Goal: Task Accomplishment & Management: Manage account settings

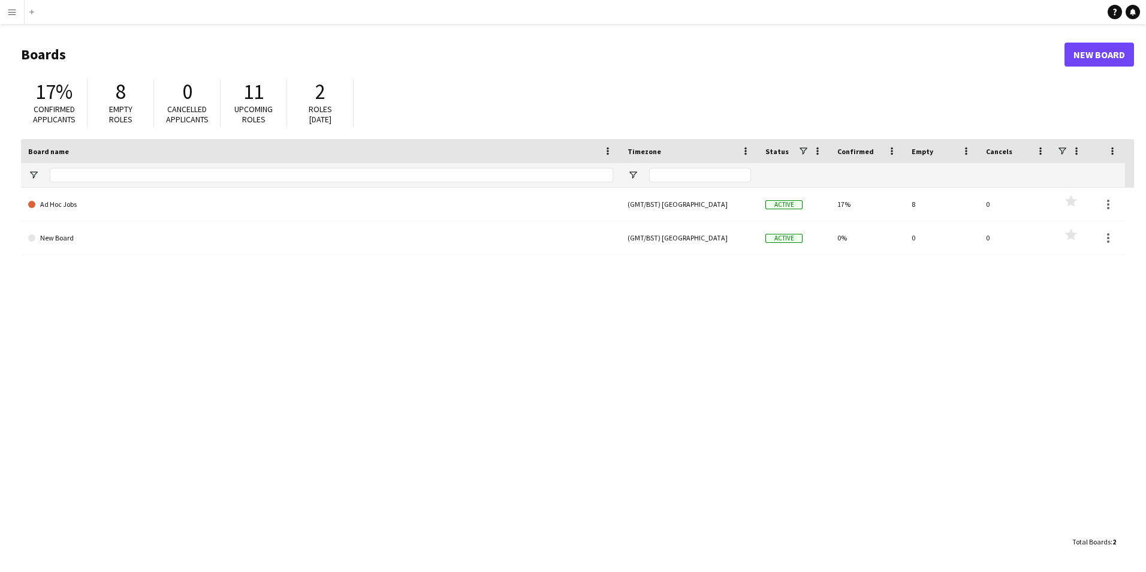
click at [55, 47] on h1 "Boards" at bounding box center [542, 55] width 1043 height 18
click at [46, 51] on h1 "Boards" at bounding box center [542, 55] width 1043 height 18
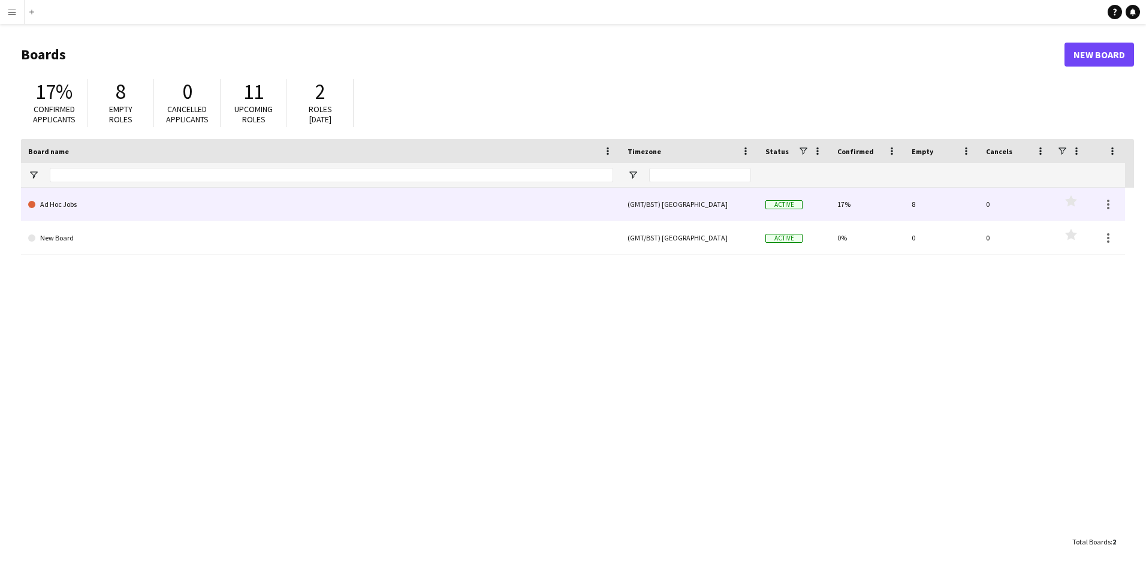
click at [64, 209] on link "Ad Hoc Jobs" at bounding box center [320, 205] width 585 height 34
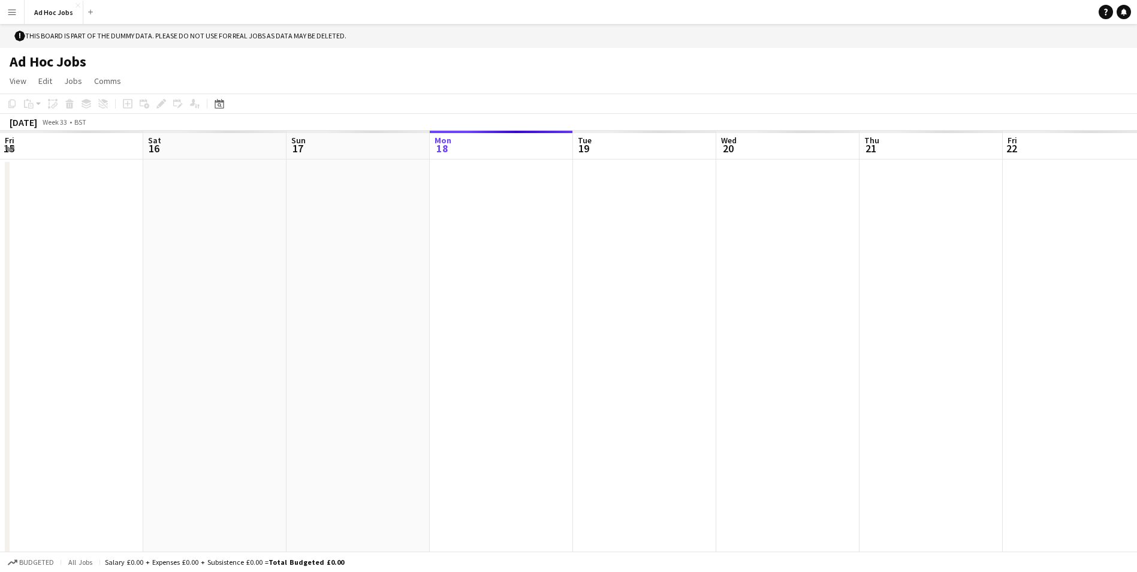
scroll to position [0, 286]
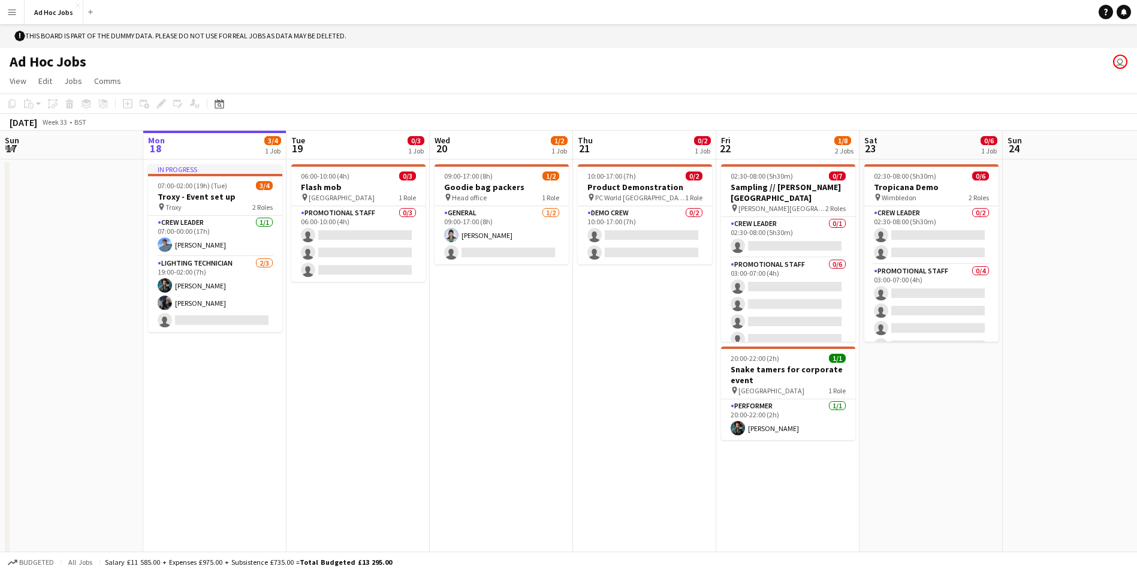
drag, startPoint x: 221, startPoint y: 176, endPoint x: 165, endPoint y: 371, distance: 203.1
click at [165, 401] on app-date-cell "In progress 07:00-02:00 (19h) (Tue) 3/4 Troxy - Event set up pin Troxy 2 Roles …" at bounding box center [214, 367] width 143 height 416
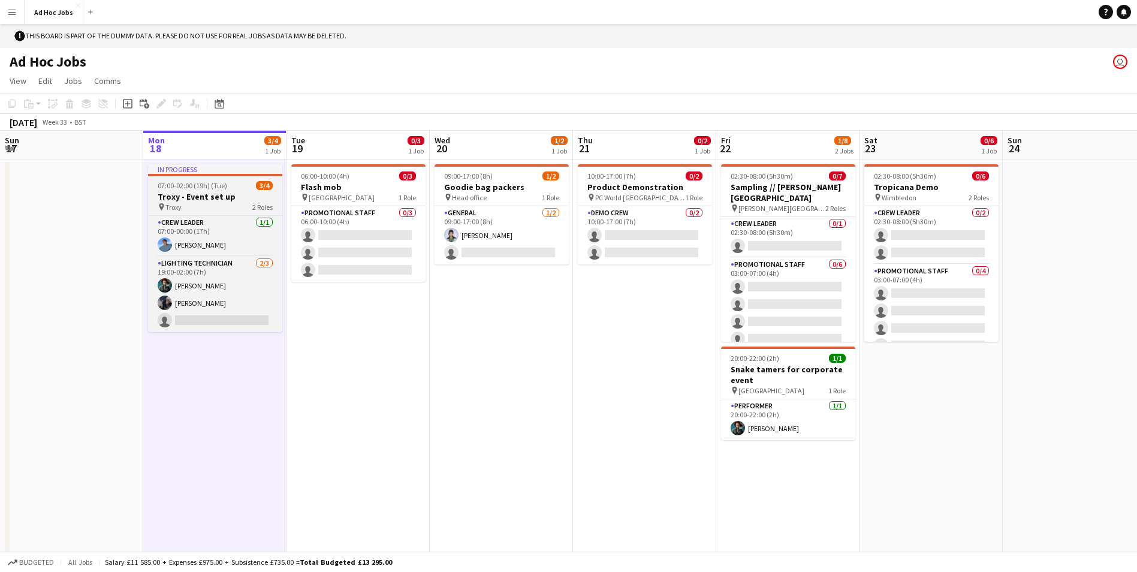
click at [234, 194] on h3 "Troxy - Event set up" at bounding box center [215, 196] width 134 height 11
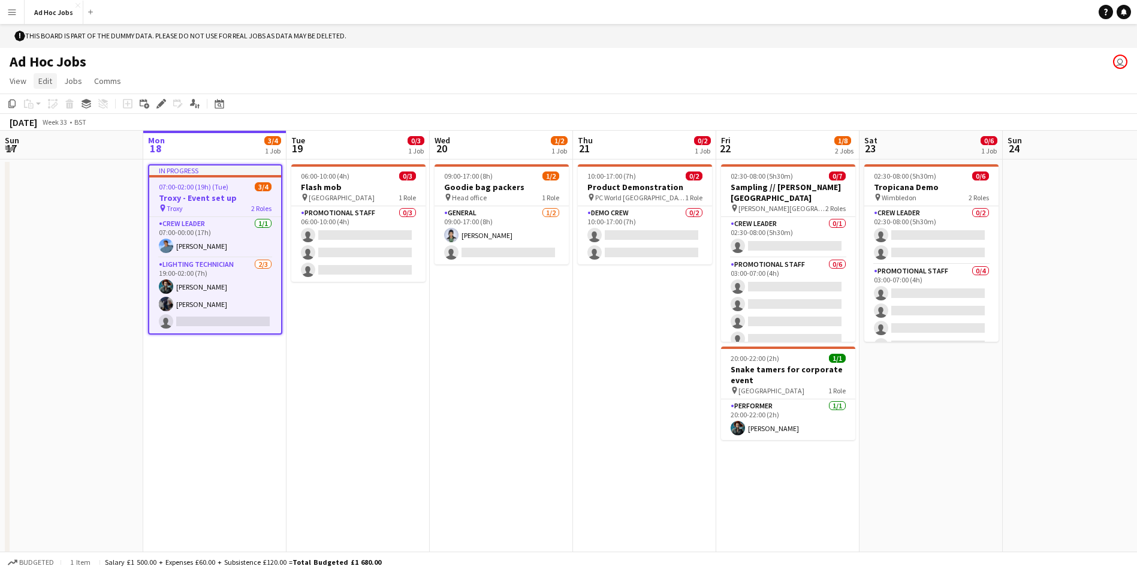
click at [53, 77] on link "Edit" at bounding box center [45, 81] width 23 height 16
click at [247, 434] on app-date-cell "In progress 07:00-02:00 (19h) (Tue) 3/4 Troxy - Event set up pin Troxy 2 Roles …" at bounding box center [214, 367] width 143 height 416
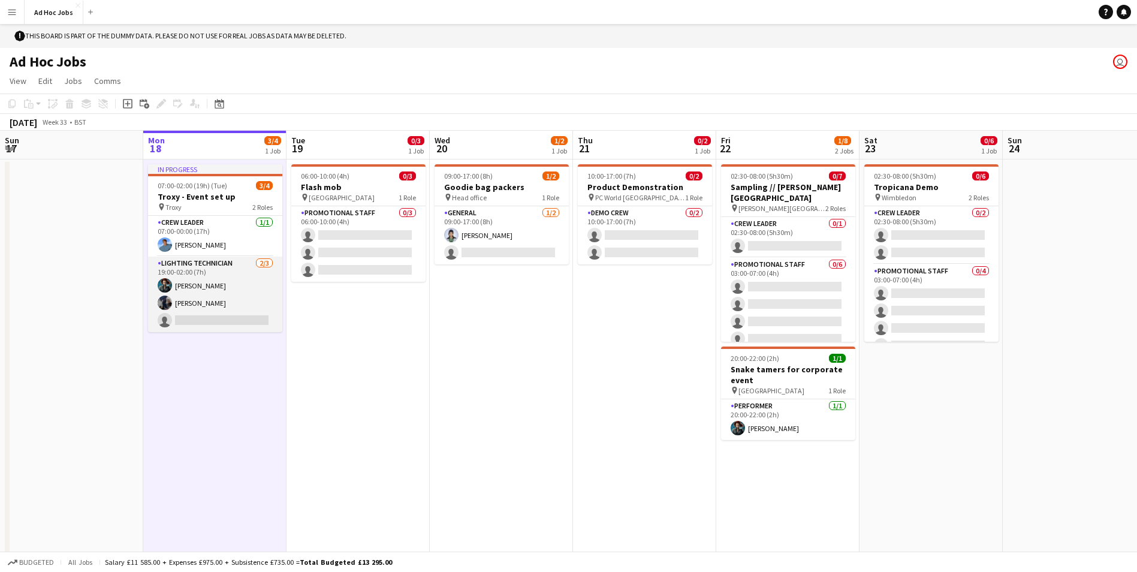
click at [244, 312] on app-card-role "Lighting technician 2/3 19:00-02:00 (7h) Amanda Briggs Ororo Monroe single-neut…" at bounding box center [215, 293] width 134 height 75
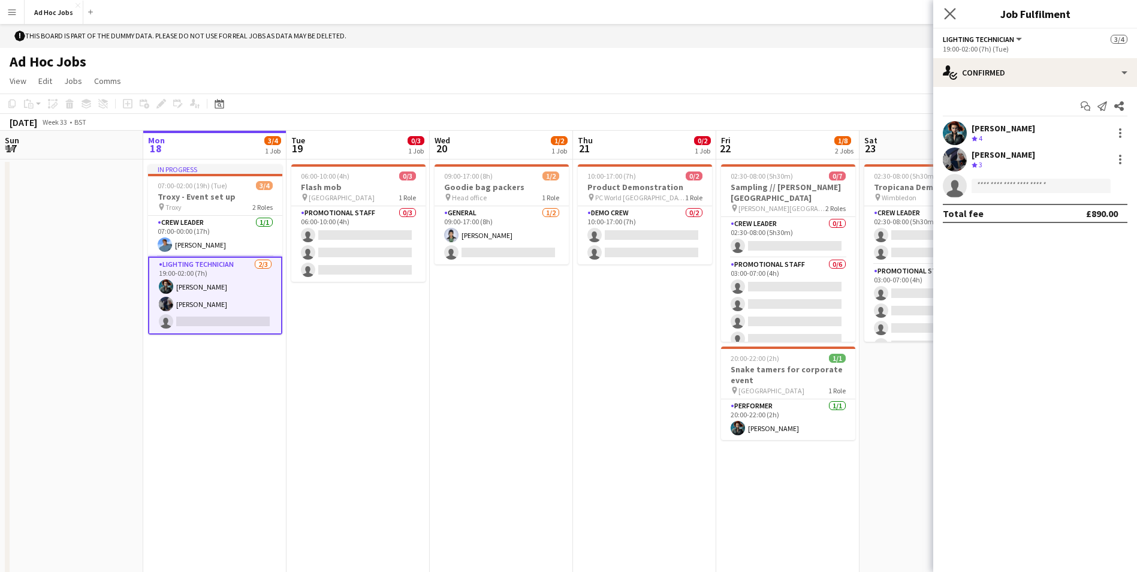
click at [957, 10] on app-icon "Close pop-in" at bounding box center [949, 13] width 17 height 17
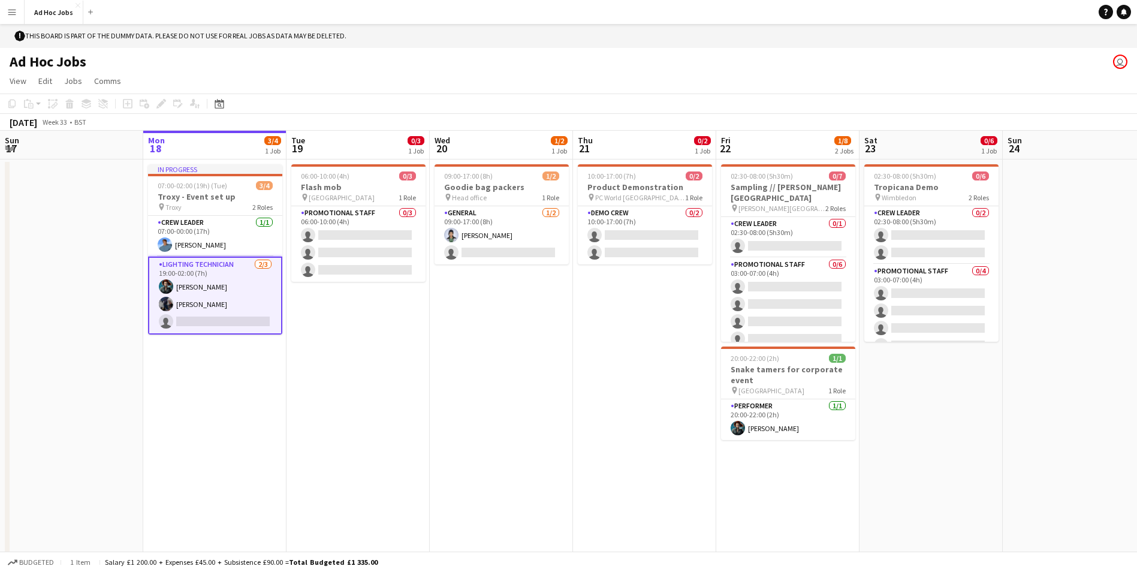
drag, startPoint x: 237, startPoint y: 146, endPoint x: 226, endPoint y: 147, distance: 10.3
click at [226, 147] on app-board-header-date "Mon 18 3/4 1 Job" at bounding box center [214, 145] width 143 height 29
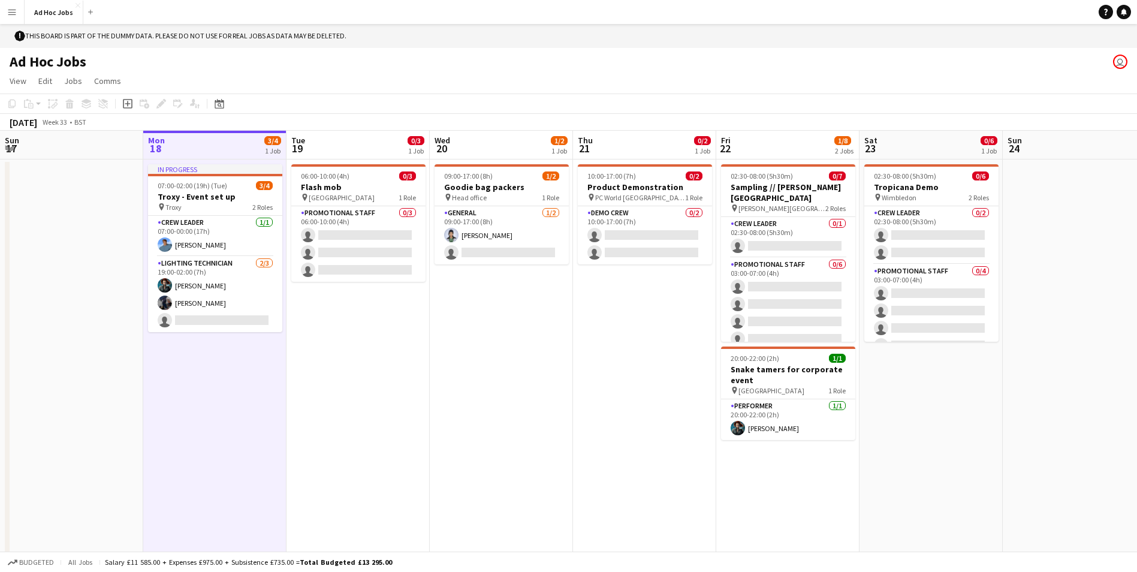
drag, startPoint x: 216, startPoint y: 147, endPoint x: 204, endPoint y: 147, distance: 11.4
click at [204, 147] on app-board-header-date "Mon 18 3/4 1 Job" at bounding box center [214, 145] width 143 height 29
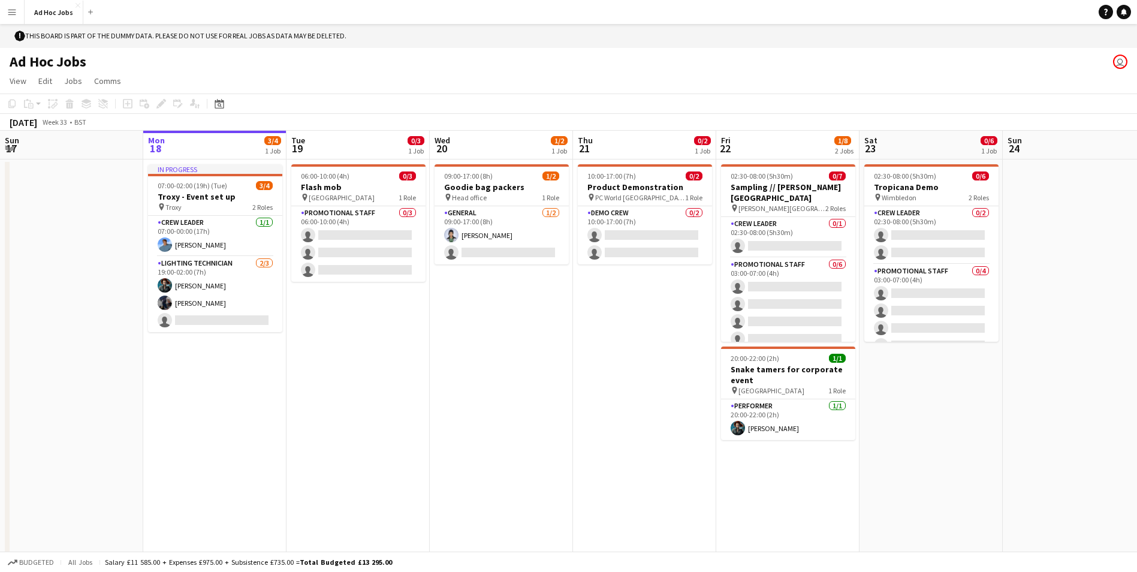
click at [212, 148] on app-board-header-date "Mon 18 3/4 1 Job" at bounding box center [214, 145] width 143 height 29
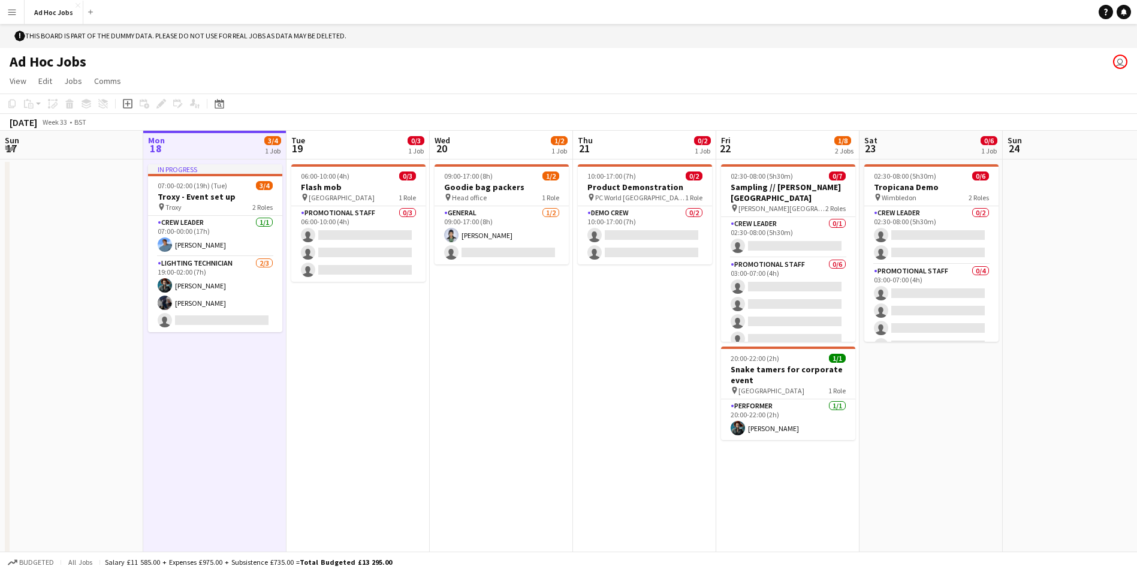
click at [206, 149] on app-board-header-date "Mon 18 3/4 1 Job" at bounding box center [214, 145] width 143 height 29
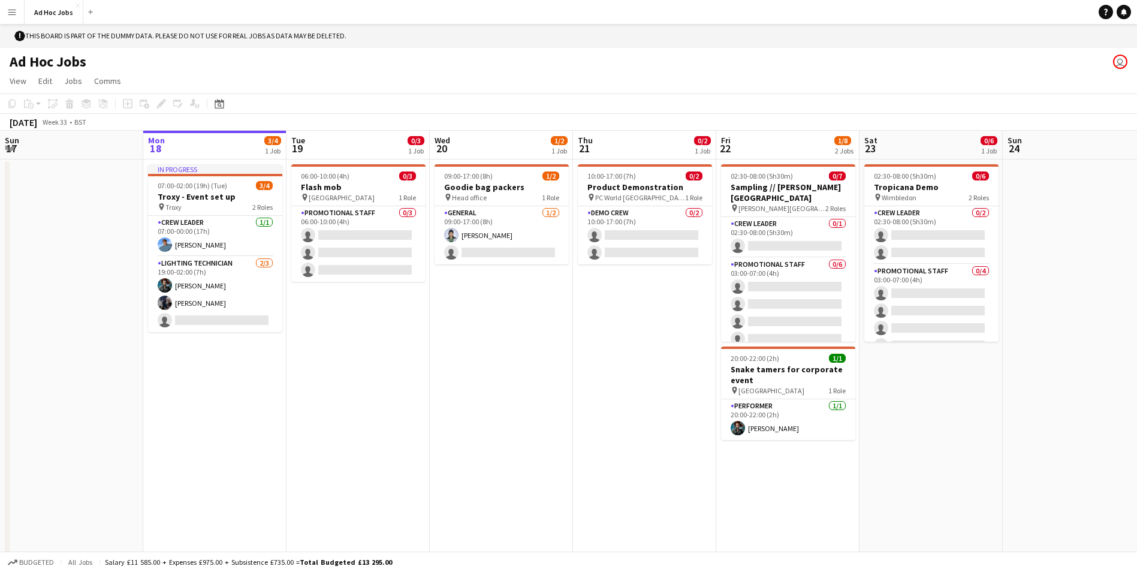
click at [206, 149] on app-board-header-date "Mon 18 3/4 1 Job" at bounding box center [214, 145] width 143 height 29
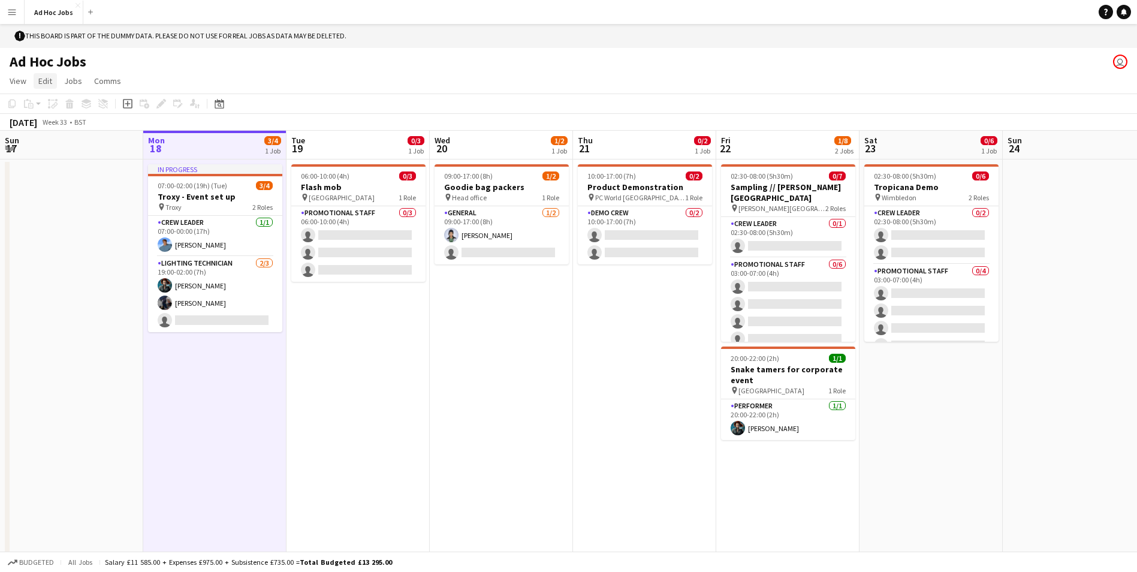
click at [46, 79] on span "Edit" at bounding box center [45, 80] width 14 height 11
click at [76, 300] on app-date-cell at bounding box center [71, 367] width 143 height 416
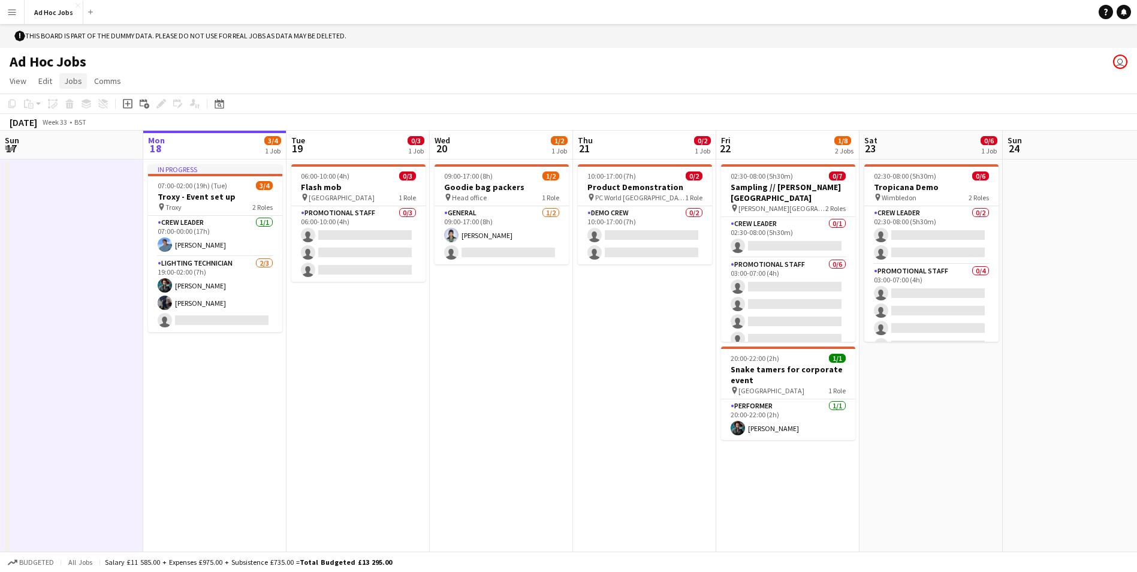
click at [74, 82] on span "Jobs" at bounding box center [73, 80] width 18 height 11
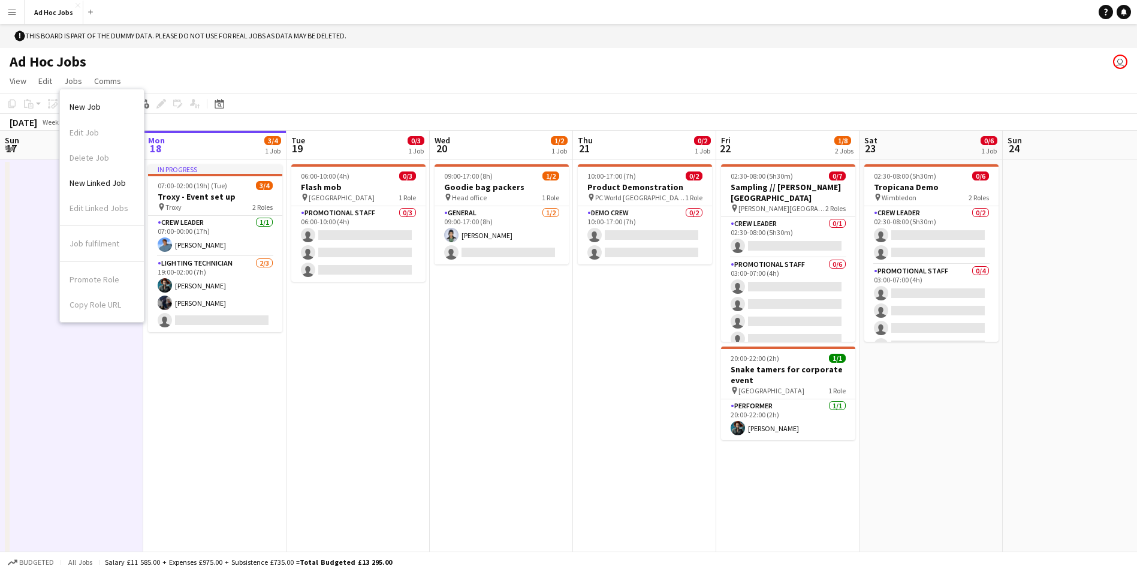
click at [199, 404] on app-date-cell "In progress 07:00-02:00 (19h) (Tue) 3/4 Troxy - Event set up pin Troxy 2 Roles …" at bounding box center [214, 367] width 143 height 416
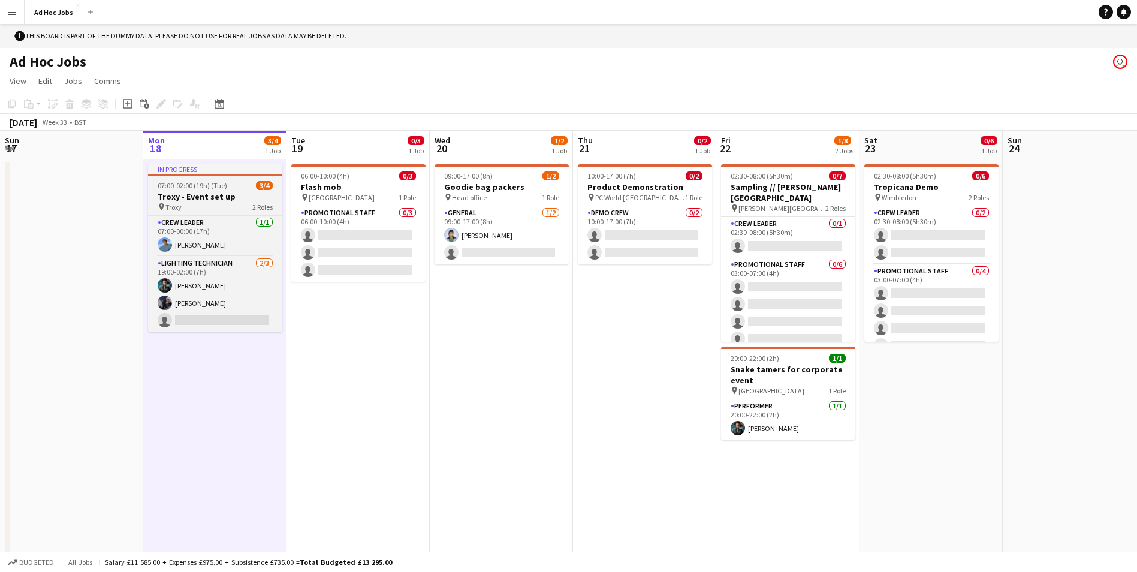
click at [193, 171] on div "In progress" at bounding box center [215, 169] width 134 height 10
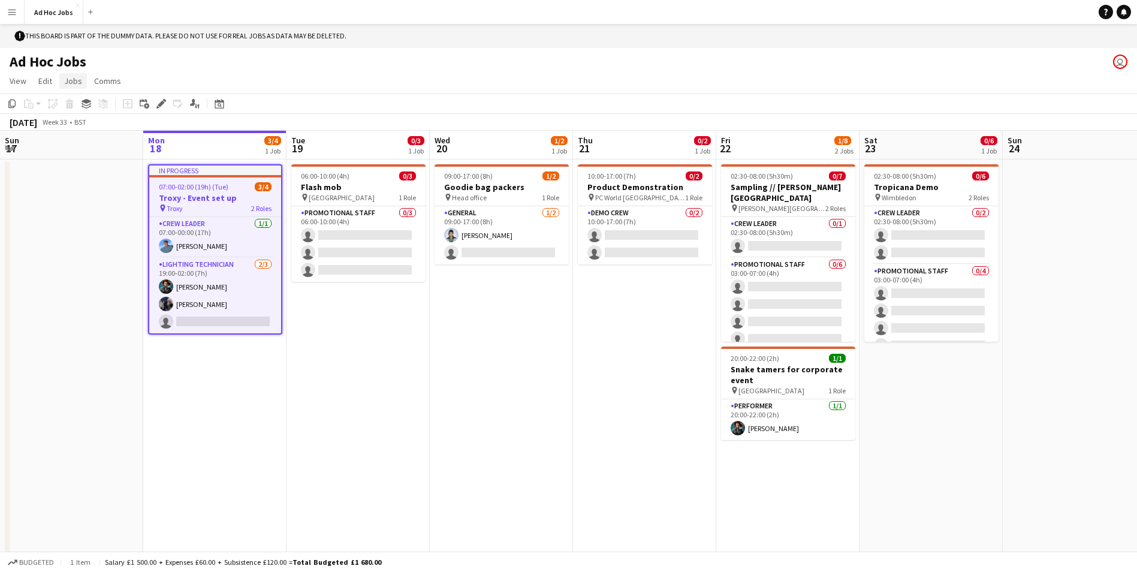
click at [70, 84] on span "Jobs" at bounding box center [73, 80] width 18 height 11
click at [235, 451] on app-date-cell "In progress 07:00-02:00 (19h) (Tue) 3/4 Troxy - Event set up pin Troxy 2 Roles …" at bounding box center [214, 367] width 143 height 416
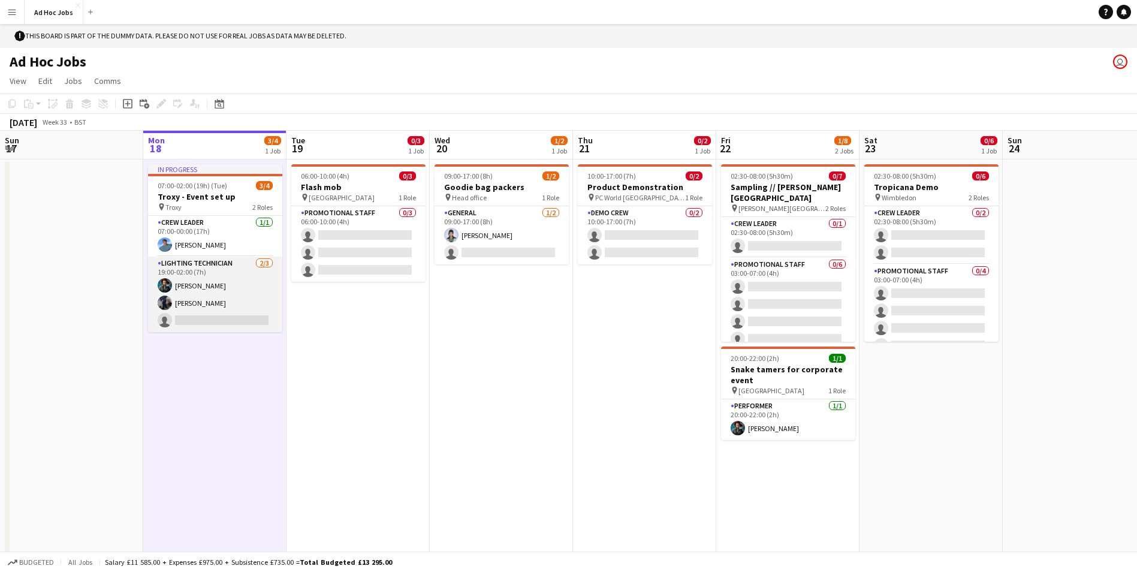
click at [220, 283] on app-card-role "Lighting technician 2/3 19:00-02:00 (7h) Amanda Briggs Ororo Monroe single-neut…" at bounding box center [215, 293] width 134 height 75
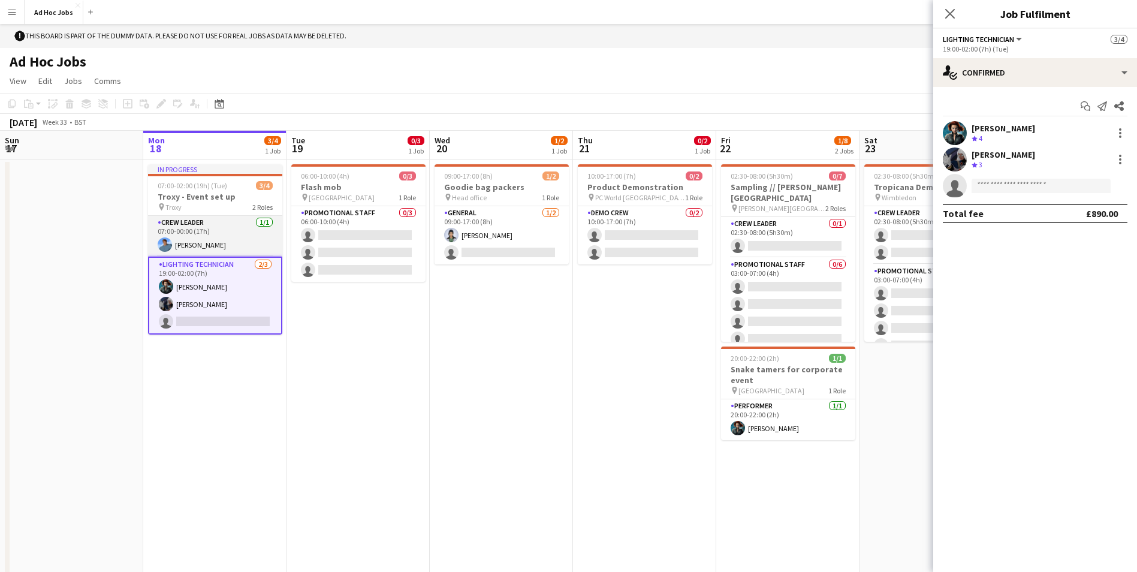
click at [229, 232] on app-card-role "Crew Leader 1/1 07:00-00:00 (17h) Benjamin Grimm" at bounding box center [215, 236] width 134 height 41
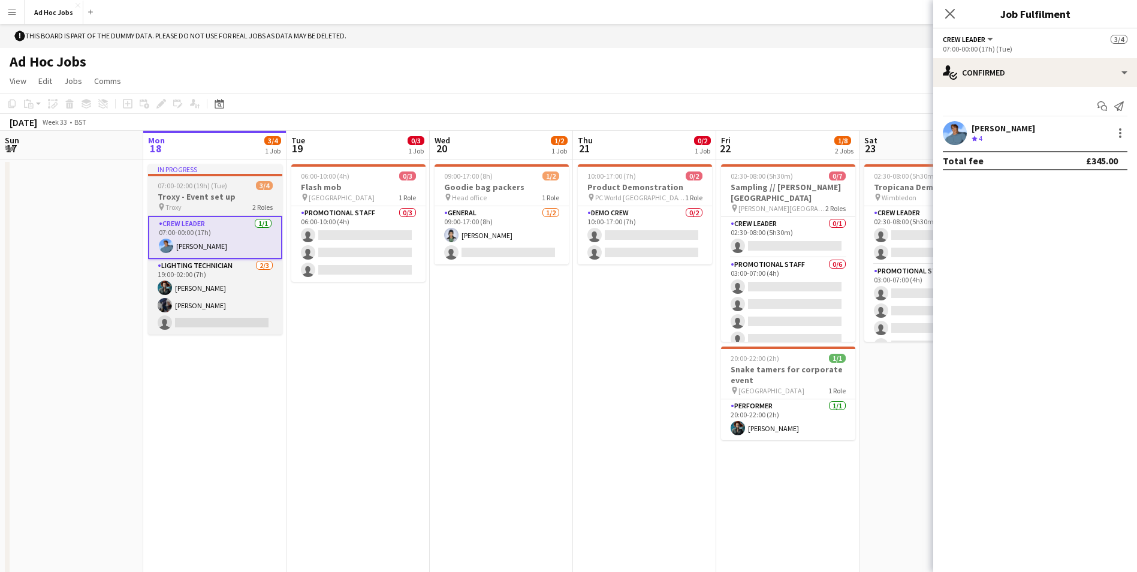
click at [224, 207] on div "pin Troxy 2 Roles" at bounding box center [215, 207] width 134 height 10
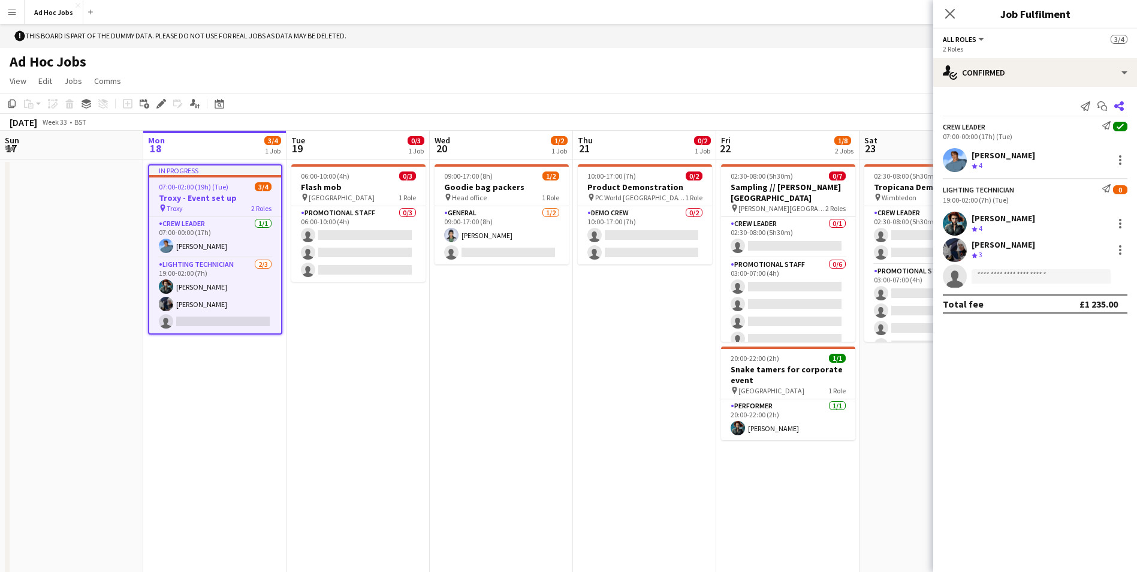
click at [1117, 108] on icon at bounding box center [1119, 106] width 10 height 10
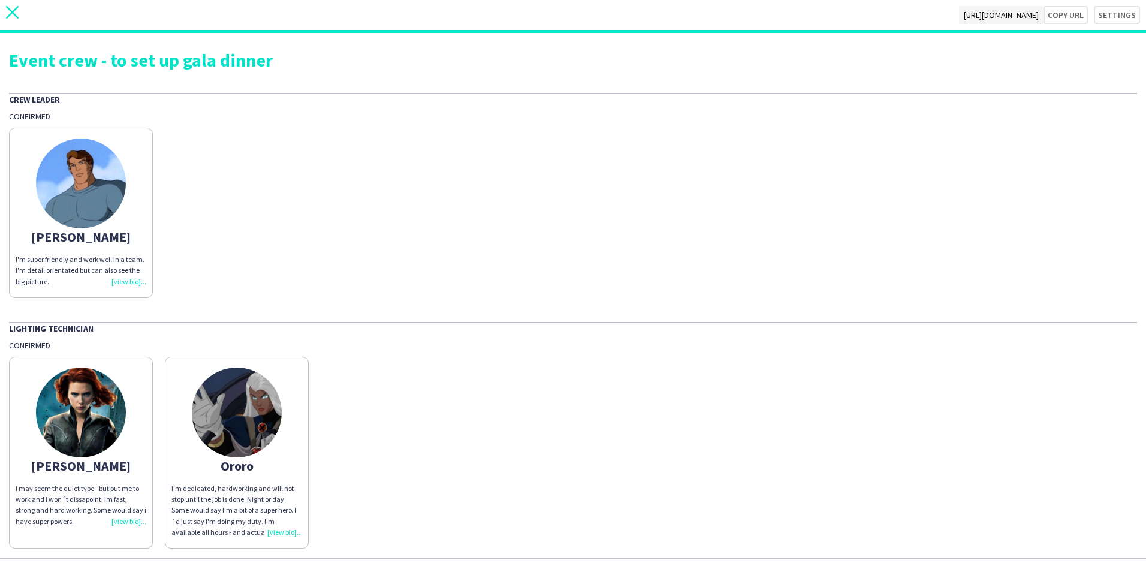
click at [16, 11] on icon "close" at bounding box center [12, 12] width 13 height 13
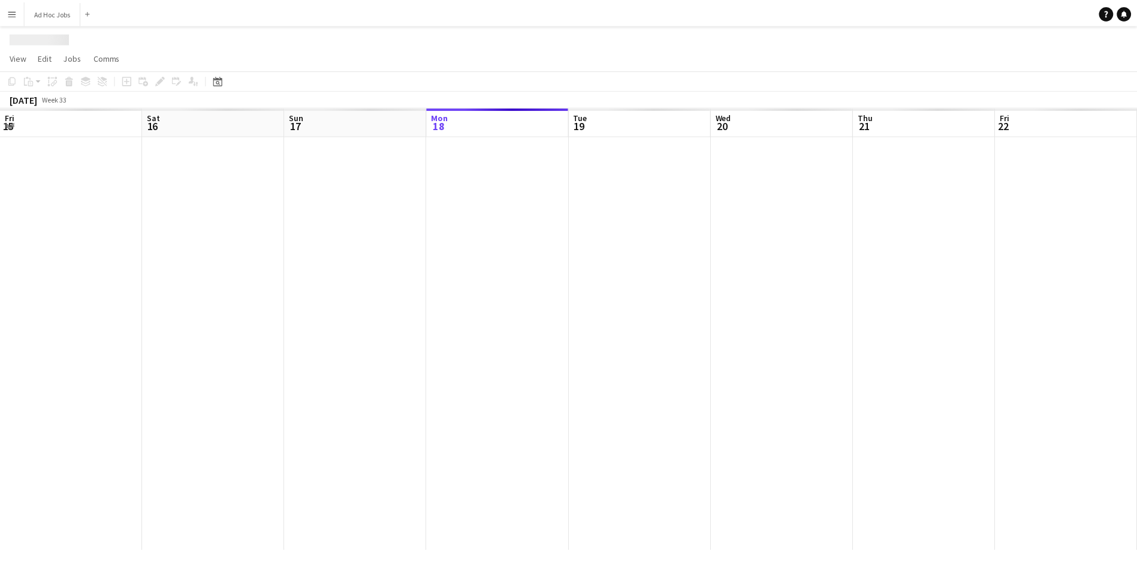
scroll to position [0, 286]
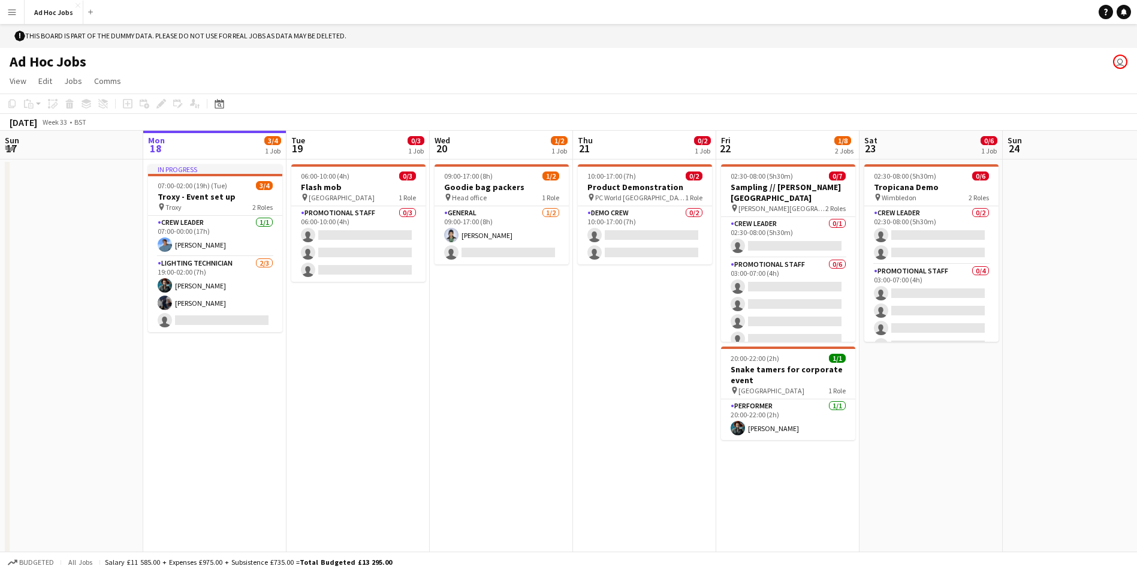
click at [1121, 60] on app-user-avatar "user" at bounding box center [1120, 62] width 14 height 14
click at [19, 75] on span "View" at bounding box center [18, 80] width 17 height 11
click at [43, 49] on div "Ad Hoc Jobs user" at bounding box center [568, 59] width 1137 height 23
click at [35, 64] on h1 "Ad Hoc Jobs" at bounding box center [48, 62] width 77 height 18
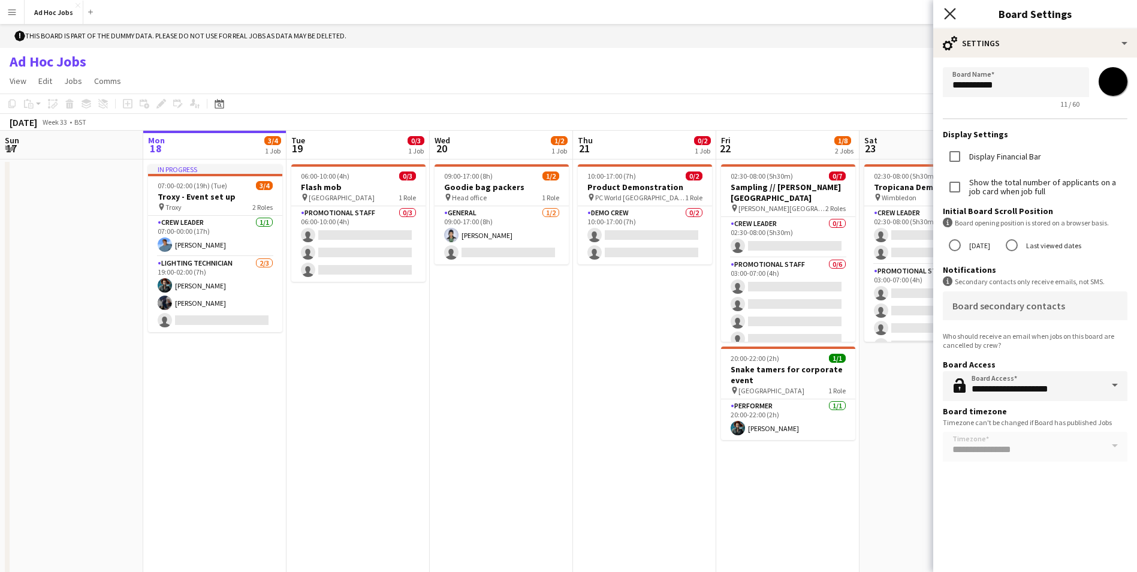
click at [947, 13] on icon "Close pop-in" at bounding box center [949, 13] width 11 height 11
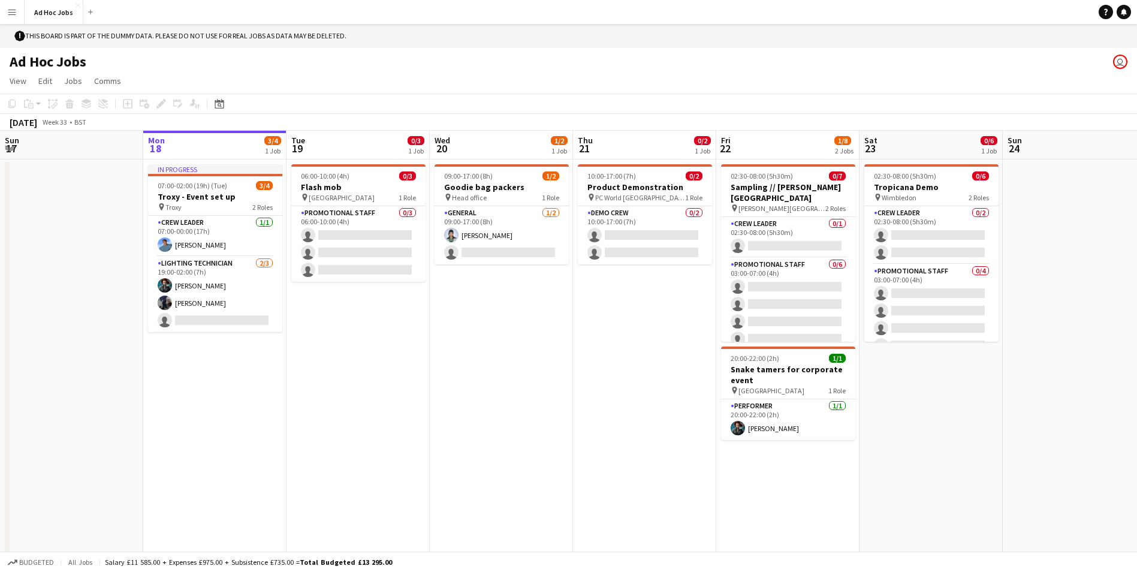
click at [29, 58] on h1 "Ad Hoc Jobs" at bounding box center [48, 62] width 77 height 18
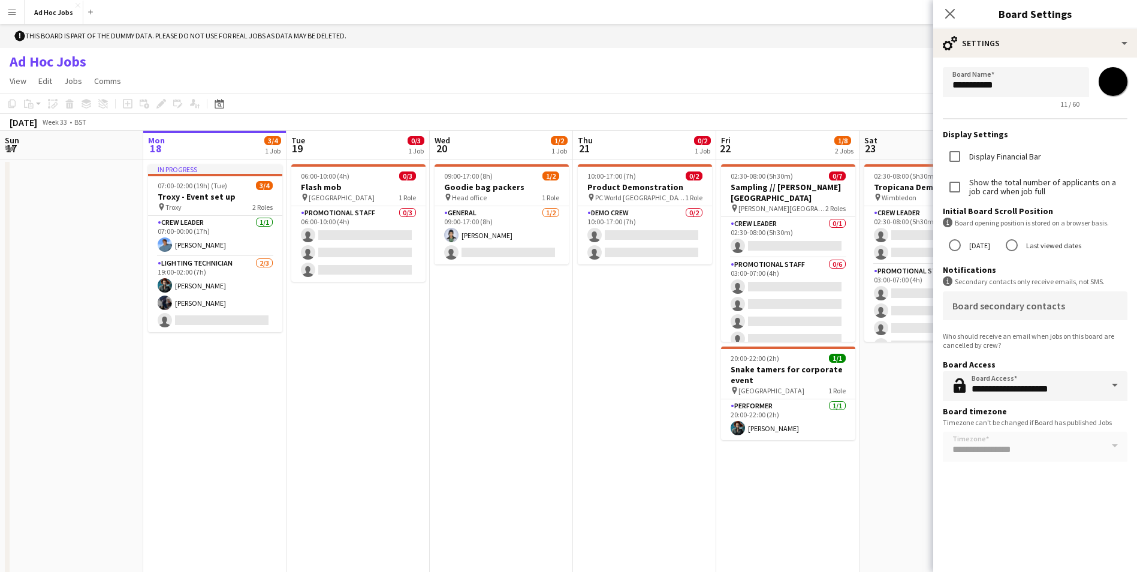
click at [29, 58] on h1 "Ad Hoc Jobs" at bounding box center [48, 62] width 77 height 18
click at [951, 10] on icon "Close pop-in" at bounding box center [949, 13] width 11 height 11
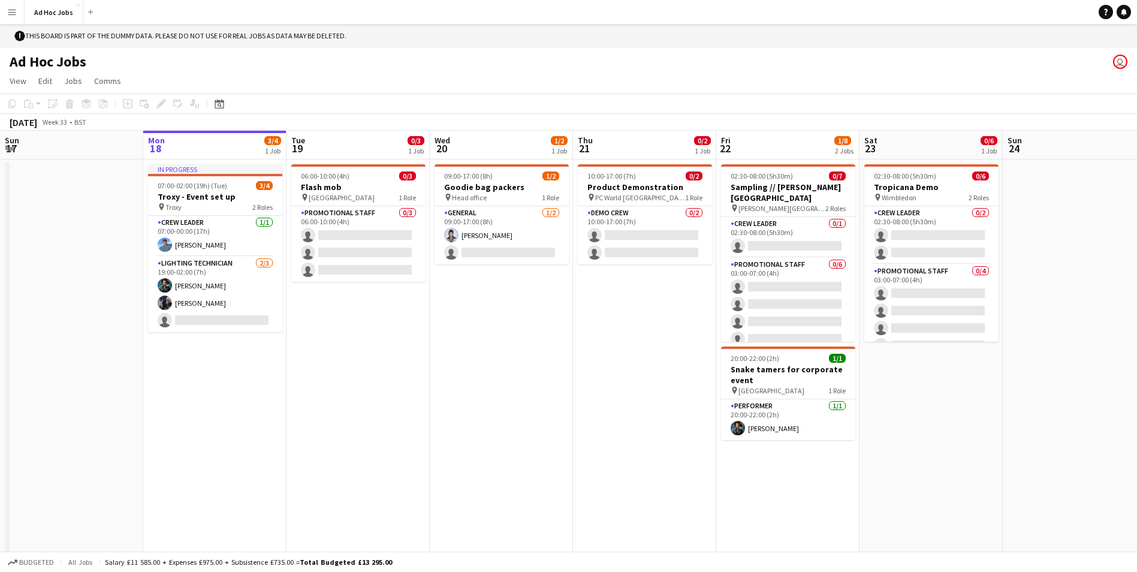
click at [1122, 67] on app-user-avatar "user" at bounding box center [1120, 62] width 14 height 14
click at [364, 149] on app-board-header-date "Tue 19 0/3 1 Job" at bounding box center [357, 145] width 143 height 29
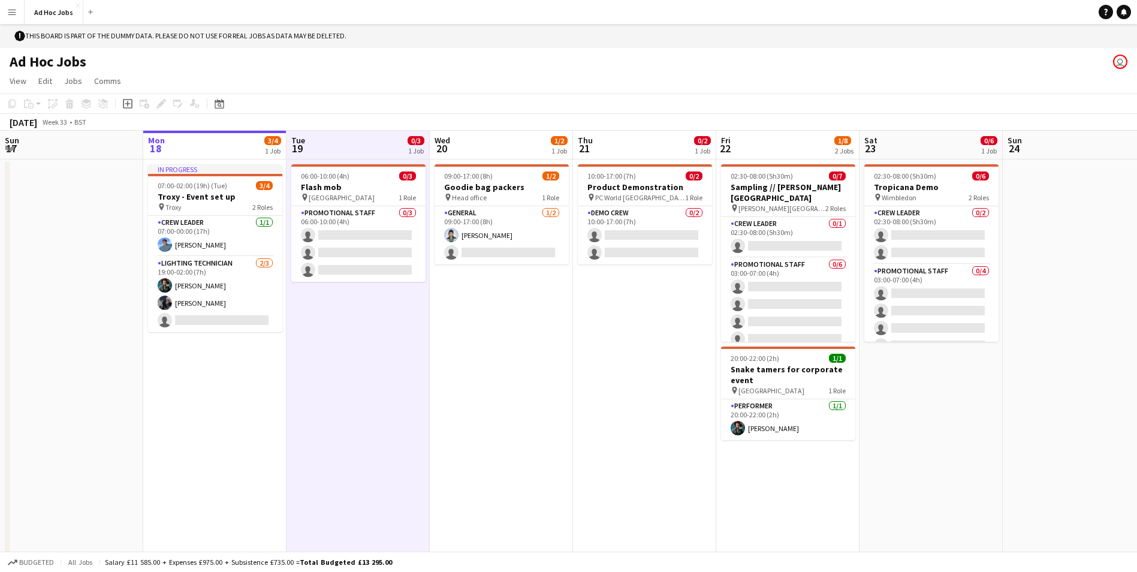
click at [467, 140] on app-board-header-date "Wed 20 1/2 1 Job" at bounding box center [501, 145] width 143 height 29
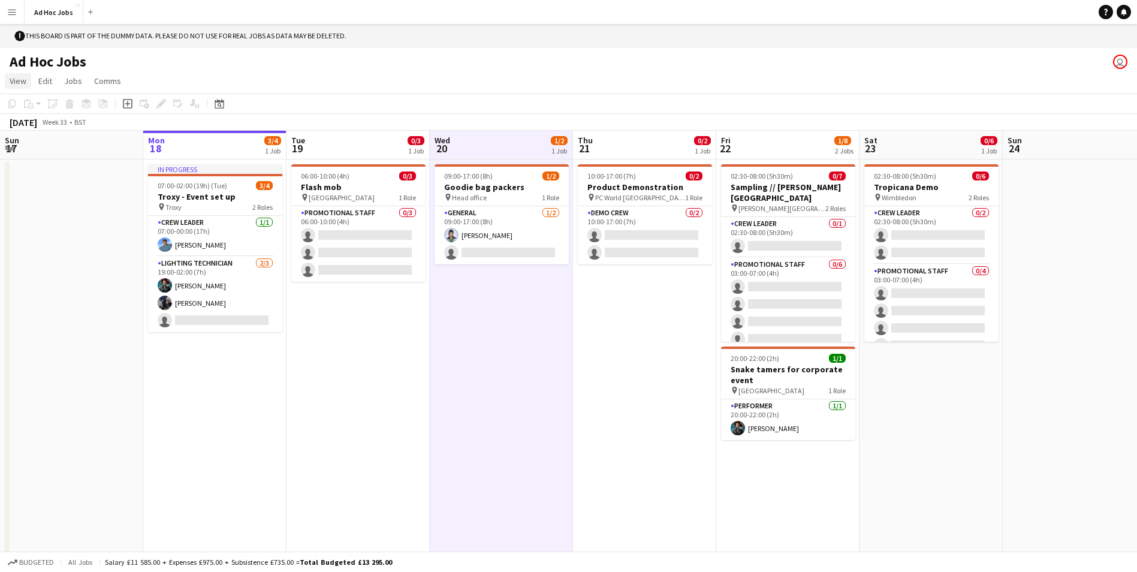
click at [24, 81] on span "View" at bounding box center [18, 80] width 17 height 11
click at [47, 153] on span "Month view" at bounding box center [35, 157] width 41 height 11
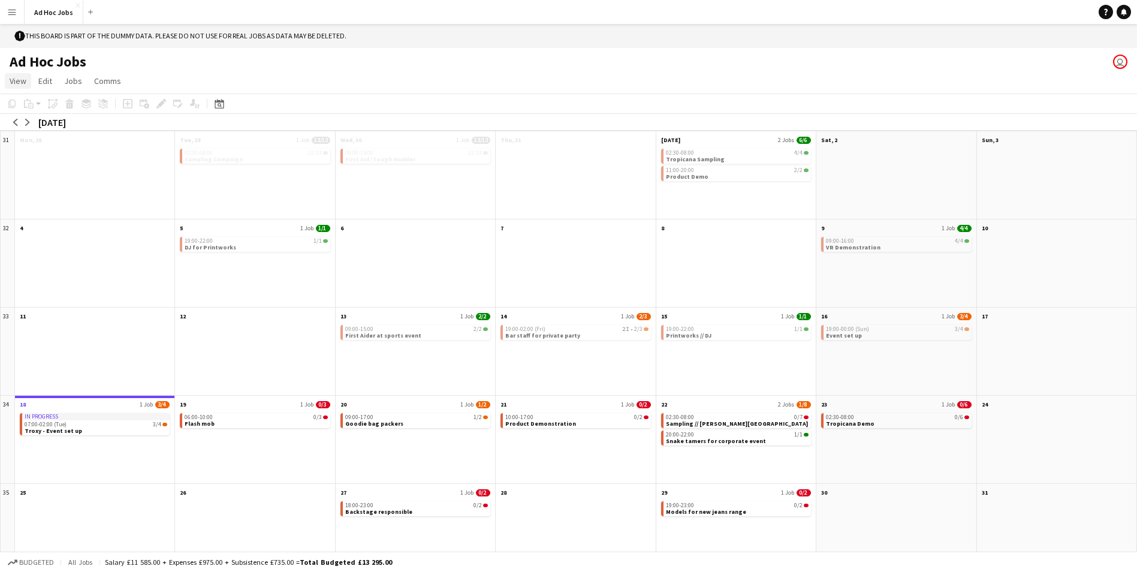
click at [20, 84] on span "View" at bounding box center [18, 80] width 17 height 11
click at [58, 107] on span "Day view expanded" at bounding box center [50, 106] width 70 height 11
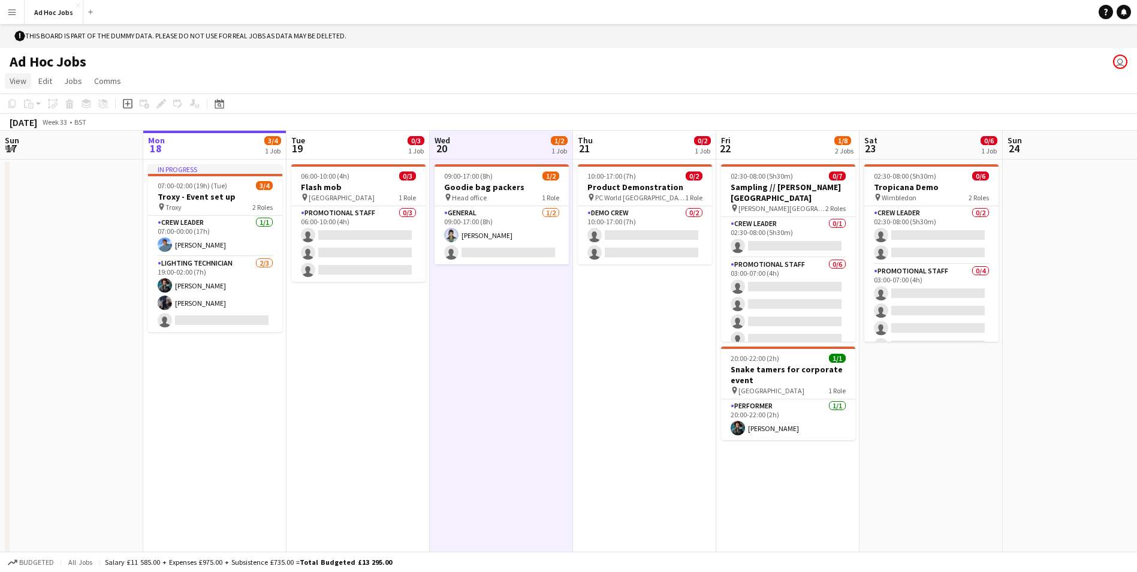
click at [22, 79] on span "View" at bounding box center [18, 80] width 17 height 11
click at [38, 129] on span "Day view collapsed" at bounding box center [49, 132] width 69 height 11
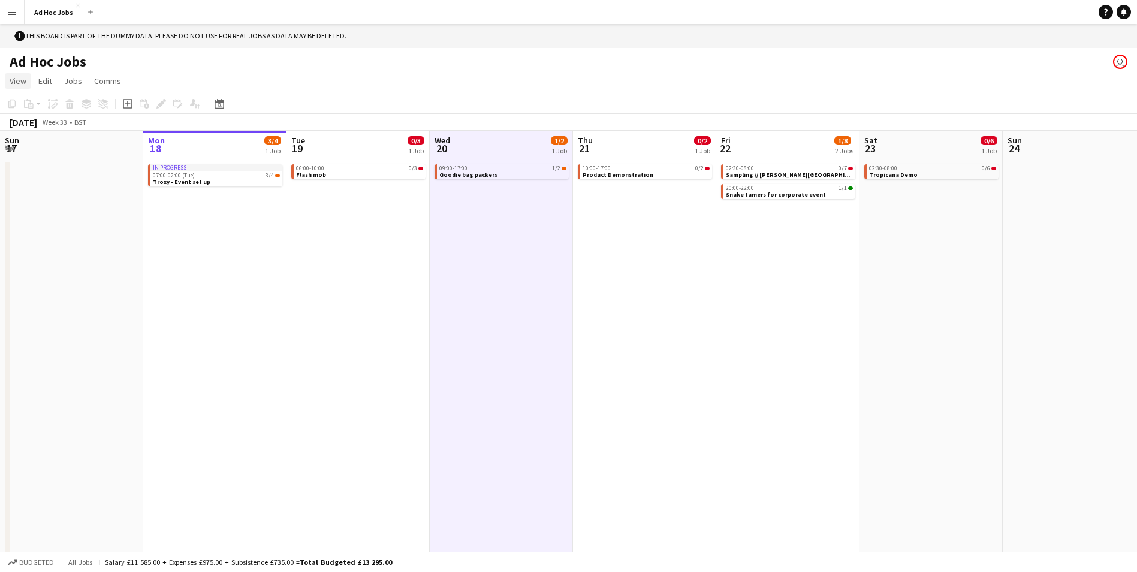
click at [20, 82] on span "View" at bounding box center [18, 80] width 17 height 11
click at [32, 102] on span "Day view expanded" at bounding box center [50, 106] width 70 height 11
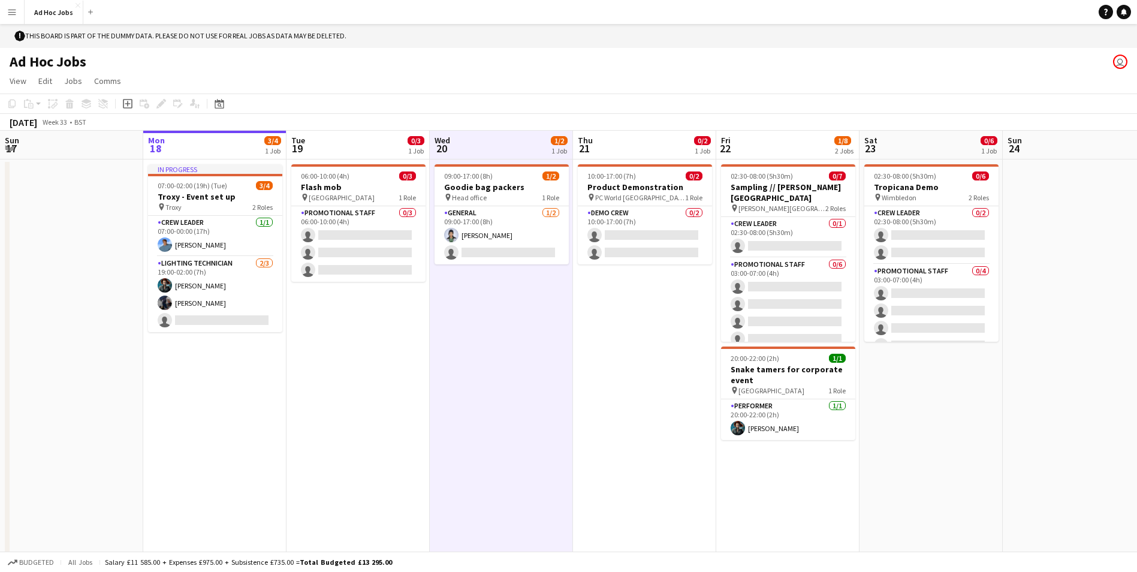
click at [225, 150] on app-board-header-date "Mon 18 3/4 1 Job" at bounding box center [214, 145] width 143 height 29
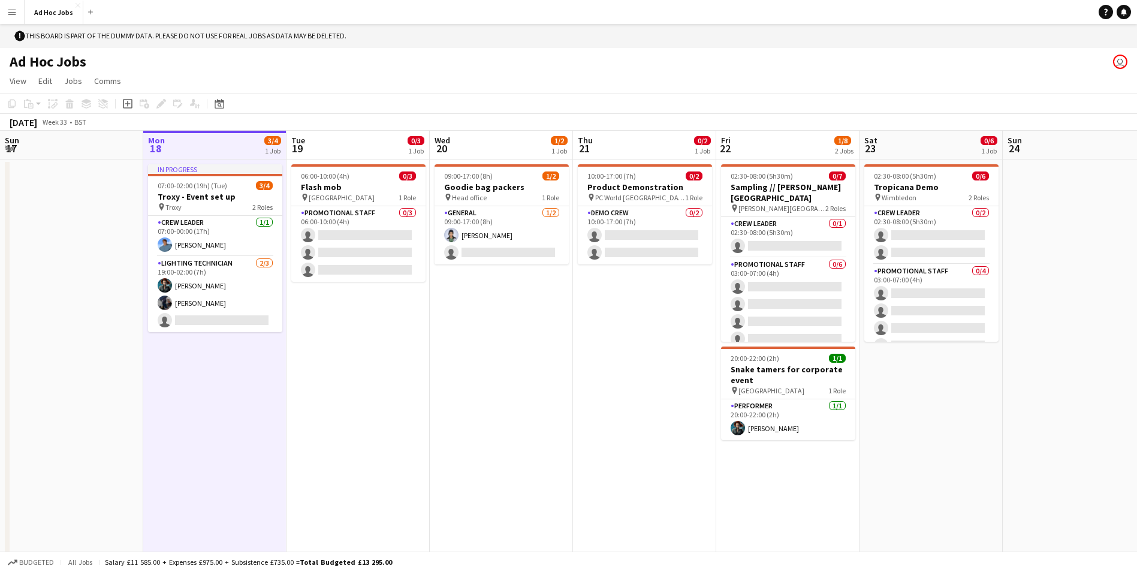
click at [225, 150] on app-board-header-date "Mon 18 3/4 1 Job" at bounding box center [214, 145] width 143 height 29
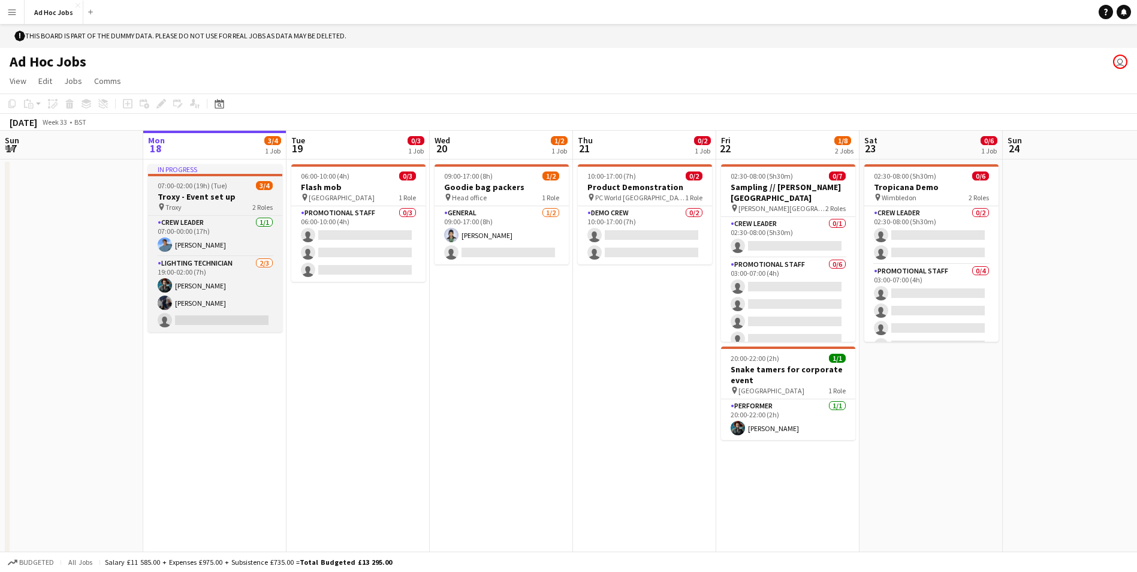
click at [219, 174] on div at bounding box center [215, 175] width 134 height 2
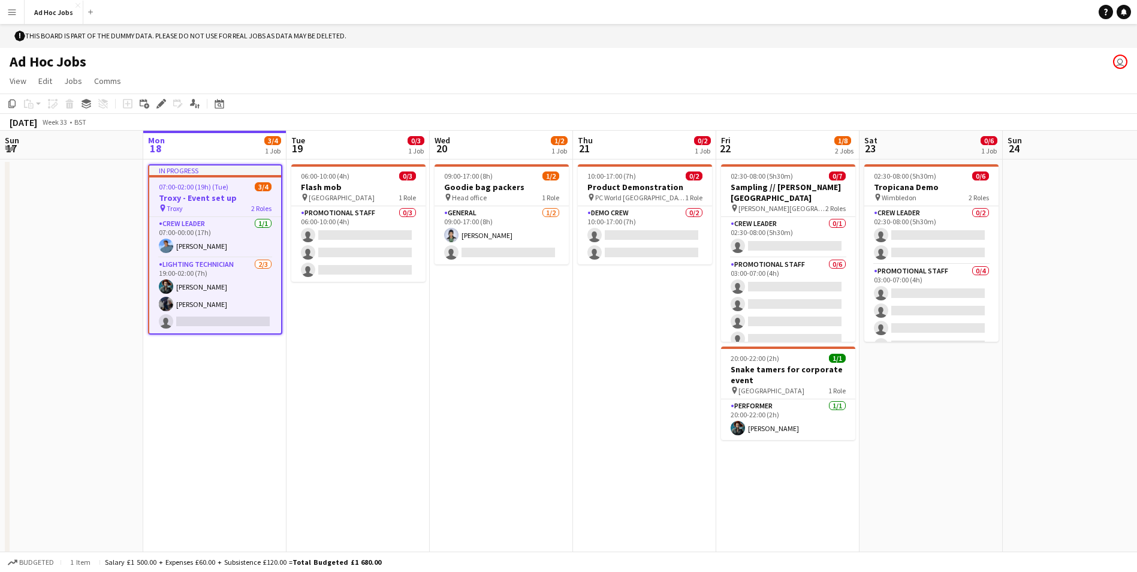
click at [219, 174] on div "In progress" at bounding box center [215, 170] width 132 height 10
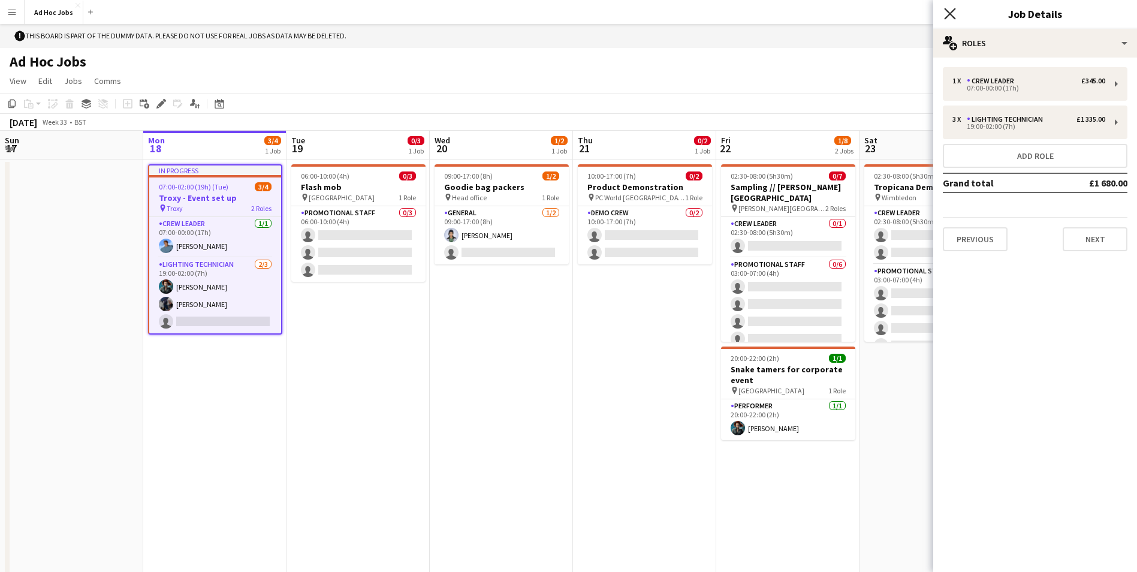
click at [948, 16] on icon at bounding box center [949, 13] width 11 height 11
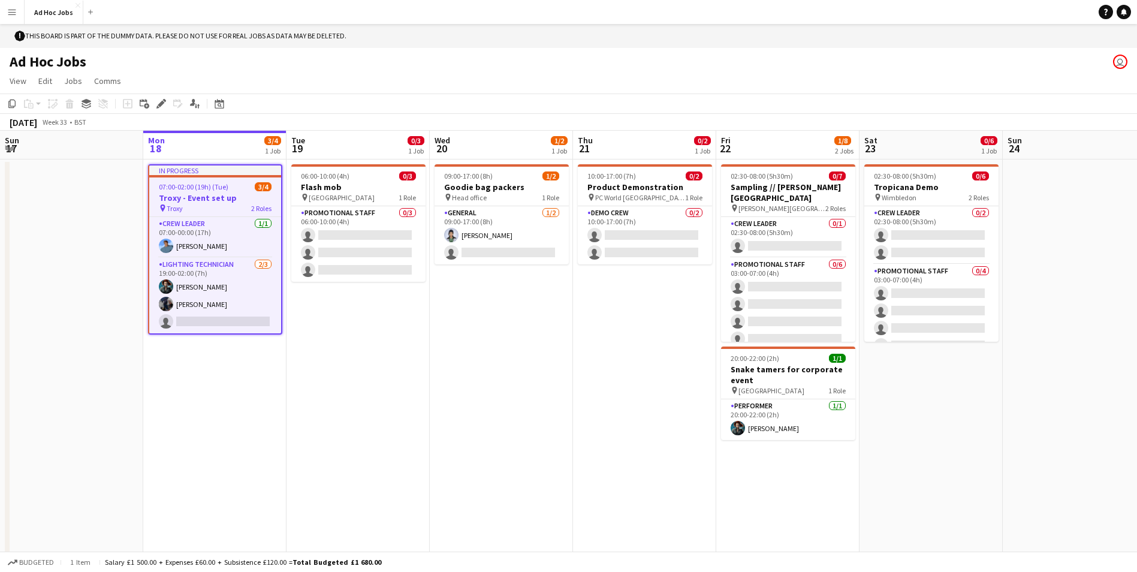
drag, startPoint x: 232, startPoint y: 190, endPoint x: 213, endPoint y: 376, distance: 186.7
click at [201, 419] on app-date-cell "In progress 07:00-02:00 (19h) (Tue) 3/4 Troxy - Event set up pin Troxy 2 Roles …" at bounding box center [214, 367] width 143 height 416
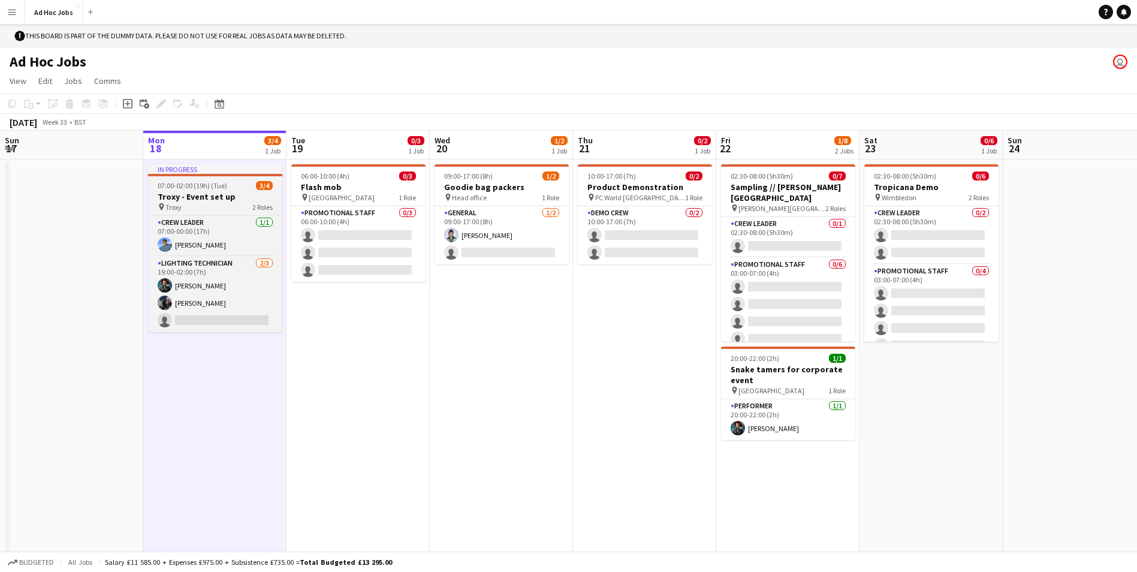
click at [257, 180] on app-job-card "In progress 07:00-02:00 (19h) (Tue) 3/4 Troxy - Event set up pin Troxy 2 Roles …" at bounding box center [215, 248] width 134 height 168
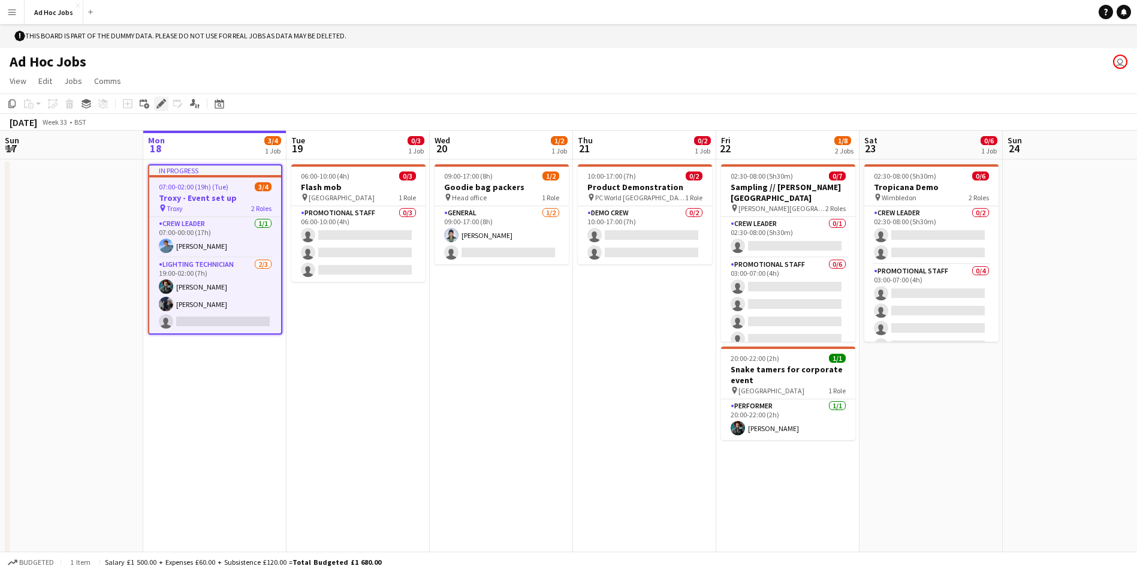
click at [160, 107] on icon at bounding box center [161, 104] width 7 height 7
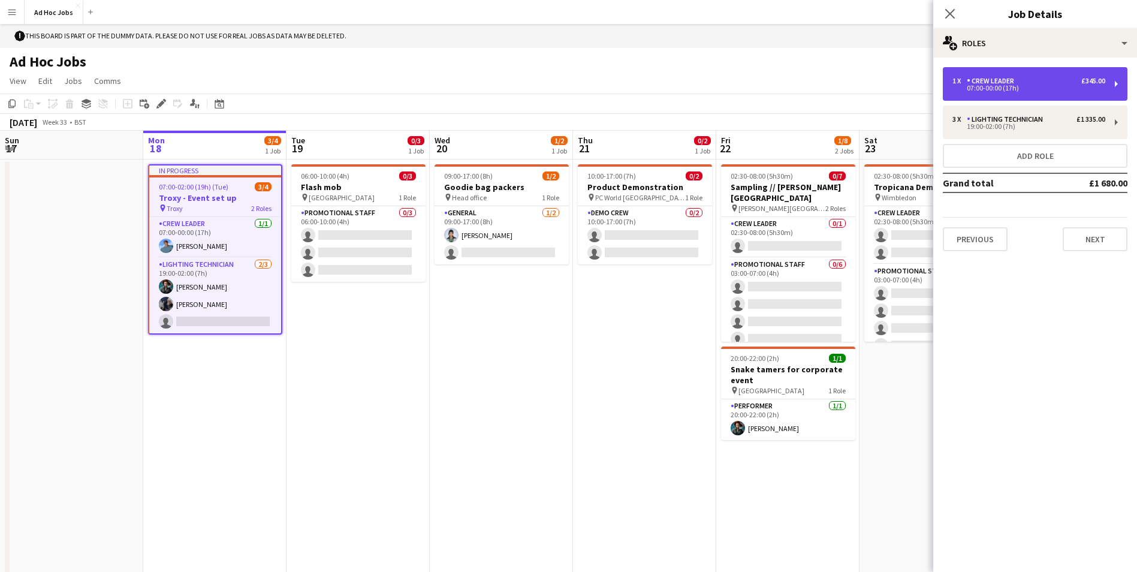
click at [1112, 83] on div "1 x Crew Leader £345.00 07:00-00:00 (17h)" at bounding box center [1035, 84] width 185 height 34
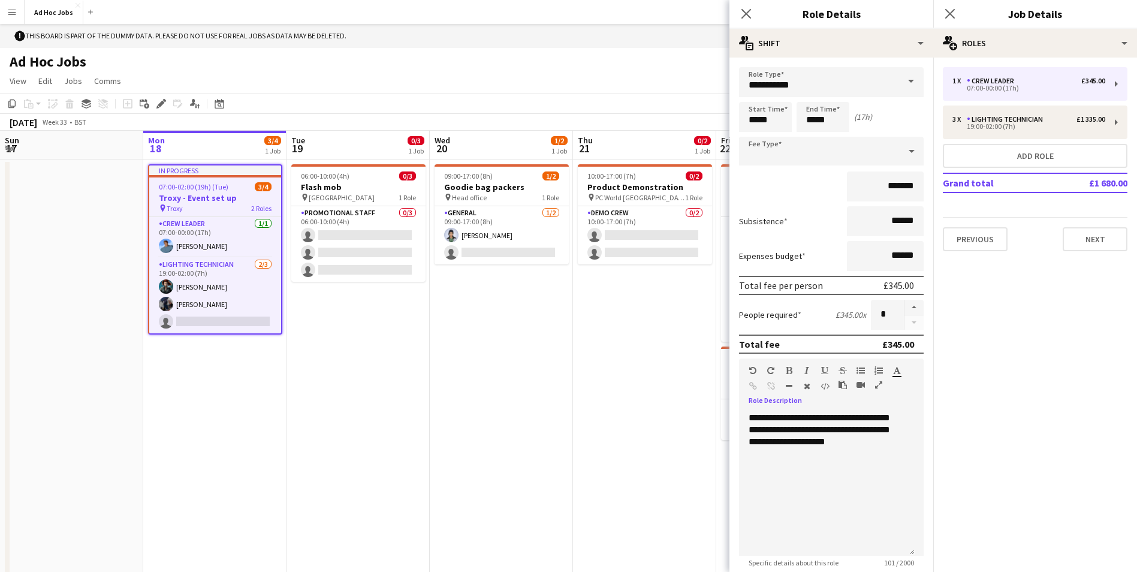
click at [808, 383] on icon "button" at bounding box center [806, 386] width 7 height 8
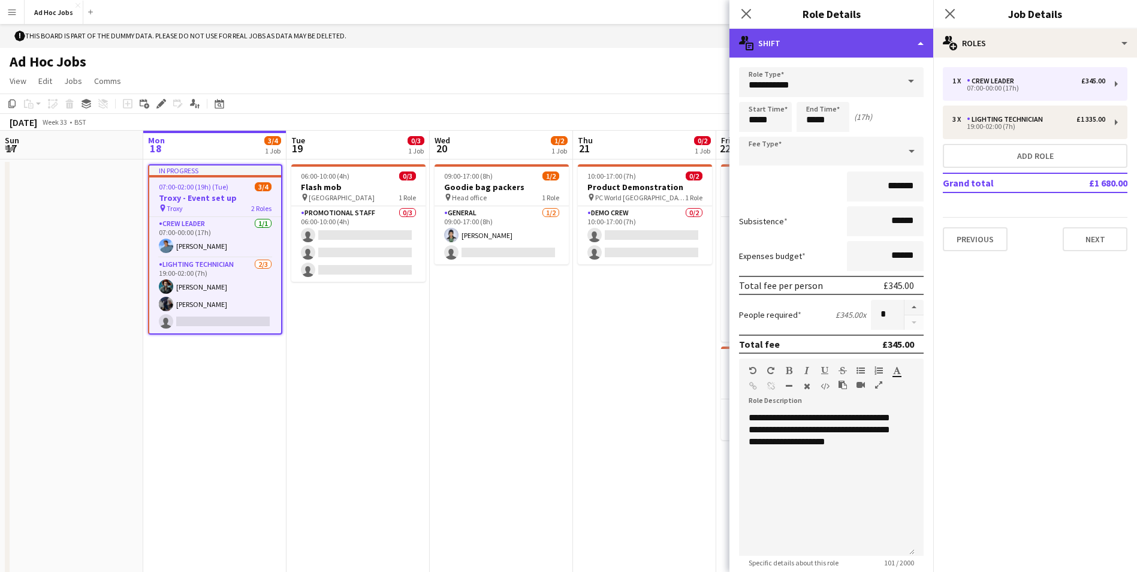
click at [914, 45] on div "multiple-actions-text Shift" at bounding box center [831, 43] width 204 height 29
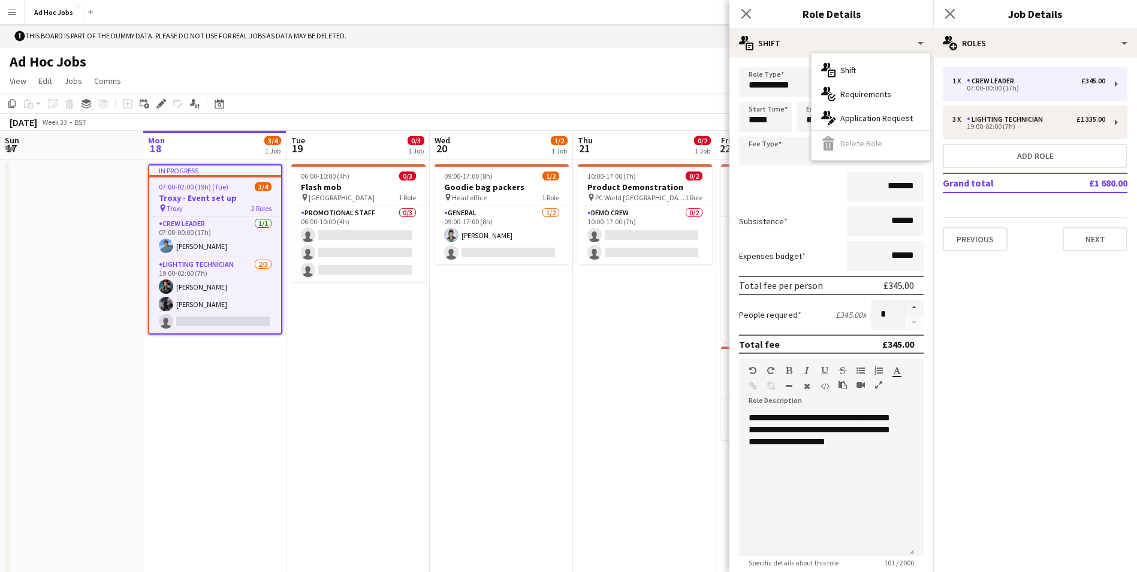
click at [840, 155] on div "multiple-actions-text Shift multiple-actions-check-2 Requirements multiple-acti…" at bounding box center [870, 106] width 119 height 107
click at [1061, 321] on mat-expansion-panel "pencil3 General details 1 x Crew Leader £345.00 07:00-00:00 (17h) 3 x Lighting …" at bounding box center [1035, 315] width 204 height 514
click at [477, 367] on app-date-cell "09:00-17:00 (8h) 1/2 Goodie bag packers pin Head office 1 Role General 1/2 09:0…" at bounding box center [501, 367] width 143 height 416
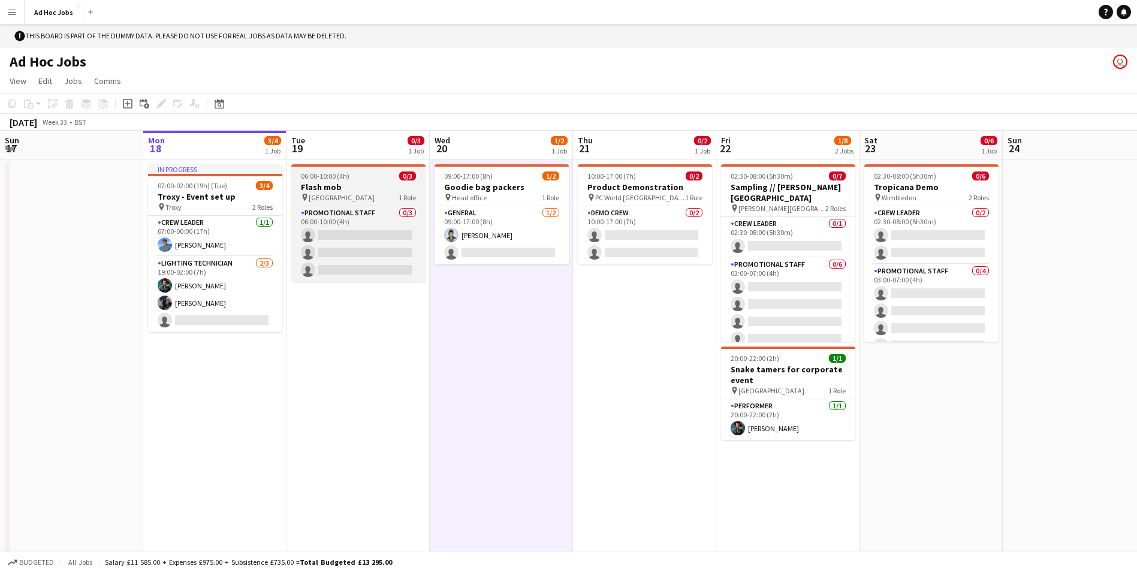
click at [347, 178] on span "06:00-10:00 (4h)" at bounding box center [325, 175] width 49 height 9
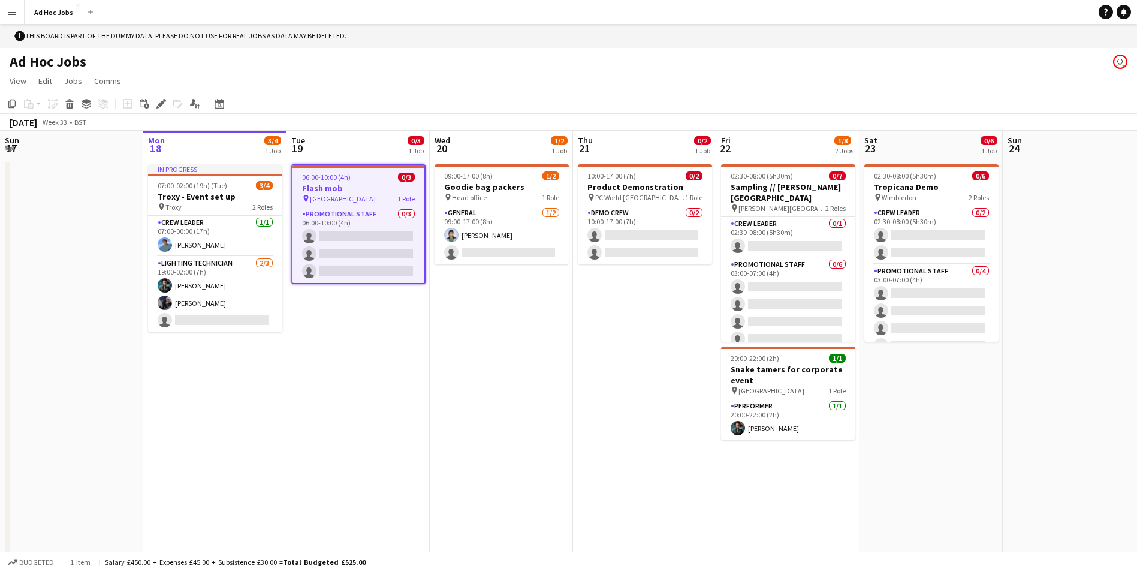
click at [24, 60] on h1 "Ad Hoc Jobs" at bounding box center [48, 62] width 77 height 18
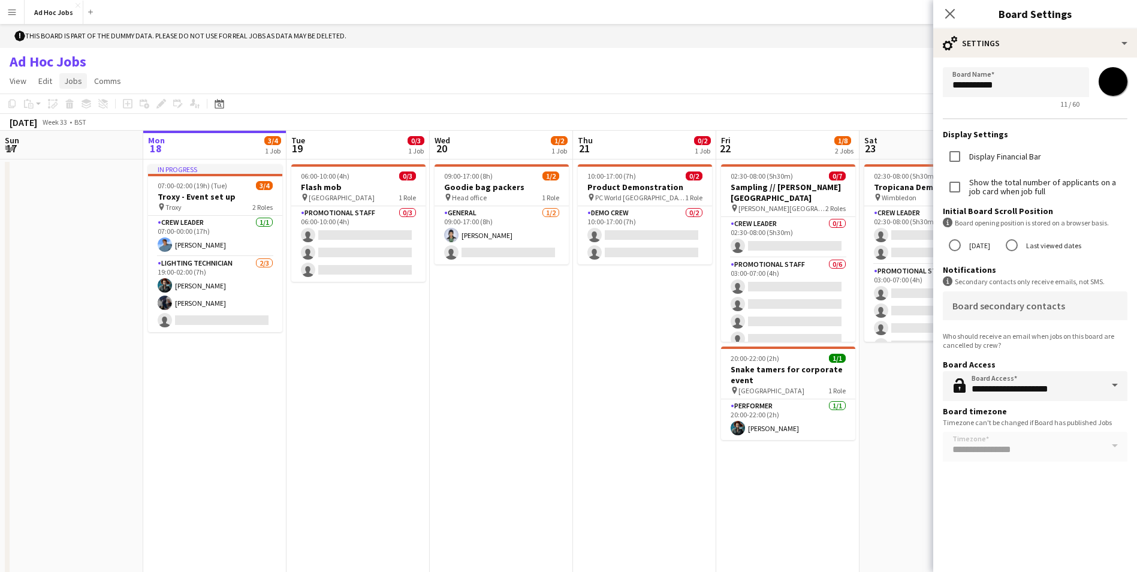
click at [65, 81] on span "Jobs" at bounding box center [73, 80] width 18 height 11
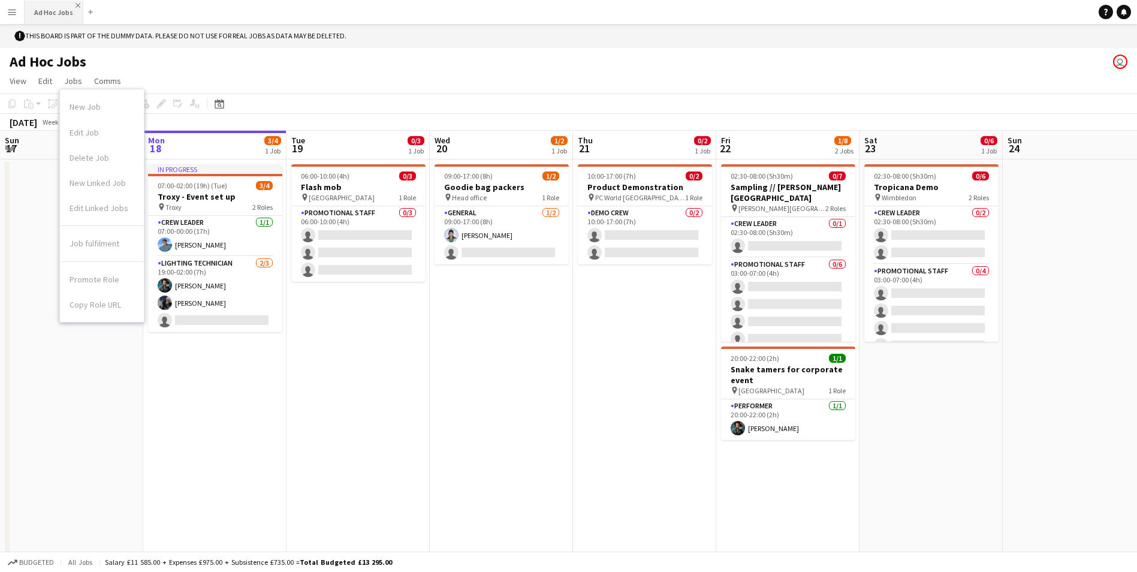
click at [77, 6] on app-icon "Close" at bounding box center [77, 5] width 5 height 5
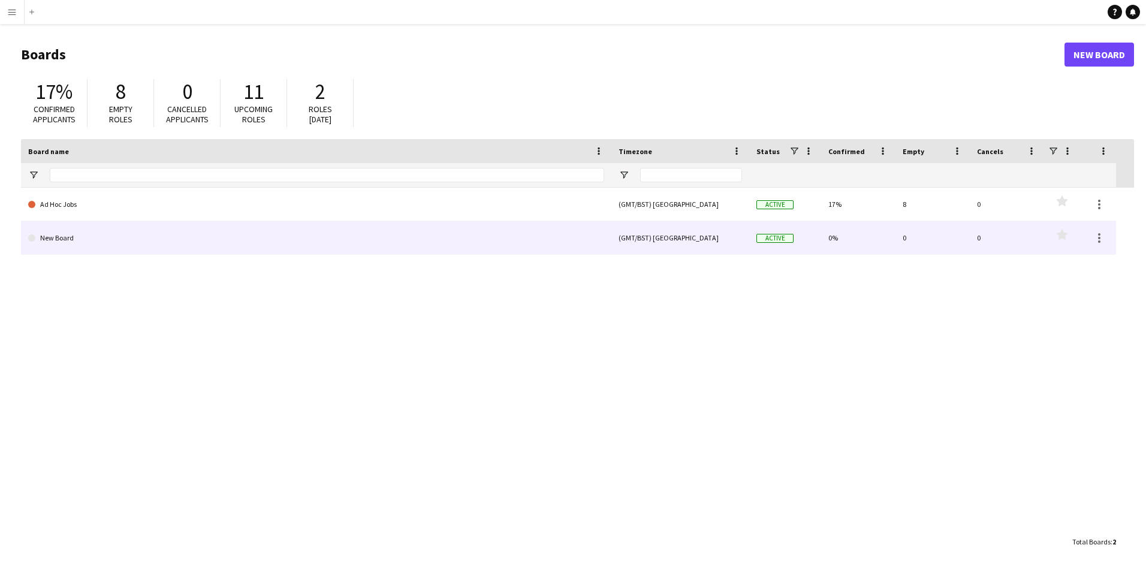
click at [61, 232] on link "New Board" at bounding box center [316, 238] width 576 height 34
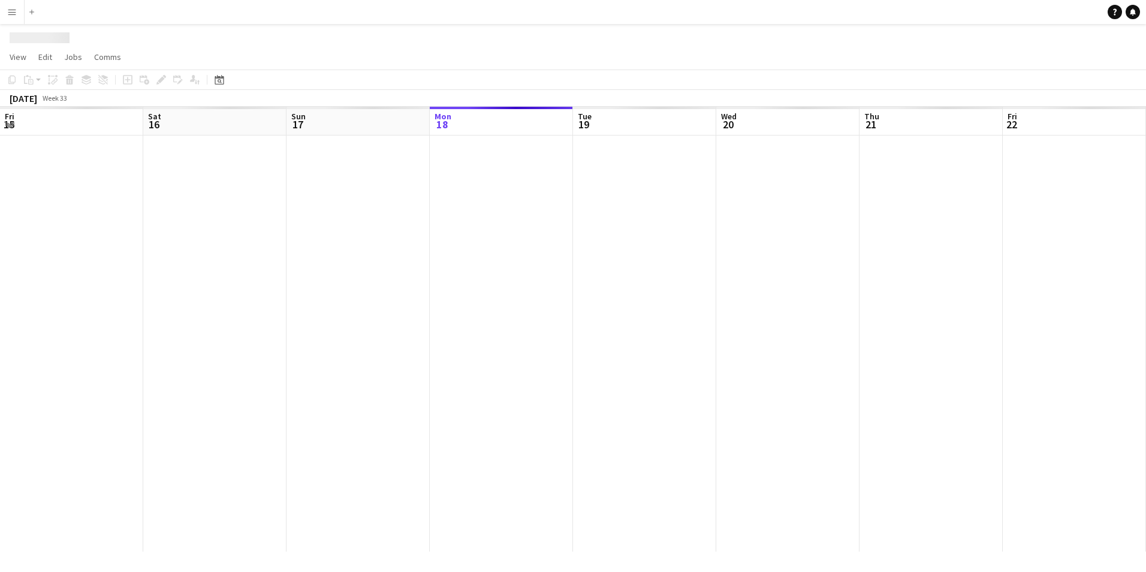
scroll to position [0, 286]
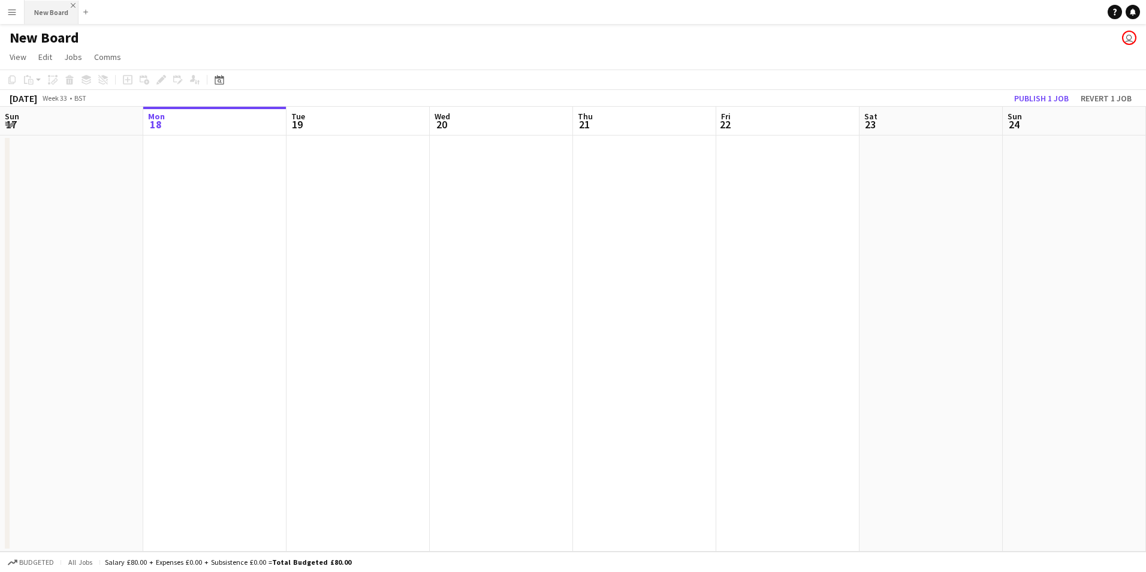
click at [71, 7] on app-icon "Close" at bounding box center [73, 5] width 5 height 5
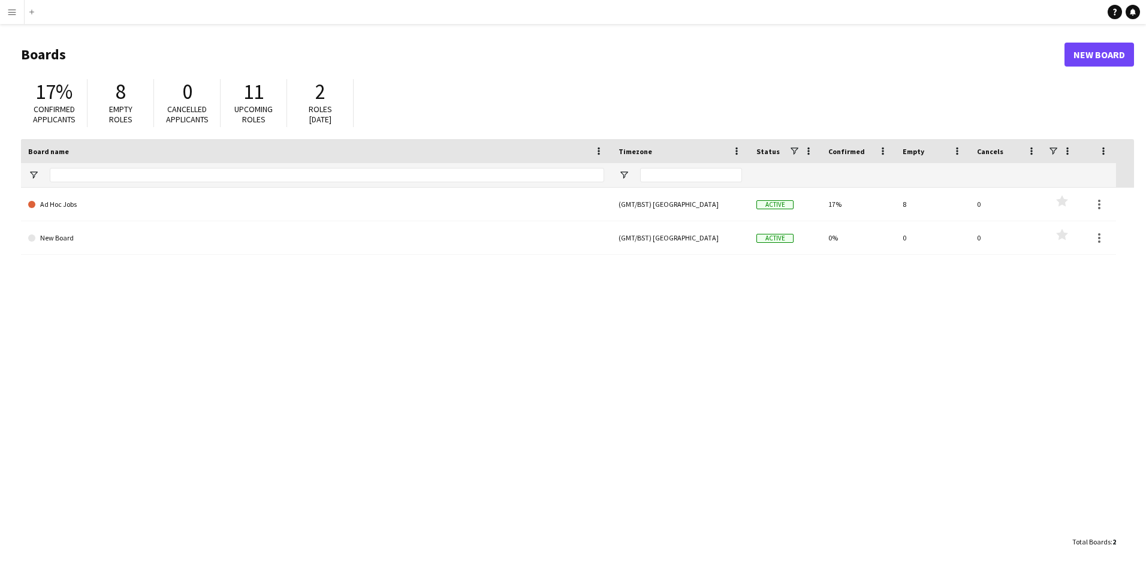
click at [15, 13] on app-icon "Menu" at bounding box center [12, 12] width 10 height 10
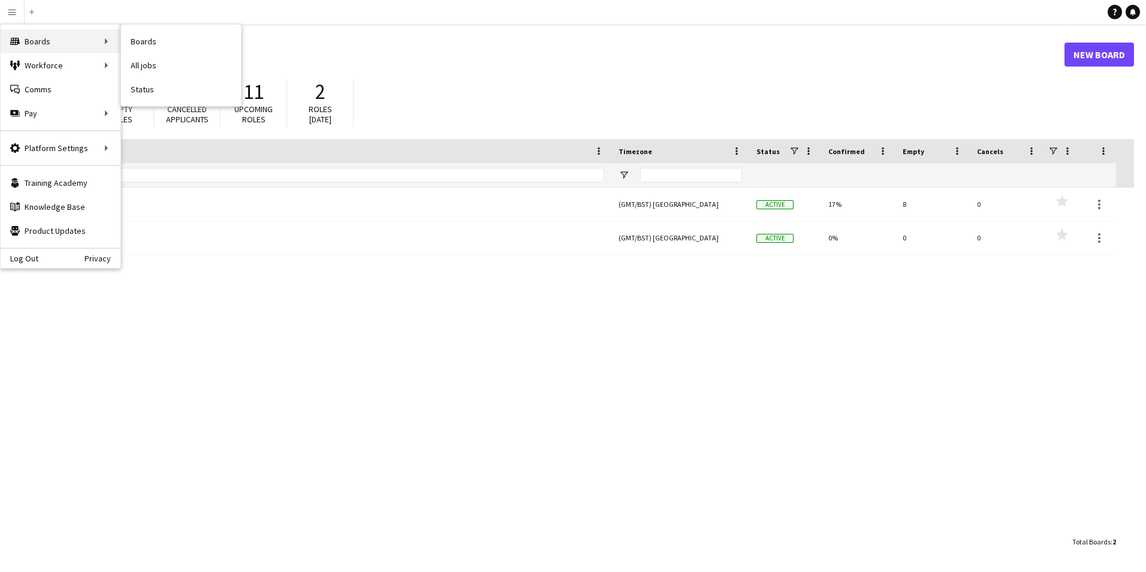
click at [40, 49] on div "Boards Boards" at bounding box center [61, 41] width 120 height 24
click at [70, 40] on div "Boards Boards" at bounding box center [61, 41] width 120 height 24
click at [106, 44] on div "Boards Boards" at bounding box center [61, 41] width 120 height 24
click at [87, 40] on div "Boards Boards" at bounding box center [61, 41] width 120 height 24
click at [92, 41] on div "Boards Boards" at bounding box center [61, 41] width 120 height 24
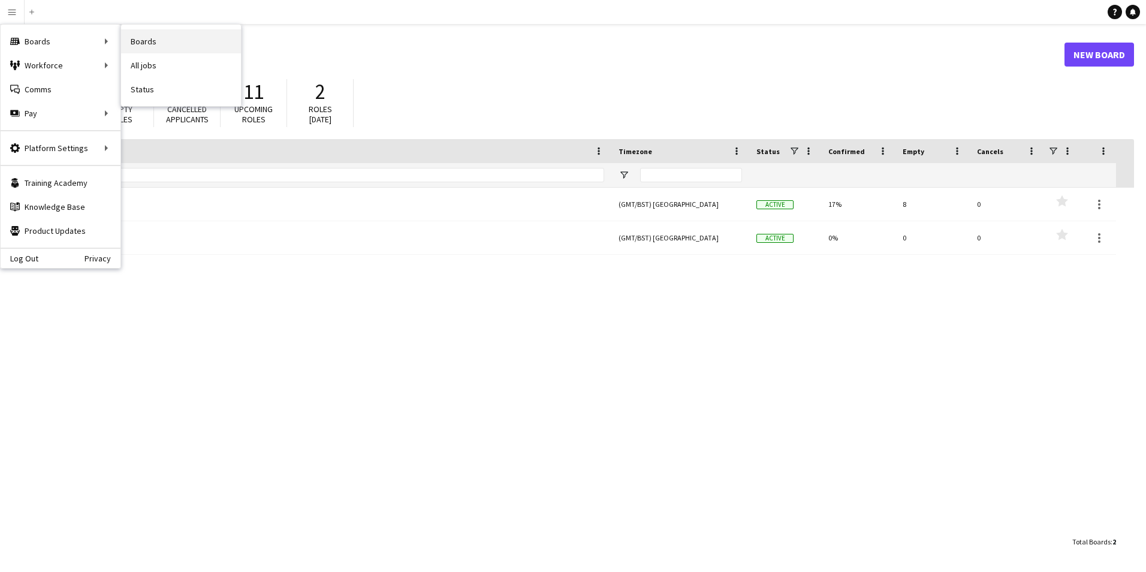
click at [163, 42] on link "Boards" at bounding box center [181, 41] width 120 height 24
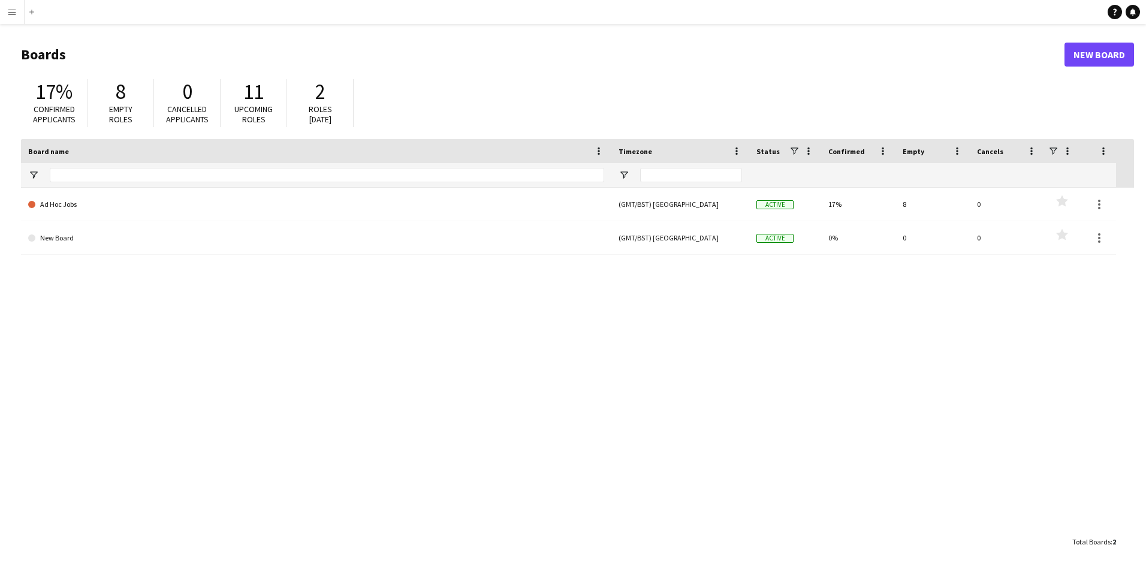
click at [129, 327] on div "Ad Hoc Jobs (GMT/BST) London Active 17% 8 0 Favourites New Board (GMT/BST) Lond…" at bounding box center [577, 359] width 1113 height 342
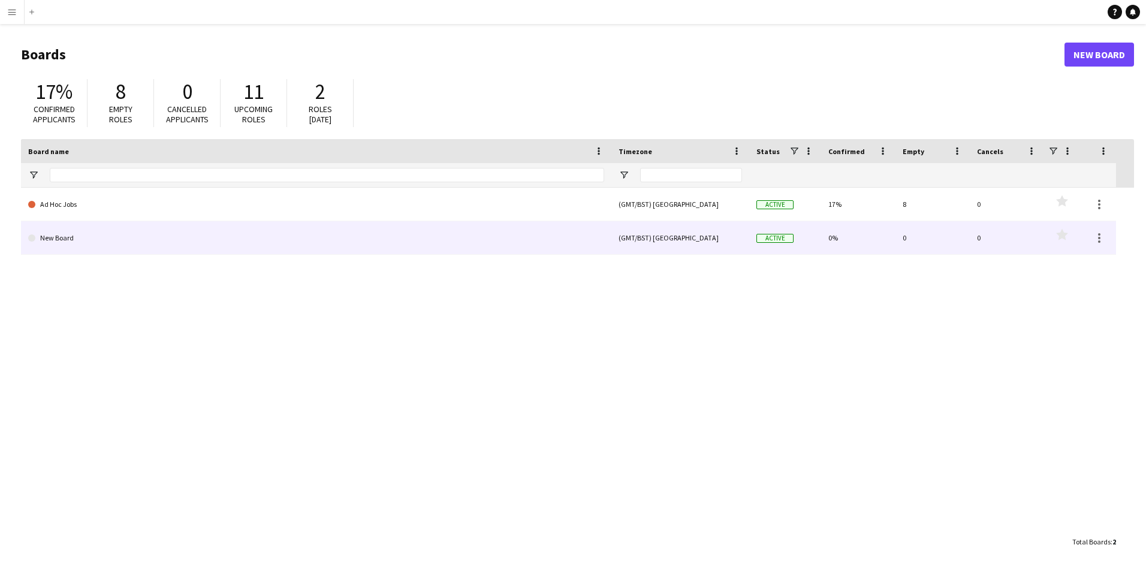
click at [59, 229] on link "New Board" at bounding box center [316, 238] width 576 height 34
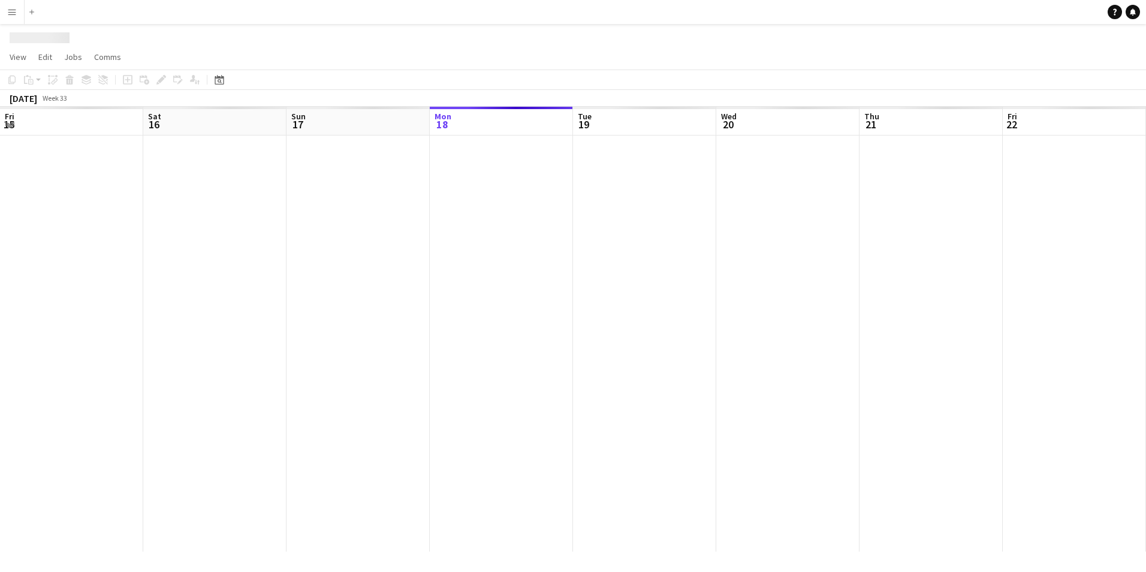
scroll to position [0, 286]
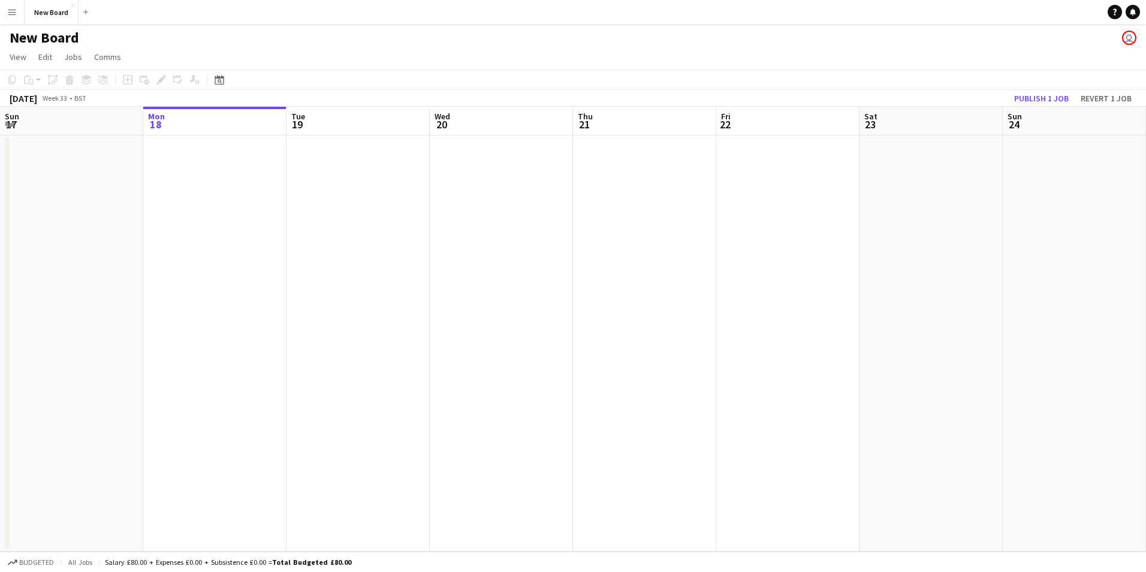
click at [174, 178] on app-date-cell at bounding box center [214, 343] width 143 height 416
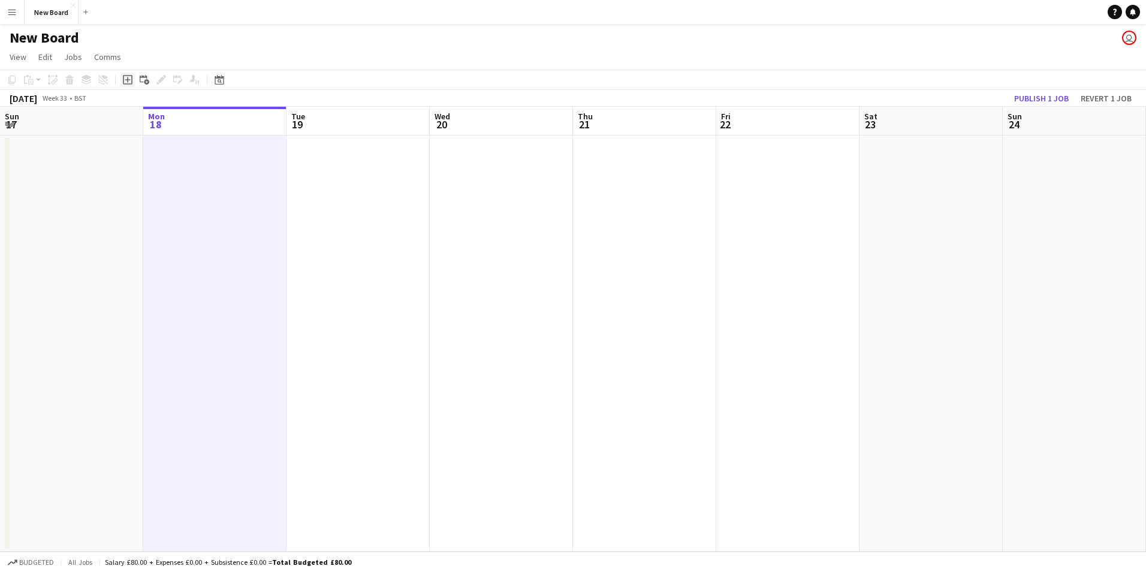
click at [131, 80] on icon "Add job" at bounding box center [128, 80] width 10 height 10
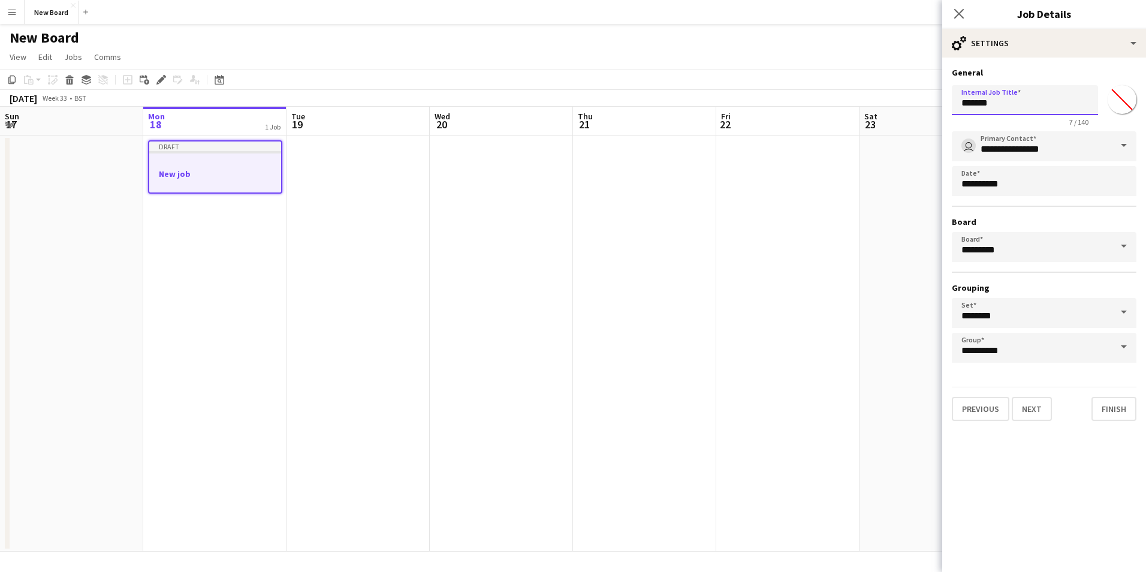
drag, startPoint x: 1016, startPoint y: 105, endPoint x: 899, endPoint y: 105, distance: 116.8
click at [899, 105] on body "Menu Boards Boards Boards All jobs Status Workforce Workforce My Workforce Recr…" at bounding box center [573, 286] width 1146 height 572
type input "**********"
click at [50, 17] on button "New Board Close" at bounding box center [52, 12] width 54 height 23
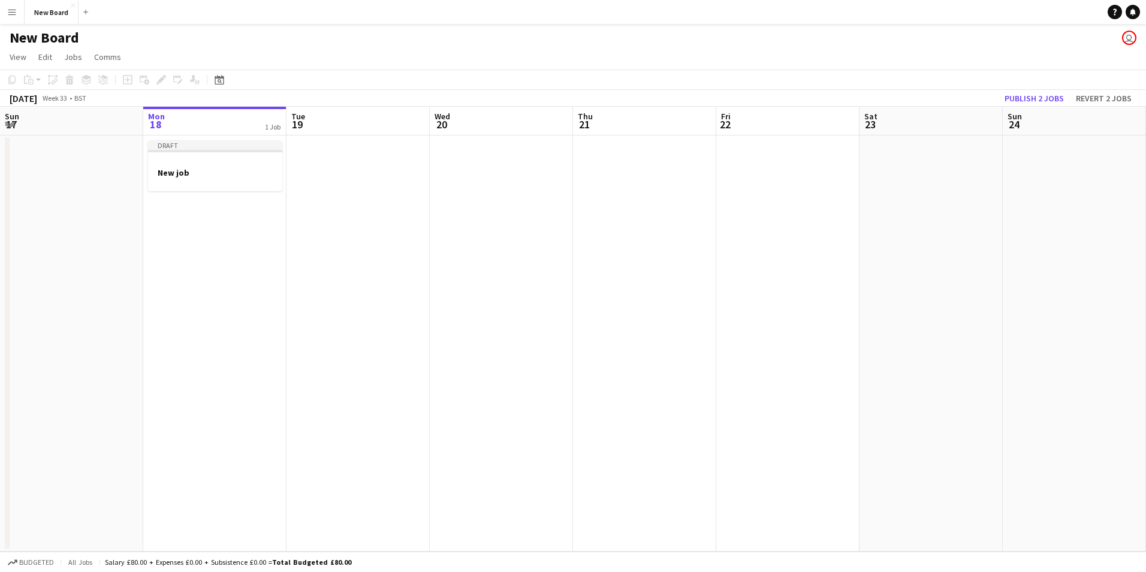
click at [12, 15] on app-icon "Menu" at bounding box center [12, 12] width 10 height 10
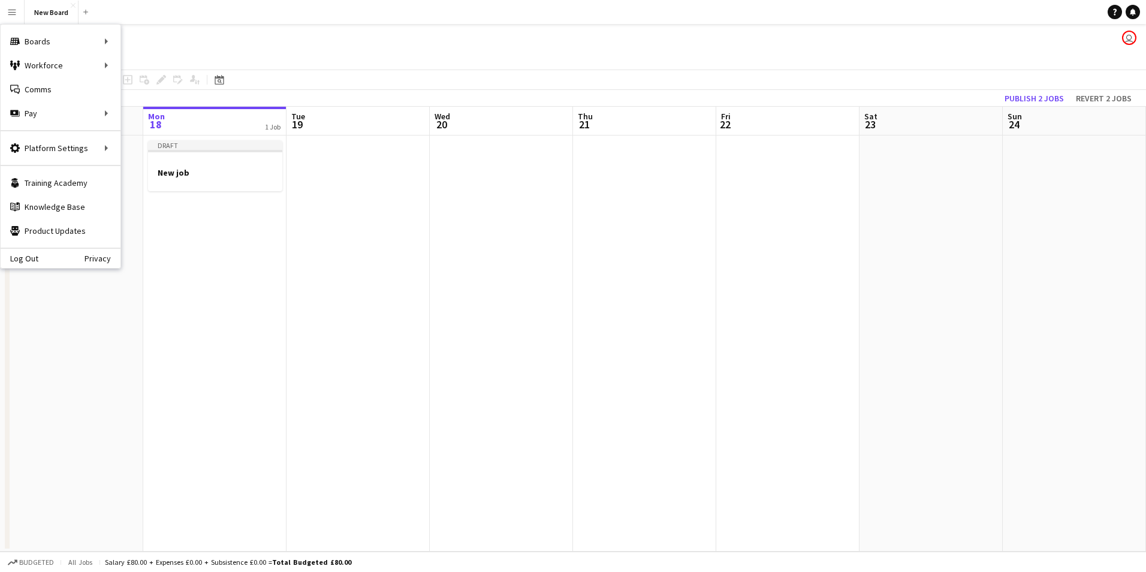
click at [211, 282] on app-date-cell "Draft New job" at bounding box center [214, 343] width 143 height 416
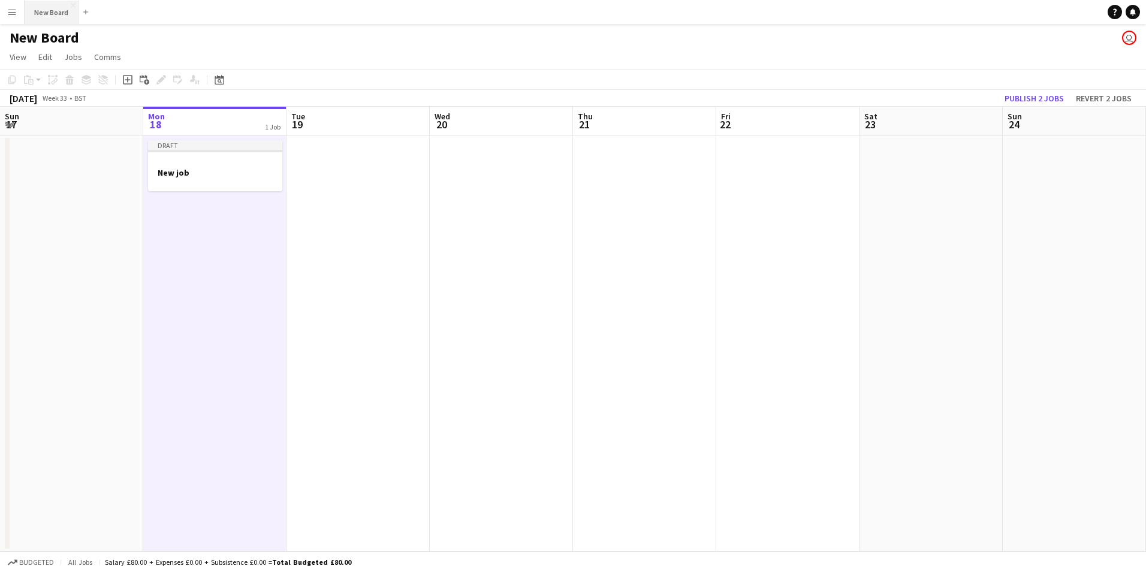
click at [52, 15] on button "New Board Close" at bounding box center [52, 12] width 54 height 23
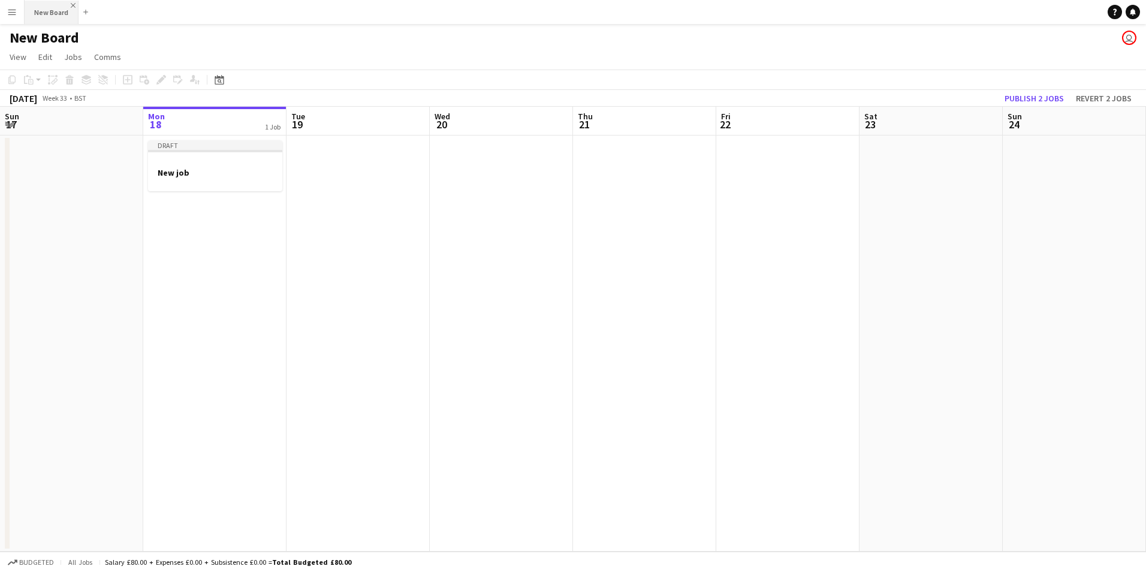
click at [73, 5] on app-icon "Close" at bounding box center [73, 5] width 5 height 5
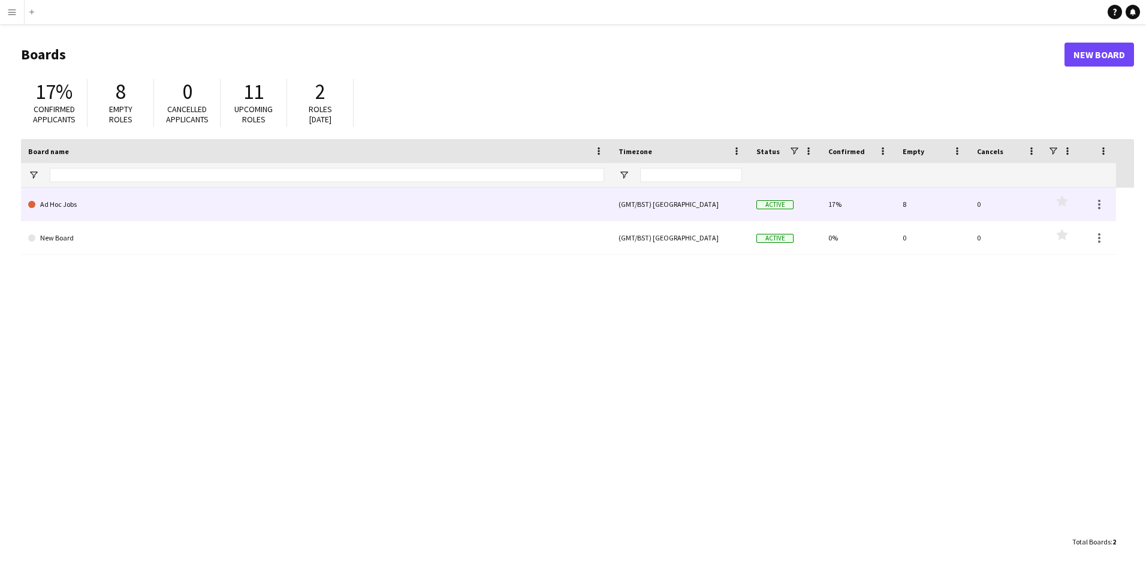
click at [1109, 210] on div at bounding box center [1098, 204] width 36 height 33
click at [1095, 209] on div at bounding box center [1099, 204] width 14 height 14
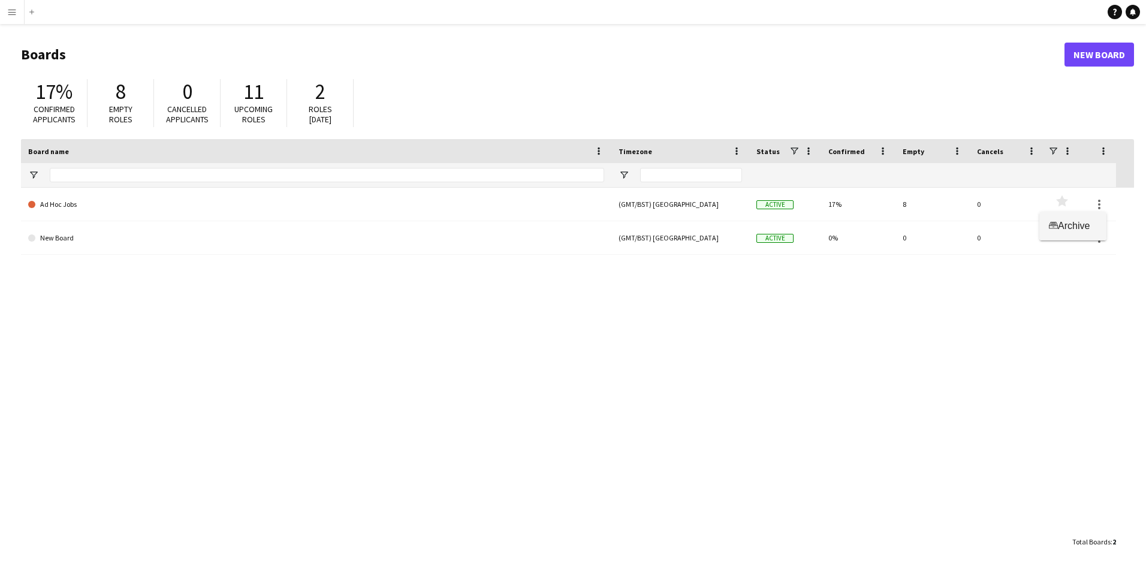
click at [1089, 225] on span "Archive" at bounding box center [1074, 225] width 32 height 10
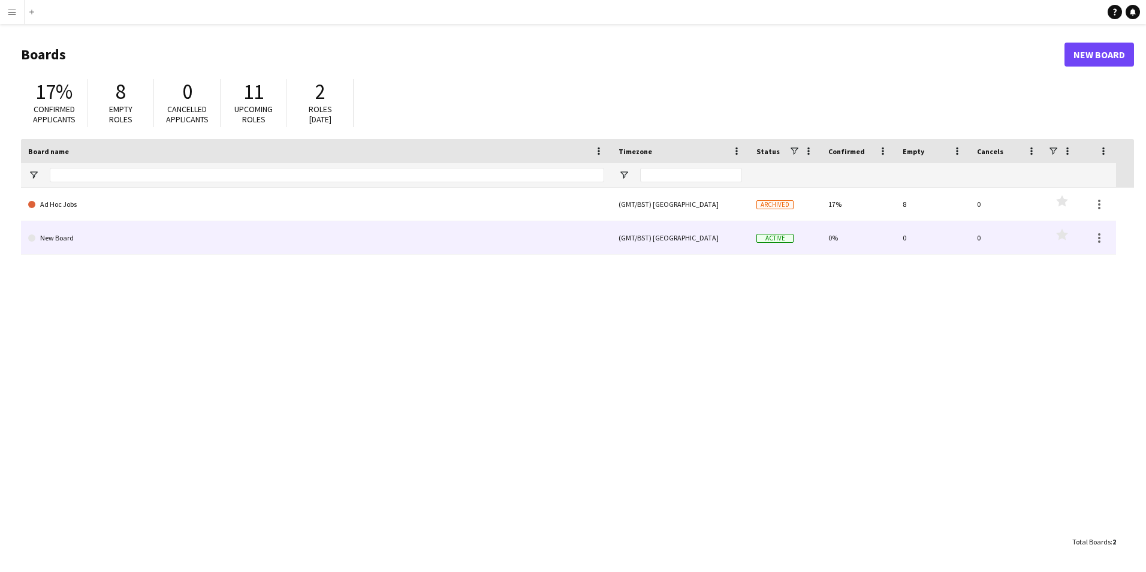
click at [44, 234] on link "New Board" at bounding box center [316, 238] width 576 height 34
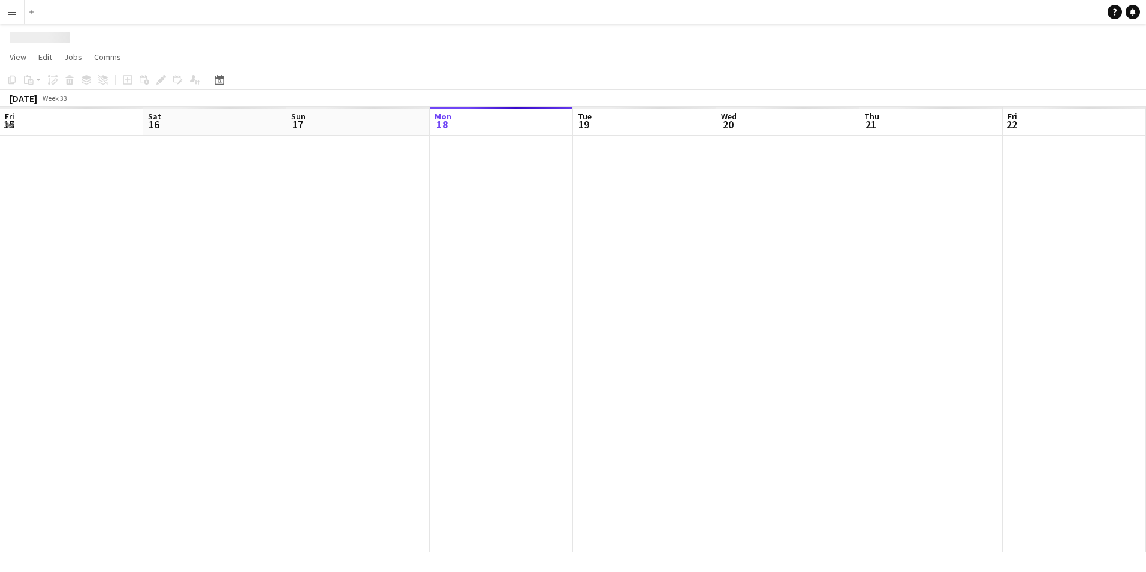
scroll to position [0, 286]
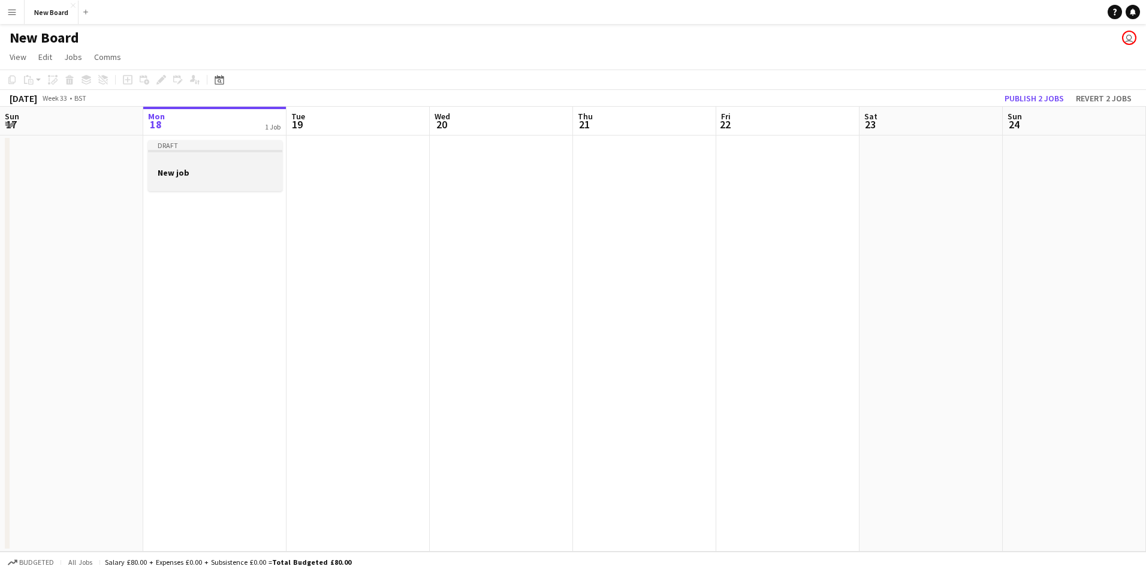
click at [192, 170] on h3 "New job" at bounding box center [215, 172] width 134 height 11
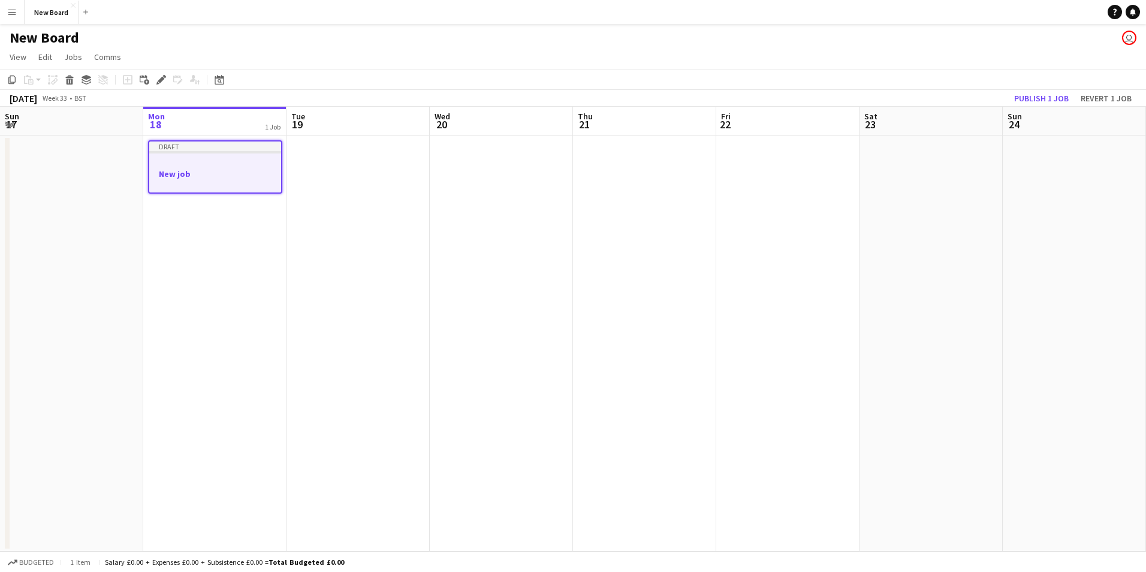
click at [234, 171] on h3 "New job" at bounding box center [215, 173] width 132 height 11
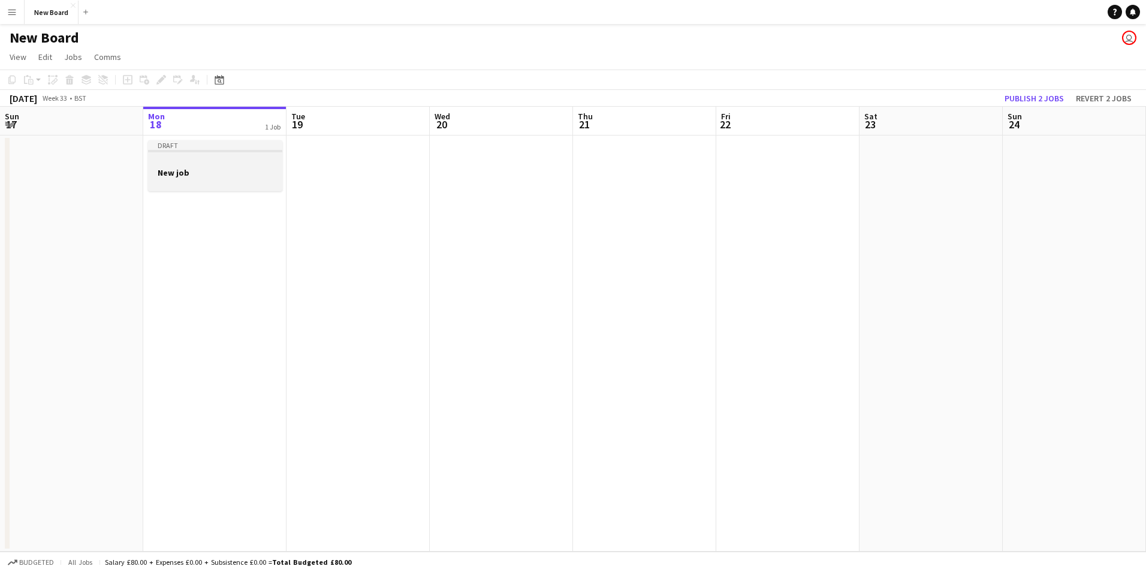
click at [234, 171] on h3 "New job" at bounding box center [215, 172] width 134 height 11
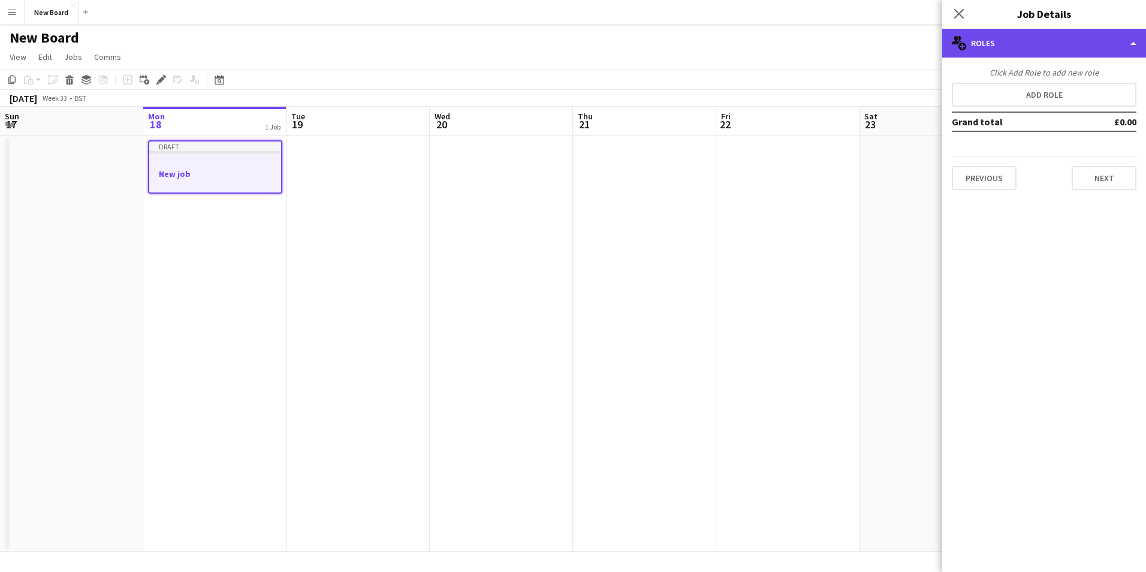
click at [1137, 45] on div "multiple-users-add Roles" at bounding box center [1044, 43] width 204 height 29
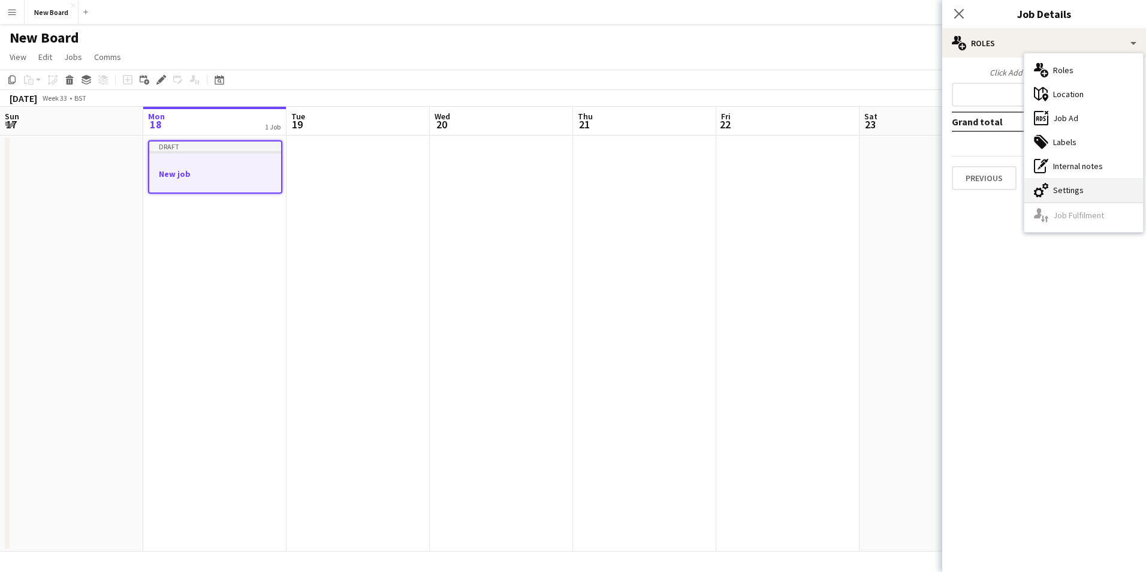
click at [1085, 193] on div "cog-double-3 Settings" at bounding box center [1083, 190] width 119 height 24
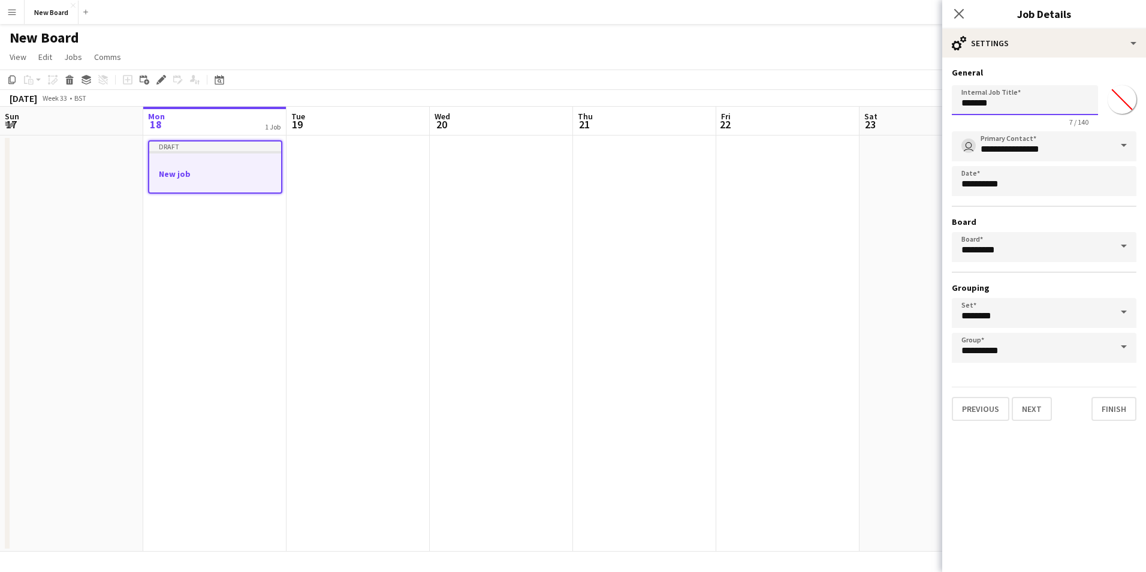
click at [1022, 102] on input "*******" at bounding box center [1024, 100] width 146 height 30
click at [1121, 99] on input "*******" at bounding box center [1121, 99] width 43 height 43
click at [1017, 62] on div "**********" at bounding box center [1044, 244] width 204 height 373
click at [1025, 98] on input "*******" at bounding box center [1024, 100] width 146 height 30
drag, startPoint x: 1024, startPoint y: 102, endPoint x: 893, endPoint y: 101, distance: 131.2
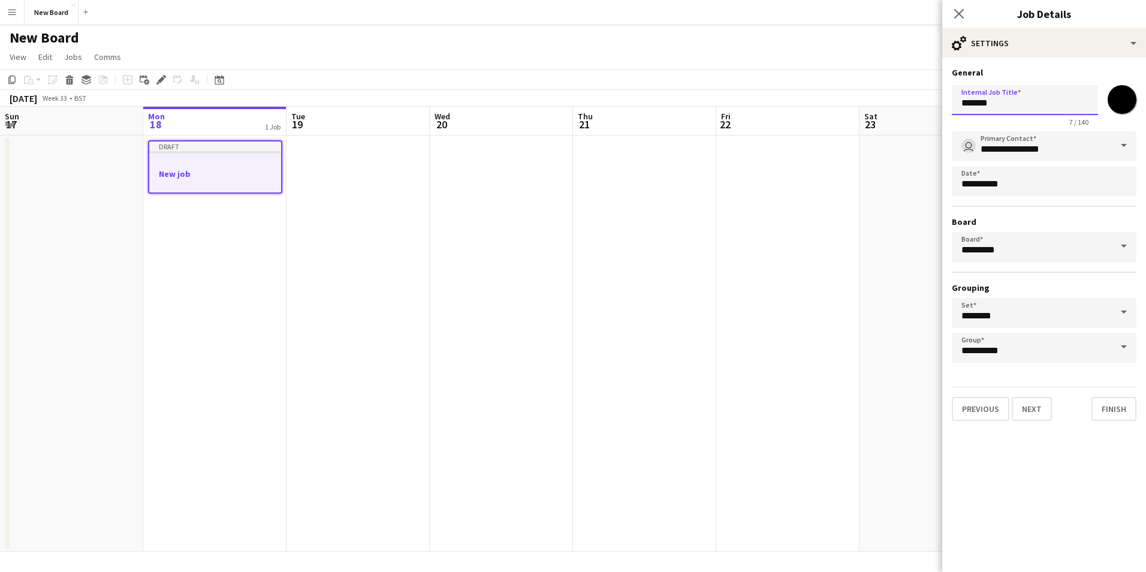
click at [893, 101] on body "Menu Boards Boards Boards All jobs Status Workforce Workforce My Workforce Recr…" at bounding box center [573, 286] width 1146 height 572
click at [1122, 99] on input "*******" at bounding box center [1121, 99] width 43 height 43
type input "*******"
click at [869, 216] on app-date-cell at bounding box center [930, 343] width 143 height 416
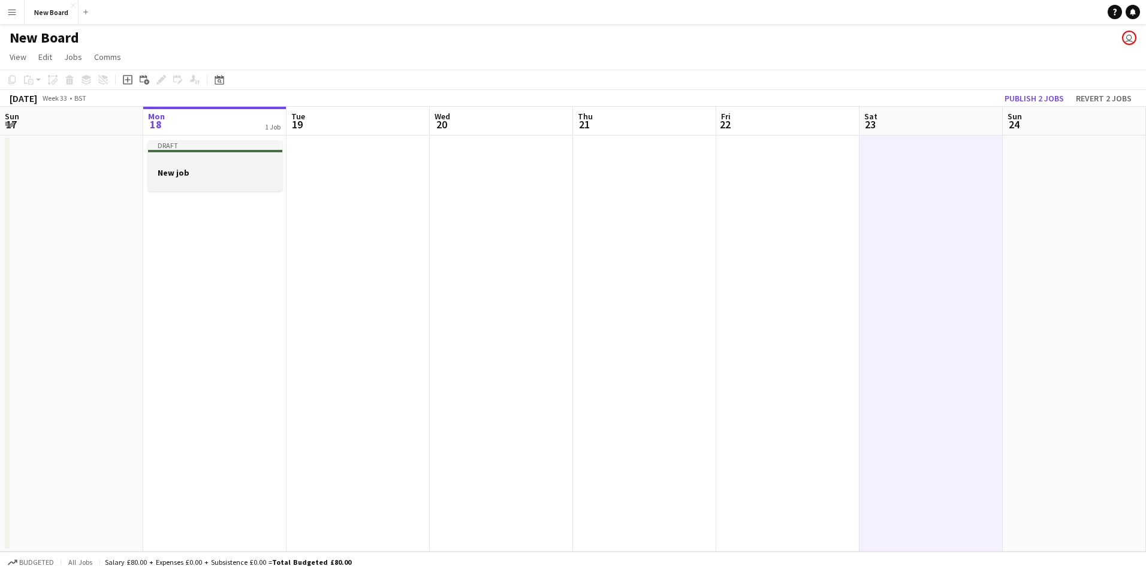
click at [215, 173] on h3 "New job" at bounding box center [215, 172] width 134 height 11
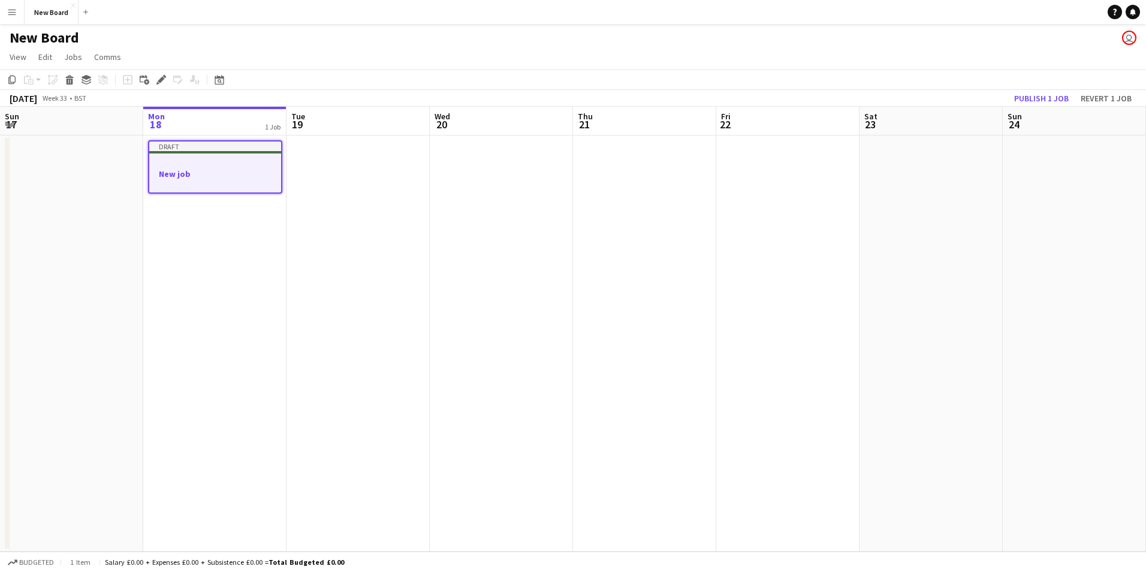
click at [259, 177] on h3 "New job" at bounding box center [215, 173] width 132 height 11
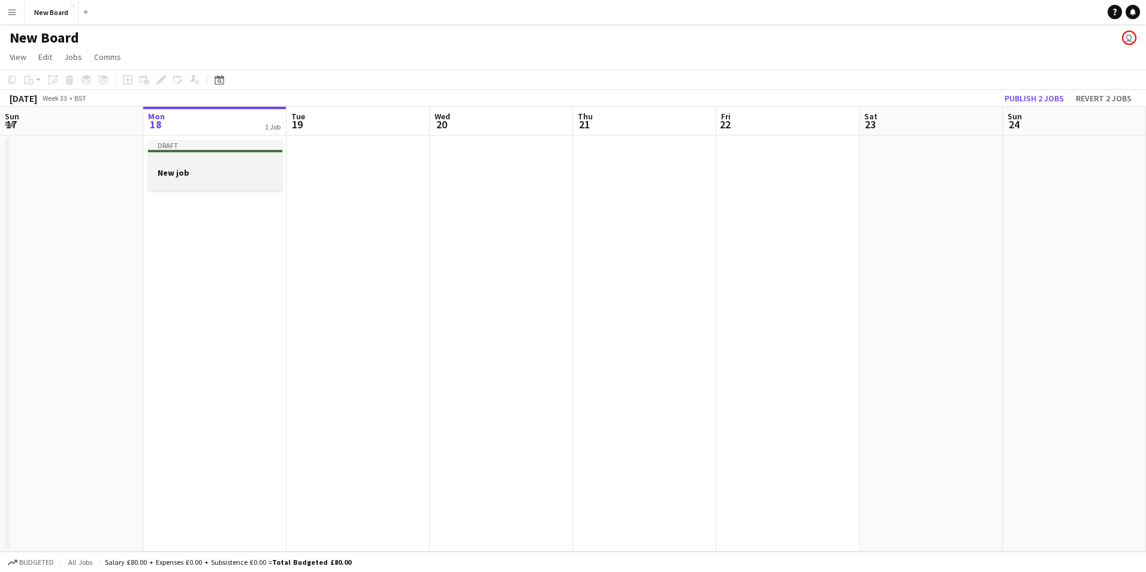
click at [259, 177] on h3 "New job" at bounding box center [215, 172] width 134 height 11
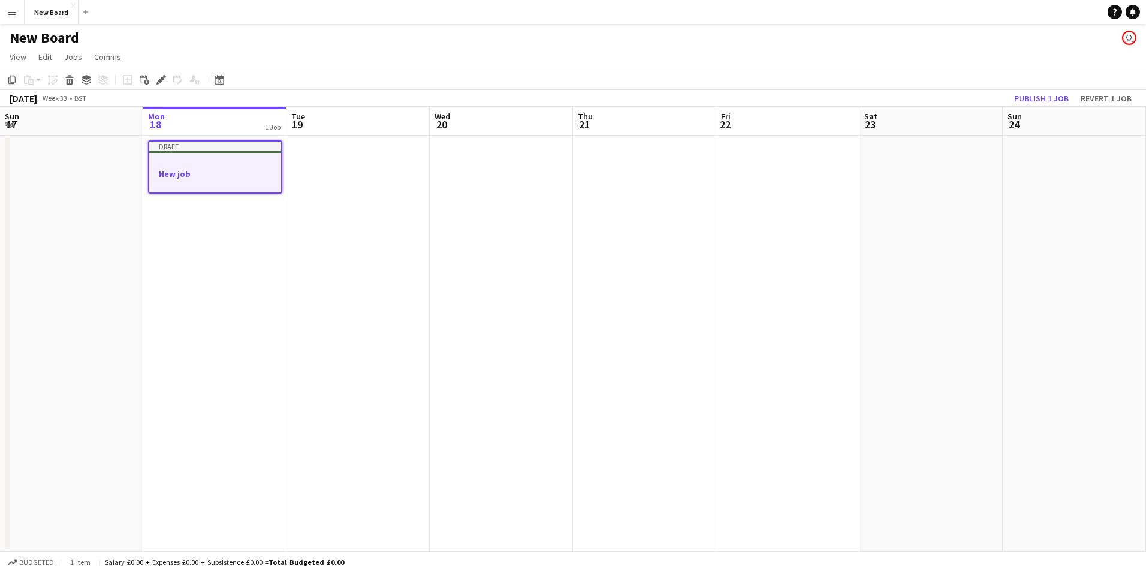
click at [259, 177] on h3 "New job" at bounding box center [215, 173] width 132 height 11
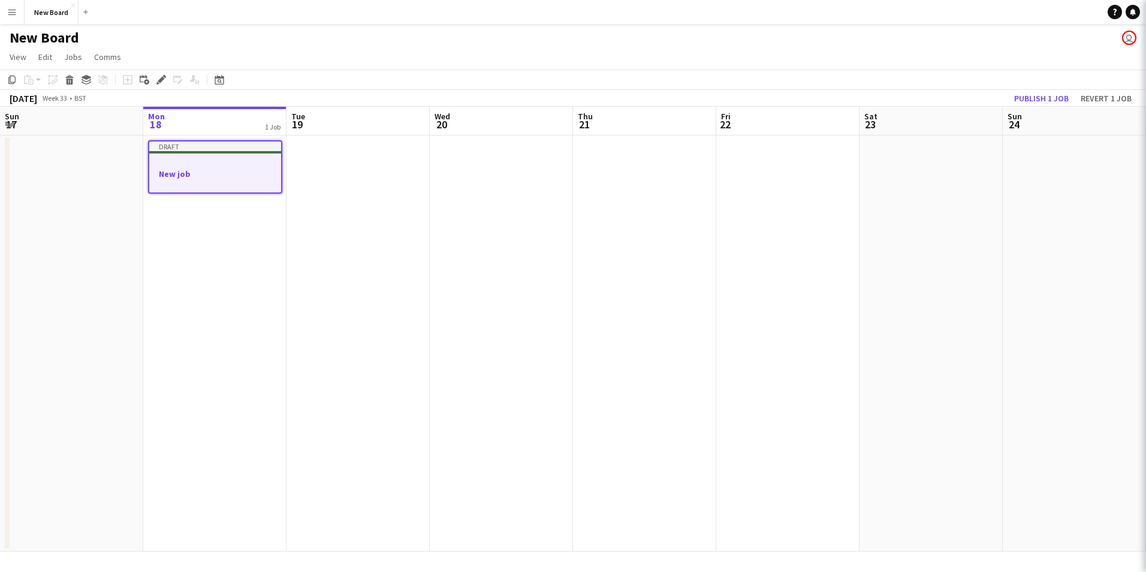
click at [259, 177] on h3 "New job" at bounding box center [215, 173] width 132 height 11
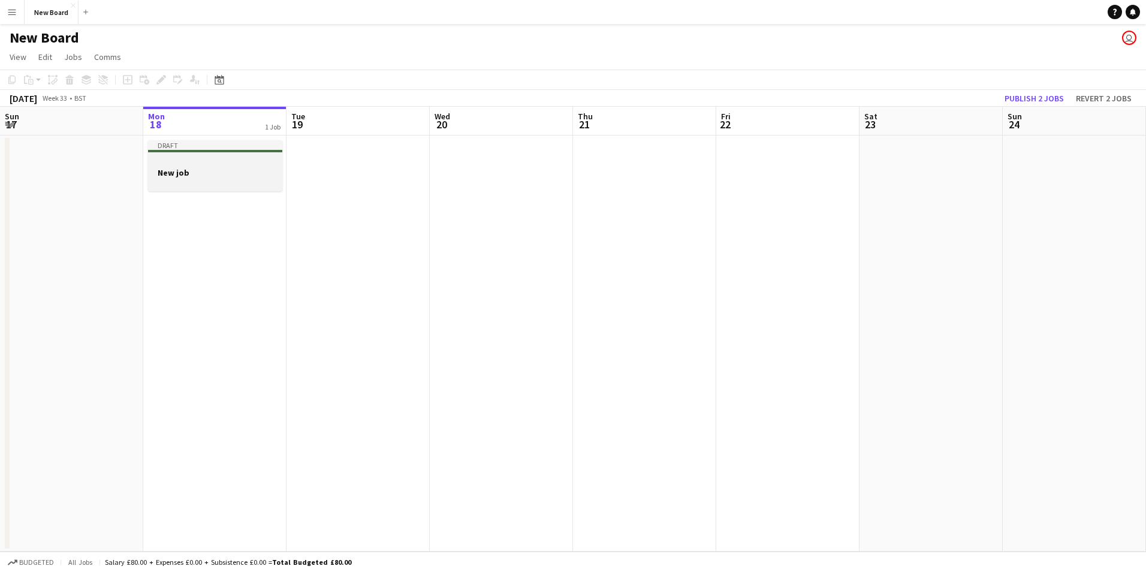
click at [231, 180] on div at bounding box center [215, 183] width 134 height 10
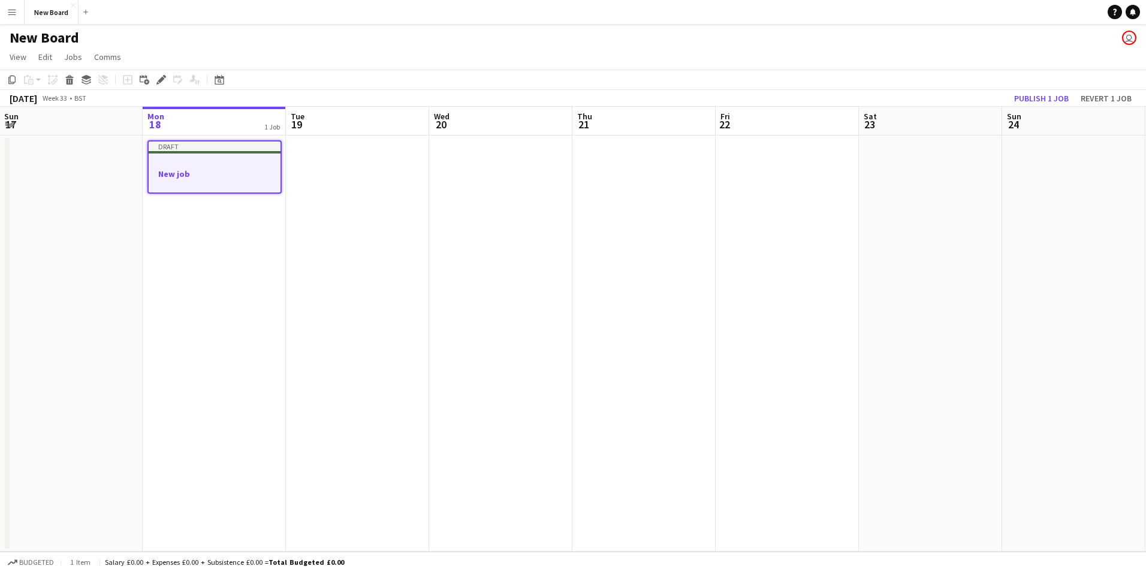
click at [231, 179] on div at bounding box center [215, 184] width 132 height 10
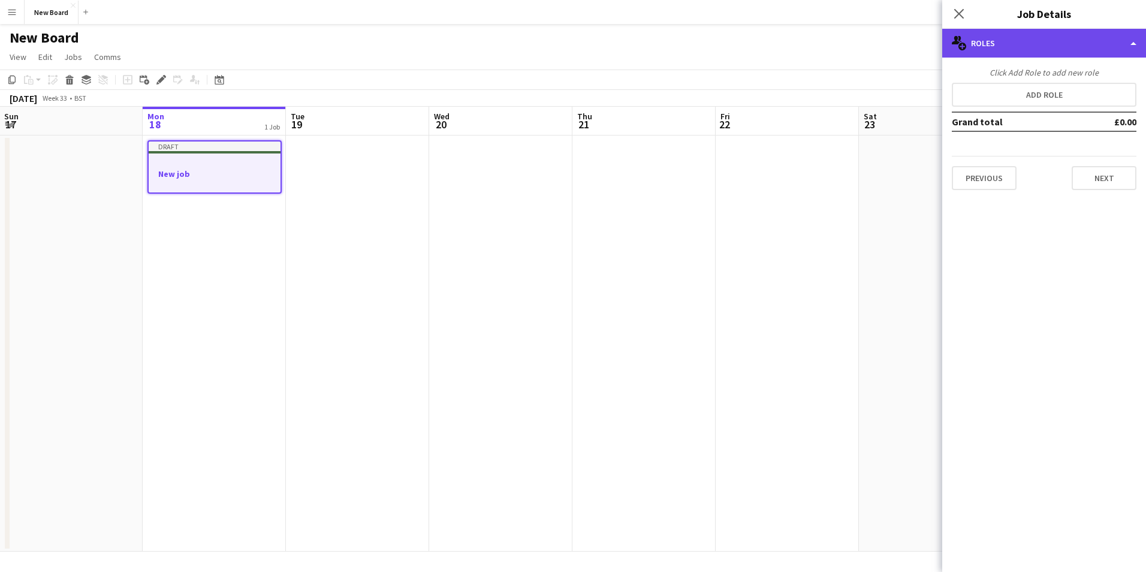
click at [1124, 44] on div "multiple-users-add Roles" at bounding box center [1044, 43] width 204 height 29
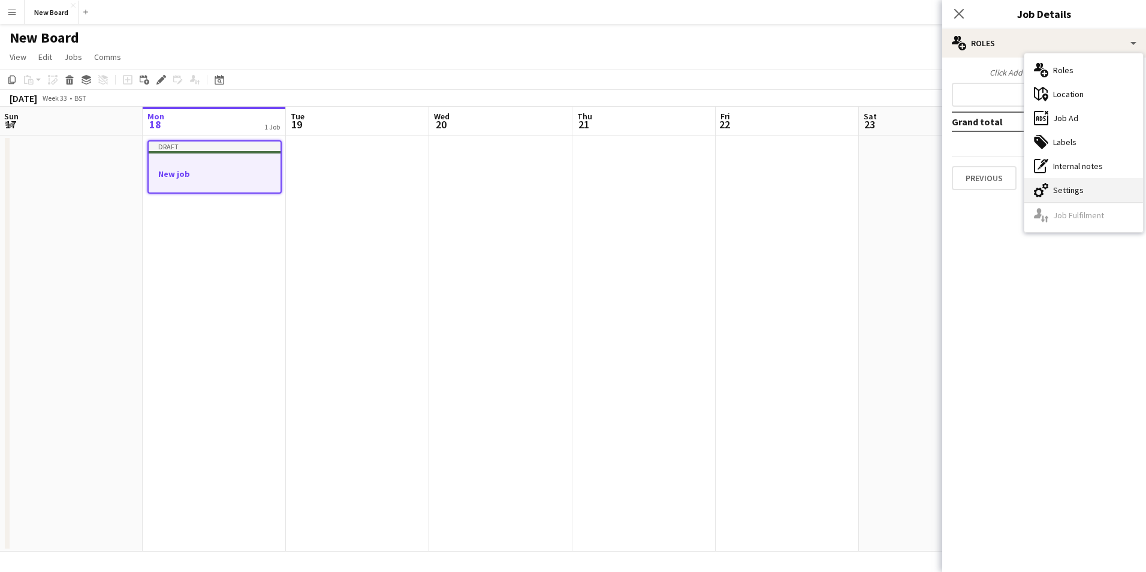
click at [1076, 188] on div "cog-double-3 Settings" at bounding box center [1083, 190] width 119 height 24
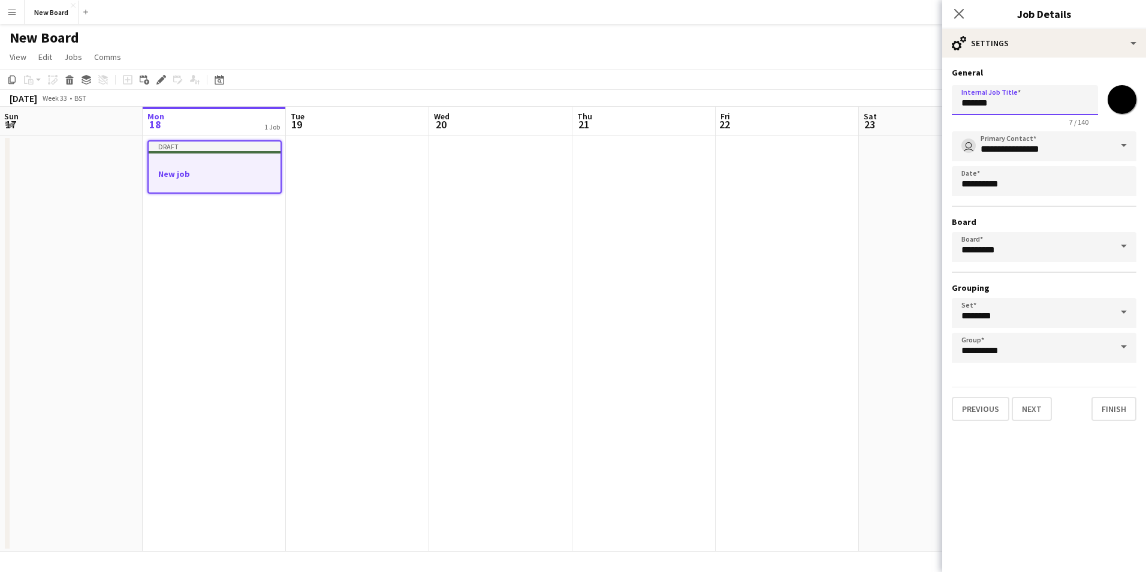
drag, startPoint x: 1016, startPoint y: 104, endPoint x: 850, endPoint y: 99, distance: 166.6
click at [850, 99] on body "Menu Boards Boards Boards All jobs Status Workforce Workforce My Workforce Recr…" at bounding box center [573, 286] width 1146 height 572
type input "*"
type input "*******"
click at [1049, 147] on input "**********" at bounding box center [1043, 146] width 185 height 30
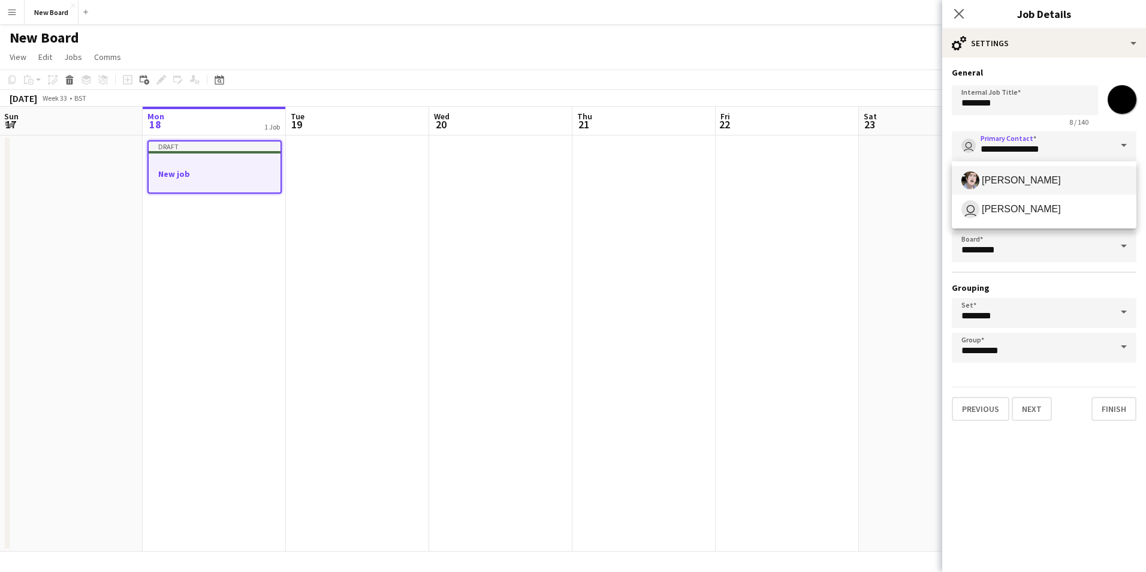
click at [1016, 185] on span "Peter Parker" at bounding box center [1020, 179] width 79 height 11
type input "**********"
click at [1119, 244] on span at bounding box center [1123, 246] width 25 height 29
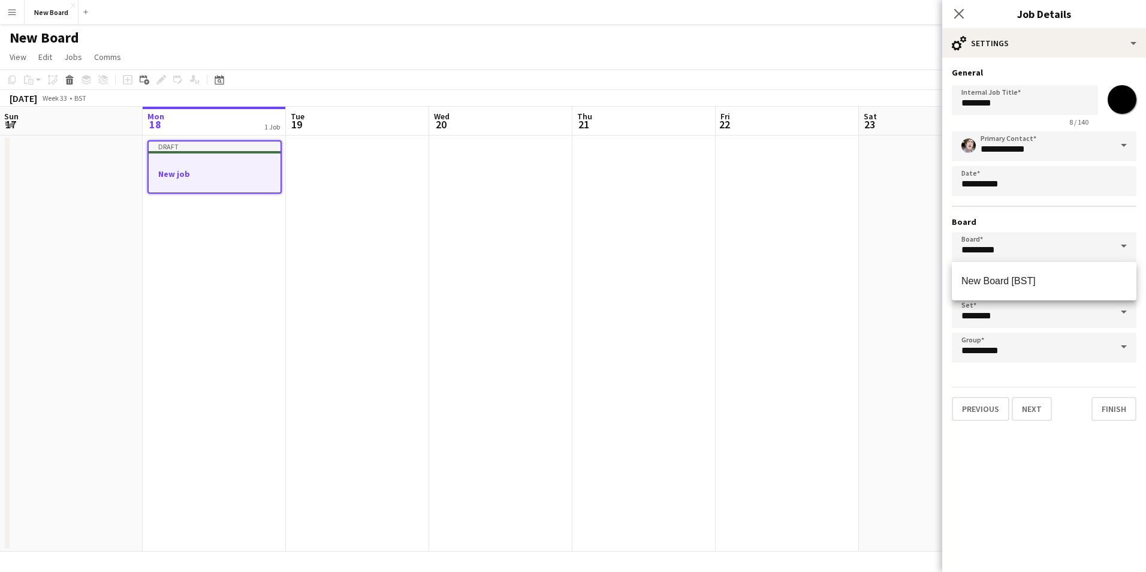
click at [1117, 243] on span at bounding box center [1123, 246] width 25 height 29
click at [1010, 283] on span "New Board [BST]" at bounding box center [998, 281] width 74 height 10
type input "*********"
click at [1062, 312] on input "********" at bounding box center [1043, 313] width 185 height 30
click at [1023, 341] on span "-no set-" at bounding box center [1043, 346] width 165 height 11
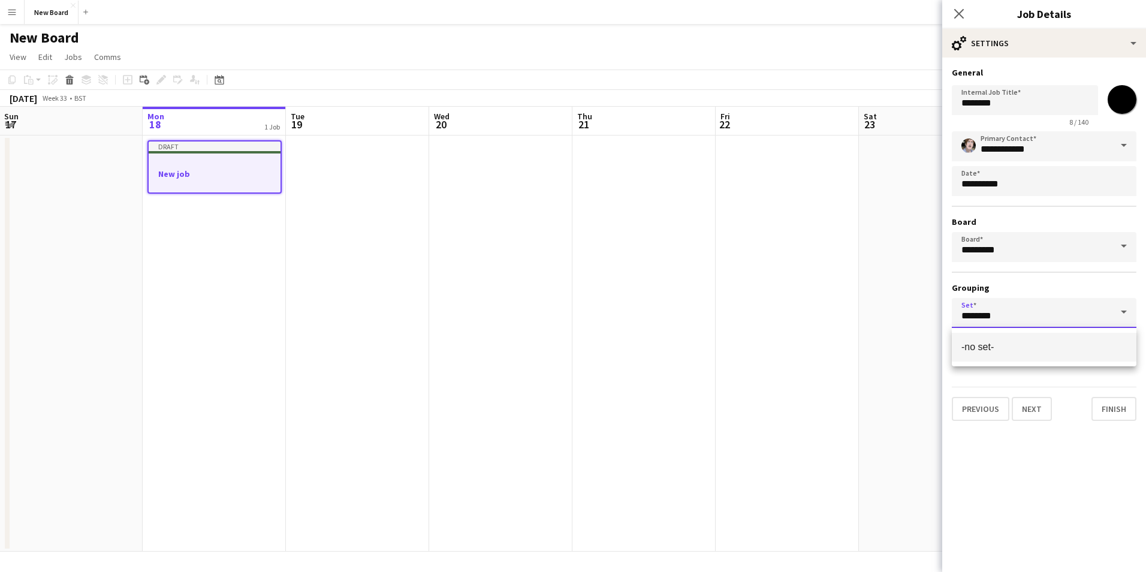
type input "********"
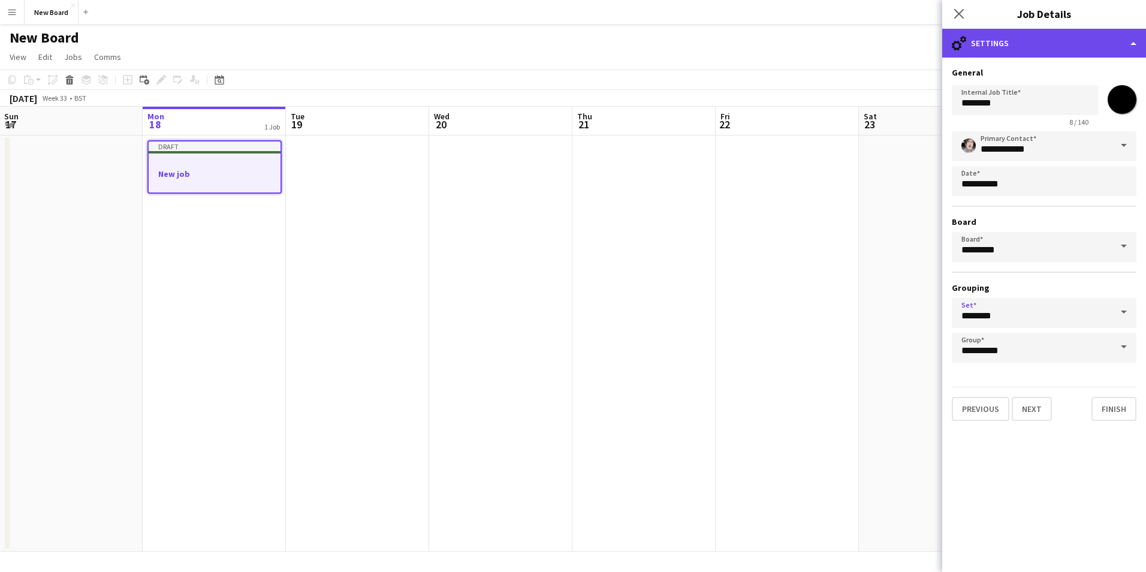
click at [1048, 45] on div "cog-double-3 Settings" at bounding box center [1044, 43] width 204 height 29
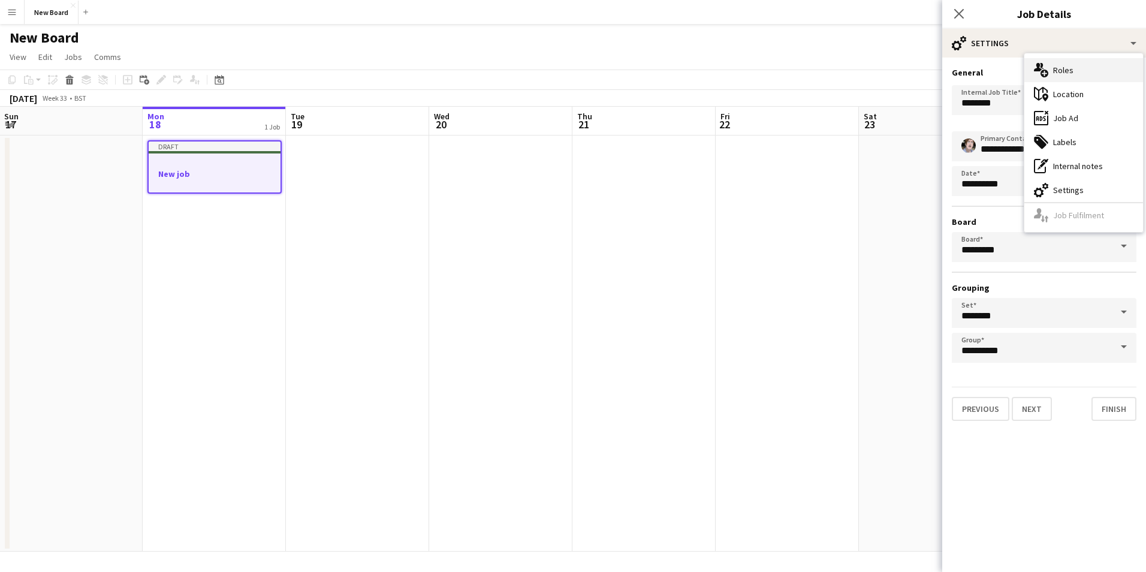
click at [1067, 65] on div "multiple-users-add Roles" at bounding box center [1083, 70] width 119 height 24
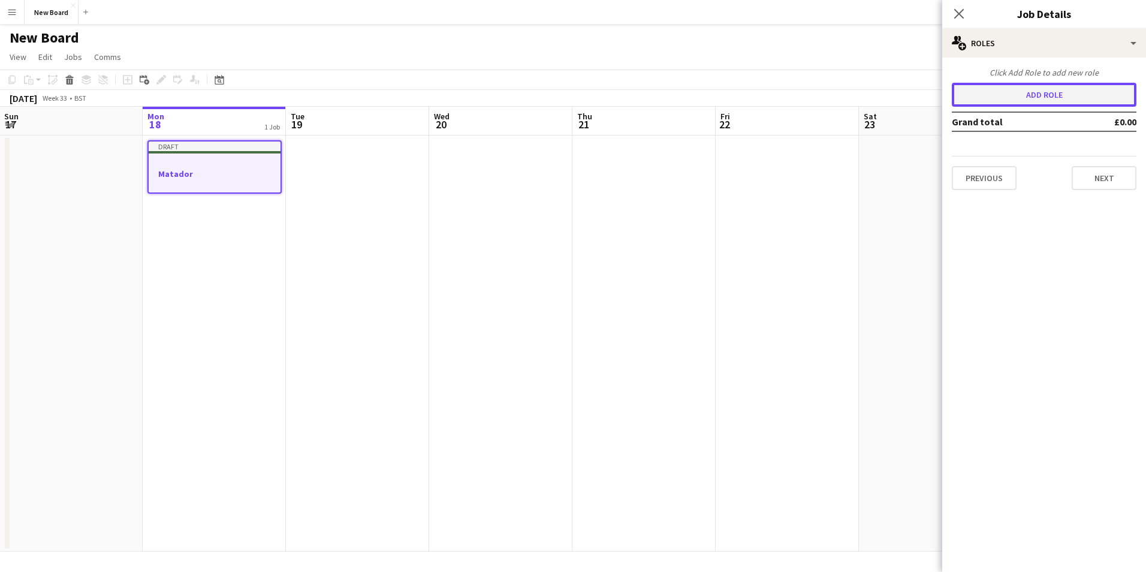
click at [1033, 88] on button "Add role" at bounding box center [1043, 95] width 185 height 24
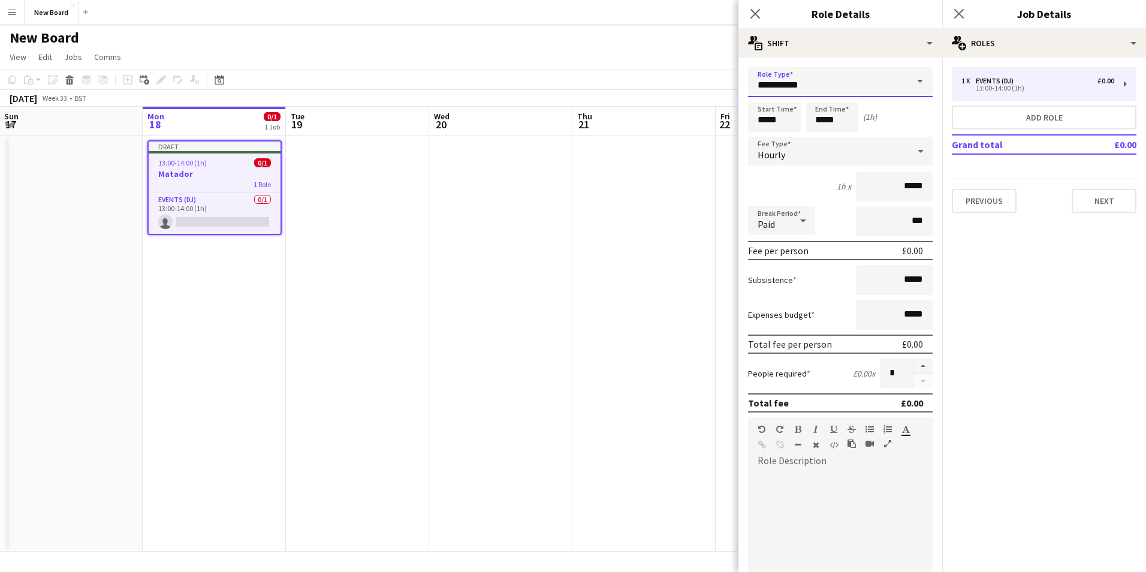
click at [838, 84] on input "**********" at bounding box center [840, 82] width 185 height 30
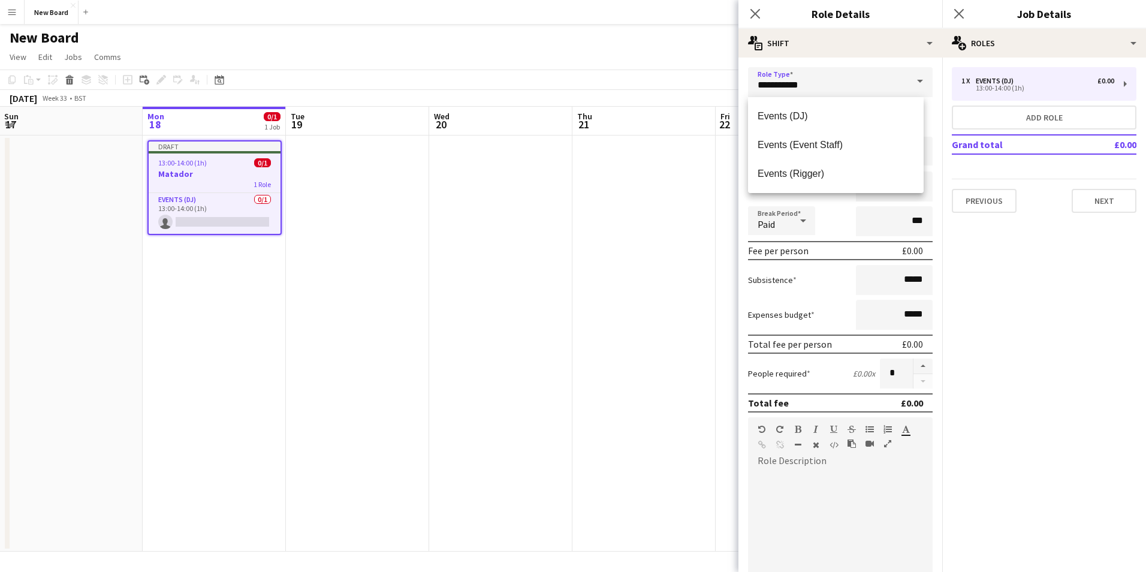
drag, startPoint x: 1076, startPoint y: 329, endPoint x: 1052, endPoint y: 292, distance: 43.4
click at [1076, 330] on mat-expansion-panel "pencil3 General details 1 x Events (DJ) £0.00 13:00-14:00 (1h) Add role Grand t…" at bounding box center [1044, 315] width 204 height 514
click at [759, 14] on icon "Close pop-in" at bounding box center [754, 13] width 11 height 11
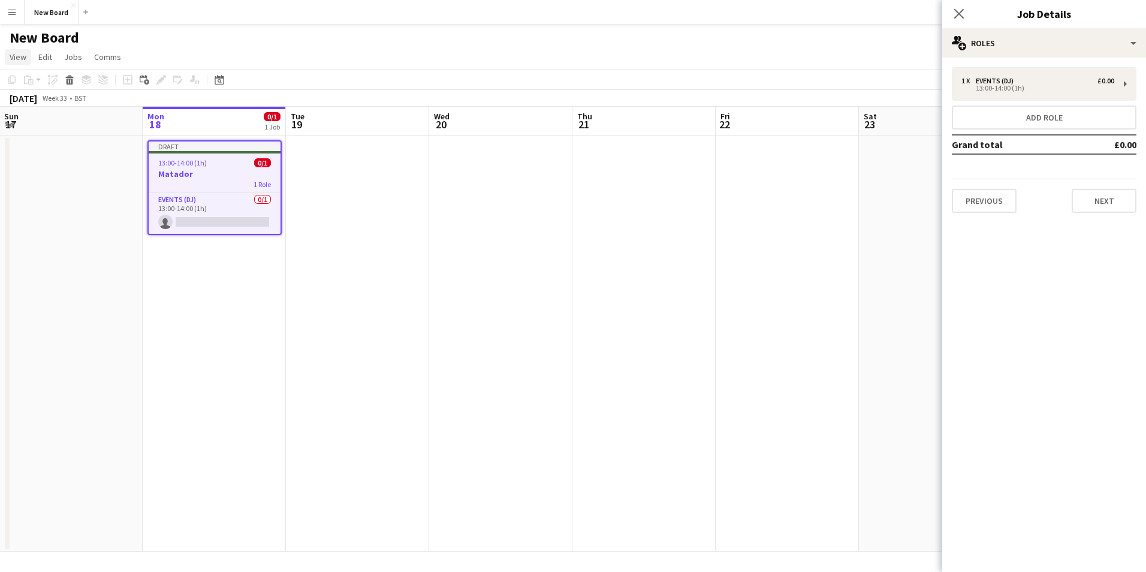
click at [29, 57] on link "View" at bounding box center [18, 57] width 26 height 16
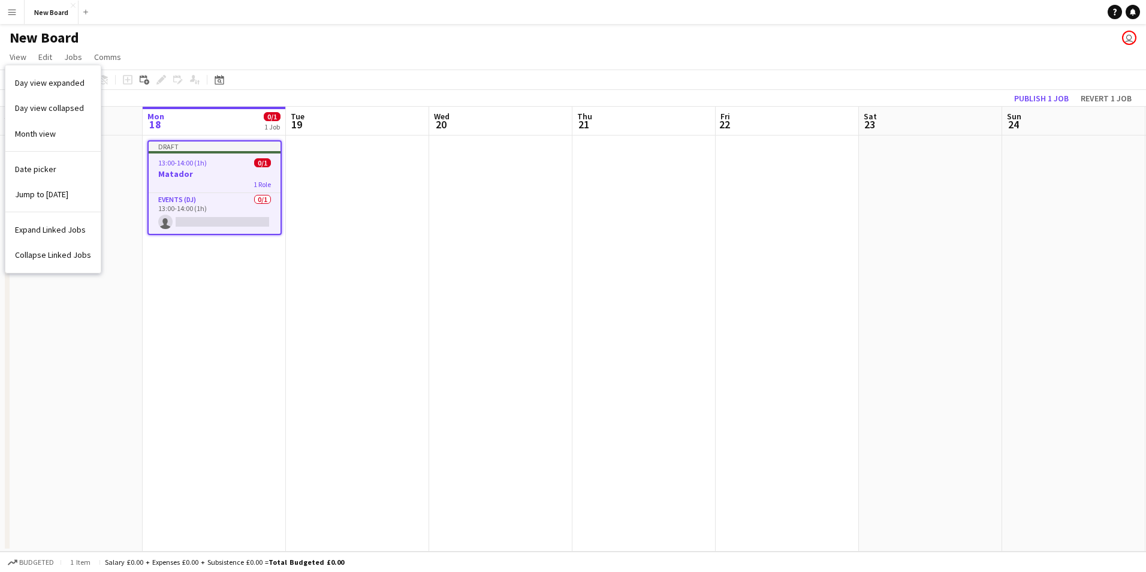
click at [0, 9] on html "Menu Boards Boards Boards All jobs Status Workforce Workforce My Workforce Recr…" at bounding box center [573, 286] width 1146 height 572
click at [11, 13] on app-icon "Menu" at bounding box center [12, 12] width 10 height 10
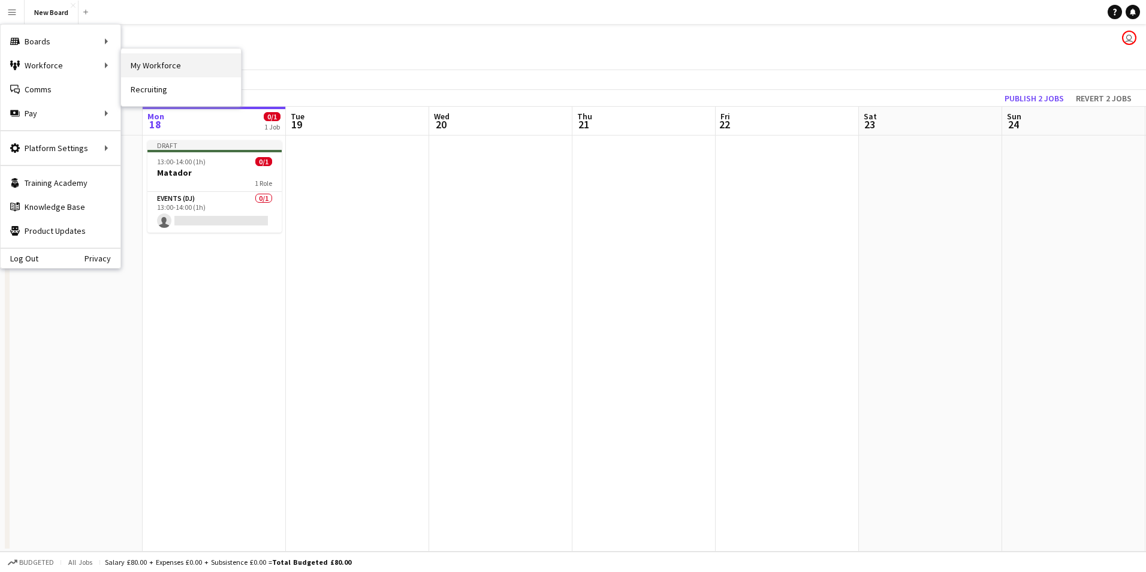
click at [133, 64] on link "My Workforce" at bounding box center [181, 65] width 120 height 24
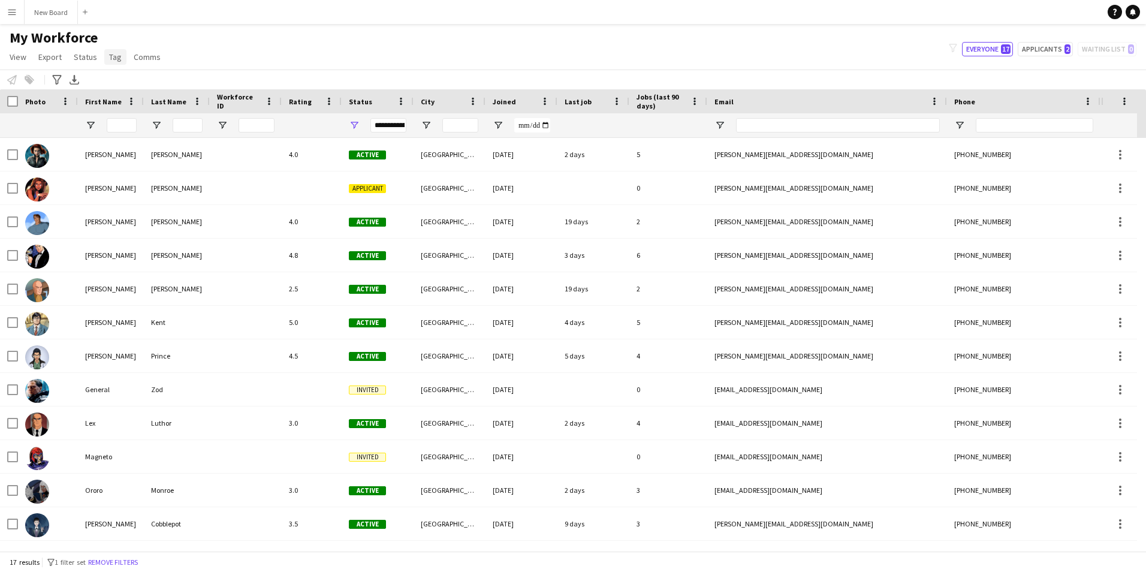
click at [111, 53] on span "Tag" at bounding box center [115, 57] width 13 height 11
click at [8, 57] on link "View" at bounding box center [18, 57] width 26 height 16
click at [120, 55] on link "Tag" at bounding box center [115, 57] width 22 height 16
click at [113, 83] on span "New tag" at bounding box center [127, 82] width 29 height 11
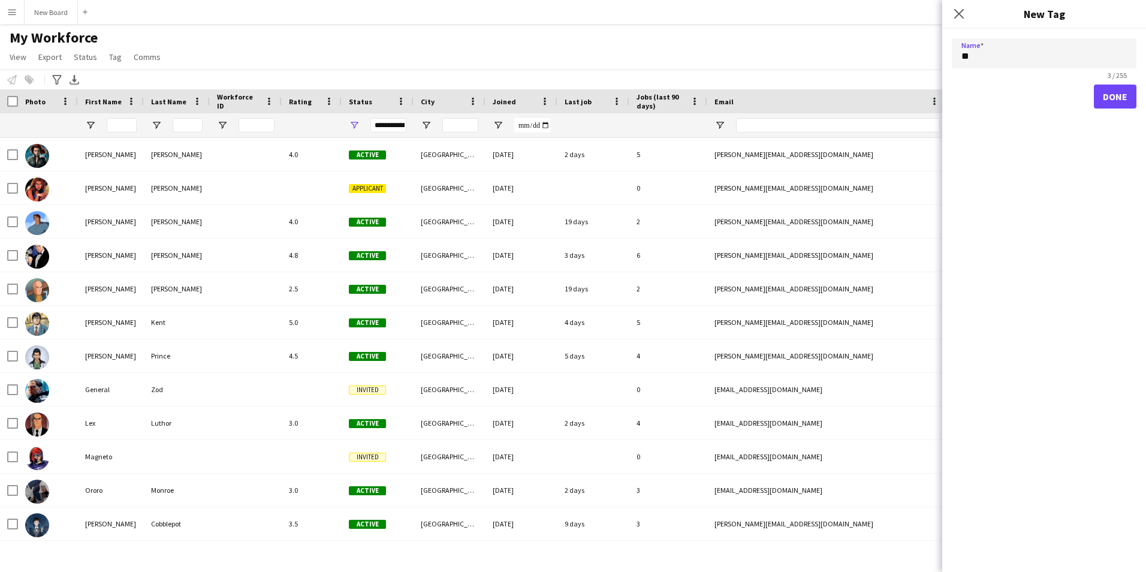
type input "*"
type input "**********"
click at [1111, 102] on button "Done" at bounding box center [1114, 96] width 43 height 24
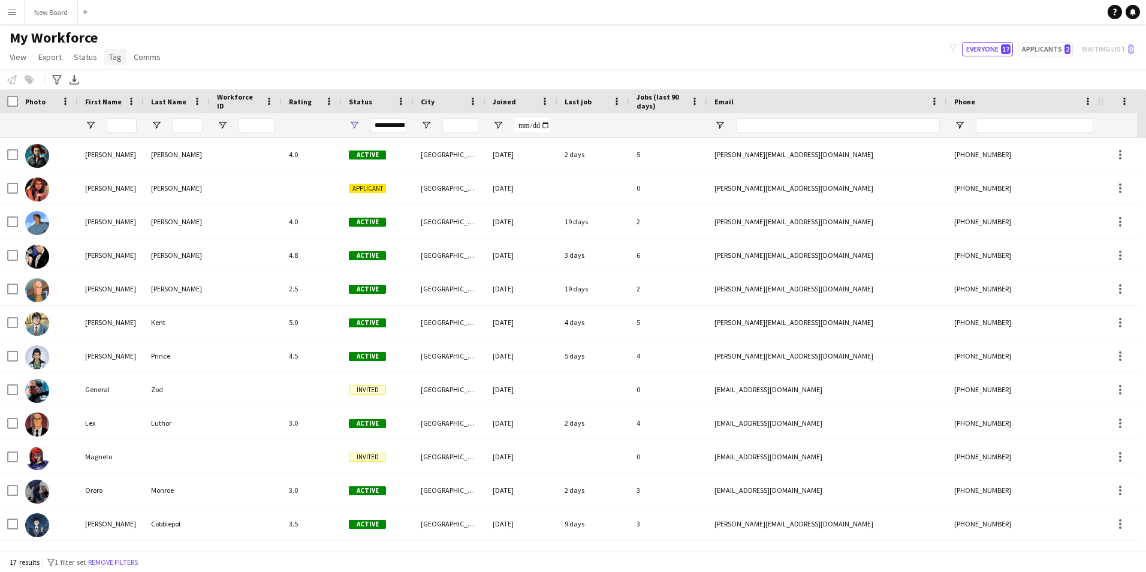
click at [123, 55] on link "Tag" at bounding box center [115, 57] width 22 height 16
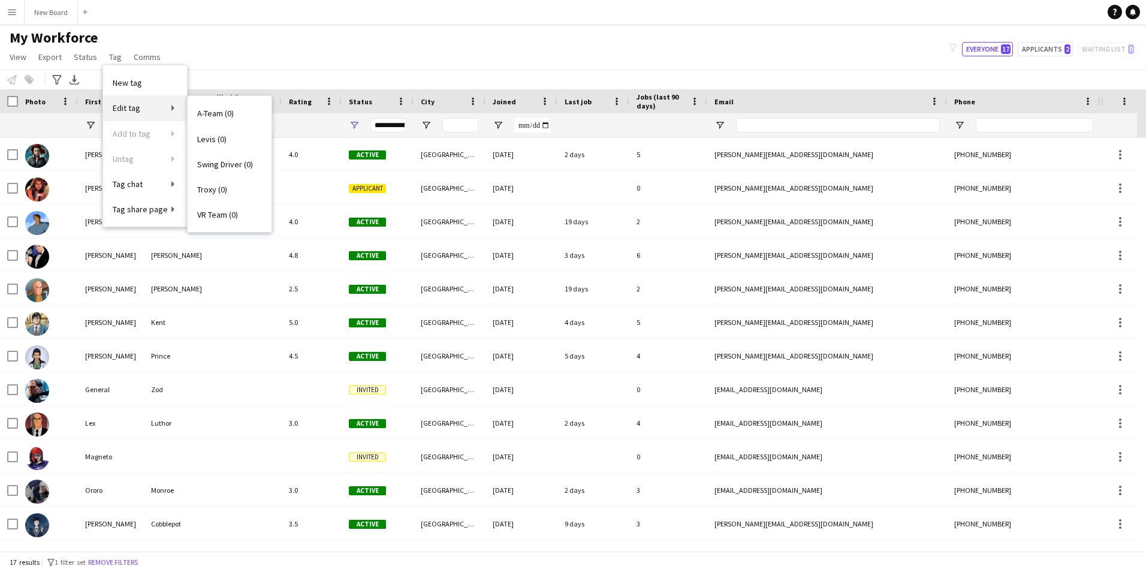
click at [136, 107] on span "Edit tag" at bounding box center [127, 107] width 28 height 11
click at [138, 105] on span "Edit tag" at bounding box center [127, 107] width 28 height 11
click at [166, 114] on link "Edit tag" at bounding box center [145, 107] width 84 height 25
click at [157, 111] on link "Edit tag" at bounding box center [145, 107] width 84 height 25
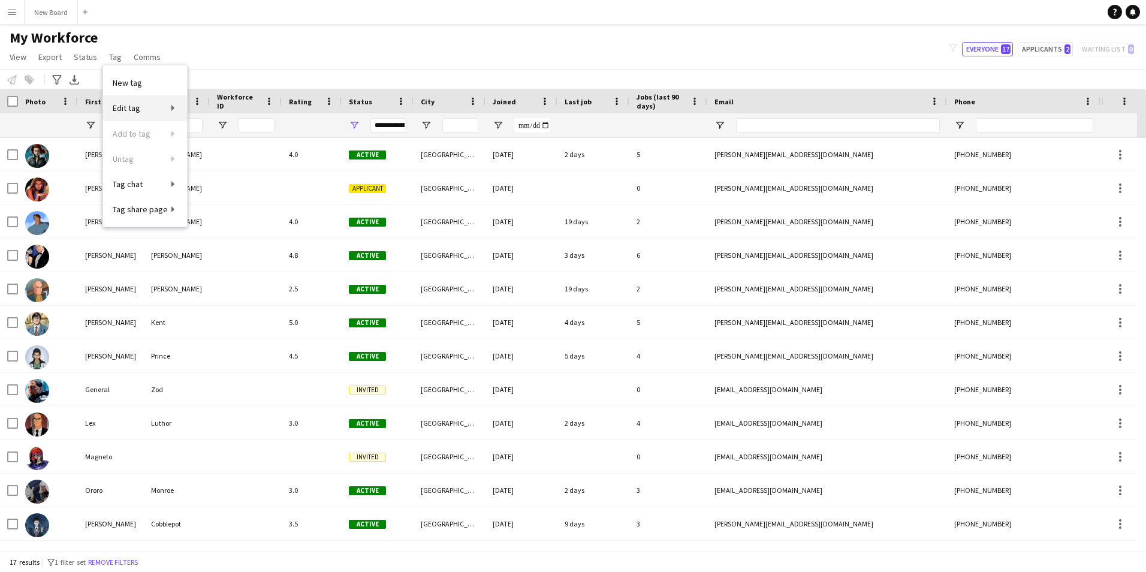
click at [134, 111] on span "Edit tag" at bounding box center [127, 107] width 28 height 11
click at [14, 56] on span "View" at bounding box center [18, 57] width 17 height 11
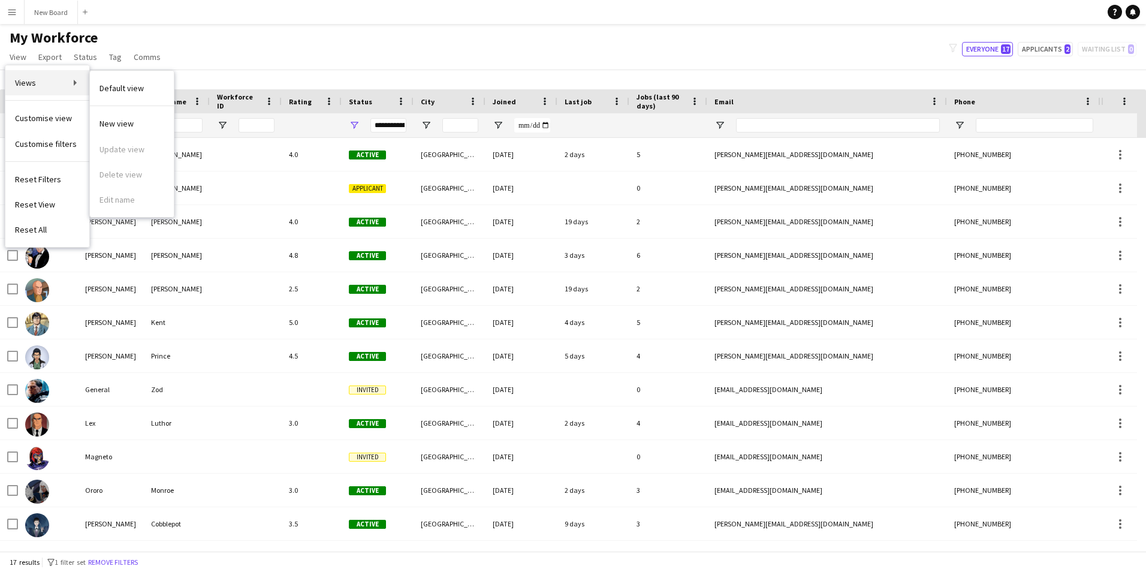
click at [26, 85] on span "Views" at bounding box center [25, 82] width 21 height 11
click at [81, 83] on link "Views" at bounding box center [47, 82] width 84 height 25
click at [246, 59] on div "My Workforce View Views Default view New view Update view Delete view Edit name…" at bounding box center [573, 49] width 1146 height 41
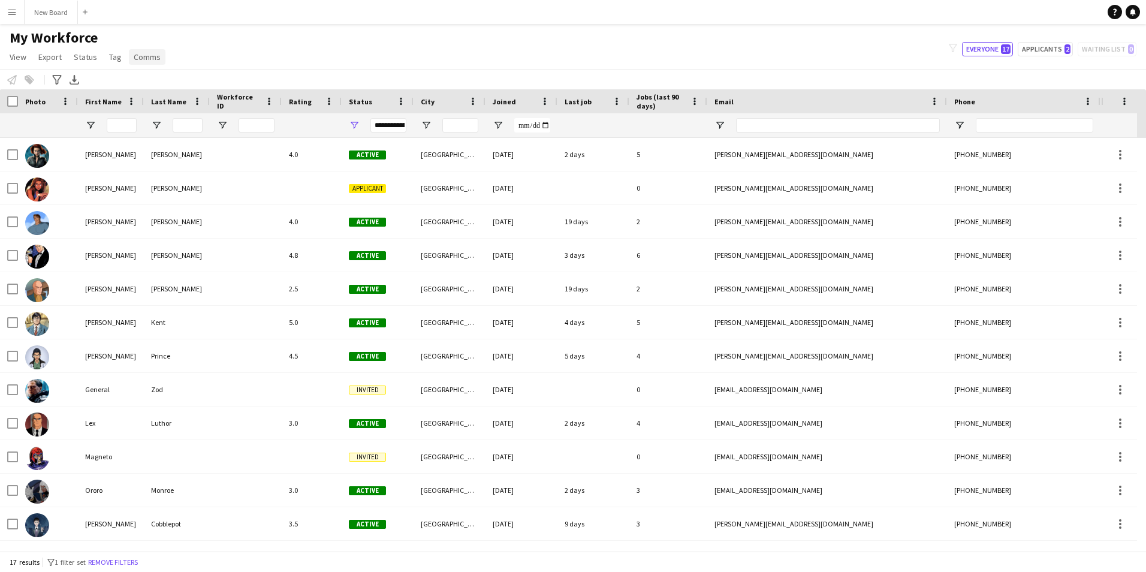
click at [134, 59] on span "Comms" at bounding box center [147, 57] width 27 height 11
click at [85, 56] on span "Status" at bounding box center [85, 57] width 23 height 11
click at [16, 11] on app-icon "Menu" at bounding box center [12, 12] width 10 height 10
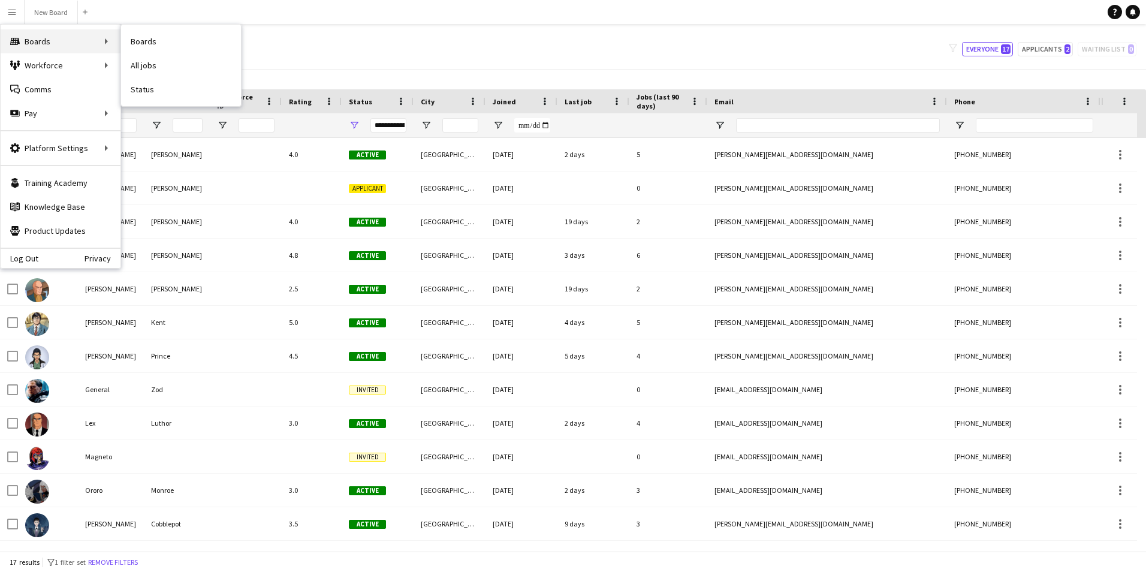
click at [38, 43] on div "Boards Boards" at bounding box center [61, 41] width 120 height 24
click at [50, 1] on button "New Board Close" at bounding box center [51, 12] width 53 height 23
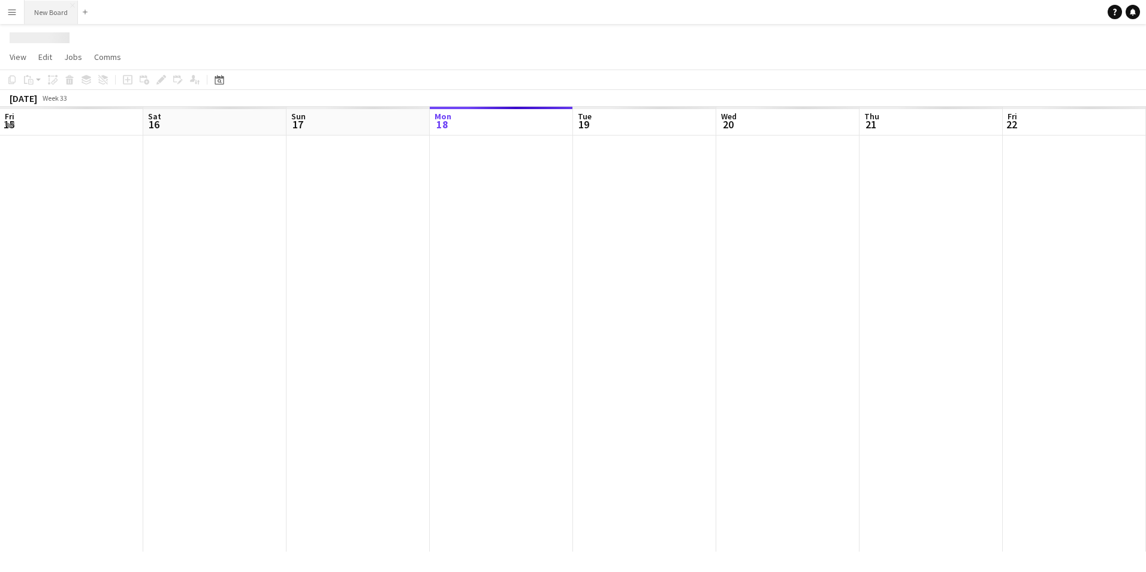
scroll to position [0, 286]
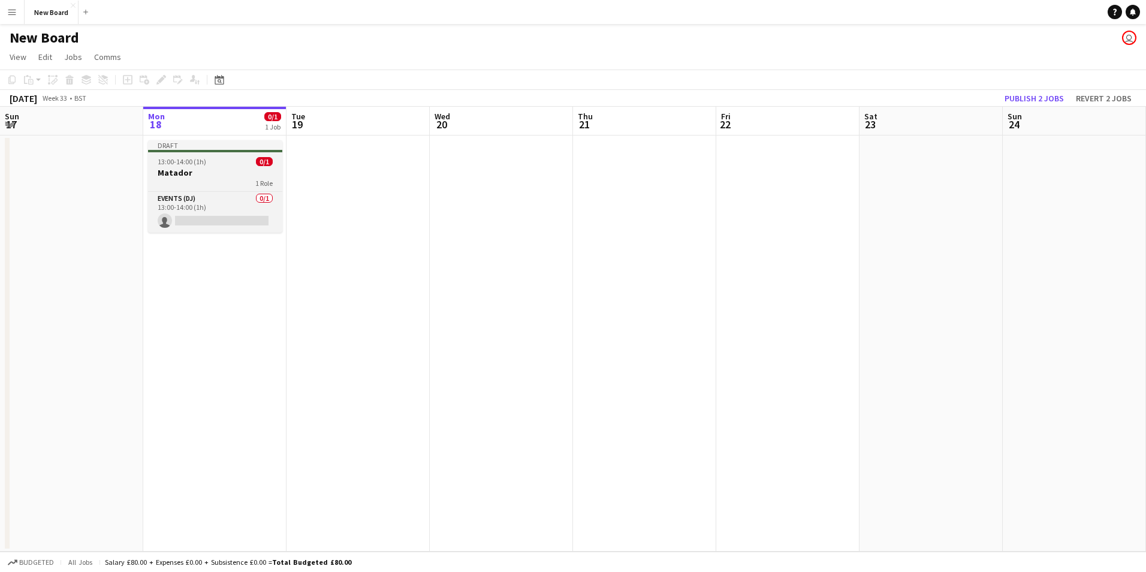
click at [223, 183] on div "1 Role" at bounding box center [215, 183] width 134 height 10
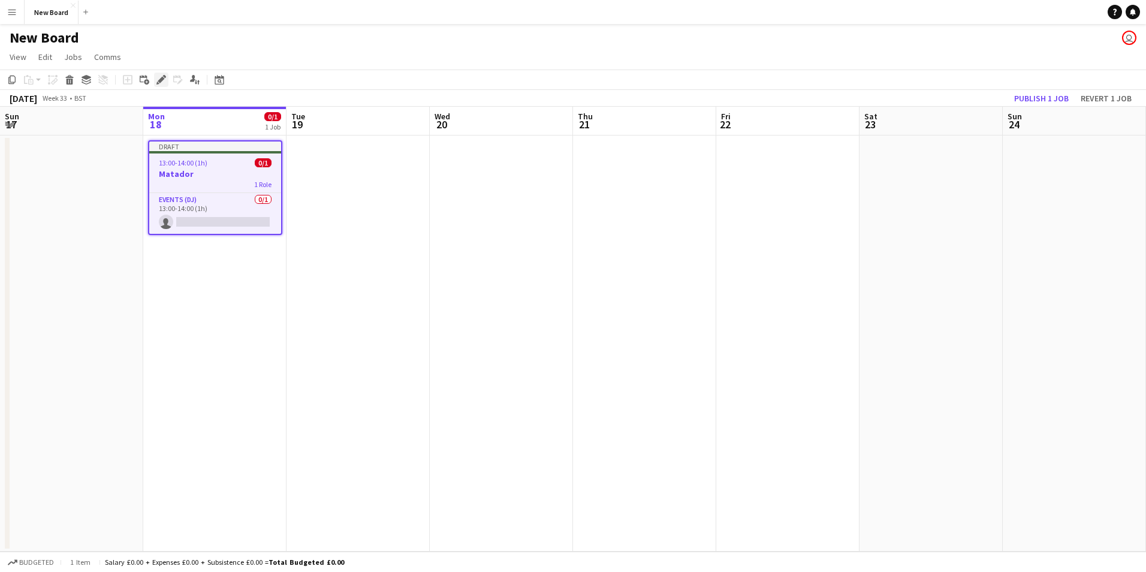
click at [163, 80] on icon at bounding box center [161, 80] width 7 height 7
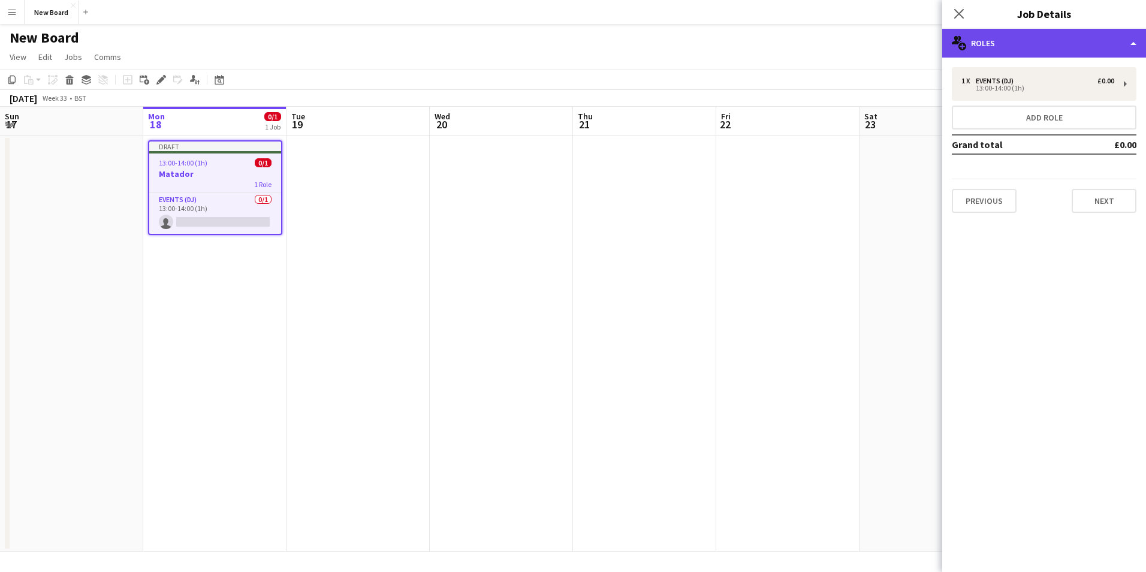
click at [950, 43] on div "multiple-users-add Roles" at bounding box center [1044, 43] width 204 height 29
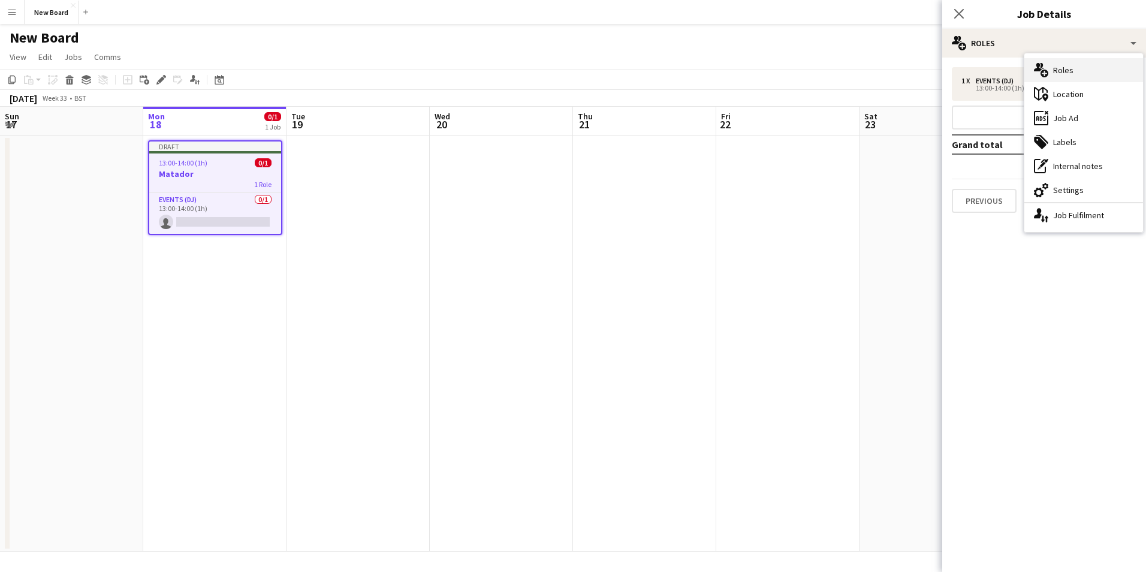
click at [1038, 73] on icon "multiple-users-add" at bounding box center [1041, 70] width 14 height 14
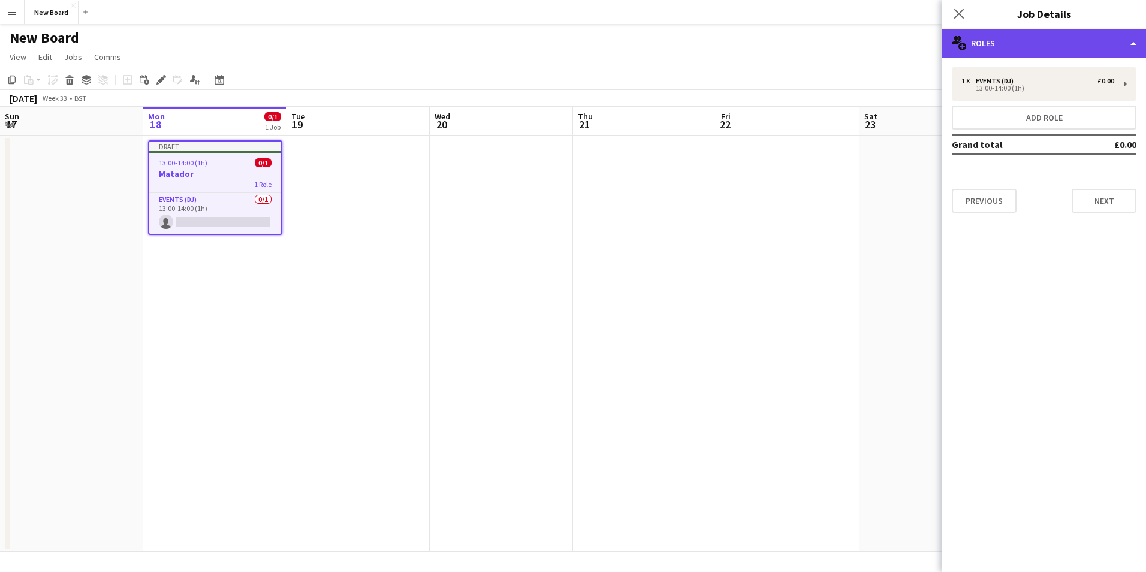
click at [959, 41] on icon "multiple-users-add" at bounding box center [958, 43] width 14 height 14
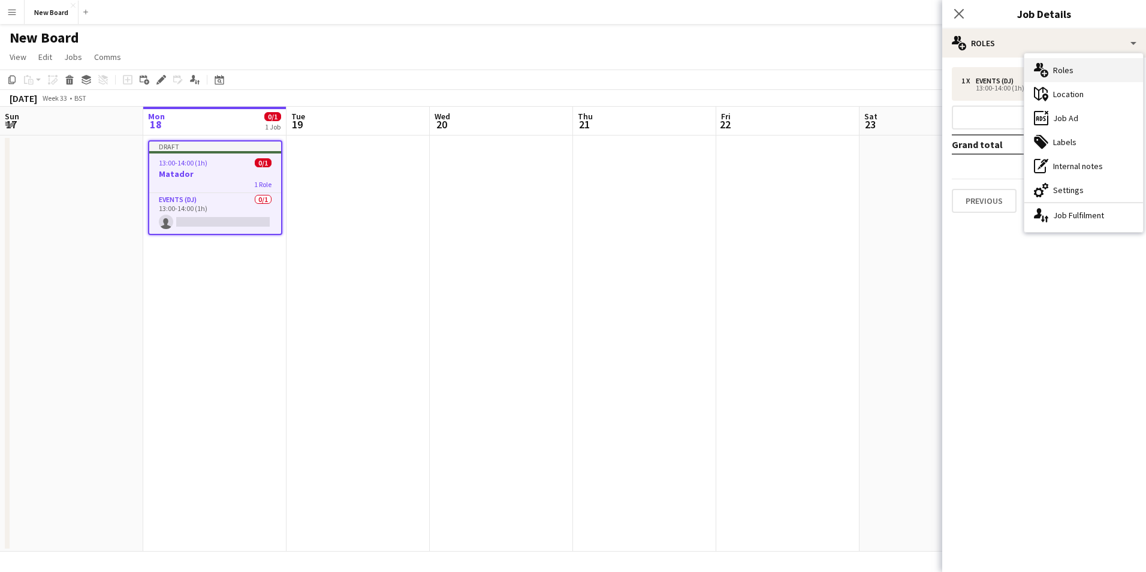
click at [1055, 72] on div "multiple-users-add Roles" at bounding box center [1083, 70] width 119 height 24
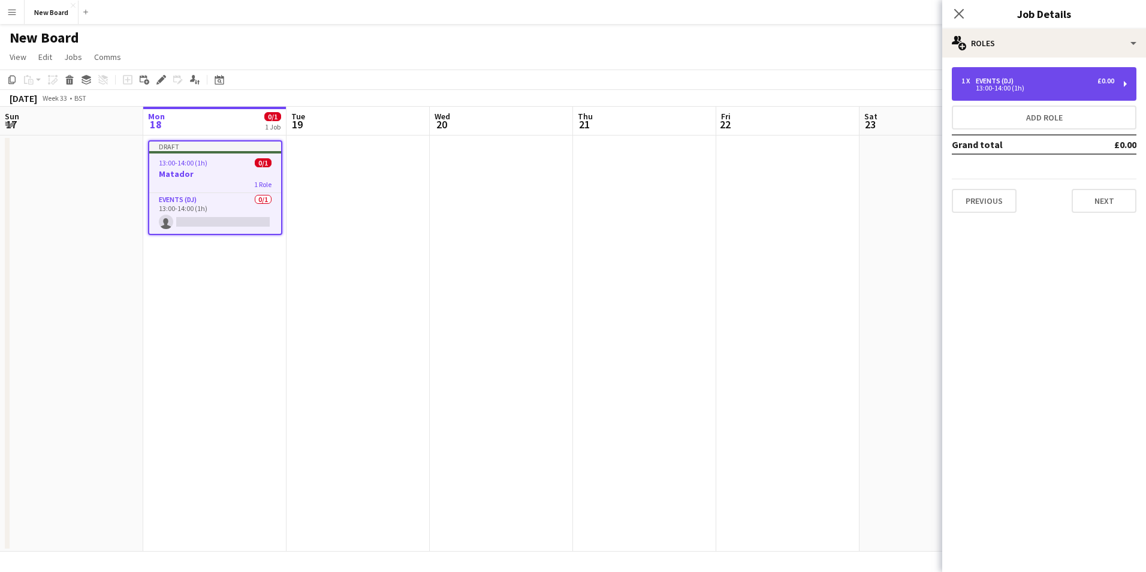
click at [1052, 91] on div "1 x Events (DJ) £0.00 13:00-14:00 (1h)" at bounding box center [1043, 84] width 185 height 34
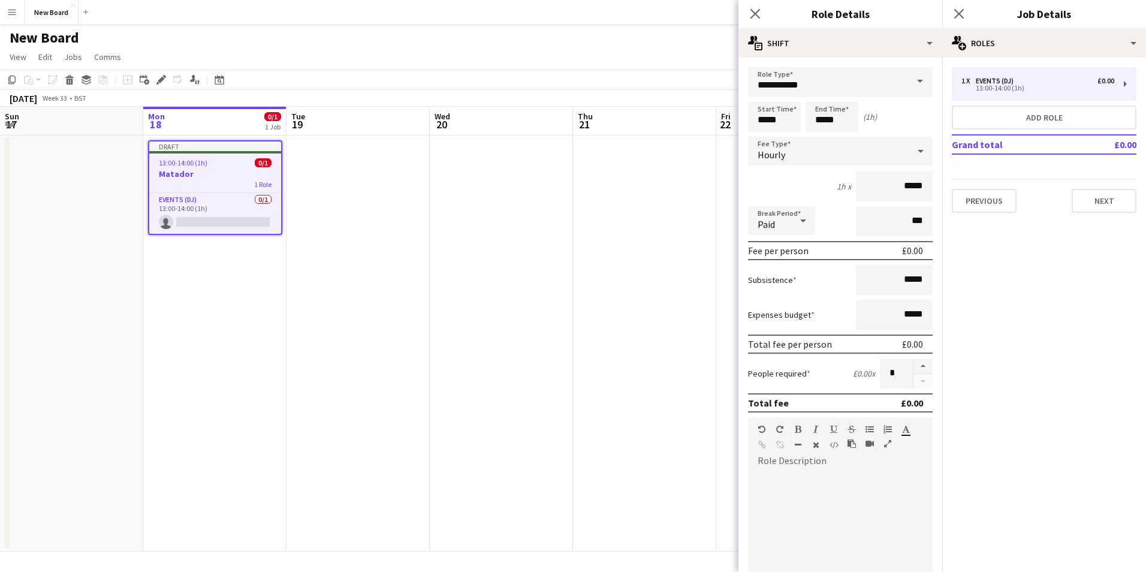
click at [907, 80] on span at bounding box center [919, 81] width 25 height 29
click at [984, 252] on mat-expansion-panel "pencil3 General details 1 x Events (DJ) £0.00 13:00-14:00 (1h) Add role Grand t…" at bounding box center [1044, 315] width 204 height 514
click at [759, 16] on icon "Close pop-in" at bounding box center [754, 13] width 11 height 11
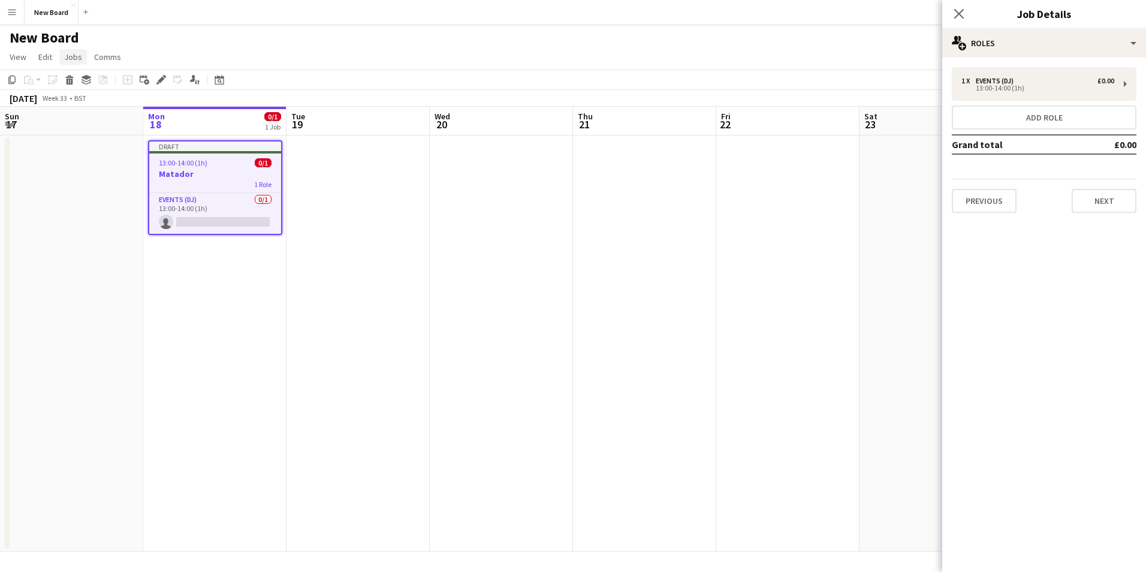
click at [71, 56] on span "Jobs" at bounding box center [73, 57] width 18 height 11
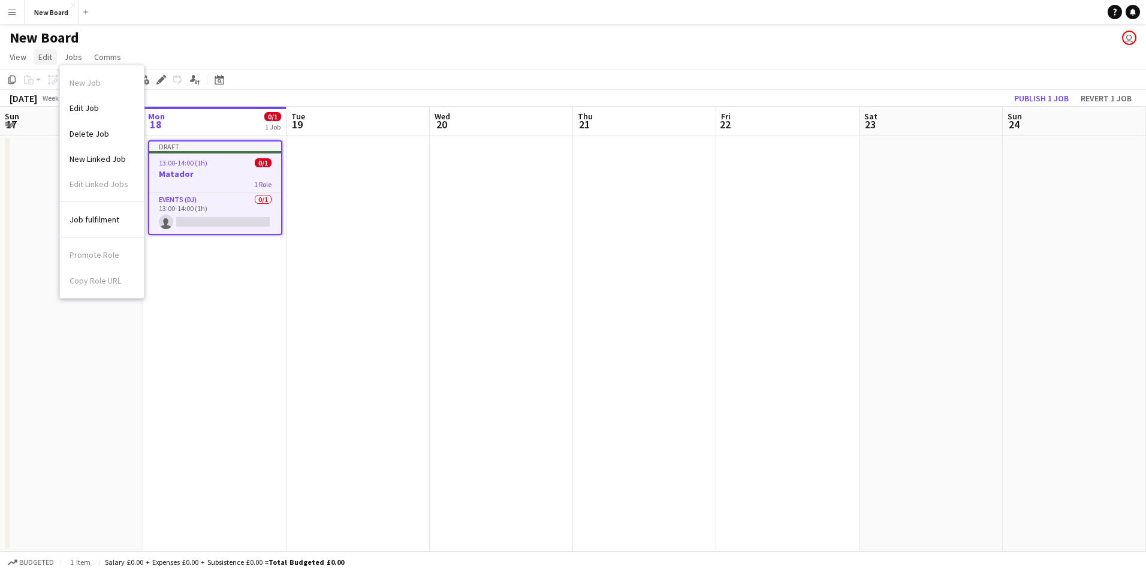
click at [49, 53] on span "Edit" at bounding box center [45, 57] width 14 height 11
click at [17, 56] on span "View" at bounding box center [18, 57] width 17 height 11
click at [7, 21] on button "Menu" at bounding box center [12, 12] width 24 height 24
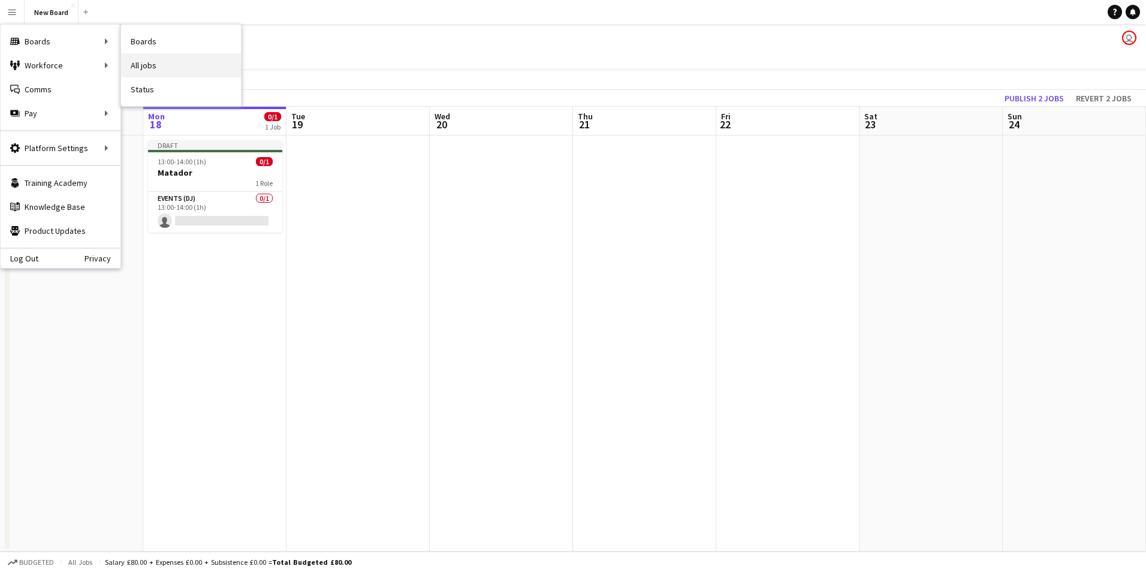
click at [153, 63] on link "All jobs" at bounding box center [181, 65] width 120 height 24
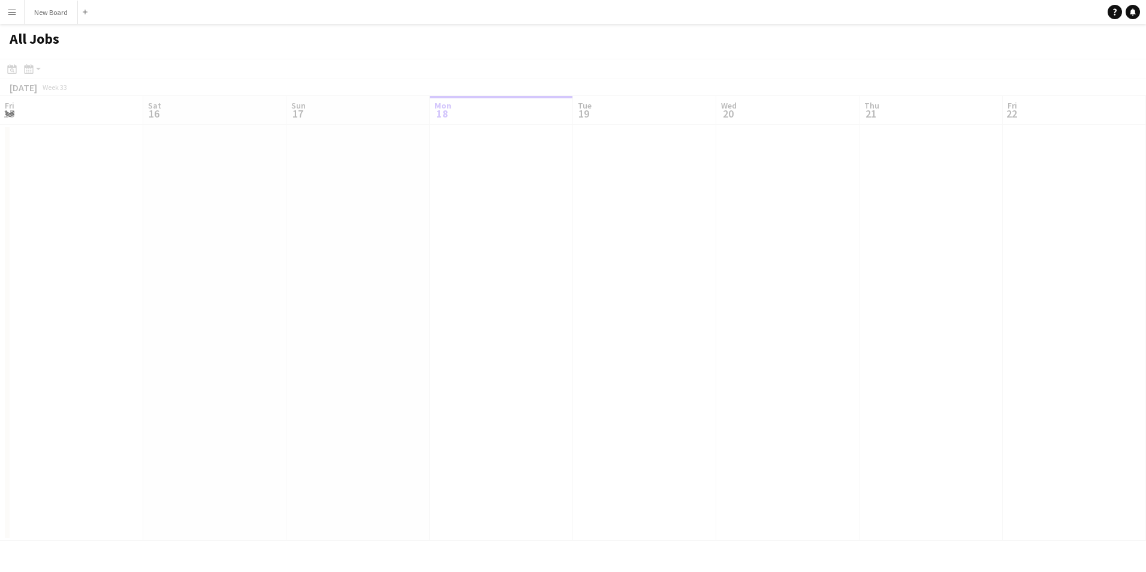
scroll to position [0, 286]
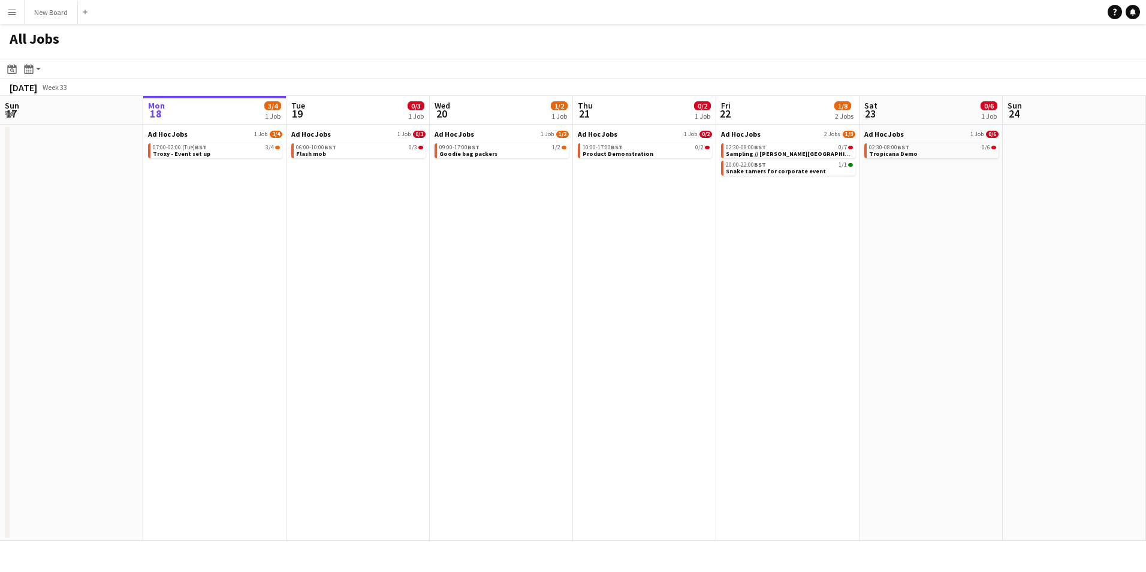
click at [15, 15] on app-icon "Menu" at bounding box center [12, 12] width 10 height 10
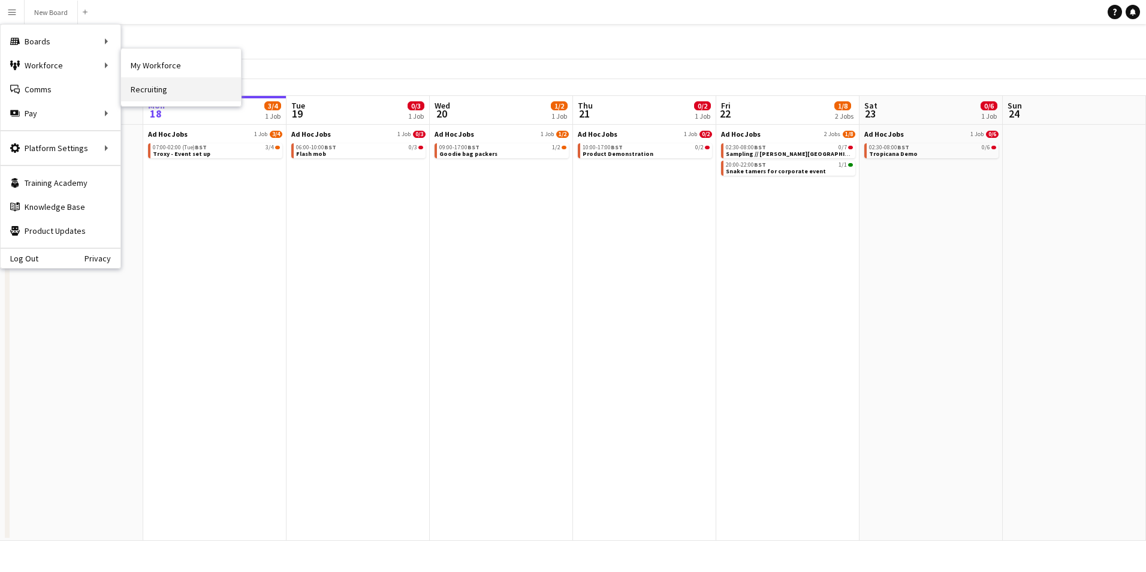
click at [176, 93] on link "Recruiting" at bounding box center [181, 89] width 120 height 24
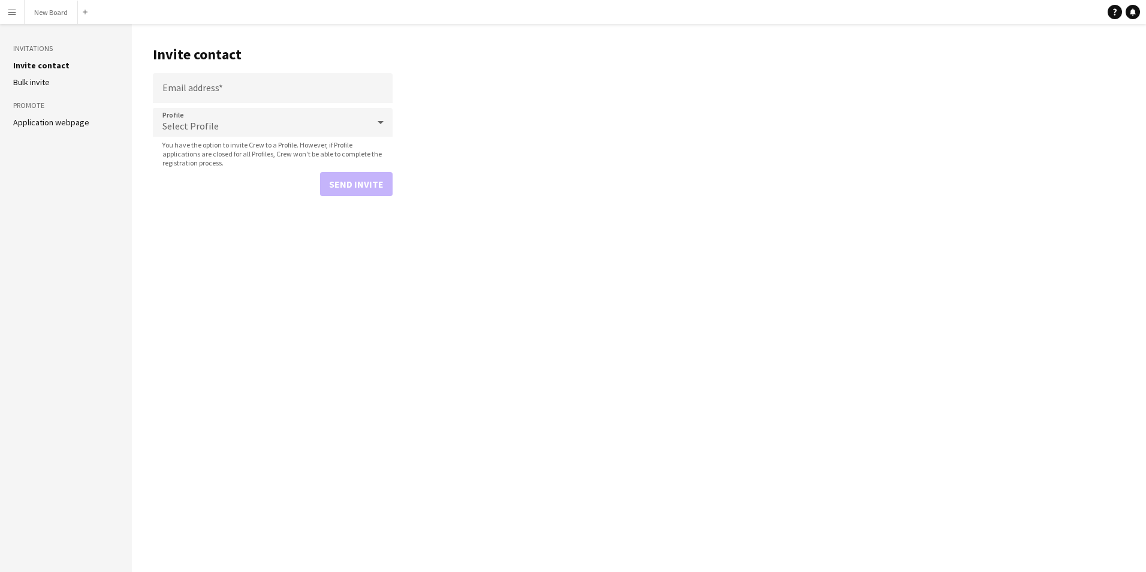
click at [35, 46] on h3 "Invitations" at bounding box center [65, 48] width 105 height 11
click at [8, 3] on button "Menu" at bounding box center [12, 12] width 24 height 24
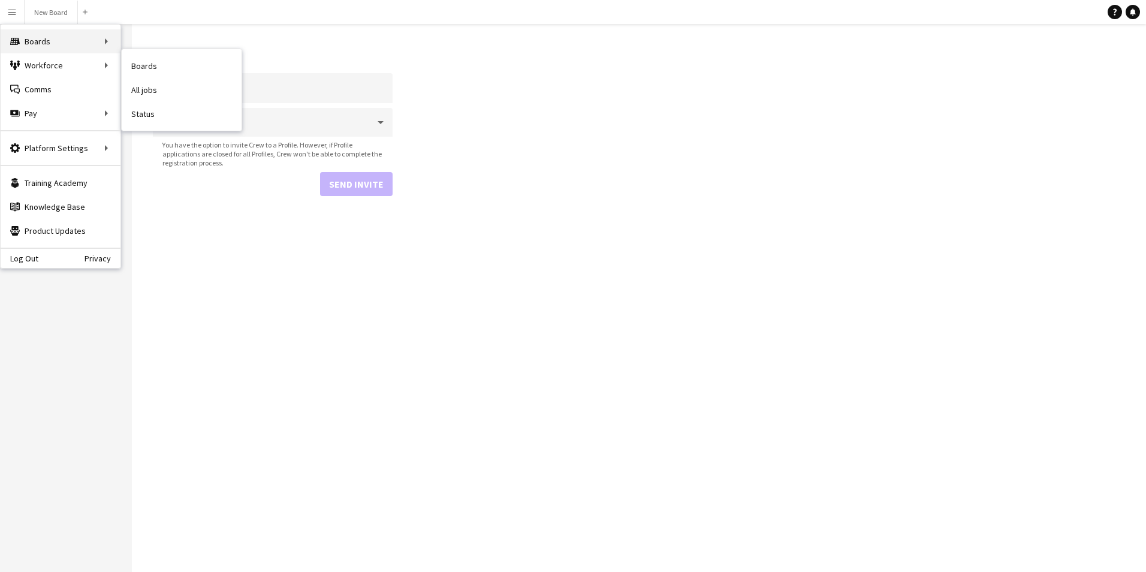
click at [28, 39] on div "Boards Boards" at bounding box center [61, 41] width 120 height 24
click at [77, 35] on div "Boards Boards" at bounding box center [61, 41] width 120 height 24
click at [58, 41] on div "Boards Boards" at bounding box center [61, 41] width 120 height 24
click at [32, 42] on div "Boards Boards" at bounding box center [61, 41] width 120 height 24
click at [192, 212] on main "Invite contact Email address Profile Select Profile You have the option to invi…" at bounding box center [639, 298] width 1014 height 548
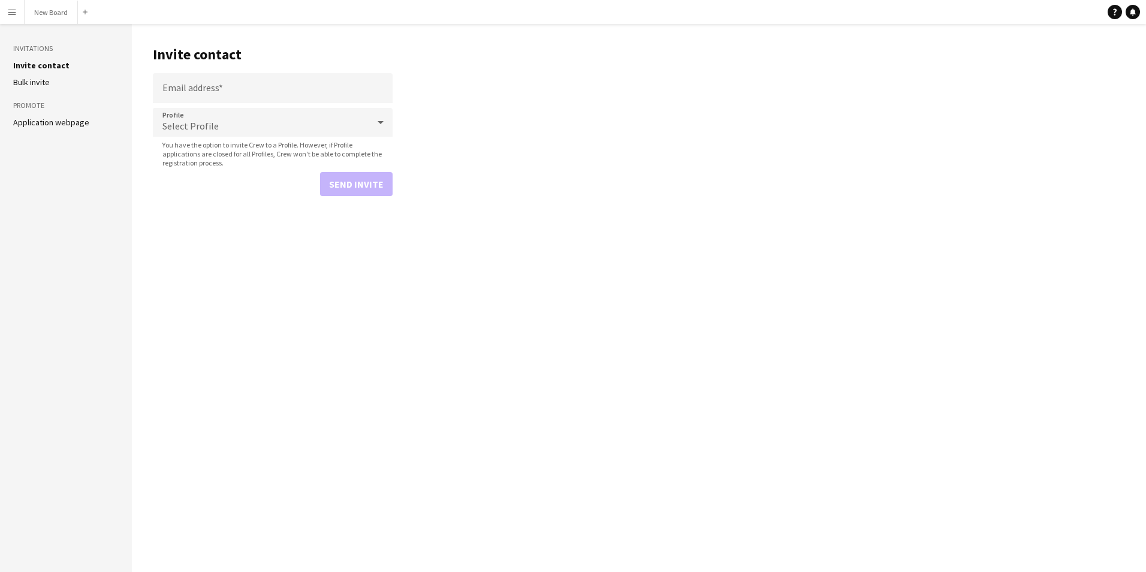
click at [16, 10] on app-icon "Menu" at bounding box center [12, 12] width 10 height 10
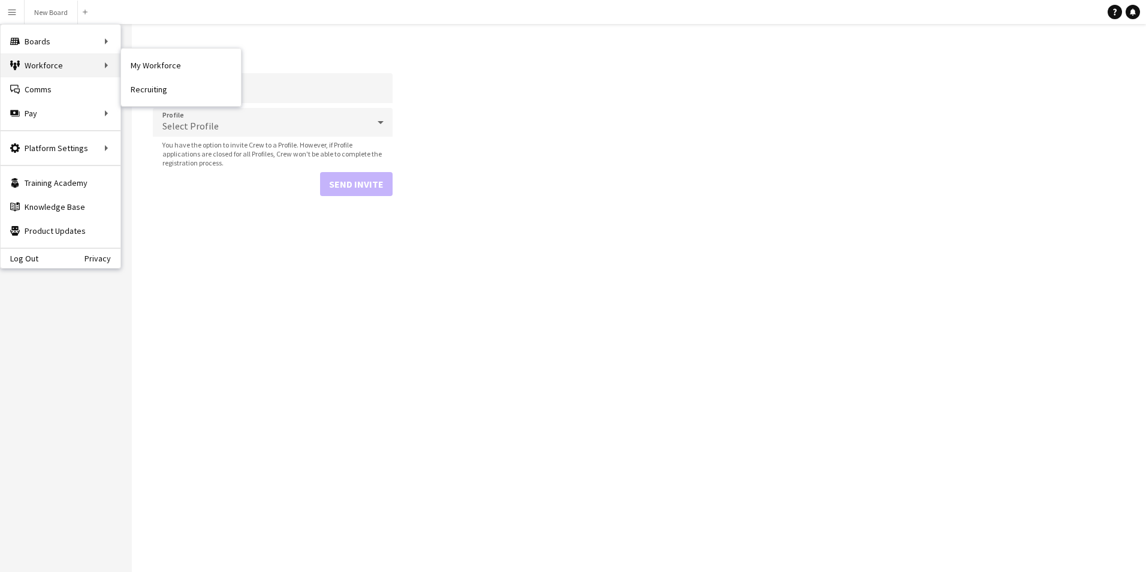
click at [37, 55] on div "Workforce Workforce" at bounding box center [61, 65] width 120 height 24
click at [35, 40] on div "Boards Boards" at bounding box center [61, 41] width 120 height 24
click at [49, 4] on button "New Board Close" at bounding box center [51, 12] width 53 height 23
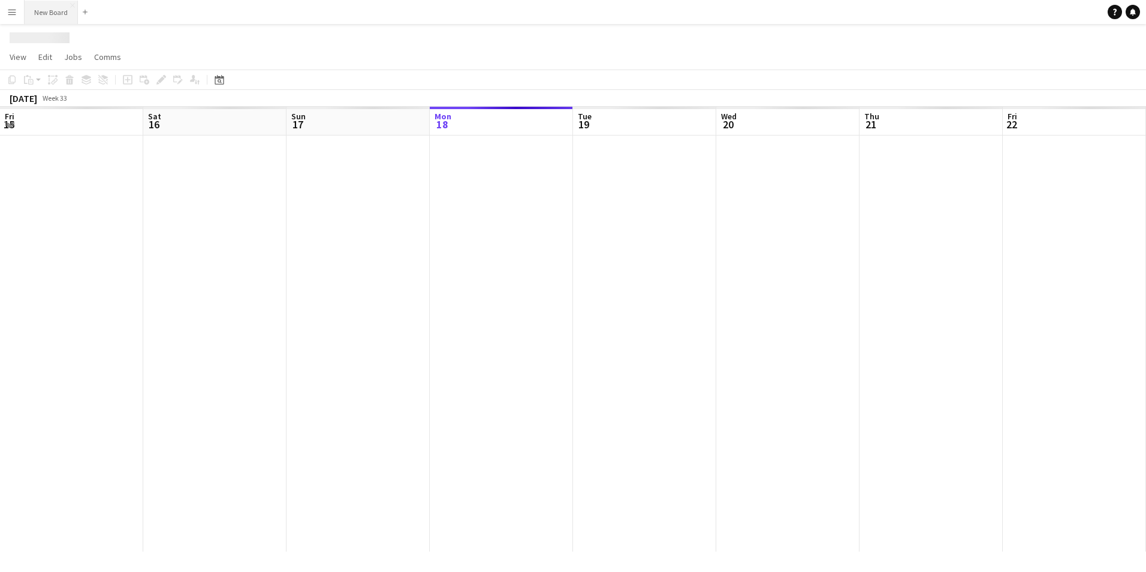
scroll to position [0, 286]
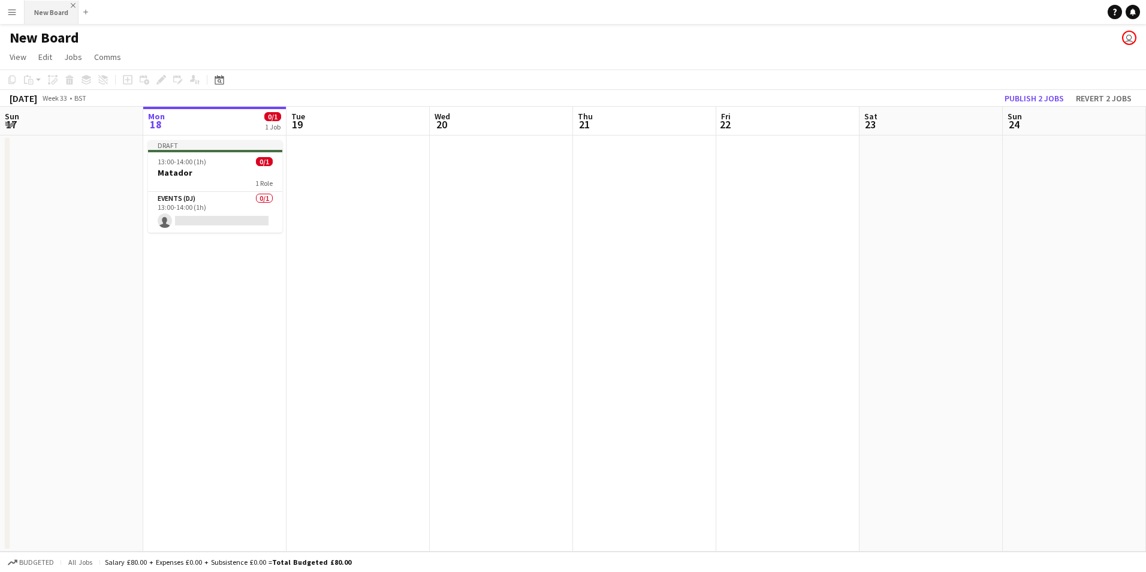
click at [74, 5] on app-icon "Close" at bounding box center [73, 5] width 5 height 5
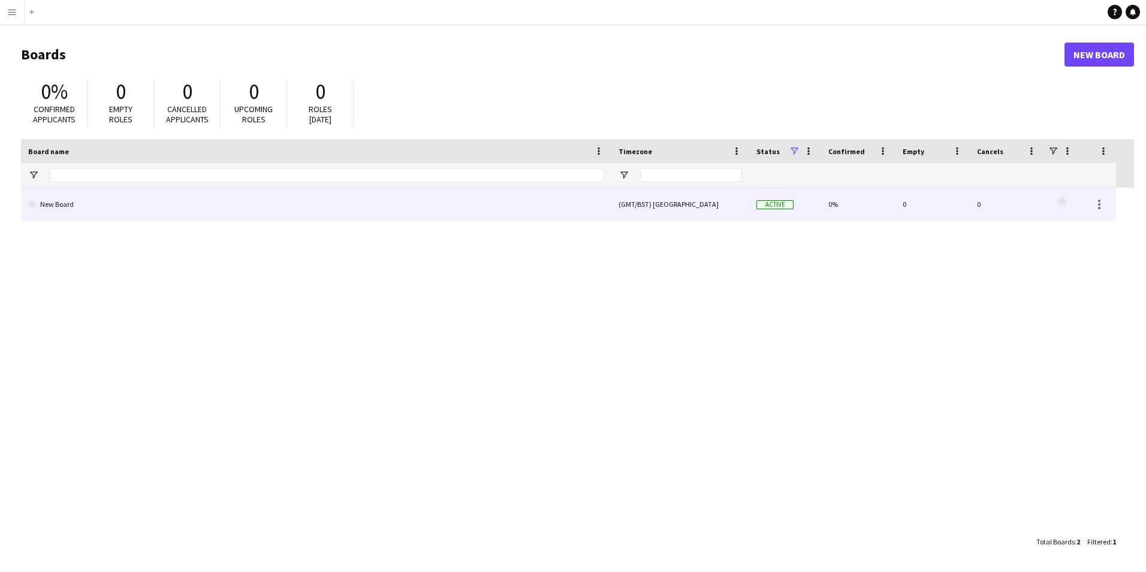
click at [43, 199] on link "New Board" at bounding box center [316, 205] width 576 height 34
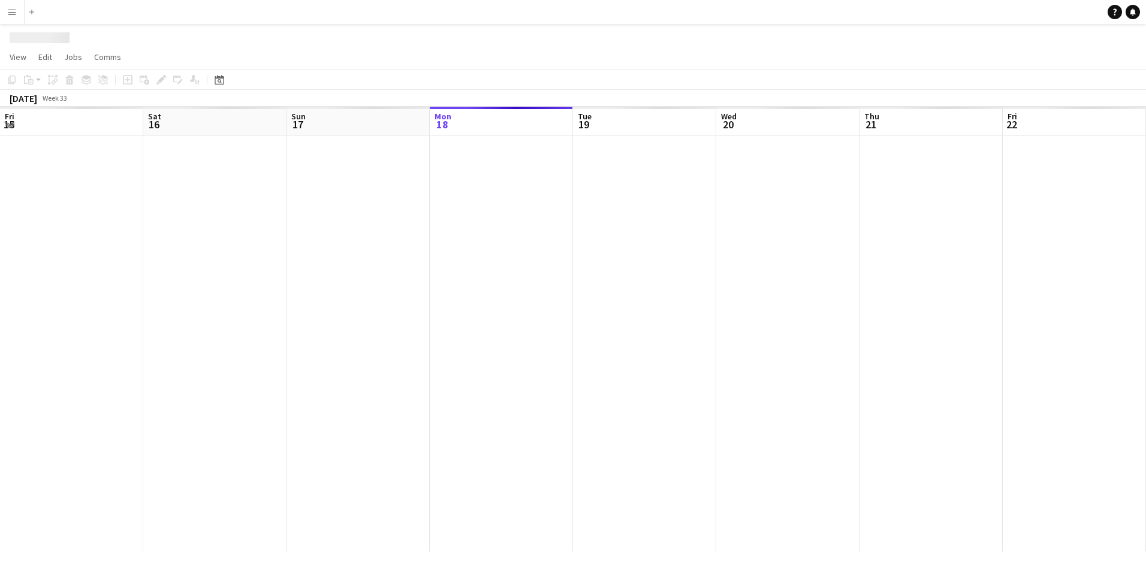
scroll to position [0, 286]
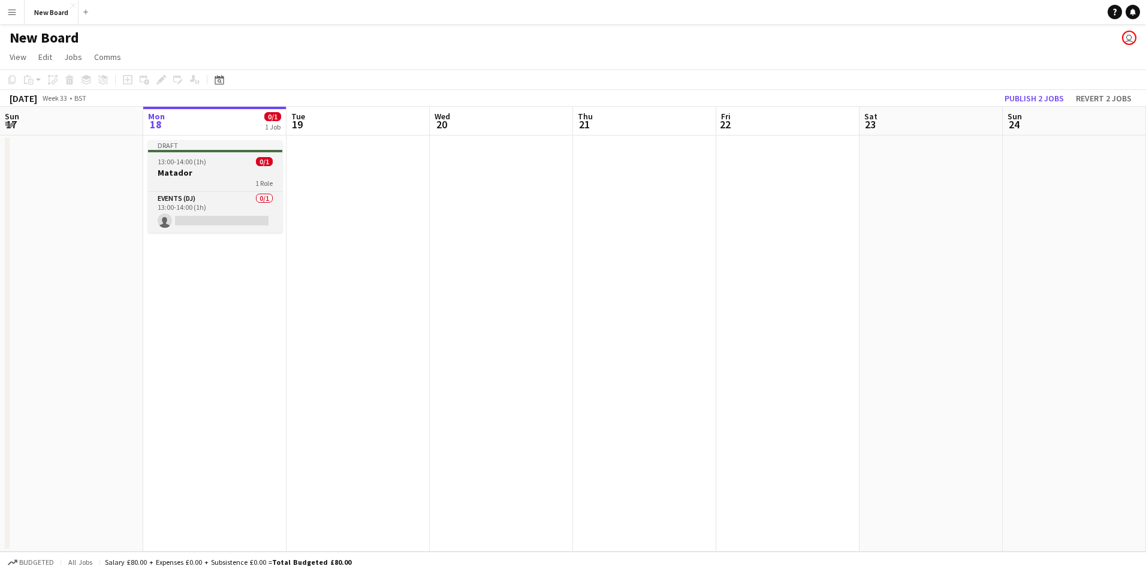
click at [219, 163] on div "13:00-14:00 (1h) 0/1" at bounding box center [215, 161] width 134 height 9
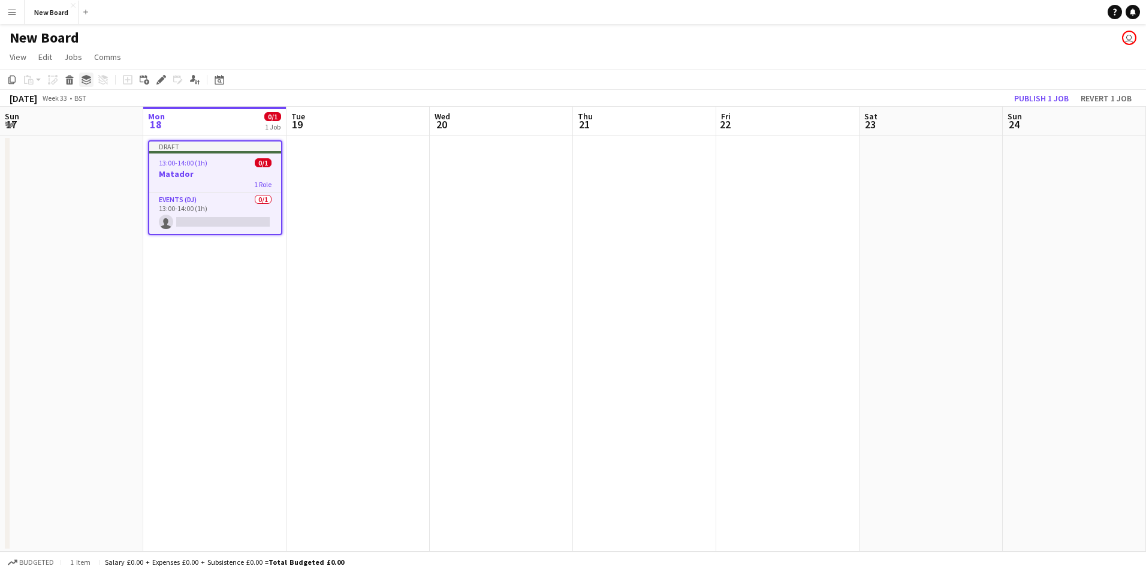
click at [86, 79] on icon at bounding box center [86, 77] width 10 height 5
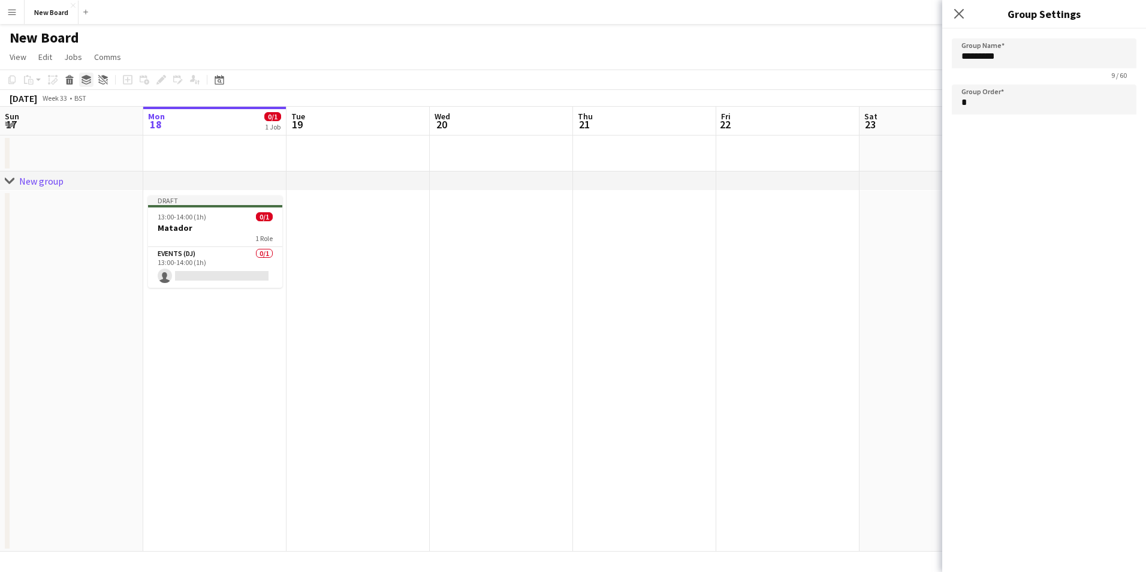
click at [86, 79] on icon at bounding box center [86, 77] width 10 height 5
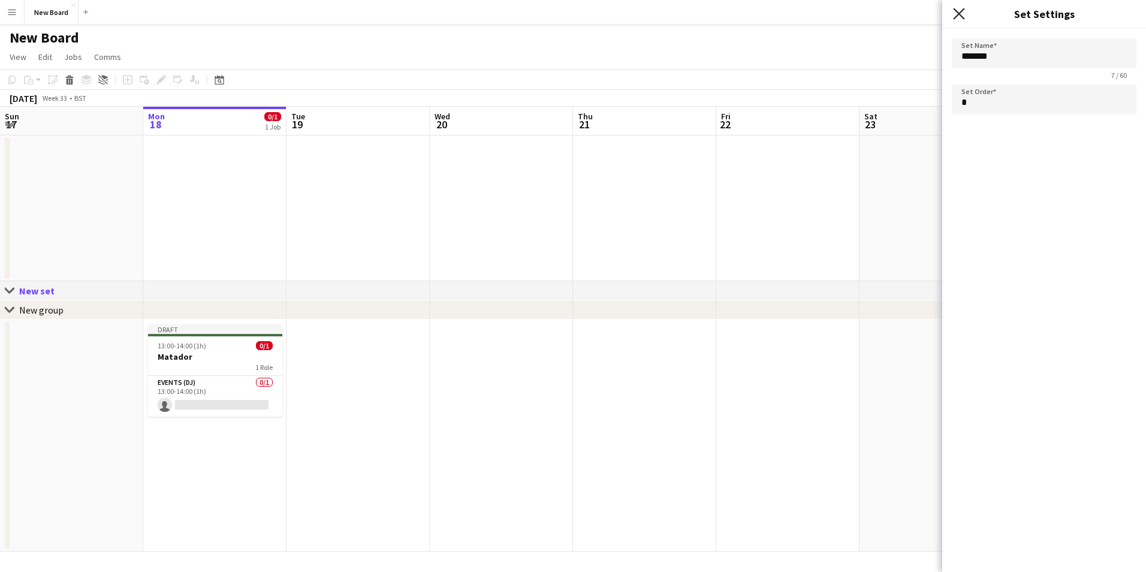
click at [954, 14] on icon "Close pop-in" at bounding box center [958, 13] width 11 height 11
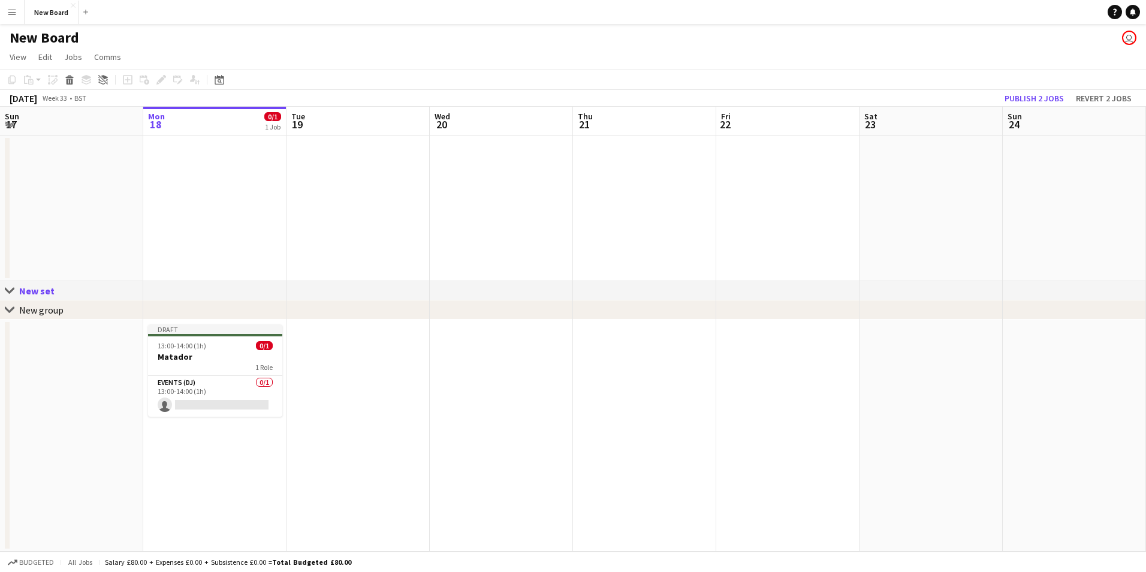
click at [14, 291] on div "Close set New set" at bounding box center [573, 290] width 1146 height 19
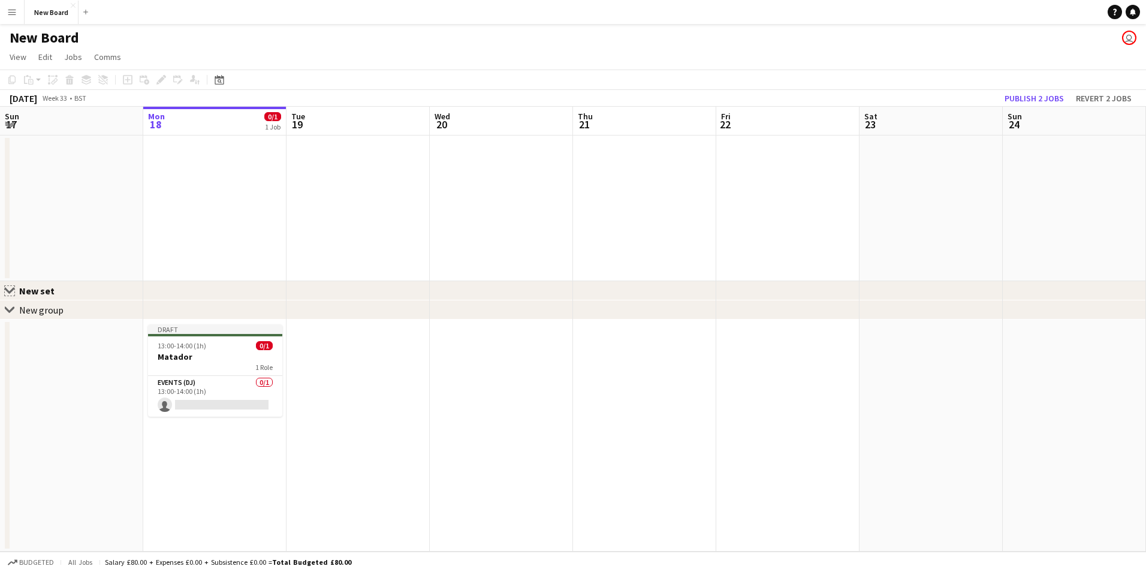
click at [10, 293] on app-icon "Close set" at bounding box center [10, 291] width 10 height 10
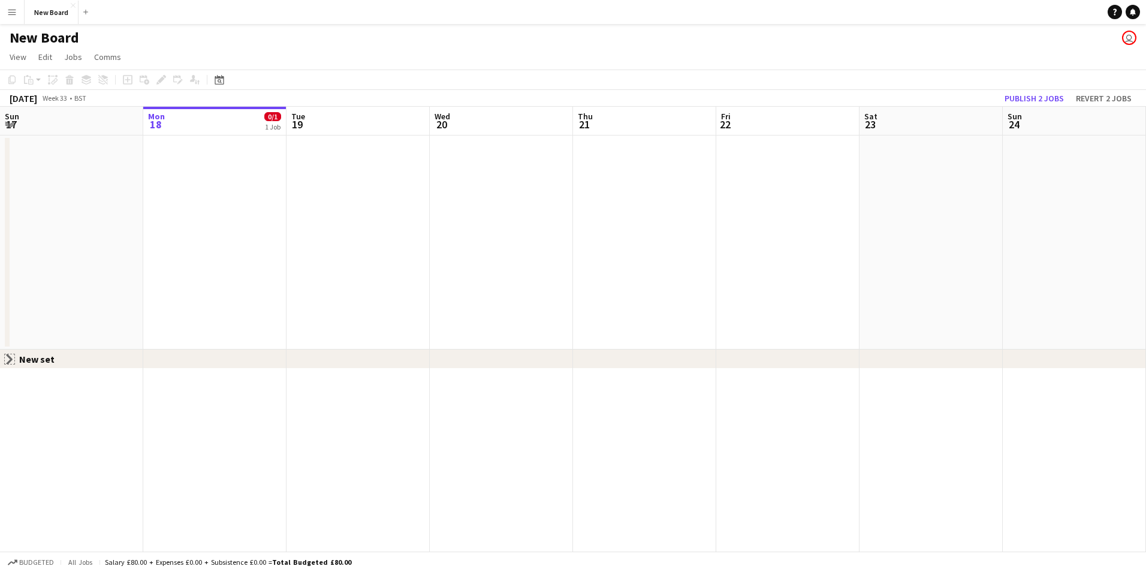
click at [8, 359] on app-icon "Close set" at bounding box center [10, 359] width 10 height 10
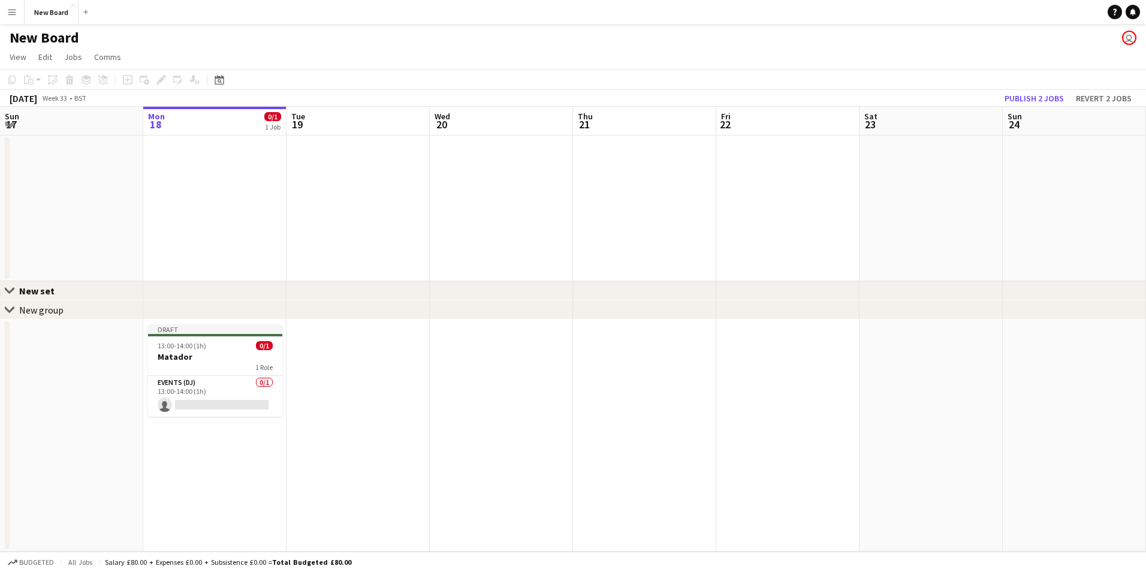
drag, startPoint x: 14, startPoint y: 287, endPoint x: 46, endPoint y: 270, distance: 35.4
click at [46, 270] on app-date-cell at bounding box center [71, 208] width 143 height 146
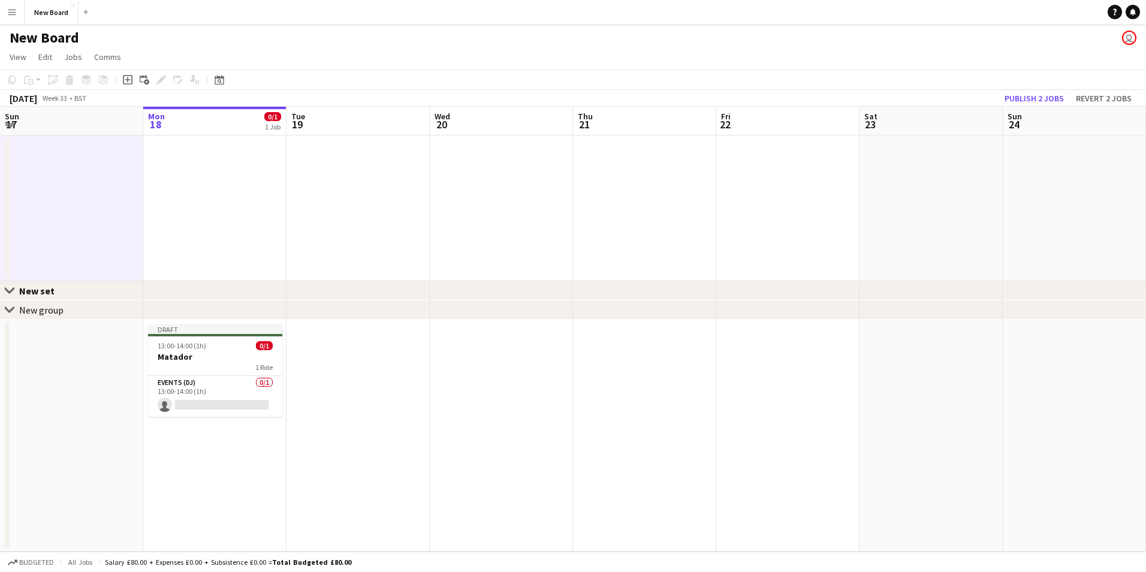
drag, startPoint x: 37, startPoint y: 294, endPoint x: 74, endPoint y: 284, distance: 38.4
click at [74, 284] on div "Close set New set" at bounding box center [573, 290] width 1146 height 19
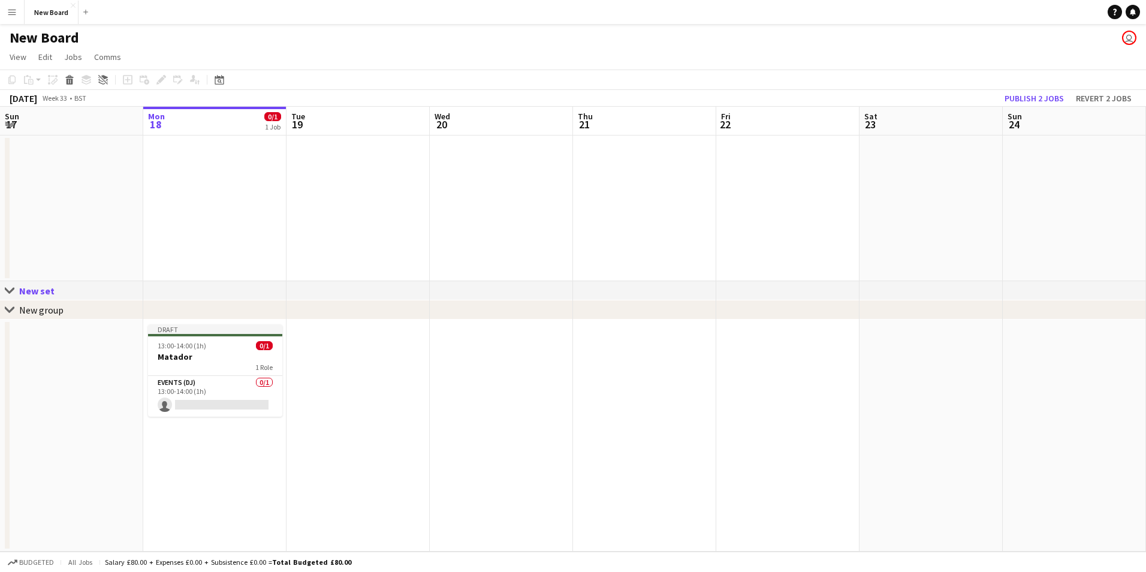
click at [73, 287] on div "Close set New set" at bounding box center [573, 290] width 1146 height 19
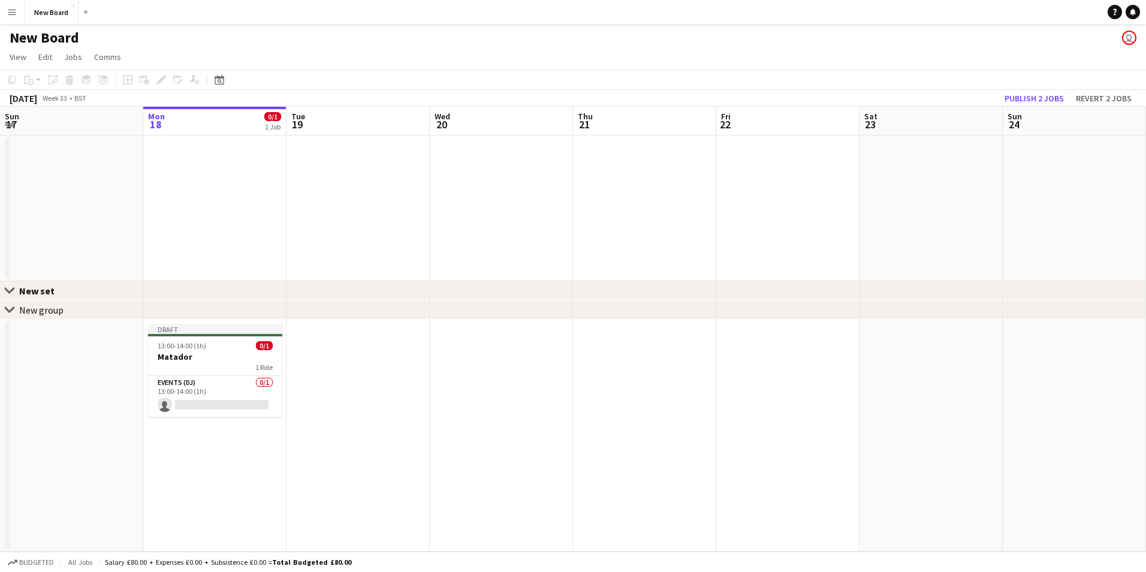
drag, startPoint x: 73, startPoint y: 287, endPoint x: 61, endPoint y: 292, distance: 13.1
click at [61, 292] on div "New set" at bounding box center [41, 291] width 45 height 12
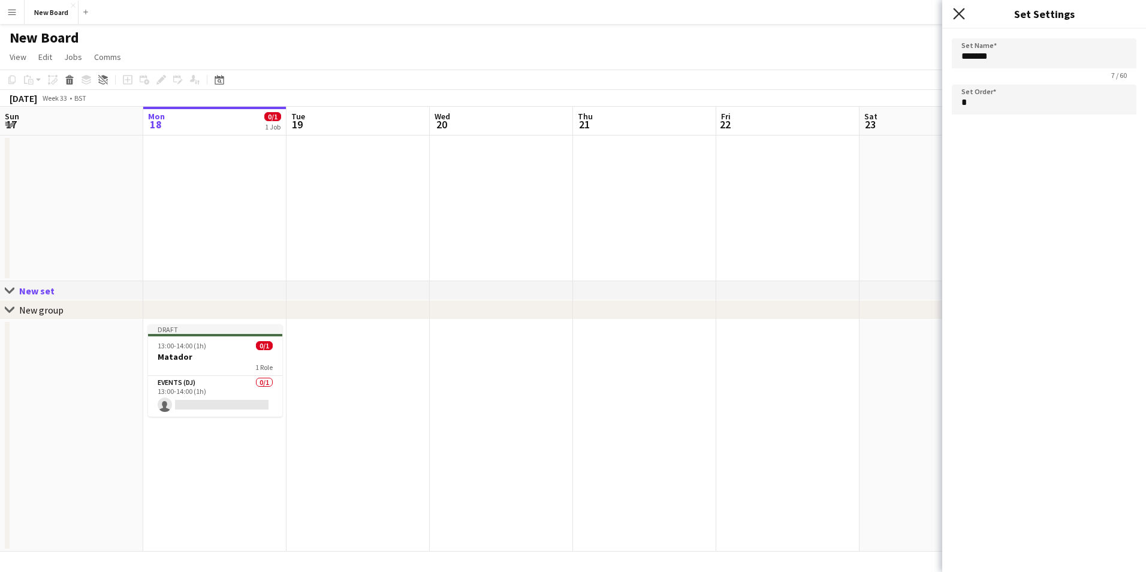
click at [961, 14] on icon "Close pop-in" at bounding box center [958, 13] width 11 height 11
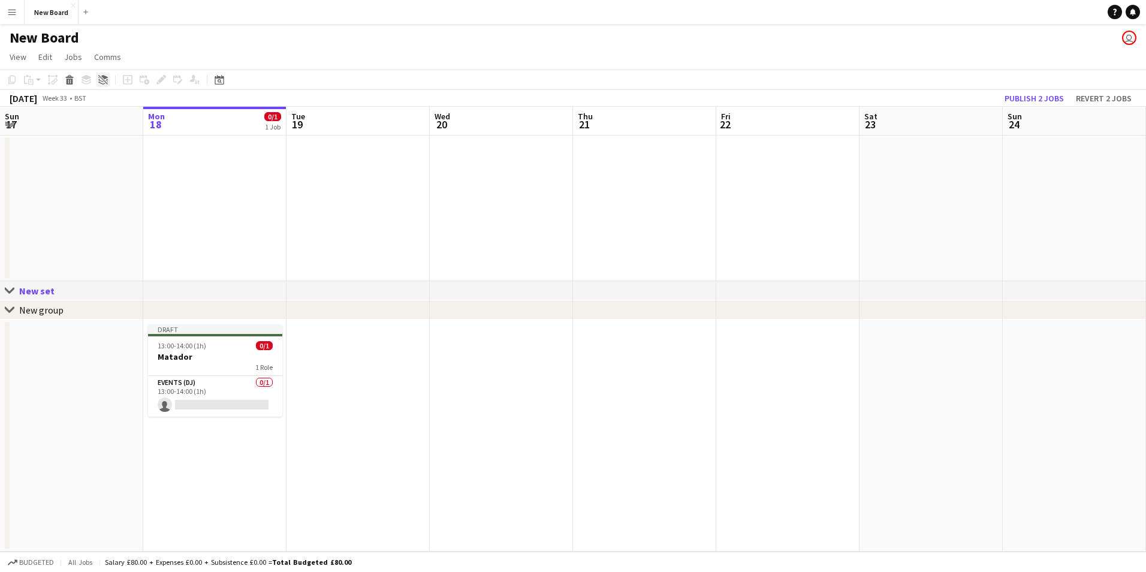
click at [97, 80] on div "Ungroup" at bounding box center [103, 80] width 14 height 14
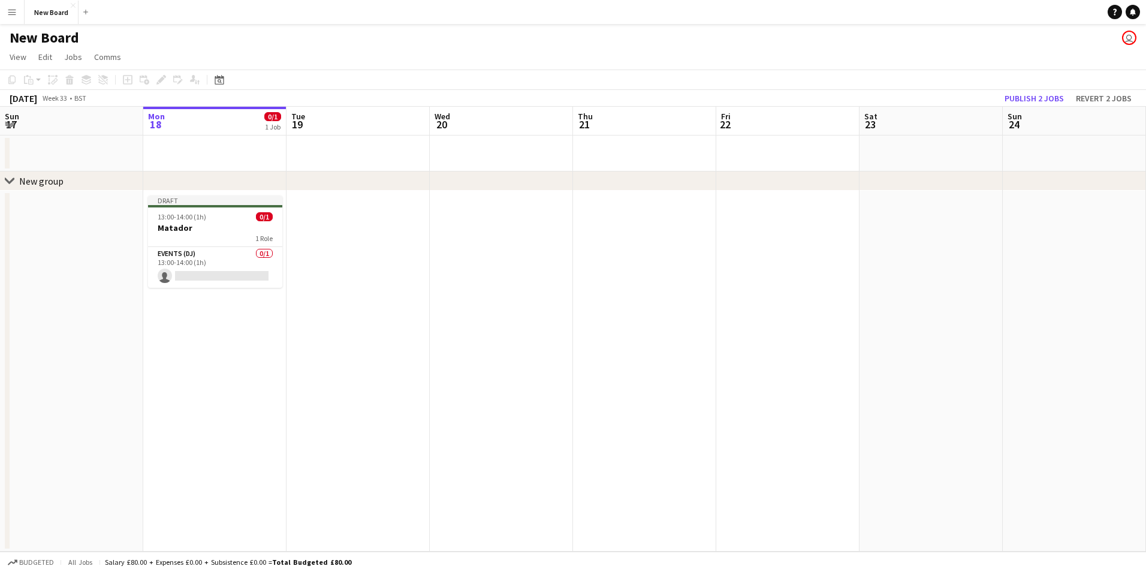
click at [99, 80] on div "Copy Paste Paste Ctrl+V Paste with crew Ctrl+Shift+V Paste linked Job Delete Gr…" at bounding box center [57, 80] width 105 height 14
click at [78, 183] on div "chevron-right New group" at bounding box center [573, 180] width 1146 height 19
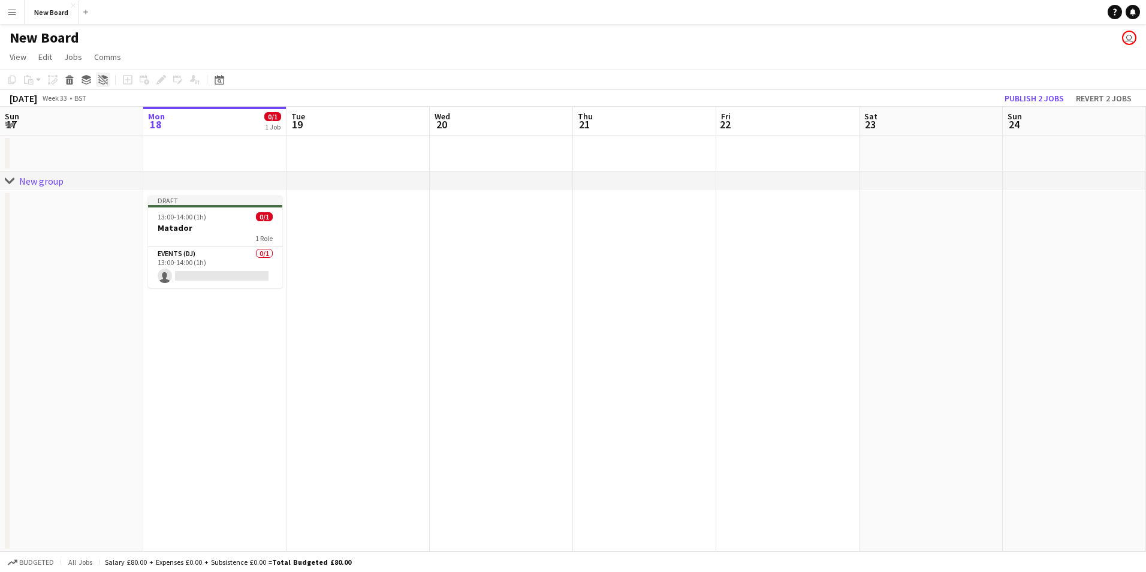
click at [104, 81] on icon at bounding box center [103, 80] width 10 height 10
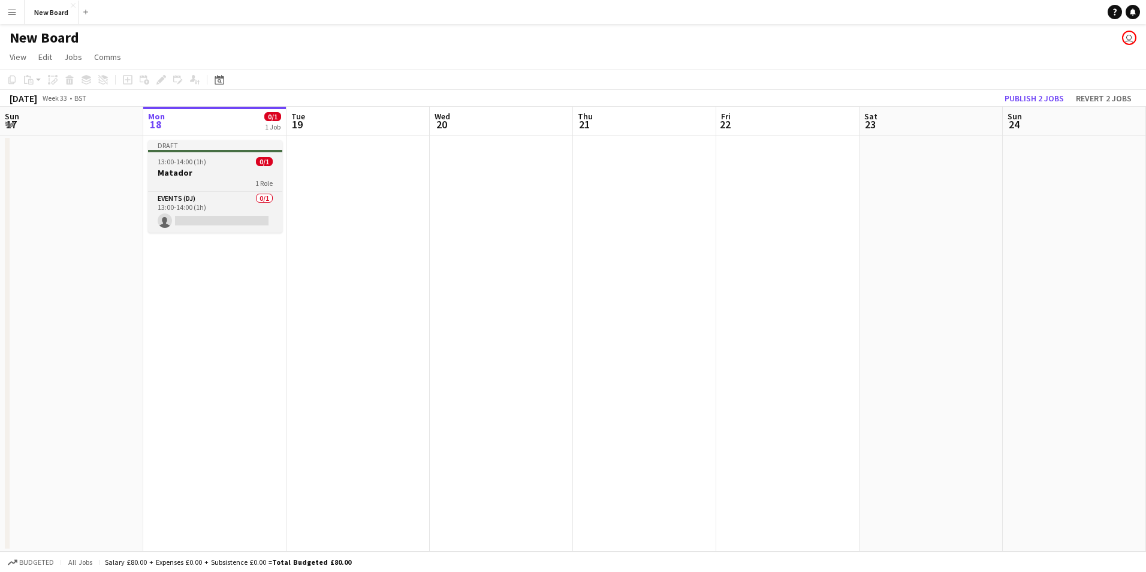
click at [179, 182] on div "1 Role" at bounding box center [215, 183] width 134 height 10
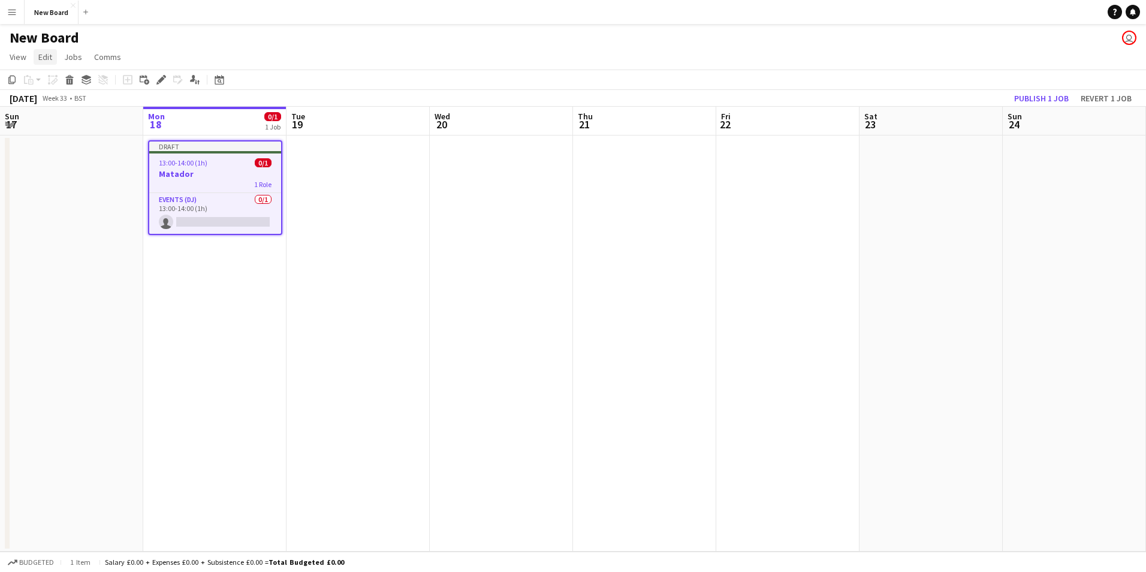
click at [38, 58] on span "Edit" at bounding box center [45, 57] width 14 height 11
click at [147, 169] on span "Group" at bounding box center [139, 164] width 22 height 11
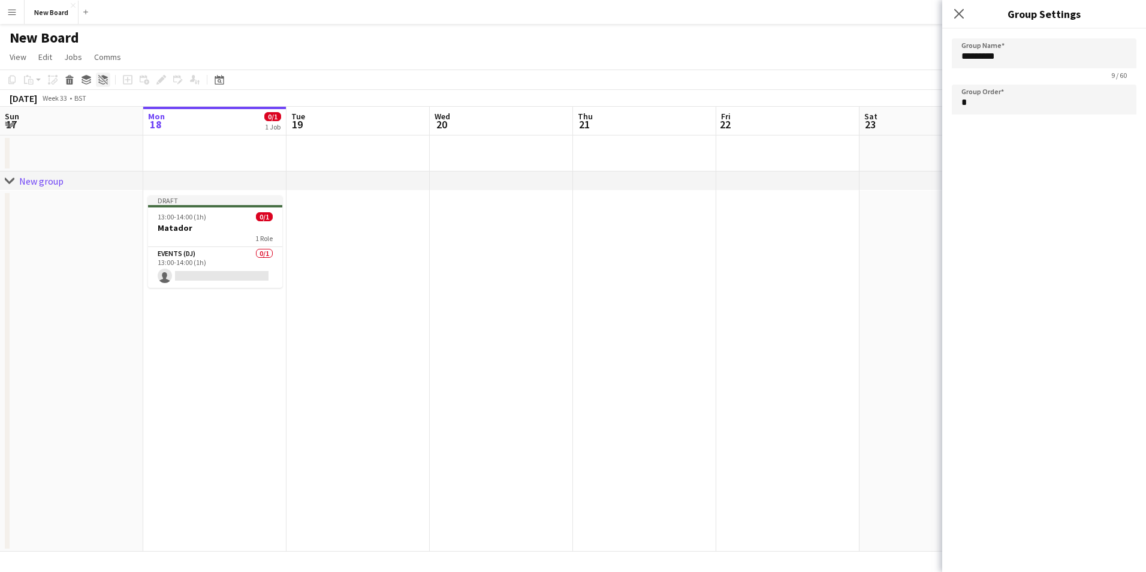
click at [102, 81] on icon at bounding box center [100, 80] width 5 height 3
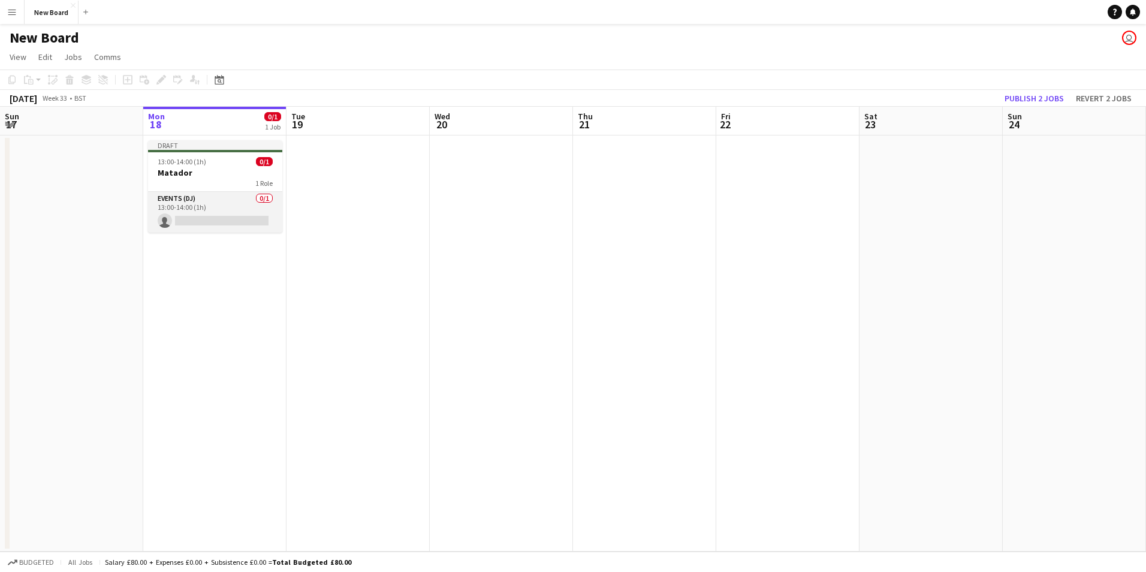
click at [226, 202] on app-card-role "Events (DJ) 0/1 13:00-14:00 (1h) single-neutral-actions" at bounding box center [215, 212] width 134 height 41
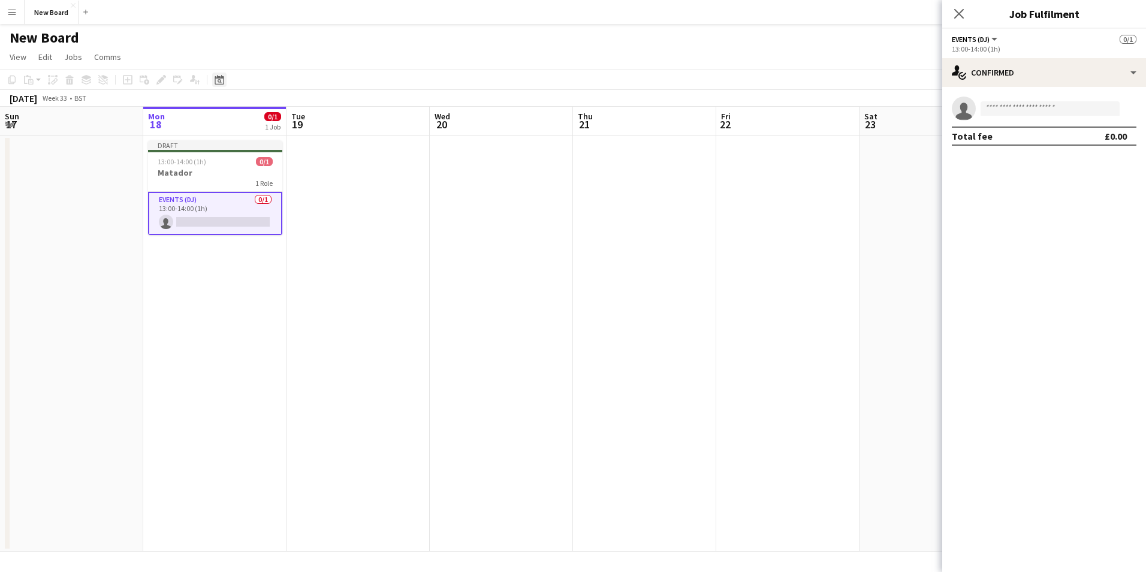
click at [219, 83] on icon "Date picker" at bounding box center [220, 80] width 10 height 10
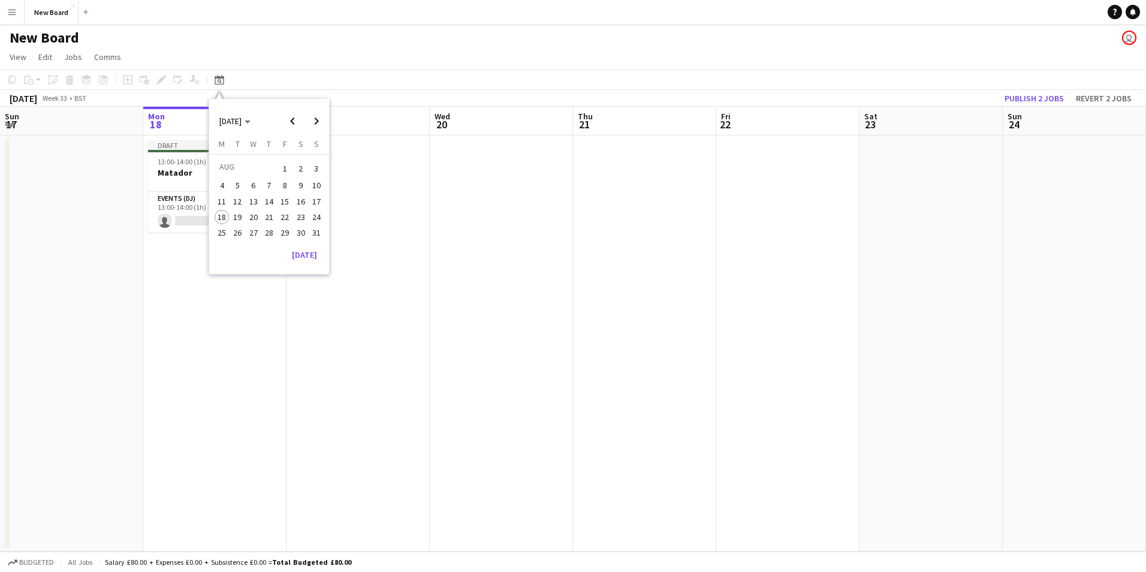
click at [392, 249] on app-date-cell at bounding box center [357, 343] width 143 height 416
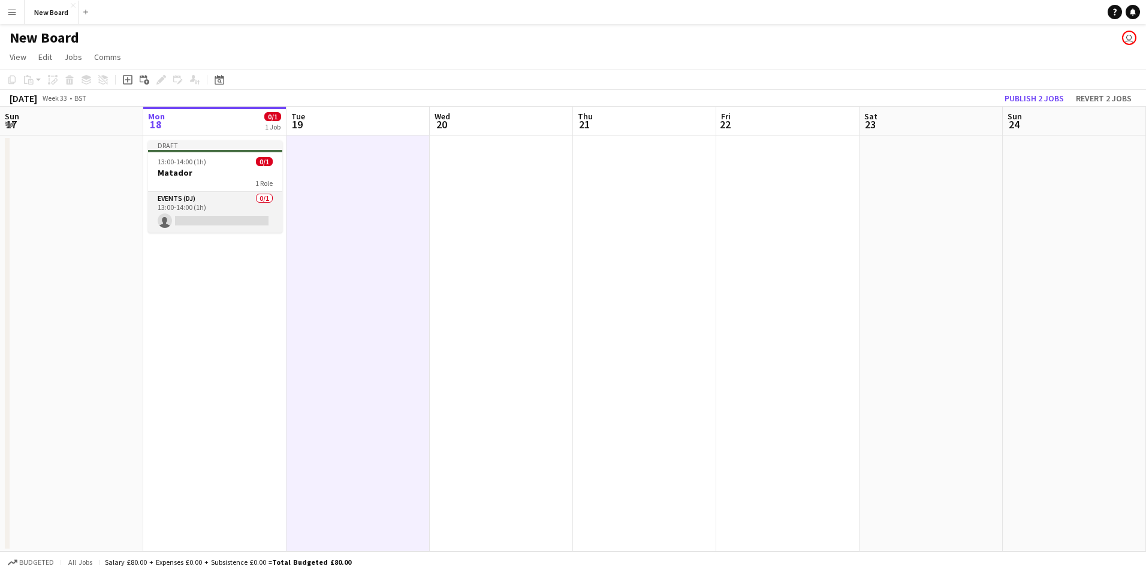
click at [170, 205] on app-card-role "Events (DJ) 0/1 13:00-14:00 (1h) single-neutral-actions" at bounding box center [215, 212] width 134 height 41
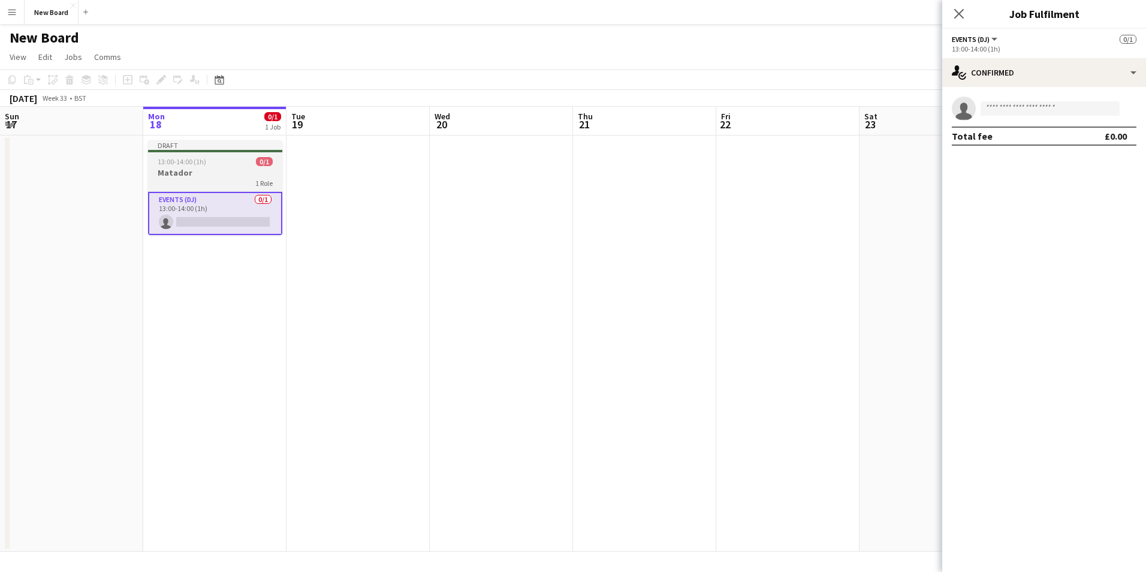
click at [197, 179] on div "1 Role" at bounding box center [215, 183] width 134 height 10
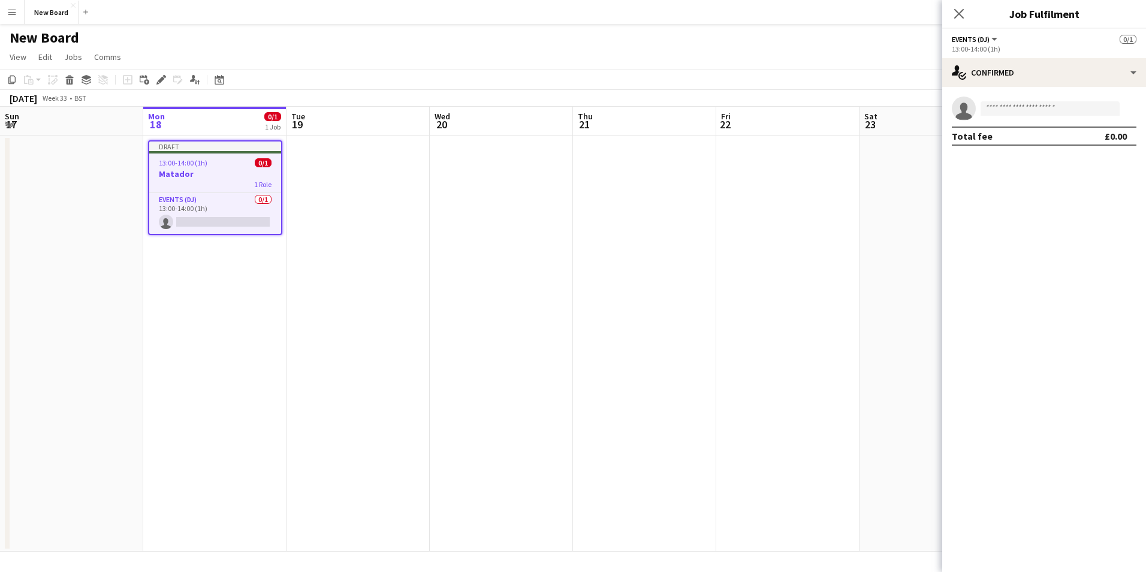
click at [197, 179] on h3 "Matador" at bounding box center [215, 173] width 132 height 11
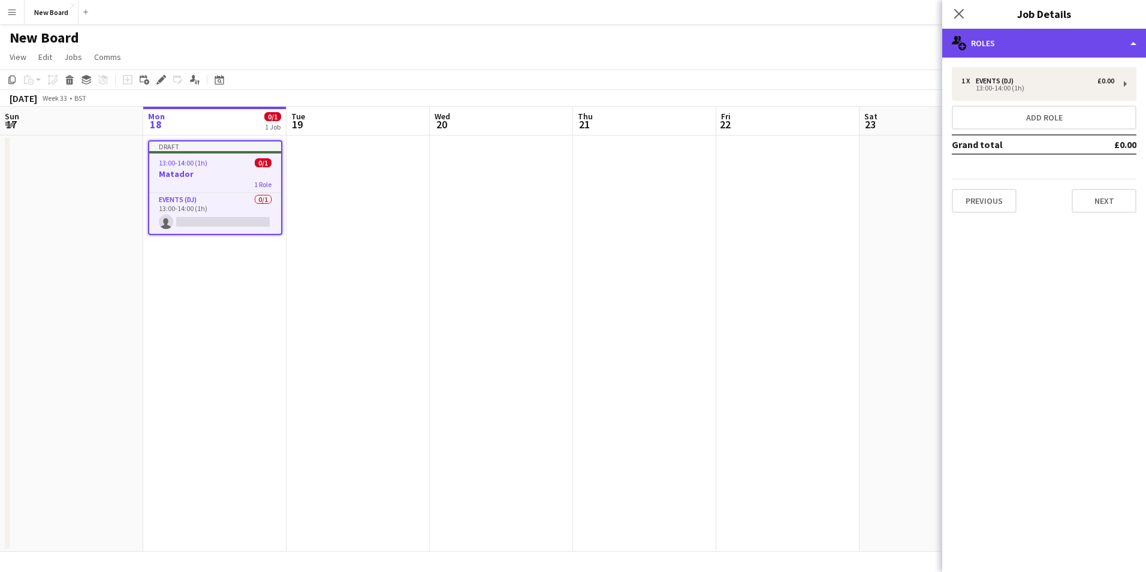
click at [1119, 39] on div "multiple-users-add Roles" at bounding box center [1044, 43] width 204 height 29
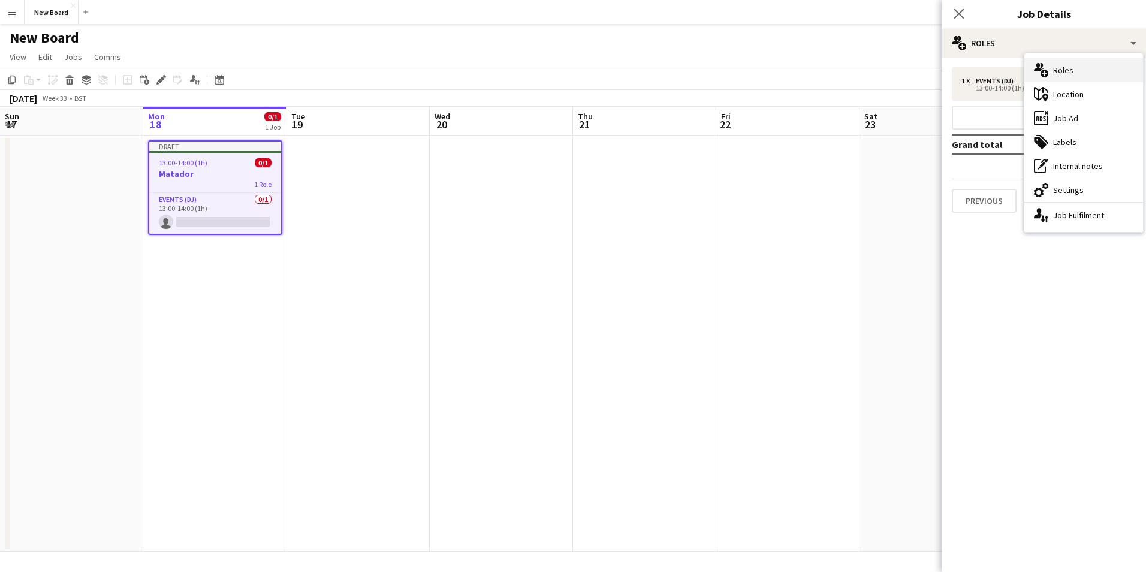
click at [1076, 67] on div "multiple-users-add Roles" at bounding box center [1083, 70] width 119 height 24
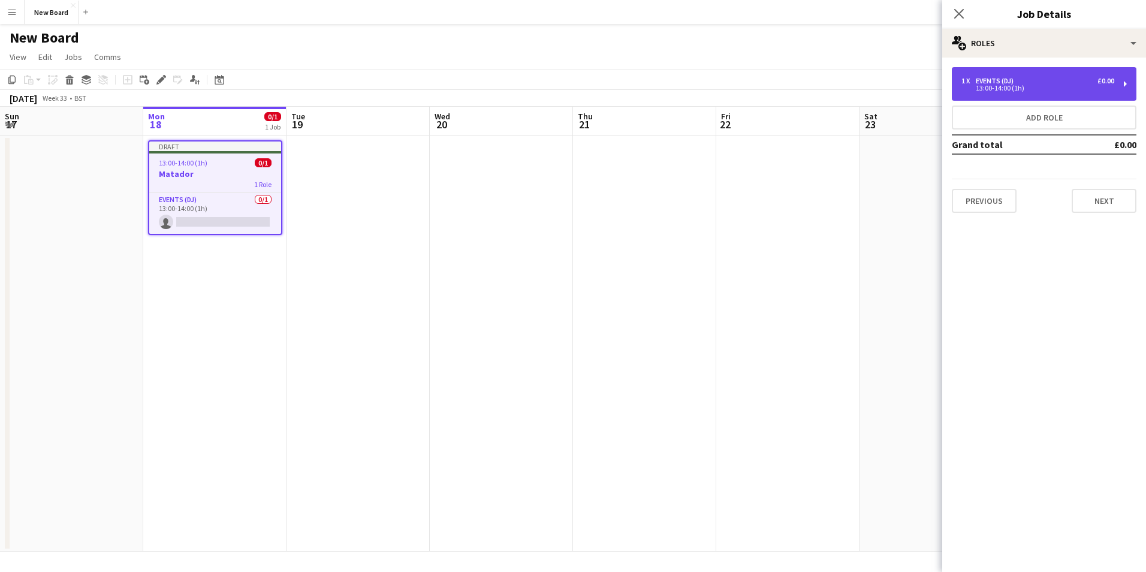
click at [972, 82] on div "1 x" at bounding box center [968, 81] width 14 height 8
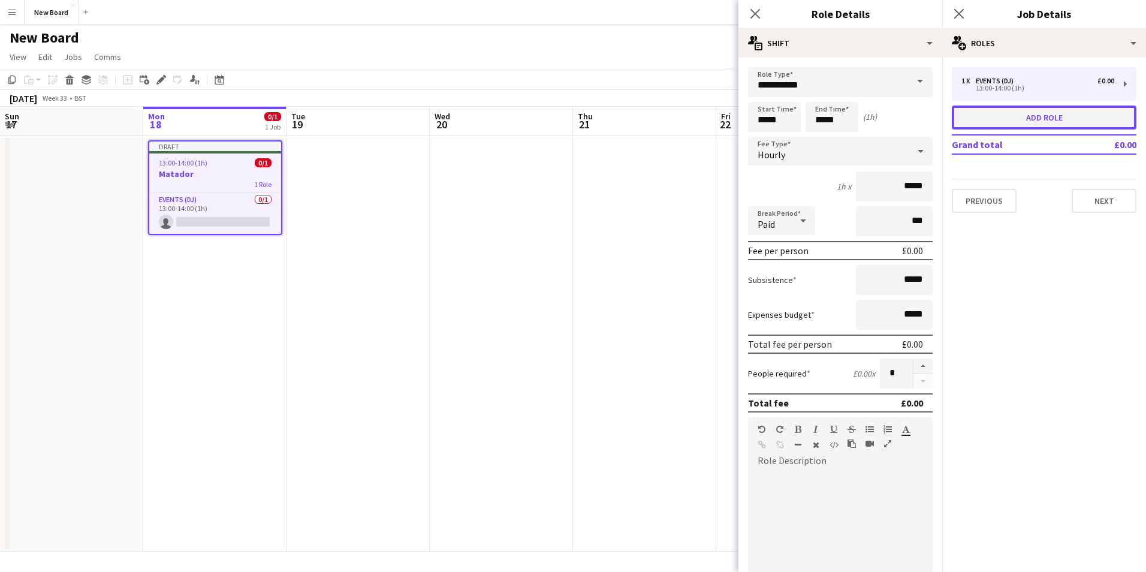
click at [1031, 115] on button "Add role" at bounding box center [1043, 117] width 185 height 24
type input "*****"
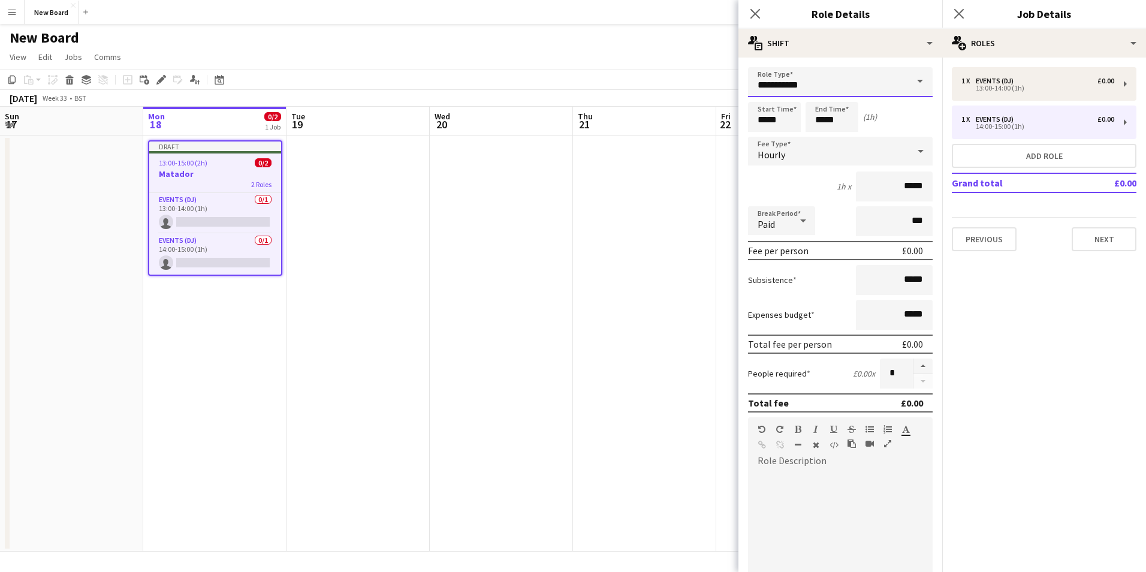
click at [824, 85] on input "**********" at bounding box center [840, 82] width 185 height 30
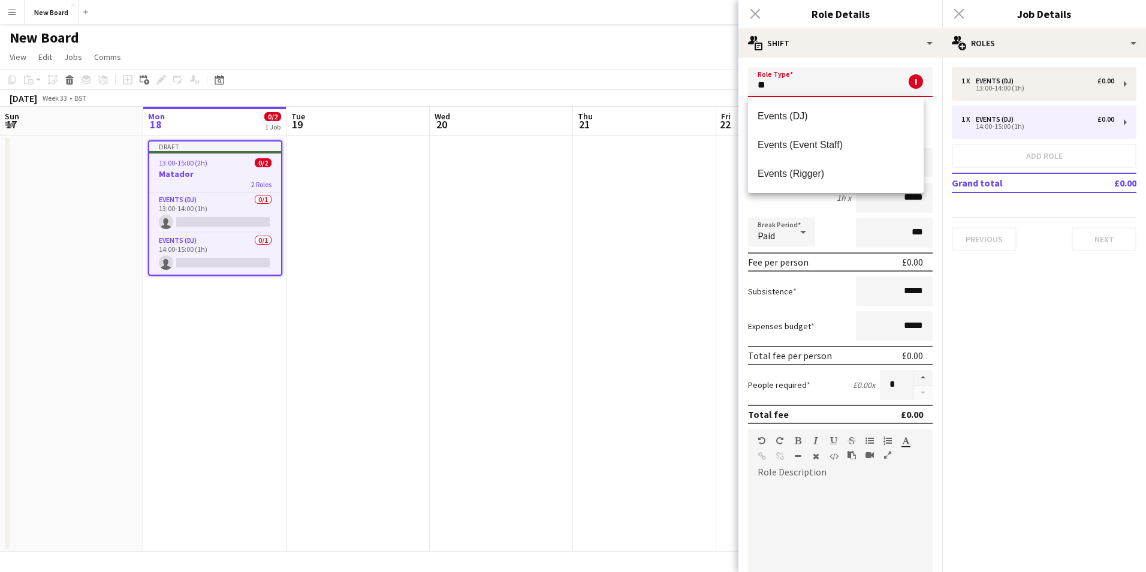
type input "*"
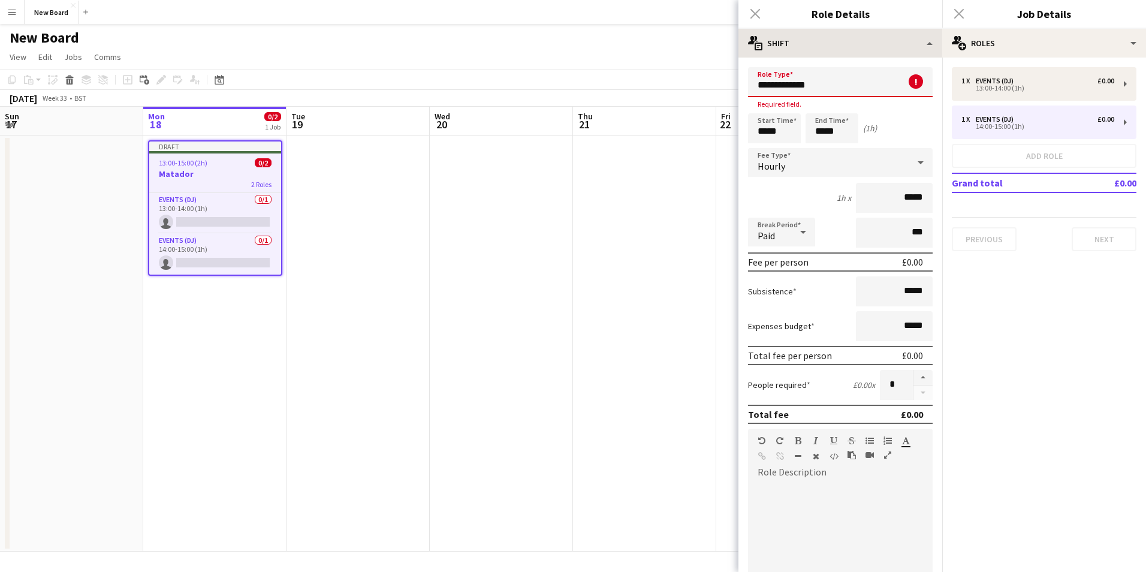
type input "**********"
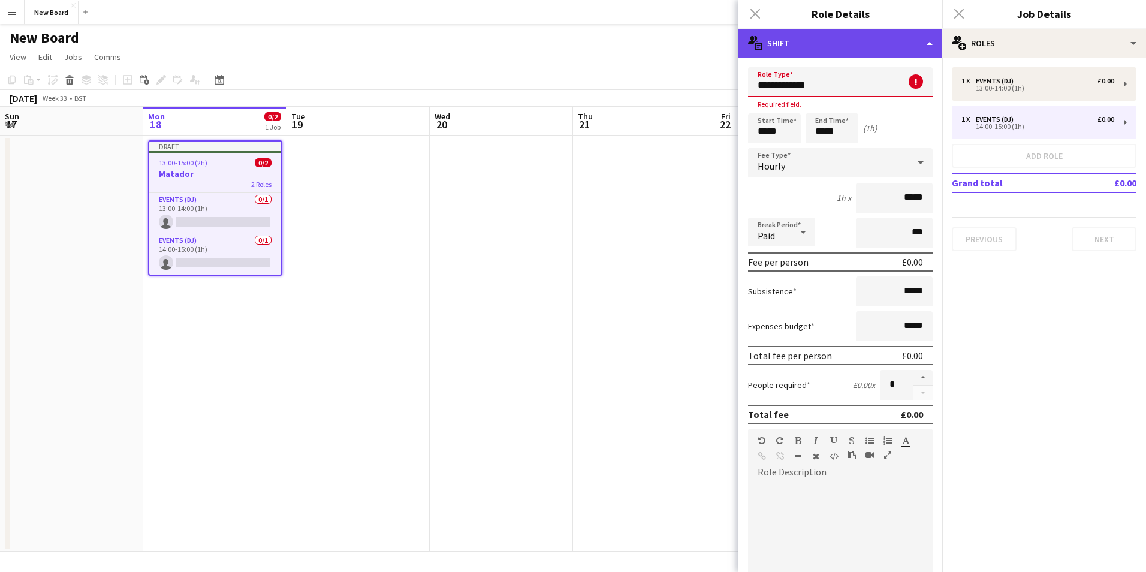
click at [763, 40] on div "multiple-actions-text Shift" at bounding box center [840, 43] width 204 height 29
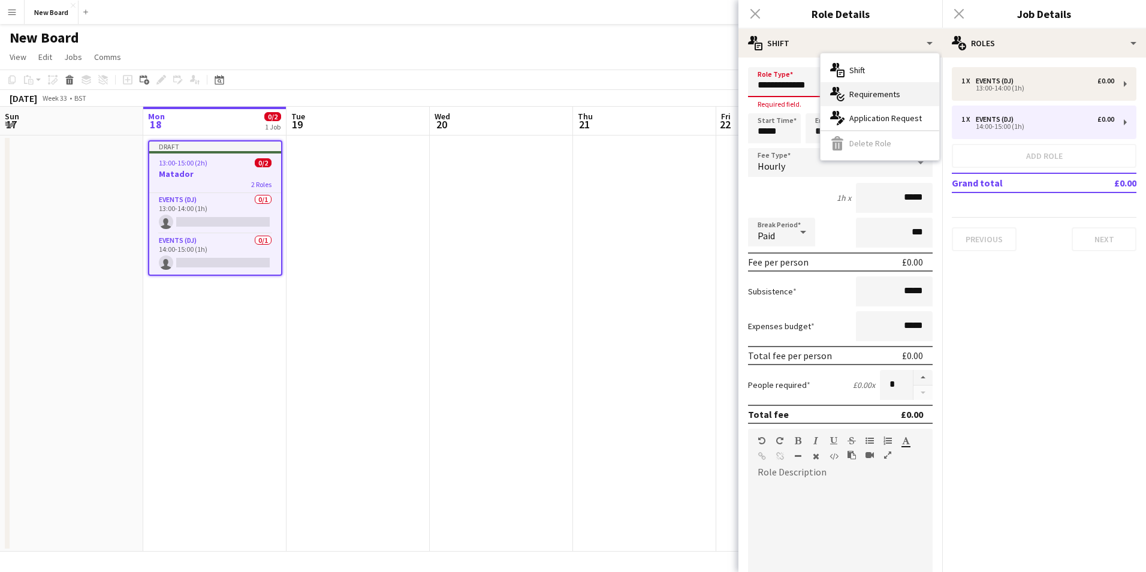
click at [880, 92] on div "multiple-actions-check-2 Requirements" at bounding box center [879, 94] width 119 height 24
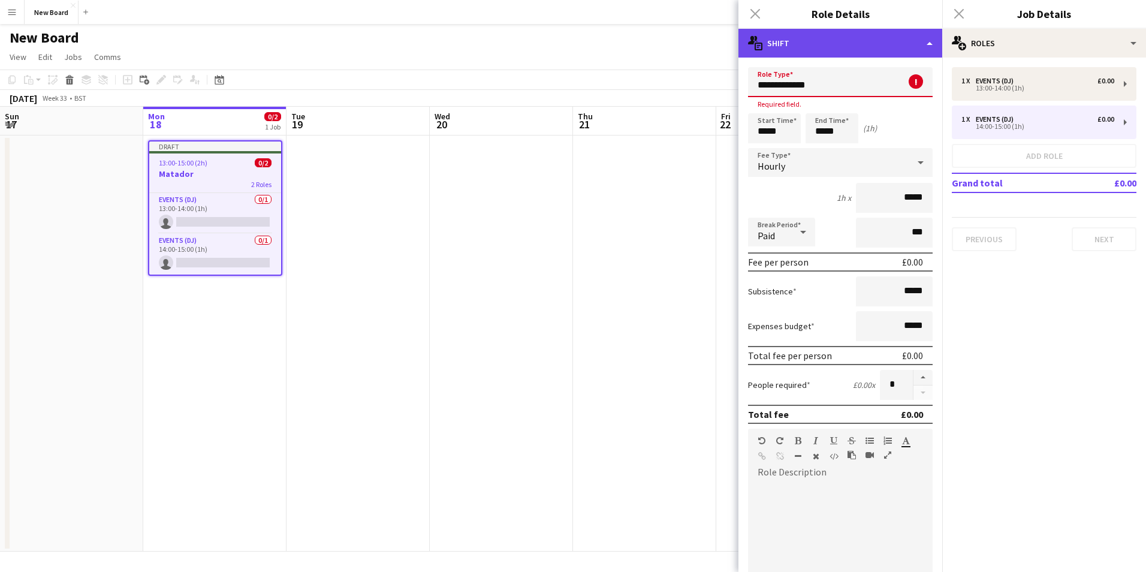
click at [928, 41] on div "multiple-actions-text Shift" at bounding box center [840, 43] width 204 height 29
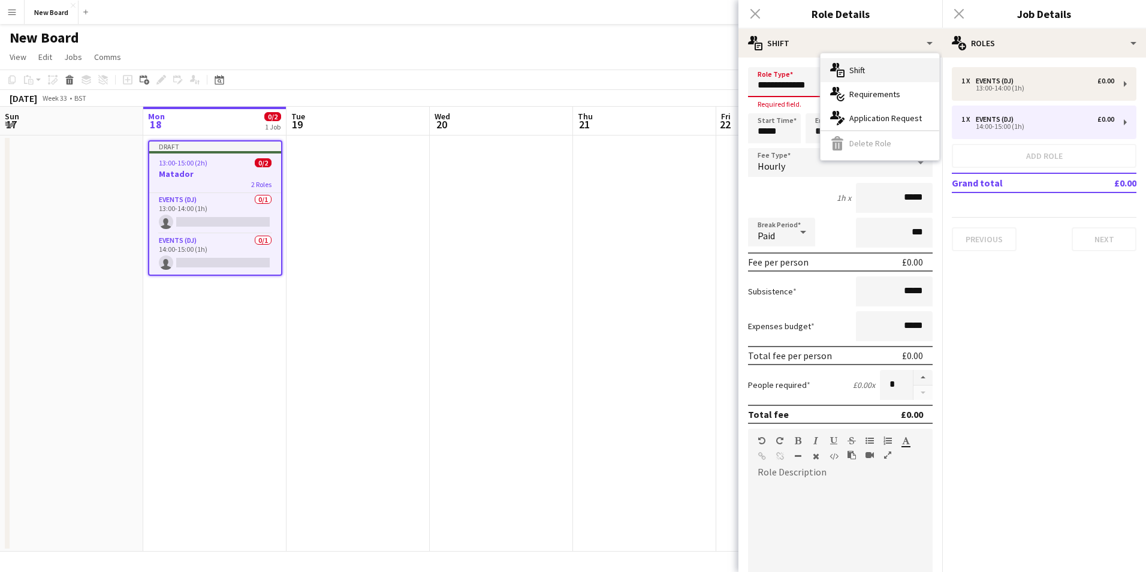
click at [865, 68] on div "multiple-actions-text Shift" at bounding box center [879, 70] width 119 height 24
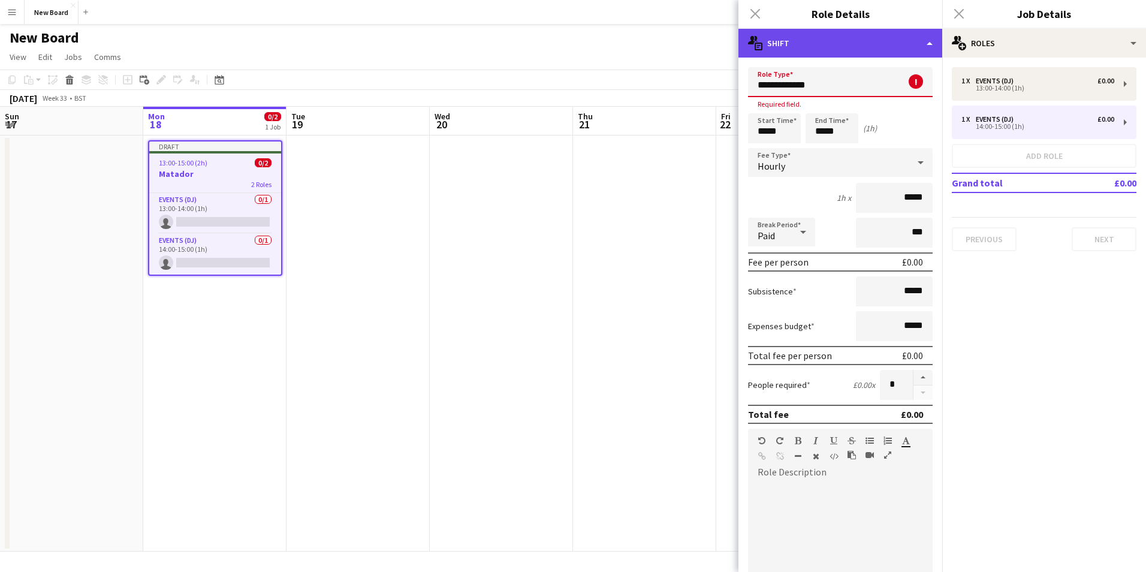
click at [813, 51] on div "multiple-actions-text Shift" at bounding box center [840, 43] width 204 height 29
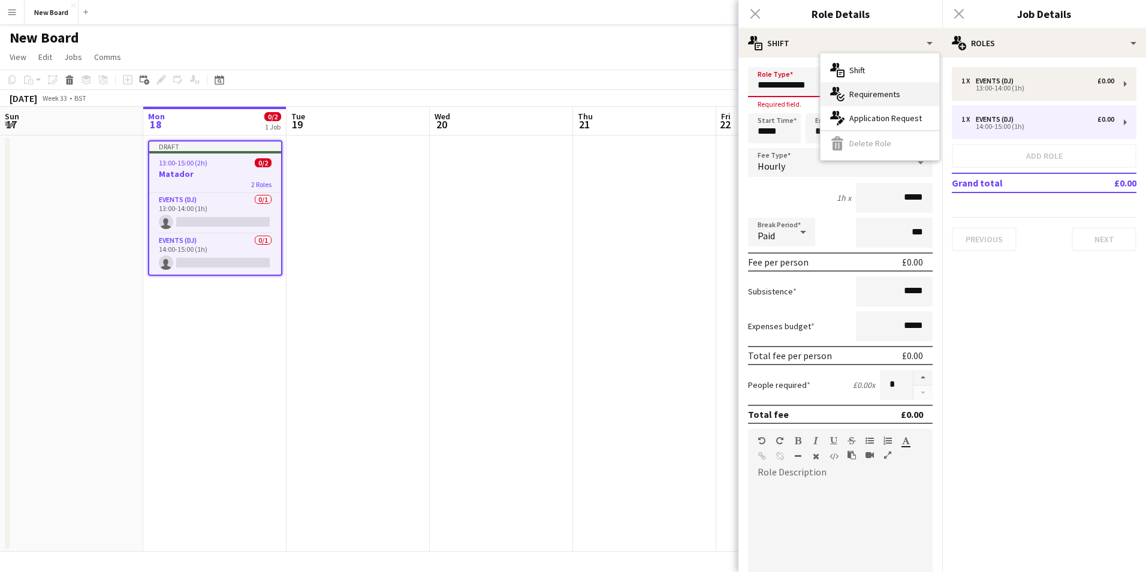
click at [856, 103] on div "multiple-actions-check-2 Requirements" at bounding box center [879, 94] width 119 height 24
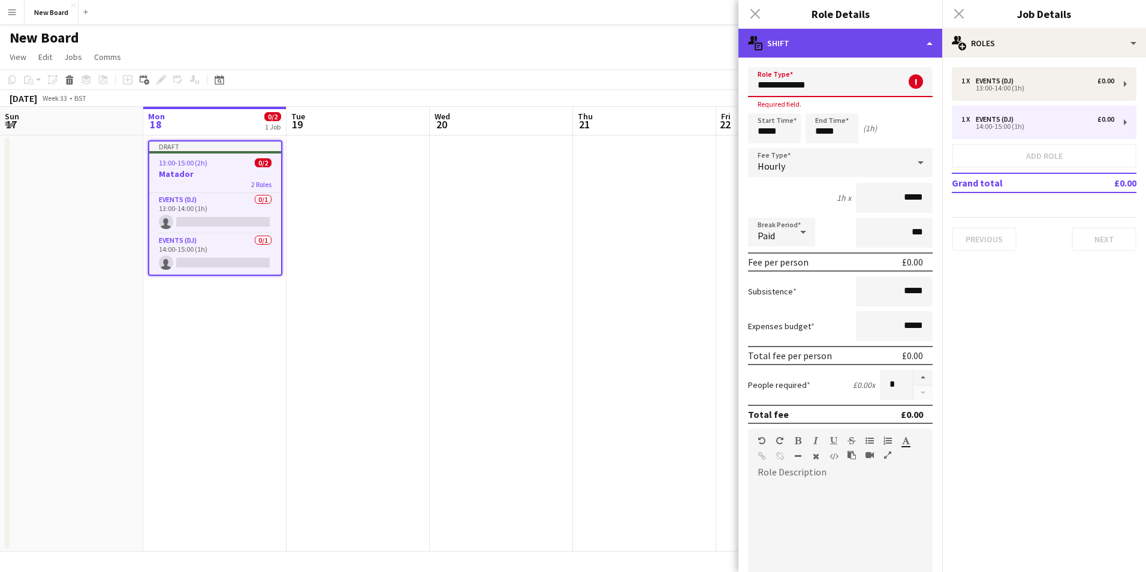
click at [902, 46] on div "multiple-actions-text Shift" at bounding box center [840, 43] width 204 height 29
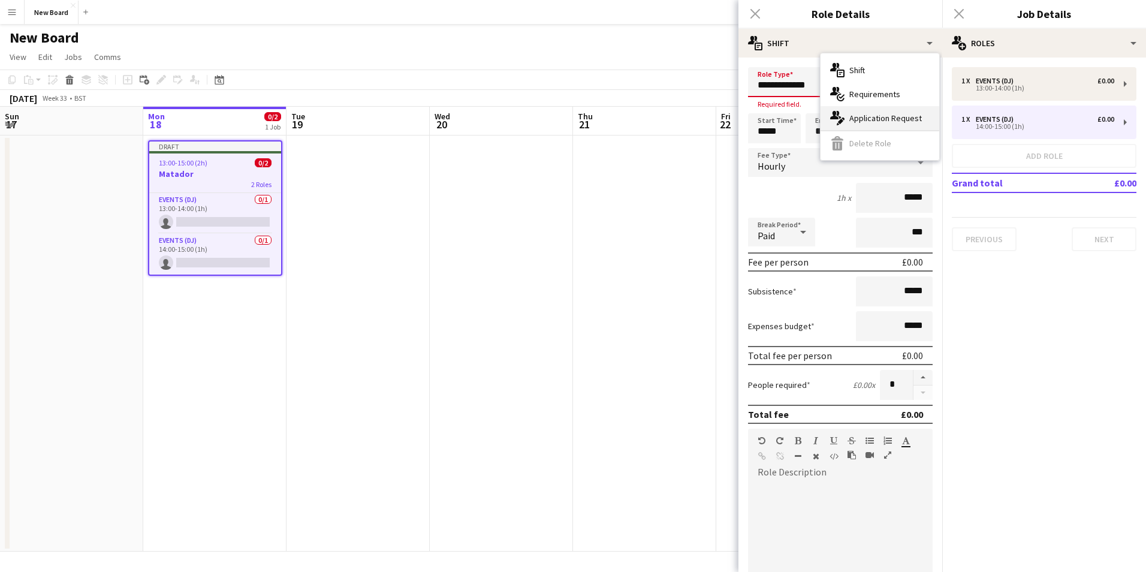
click at [886, 109] on div "multiple-actions-edit-1 Application Request" at bounding box center [879, 118] width 119 height 24
click at [761, 14] on div "Close pop-in" at bounding box center [755, 14] width 34 height 28
click at [755, 14] on div "Close pop-in" at bounding box center [755, 14] width 34 height 28
click at [830, 66] on div "**********" at bounding box center [840, 410] width 204 height 704
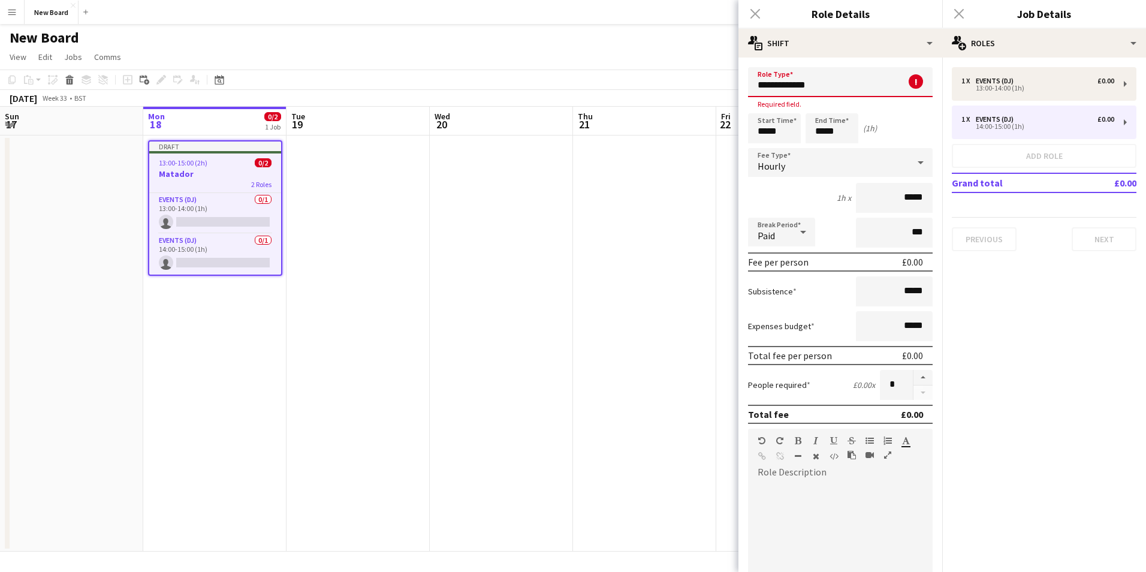
drag, startPoint x: 832, startPoint y: 86, endPoint x: 706, endPoint y: 86, distance: 125.8
click at [706, 86] on body "Menu Boards Boards Boards All jobs Status Workforce Workforce My Workforce Recr…" at bounding box center [573, 286] width 1146 height 572
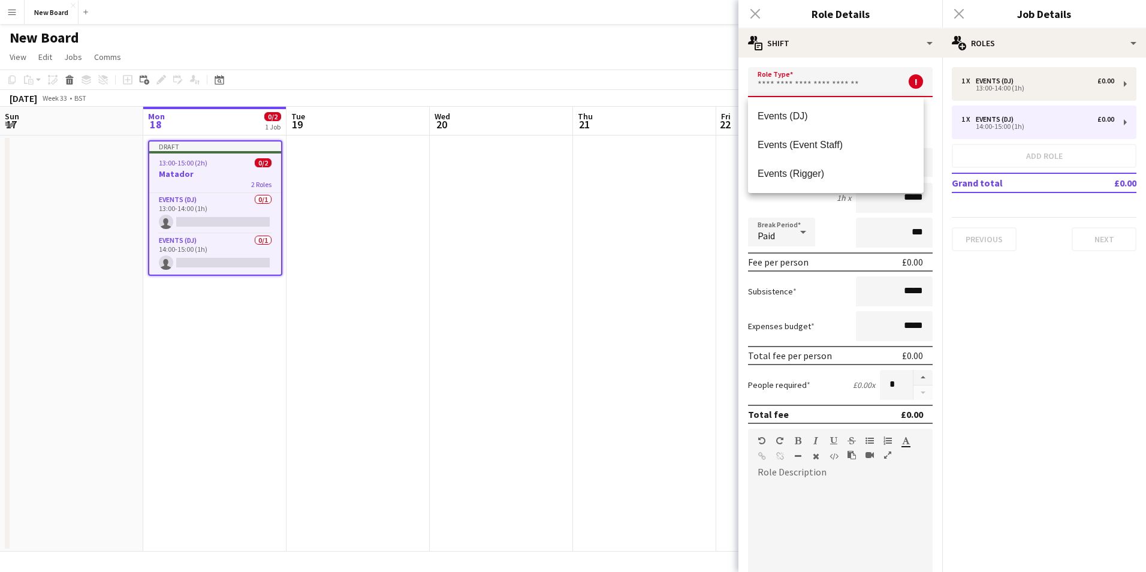
click at [679, 195] on app-date-cell at bounding box center [644, 343] width 143 height 416
click at [784, 108] on mat-option "Events (DJ)" at bounding box center [836, 116] width 176 height 29
type input "**********"
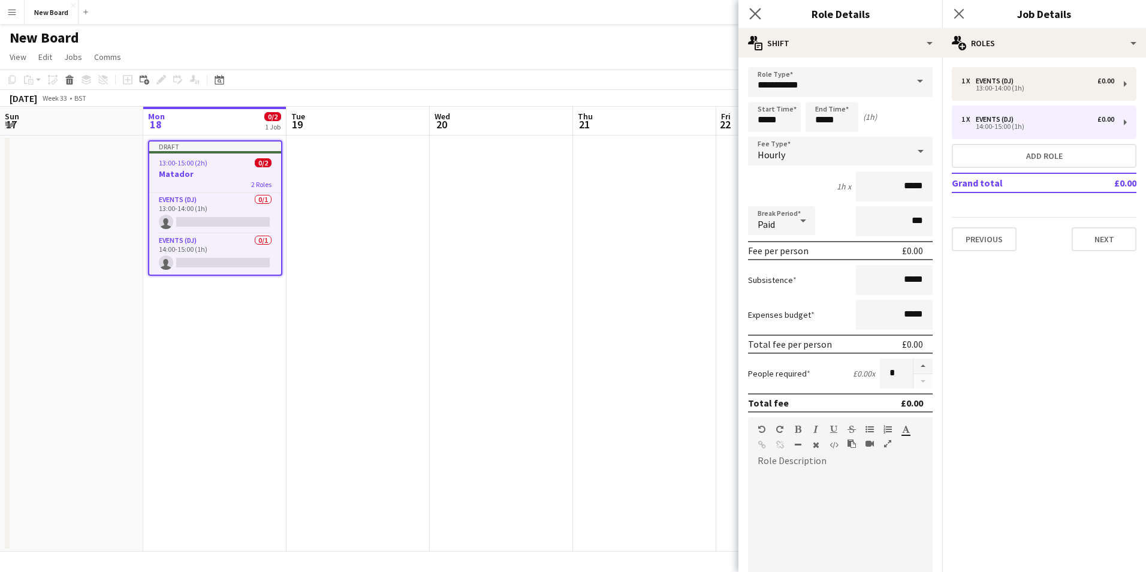
click at [761, 16] on app-icon "Close pop-in" at bounding box center [755, 13] width 17 height 17
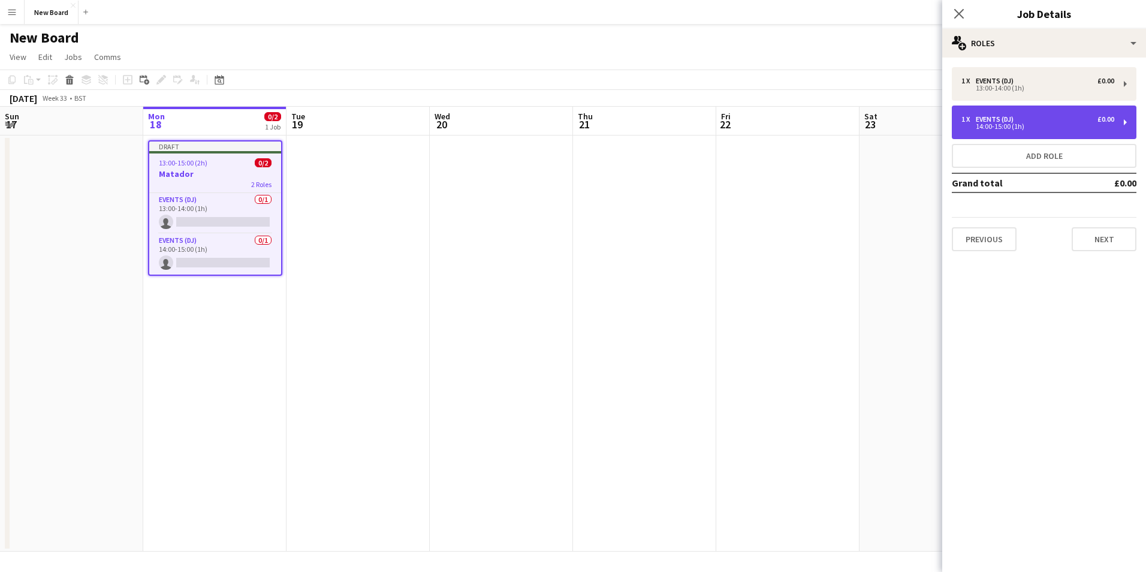
click at [1115, 114] on div "1 x Events (DJ) £0.00 14:00-15:00 (1h)" at bounding box center [1043, 122] width 185 height 34
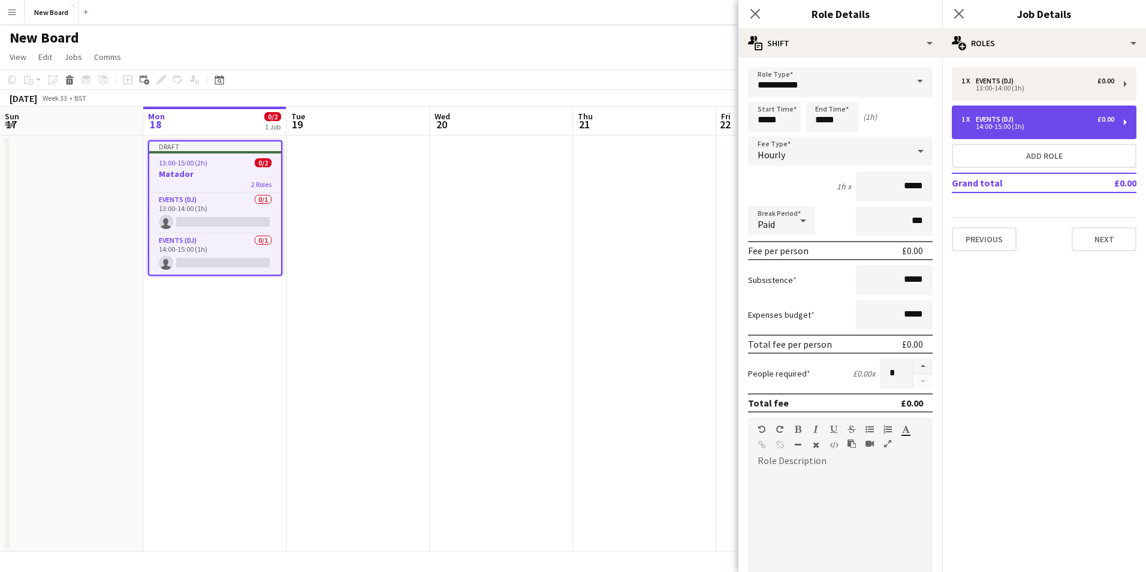
click at [1059, 121] on div "1 x Events (DJ) £0.00" at bounding box center [1037, 119] width 153 height 8
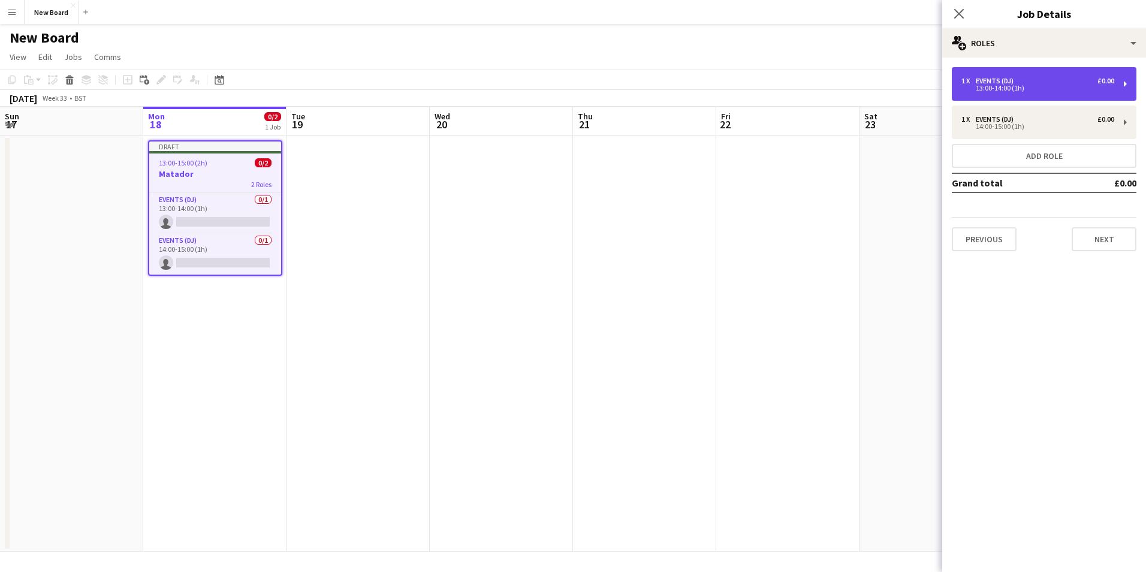
click at [1050, 74] on div "1 x Events (DJ) £0.00 13:00-14:00 (1h)" at bounding box center [1043, 84] width 185 height 34
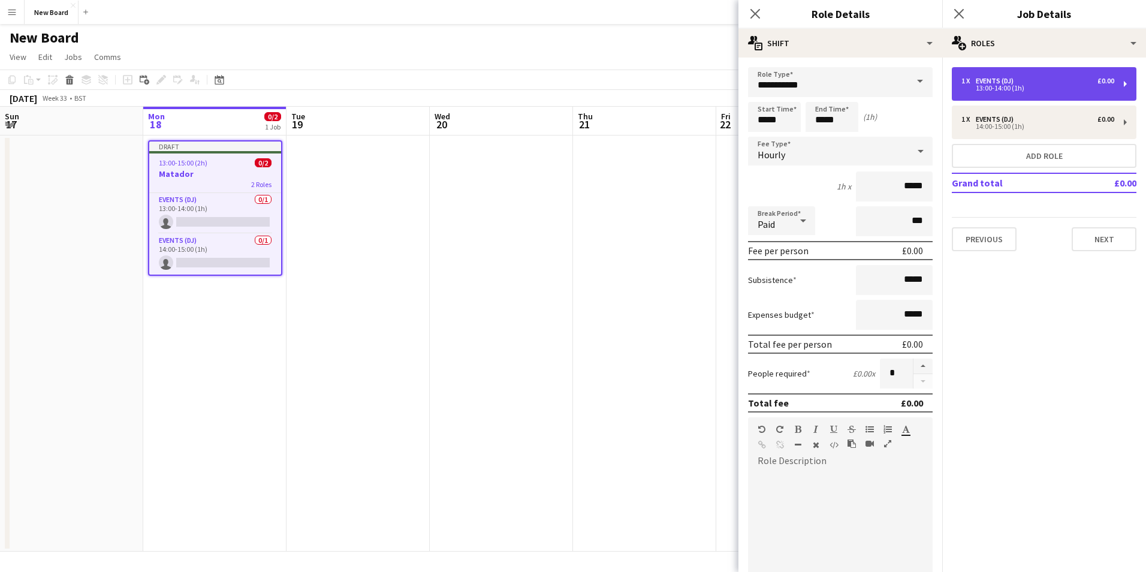
click at [1125, 81] on div "1 x Events (DJ) £0.00 13:00-14:00 (1h)" at bounding box center [1043, 84] width 185 height 34
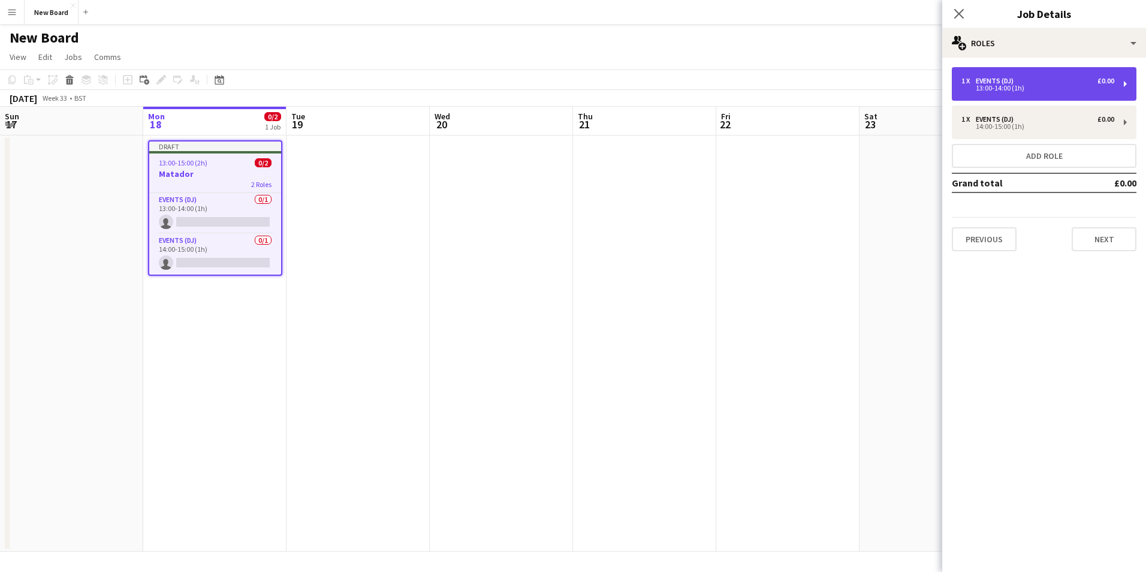
click at [1125, 81] on div "1 x Events (DJ) £0.00 13:00-14:00 (1h)" at bounding box center [1043, 84] width 185 height 34
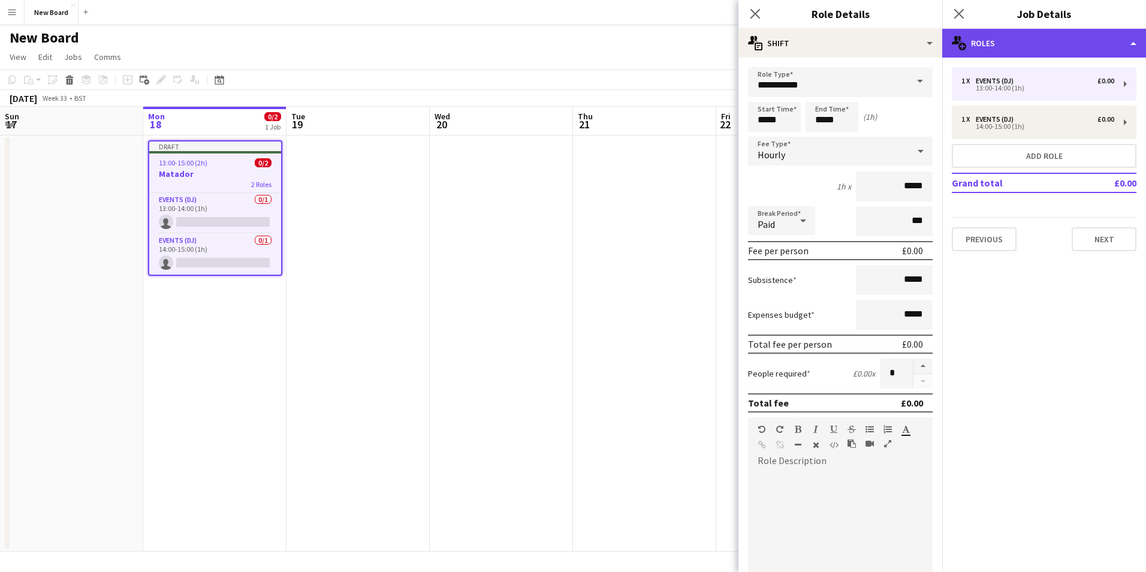
drag, startPoint x: 1125, startPoint y: 81, endPoint x: 1007, endPoint y: 56, distance: 120.0
click at [1007, 56] on div "multiple-users-add Roles" at bounding box center [1044, 43] width 204 height 29
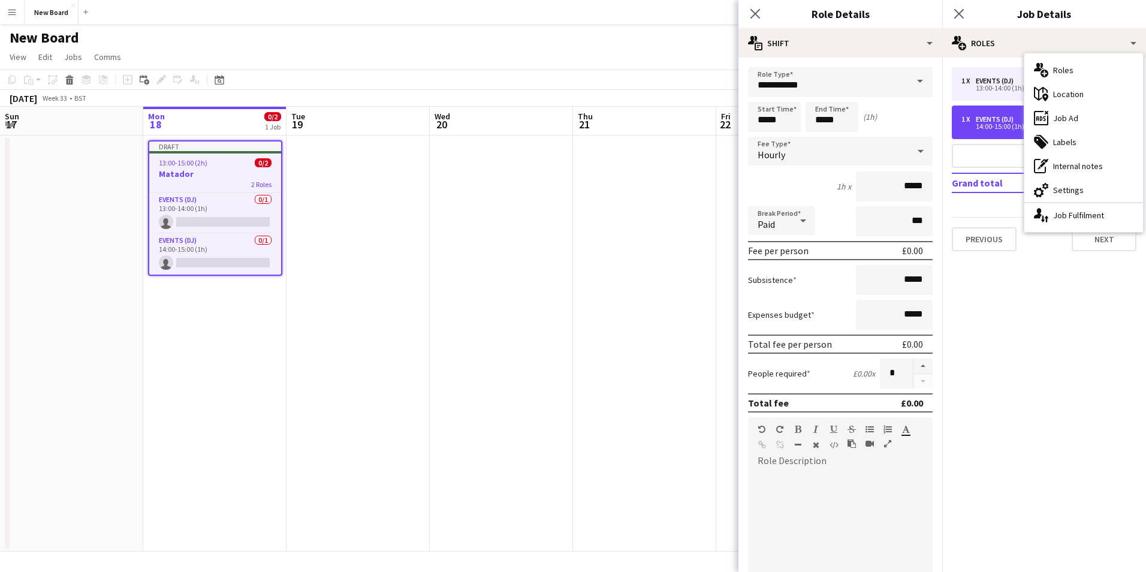
drag, startPoint x: 981, startPoint y: 110, endPoint x: 978, endPoint y: 101, distance: 10.2
click at [979, 106] on div "1 x Events (DJ) £0.00 14:00-15:00 (1h)" at bounding box center [1043, 122] width 185 height 34
type input "*****"
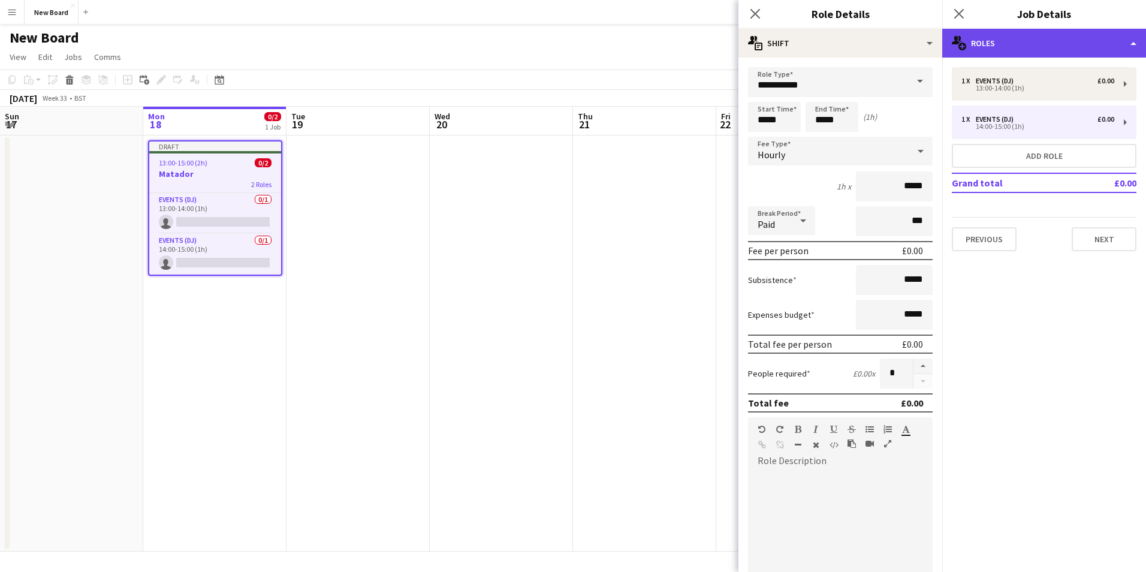
drag, startPoint x: 978, startPoint y: 101, endPoint x: 1138, endPoint y: 38, distance: 172.5
click at [1138, 38] on div "multiple-users-add Roles" at bounding box center [1044, 43] width 204 height 29
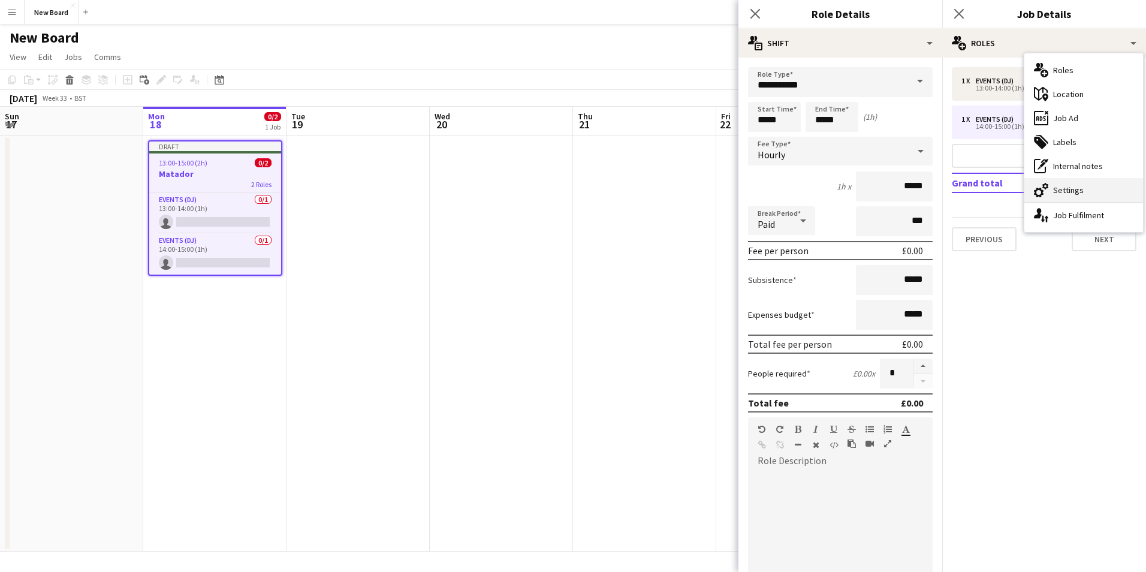
click at [1079, 184] on div "cog-double-3 Settings" at bounding box center [1083, 190] width 119 height 24
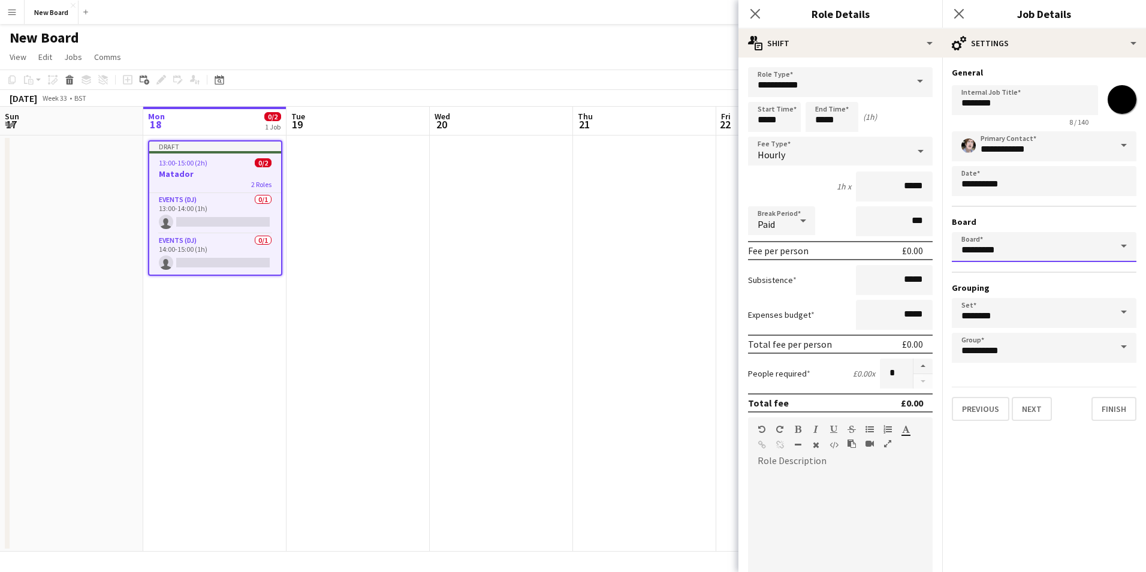
click at [1031, 246] on input "*********" at bounding box center [1043, 247] width 185 height 30
drag, startPoint x: 979, startPoint y: 252, endPoint x: 993, endPoint y: 251, distance: 14.4
click at [978, 252] on input "*********" at bounding box center [1043, 247] width 185 height 30
drag, startPoint x: 1028, startPoint y: 249, endPoint x: 882, endPoint y: 246, distance: 145.6
click at [882, 246] on body "Menu Boards Boards Boards All jobs Status Workforce Workforce My Workforce Recr…" at bounding box center [573, 286] width 1146 height 572
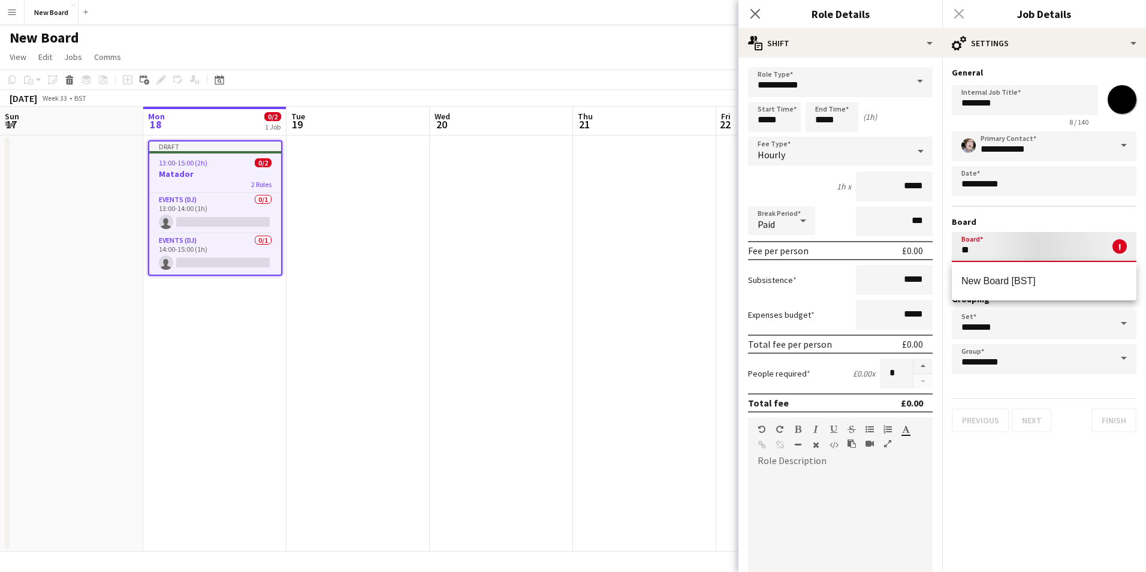
type input "*"
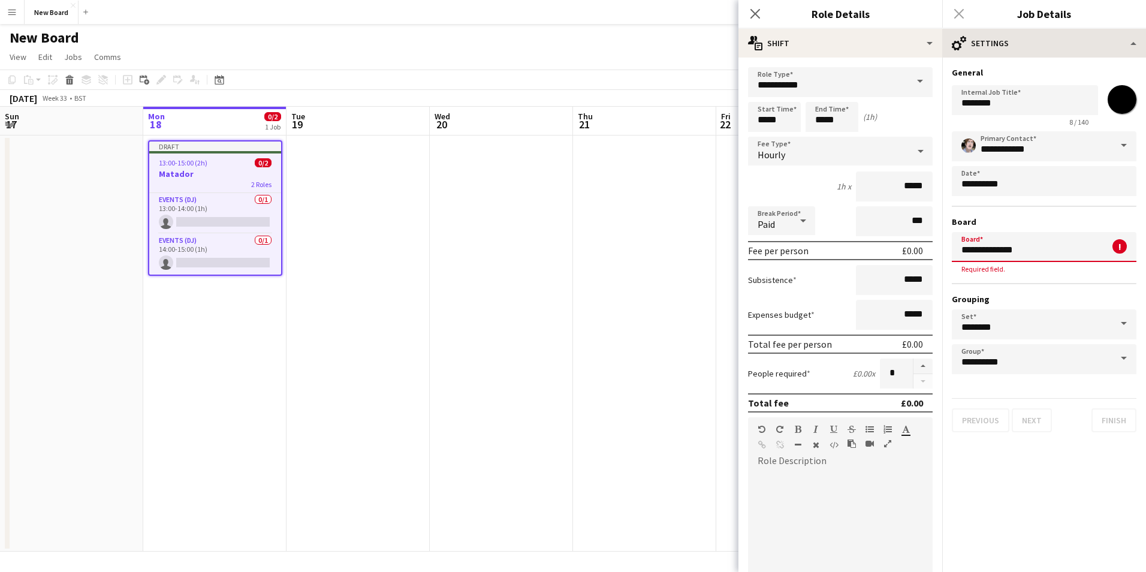
type input "**********"
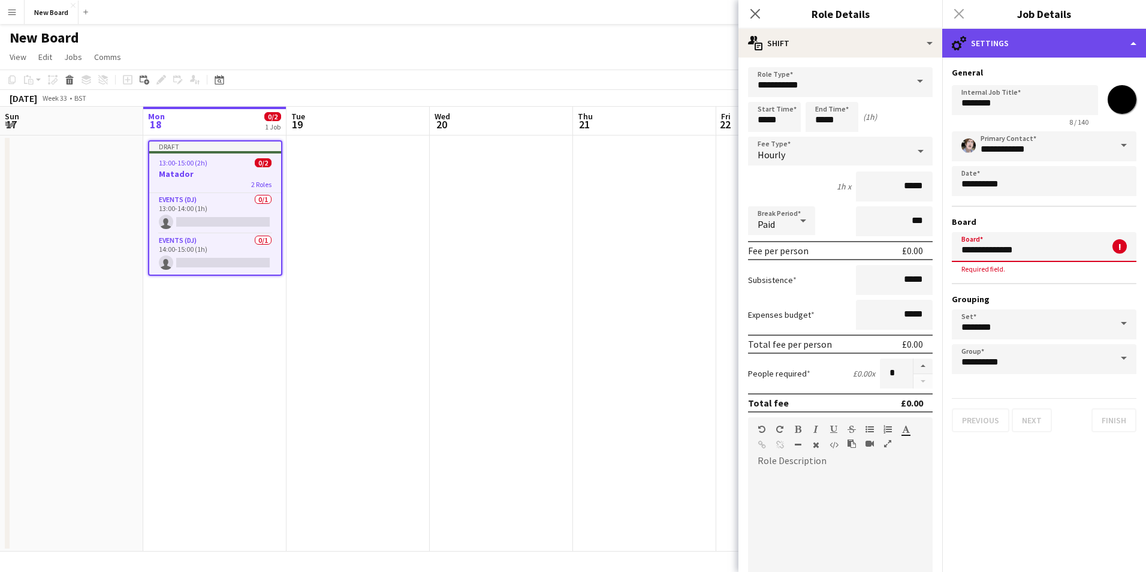
click at [971, 38] on div "cog-double-3 Settings" at bounding box center [1044, 43] width 204 height 29
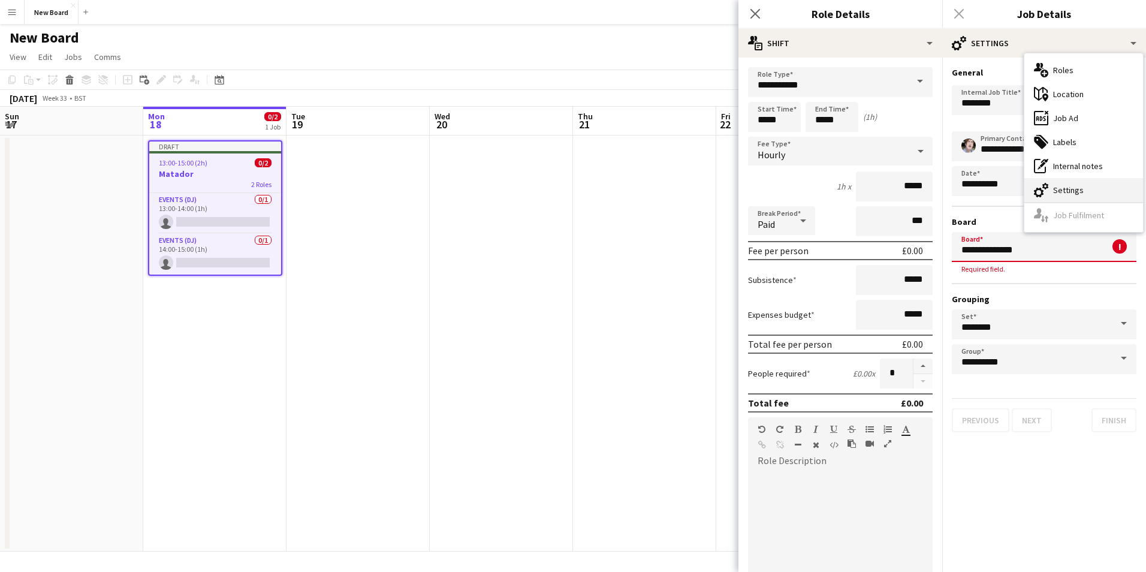
click at [1071, 185] on div "cog-double-3 Settings" at bounding box center [1083, 190] width 119 height 24
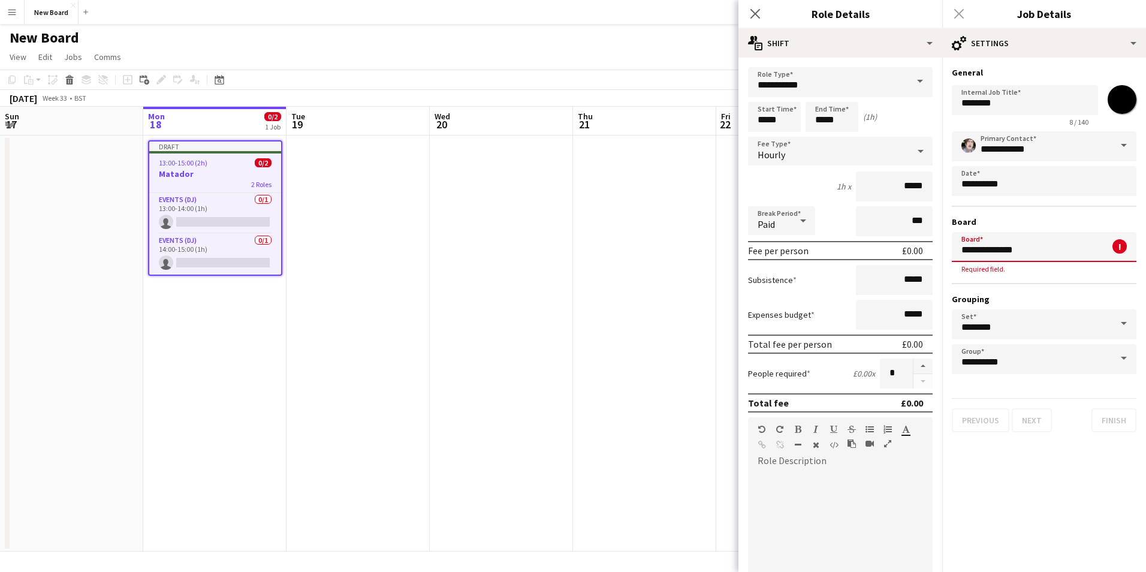
click at [962, 13] on div "Close pop-in" at bounding box center [959, 14] width 34 height 28
click at [962, 14] on div "Close pop-in" at bounding box center [959, 14] width 34 height 28
drag, startPoint x: 962, startPoint y: 14, endPoint x: 795, endPoint y: 39, distance: 169.6
click at [960, 16] on div "Close pop-in" at bounding box center [959, 14] width 34 height 28
click at [759, 13] on icon "Close pop-in" at bounding box center [754, 13] width 11 height 11
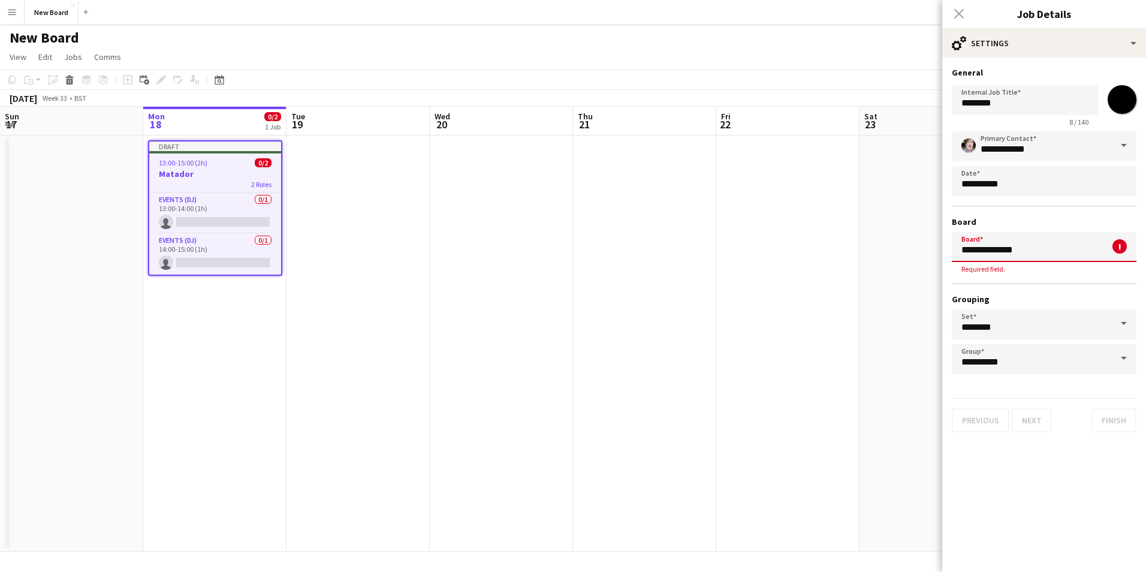
click at [957, 8] on div "Close pop-in" at bounding box center [959, 14] width 34 height 28
click at [7, 14] on button "Menu" at bounding box center [12, 12] width 24 height 24
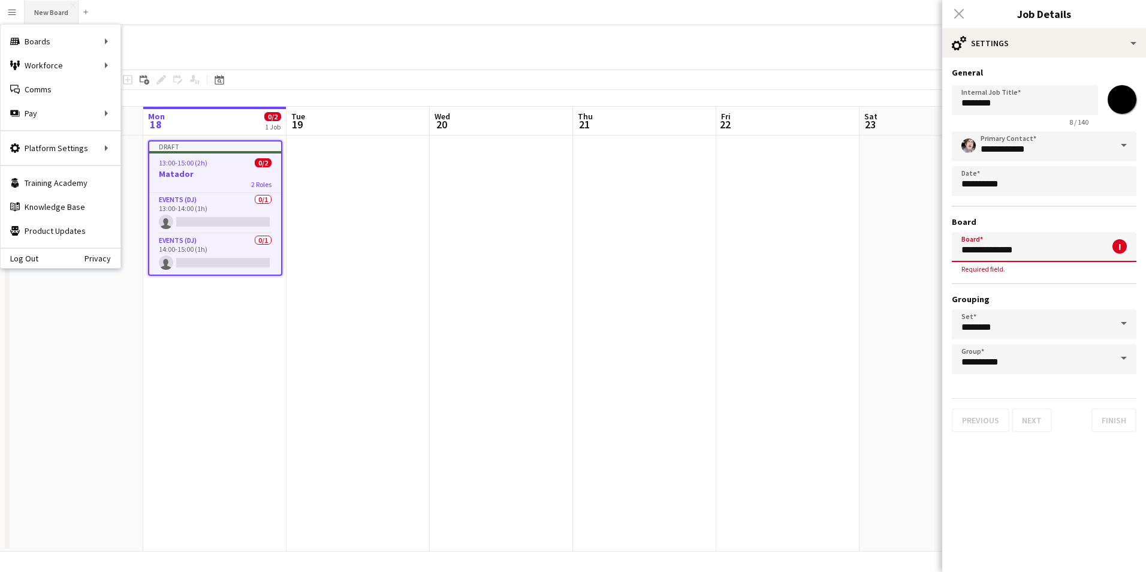
click at [56, 10] on button "New Board Close" at bounding box center [52, 12] width 54 height 23
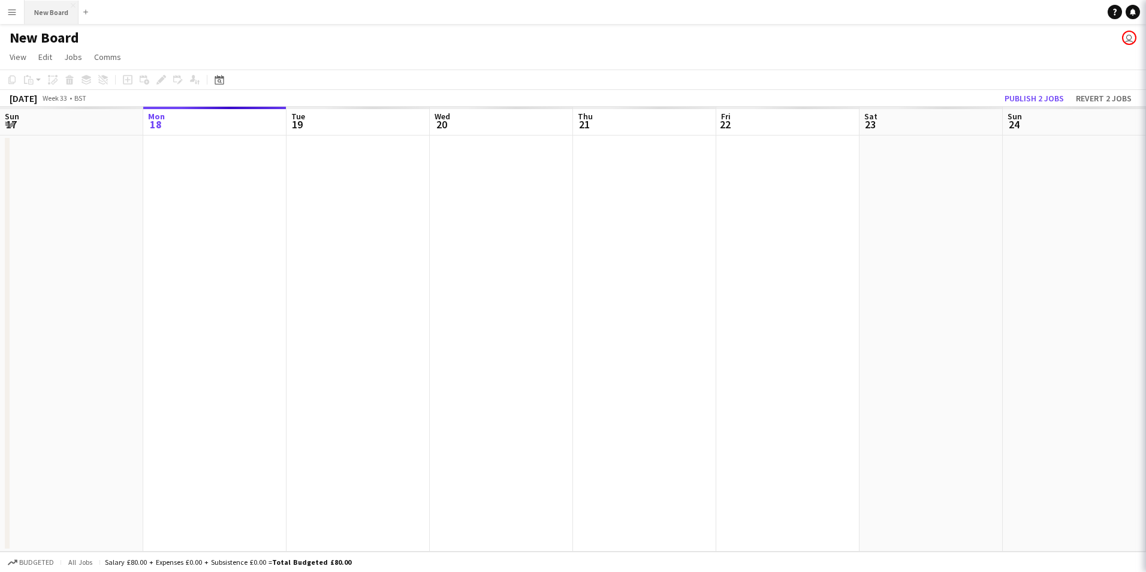
click at [56, 10] on button "New Board Close" at bounding box center [52, 12] width 54 height 23
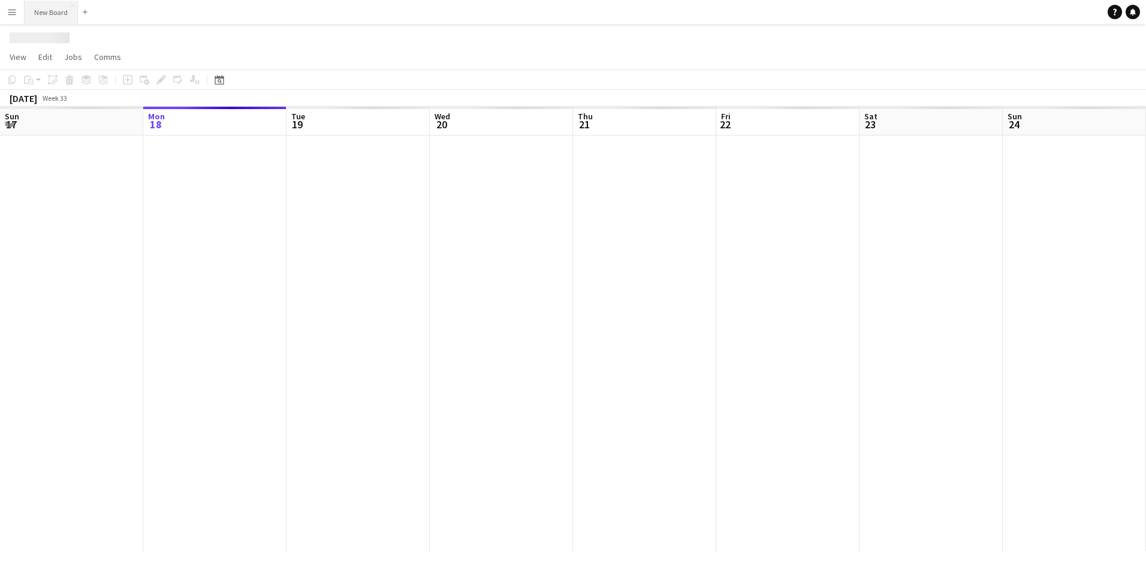
click at [56, 10] on button "New Board Close" at bounding box center [51, 12] width 53 height 23
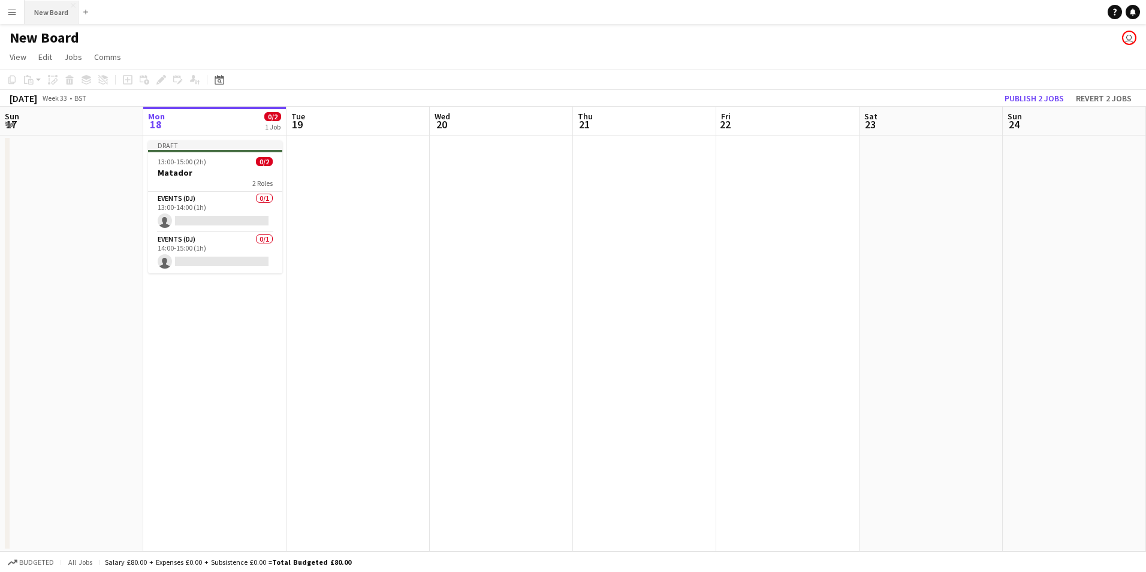
drag, startPoint x: 56, startPoint y: 10, endPoint x: 31, endPoint y: 16, distance: 25.2
click at [31, 16] on button "New Board Close" at bounding box center [52, 12] width 54 height 23
click at [40, 56] on span "Edit" at bounding box center [45, 57] width 14 height 11
click at [18, 61] on span "View" at bounding box center [18, 57] width 17 height 11
click at [108, 59] on span "Comms" at bounding box center [107, 57] width 27 height 11
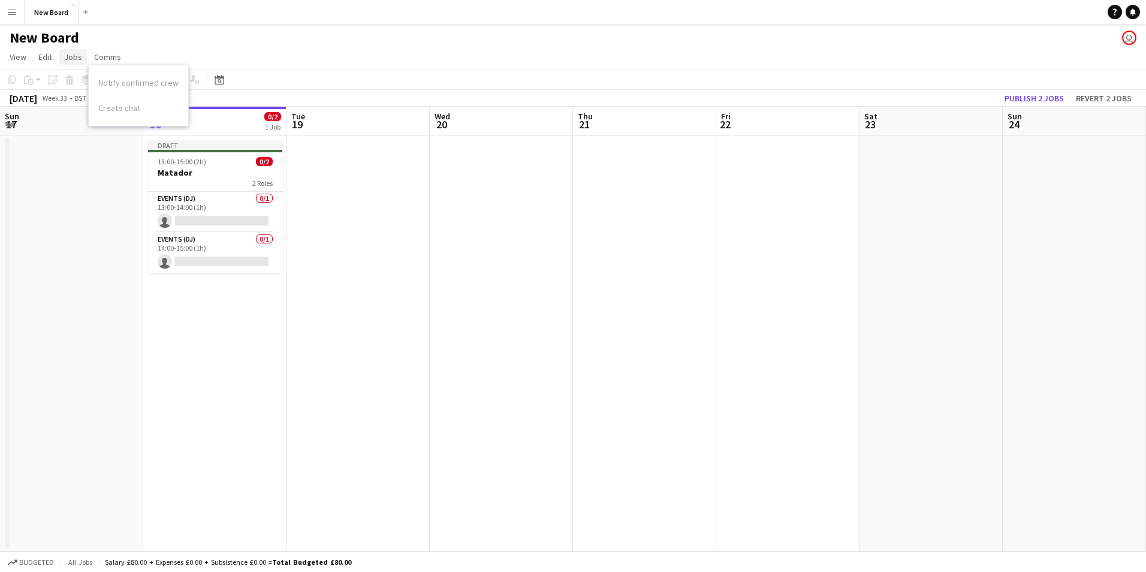
click at [68, 54] on span "Jobs" at bounding box center [73, 57] width 18 height 11
click at [51, 230] on app-date-cell at bounding box center [71, 343] width 143 height 416
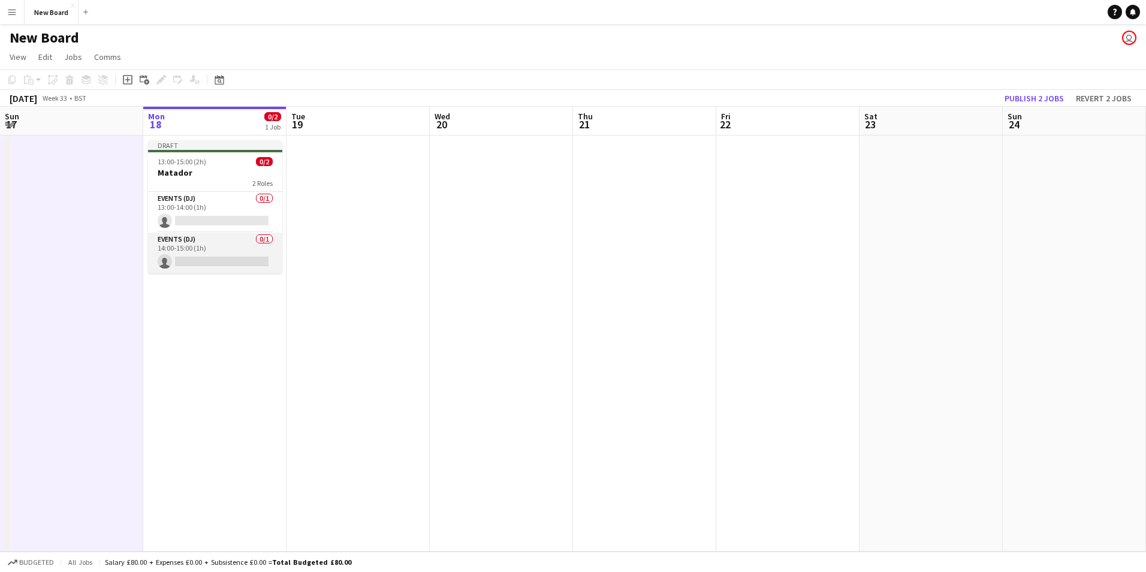
click at [230, 243] on app-card-role "Events (DJ) 0/1 14:00-15:00 (1h) single-neutral-actions" at bounding box center [215, 252] width 134 height 41
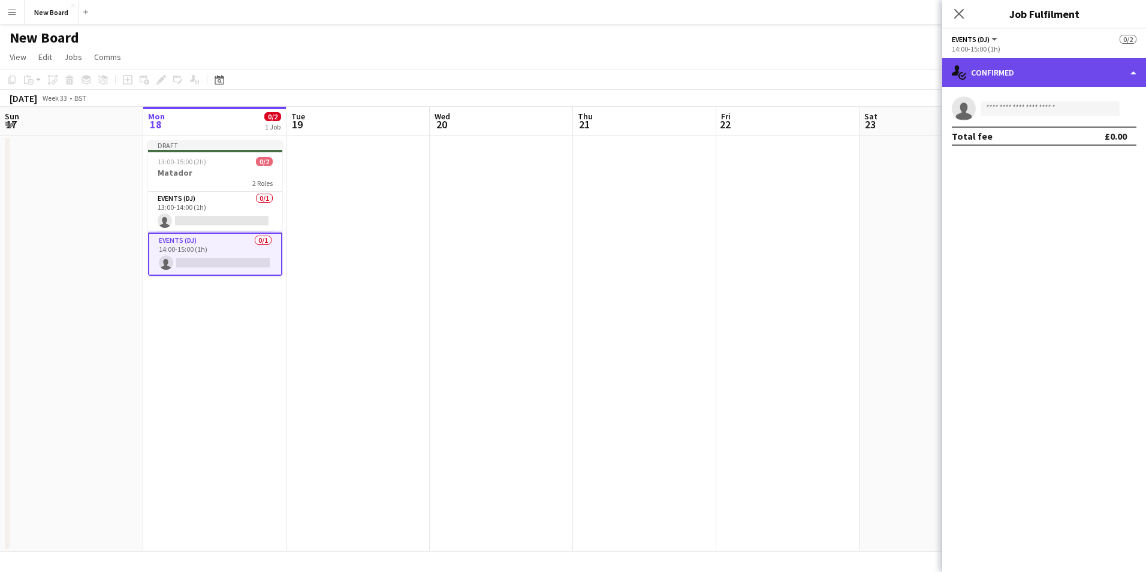
click at [989, 74] on div "single-neutral-actions-check-2 Confirmed" at bounding box center [1044, 72] width 204 height 29
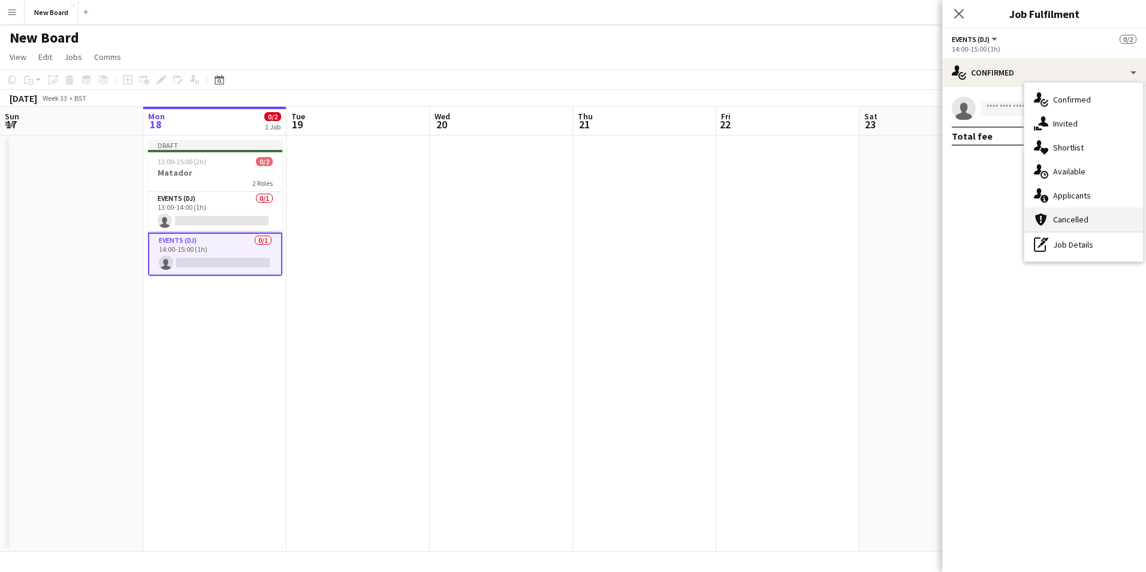
click at [1073, 219] on div "cancellation Cancelled" at bounding box center [1083, 219] width 119 height 24
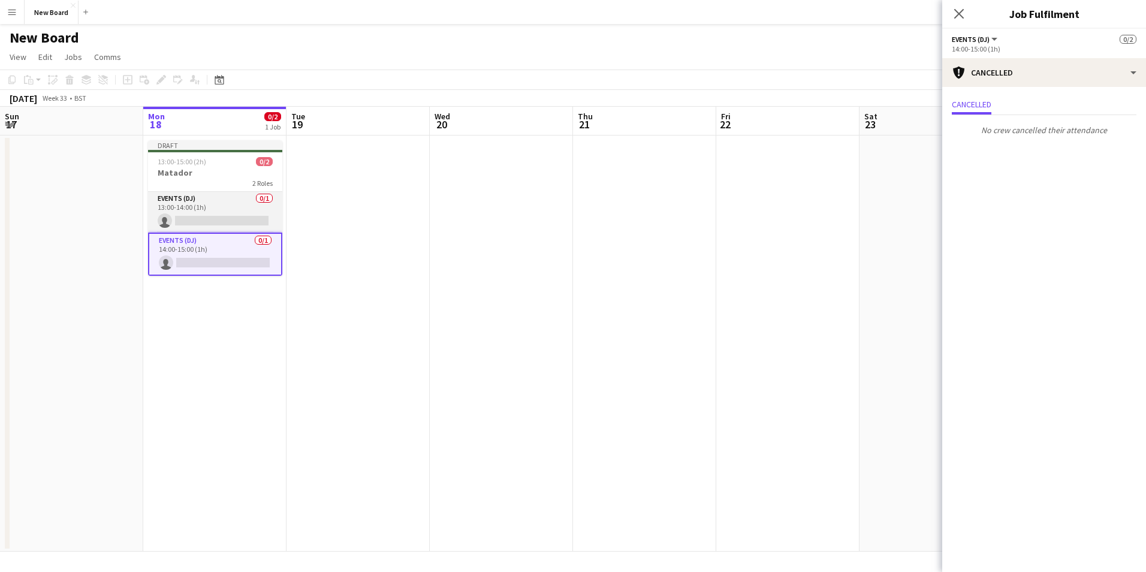
click at [221, 212] on app-card-role "Events (DJ) 0/1 13:00-14:00 (1h) single-neutral-actions" at bounding box center [215, 212] width 134 height 41
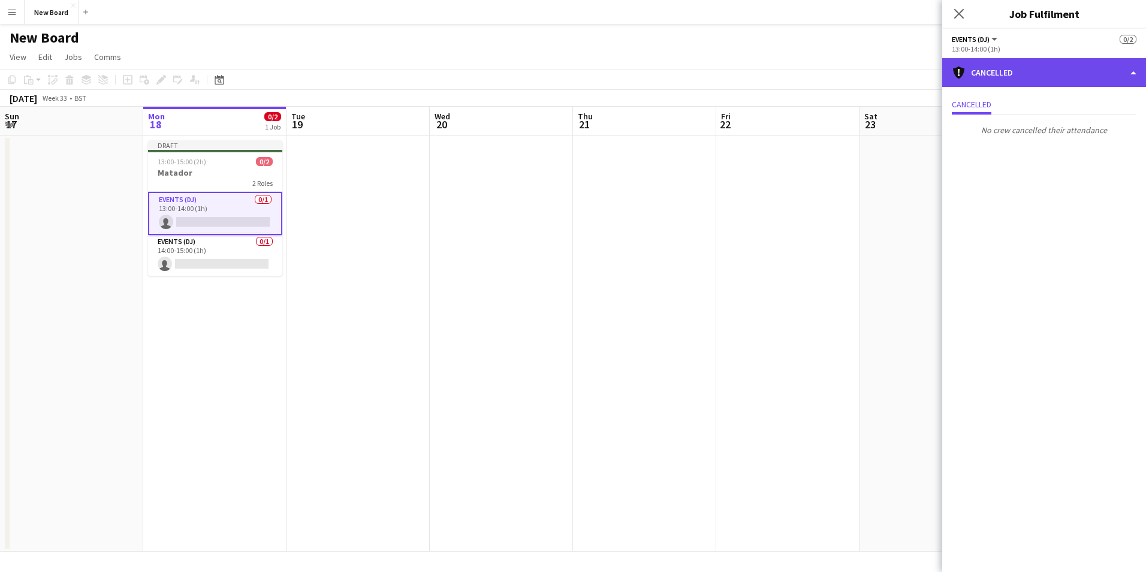
click at [1004, 80] on div "cancellation Cancelled" at bounding box center [1044, 72] width 204 height 29
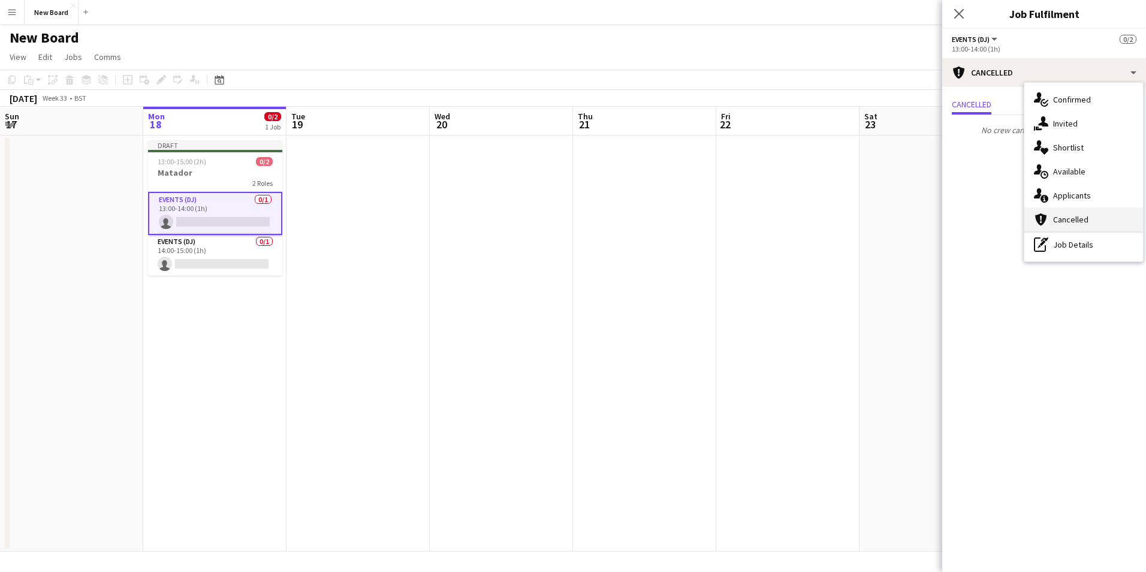
click at [1074, 219] on div "cancellation Cancelled" at bounding box center [1083, 219] width 119 height 24
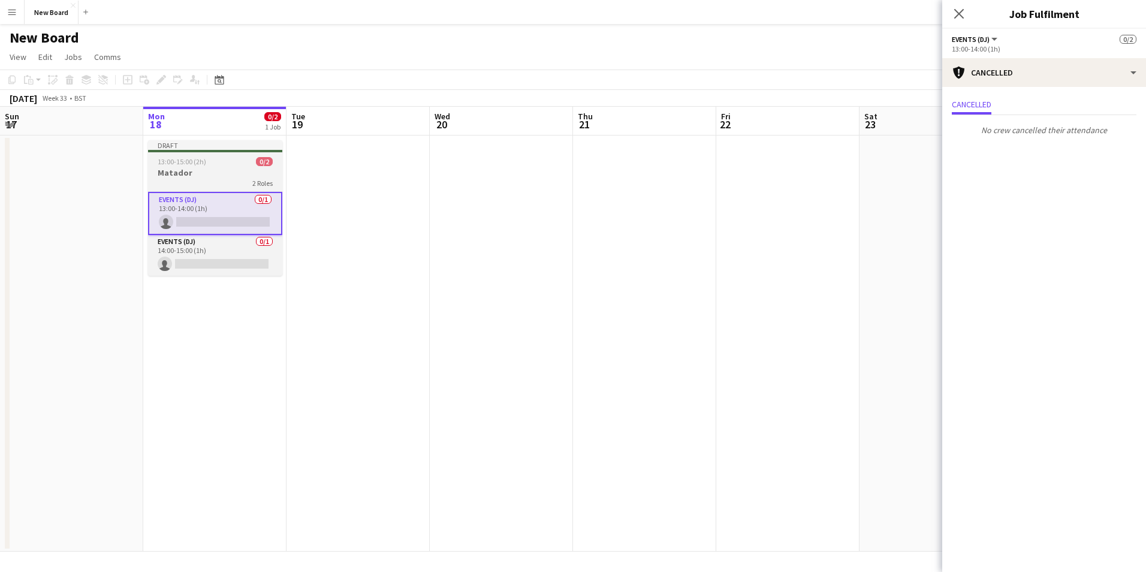
click at [215, 180] on div "2 Roles" at bounding box center [215, 183] width 134 height 10
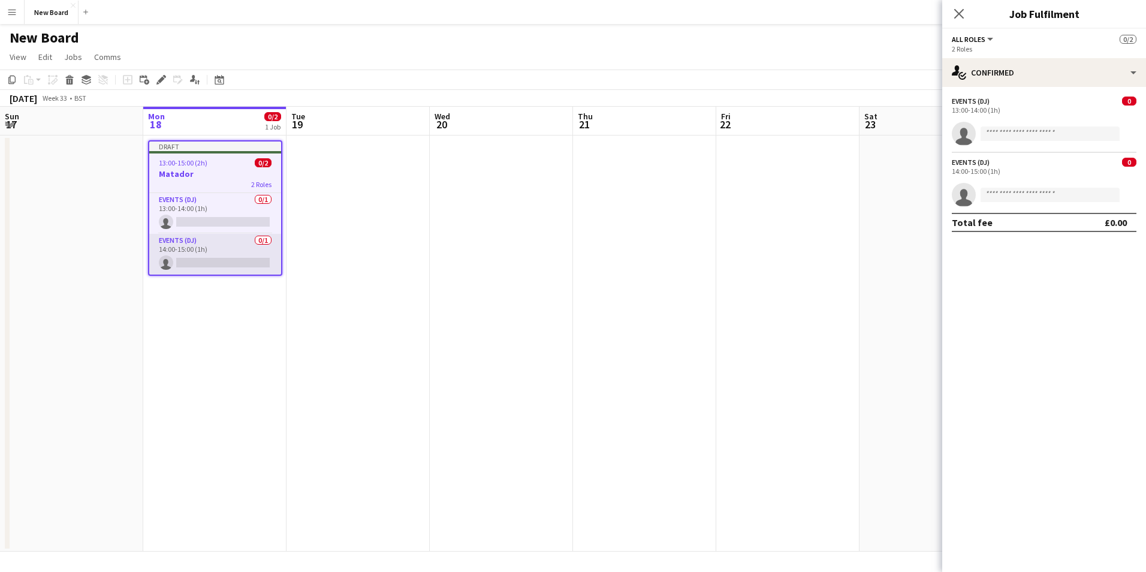
click at [235, 244] on app-card-role "Events (DJ) 0/1 14:00-15:00 (1h) single-neutral-actions" at bounding box center [215, 254] width 132 height 41
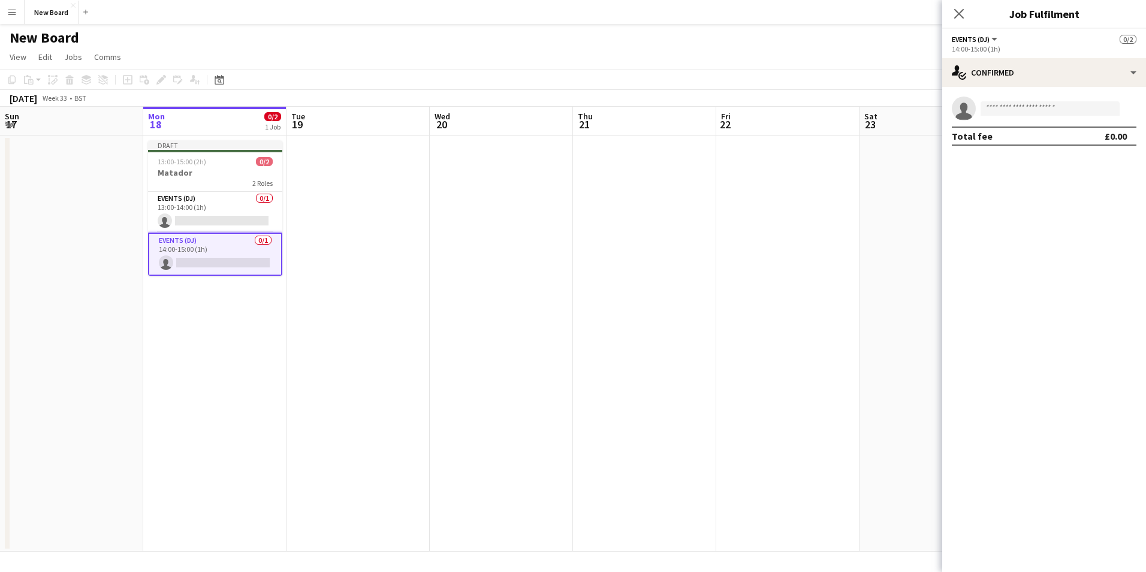
click at [218, 163] on div "13:00-15:00 (2h) 0/2" at bounding box center [215, 161] width 134 height 9
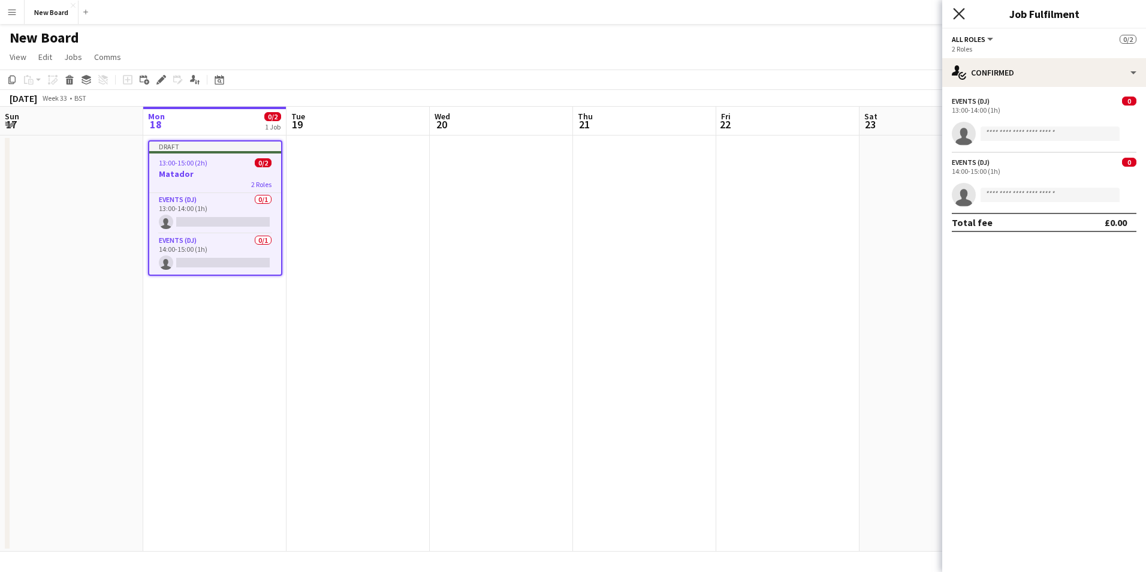
click at [960, 13] on icon at bounding box center [958, 13] width 11 height 11
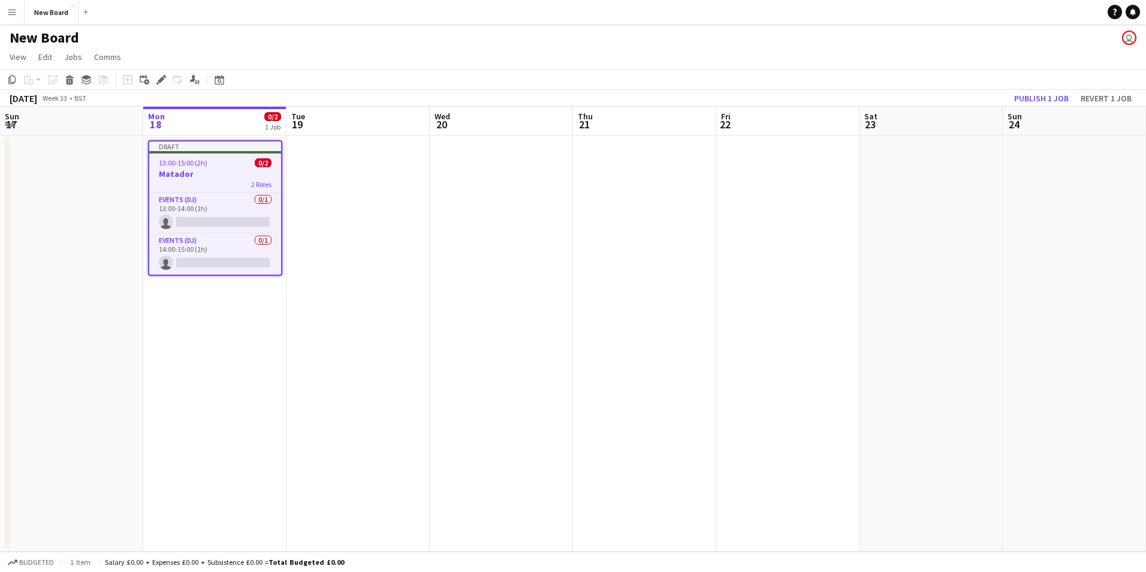
drag, startPoint x: 192, startPoint y: 161, endPoint x: 185, endPoint y: 161, distance: 7.8
click at [185, 161] on span "13:00-15:00 (2h)" at bounding box center [183, 162] width 49 height 9
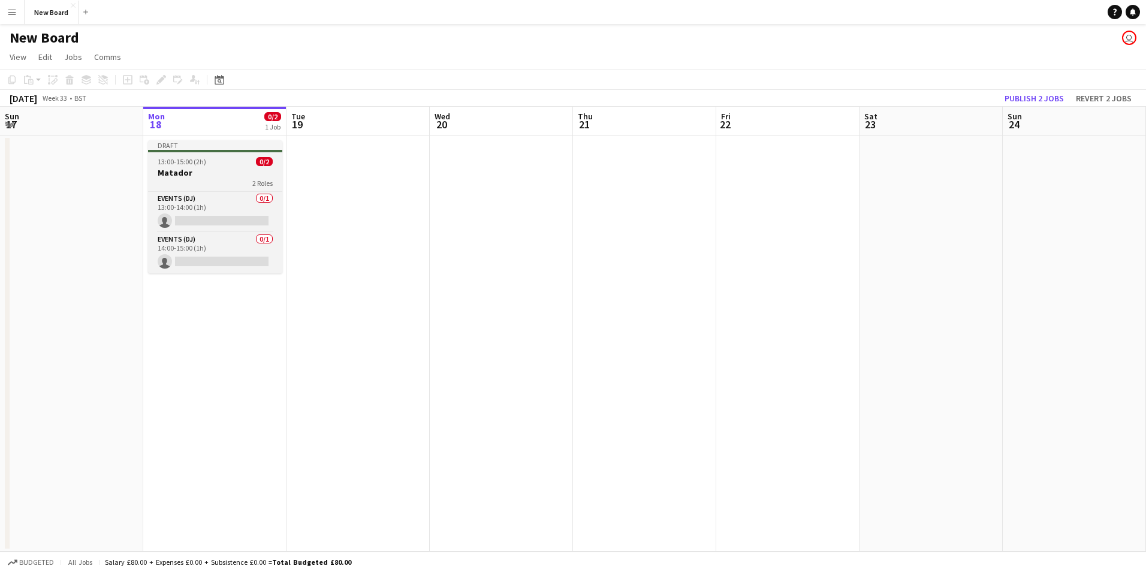
click at [213, 167] on app-job-card "Draft 13:00-15:00 (2h) 0/2 Matador 2 Roles Events (DJ) 0/1 13:00-14:00 (1h) sin…" at bounding box center [215, 206] width 134 height 133
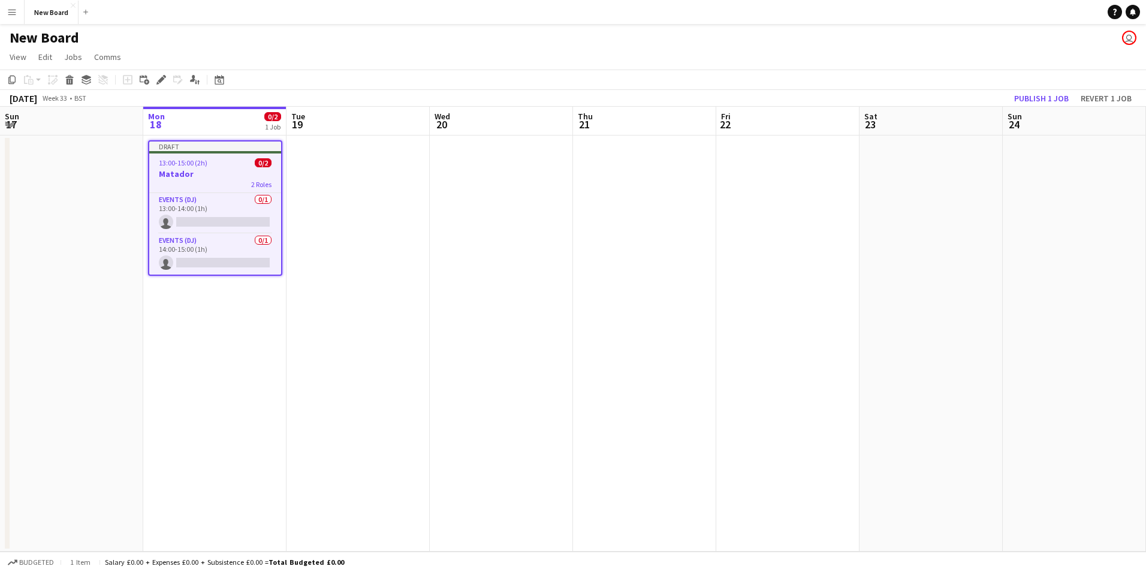
click at [77, 83] on div "Copy Paste Paste Ctrl+V Paste with crew Ctrl+Shift+V Paste linked Job Delete Gr…" at bounding box center [57, 80] width 105 height 14
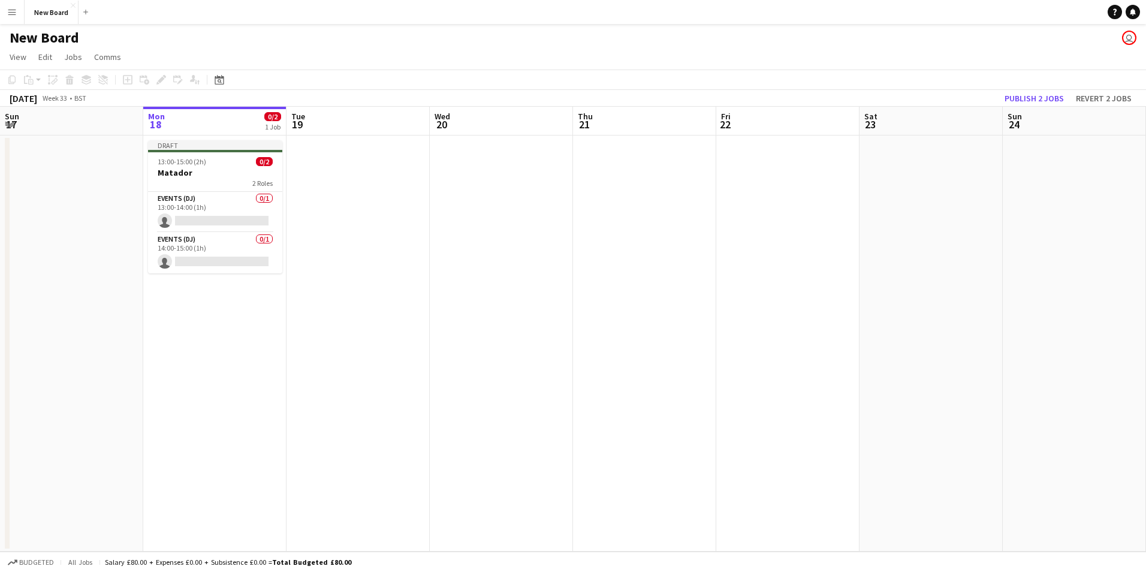
click at [67, 84] on div "Copy Paste Paste Ctrl+V Paste with crew Ctrl+Shift+V Paste linked Job Delete Gr…" at bounding box center [57, 80] width 105 height 14
click at [253, 228] on app-card-role "Events (DJ) 0/1 13:00-14:00 (1h) single-neutral-actions" at bounding box center [215, 212] width 134 height 41
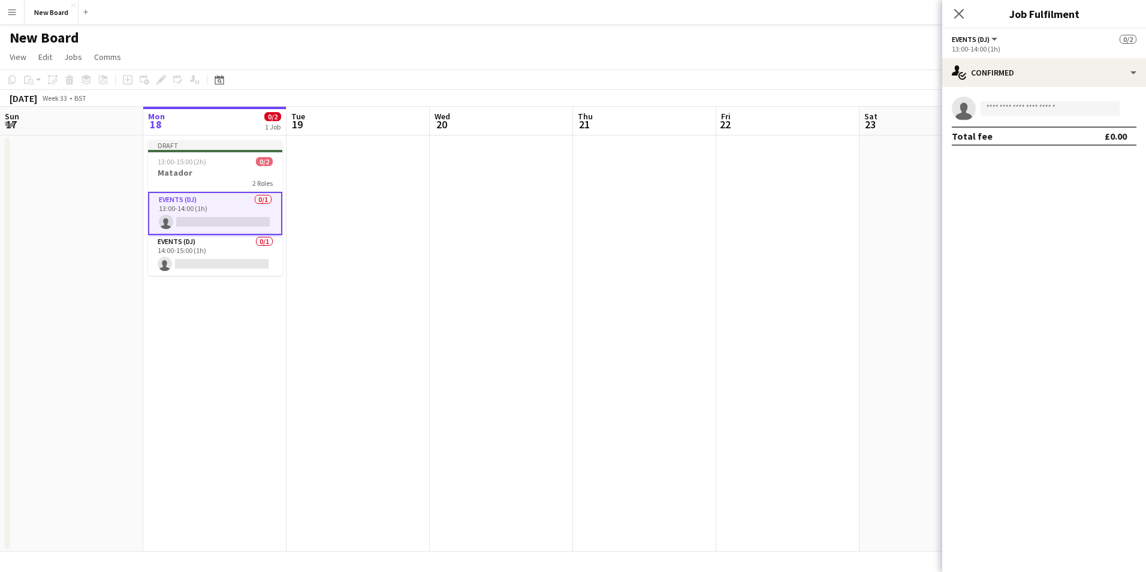
click at [70, 80] on div "Copy Paste Paste Ctrl+V Paste with crew Ctrl+Shift+V Paste linked Job Delete Gr…" at bounding box center [57, 80] width 105 height 14
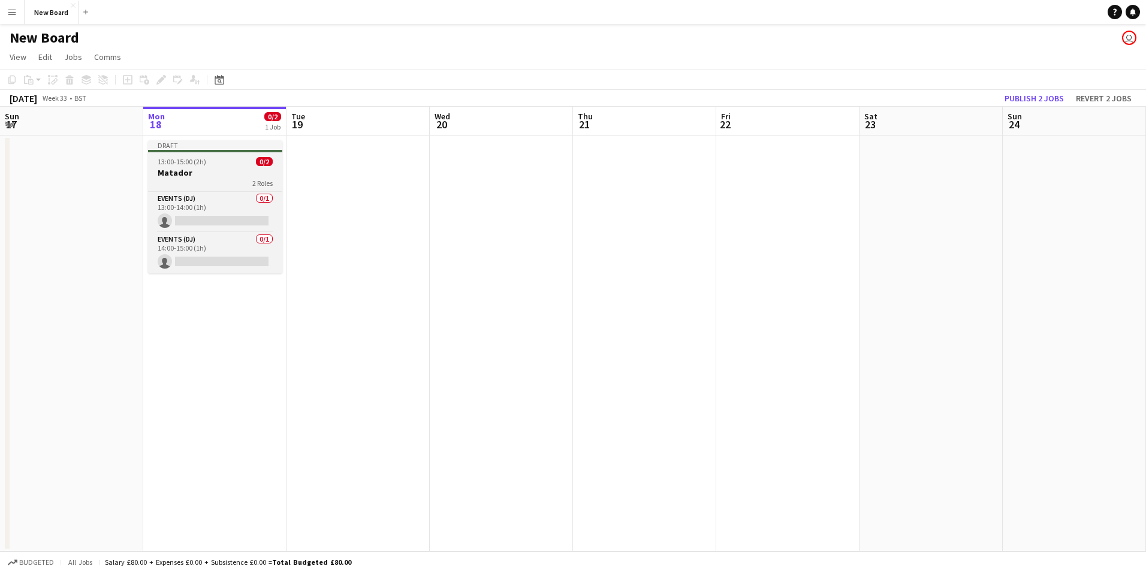
click at [191, 144] on div "Draft" at bounding box center [215, 145] width 134 height 10
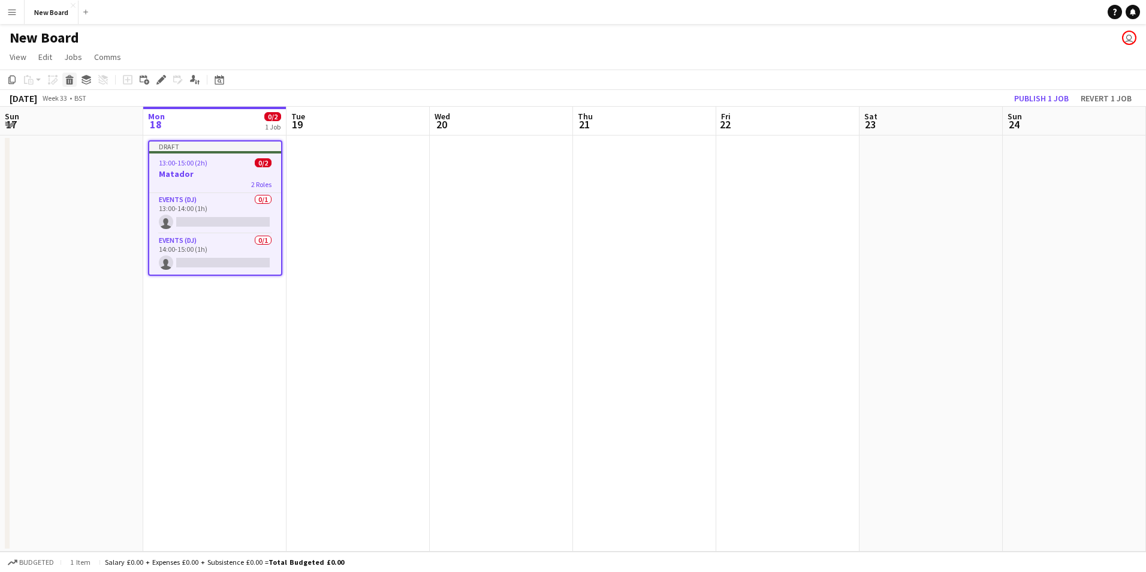
click at [71, 80] on icon "Delete" at bounding box center [70, 80] width 10 height 10
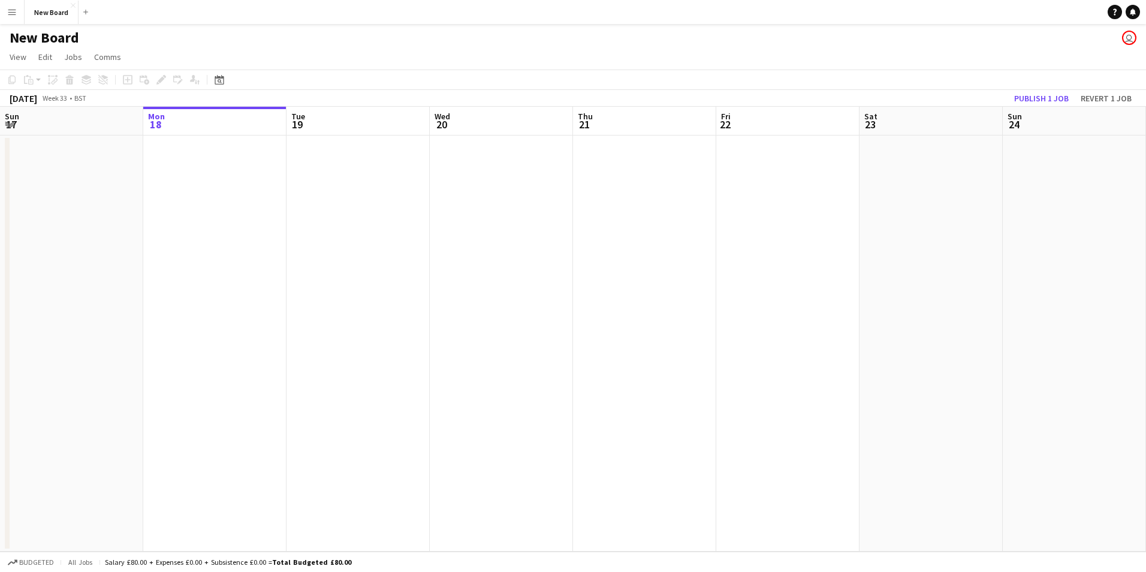
click at [245, 188] on app-date-cell at bounding box center [214, 343] width 143 height 416
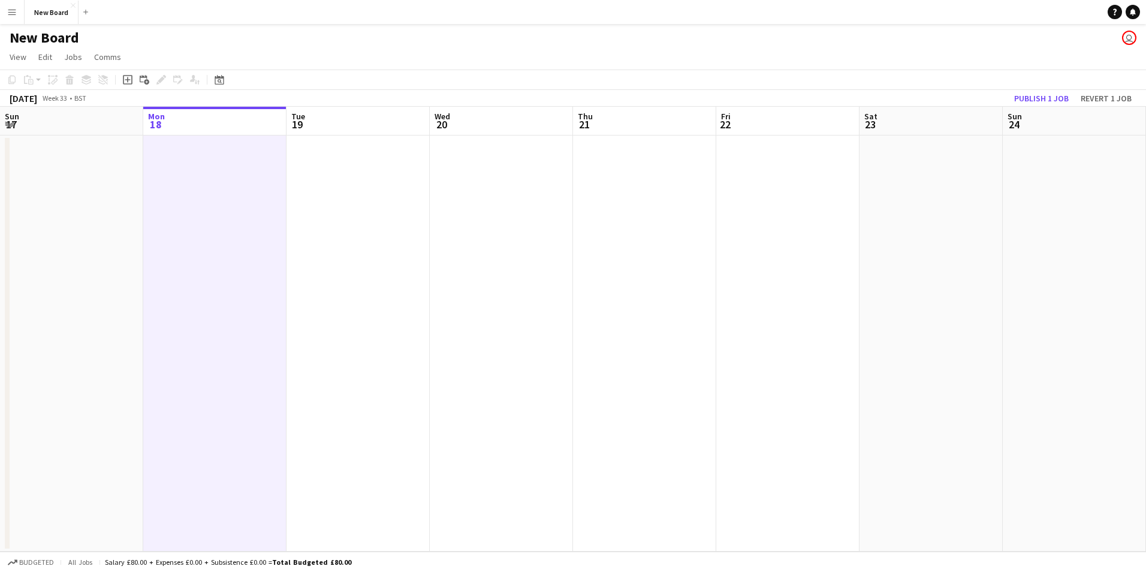
click at [31, 37] on h1 "New Board" at bounding box center [45, 38] width 70 height 18
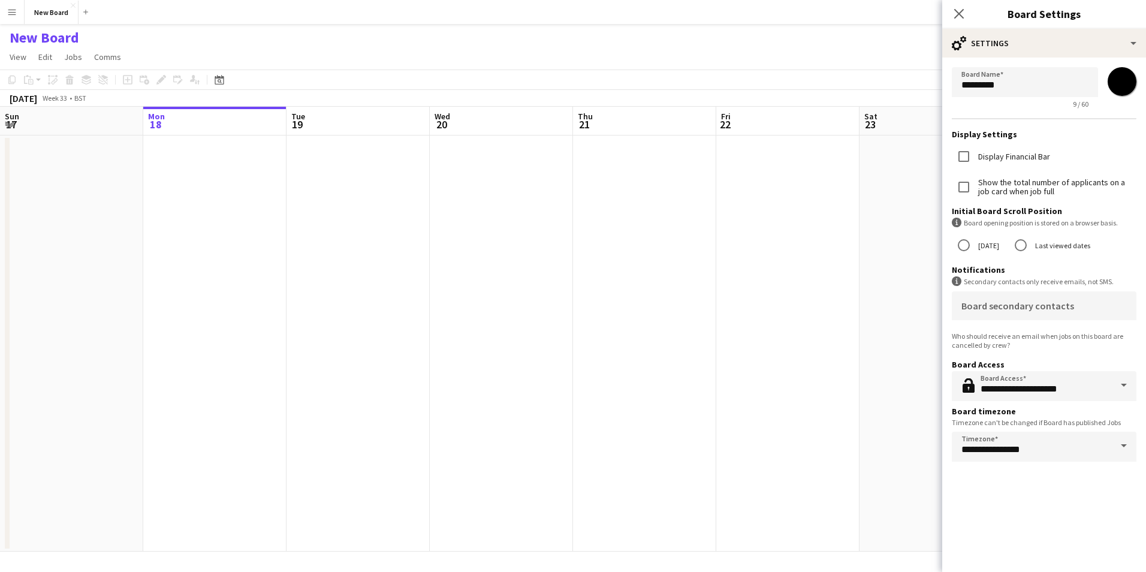
drag, startPoint x: 31, startPoint y: 37, endPoint x: 77, endPoint y: 34, distance: 46.2
click at [77, 34] on h1 "New Board" at bounding box center [45, 38] width 70 height 18
drag, startPoint x: 73, startPoint y: 37, endPoint x: 58, endPoint y: 39, distance: 15.7
click at [58, 39] on h1 "New Board" at bounding box center [45, 38] width 70 height 18
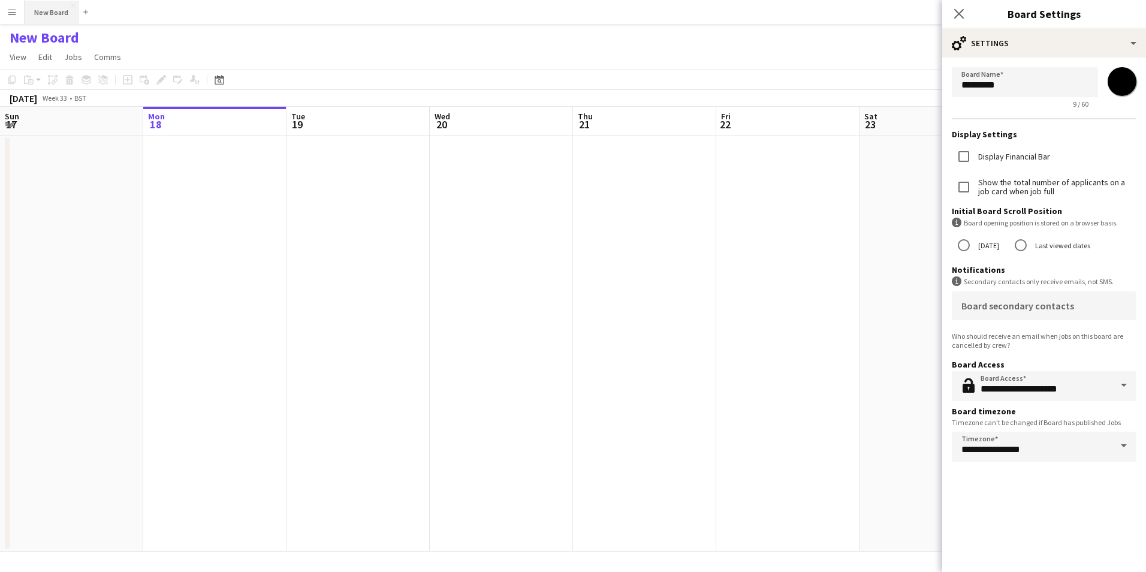
drag, startPoint x: 58, startPoint y: 39, endPoint x: 61, endPoint y: 14, distance: 25.4
click at [61, 14] on button "New Board Close" at bounding box center [52, 12] width 54 height 23
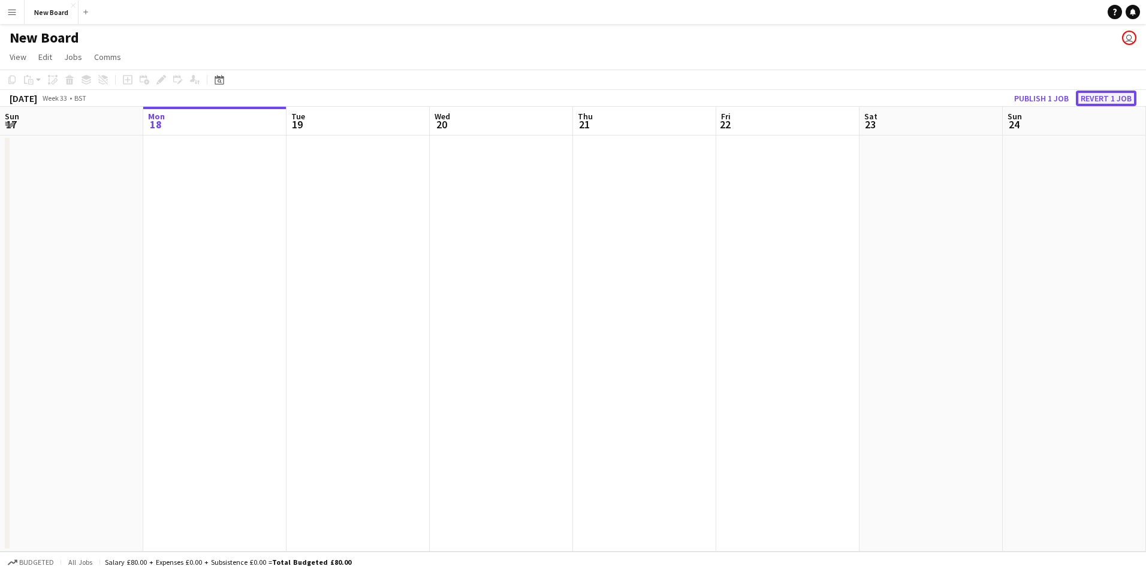
click at [1098, 104] on button "Revert 1 job" at bounding box center [1106, 98] width 61 height 16
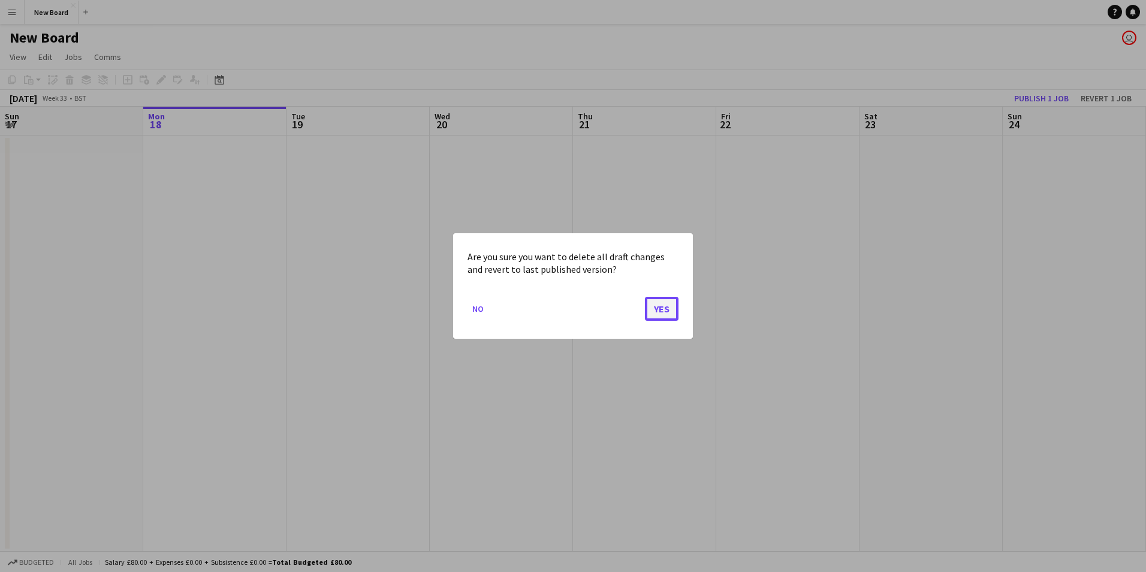
click at [660, 313] on button "Yes" at bounding box center [662, 309] width 34 height 24
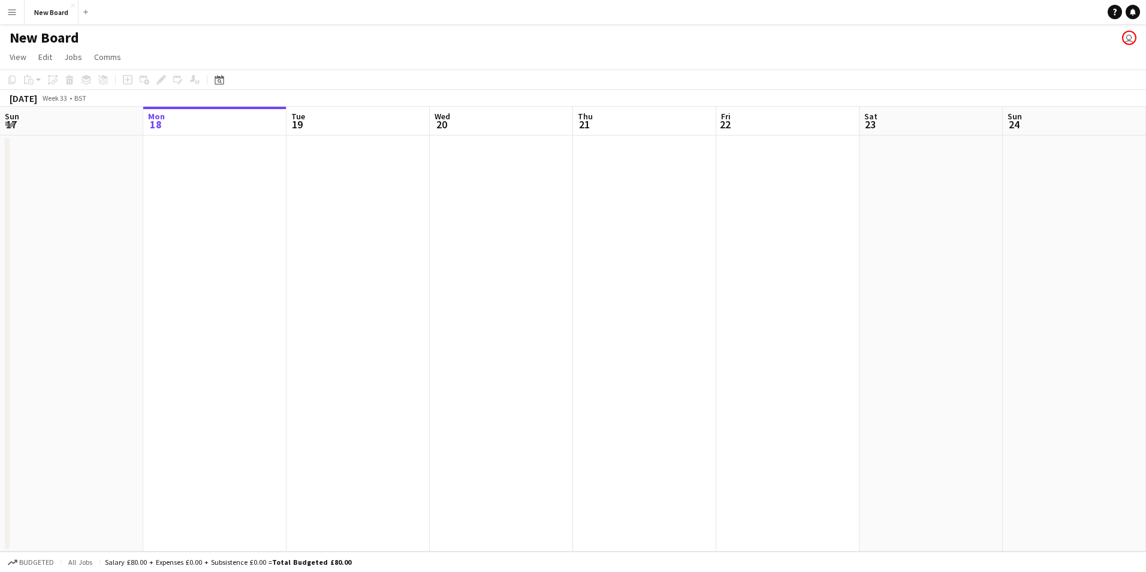
click at [1131, 42] on app-user-avatar "user" at bounding box center [1129, 38] width 14 height 14
click at [1130, 38] on app-user-avatar "user" at bounding box center [1129, 38] width 14 height 14
click at [74, 3] on app-icon "Close" at bounding box center [73, 5] width 5 height 5
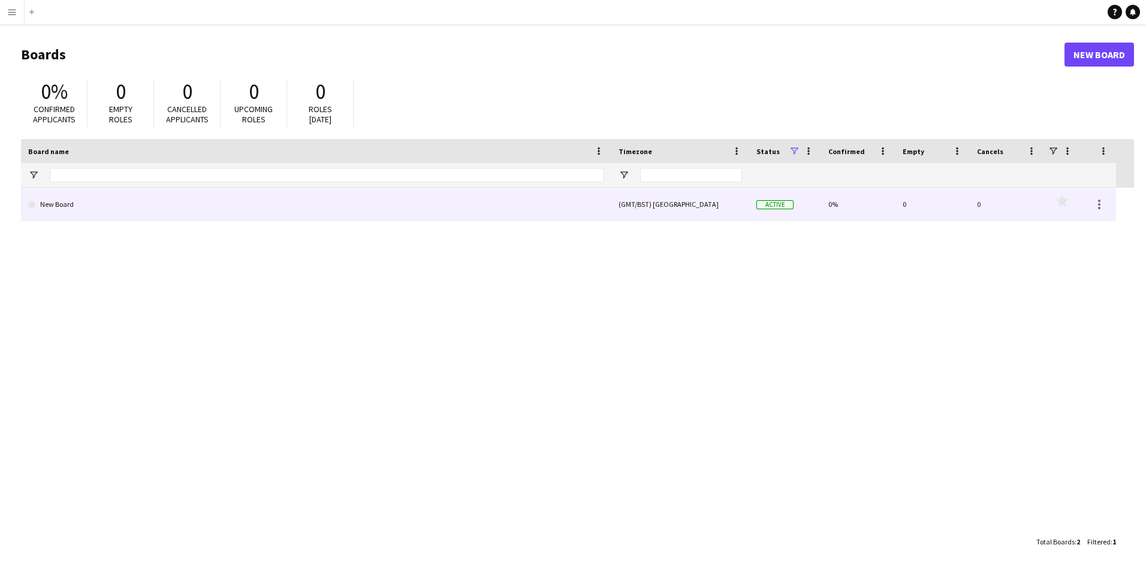
click at [103, 201] on link "New Board" at bounding box center [316, 205] width 576 height 34
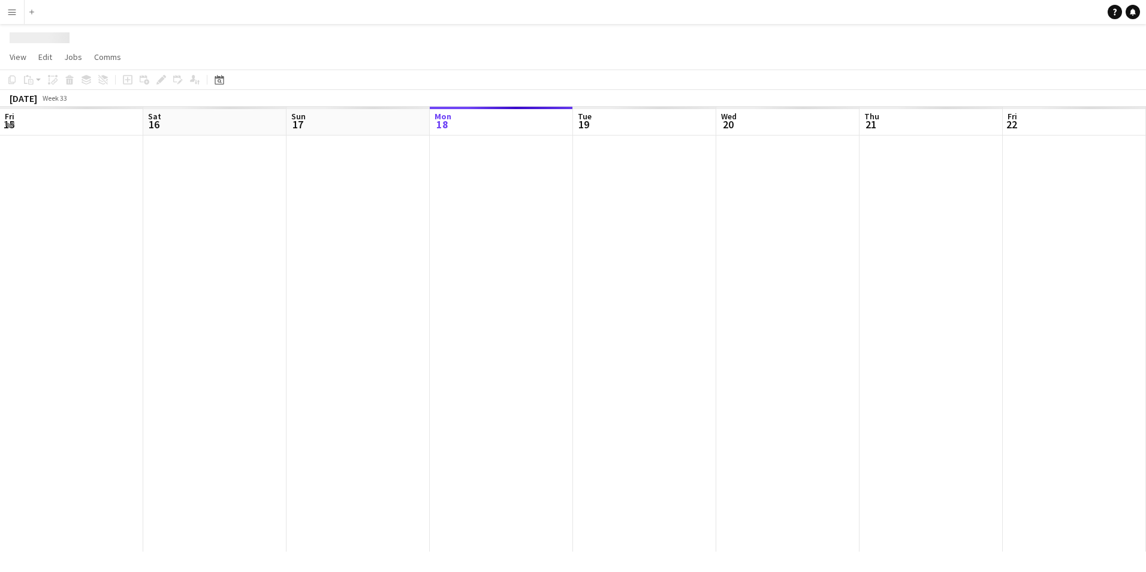
scroll to position [0, 286]
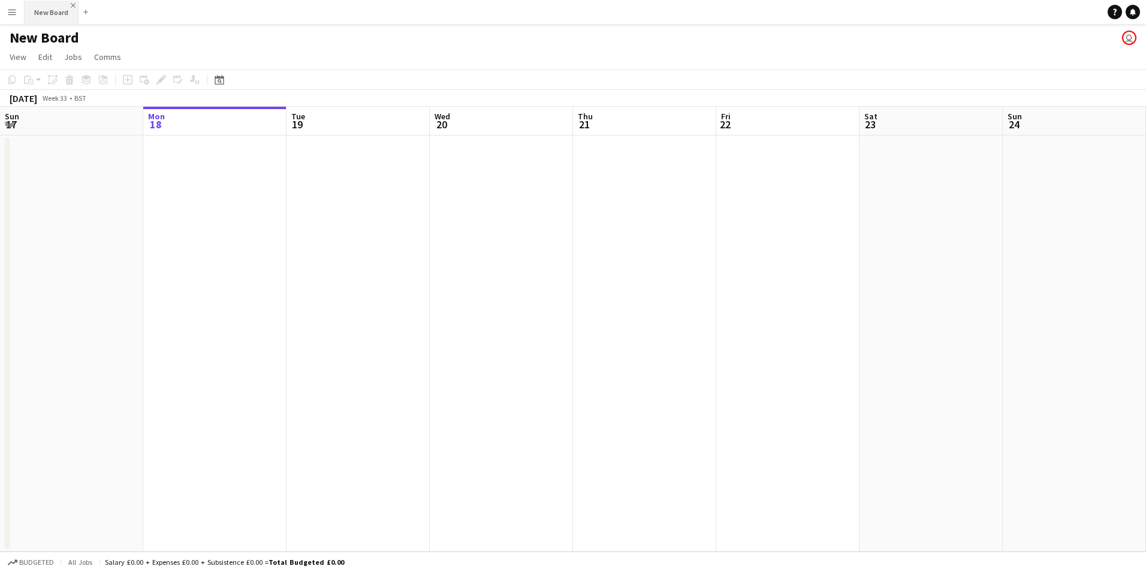
click at [73, 3] on app-icon "Close" at bounding box center [73, 5] width 5 height 5
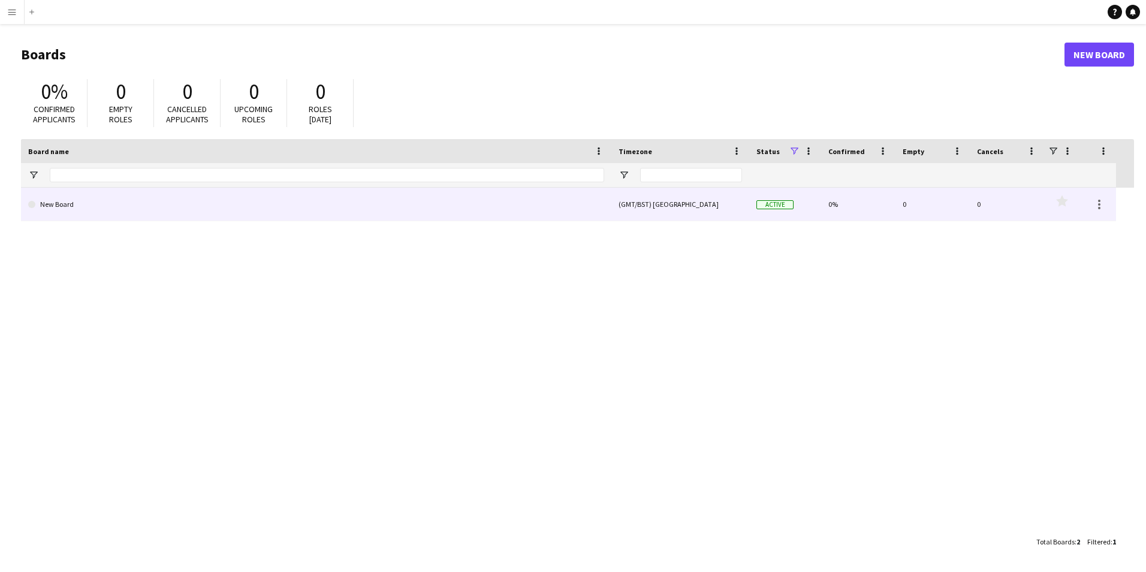
click at [1111, 203] on div at bounding box center [1098, 204] width 36 height 33
click at [1095, 205] on div at bounding box center [1099, 204] width 14 height 14
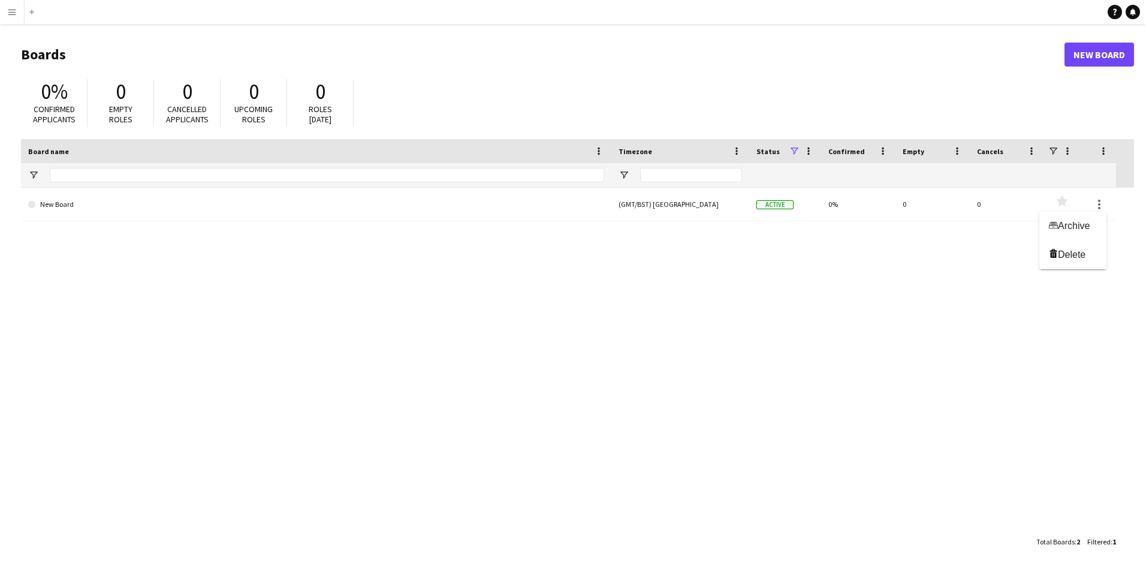
drag, startPoint x: 50, startPoint y: 202, endPoint x: 37, endPoint y: 201, distance: 13.8
click at [37, 201] on div at bounding box center [573, 286] width 1146 height 572
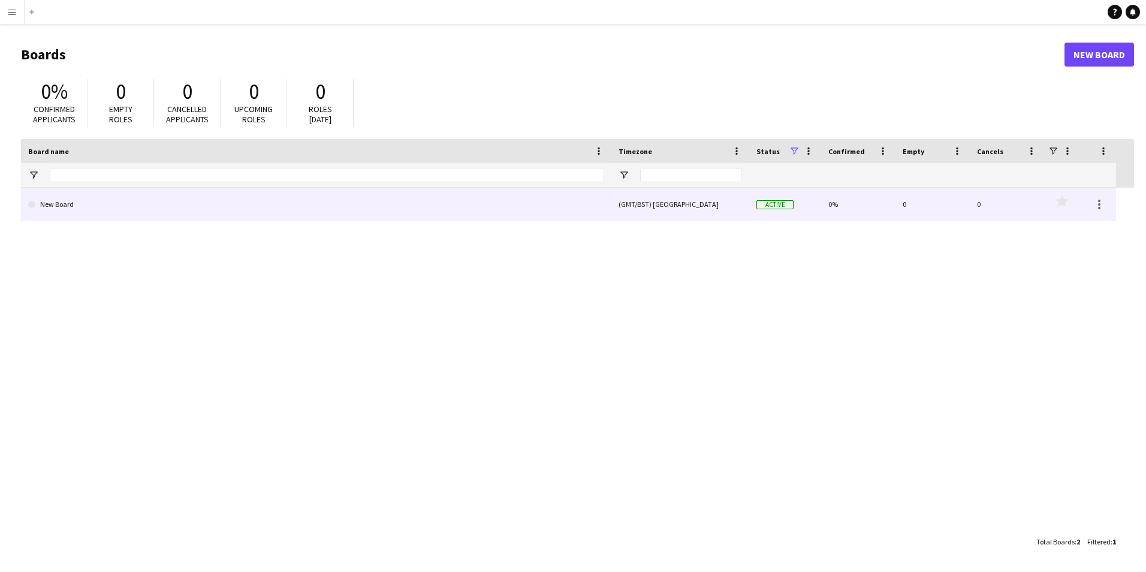
click at [50, 203] on link "New Board" at bounding box center [316, 205] width 576 height 34
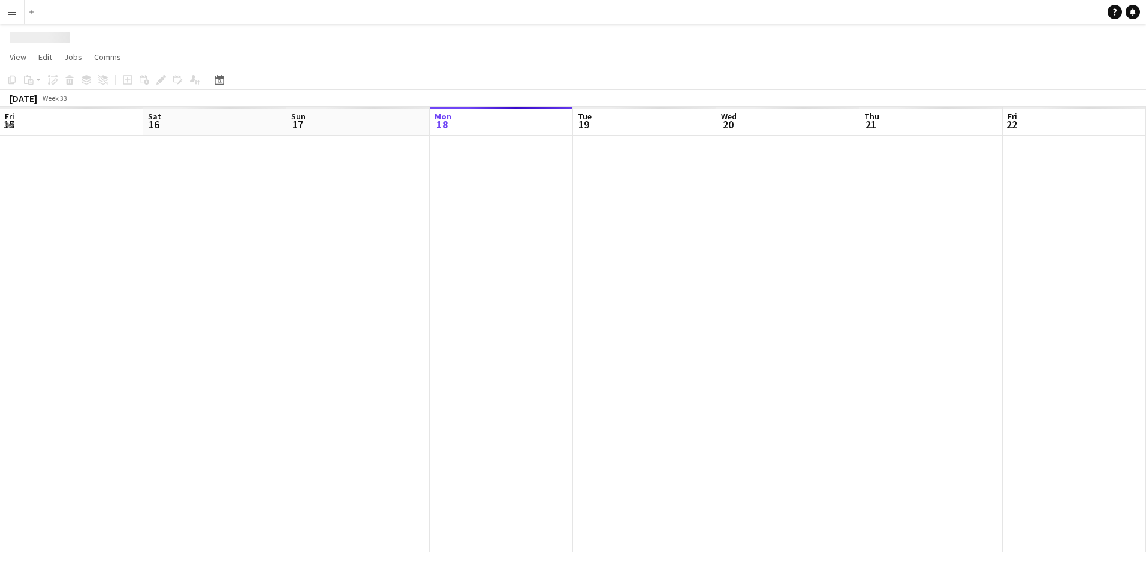
scroll to position [0, 286]
click at [50, 203] on div at bounding box center [645, 343] width 1862 height 416
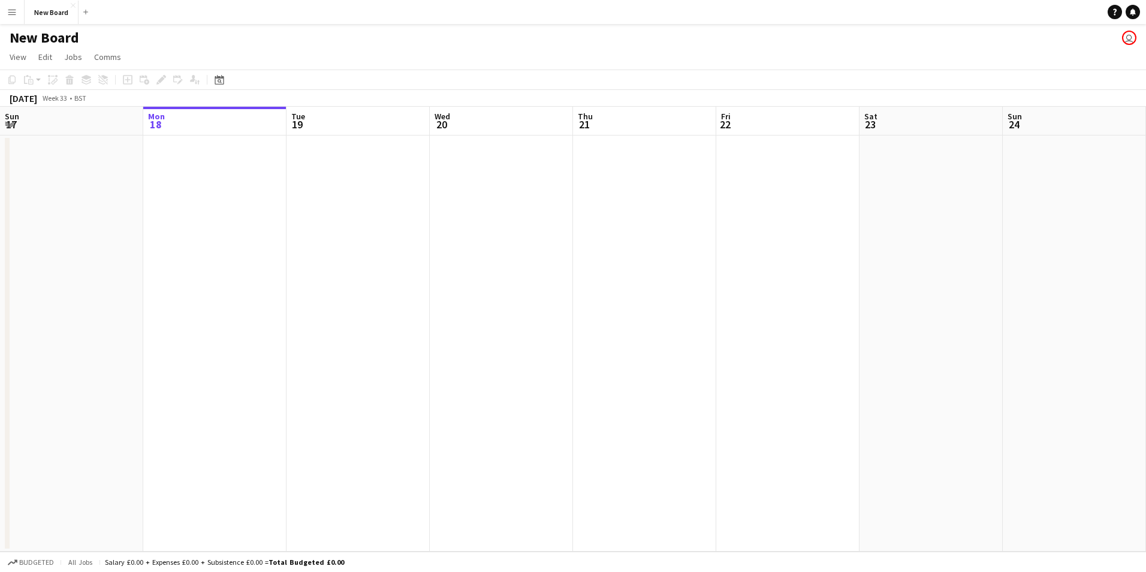
click at [50, 203] on app-date-cell at bounding box center [71, 343] width 143 height 416
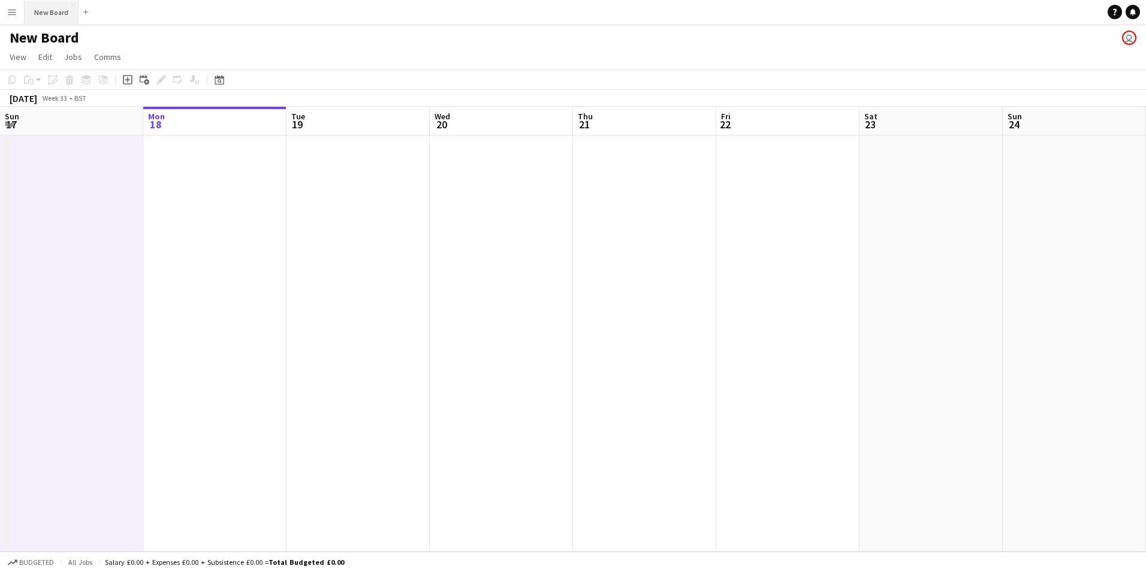
click at [44, 6] on button "New Board Close" at bounding box center [52, 12] width 54 height 23
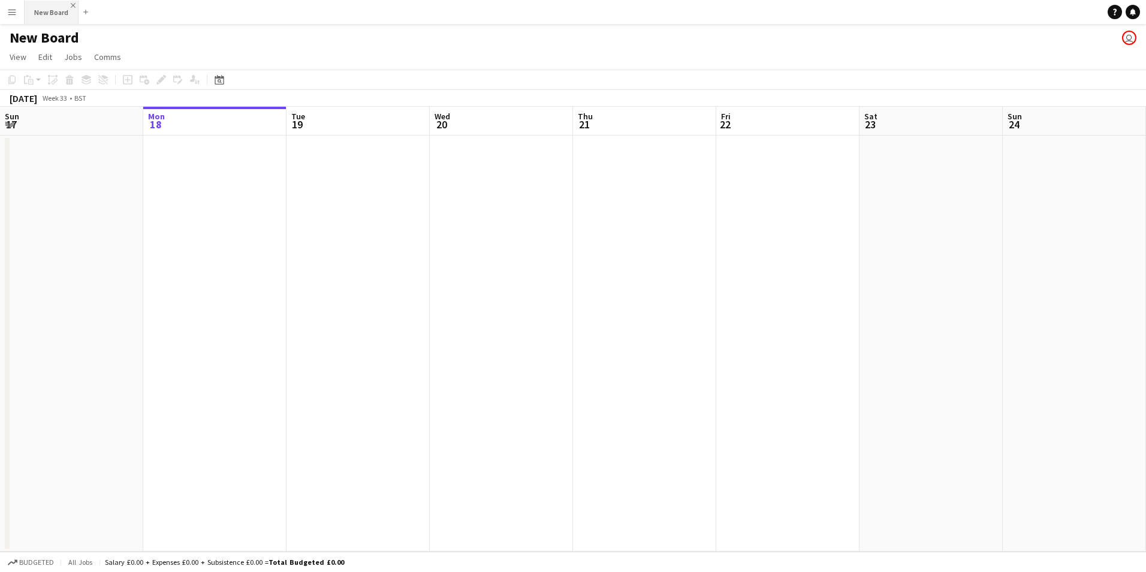
click at [71, 5] on app-icon "Close" at bounding box center [73, 5] width 5 height 5
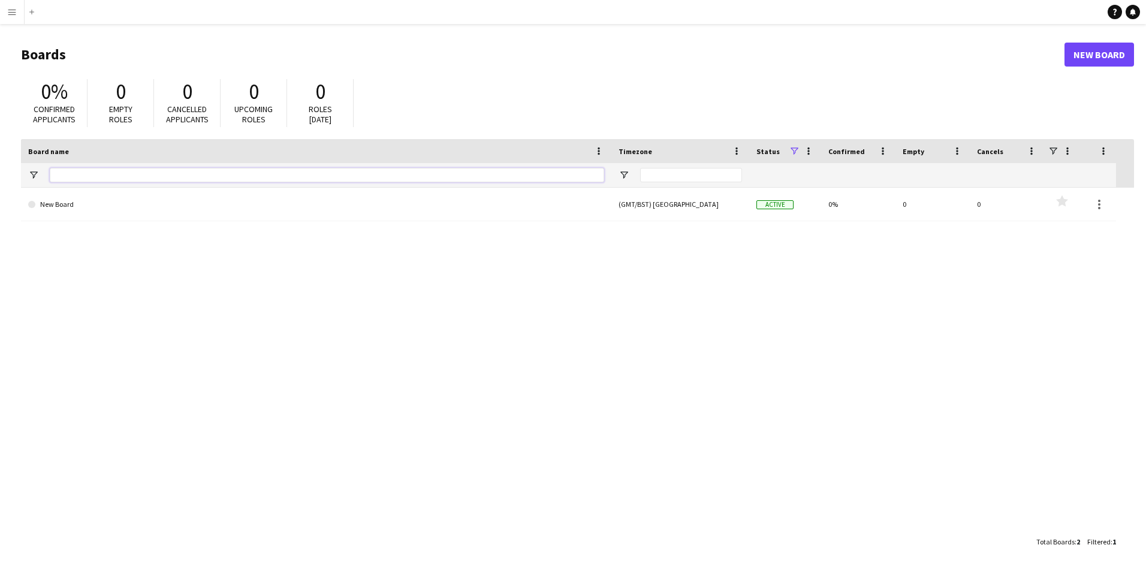
click at [67, 174] on input "Board name Filter Input" at bounding box center [327, 175] width 554 height 14
click at [673, 177] on input "Timezone Filter Input" at bounding box center [691, 175] width 102 height 14
click at [511, 172] on input "Board name Filter Input" at bounding box center [327, 175] width 554 height 14
type input "*******"
drag, startPoint x: 559, startPoint y: 300, endPoint x: 555, endPoint y: 292, distance: 9.4
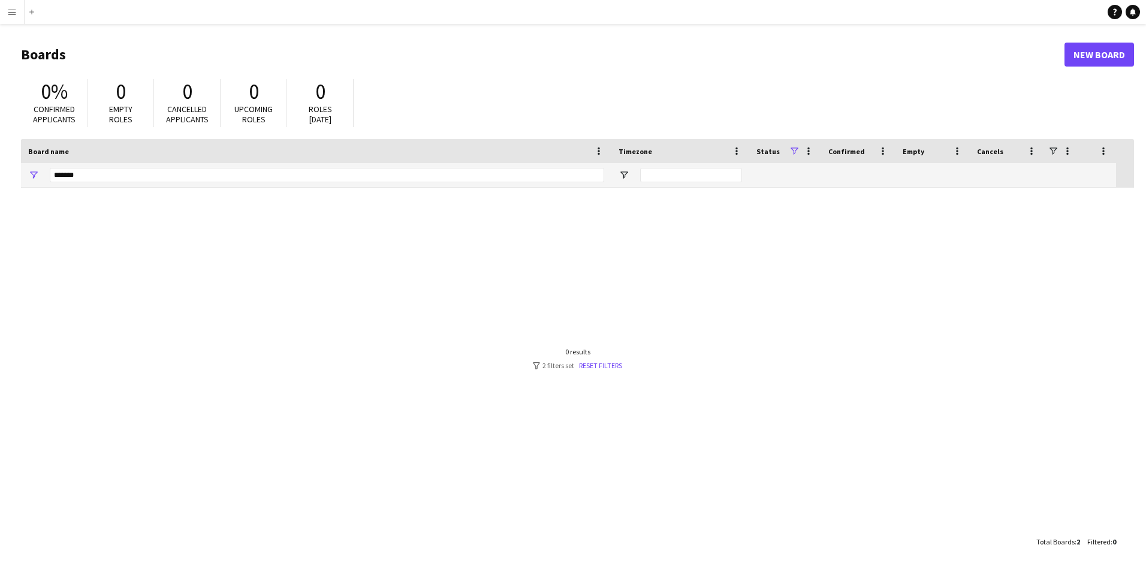
click at [558, 299] on div at bounding box center [577, 359] width 1113 height 342
drag, startPoint x: 126, startPoint y: 177, endPoint x: 5, endPoint y: 182, distance: 121.8
click at [5, 182] on main "Boards New Board 0% Confirmed applicants 0 Empty roles 0 Cancelled applicants 0…" at bounding box center [573, 297] width 1146 height 547
click at [65, 301] on div "New Board (GMT/BST) London Active 0% 0 0 Favourites" at bounding box center [577, 359] width 1113 height 342
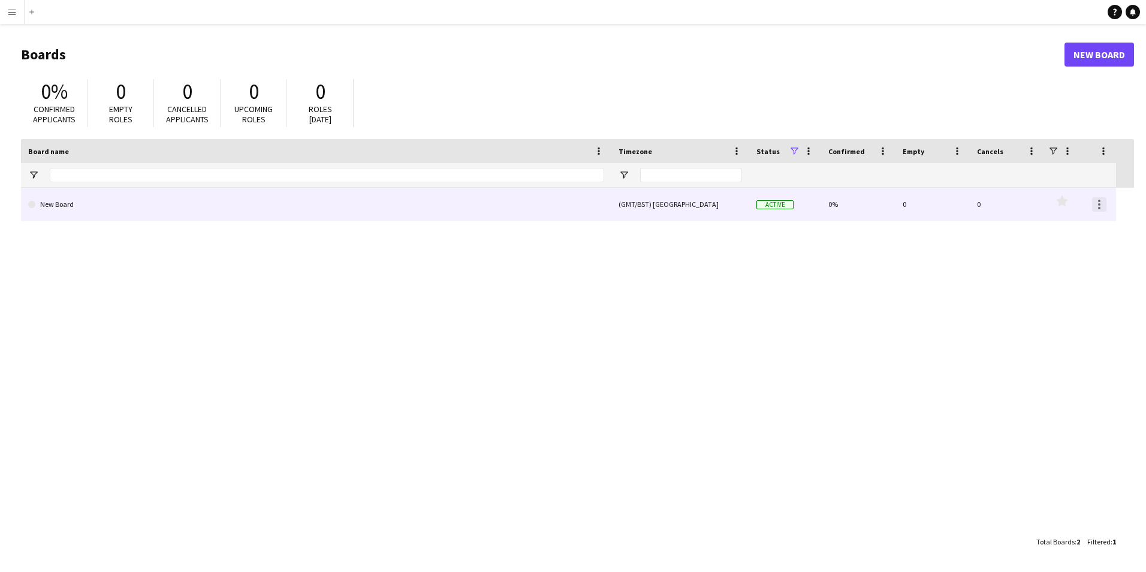
click at [1094, 205] on div at bounding box center [1099, 204] width 14 height 14
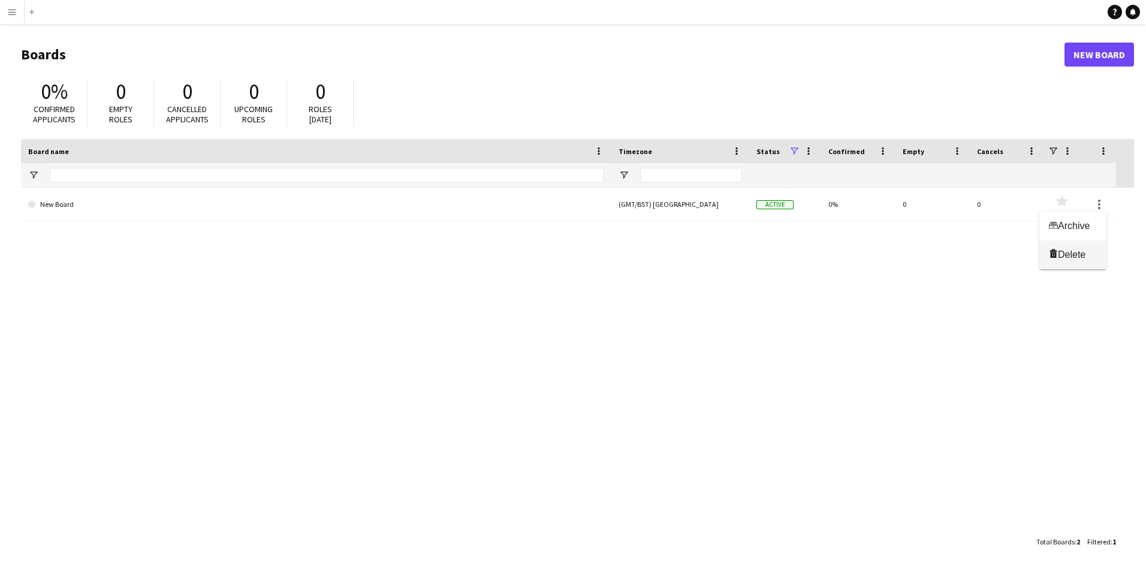
click at [1079, 256] on span "Delete" at bounding box center [1072, 254] width 28 height 10
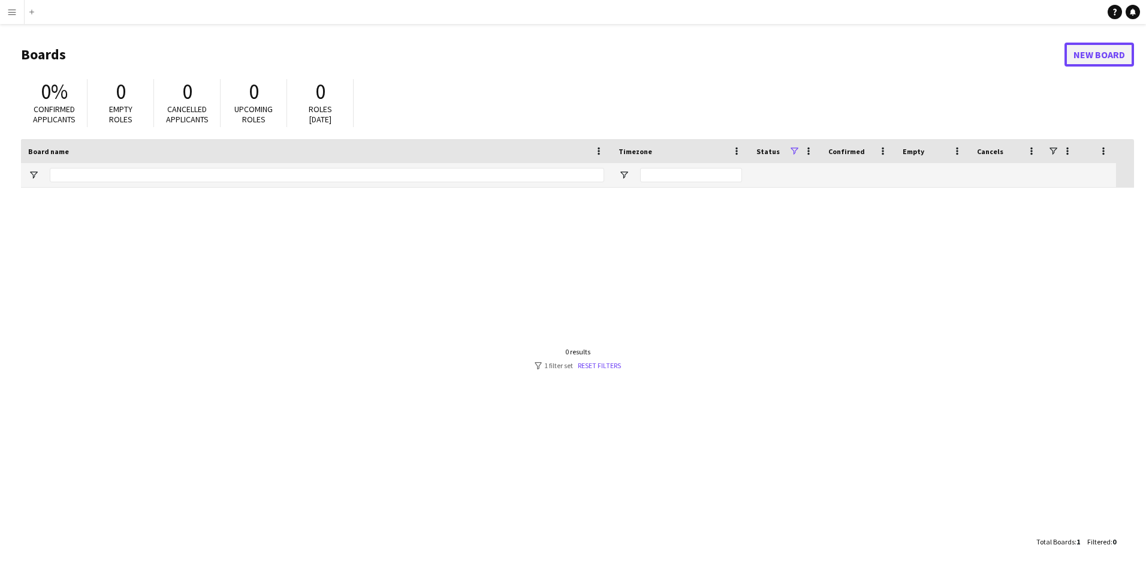
click at [1098, 53] on link "New Board" at bounding box center [1099, 55] width 70 height 24
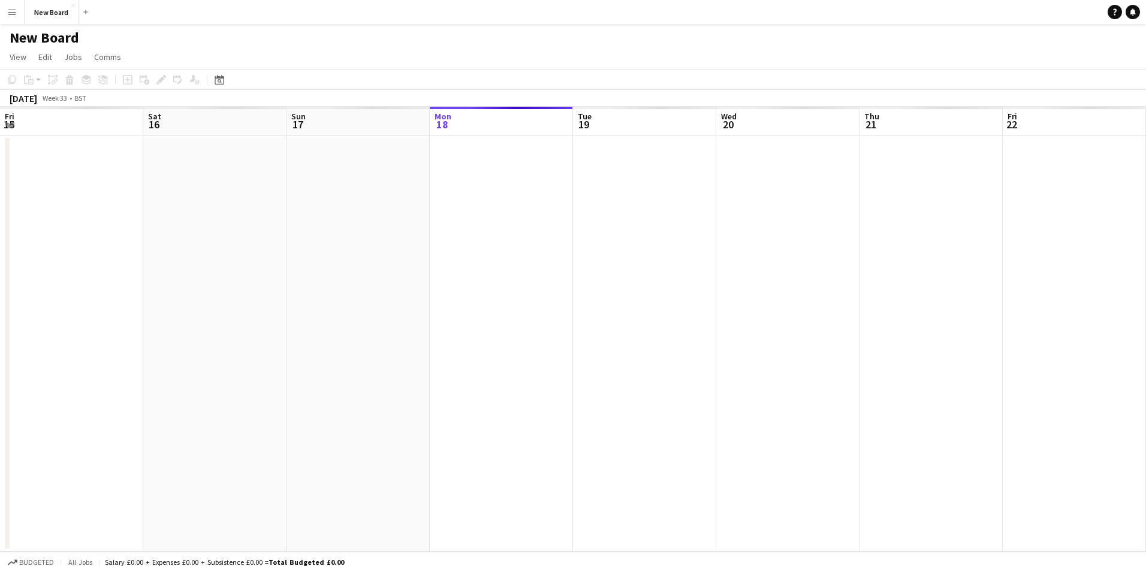
scroll to position [0, 286]
drag, startPoint x: 59, startPoint y: 7, endPoint x: 47, endPoint y: 55, distance: 49.0
click at [47, 55] on span "Edit" at bounding box center [45, 57] width 14 height 11
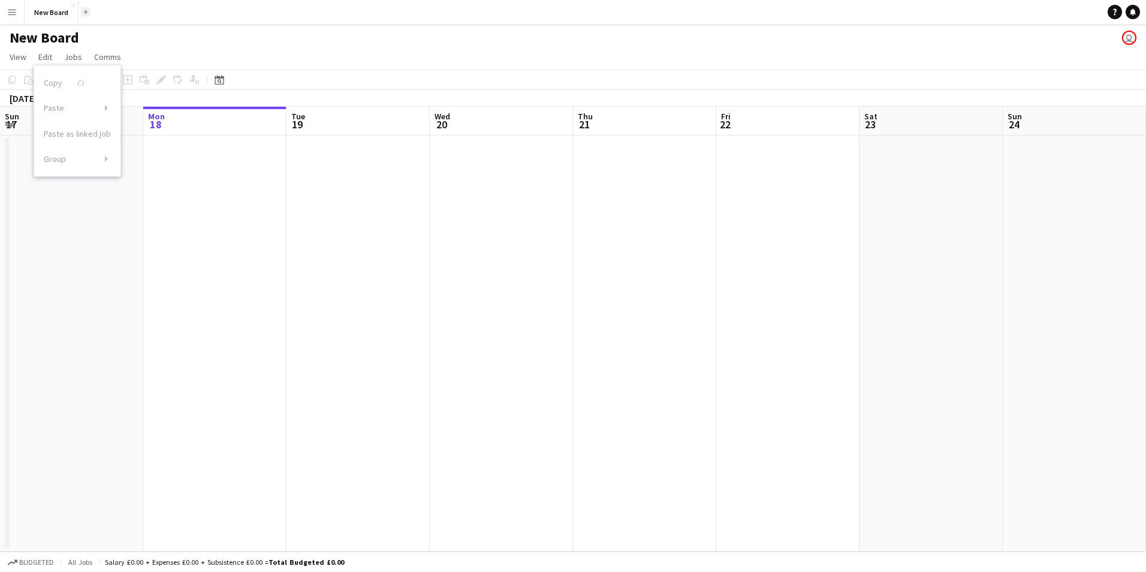
click at [86, 11] on app-icon "Add" at bounding box center [85, 12] width 5 height 5
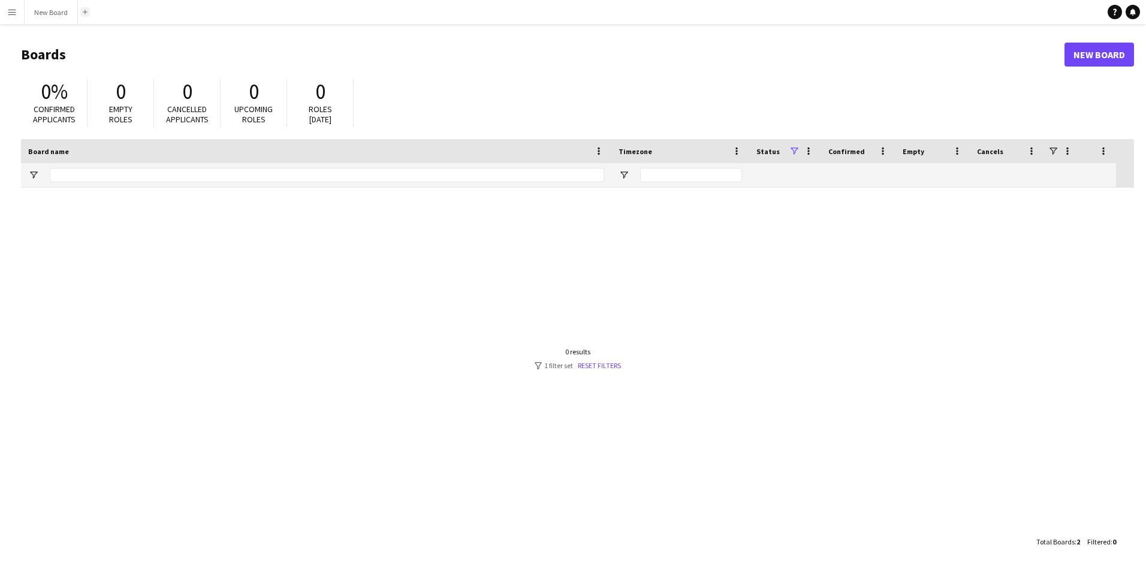
click at [85, 11] on app-icon "Add" at bounding box center [85, 12] width 5 height 5
click at [48, 11] on button "New Board Close" at bounding box center [51, 12] width 53 height 23
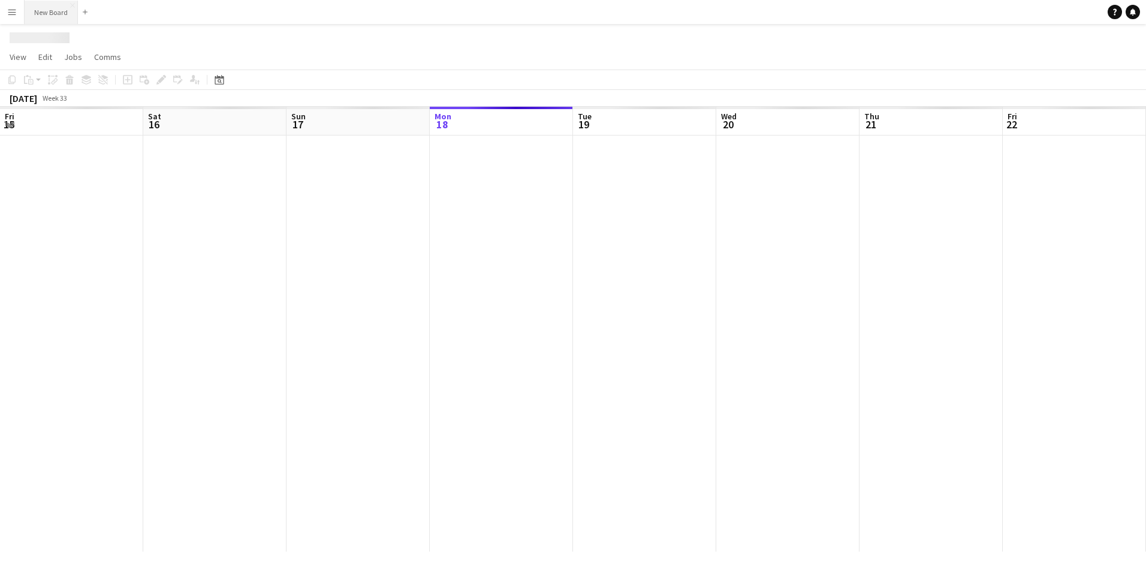
scroll to position [0, 286]
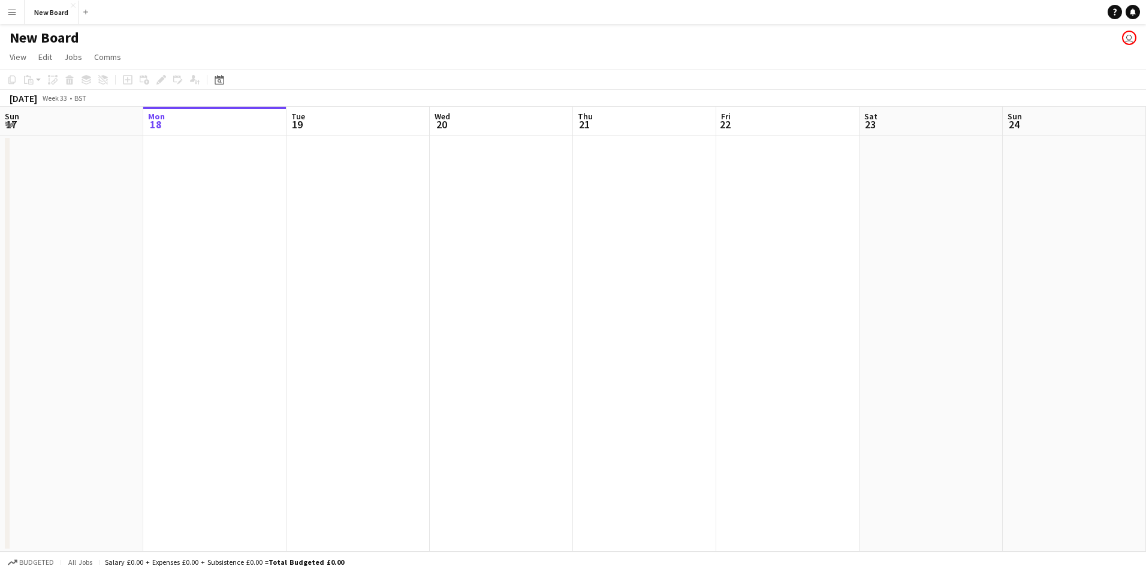
click at [10, 9] on app-icon "Menu" at bounding box center [12, 12] width 10 height 10
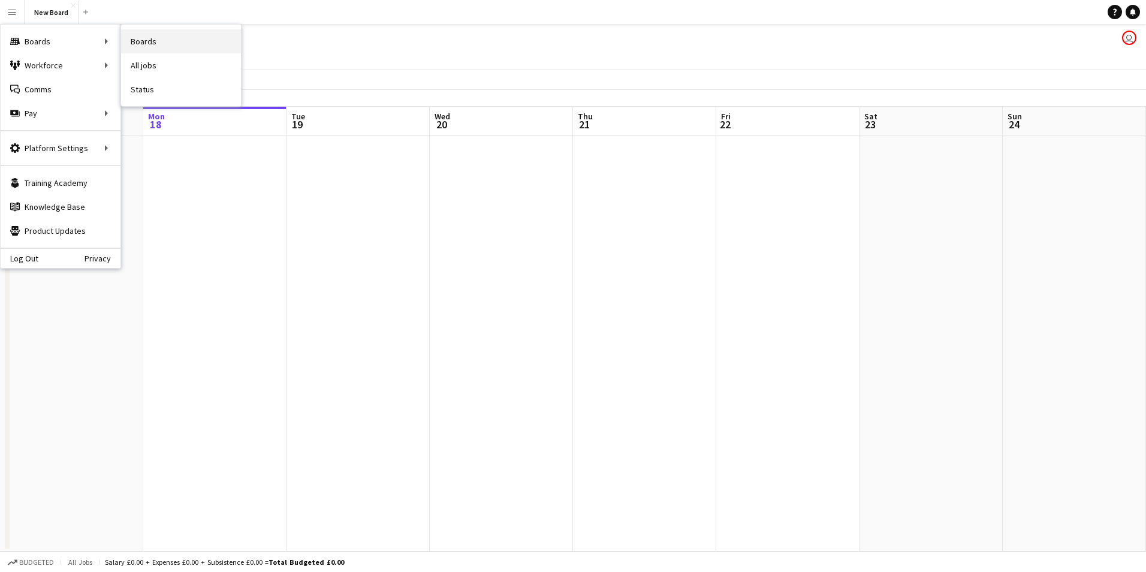
click at [153, 37] on link "Boards" at bounding box center [181, 41] width 120 height 24
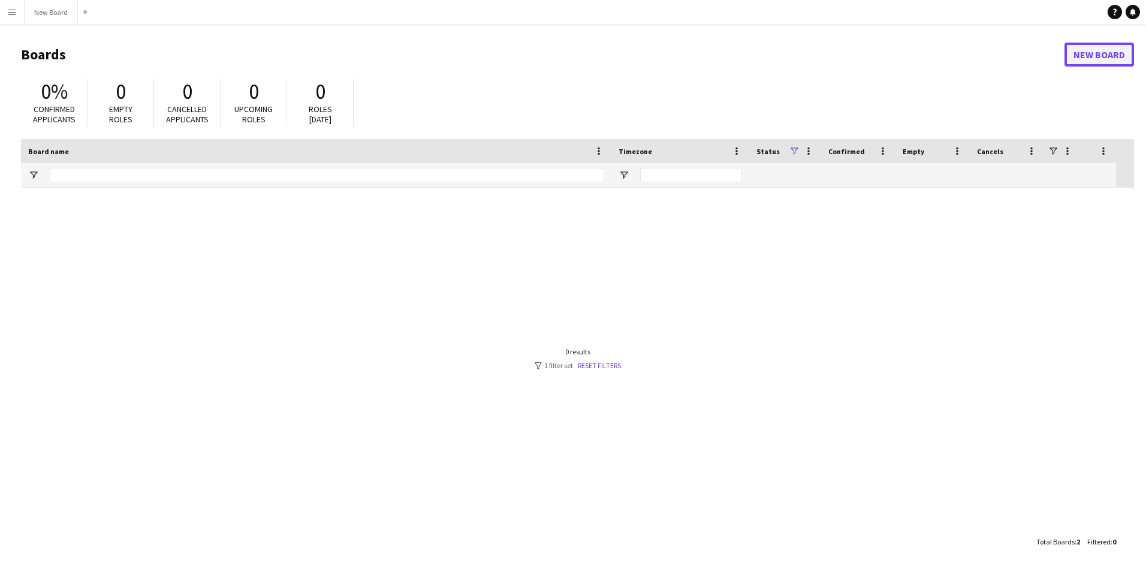
click at [1100, 59] on link "New Board" at bounding box center [1099, 55] width 70 height 24
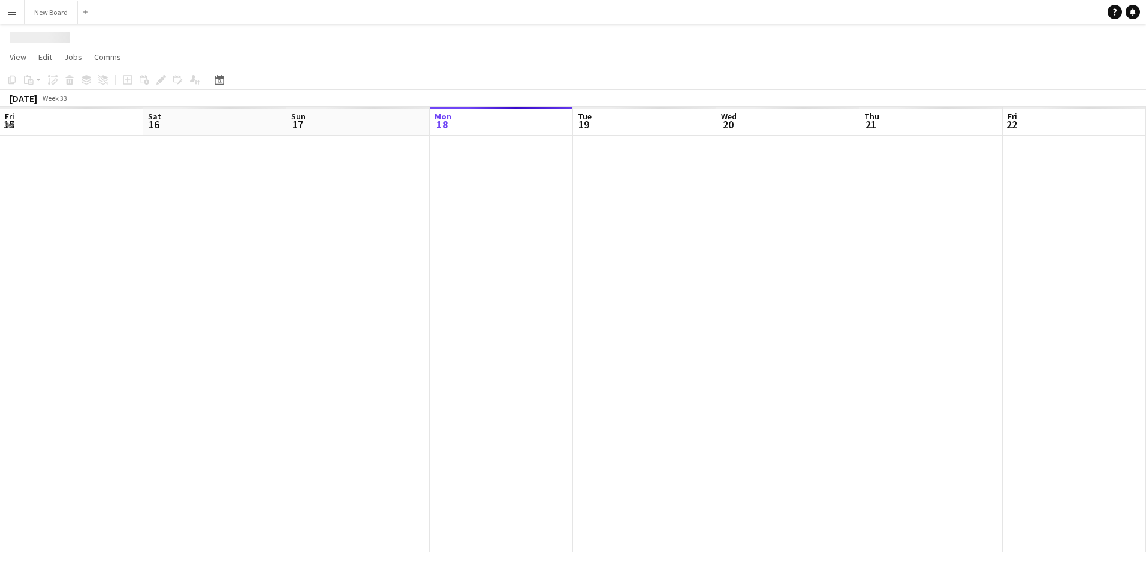
scroll to position [0, 286]
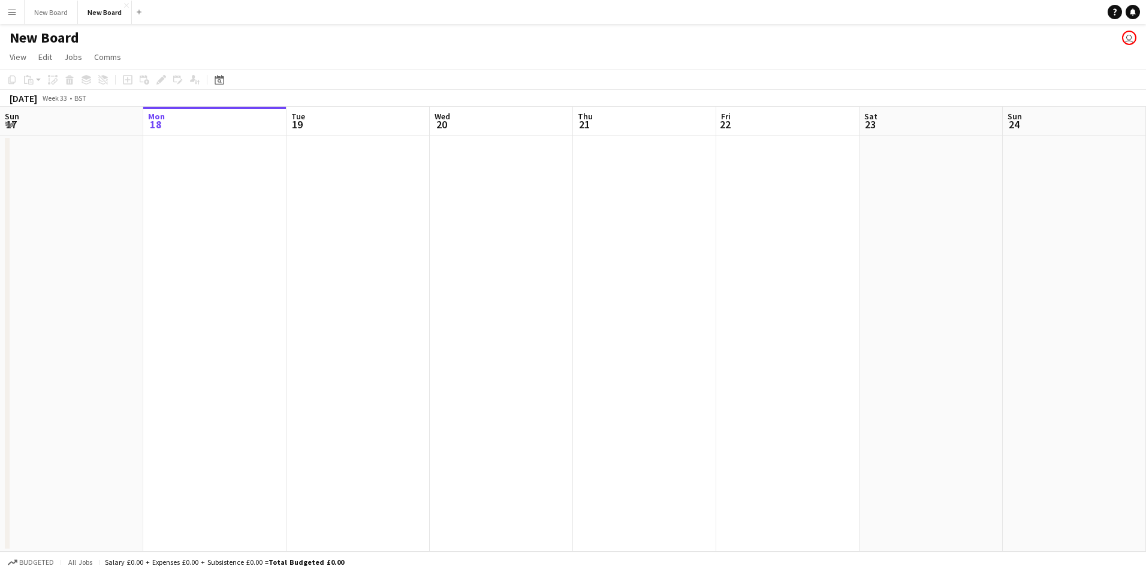
click at [256, 249] on app-date-cell at bounding box center [214, 343] width 143 height 416
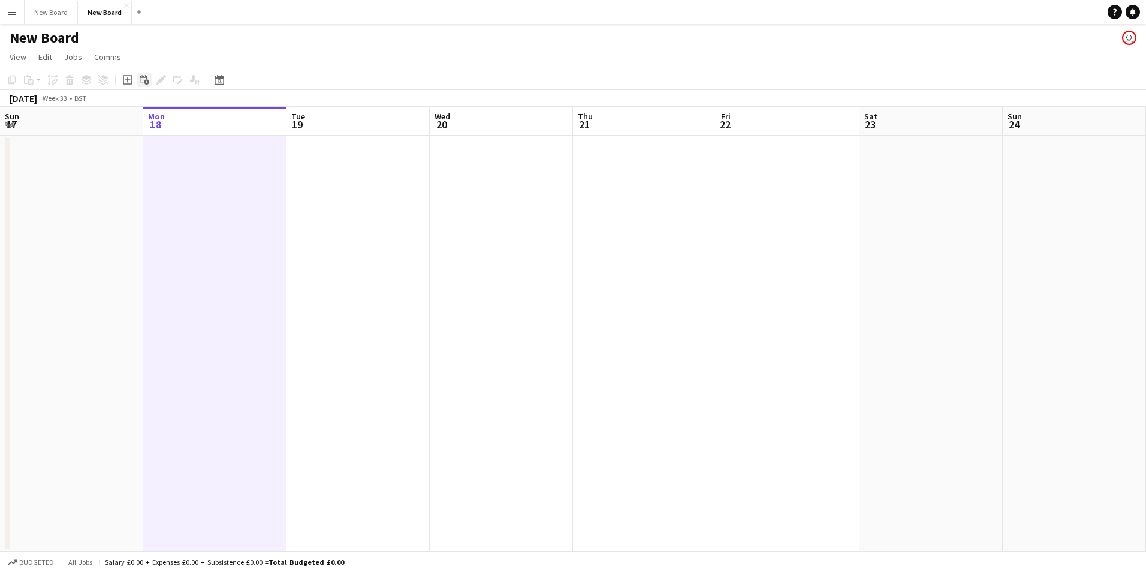
click at [141, 81] on icon "Add linked Job" at bounding box center [145, 80] width 10 height 10
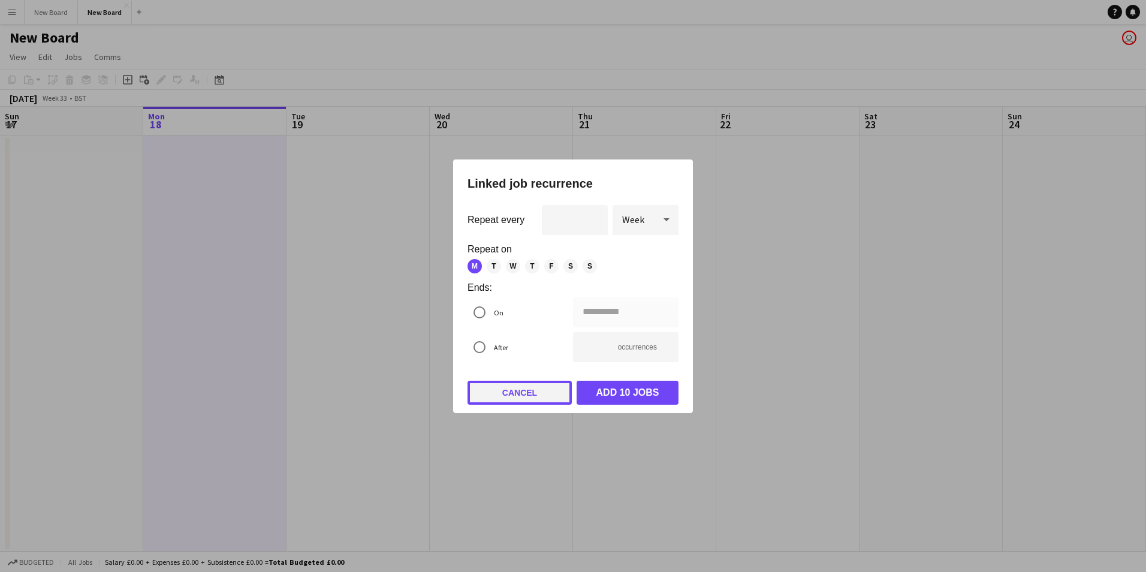
click at [522, 392] on button "Cancel" at bounding box center [519, 392] width 104 height 24
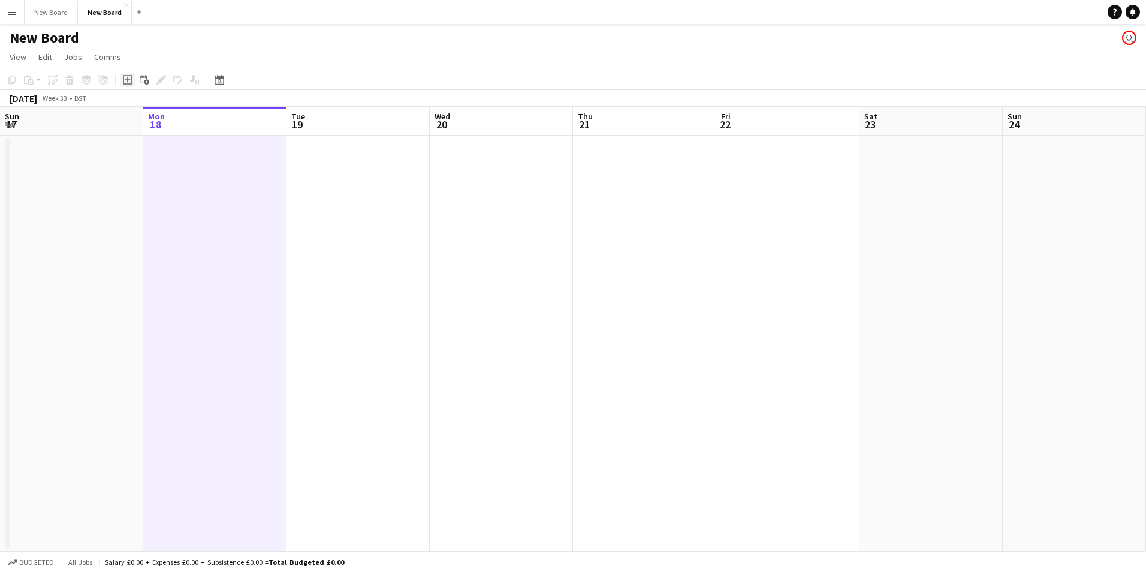
click at [128, 74] on div "Add job" at bounding box center [127, 80] width 14 height 14
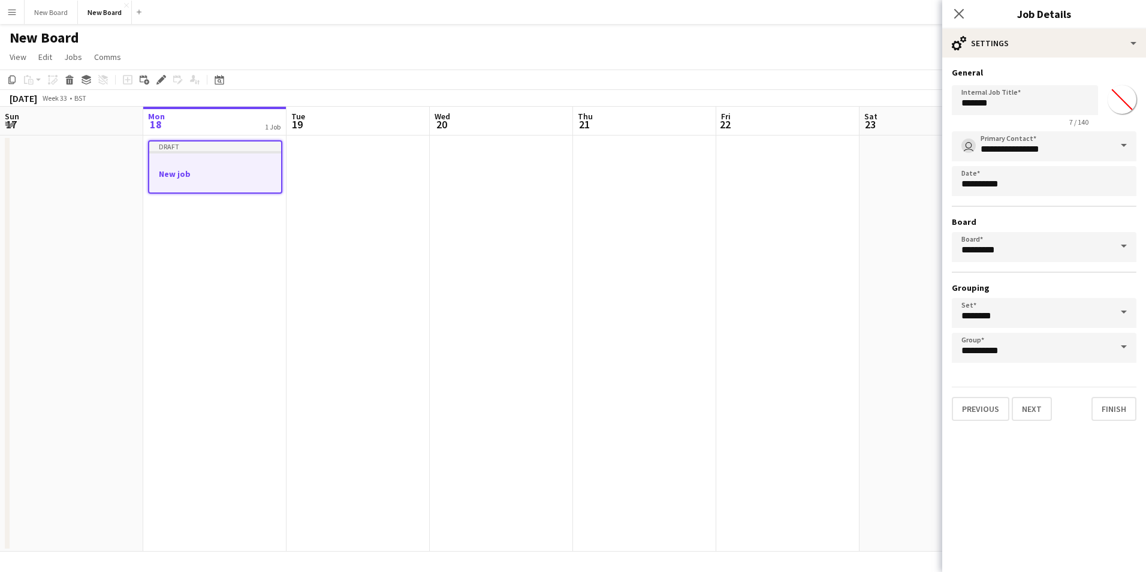
click at [1126, 100] on input "*******" at bounding box center [1121, 99] width 43 height 43
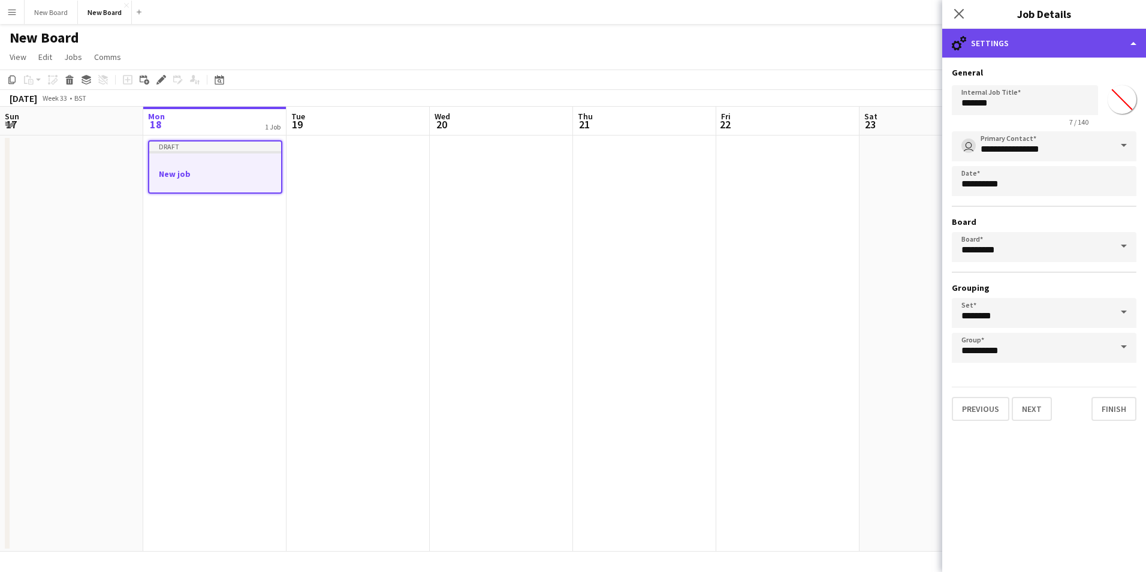
click at [1063, 57] on div "cog-double-3 Settings" at bounding box center [1044, 43] width 204 height 29
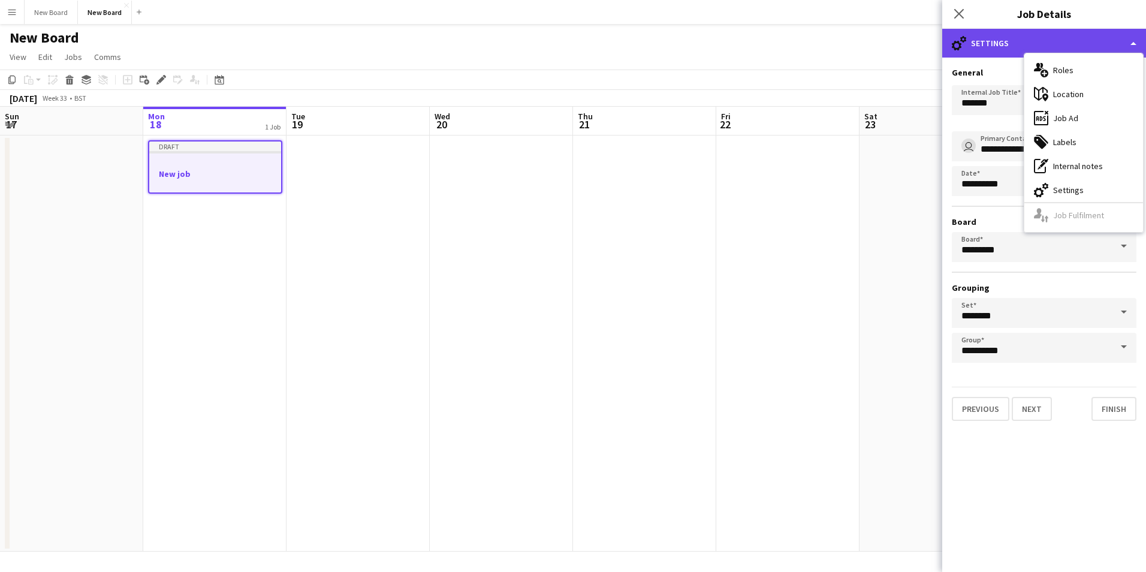
click at [1067, 41] on div "cog-double-3 Settings" at bounding box center [1044, 43] width 204 height 29
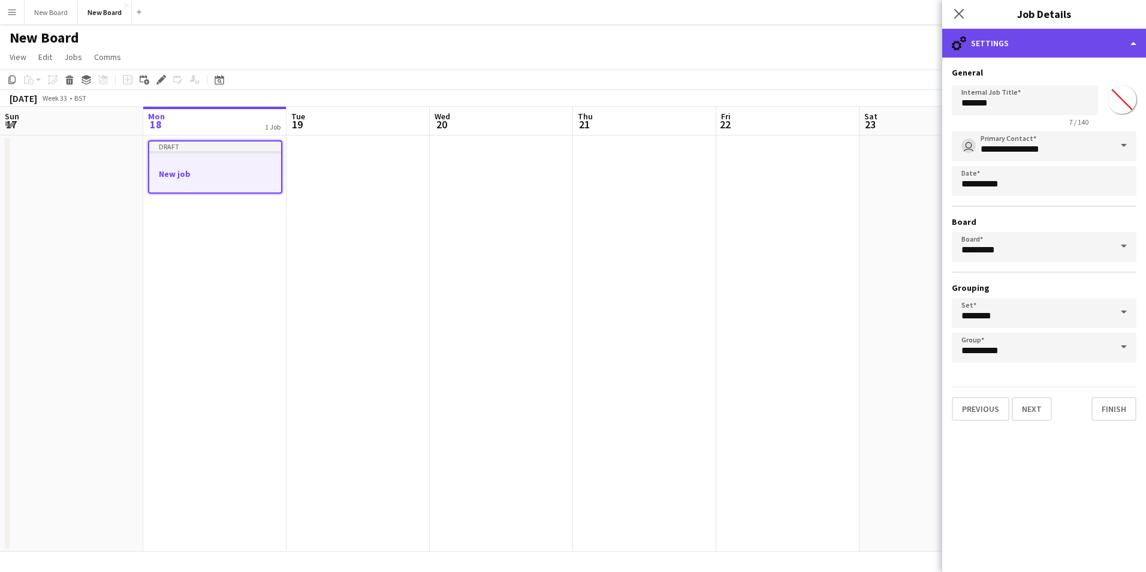
click at [1067, 41] on div "cog-double-3 Settings" at bounding box center [1044, 43] width 204 height 29
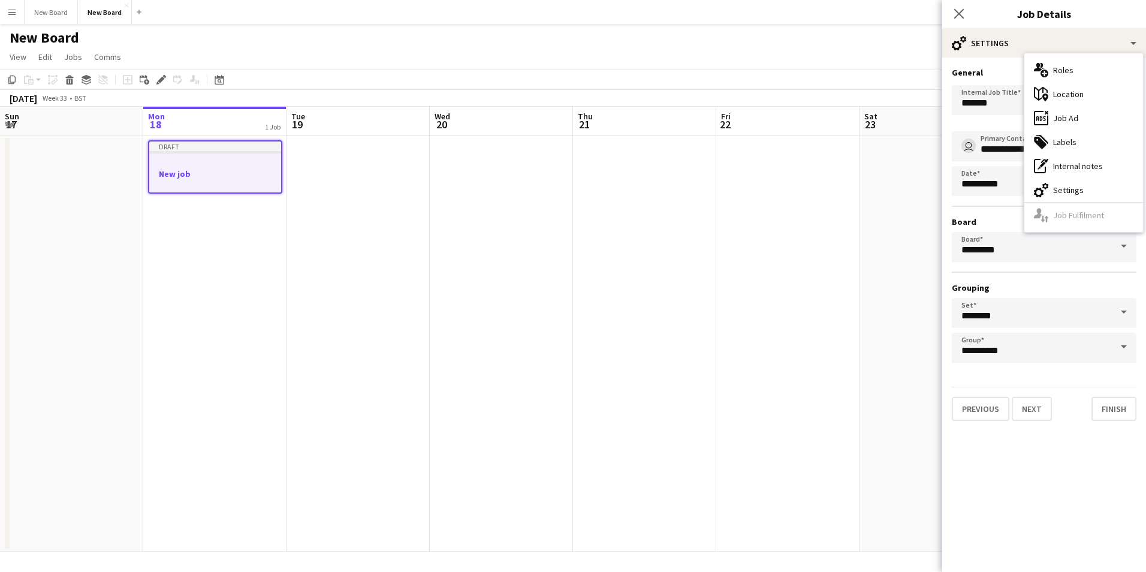
click at [909, 216] on app-date-cell at bounding box center [930, 343] width 143 height 416
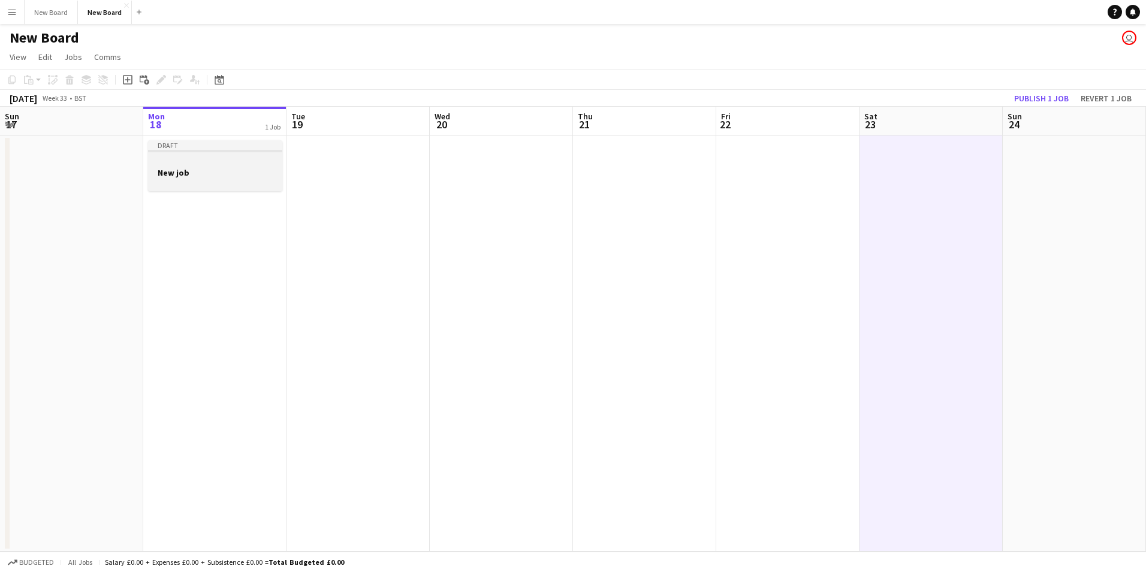
click at [232, 156] on app-job-card "Draft New job" at bounding box center [215, 165] width 134 height 51
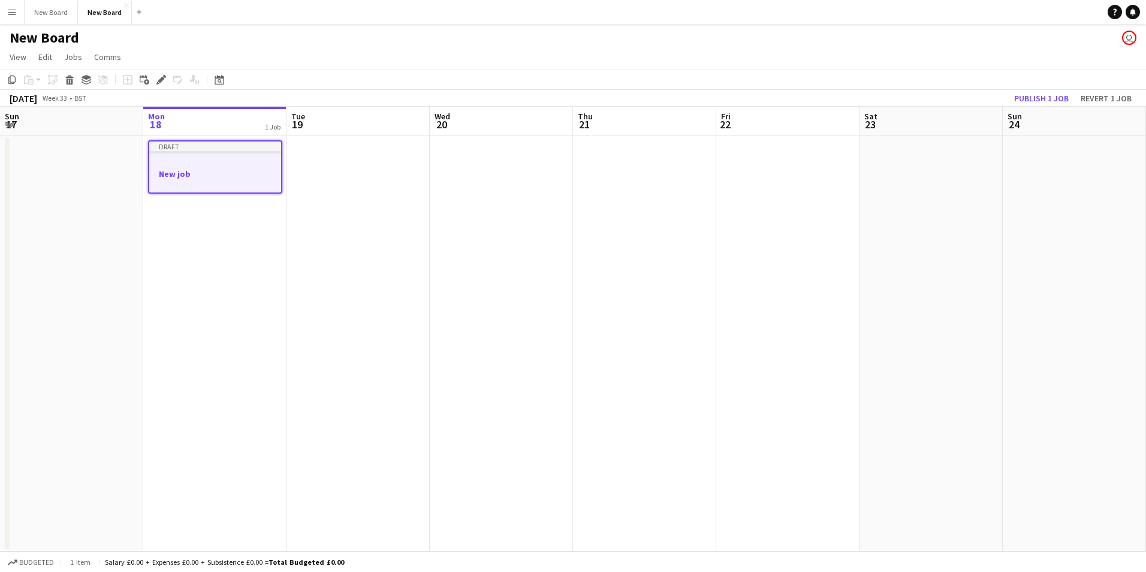
click at [13, 14] on app-icon "Menu" at bounding box center [12, 12] width 10 height 10
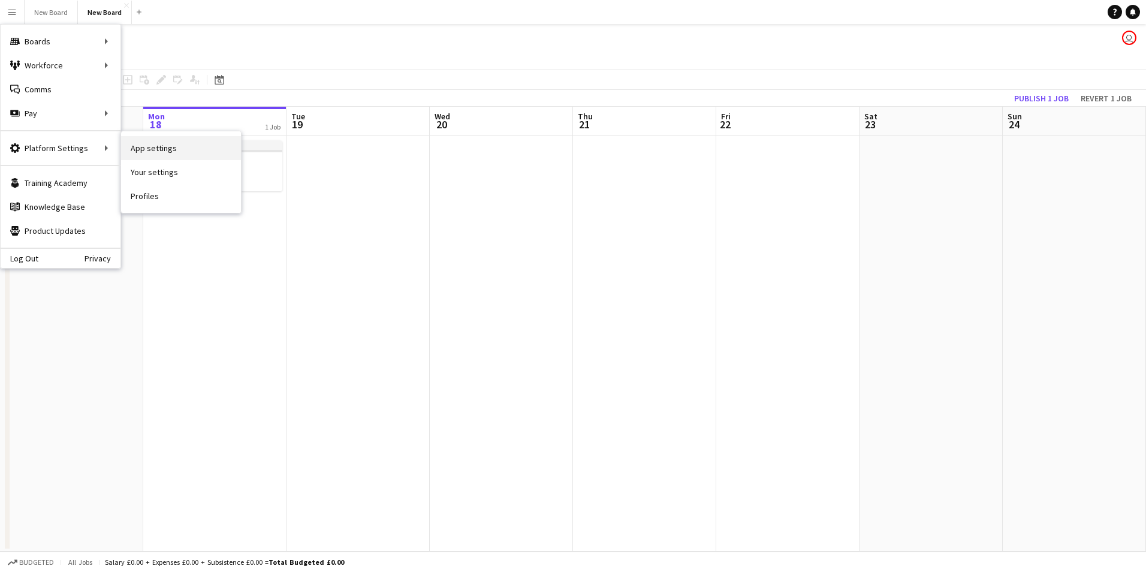
click at [140, 150] on link "App settings" at bounding box center [181, 148] width 120 height 24
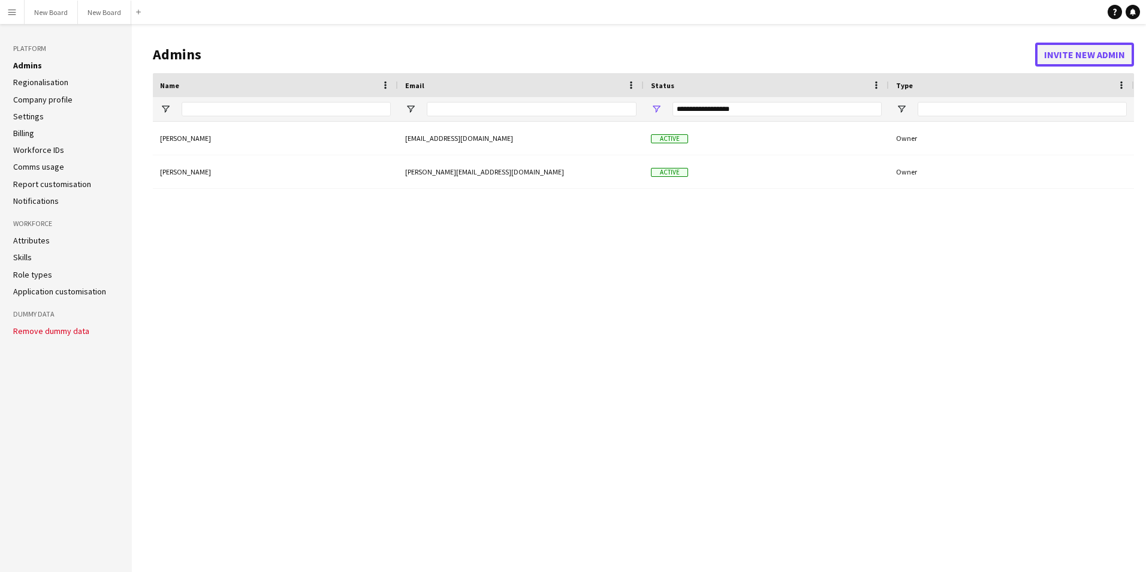
click at [1083, 58] on button "Invite new admin" at bounding box center [1084, 55] width 99 height 24
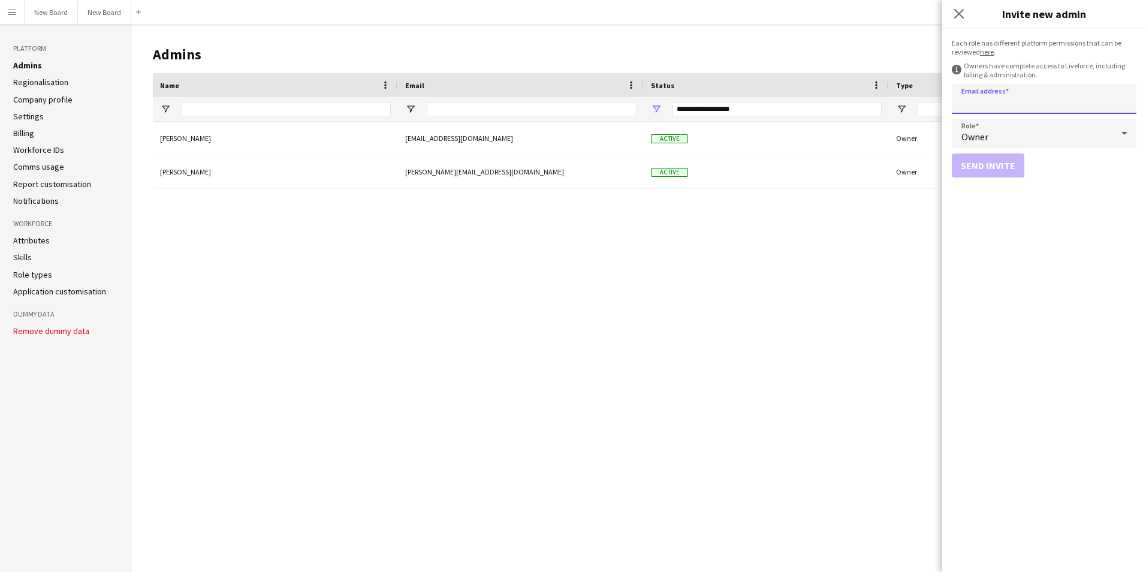
click at [1003, 107] on input "Email address" at bounding box center [1043, 99] width 185 height 30
type input "**********"
click at [978, 165] on button "Send invite" at bounding box center [987, 165] width 73 height 24
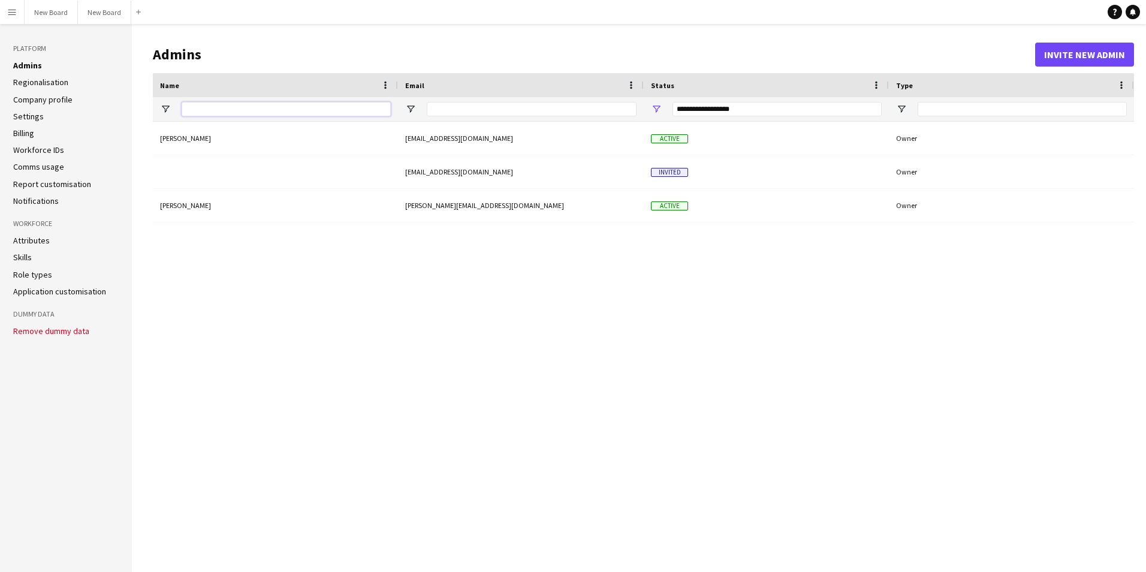
click at [246, 108] on input "Name Filter Input" at bounding box center [286, 109] width 209 height 14
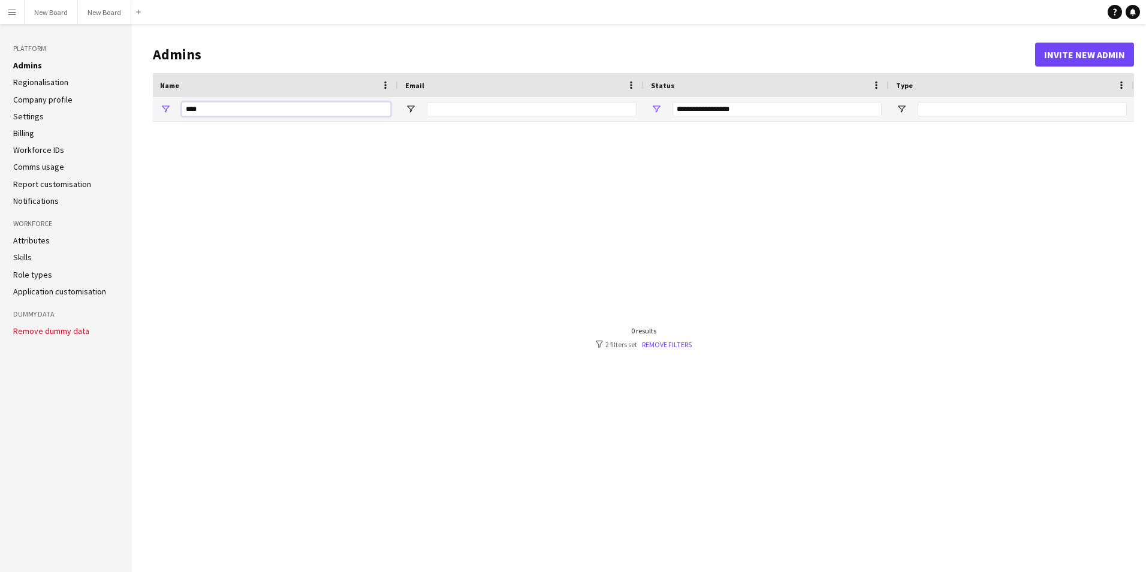
type input "****"
click at [1083, 58] on button "Invite new admin" at bounding box center [1084, 55] width 99 height 24
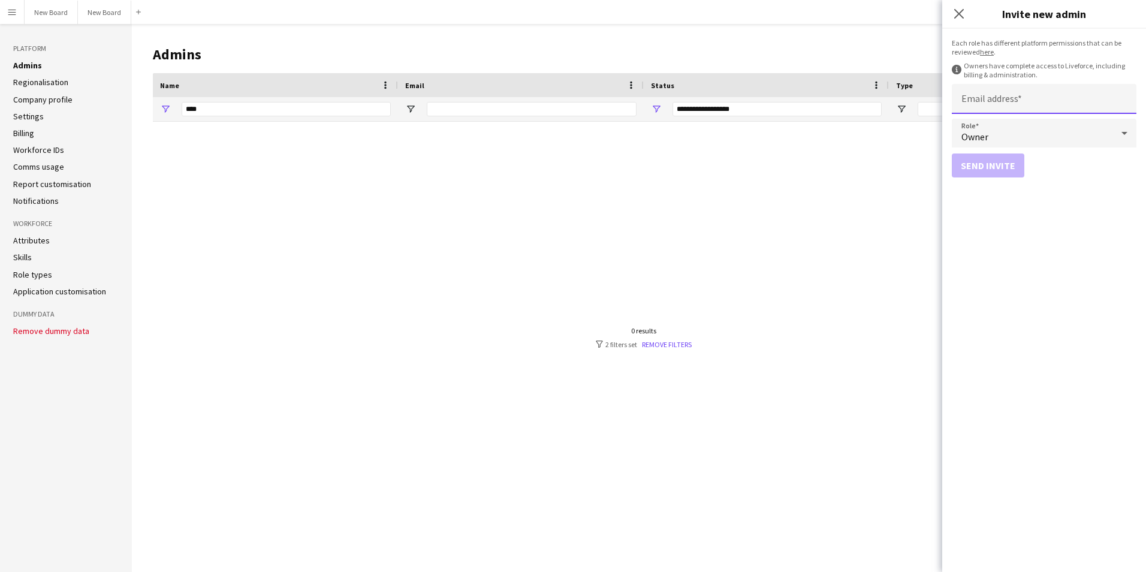
click at [1005, 101] on input "Email address" at bounding box center [1043, 99] width 185 height 30
type input "*"
type input "**********"
click at [1011, 168] on button "Send invite" at bounding box center [987, 165] width 73 height 24
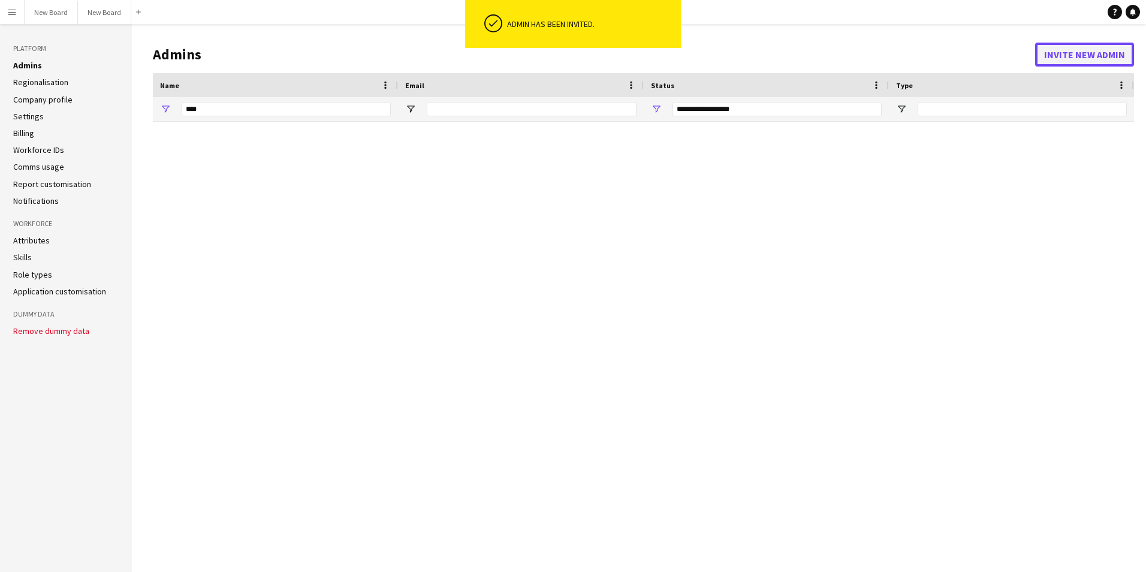
click at [1074, 62] on button "Invite new admin" at bounding box center [1084, 55] width 99 height 24
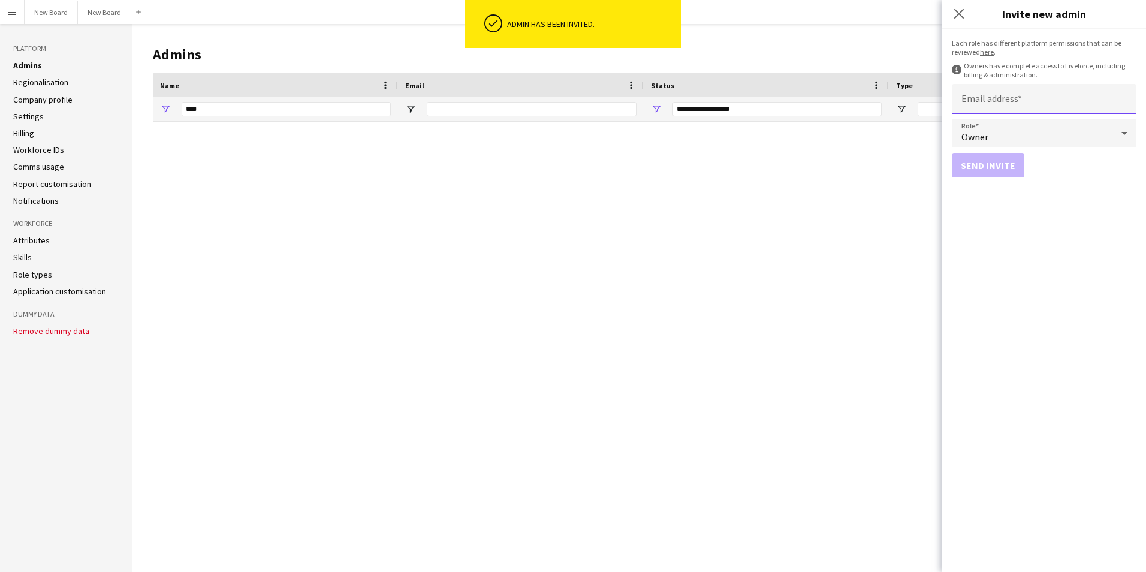
click at [989, 90] on input "Email address" at bounding box center [1043, 99] width 185 height 30
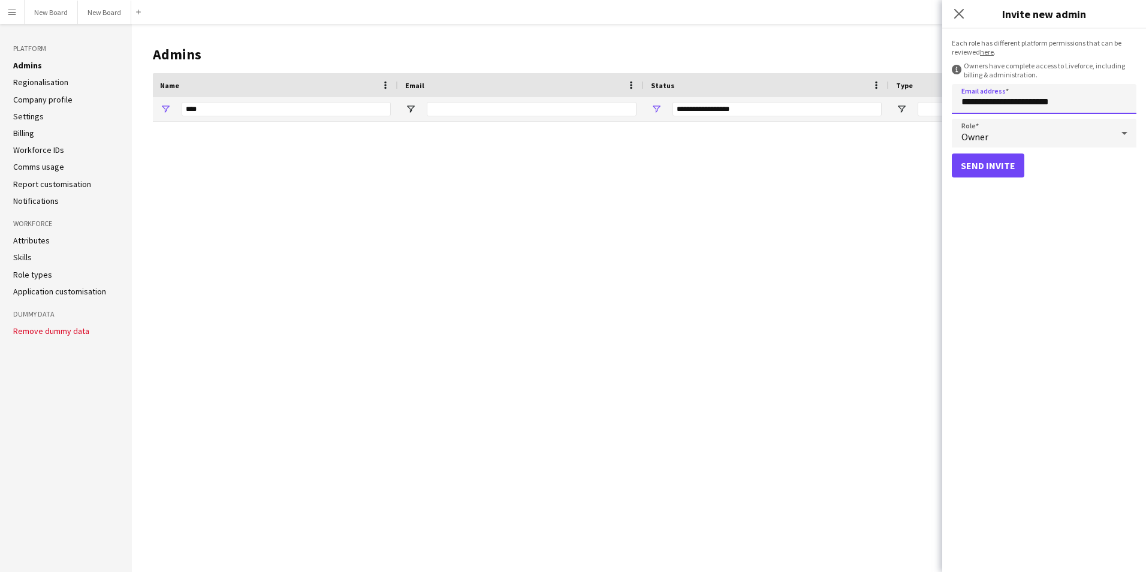
type input "**********"
click at [985, 169] on button "Send invite" at bounding box center [987, 165] width 73 height 24
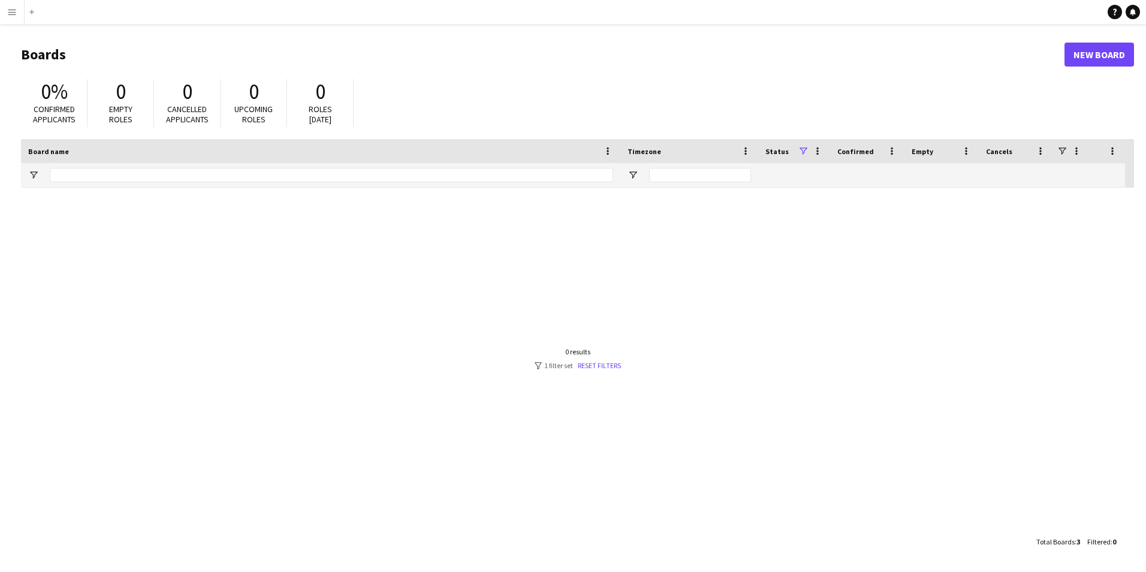
click at [12, 13] on app-icon "Menu" at bounding box center [12, 12] width 10 height 10
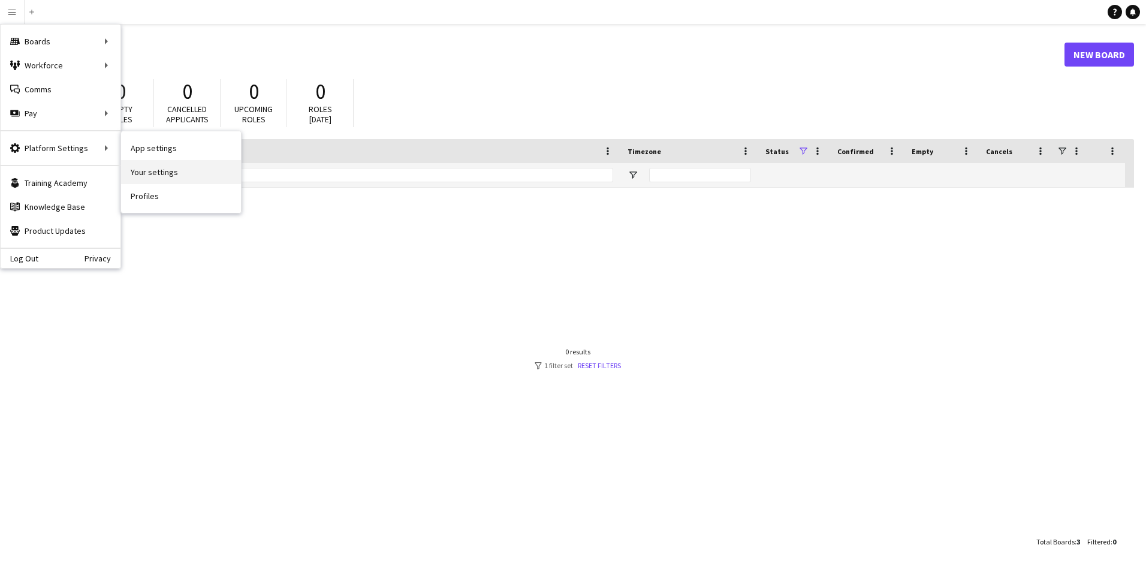
click at [152, 173] on link "Your settings" at bounding box center [181, 172] width 120 height 24
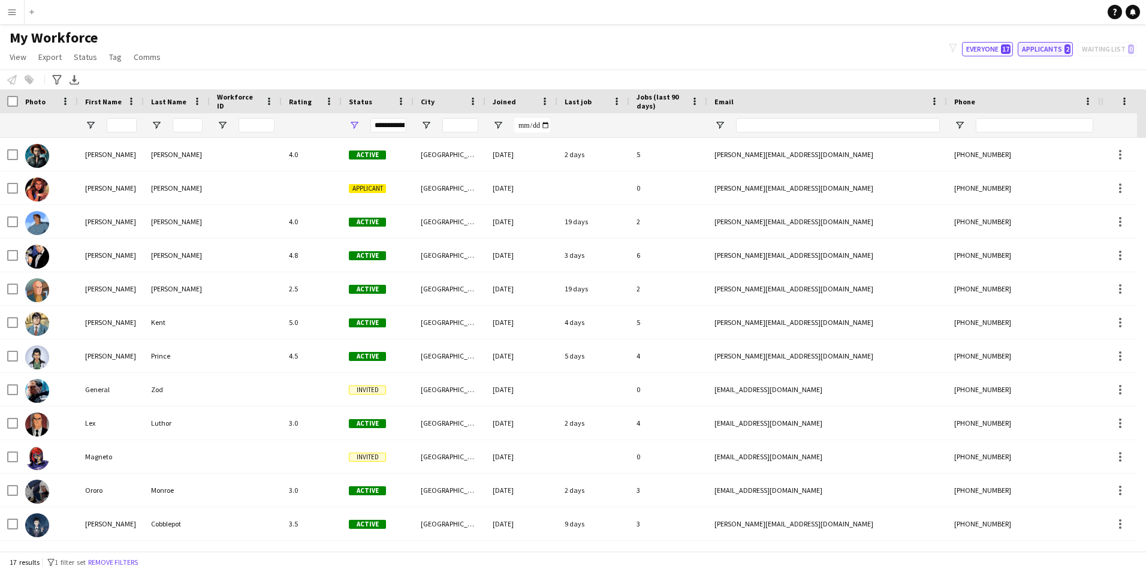
click at [1031, 52] on button "Applicants 2" at bounding box center [1044, 49] width 55 height 14
type input "**********"
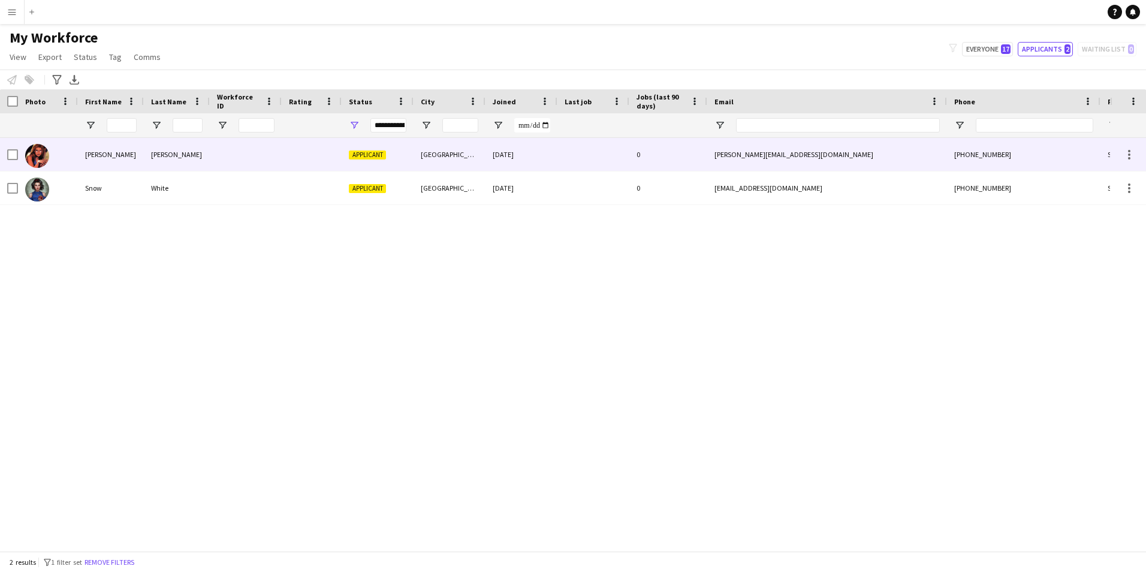
click at [220, 153] on div at bounding box center [246, 154] width 72 height 33
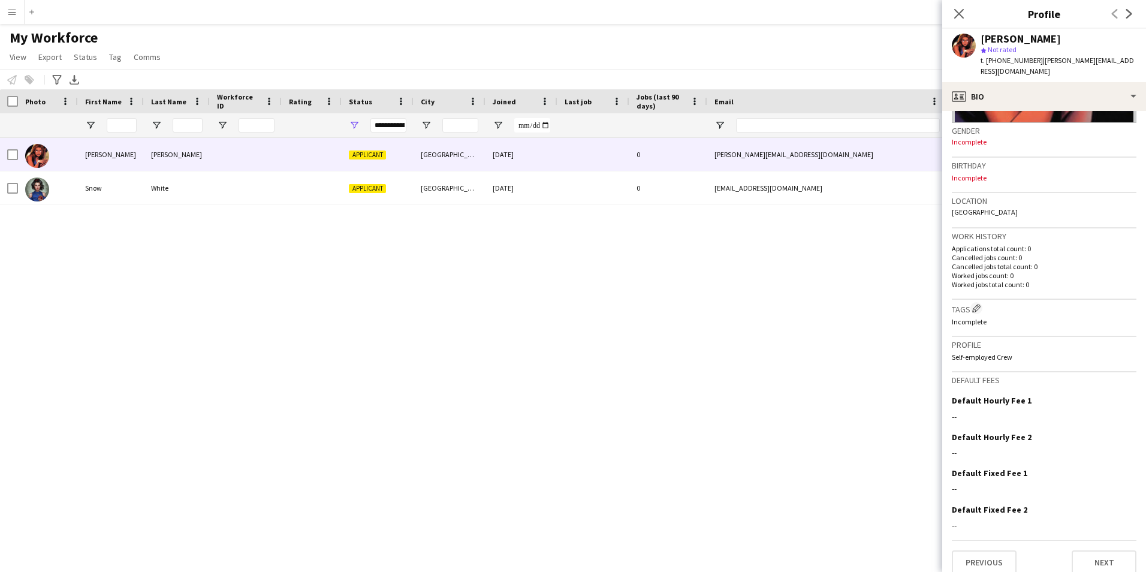
scroll to position [189, 0]
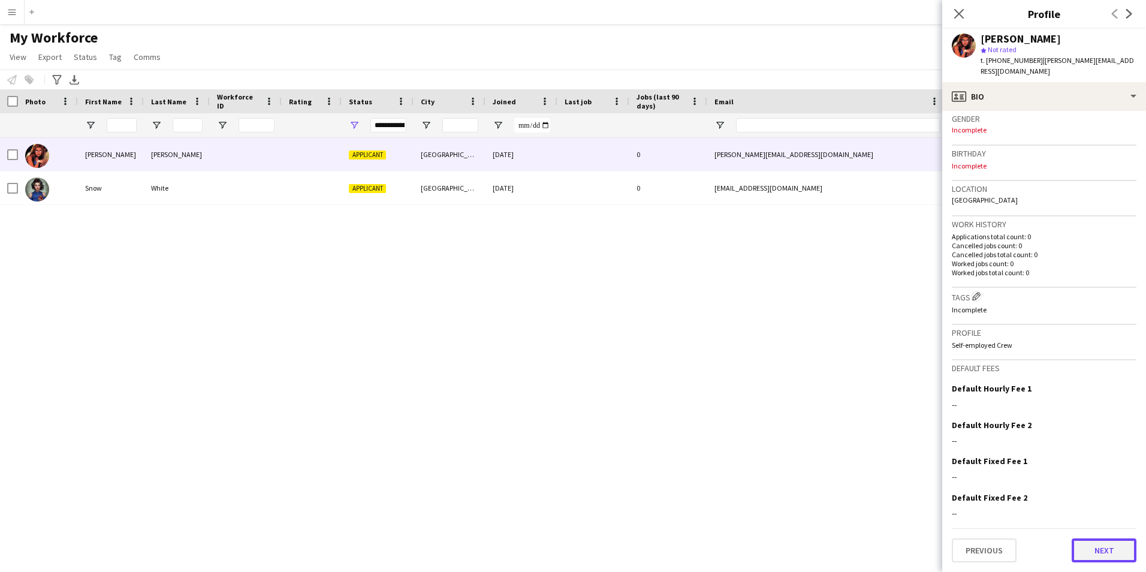
click at [1092, 551] on button "Next" at bounding box center [1103, 550] width 65 height 24
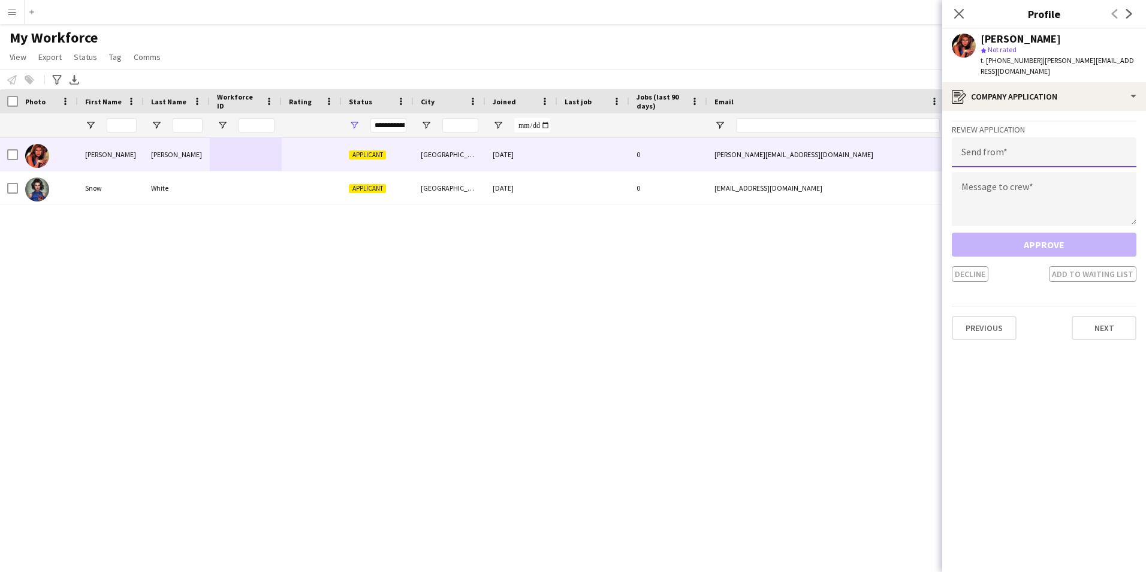
click at [1005, 156] on input "email" at bounding box center [1043, 152] width 185 height 30
type input "**********"
click at [1010, 189] on textarea at bounding box center [1043, 199] width 185 height 54
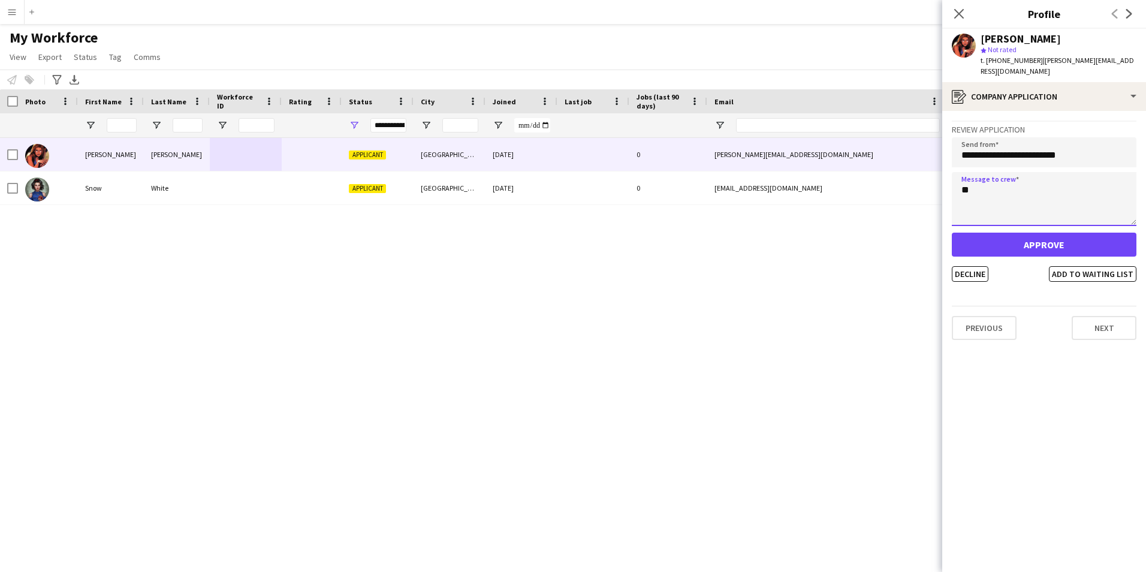
type textarea "*"
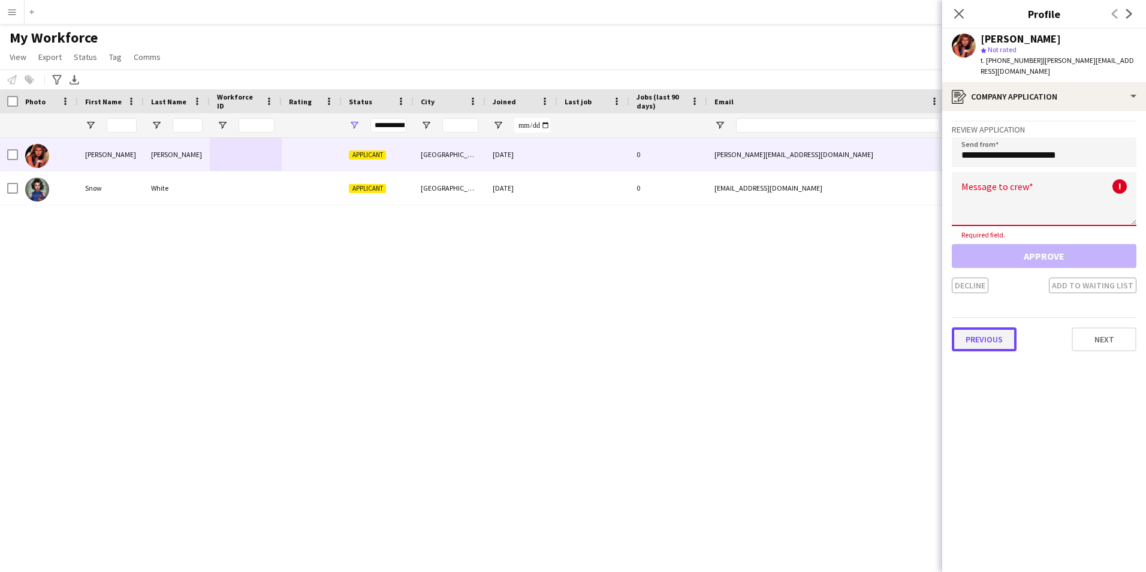
click at [1002, 348] on button "Previous" at bounding box center [983, 339] width 65 height 24
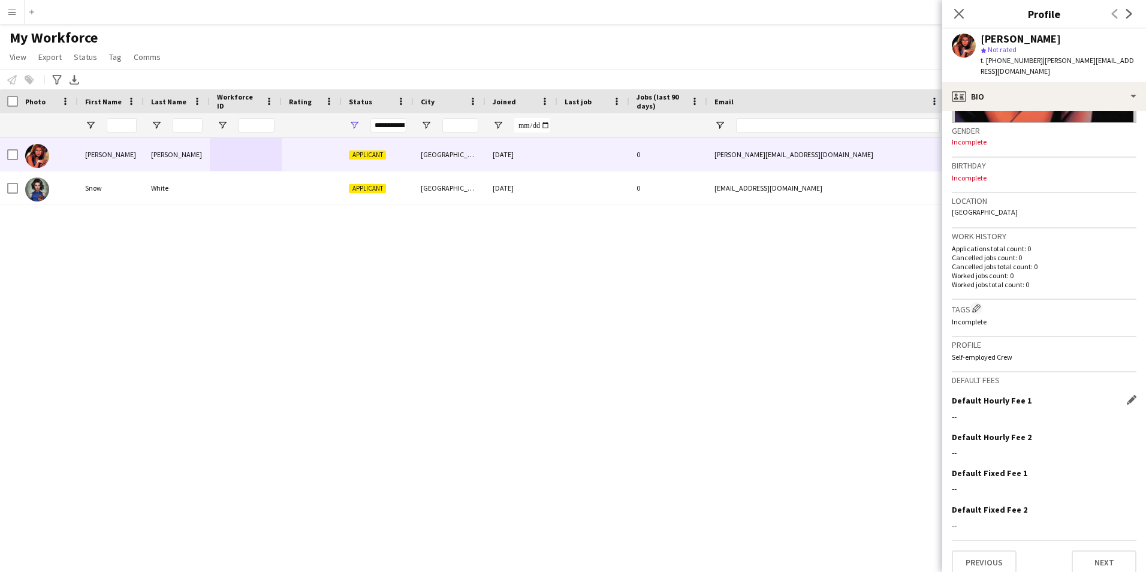
scroll to position [174, 0]
click at [957, 13] on icon at bounding box center [958, 13] width 11 height 11
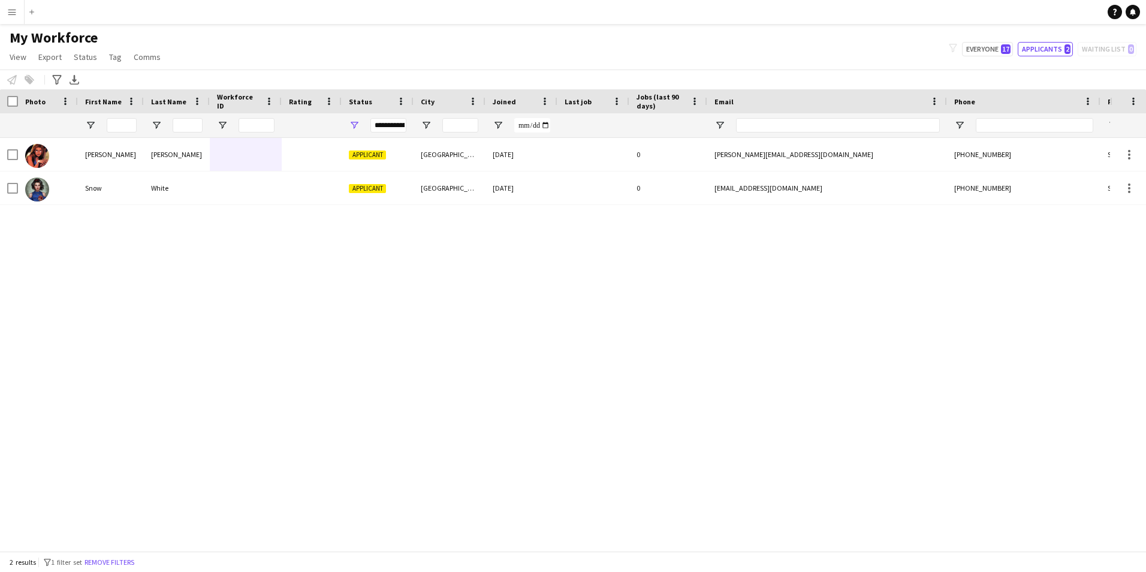
click at [17, 14] on button "Menu" at bounding box center [12, 12] width 24 height 24
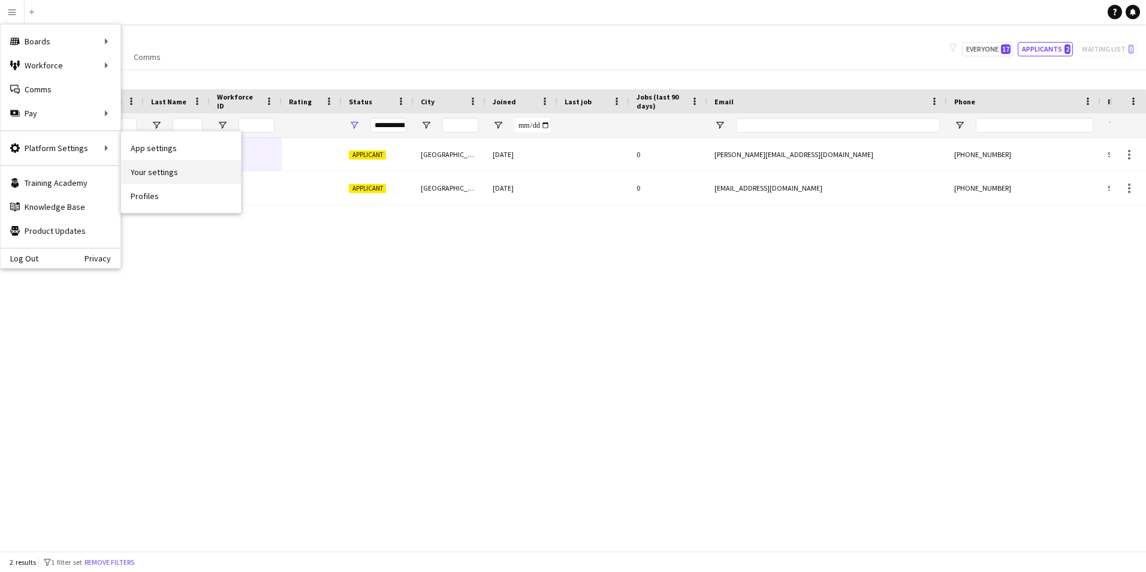
click at [159, 166] on link "Your settings" at bounding box center [181, 172] width 120 height 24
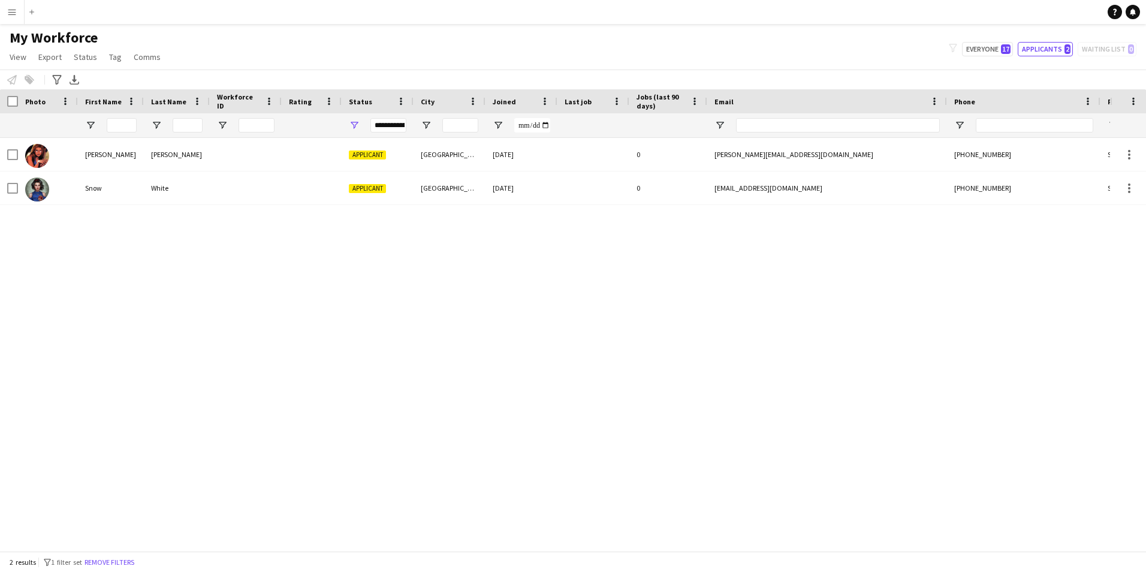
click at [7, 17] on button "Menu" at bounding box center [12, 12] width 24 height 24
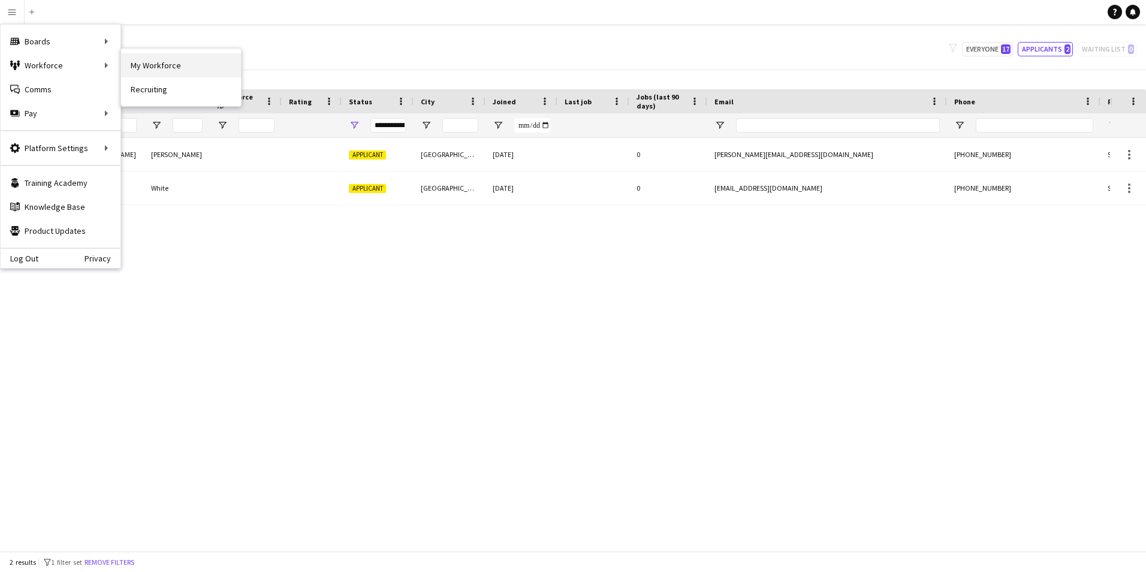
click at [163, 70] on link "My Workforce" at bounding box center [181, 65] width 120 height 24
type input "**********"
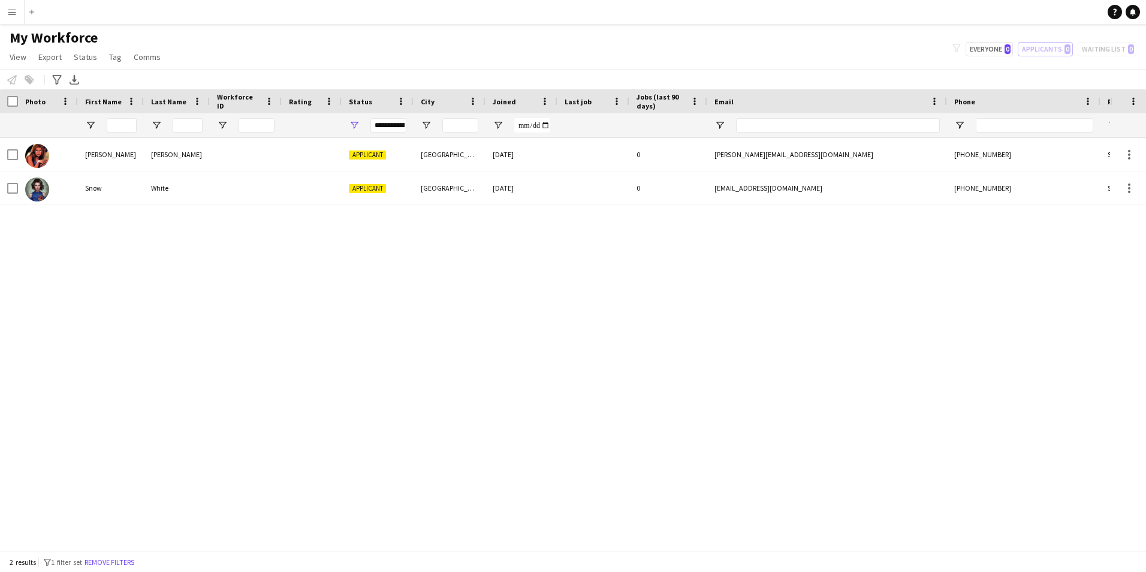
click at [4, 56] on app-page-menu "View Views Default view New view Update view Delete view Edit name Customise vi…" at bounding box center [86, 58] width 173 height 23
click at [16, 55] on span "View" at bounding box center [18, 57] width 17 height 11
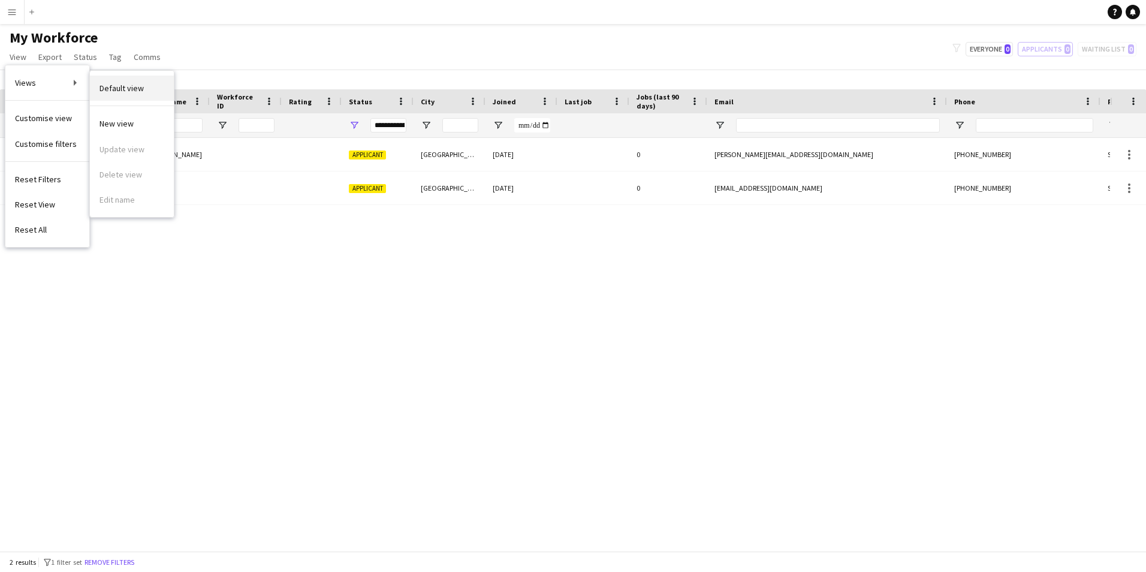
click at [161, 89] on link "Default view" at bounding box center [132, 87] width 84 height 25
type input "**********"
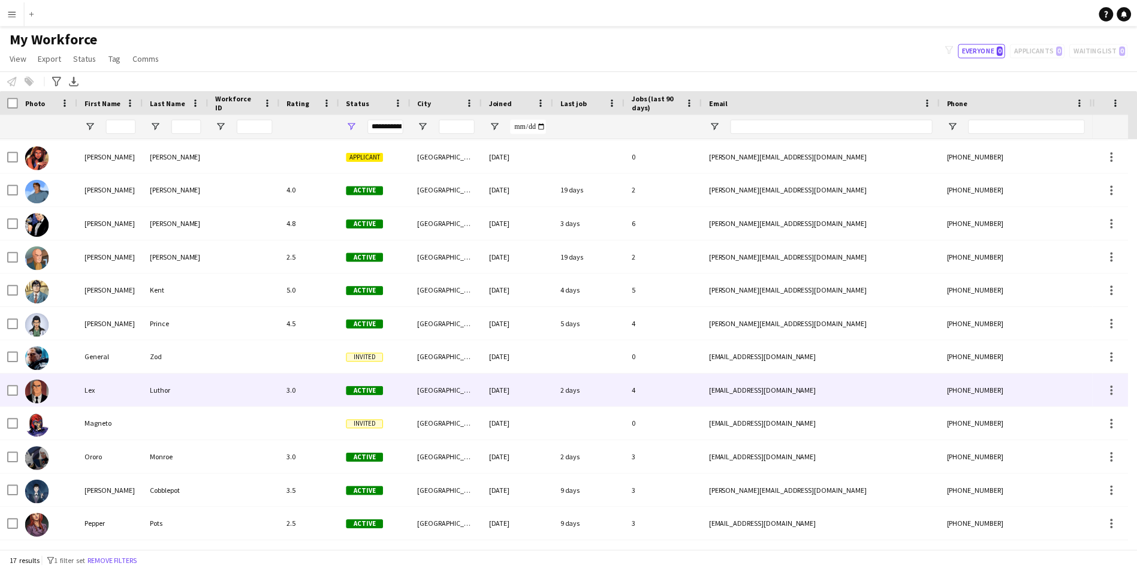
scroll to position [32, 0]
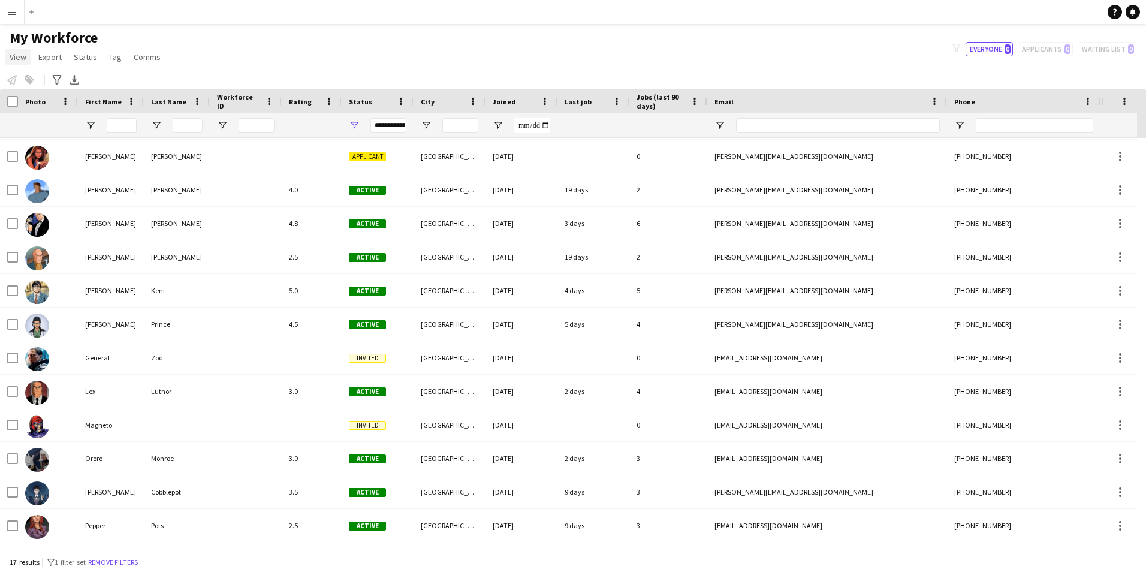
click at [16, 58] on span "View" at bounding box center [18, 57] width 17 height 11
click at [11, 15] on app-icon "Menu" at bounding box center [12, 12] width 10 height 10
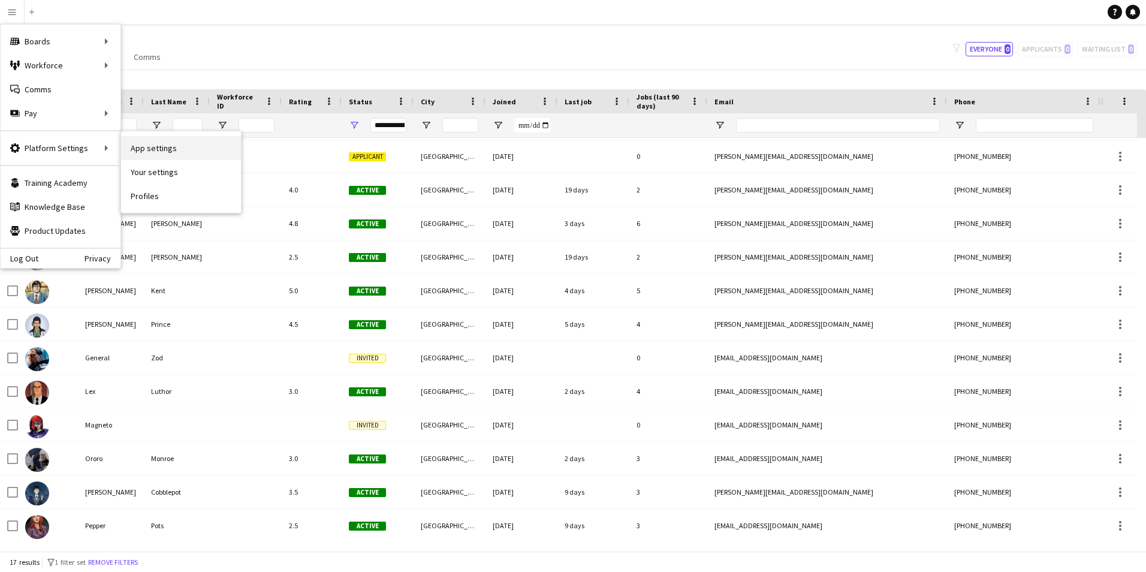
click at [166, 147] on link "App settings" at bounding box center [181, 148] width 120 height 24
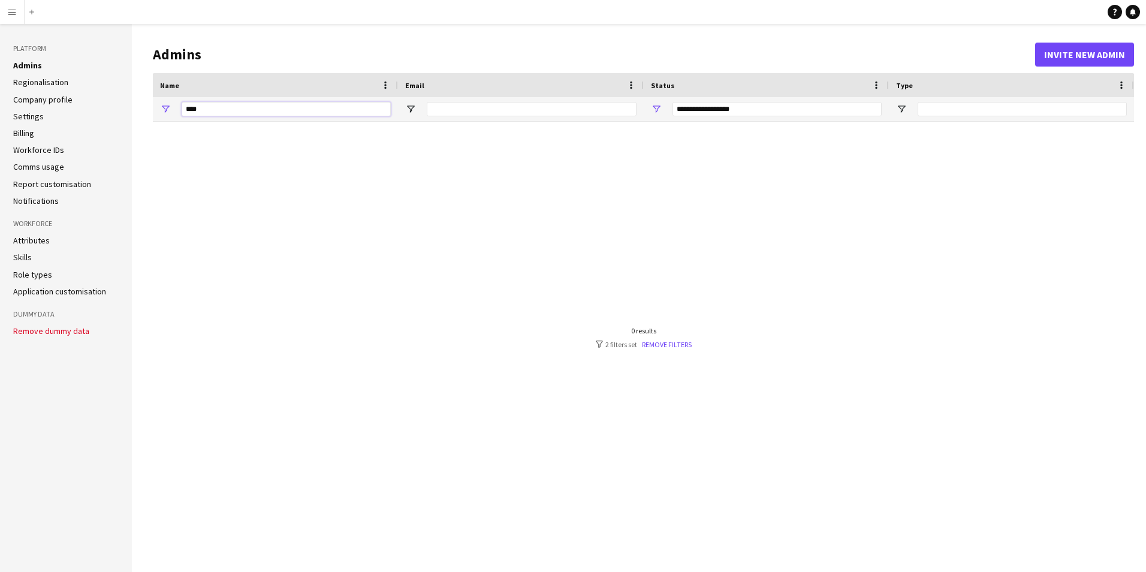
click at [238, 111] on input "****" at bounding box center [286, 109] width 209 height 14
type input "*"
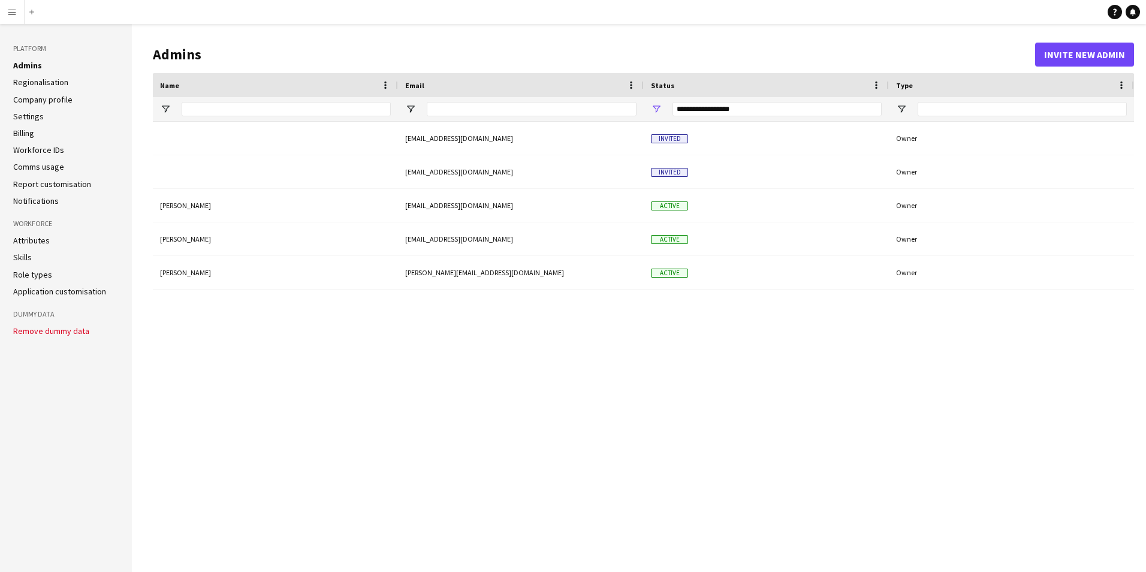
click at [34, 274] on link "Role types" at bounding box center [32, 274] width 39 height 11
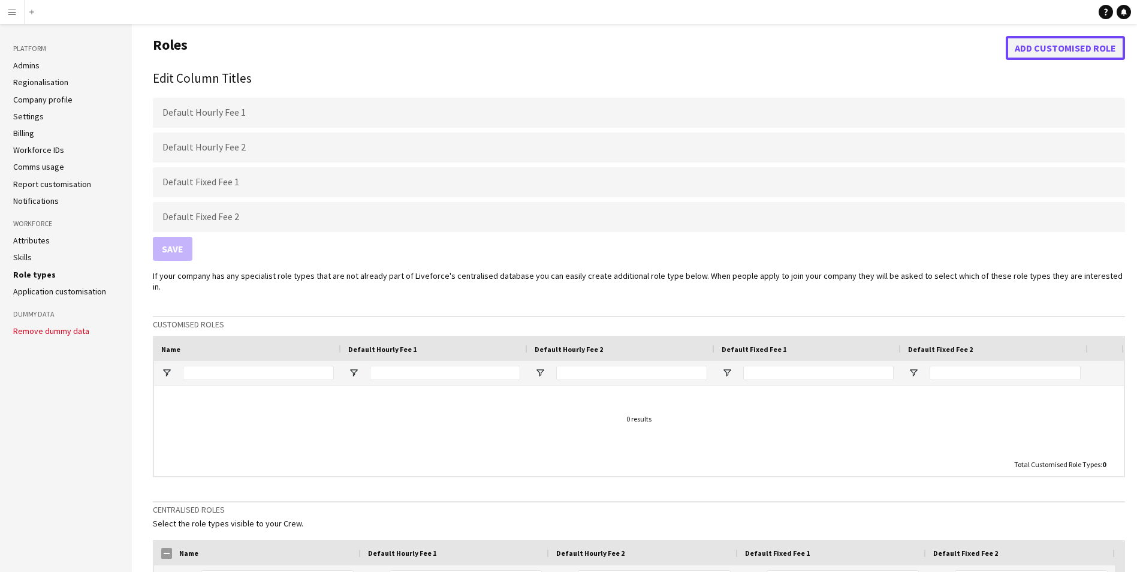
click at [1033, 47] on button "Add customised role" at bounding box center [1064, 48] width 119 height 24
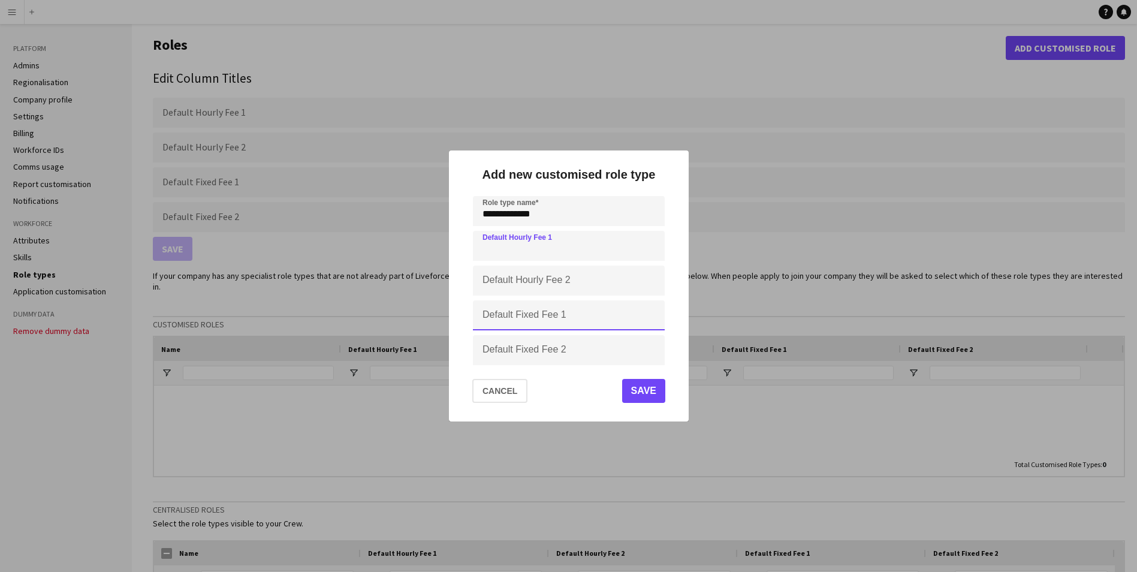
click at [539, 309] on input "Default Fixed Fee 1" at bounding box center [569, 315] width 192 height 30
click at [575, 210] on input "**********" at bounding box center [569, 211] width 192 height 30
type input "**********"
drag, startPoint x: 533, startPoint y: 328, endPoint x: 541, endPoint y: 322, distance: 9.8
click at [534, 327] on input "Default Fixed Fee 1" at bounding box center [569, 315] width 192 height 30
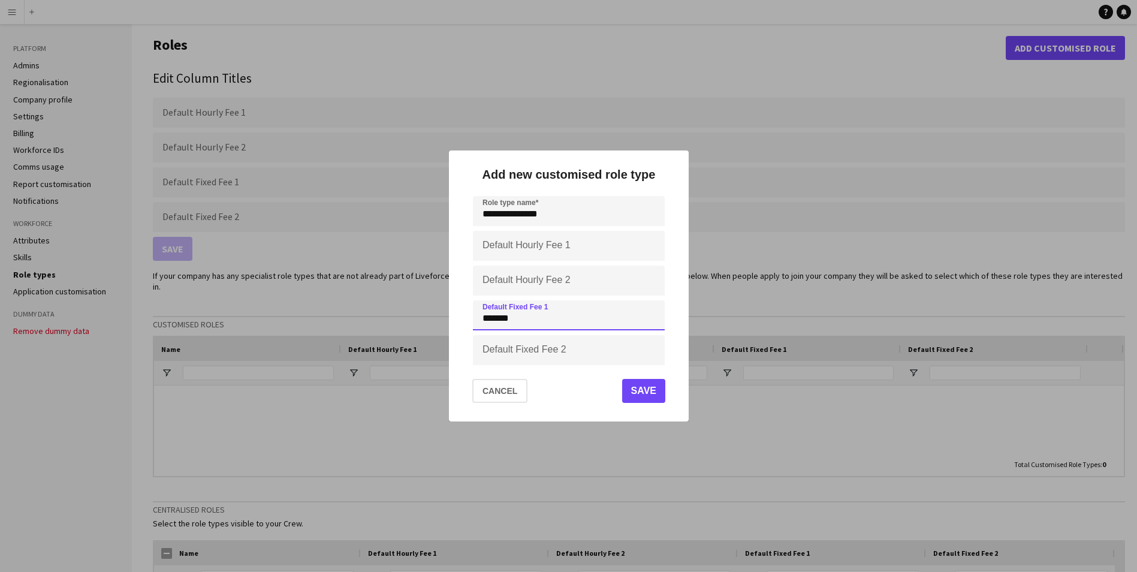
type input "*******"
click at [636, 383] on button "Save" at bounding box center [642, 391] width 43 height 24
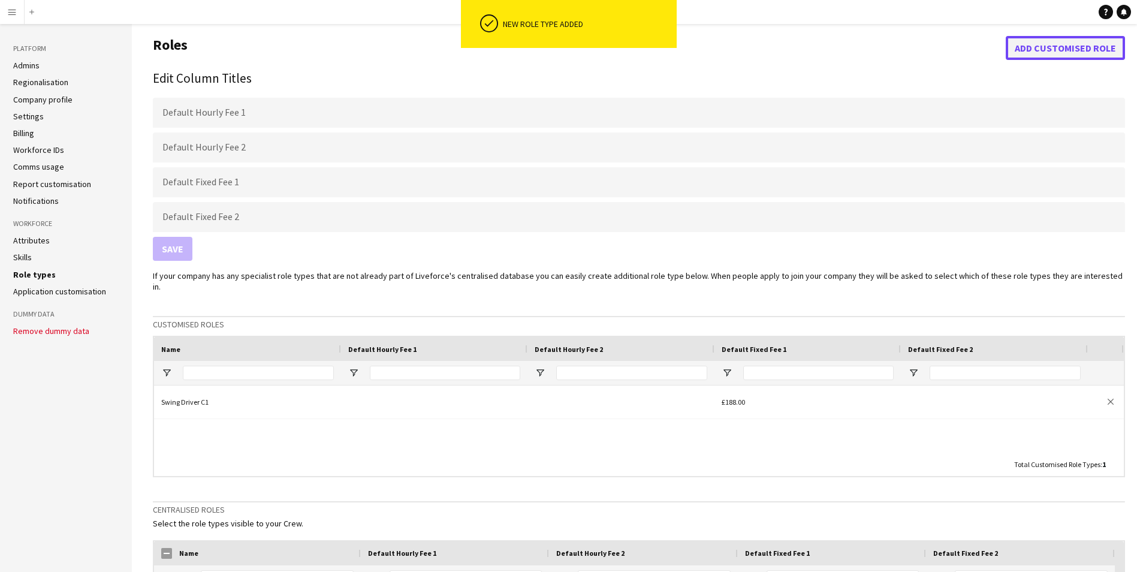
click at [1080, 55] on button "Add customised role" at bounding box center [1064, 48] width 119 height 24
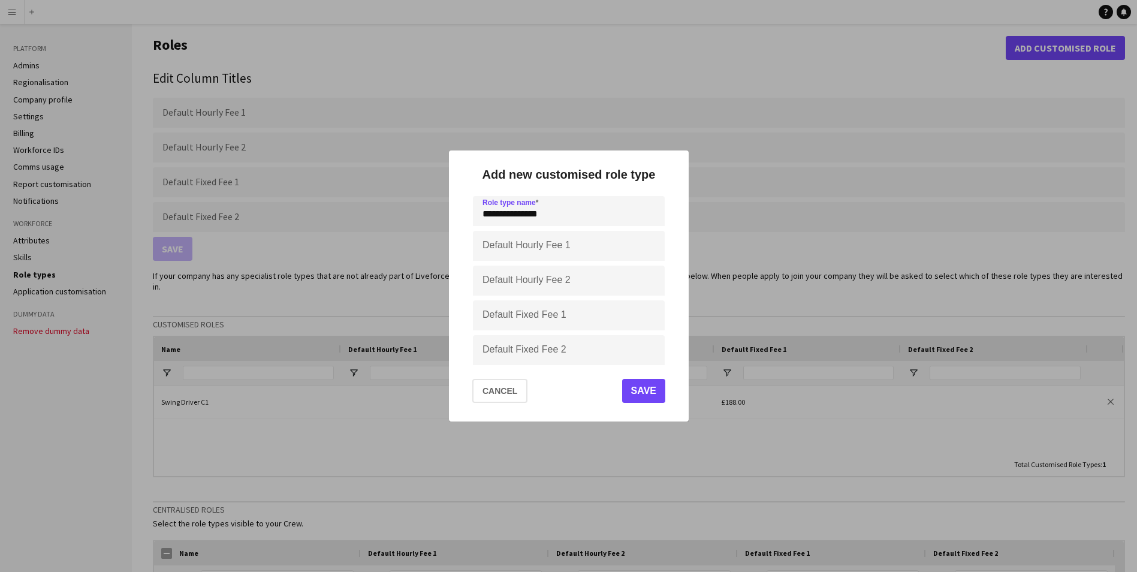
type input "**********"
click at [524, 318] on input "Default Fixed Fee 1" at bounding box center [569, 315] width 192 height 30
type input "****"
click at [645, 397] on button "Save" at bounding box center [642, 391] width 43 height 24
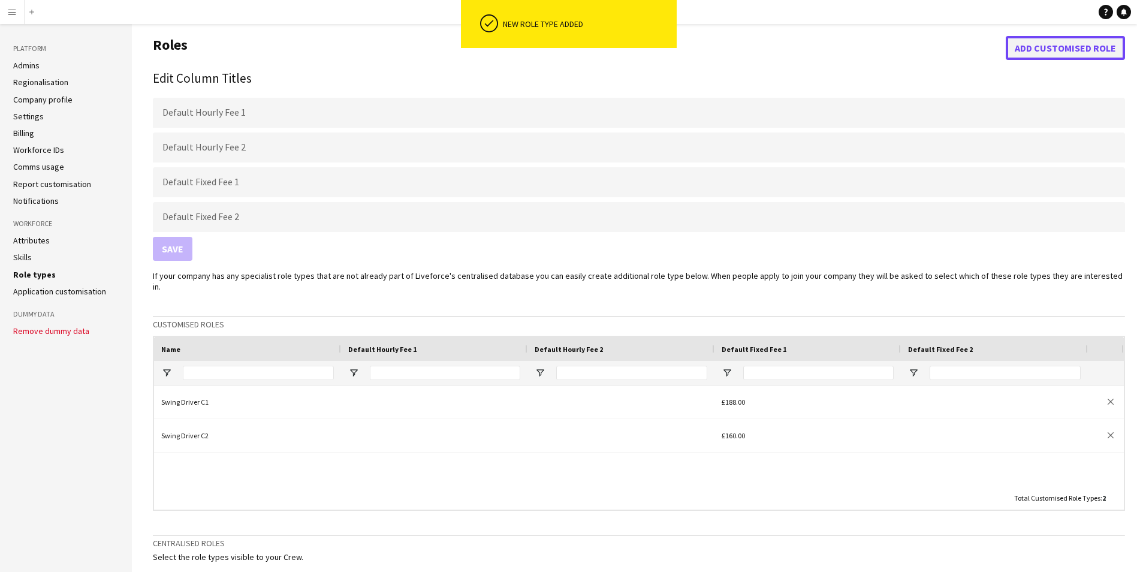
click at [1025, 50] on button "Add customised role" at bounding box center [1064, 48] width 119 height 24
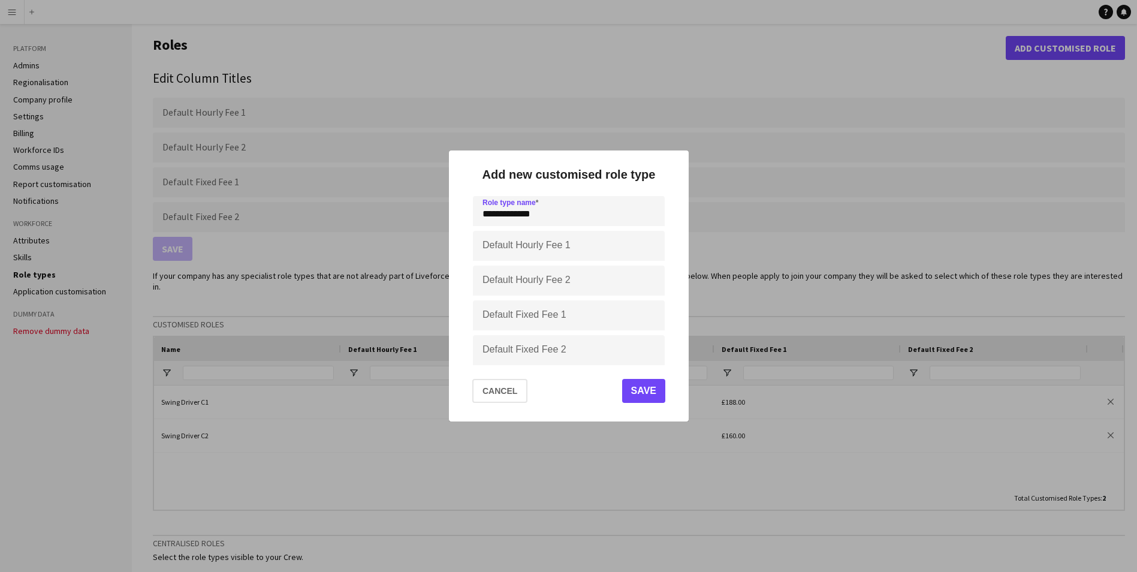
type input "**********"
type input "****"
click at [644, 393] on button "Save" at bounding box center [642, 391] width 43 height 24
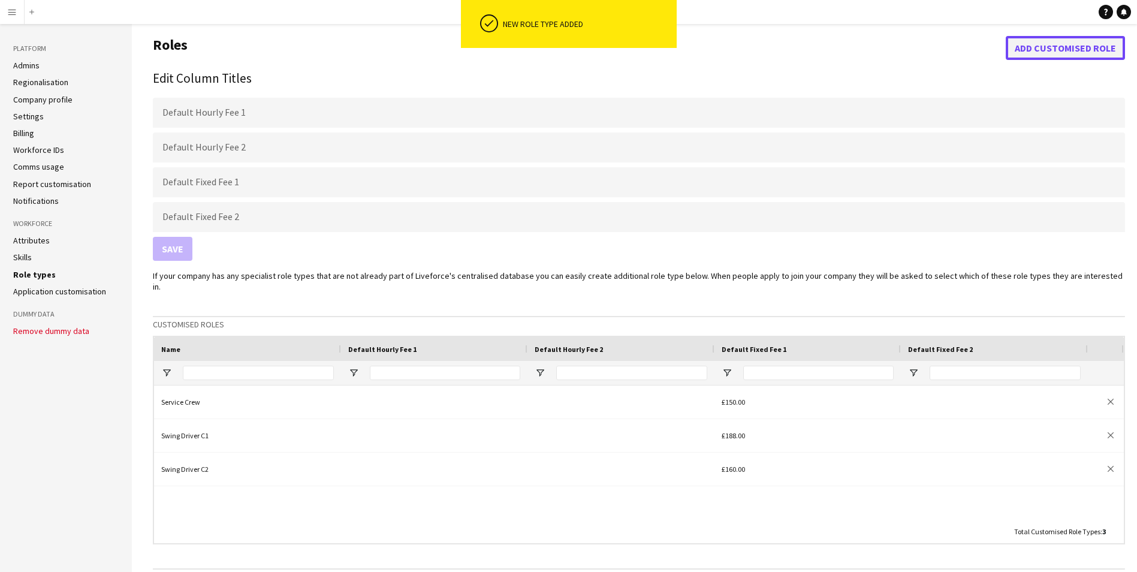
click at [1094, 50] on button "Add customised role" at bounding box center [1064, 48] width 119 height 24
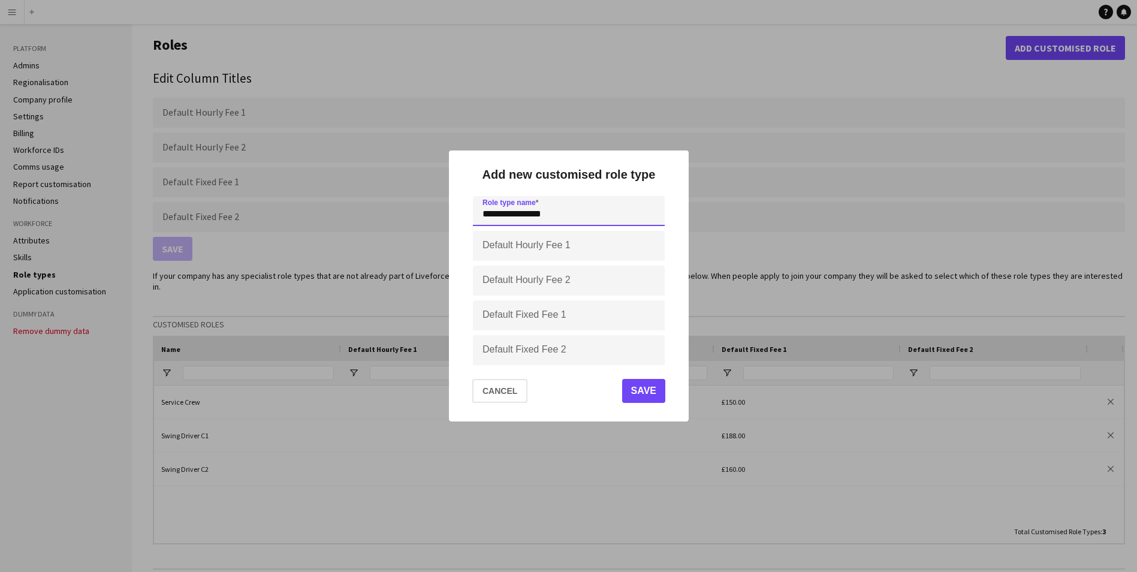
type input "**********"
type input "****"
click at [638, 392] on button "Save" at bounding box center [642, 391] width 43 height 24
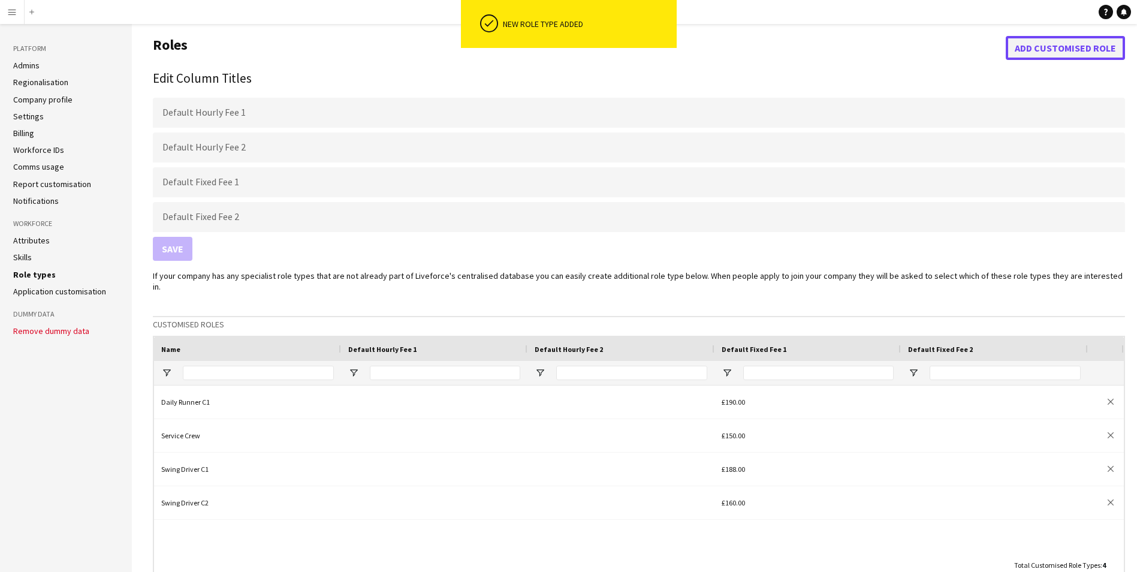
click at [1046, 49] on button "Add customised role" at bounding box center [1064, 48] width 119 height 24
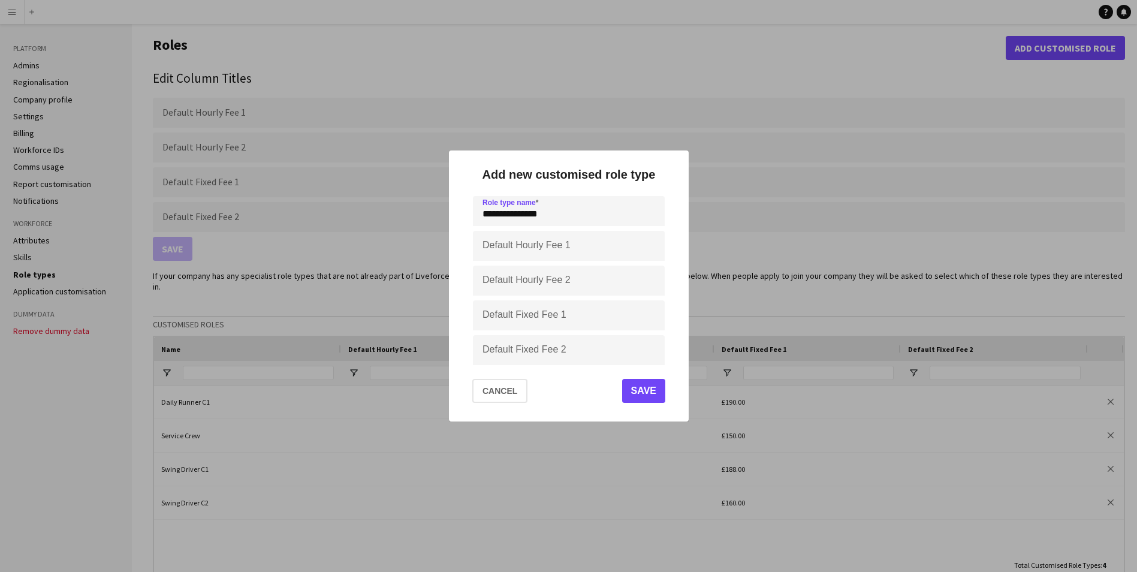
type input "**********"
type input "****"
click at [654, 374] on mat-dialog-actions "Cancel Save" at bounding box center [568, 396] width 211 height 52
click at [644, 388] on button "Save" at bounding box center [642, 391] width 43 height 24
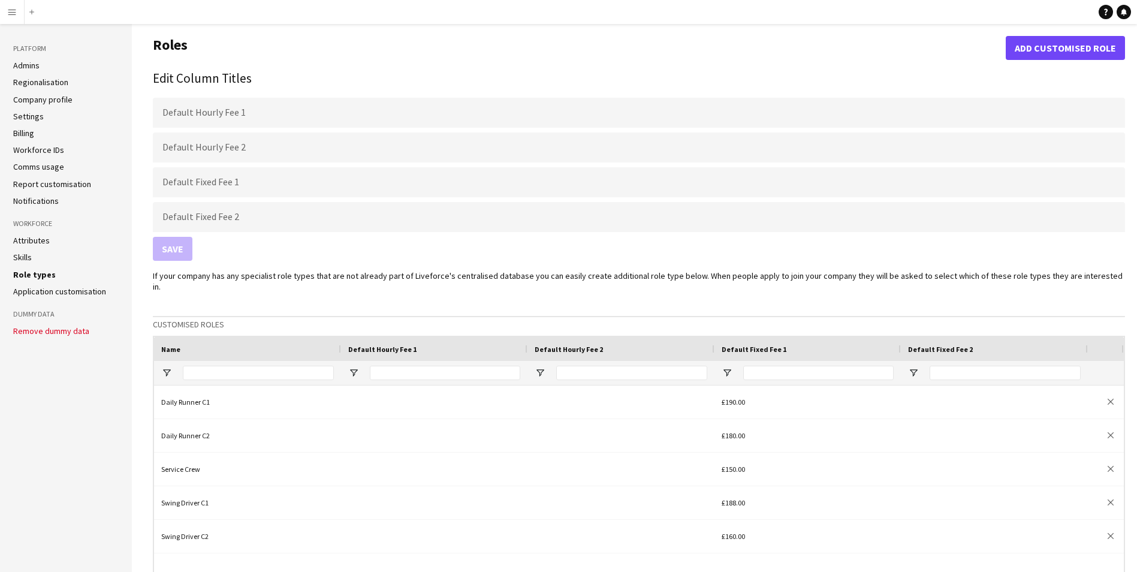
click at [68, 291] on link "Application customisation" at bounding box center [59, 291] width 93 height 11
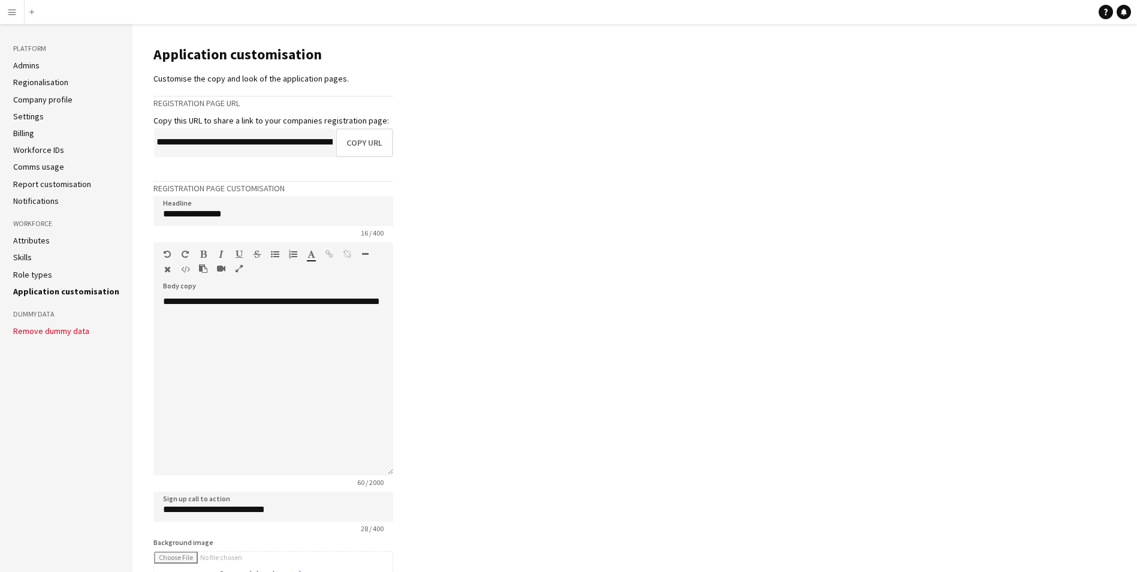
click at [44, 280] on ul "Attributes Skills Role types Application customisation" at bounding box center [66, 266] width 106 height 62
click at [40, 268] on ul "Attributes Skills Role types Application customisation" at bounding box center [66, 266] width 106 height 62
click at [34, 274] on link "Role types" at bounding box center [32, 274] width 39 height 11
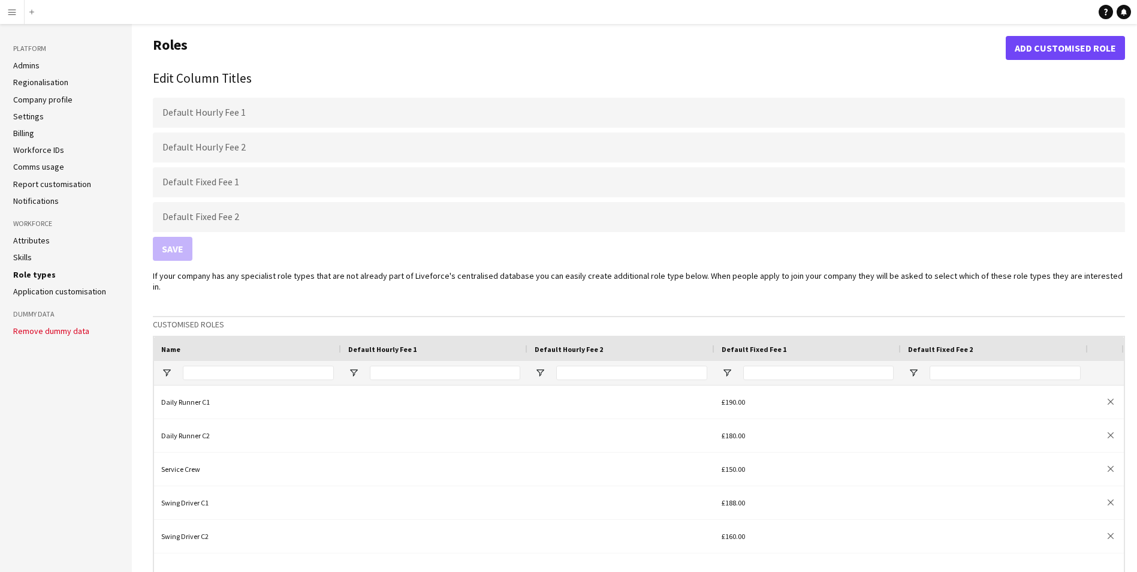
click at [23, 253] on link "Skills" at bounding box center [22, 257] width 19 height 11
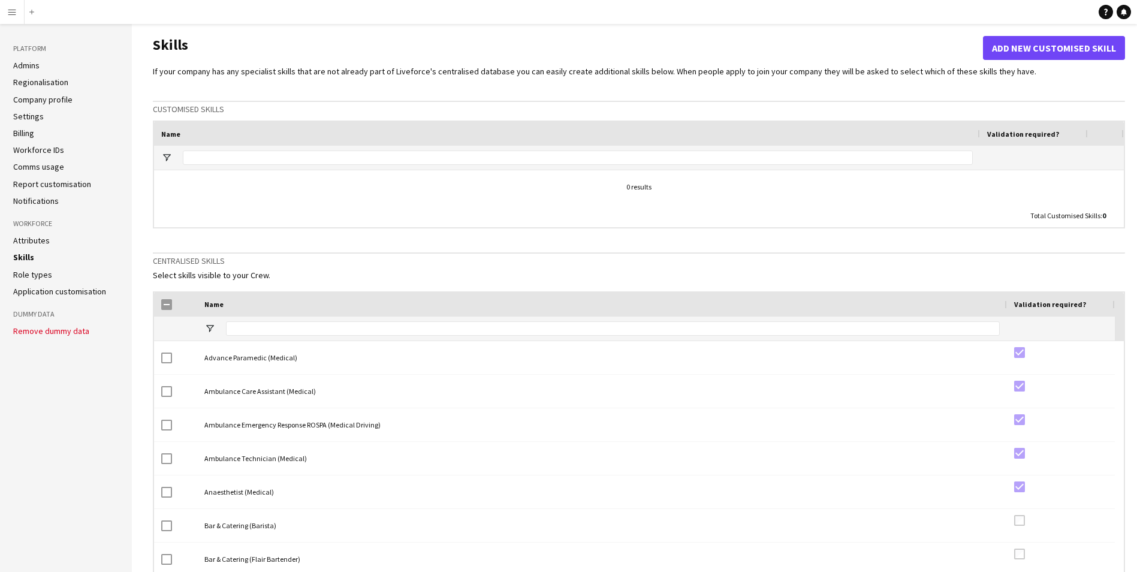
click at [35, 237] on link "Attributes" at bounding box center [31, 240] width 37 height 11
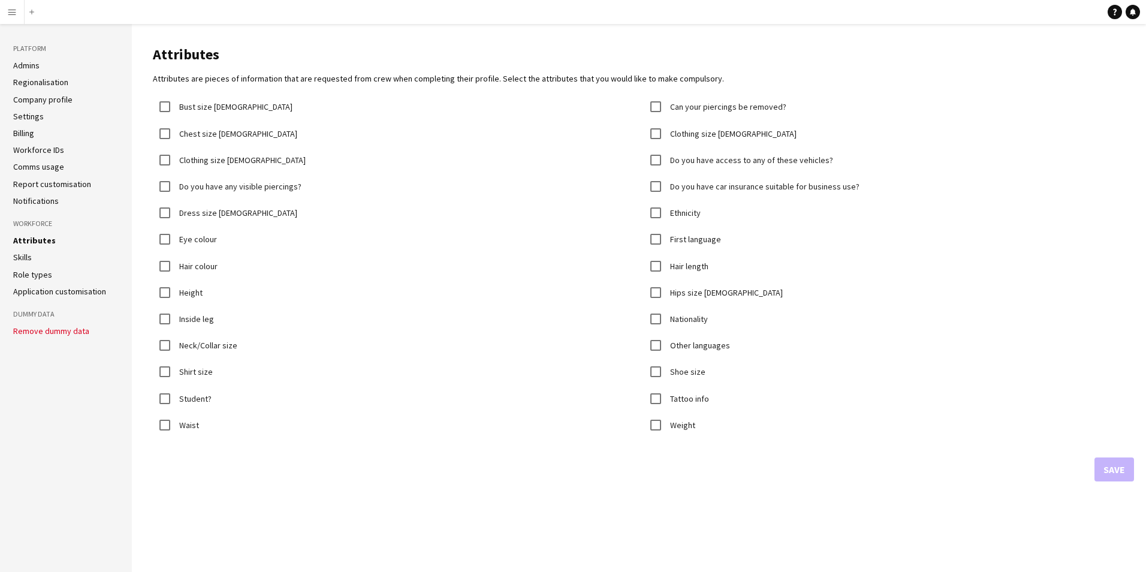
click at [41, 187] on link "Report customisation" at bounding box center [52, 184] width 78 height 11
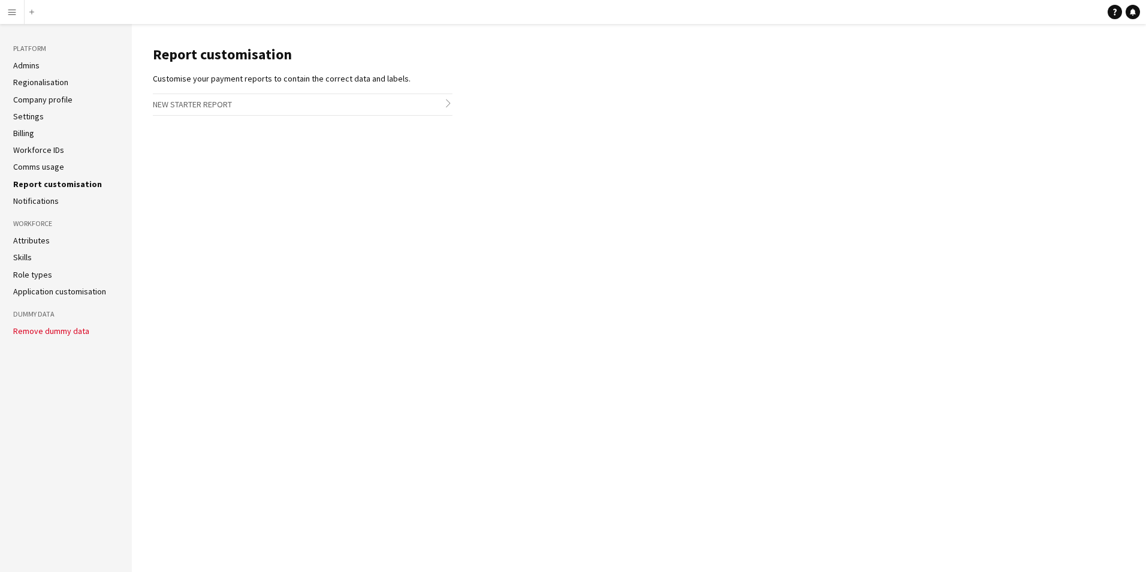
click at [29, 207] on aside "Platform Admins Regionalisation Company profile Settings Billing Workforce IDs …" at bounding box center [66, 298] width 132 height 548
click at [31, 203] on link "Notifications" at bounding box center [36, 200] width 46 height 11
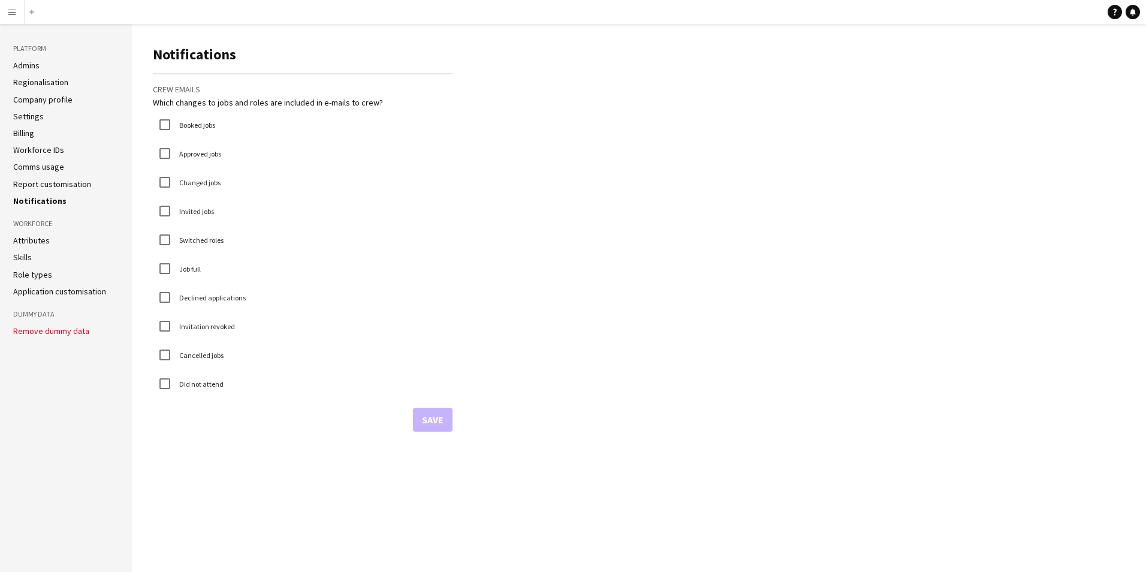
click at [33, 64] on link "Admins" at bounding box center [26, 65] width 26 height 11
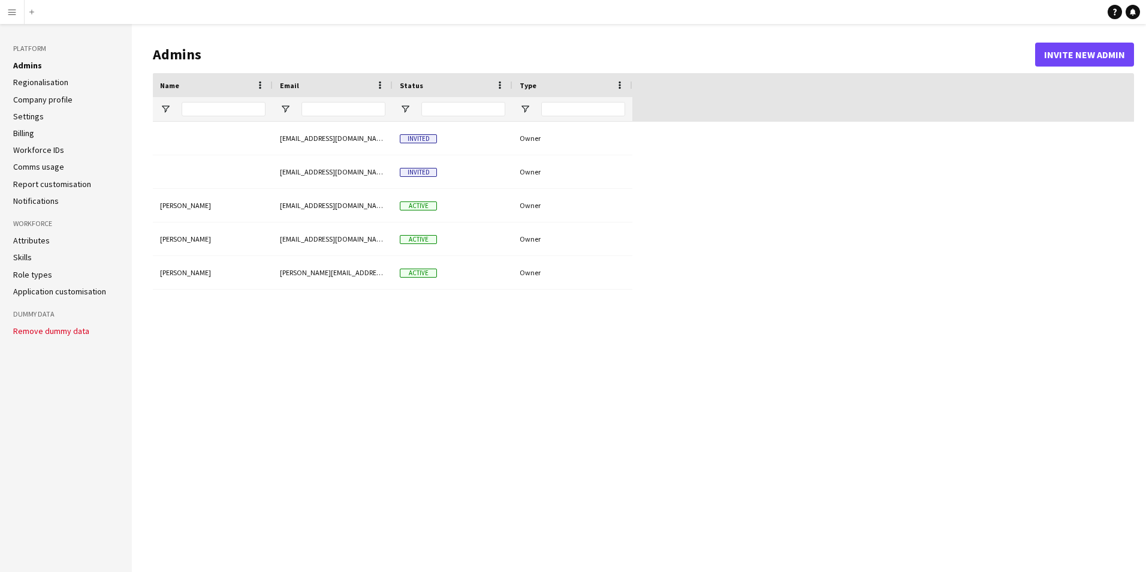
type input "**********"
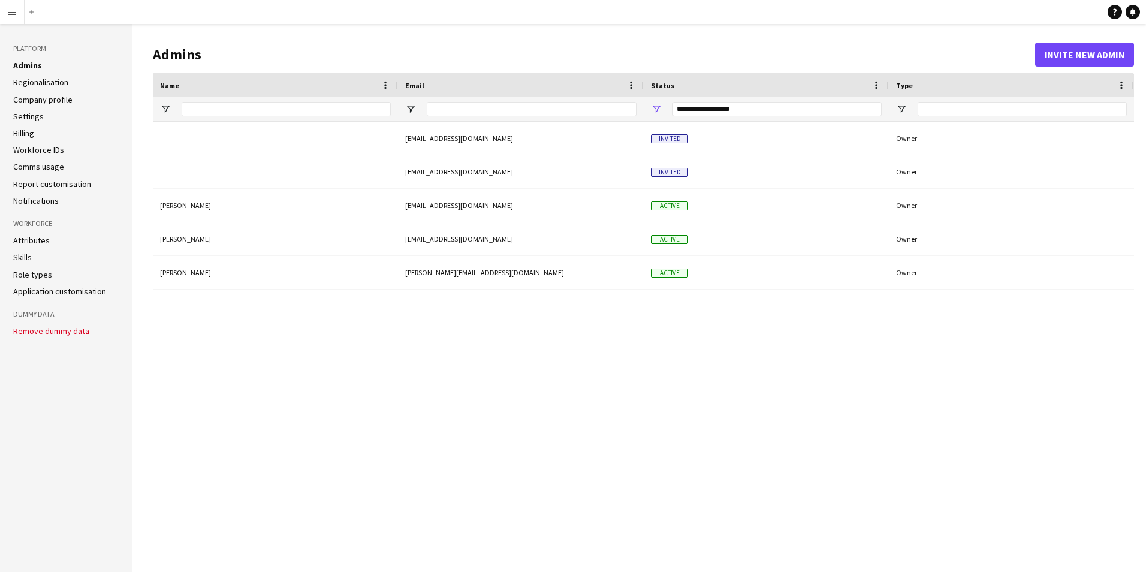
click at [57, 96] on link "Company profile" at bounding box center [42, 99] width 59 height 11
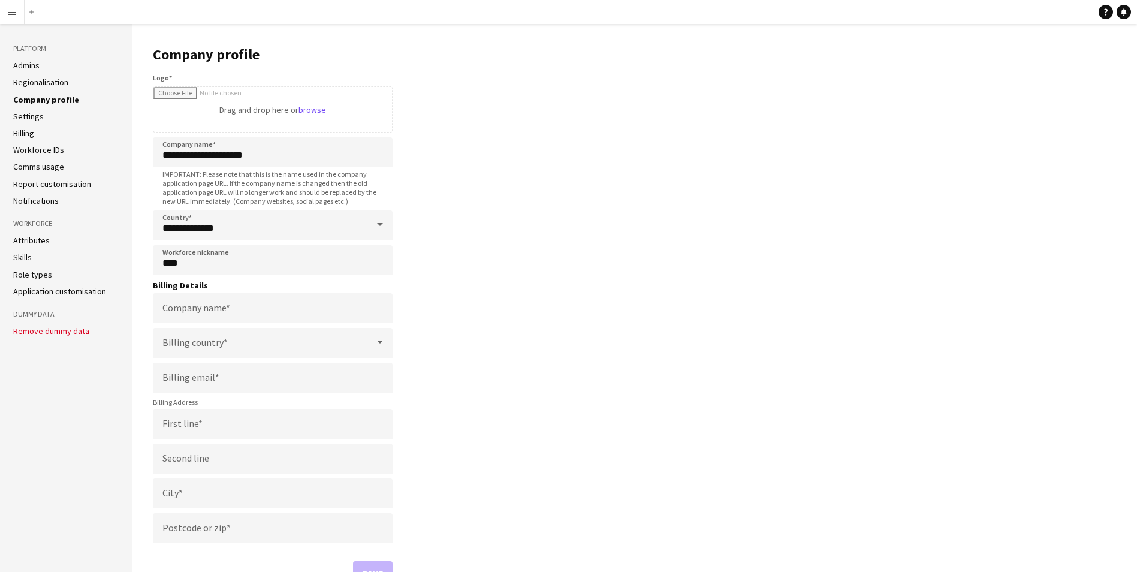
click at [31, 63] on link "Admins" at bounding box center [26, 65] width 26 height 11
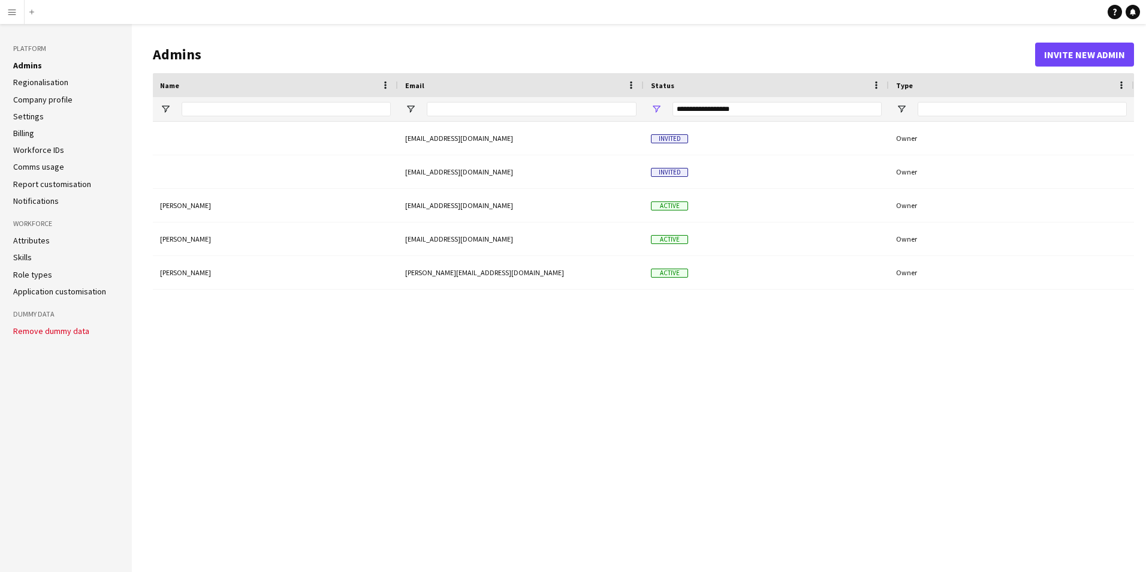
click at [12, 4] on button "Menu" at bounding box center [12, 12] width 24 height 24
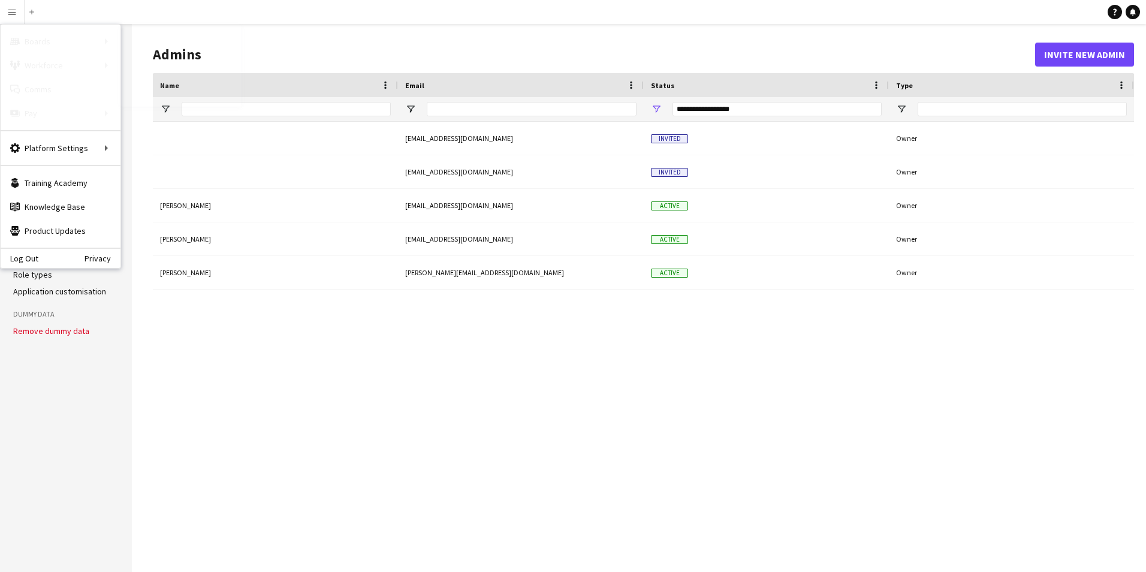
click at [146, 34] on link "Boards" at bounding box center [181, 41] width 120 height 24
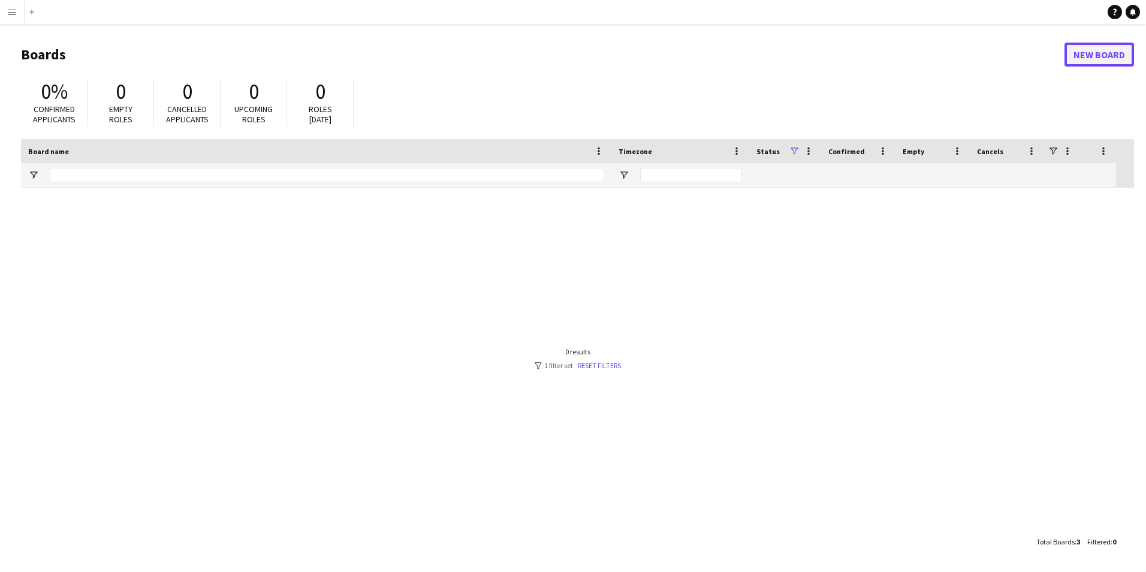
click at [1077, 44] on link "New Board" at bounding box center [1099, 55] width 70 height 24
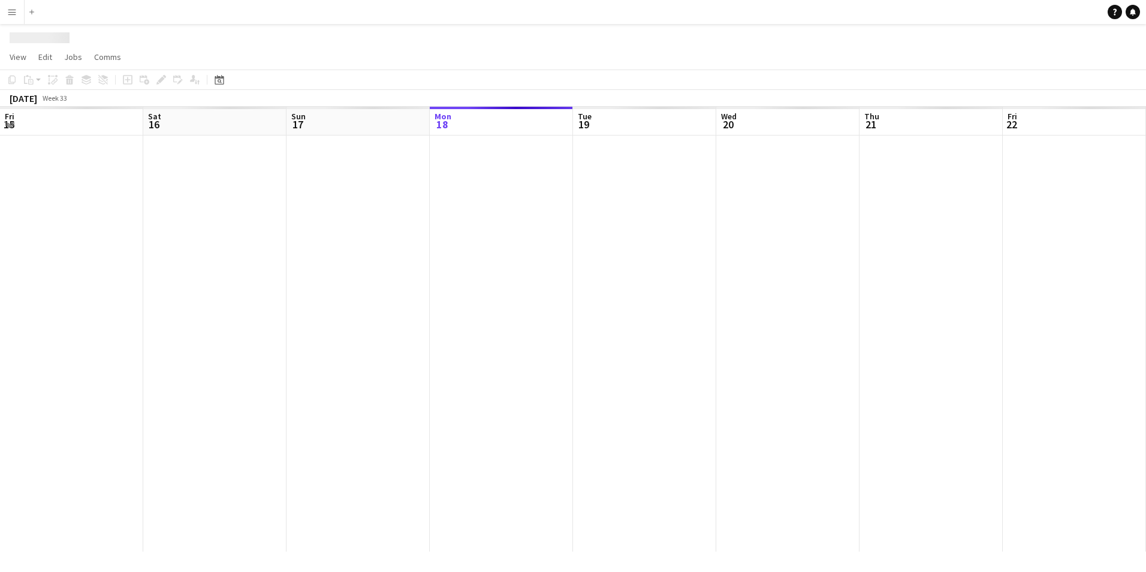
scroll to position [0, 286]
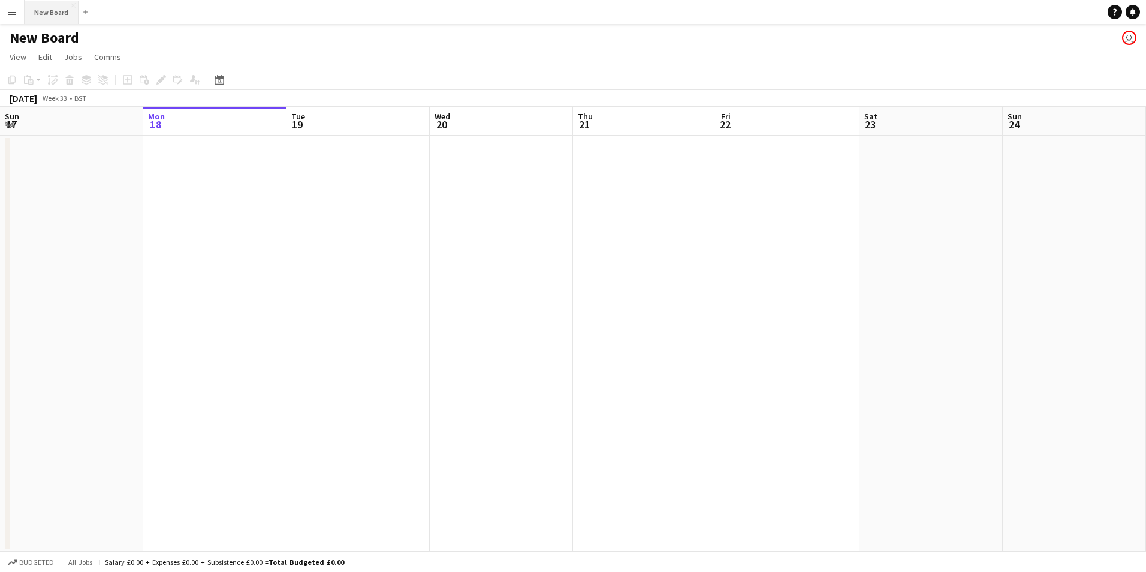
drag, startPoint x: 62, startPoint y: 37, endPoint x: 45, endPoint y: 11, distance: 31.1
click at [45, 11] on button "New Board Close" at bounding box center [52, 12] width 54 height 23
drag, startPoint x: 49, startPoint y: 8, endPoint x: 31, endPoint y: 188, distance: 180.1
click at [31, 188] on app-date-cell at bounding box center [71, 343] width 143 height 416
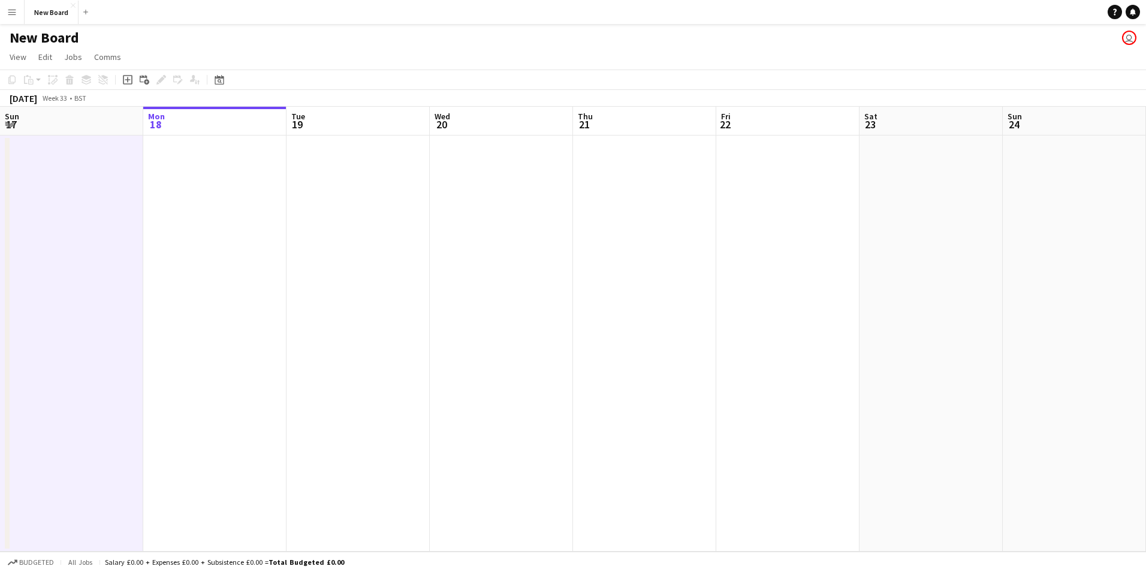
click at [237, 183] on app-date-cell at bounding box center [214, 343] width 143 height 416
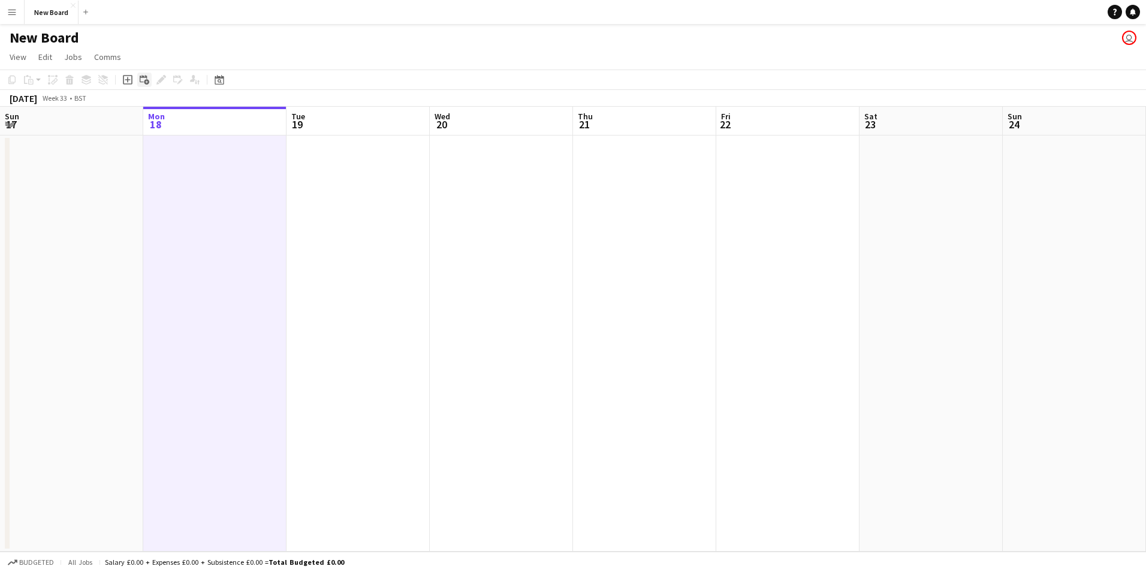
click at [145, 81] on icon at bounding box center [146, 82] width 5 height 5
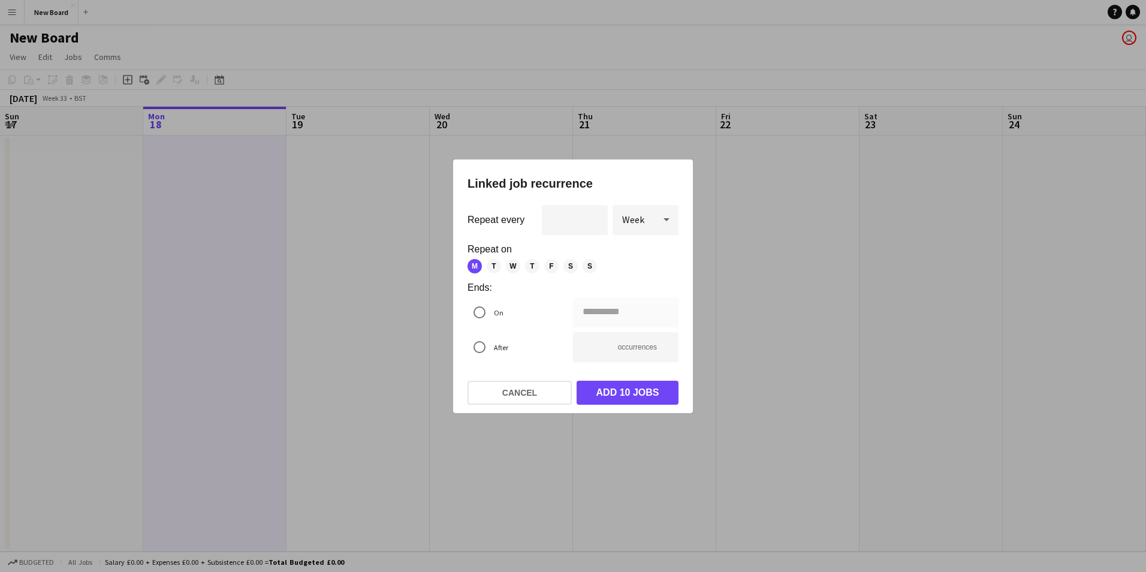
click at [190, 167] on div at bounding box center [573, 286] width 1146 height 572
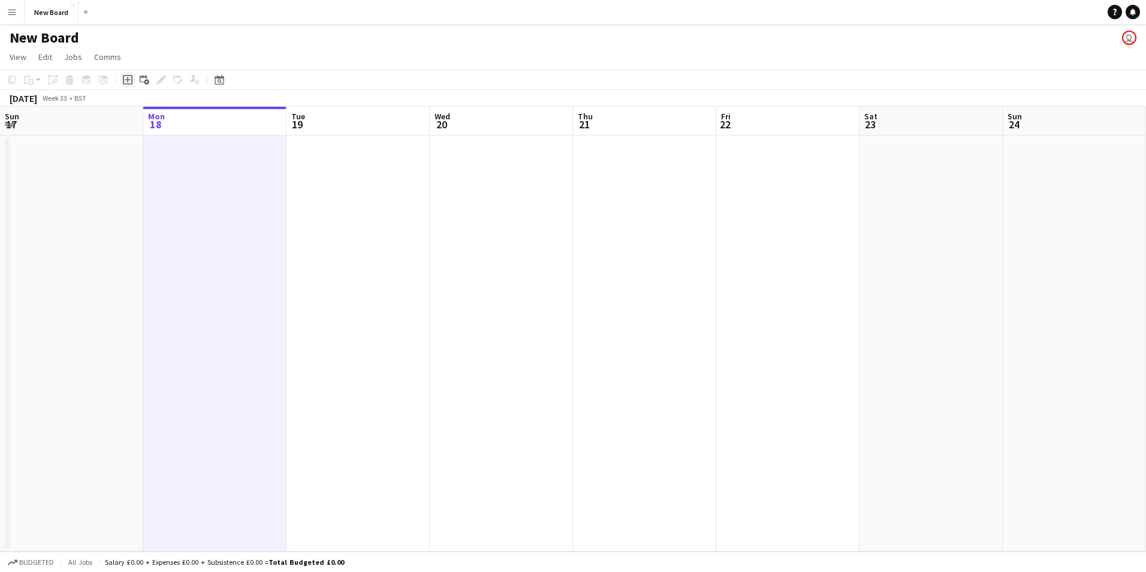
click at [122, 78] on div "Add job" at bounding box center [127, 80] width 14 height 14
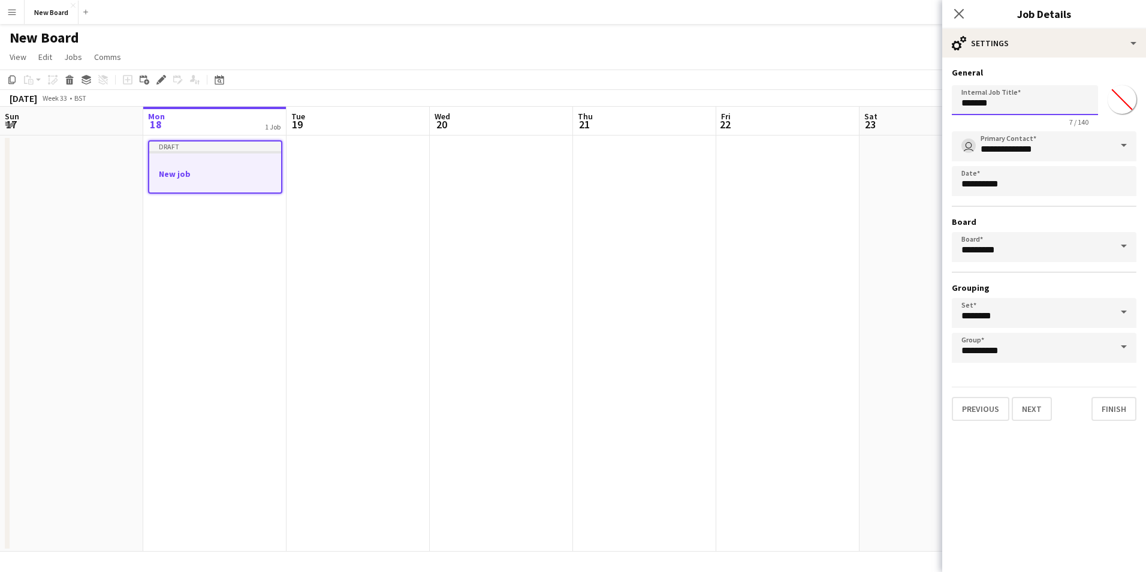
click at [1011, 104] on input "*******" at bounding box center [1024, 100] width 146 height 30
type input "*"
type input "**********"
click at [1014, 245] on input "*********" at bounding box center [1043, 247] width 185 height 30
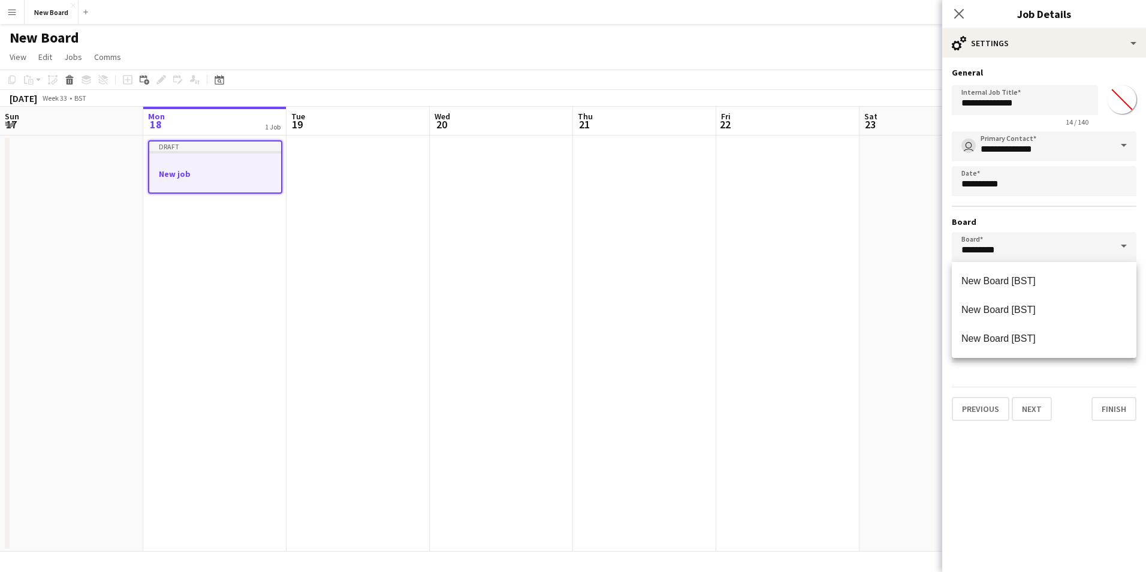
click at [1031, 211] on div "**********" at bounding box center [1043, 246] width 185 height 231
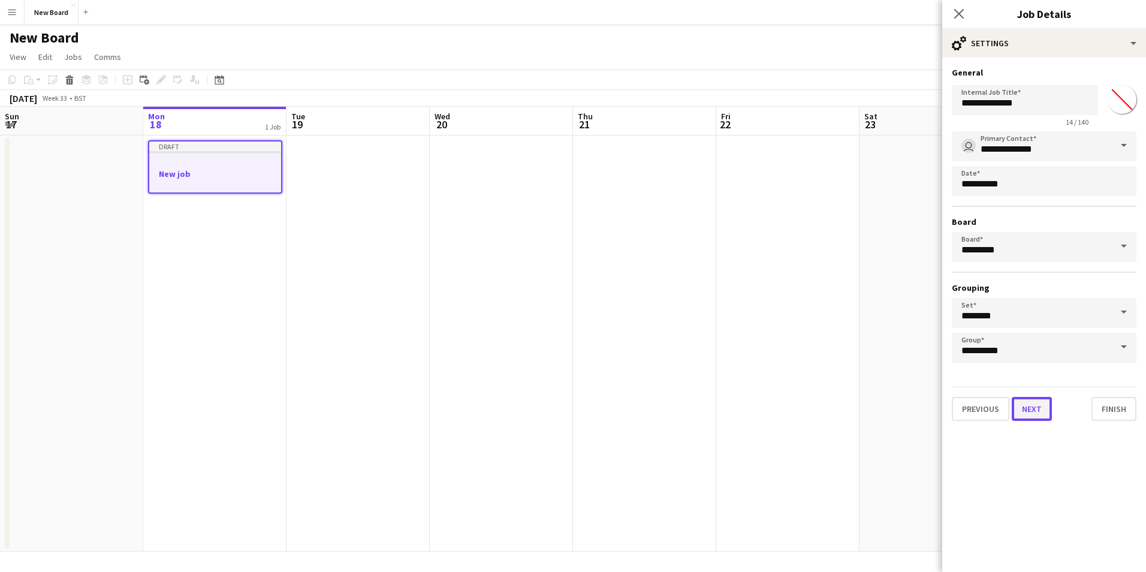
click at [1029, 412] on button "Next" at bounding box center [1031, 409] width 40 height 24
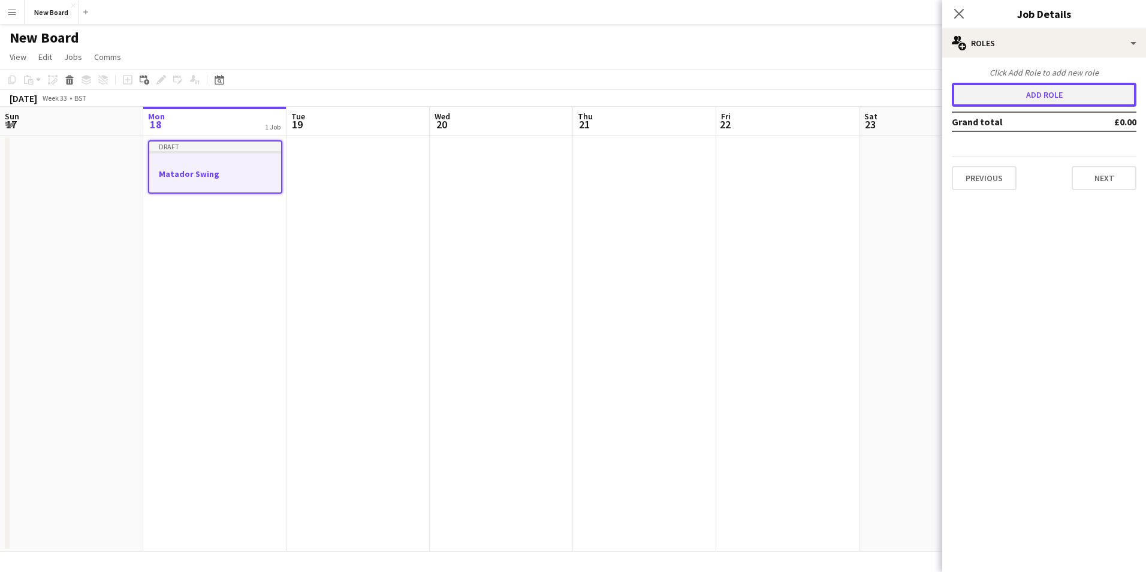
click at [1040, 96] on button "Add role" at bounding box center [1043, 95] width 185 height 24
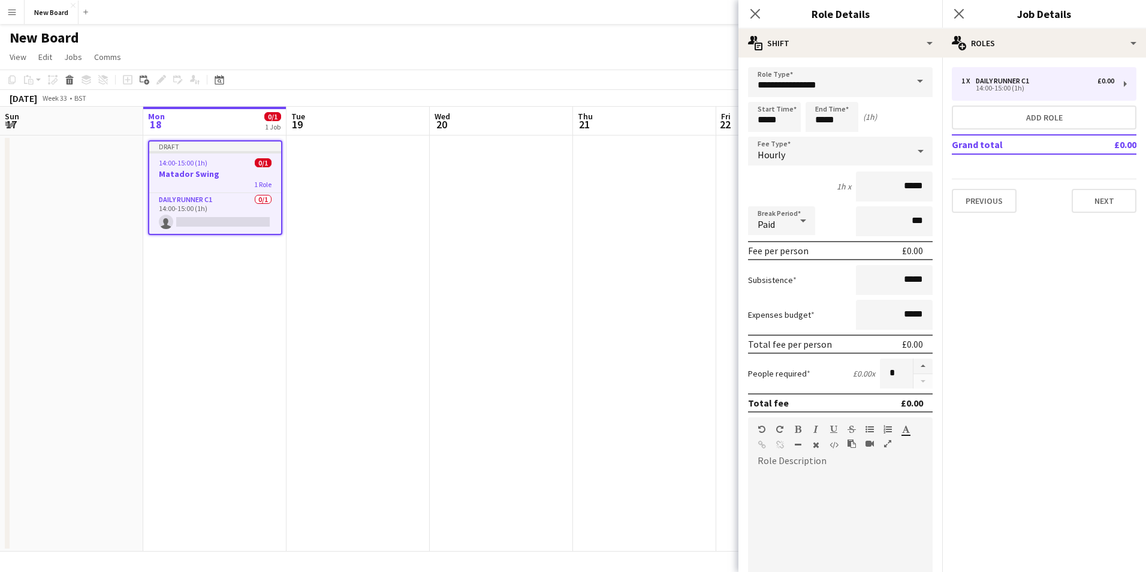
click at [909, 89] on span at bounding box center [919, 81] width 25 height 29
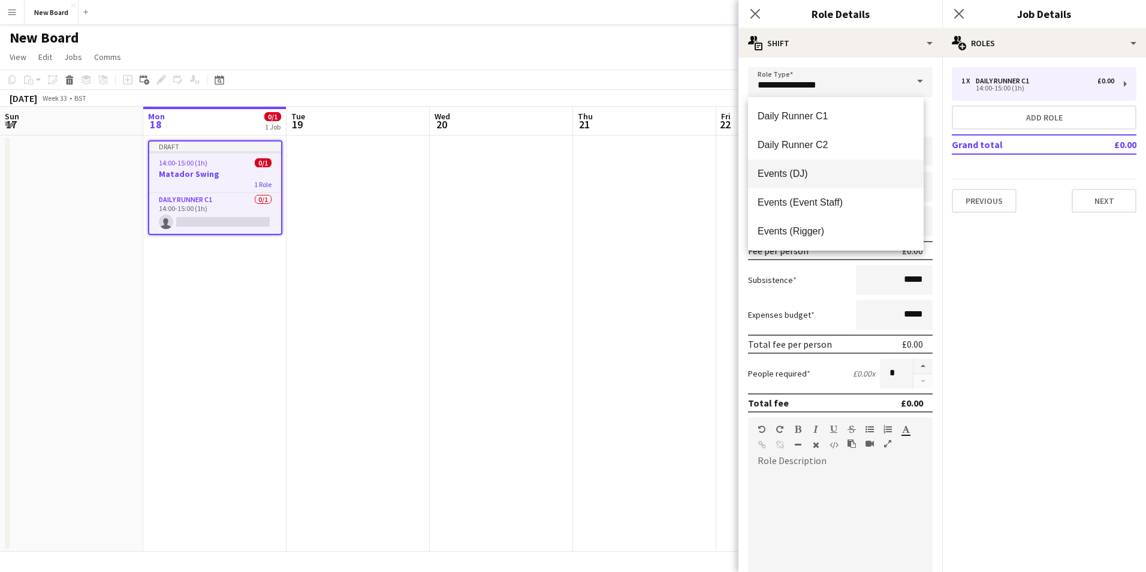
scroll to position [86, 0]
click at [836, 205] on span "Swing Driver C1" at bounding box center [835, 202] width 156 height 11
type input "**********"
type input "*******"
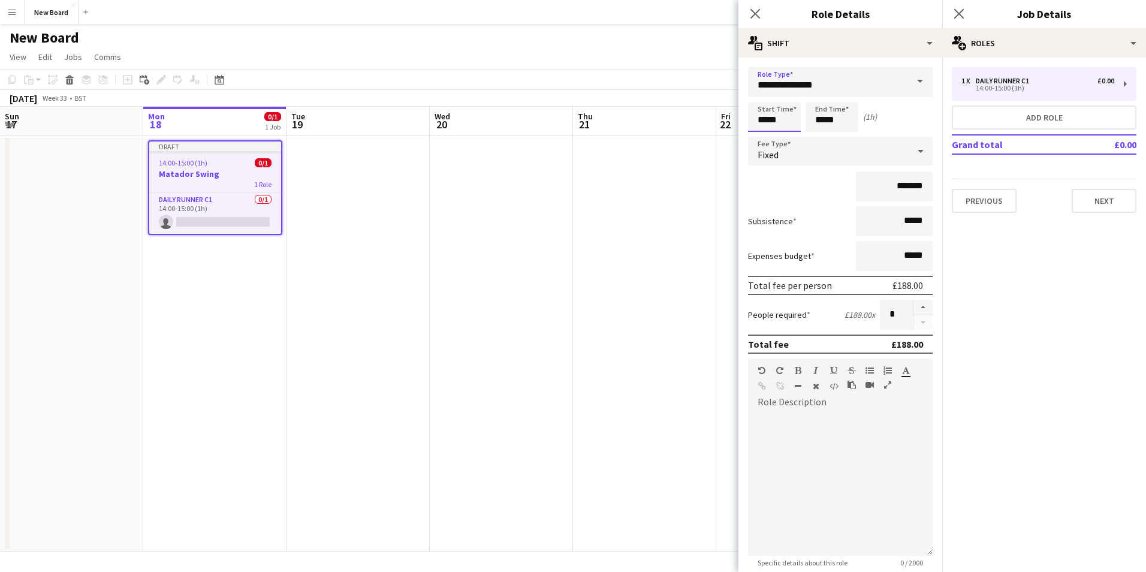
click at [789, 126] on input "*****" at bounding box center [774, 117] width 53 height 30
type input "*****"
click at [840, 113] on input "*****" at bounding box center [831, 117] width 53 height 30
drag, startPoint x: 850, startPoint y: 119, endPoint x: 774, endPoint y: 119, distance: 76.1
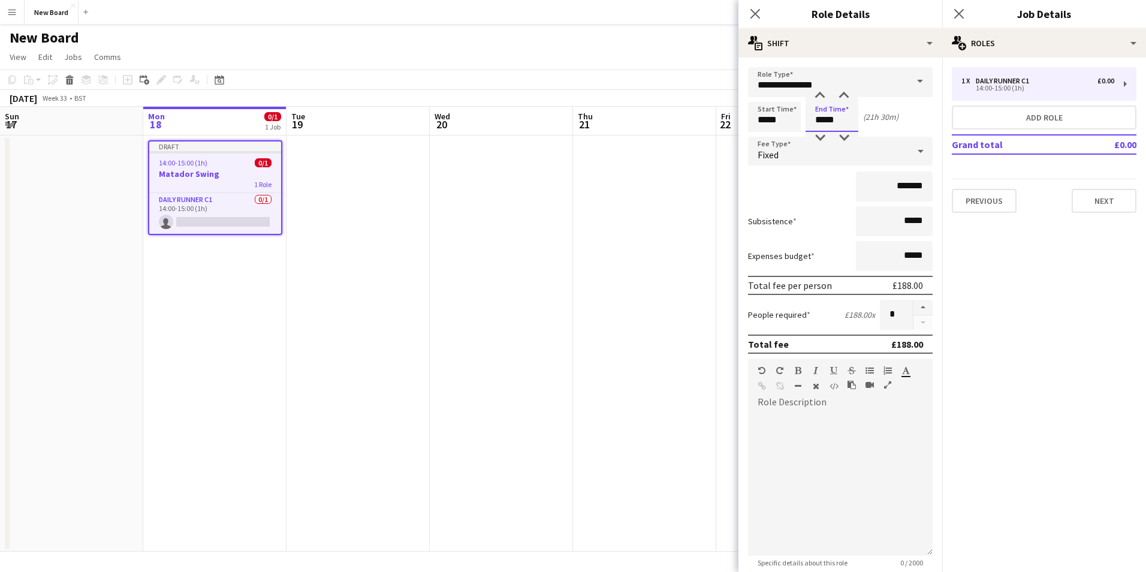
click at [774, 119] on div "Start Time ***** End Time ***** (21h 30m)" at bounding box center [840, 117] width 185 height 30
type input "*****"
click at [800, 185] on div "*******" at bounding box center [840, 186] width 185 height 30
click at [806, 151] on div "Fixed" at bounding box center [828, 151] width 161 height 29
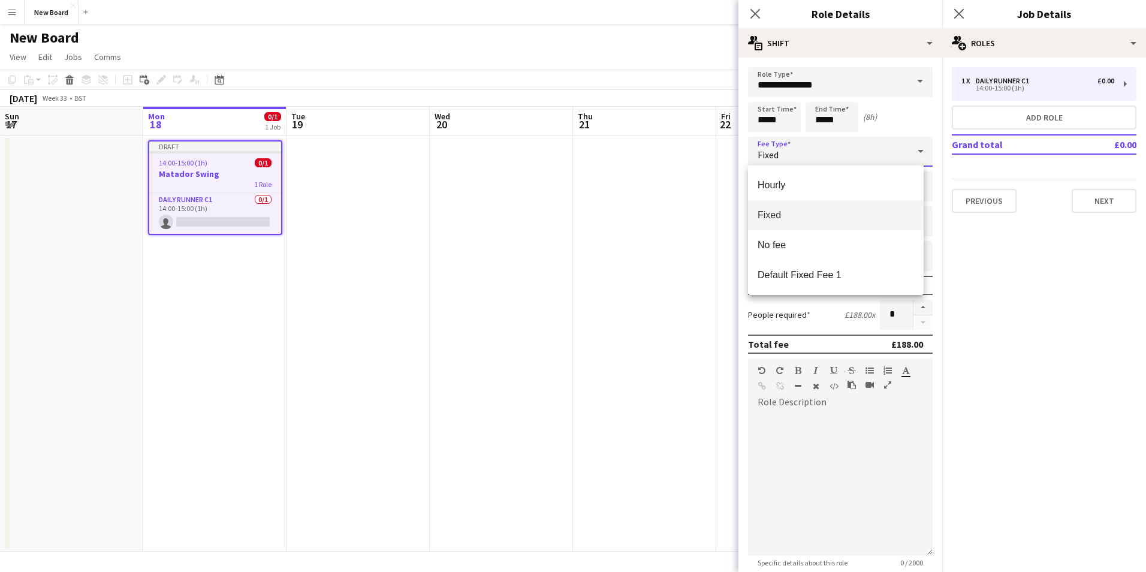
click at [788, 217] on span "Fixed" at bounding box center [835, 214] width 156 height 11
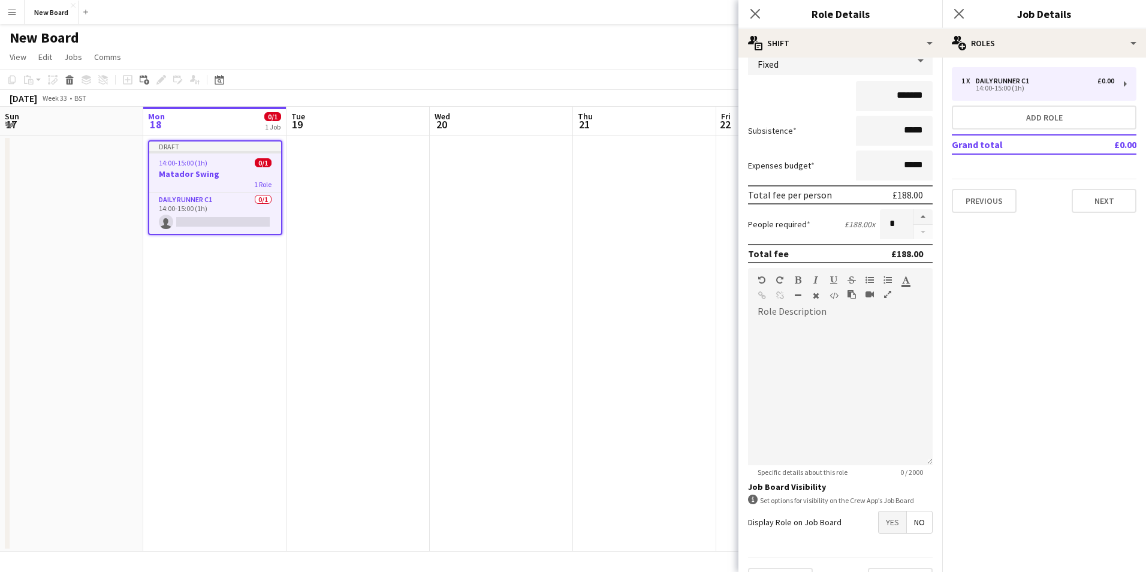
scroll to position [120, 0]
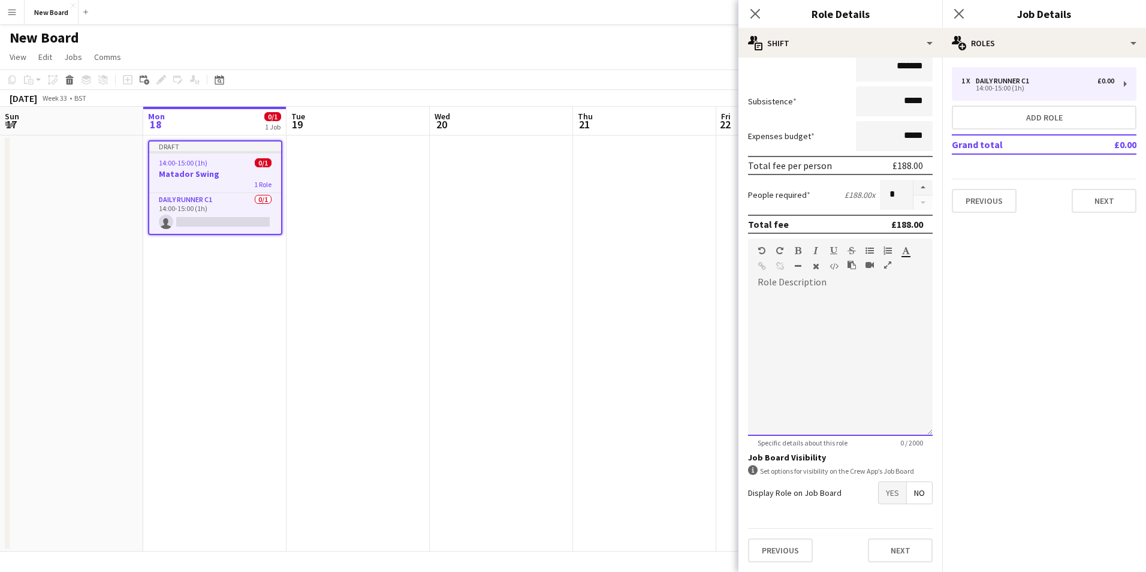
click at [815, 306] on div at bounding box center [840, 364] width 185 height 144
click at [878, 494] on span "Yes" at bounding box center [892, 493] width 28 height 22
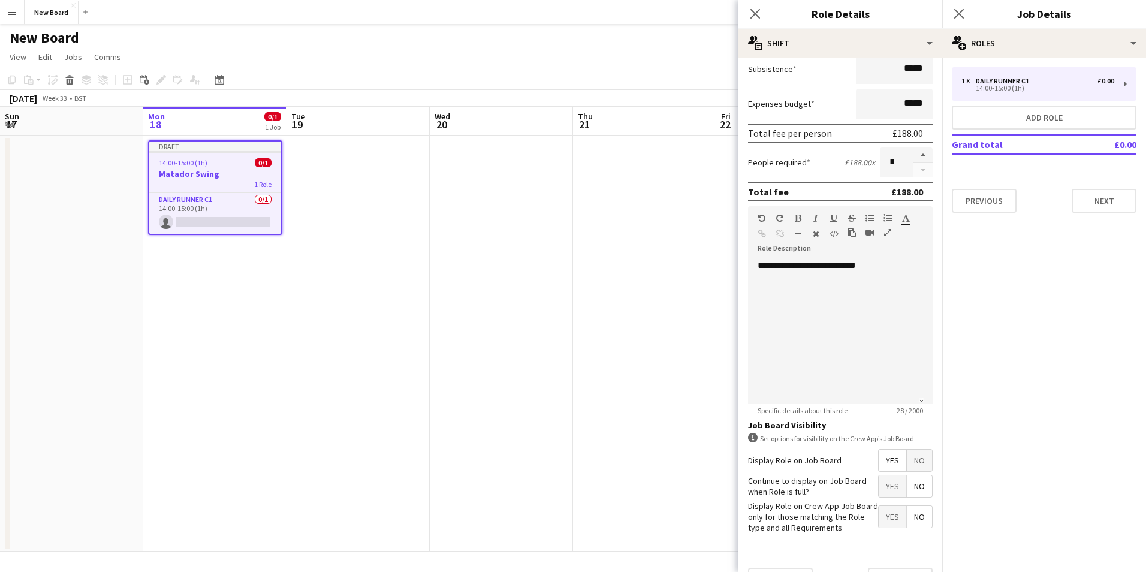
scroll to position [182, 0]
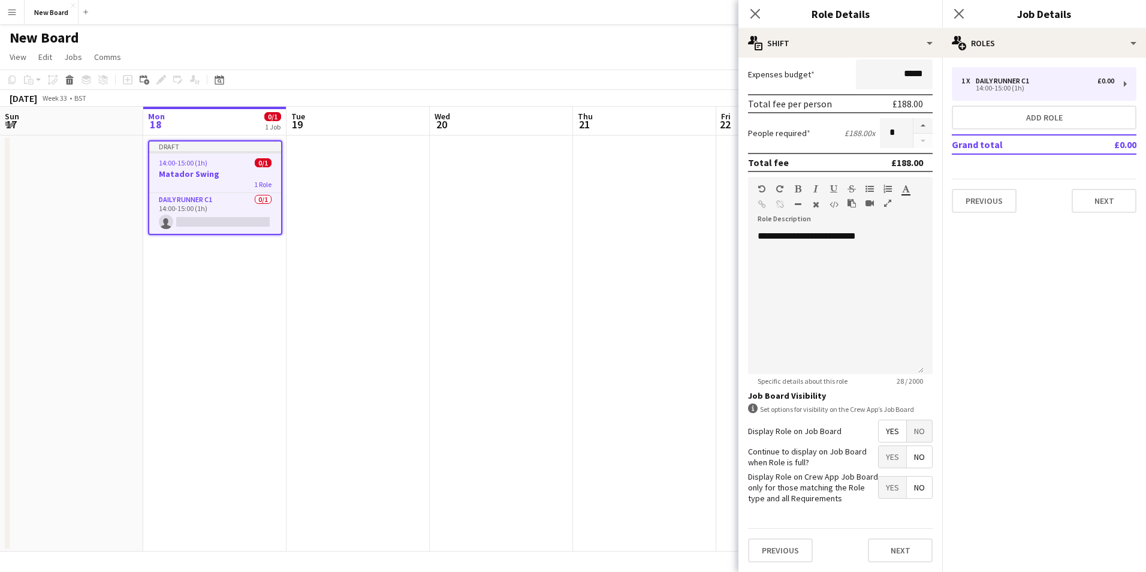
click at [887, 458] on span "Yes" at bounding box center [892, 457] width 28 height 22
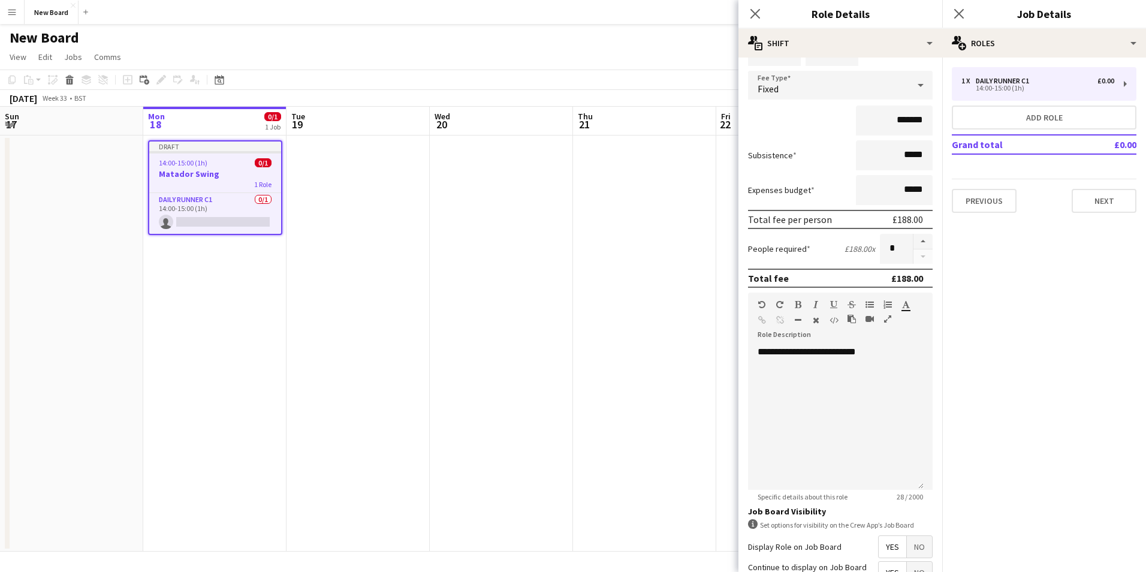
scroll to position [0, 0]
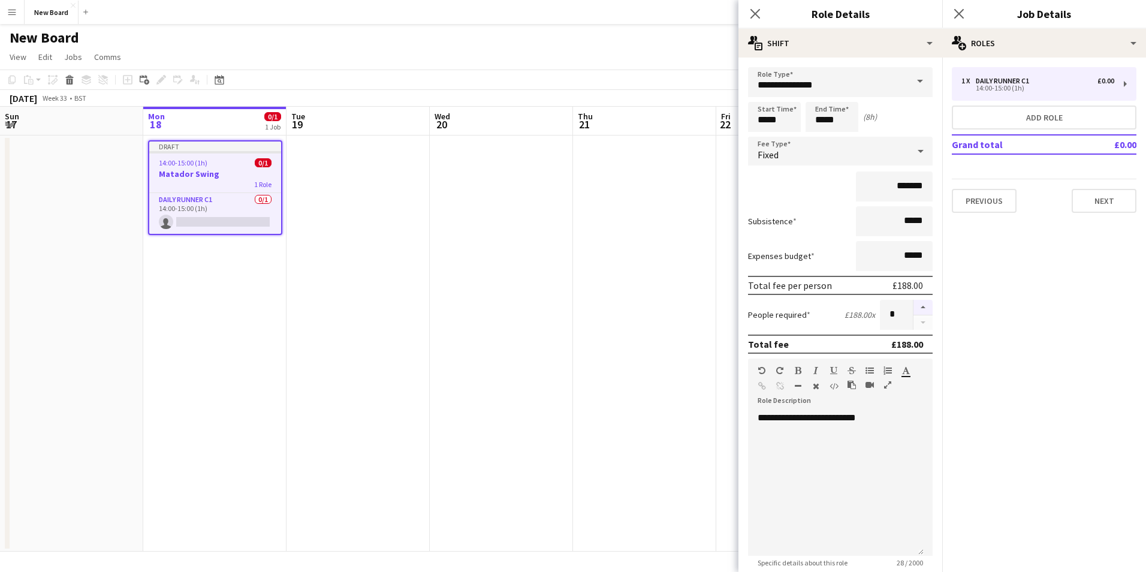
click at [915, 305] on button "button" at bounding box center [922, 308] width 19 height 16
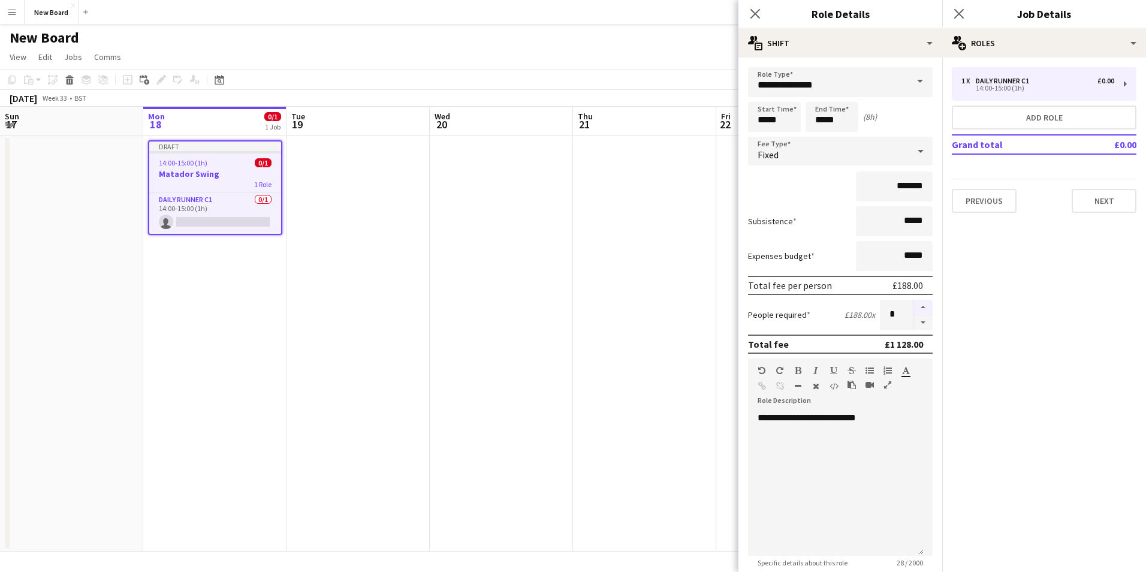
click at [915, 305] on button "button" at bounding box center [922, 308] width 19 height 16
type input "*"
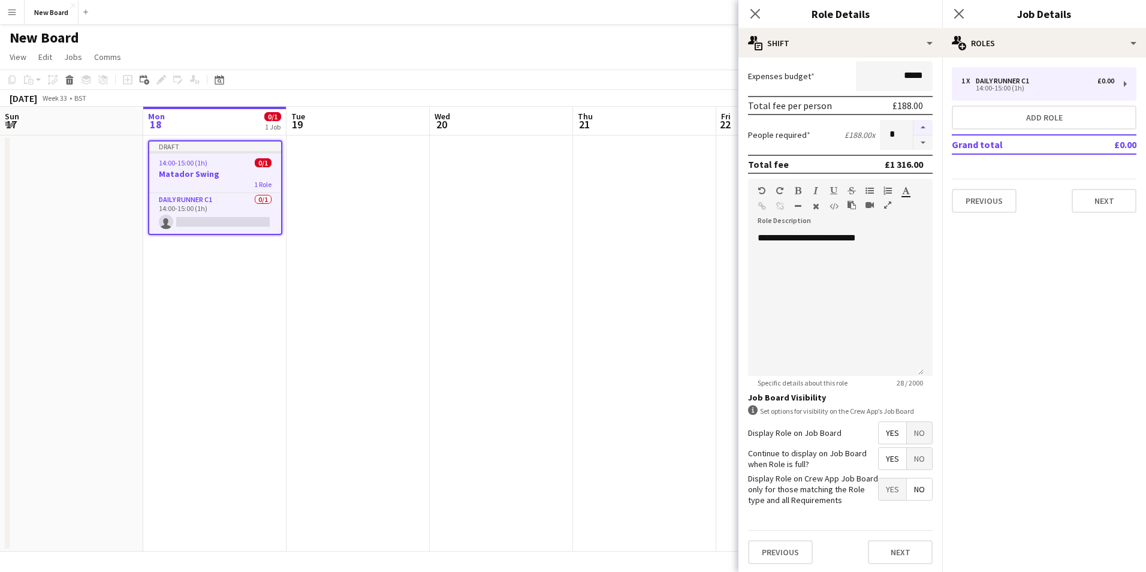
scroll to position [182, 0]
click at [892, 559] on button "Next" at bounding box center [900, 550] width 65 height 24
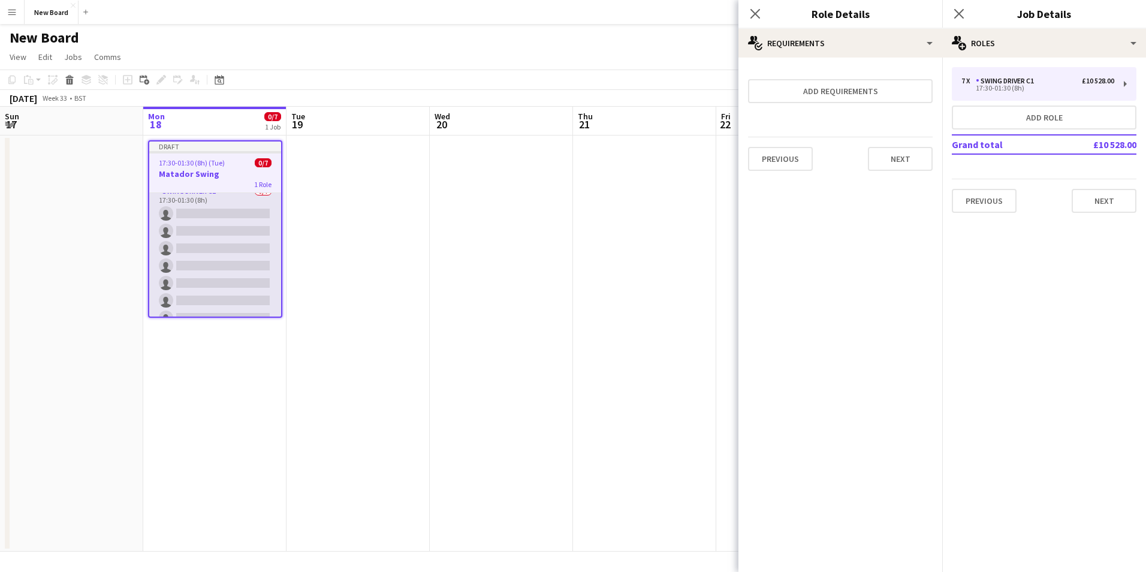
scroll to position [0, 0]
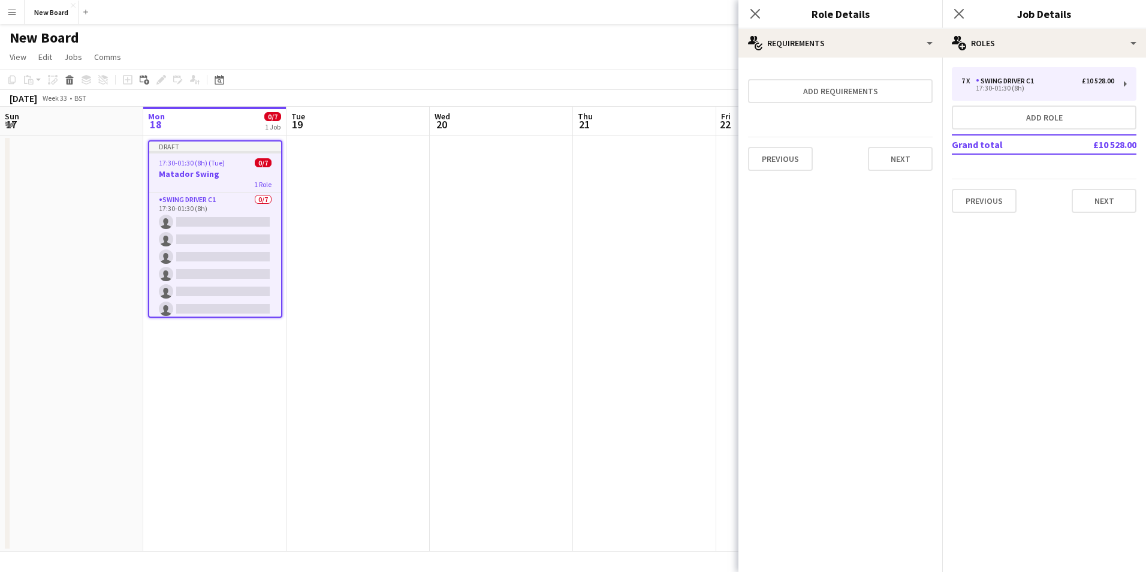
click at [761, 5] on div "Close pop-in" at bounding box center [755, 14] width 34 height 28
click at [753, 14] on icon "Close pop-in" at bounding box center [754, 13] width 11 height 11
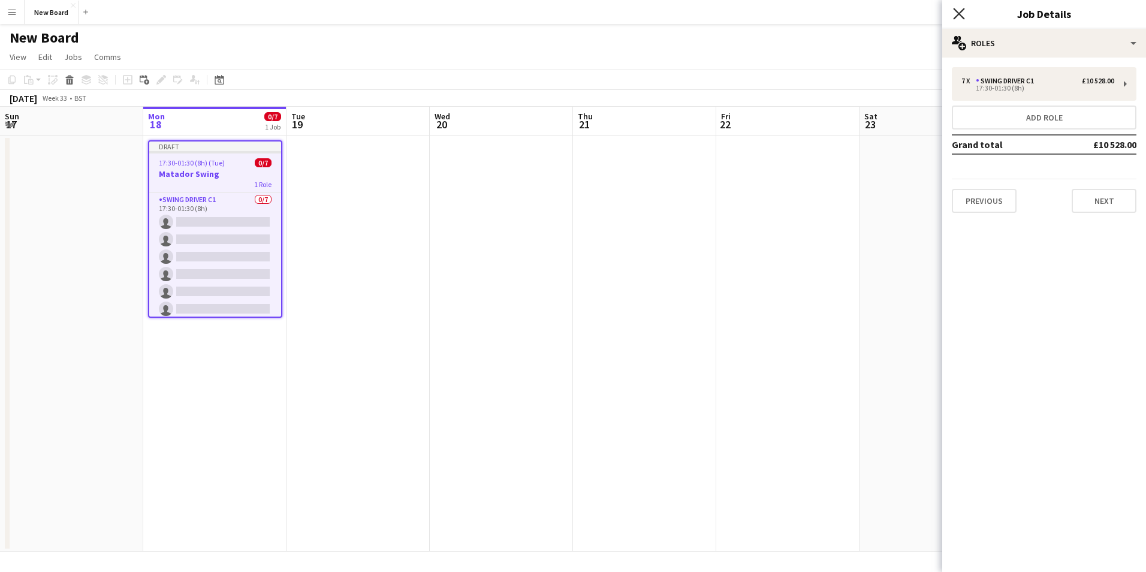
click at [961, 12] on icon at bounding box center [958, 13] width 11 height 11
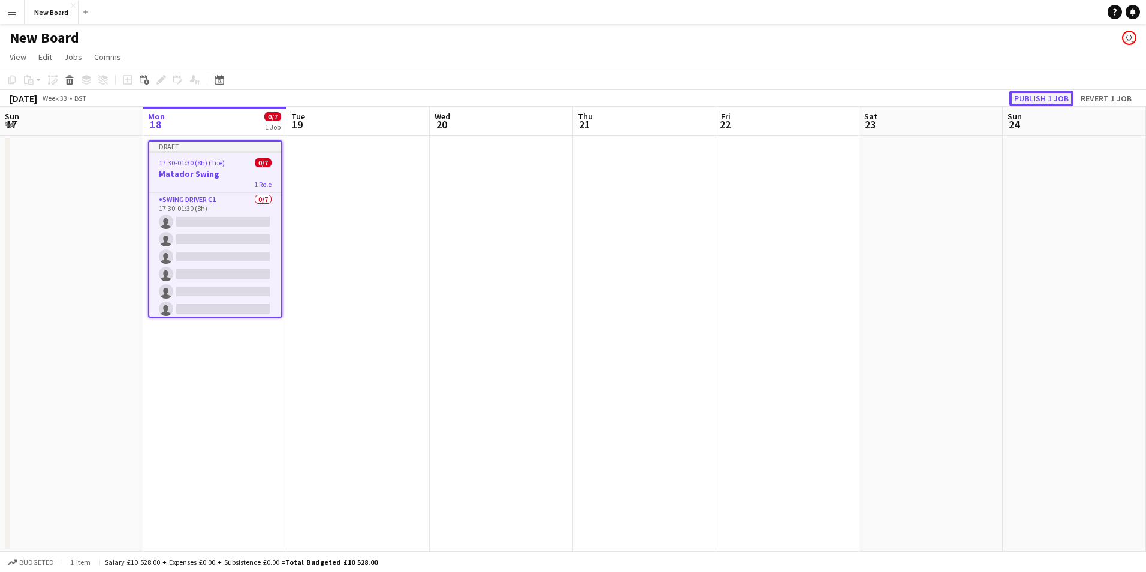
click at [1053, 96] on button "Publish 1 job" at bounding box center [1041, 98] width 64 height 16
click at [382, 217] on app-date-cell at bounding box center [357, 343] width 143 height 416
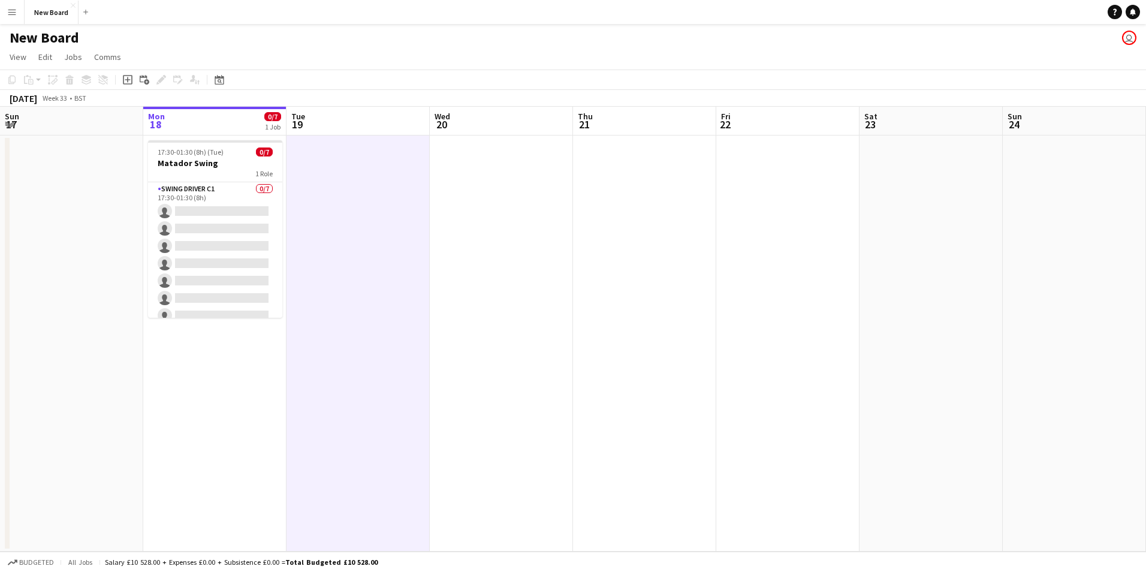
click at [17, 16] on button "Menu" at bounding box center [12, 12] width 24 height 24
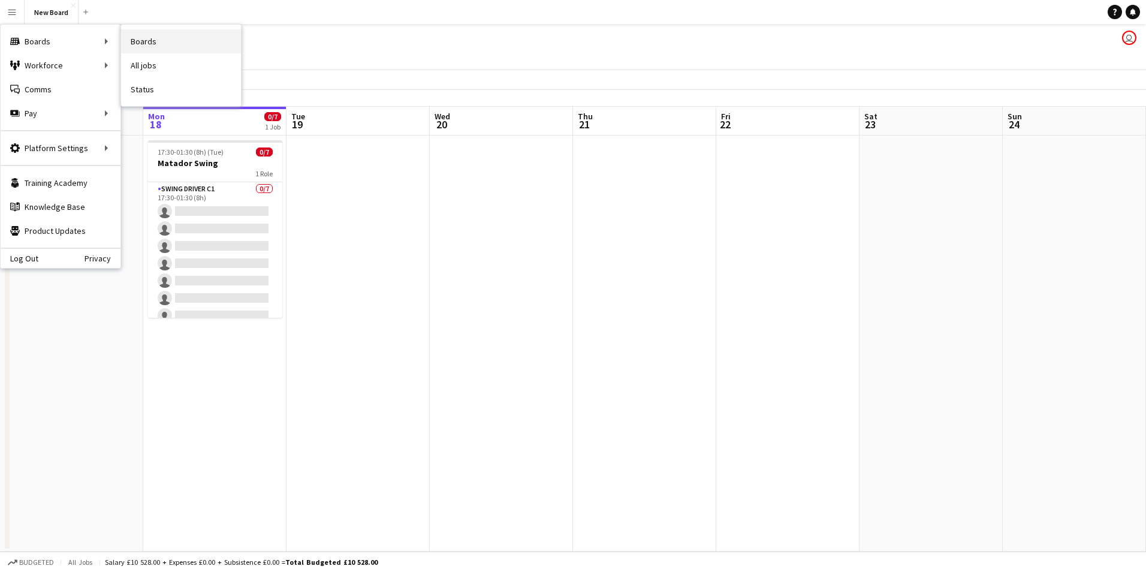
click at [173, 38] on link "Boards" at bounding box center [181, 41] width 120 height 24
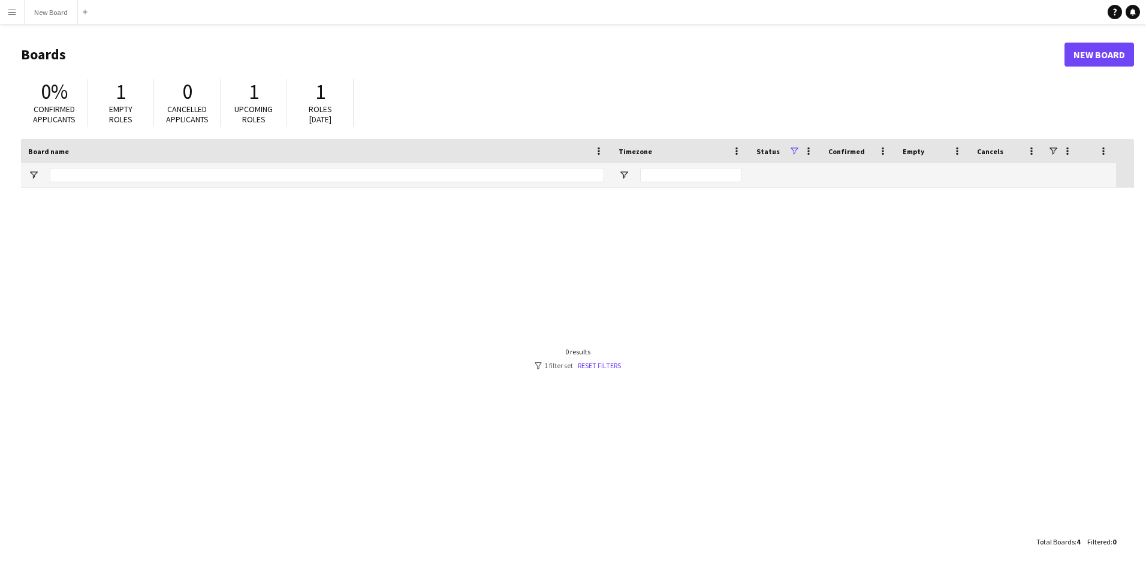
click at [234, 162] on div "Board name" at bounding box center [316, 151] width 576 height 24
click at [211, 180] on input "Board name Filter Input" at bounding box center [327, 175] width 554 height 14
click at [34, 1] on button "New Board Close" at bounding box center [51, 12] width 53 height 23
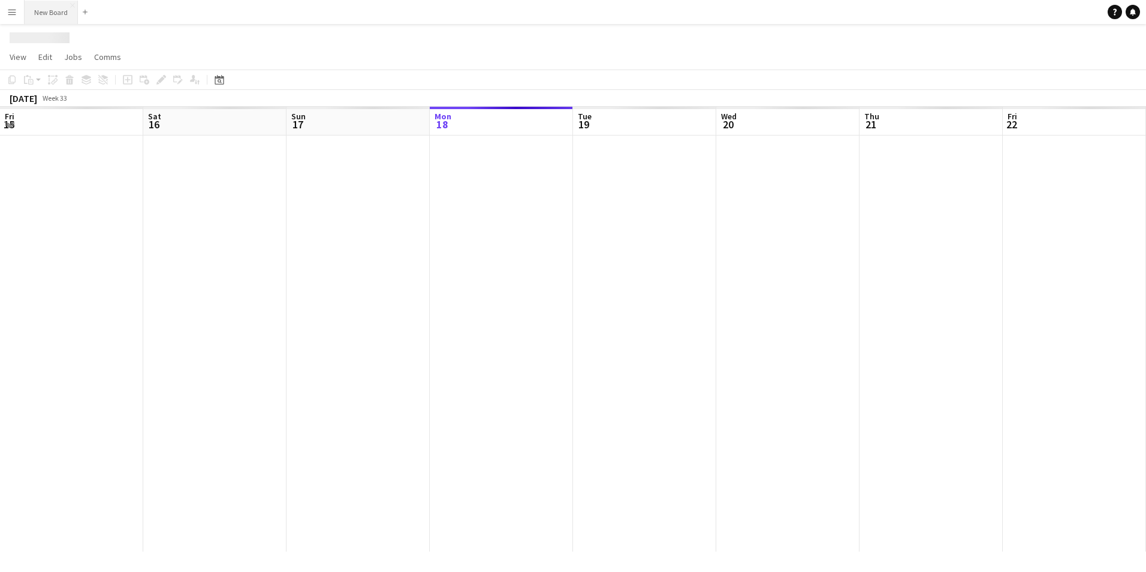
scroll to position [0, 286]
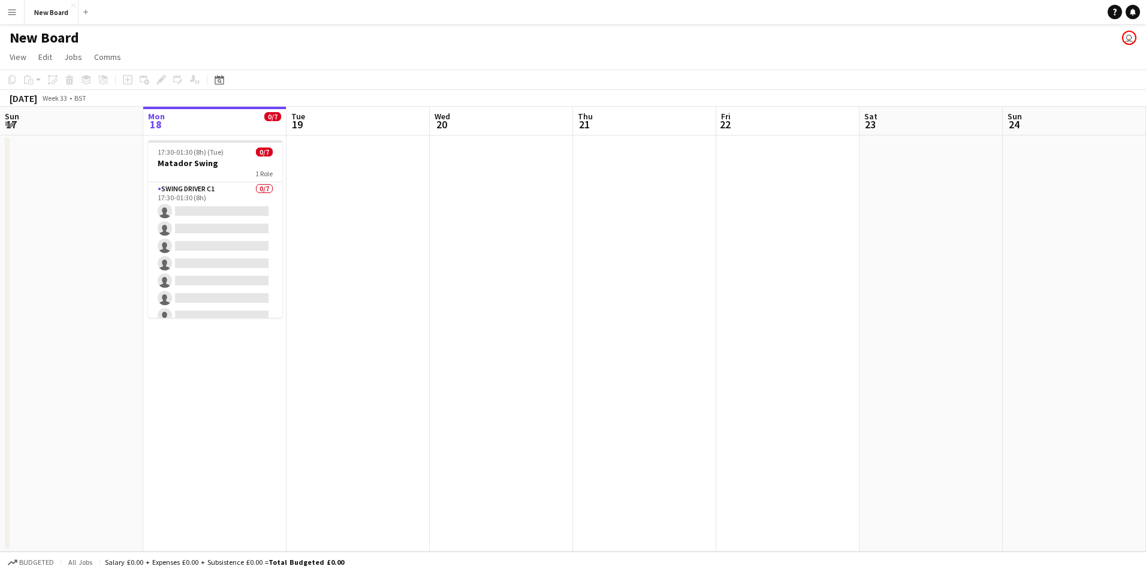
click at [7, 10] on button "Menu" at bounding box center [12, 12] width 24 height 24
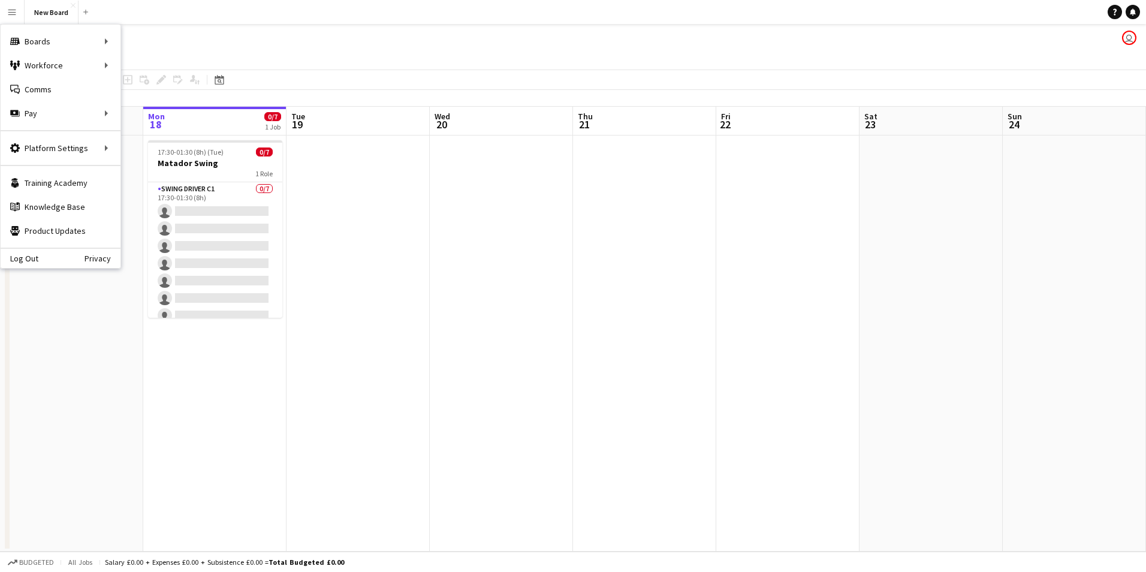
click at [461, 375] on app-date-cell at bounding box center [501, 343] width 143 height 416
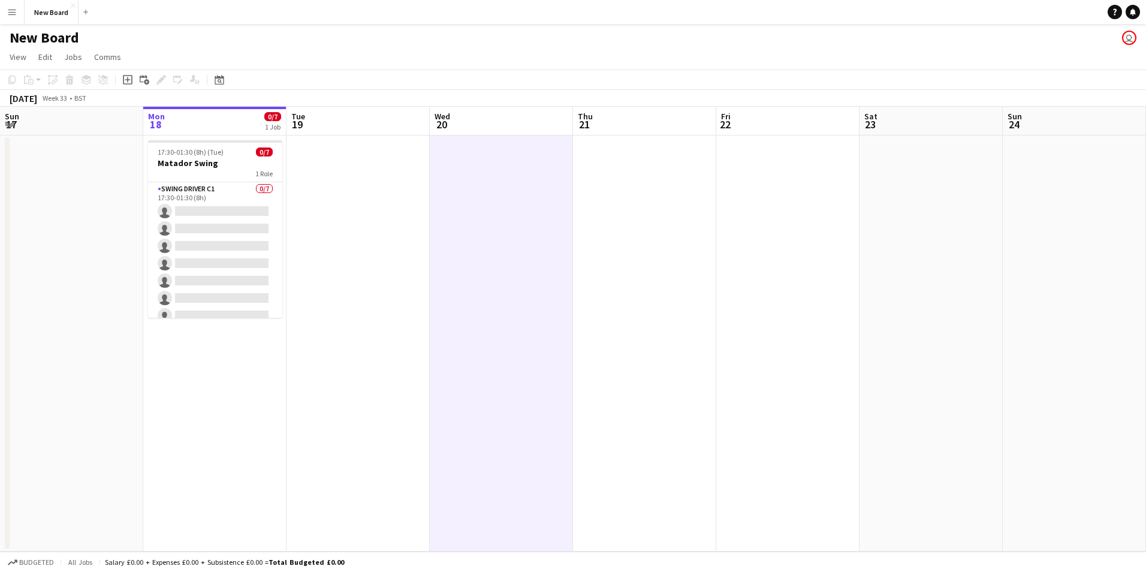
click at [322, 326] on app-date-cell at bounding box center [357, 343] width 143 height 416
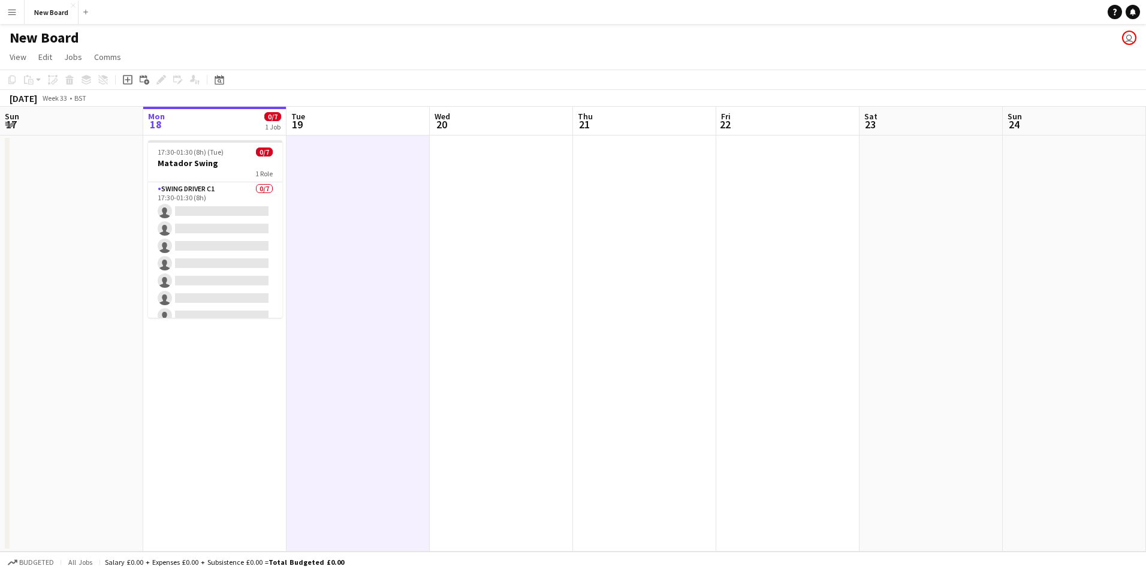
click at [13, 13] on app-icon "Menu" at bounding box center [12, 12] width 10 height 10
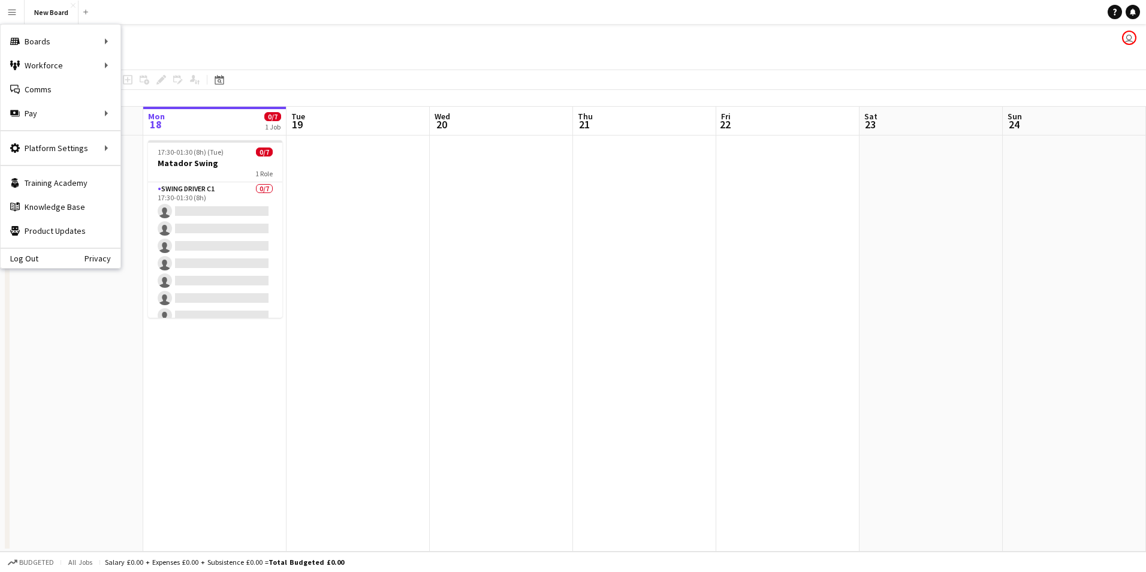
click at [1123, 41] on app-user-avatar "user" at bounding box center [1129, 38] width 14 height 14
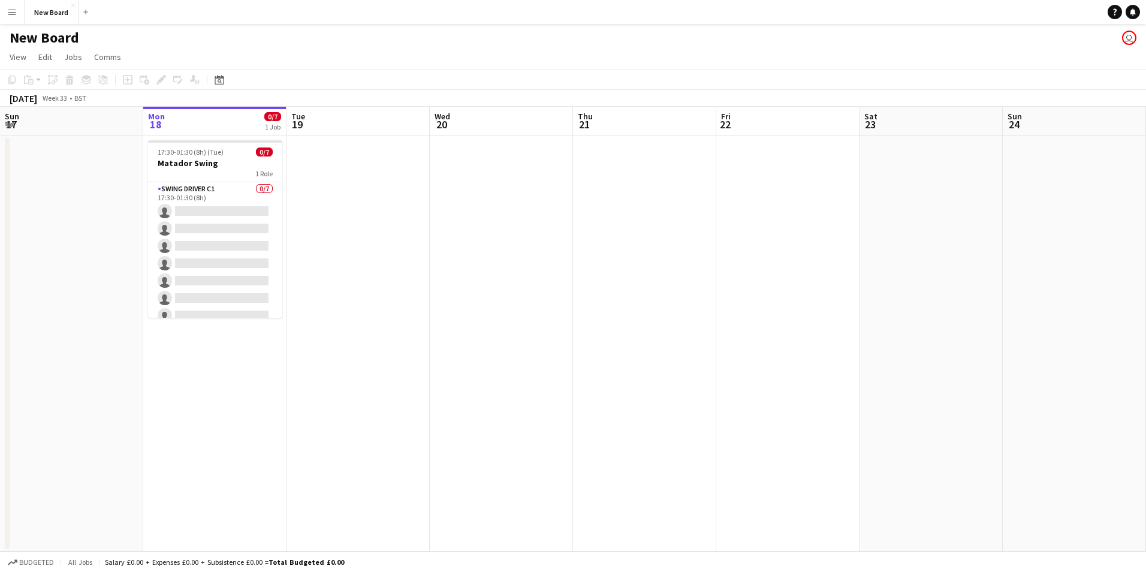
click at [1129, 38] on app-user-avatar "user" at bounding box center [1129, 38] width 14 height 14
click at [11, 17] on button "Menu" at bounding box center [12, 12] width 24 height 24
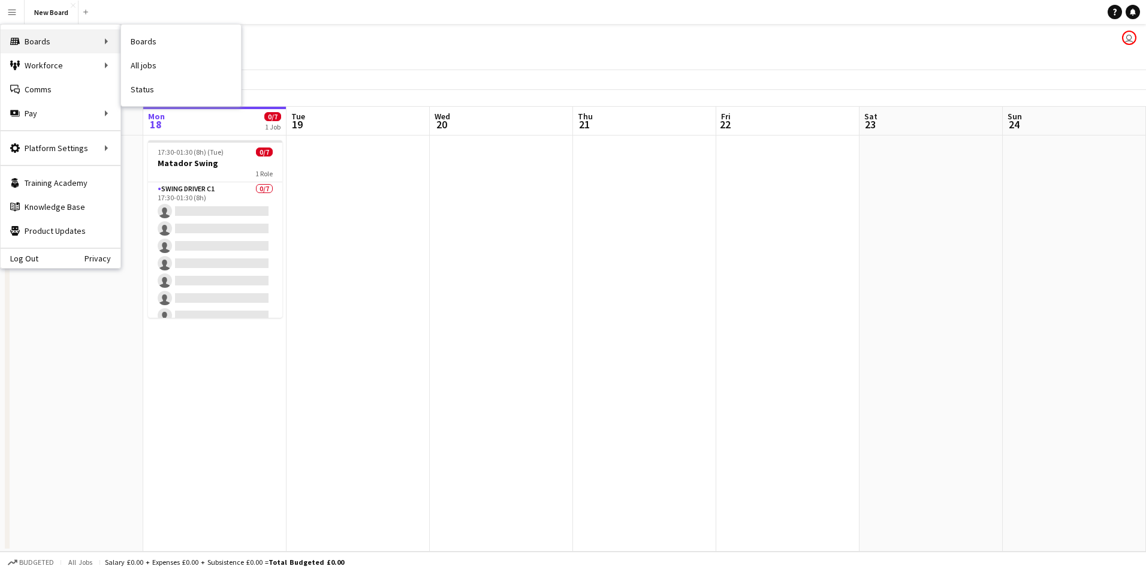
click at [51, 41] on div "Boards Boards" at bounding box center [61, 41] width 120 height 24
click at [74, 46] on div "Boards Boards" at bounding box center [61, 41] width 120 height 24
click at [73, 42] on div "Boards Boards" at bounding box center [61, 41] width 120 height 24
click at [163, 40] on link "Boards" at bounding box center [181, 41] width 120 height 24
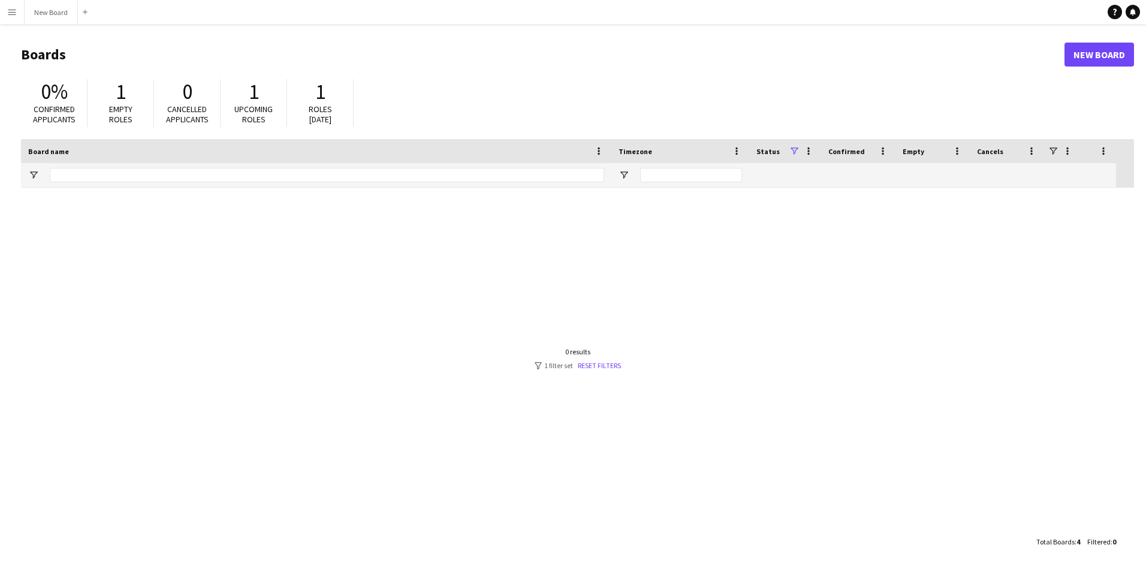
click at [255, 108] on span "Upcoming roles" at bounding box center [253, 114] width 38 height 21
click at [310, 107] on span "Roles today" at bounding box center [320, 114] width 23 height 21
click at [602, 367] on link "Reset filters" at bounding box center [599, 365] width 43 height 9
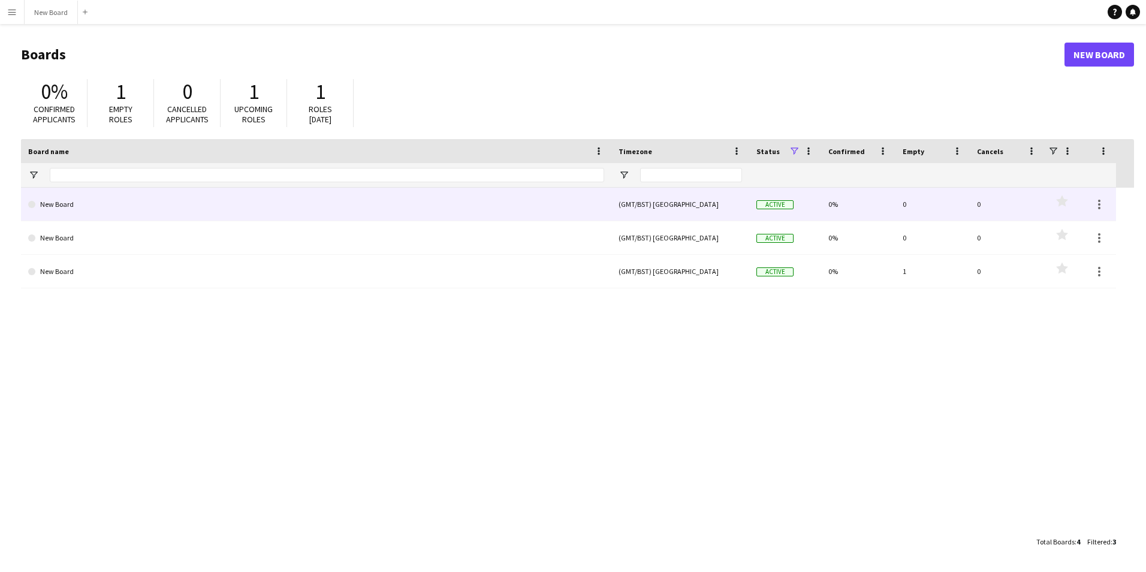
click at [49, 200] on link "New Board" at bounding box center [316, 205] width 576 height 34
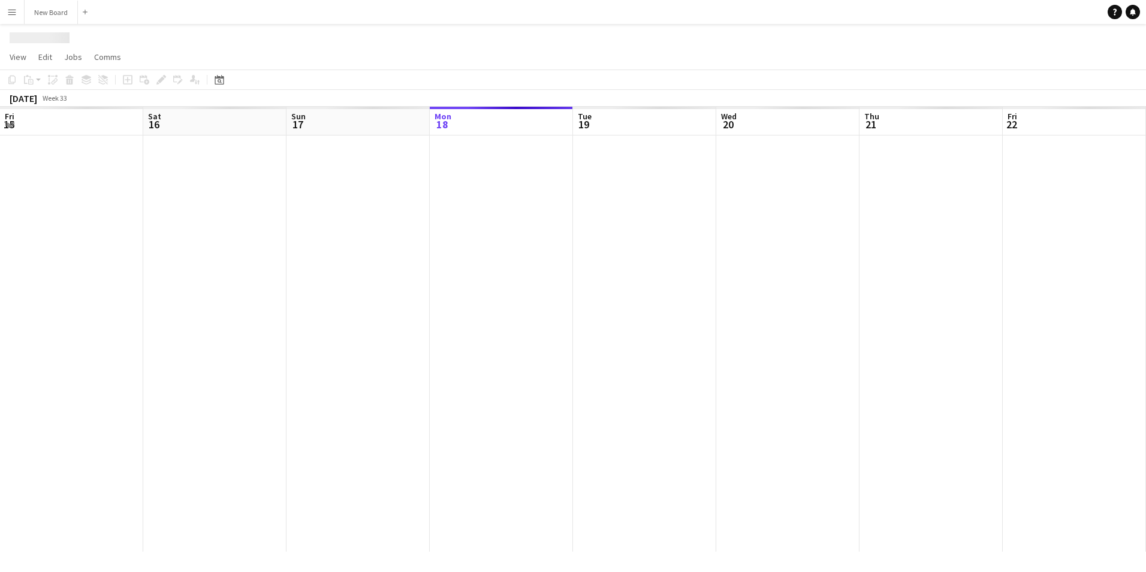
scroll to position [0, 286]
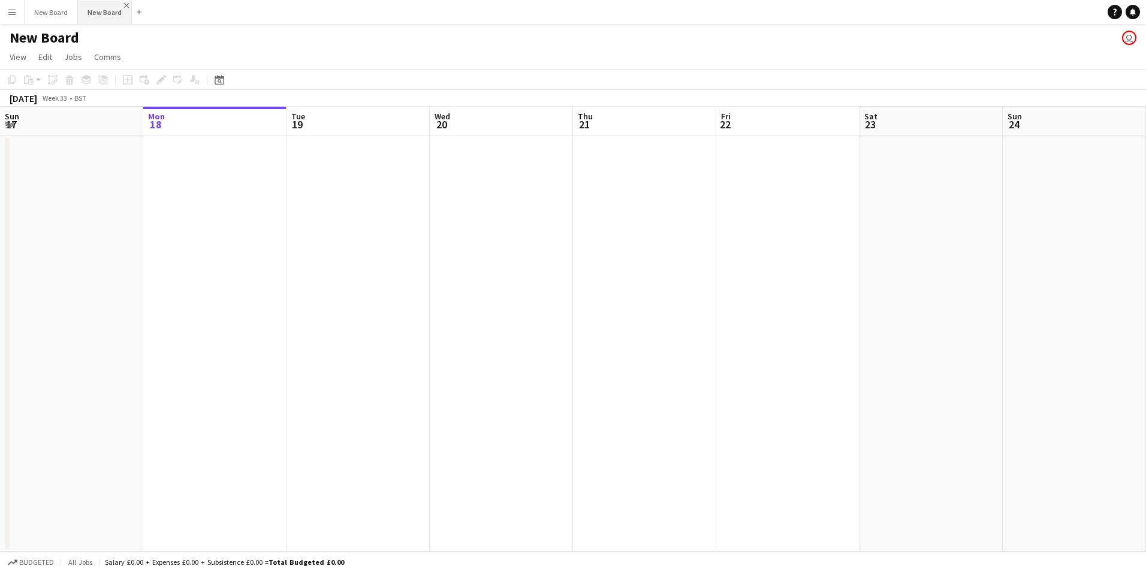
click at [125, 6] on app-icon "Close" at bounding box center [126, 5] width 5 height 5
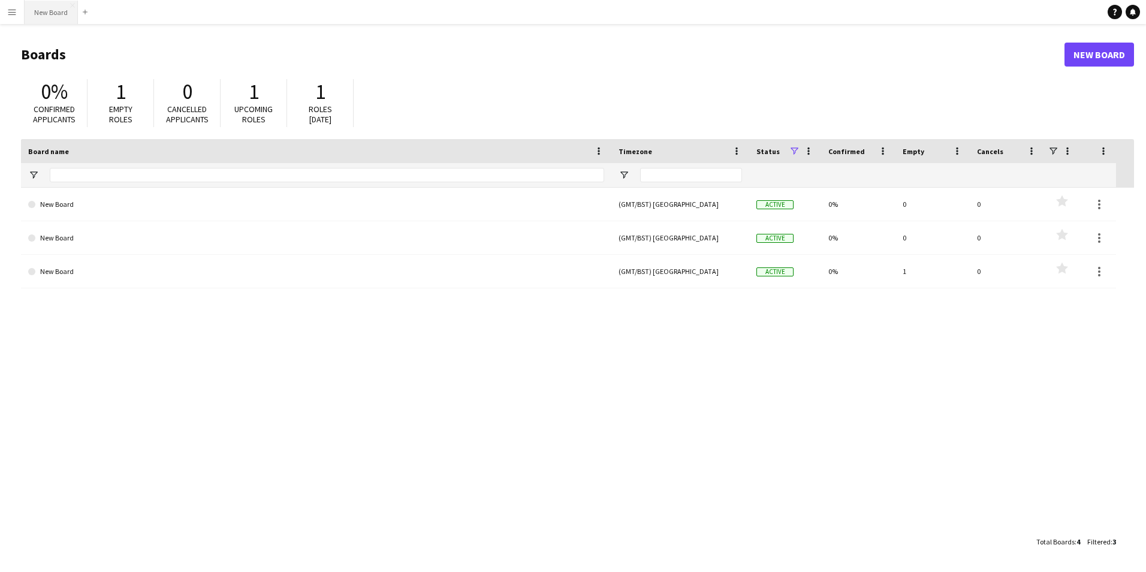
click at [61, 16] on button "New Board Close" at bounding box center [51, 12] width 53 height 23
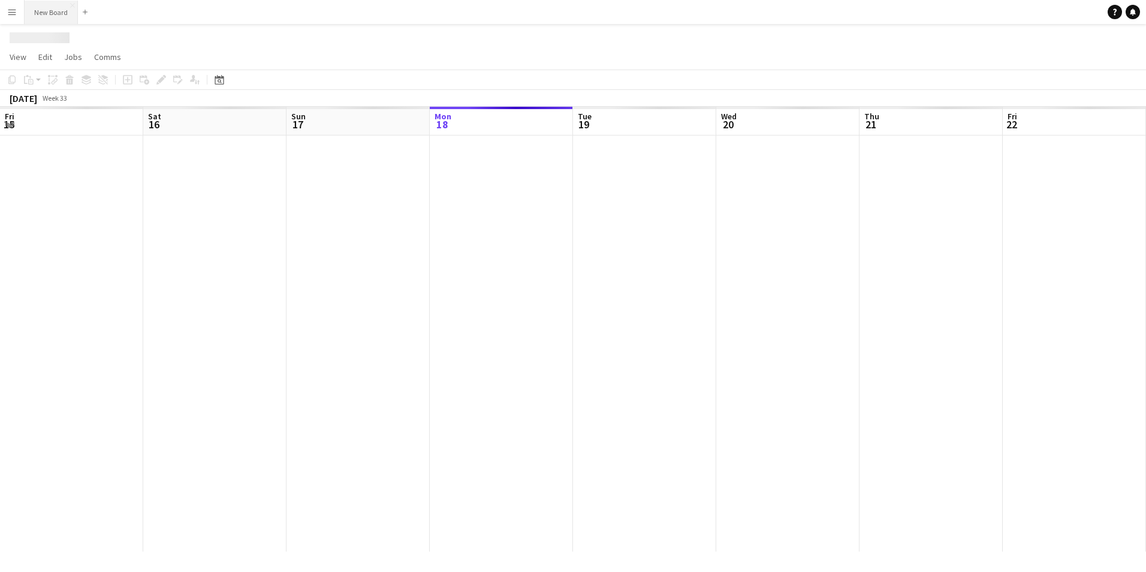
scroll to position [0, 286]
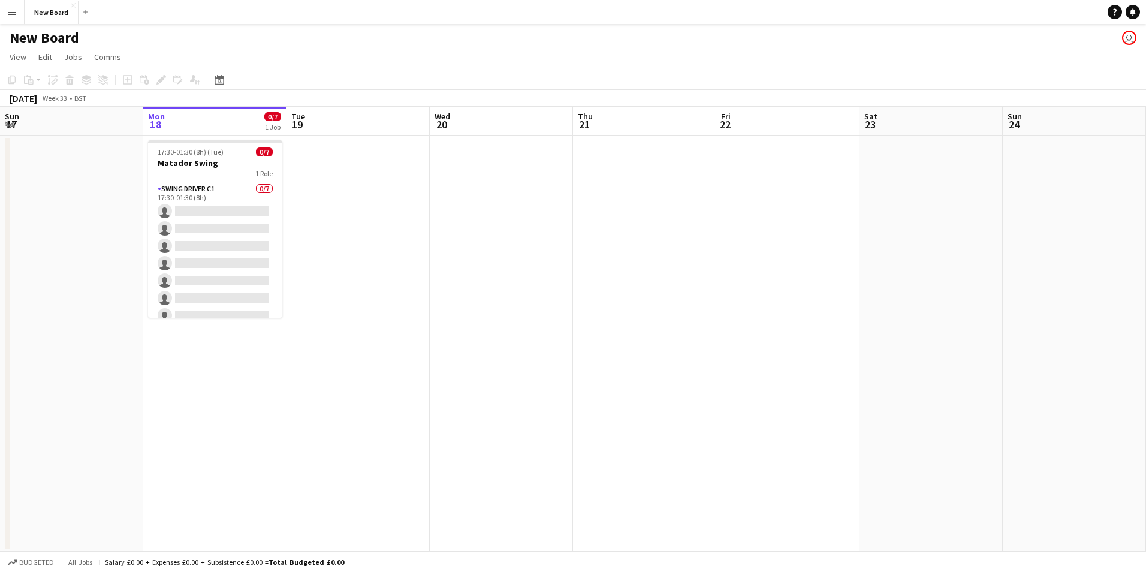
click at [15, 10] on app-icon "Menu" at bounding box center [12, 12] width 10 height 10
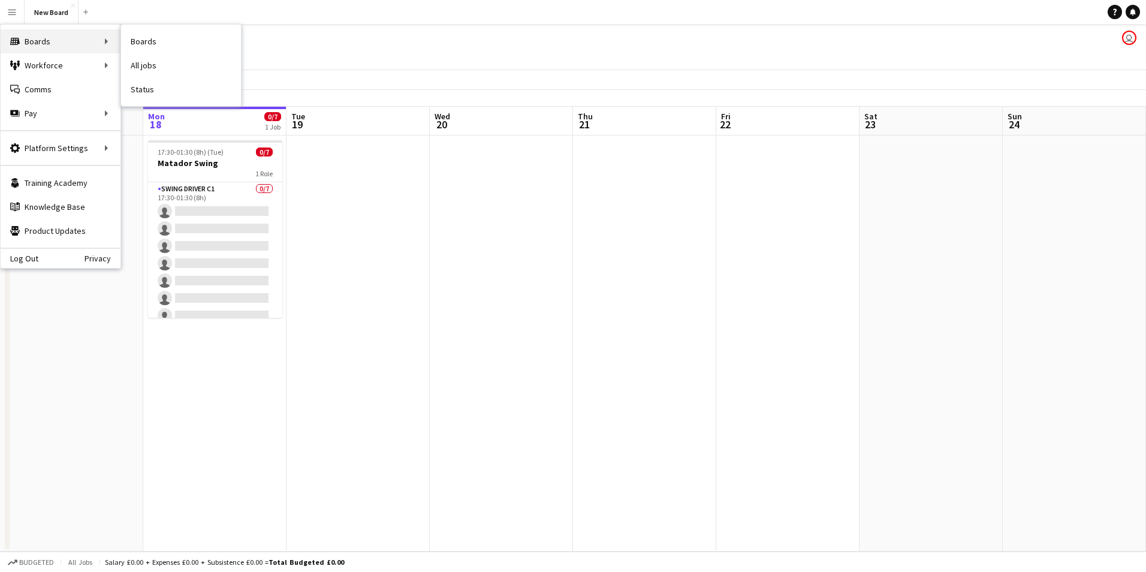
click at [34, 45] on div "Boards Boards" at bounding box center [61, 41] width 120 height 24
click at [195, 40] on link "Boards" at bounding box center [181, 41] width 120 height 24
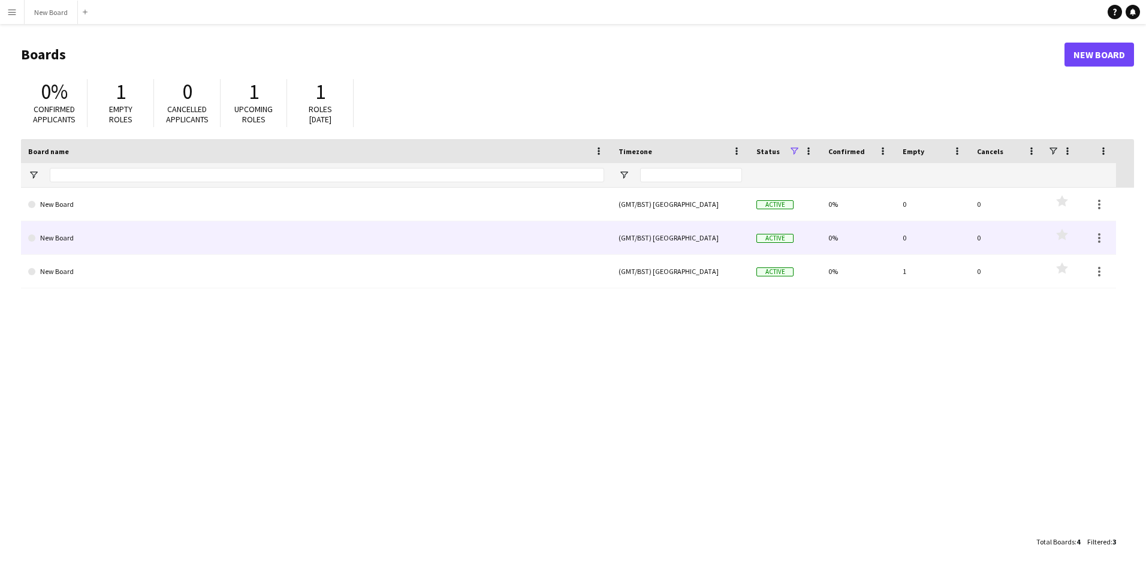
click at [111, 234] on link "New Board" at bounding box center [316, 238] width 576 height 34
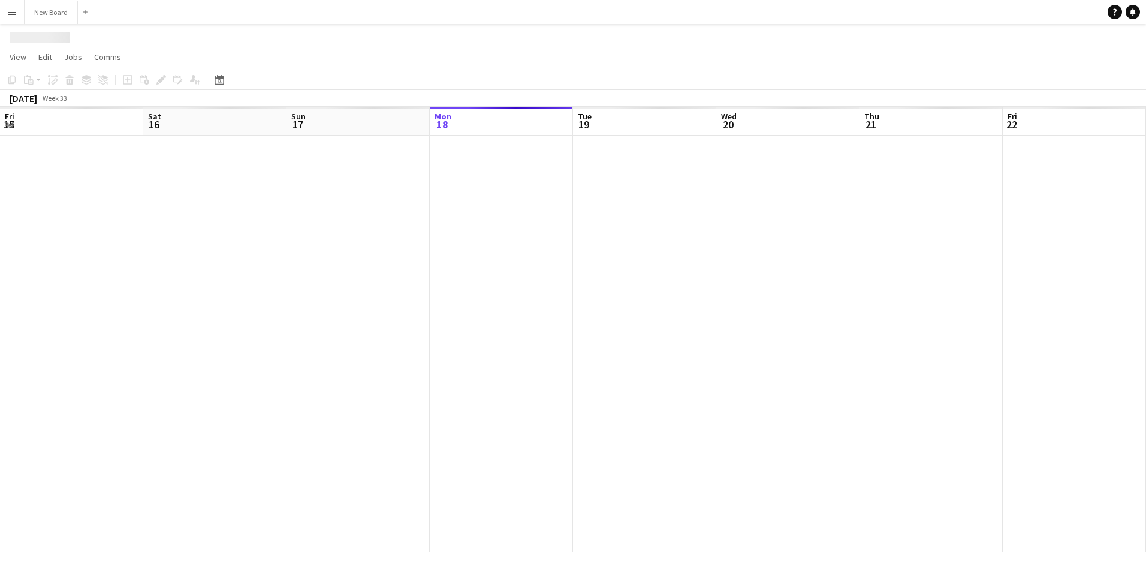
scroll to position [0, 286]
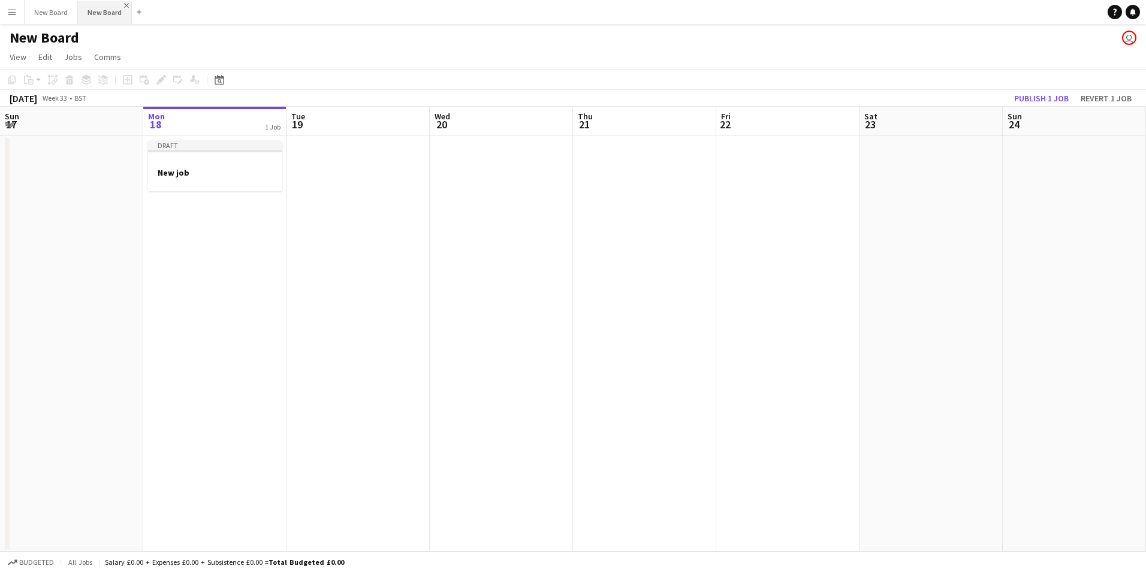
click at [125, 5] on app-icon "Close" at bounding box center [126, 5] width 5 height 5
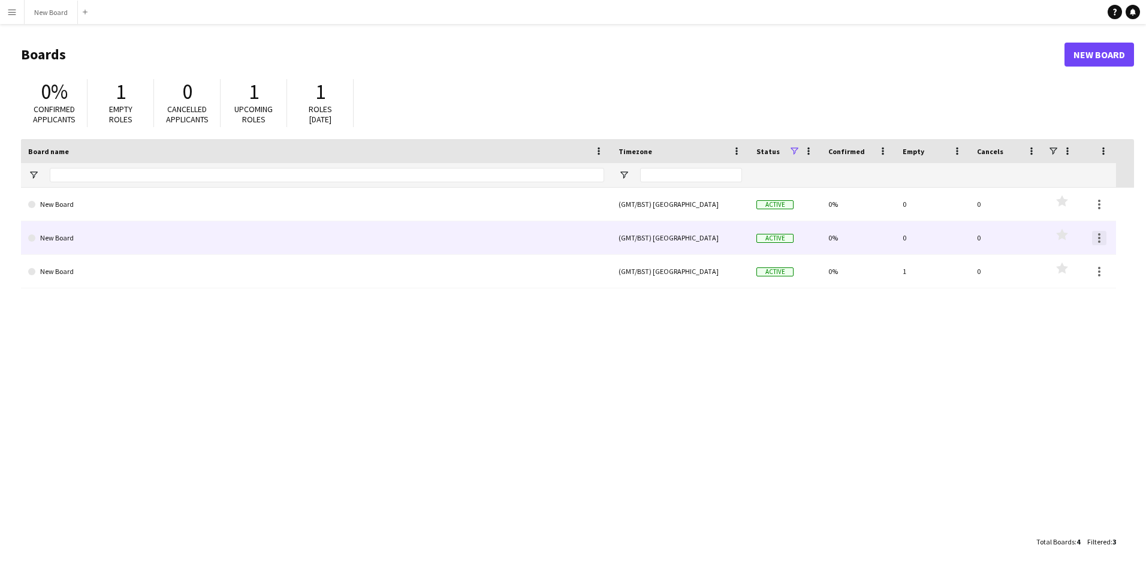
click at [1092, 239] on div at bounding box center [1099, 238] width 14 height 14
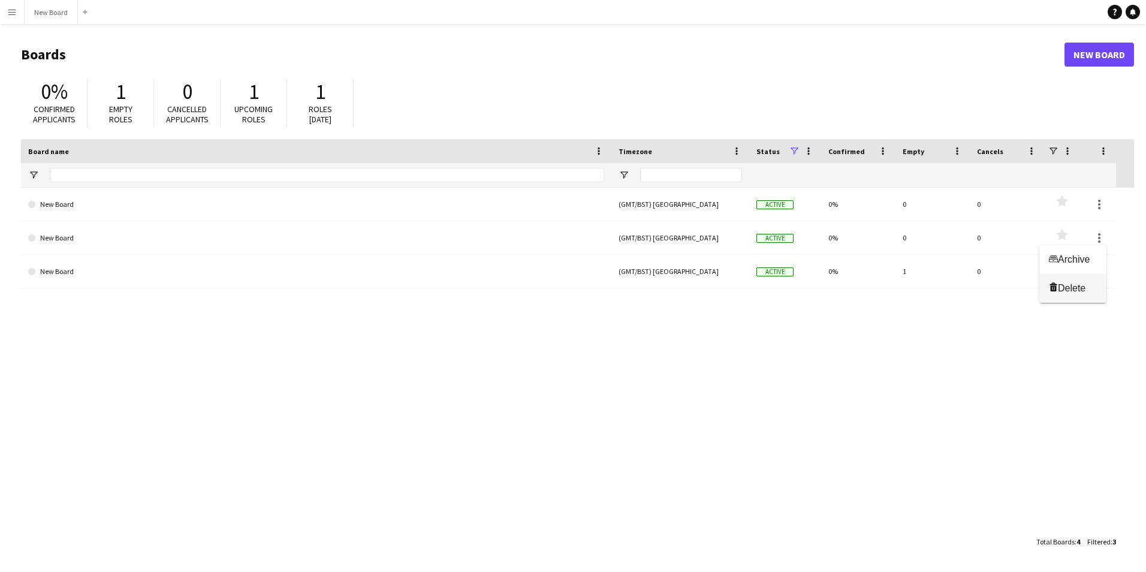
click at [1072, 285] on span "Delete" at bounding box center [1072, 288] width 28 height 10
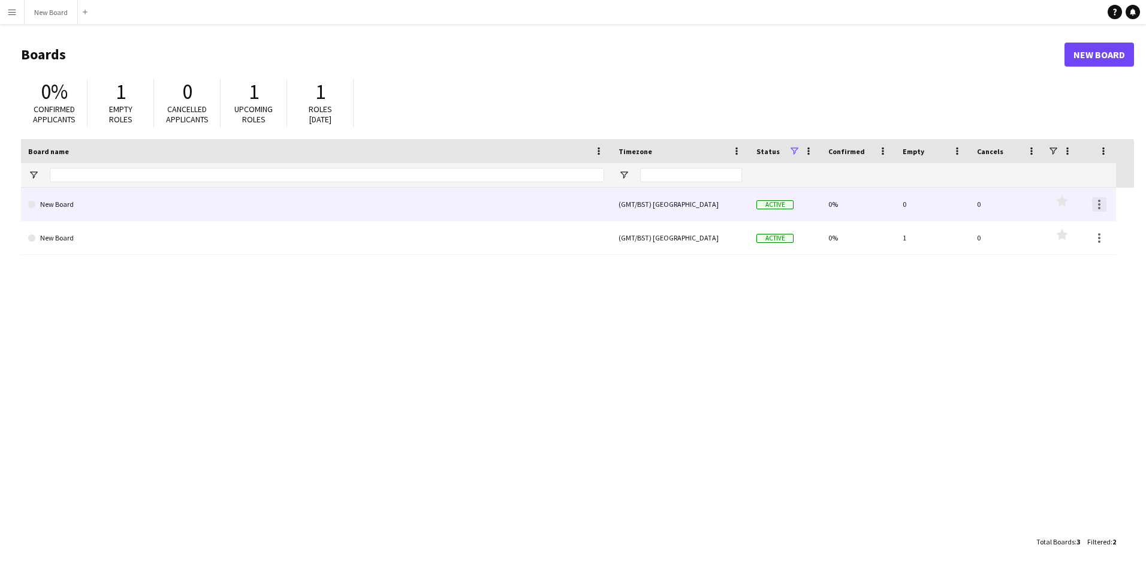
click at [1094, 198] on div at bounding box center [1099, 204] width 14 height 14
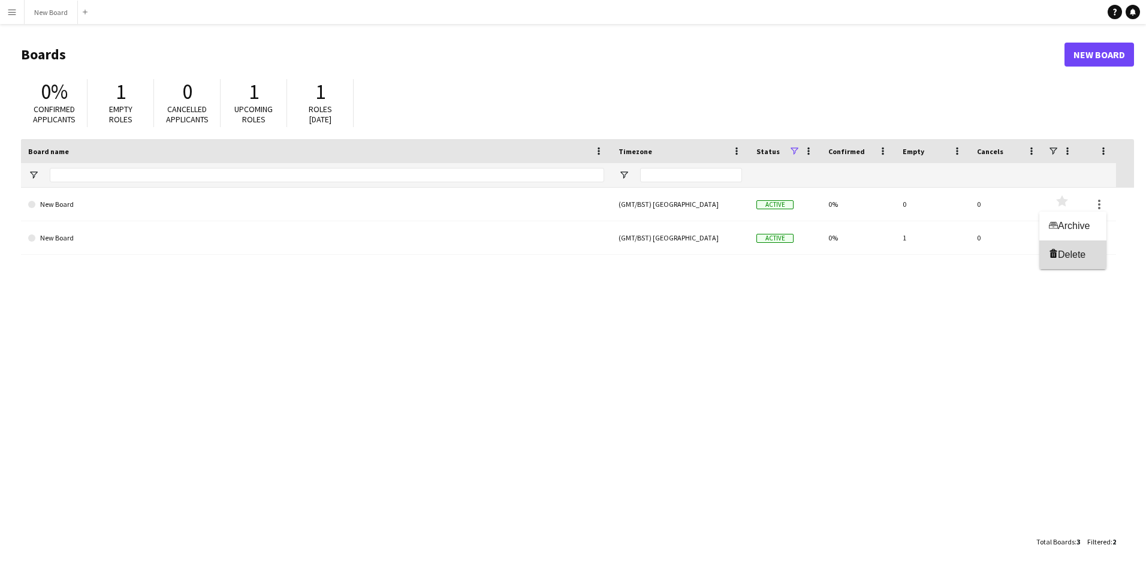
click at [1069, 253] on span "Delete" at bounding box center [1072, 254] width 28 height 10
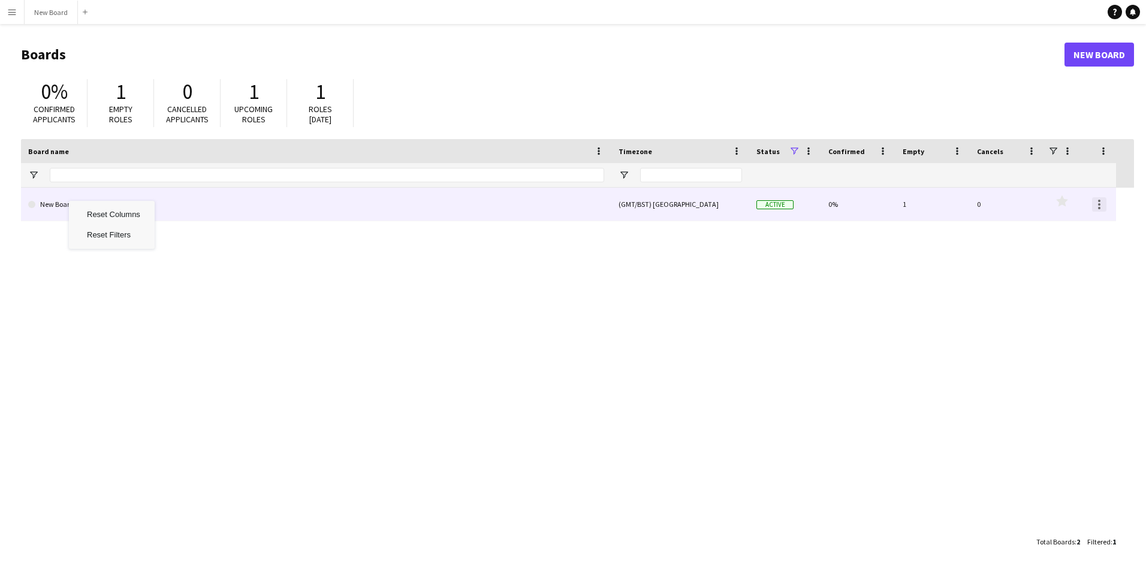
click at [1096, 206] on div at bounding box center [1099, 204] width 14 height 14
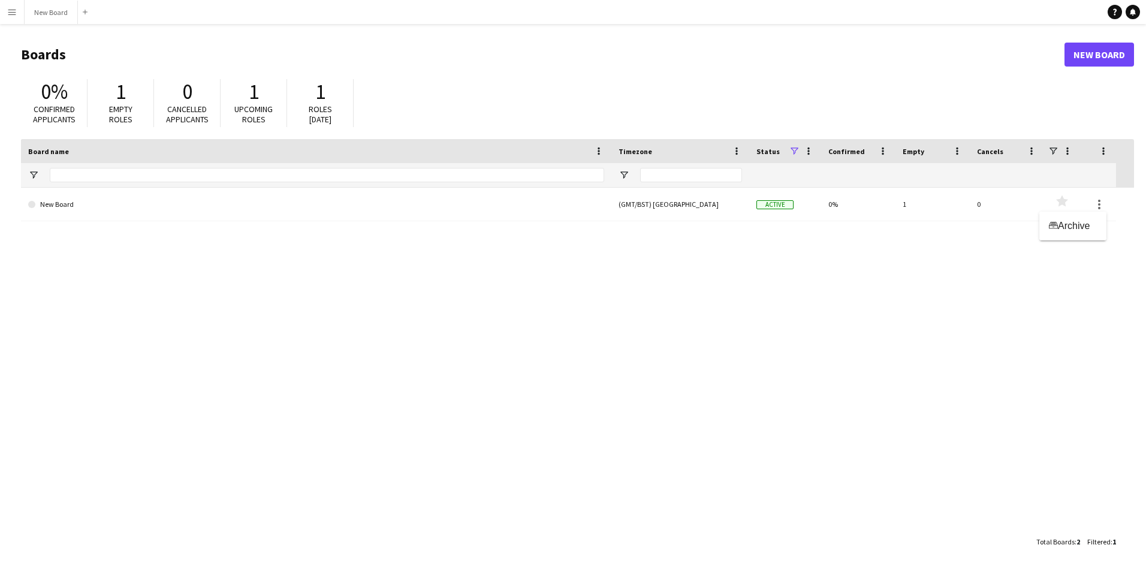
click at [882, 304] on div at bounding box center [573, 286] width 1146 height 572
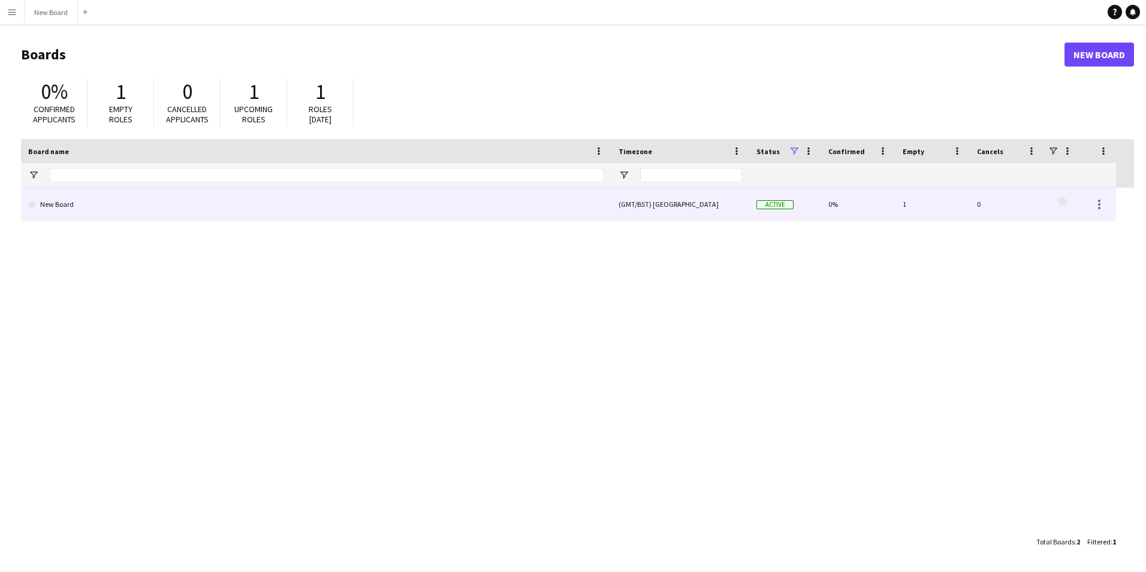
click at [104, 204] on link "New Board" at bounding box center [316, 205] width 576 height 34
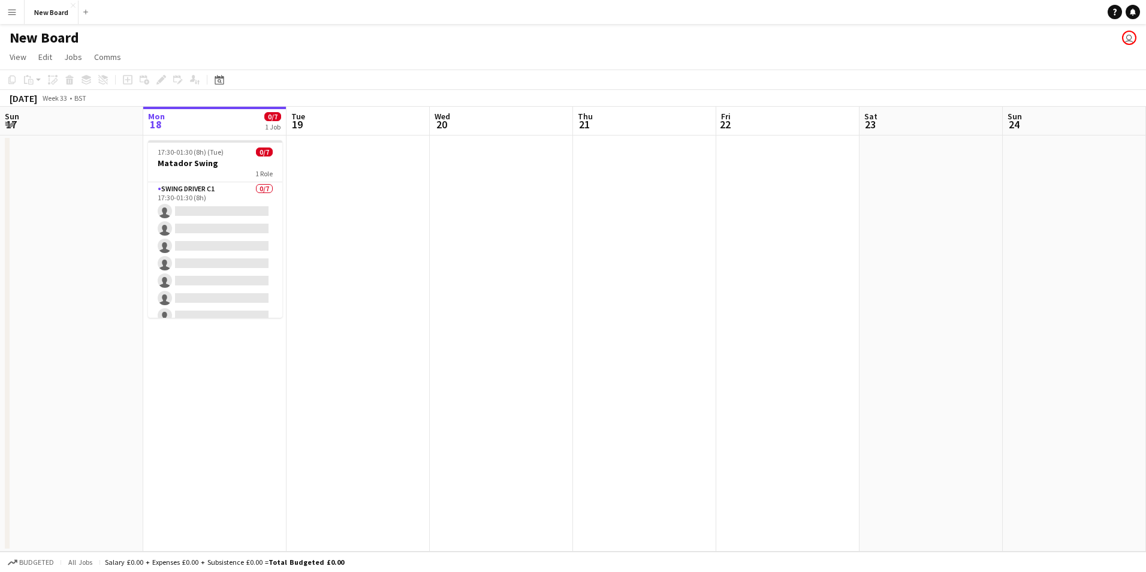
click at [8, 4] on button "Menu" at bounding box center [12, 12] width 24 height 24
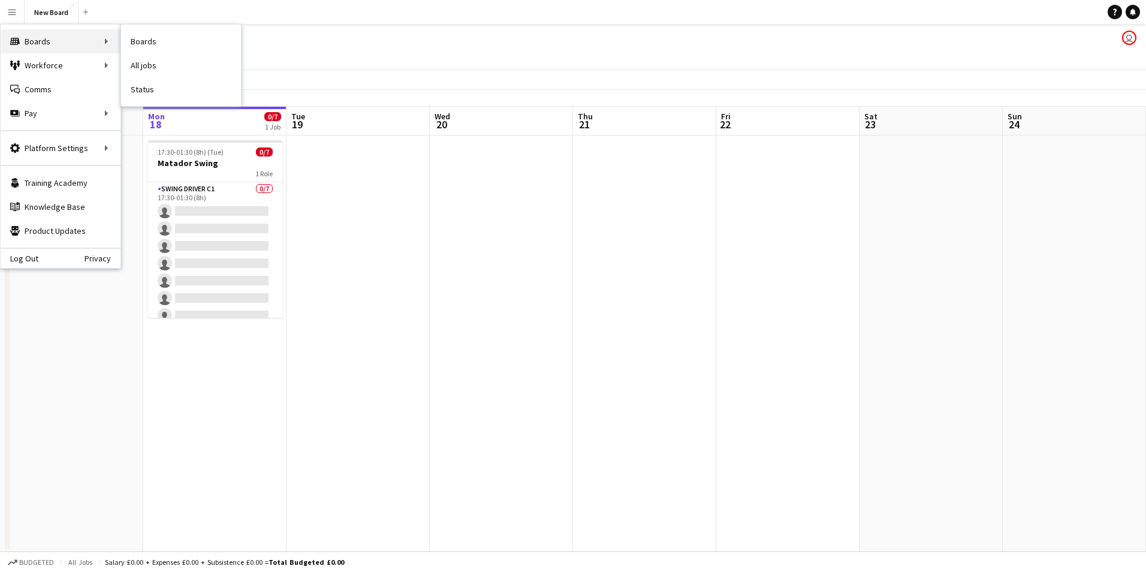
click at [32, 38] on div "Boards Boards" at bounding box center [61, 41] width 120 height 24
click at [192, 41] on link "Boards" at bounding box center [181, 41] width 120 height 24
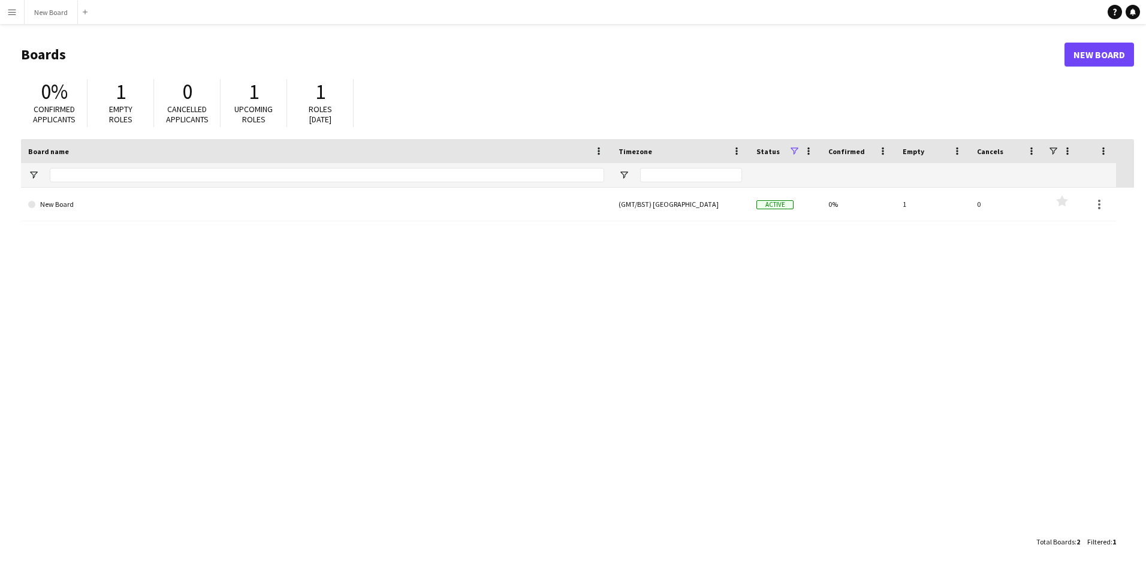
click at [9, 13] on app-icon "Menu" at bounding box center [12, 12] width 10 height 10
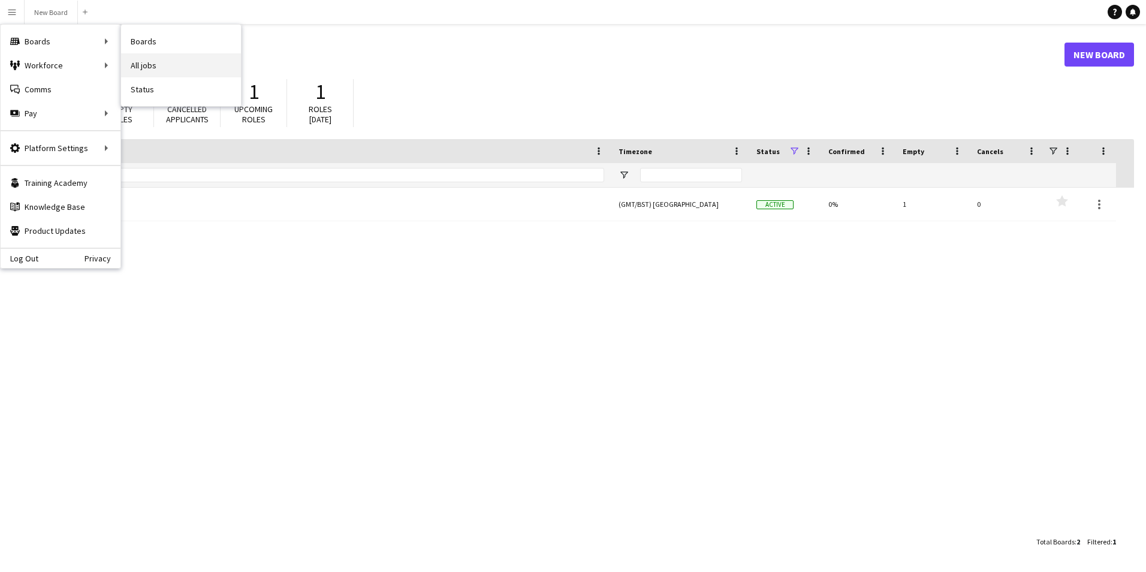
click at [144, 62] on link "All jobs" at bounding box center [181, 65] width 120 height 24
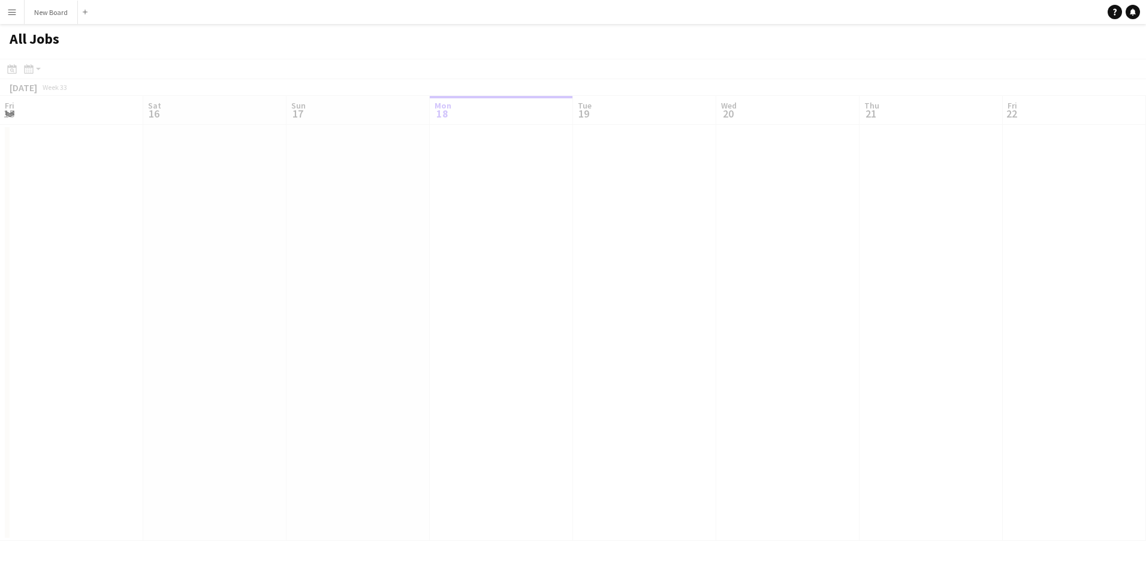
scroll to position [0, 286]
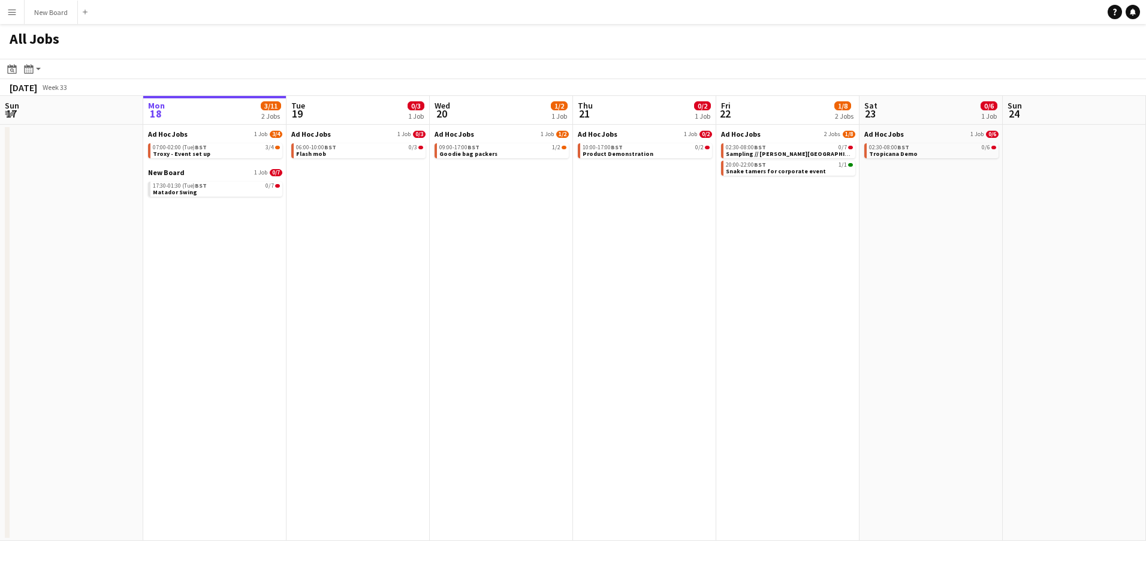
click at [231, 232] on app-date-cell "Ad Hoc Jobs 1 Job 3/4 07:00-02:00 (Tue) BST 3/4 Troxy - Event set up New Board …" at bounding box center [214, 333] width 143 height 416
click at [25, 68] on icon at bounding box center [28, 69] width 9 height 10
click at [64, 108] on link "Day view by Job" at bounding box center [65, 112] width 66 height 11
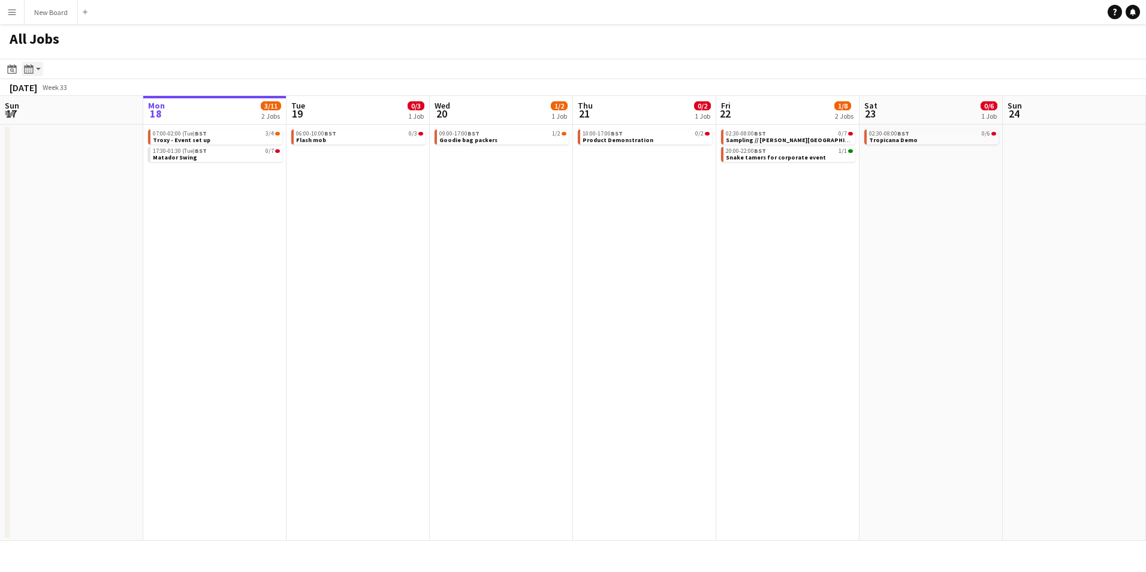
click at [25, 67] on icon at bounding box center [28, 69] width 9 height 10
click at [67, 90] on link "Day view by Board" at bounding box center [65, 91] width 66 height 11
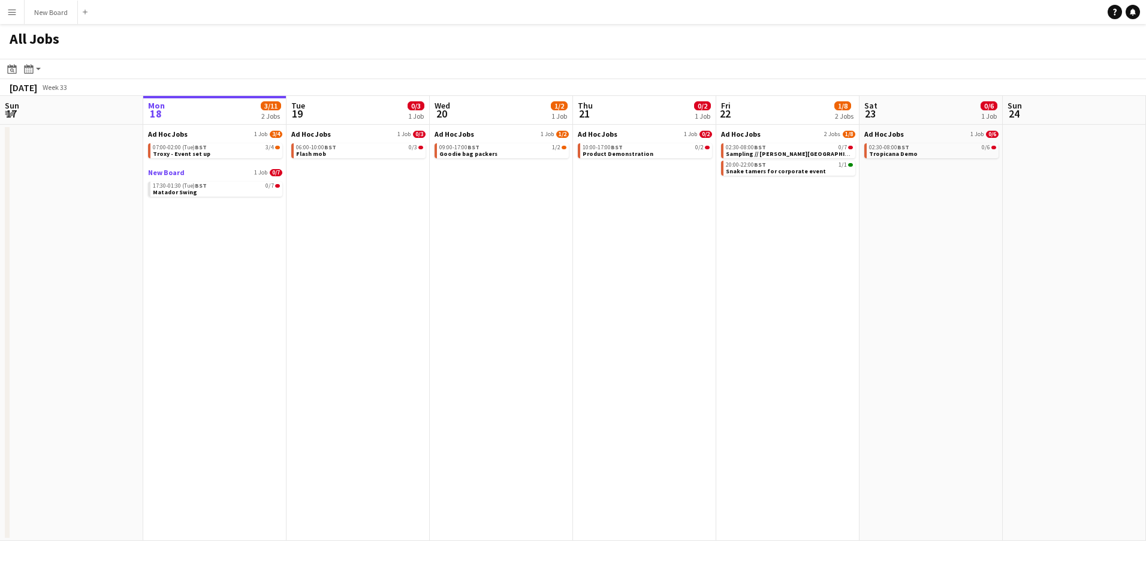
click at [173, 172] on span "New Board" at bounding box center [166, 172] width 37 height 9
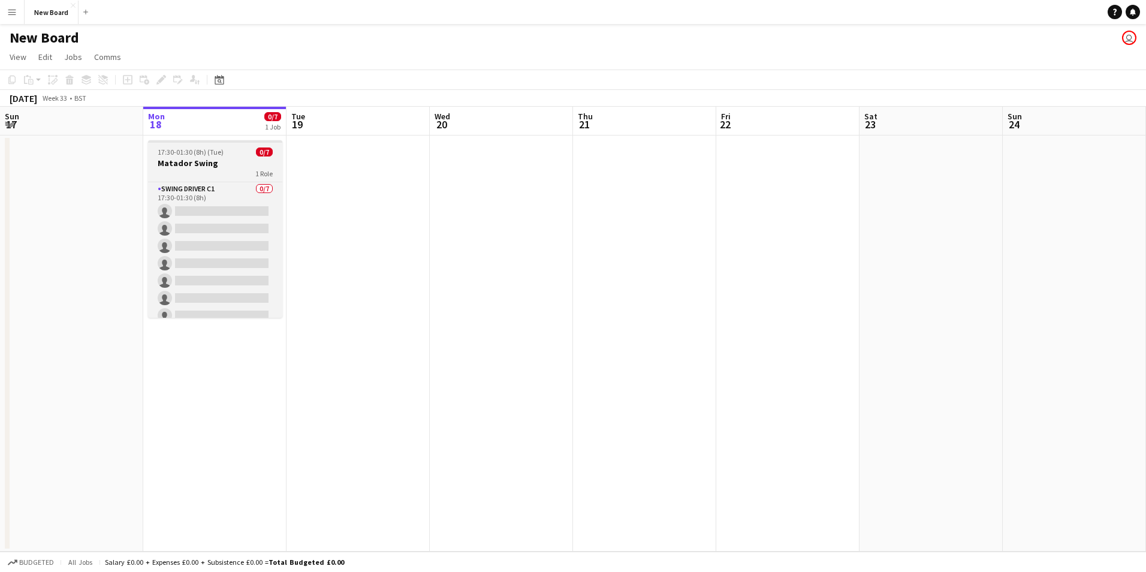
click at [221, 162] on h3 "Matador Swing" at bounding box center [215, 163] width 134 height 11
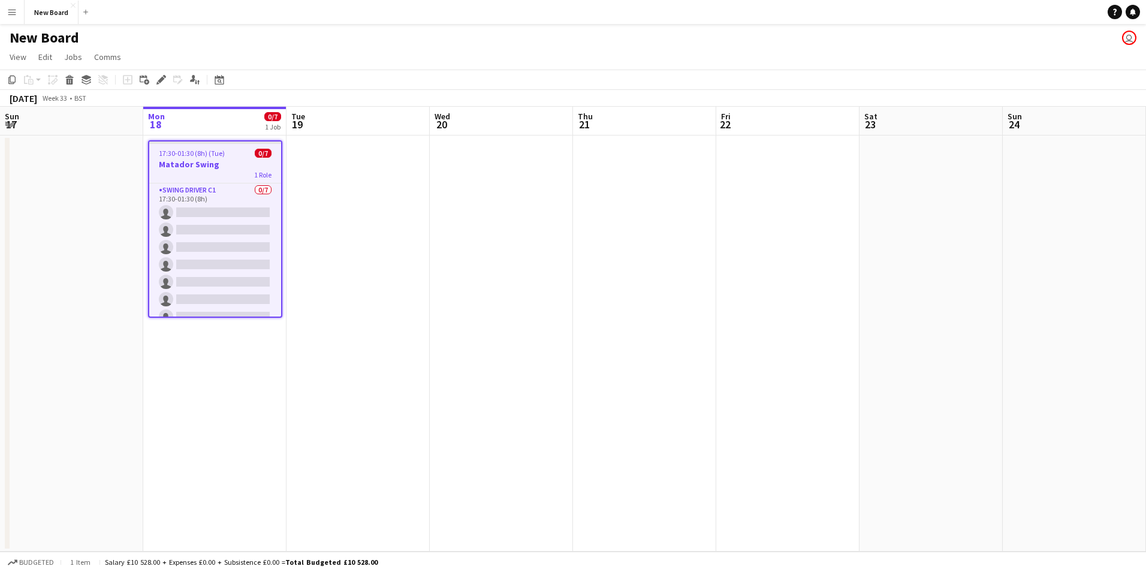
click at [221, 162] on h3 "Matador Swing" at bounding box center [215, 164] width 132 height 11
click at [163, 79] on icon at bounding box center [161, 80] width 7 height 7
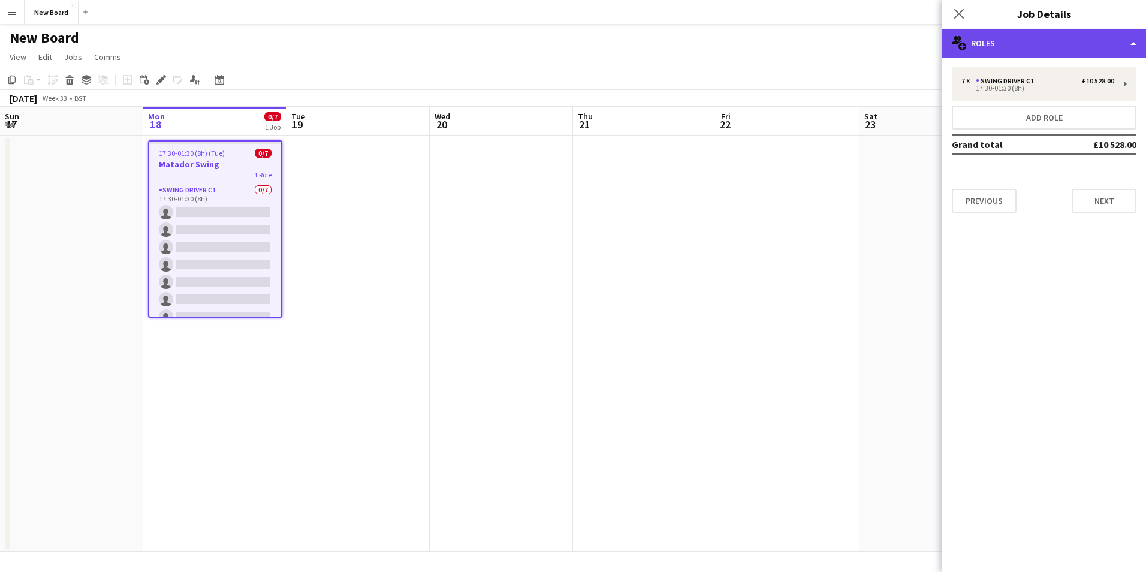
click at [1050, 47] on div "multiple-users-add Roles" at bounding box center [1044, 43] width 204 height 29
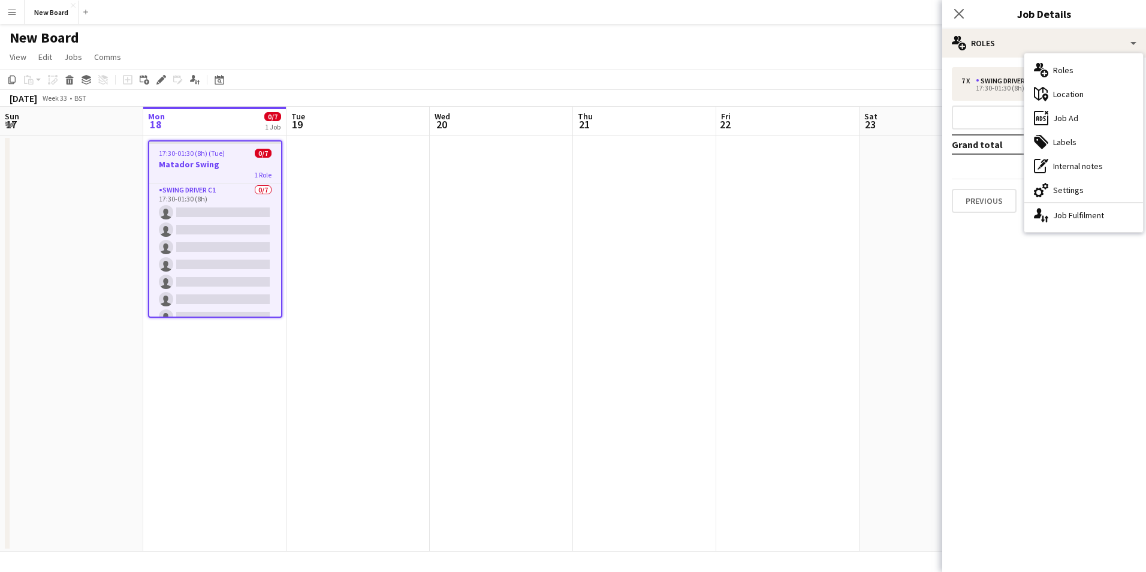
drag, startPoint x: 987, startPoint y: 425, endPoint x: 995, endPoint y: 423, distance: 7.6
click at [993, 424] on mat-expansion-panel "pencil3 General details 7 x Swing Driver C1 £10 528.00 17:30-01:30 (8h) Add rol…" at bounding box center [1044, 315] width 204 height 514
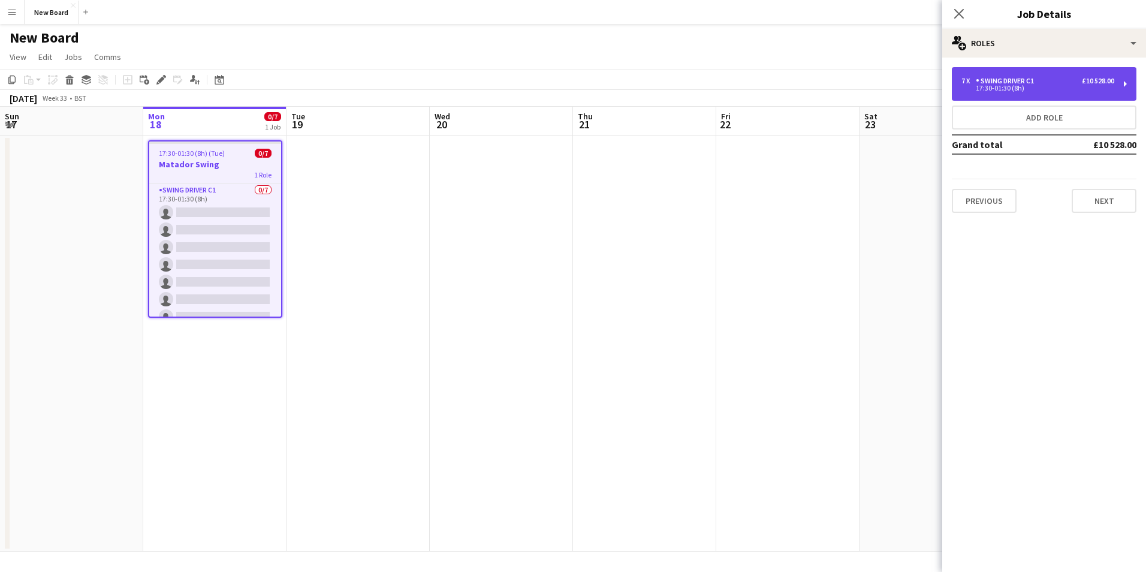
click at [1049, 85] on div "17:30-01:30 (8h)" at bounding box center [1037, 88] width 153 height 6
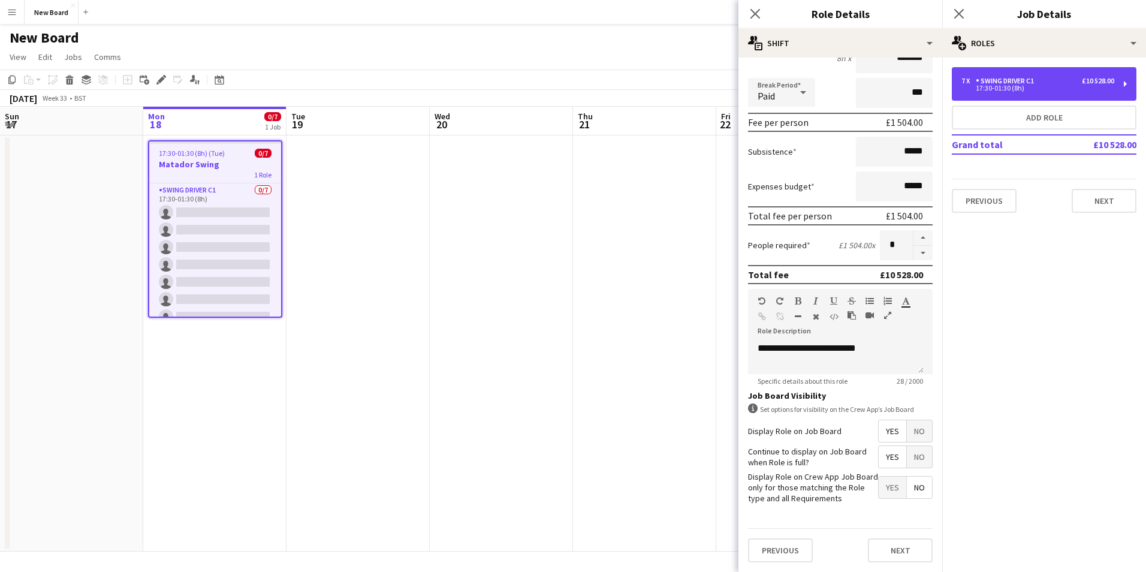
scroll to position [195, 0]
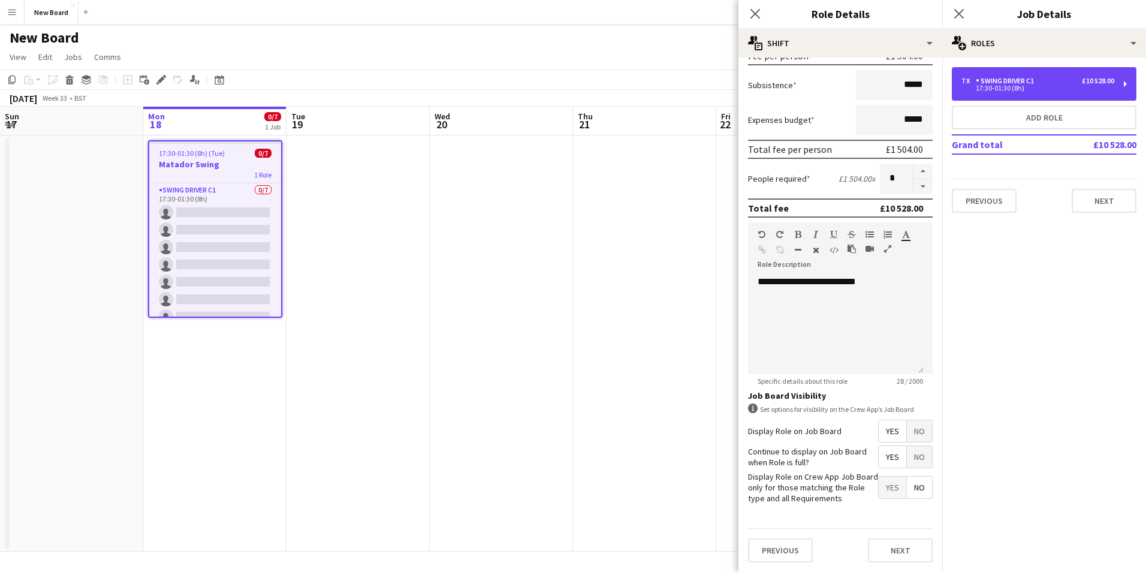
drag, startPoint x: 923, startPoint y: 415, endPoint x: 935, endPoint y: 369, distance: 47.2
click at [935, 369] on mat-expansion-panel "**********" at bounding box center [840, 315] width 204 height 514
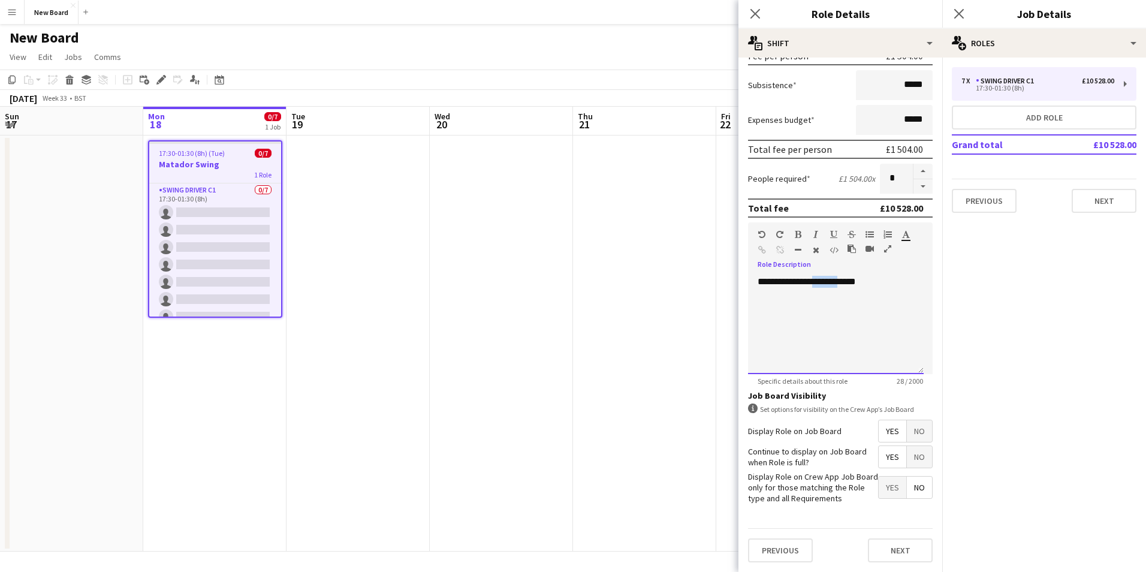
drag, startPoint x: 842, startPoint y: 330, endPoint x: 834, endPoint y: 329, distance: 8.5
click at [834, 329] on div "**********" at bounding box center [836, 325] width 176 height 98
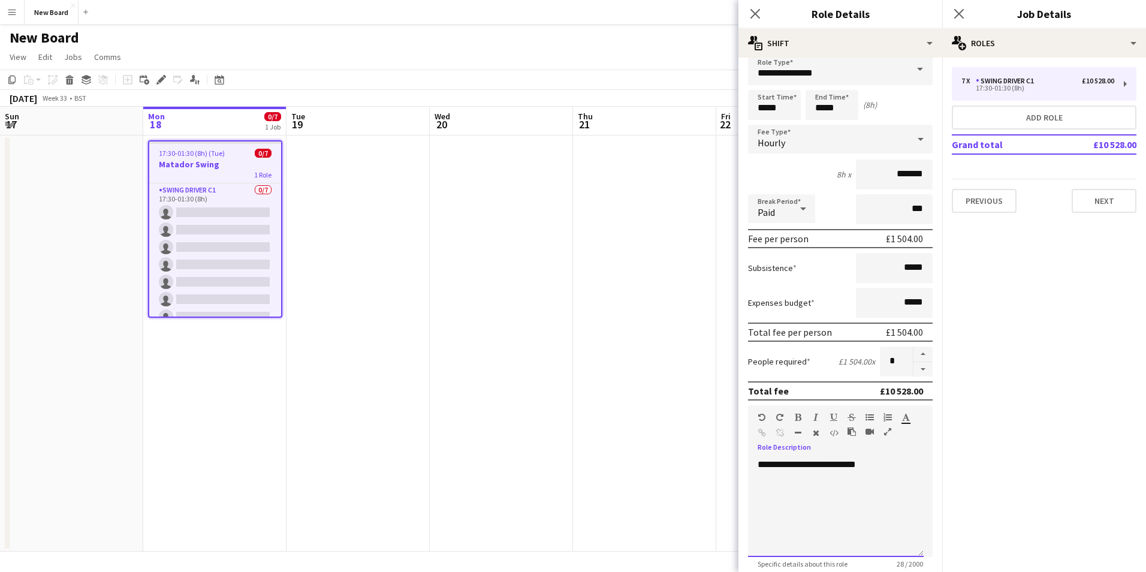
scroll to position [15, 0]
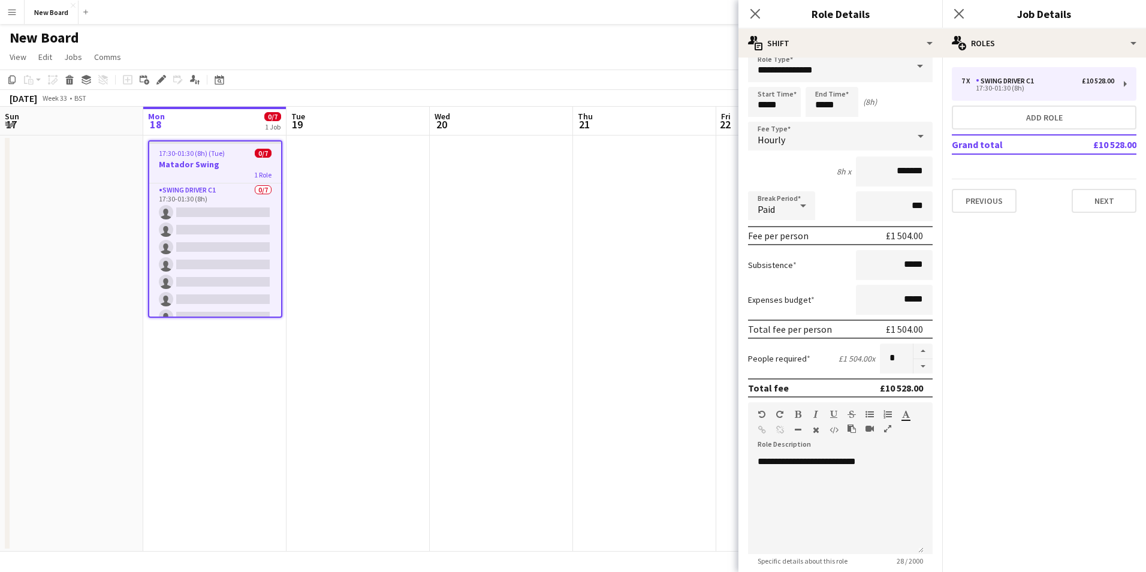
drag, startPoint x: 839, startPoint y: 170, endPoint x: 924, endPoint y: 170, distance: 85.1
click at [924, 170] on form "**********" at bounding box center [840, 401] width 204 height 699
click at [790, 231] on div "Fee per person" at bounding box center [778, 235] width 61 height 12
click at [797, 206] on icon at bounding box center [803, 206] width 14 height 24
click at [775, 241] on span "Paid" at bounding box center [781, 239] width 48 height 11
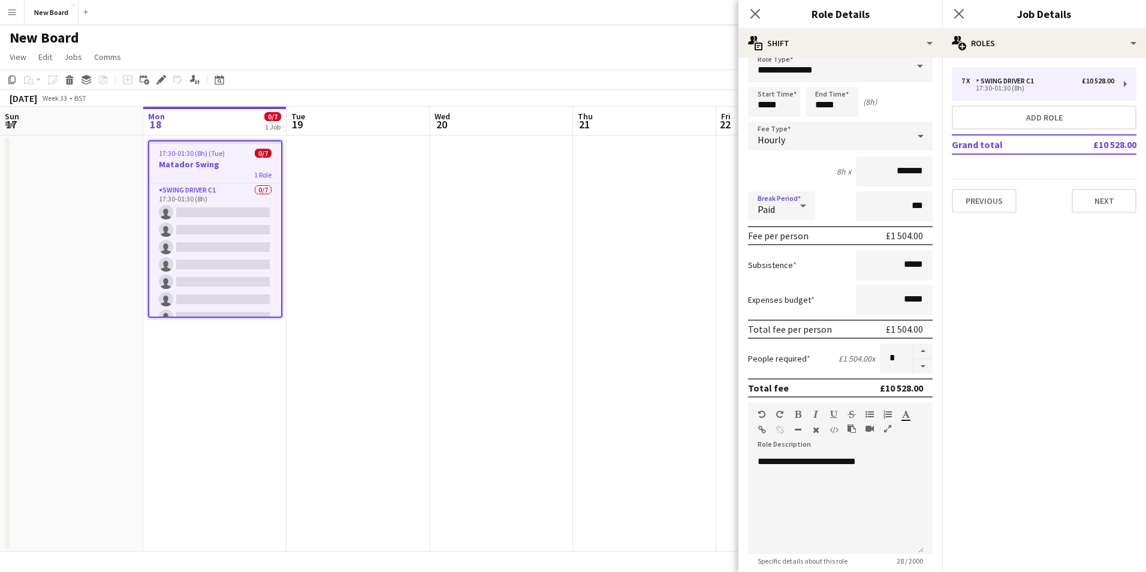
click at [803, 208] on icon at bounding box center [803, 206] width 14 height 24
click at [779, 274] on span "Unpaid" at bounding box center [781, 269] width 48 height 11
click at [801, 201] on icon at bounding box center [803, 206] width 14 height 24
click at [788, 246] on mat-option "Paid" at bounding box center [781, 240] width 67 height 30
click at [902, 271] on input "*****" at bounding box center [894, 265] width 77 height 30
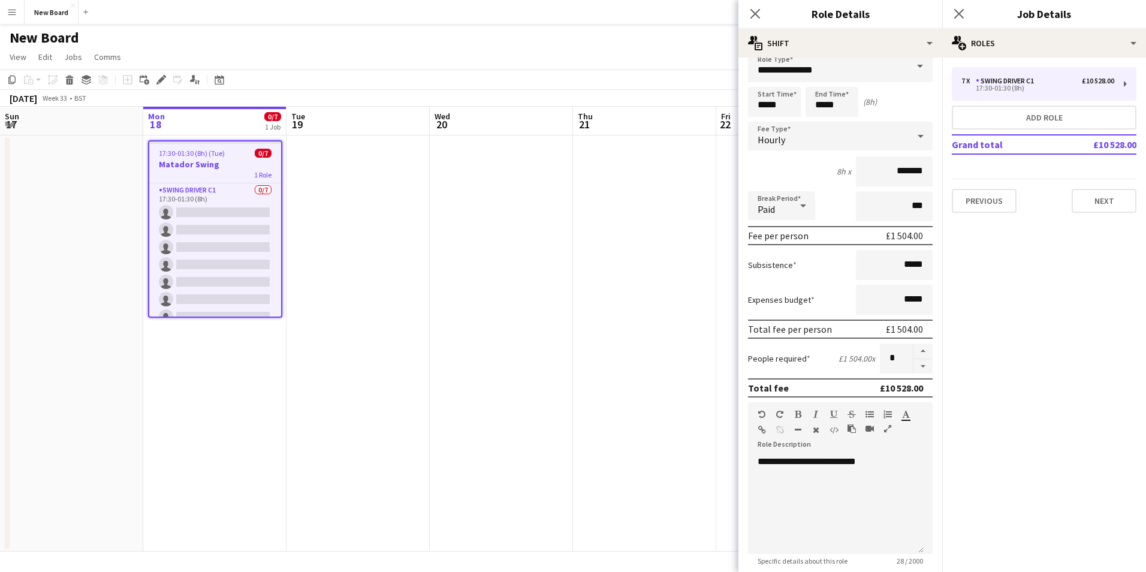
click at [826, 305] on div "Expenses budget *****" at bounding box center [840, 300] width 185 height 30
click at [875, 295] on input "*****" at bounding box center [894, 300] width 77 height 30
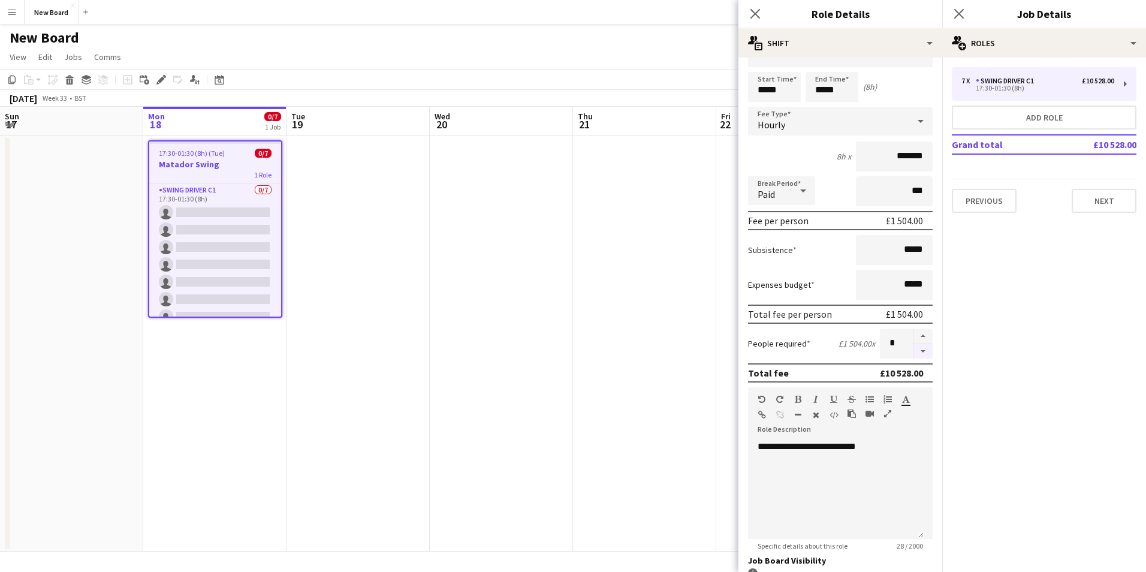
click at [913, 347] on button "button" at bounding box center [922, 351] width 19 height 15
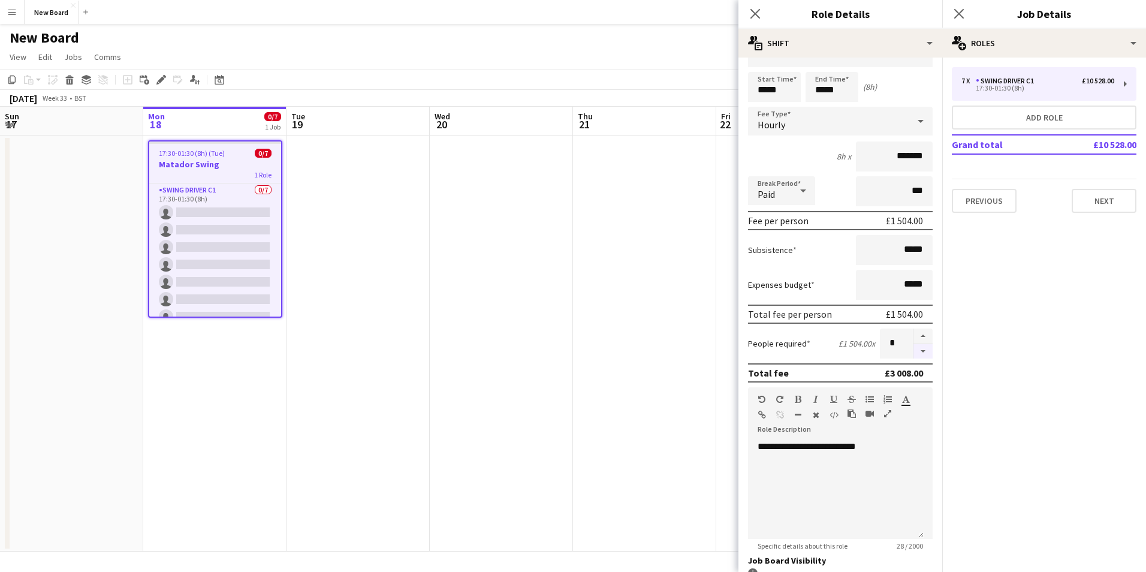
click at [913, 347] on button "button" at bounding box center [922, 351] width 19 height 15
type input "*"
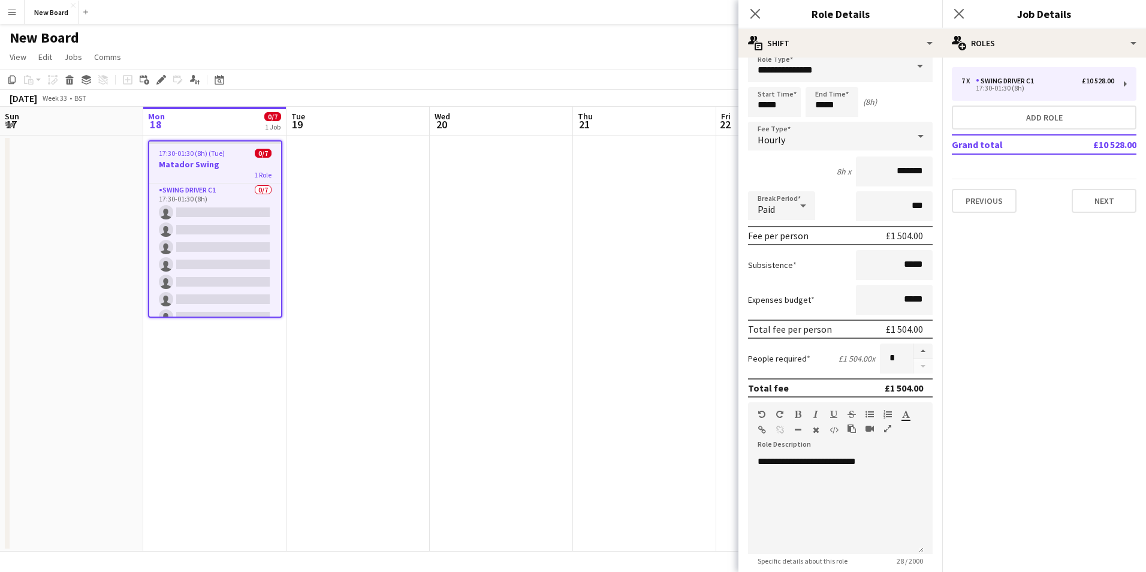
click at [848, 147] on div "Hourly" at bounding box center [828, 136] width 161 height 29
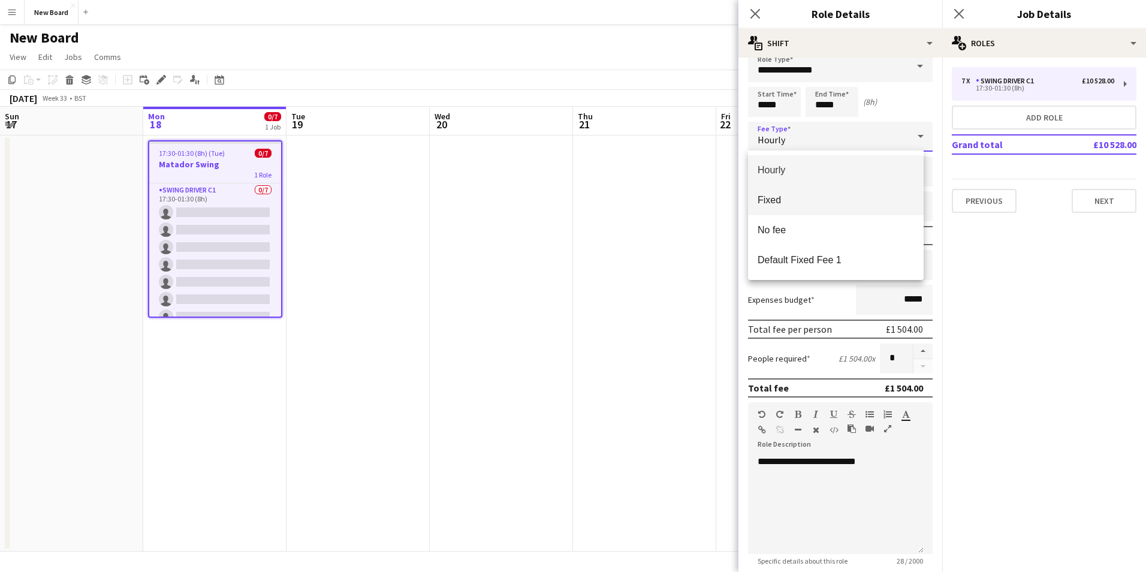
click at [788, 203] on span "Fixed" at bounding box center [835, 199] width 156 height 11
type input "*****"
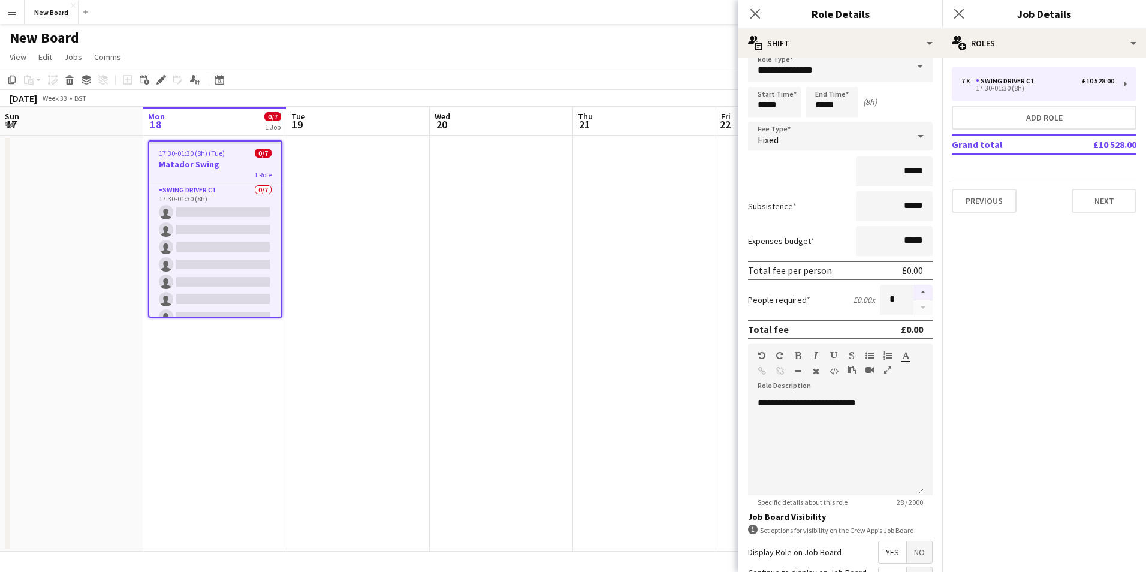
click at [915, 288] on button "button" at bounding box center [922, 293] width 19 height 16
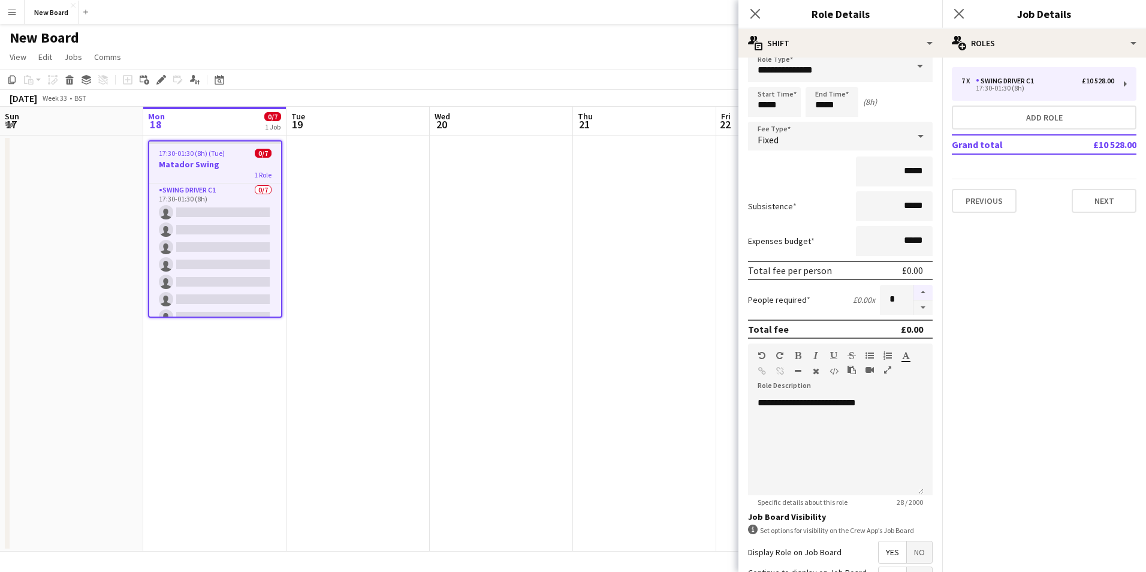
click at [915, 288] on button "button" at bounding box center [922, 293] width 19 height 16
type input "*"
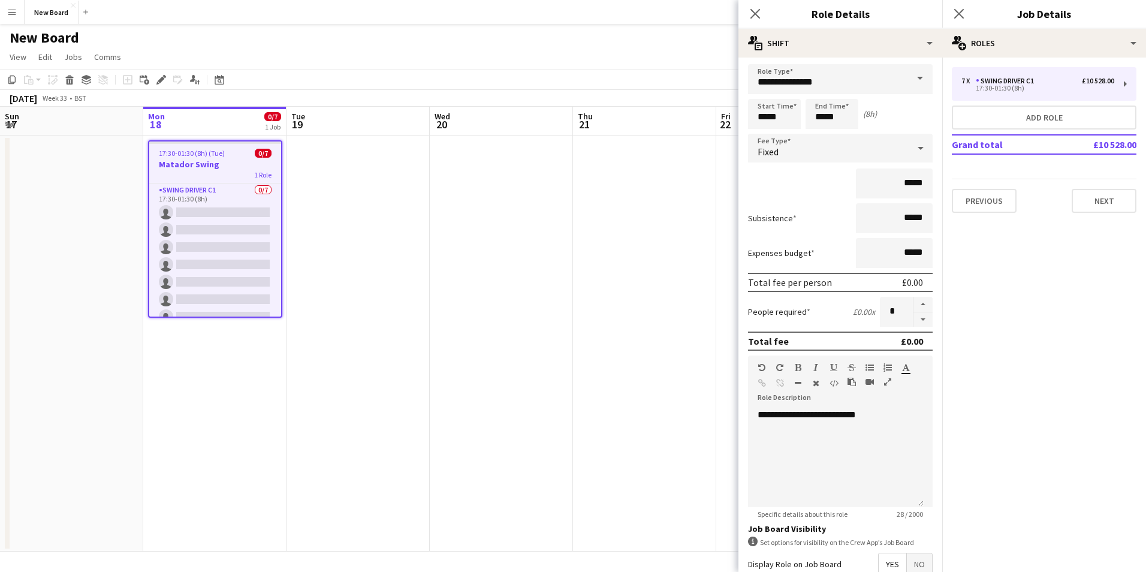
scroll to position [0, 0]
click at [877, 186] on input "*****" at bounding box center [894, 186] width 77 height 30
click at [813, 149] on div "Fixed" at bounding box center [828, 151] width 161 height 29
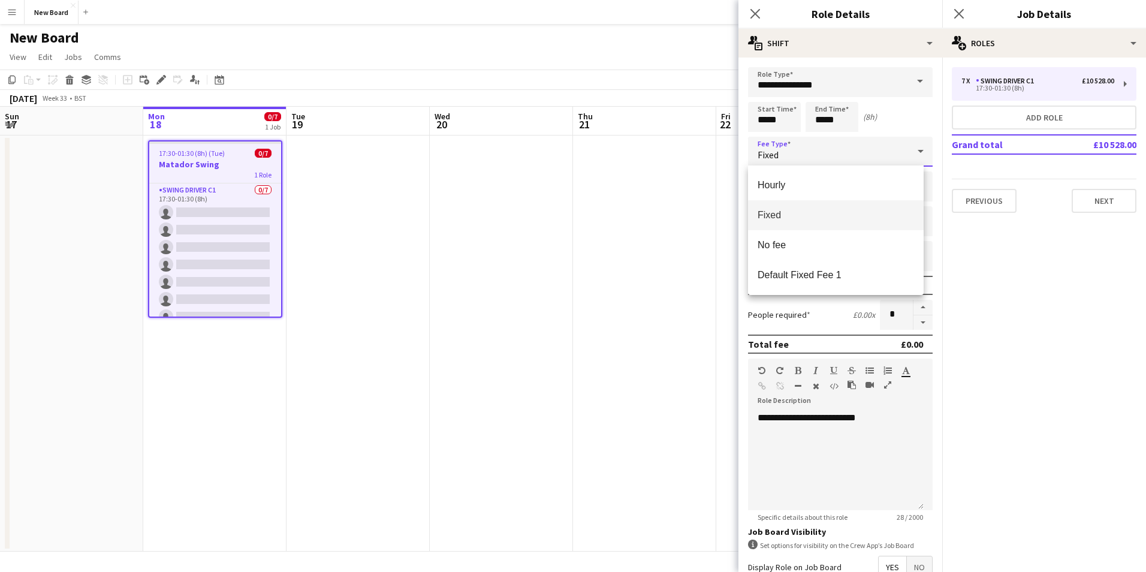
click at [768, 217] on span "Fixed" at bounding box center [835, 214] width 156 height 11
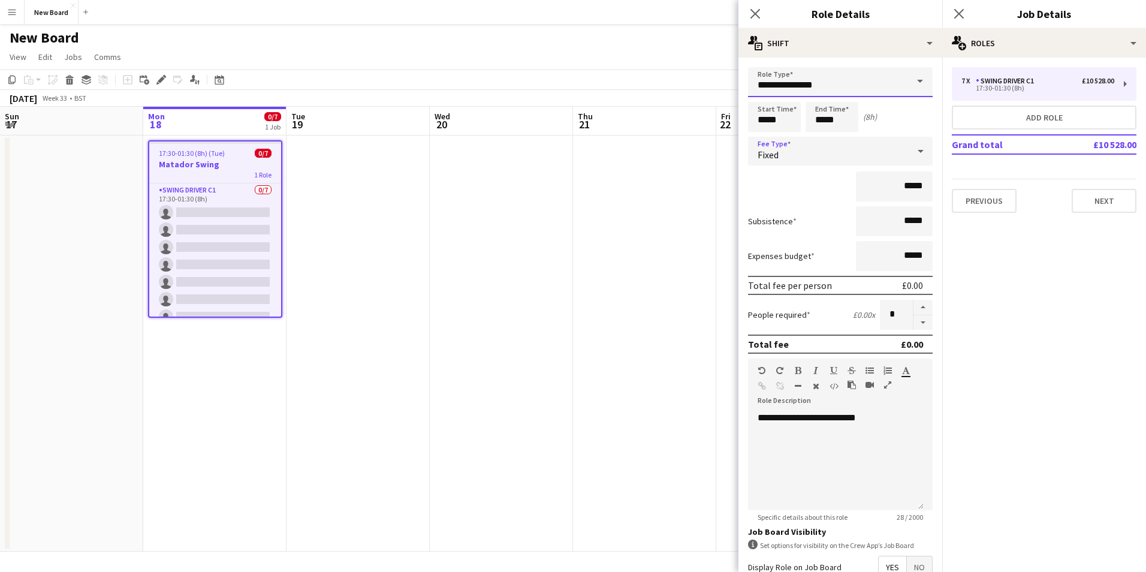
click at [869, 75] on input "**********" at bounding box center [840, 82] width 185 height 30
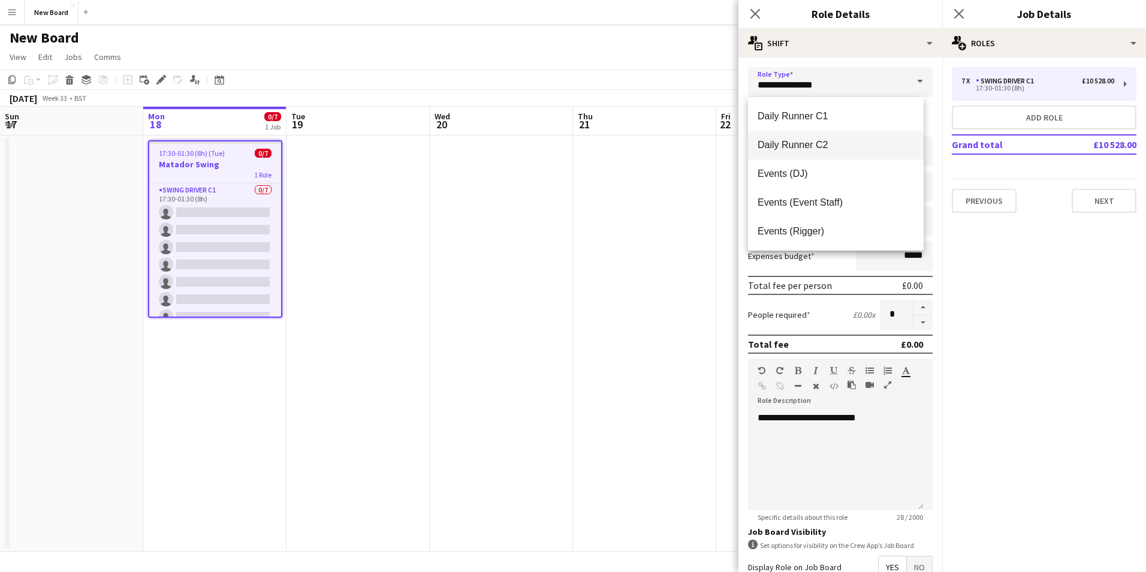
click at [798, 146] on span "Daily Runner C2" at bounding box center [835, 144] width 156 height 11
type input "**********"
type input "*******"
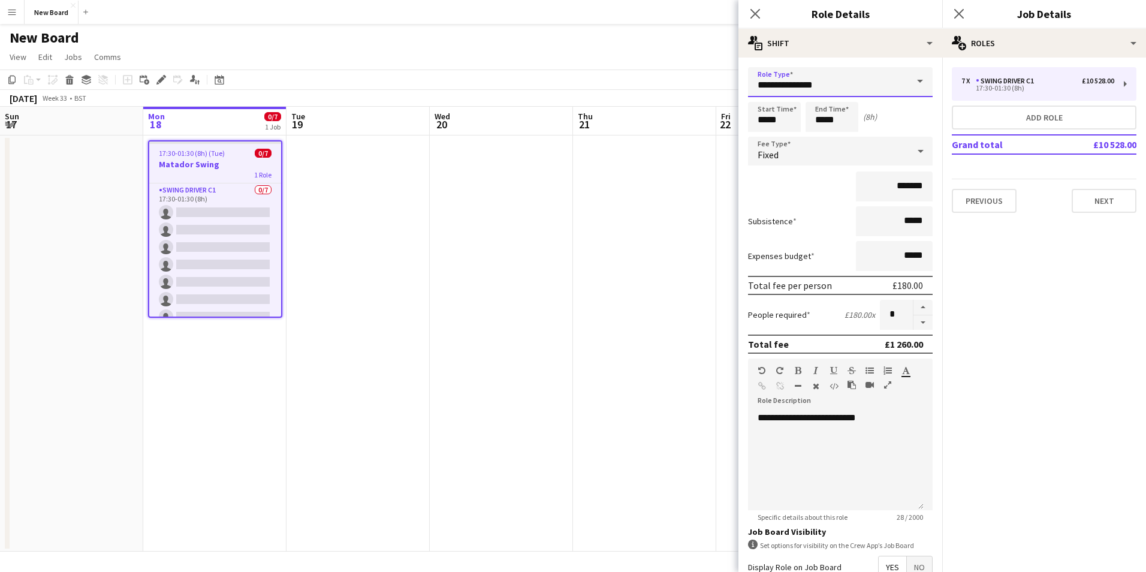
click at [865, 84] on input "**********" at bounding box center [840, 82] width 185 height 30
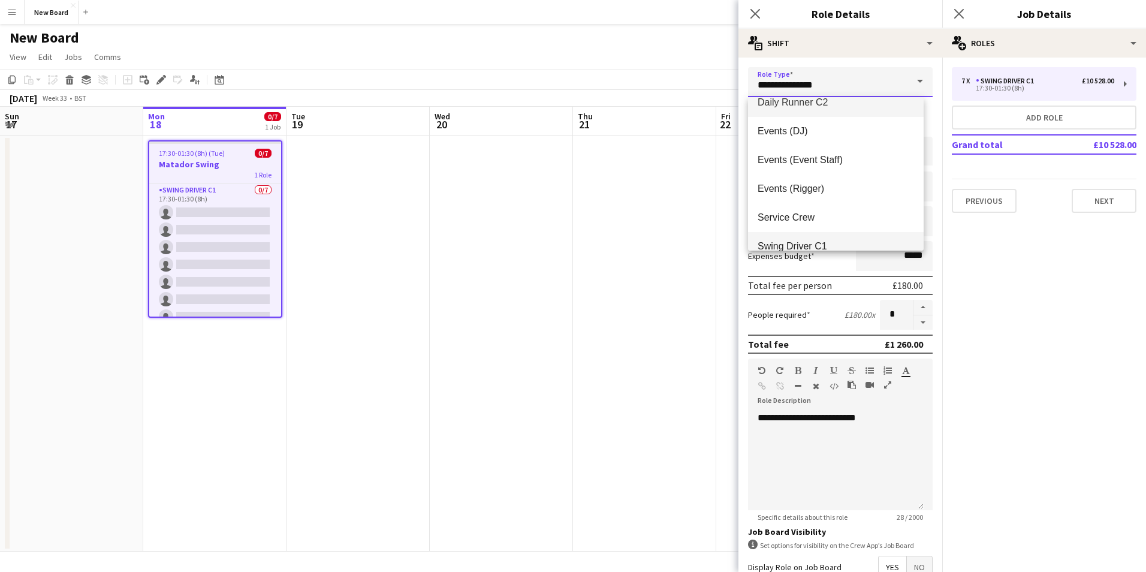
scroll to position [86, 0]
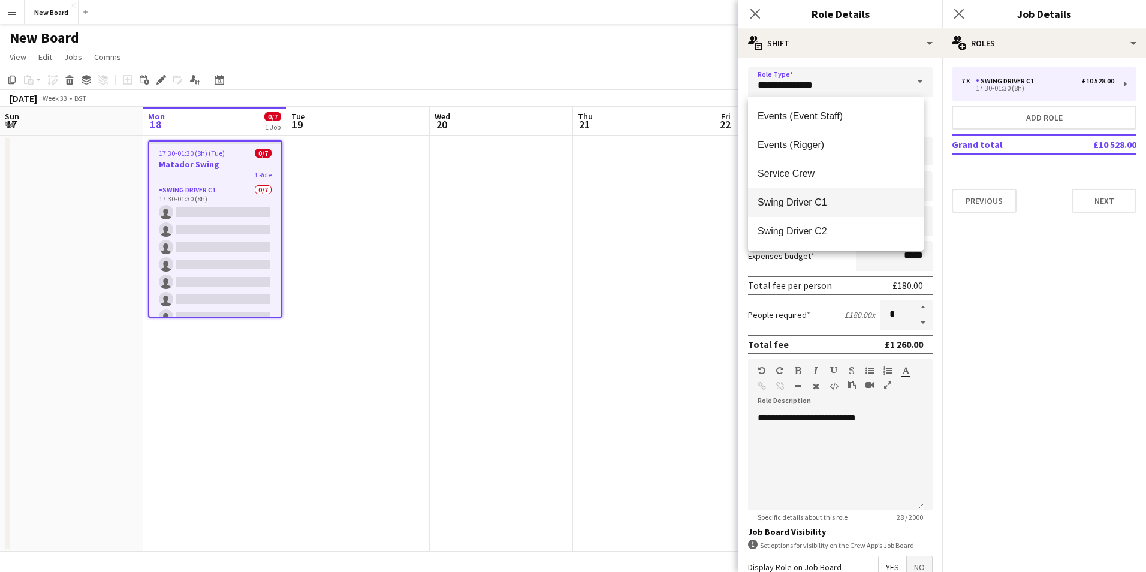
click at [817, 203] on span "Swing Driver C1" at bounding box center [835, 202] width 156 height 11
type input "**********"
type input "*******"
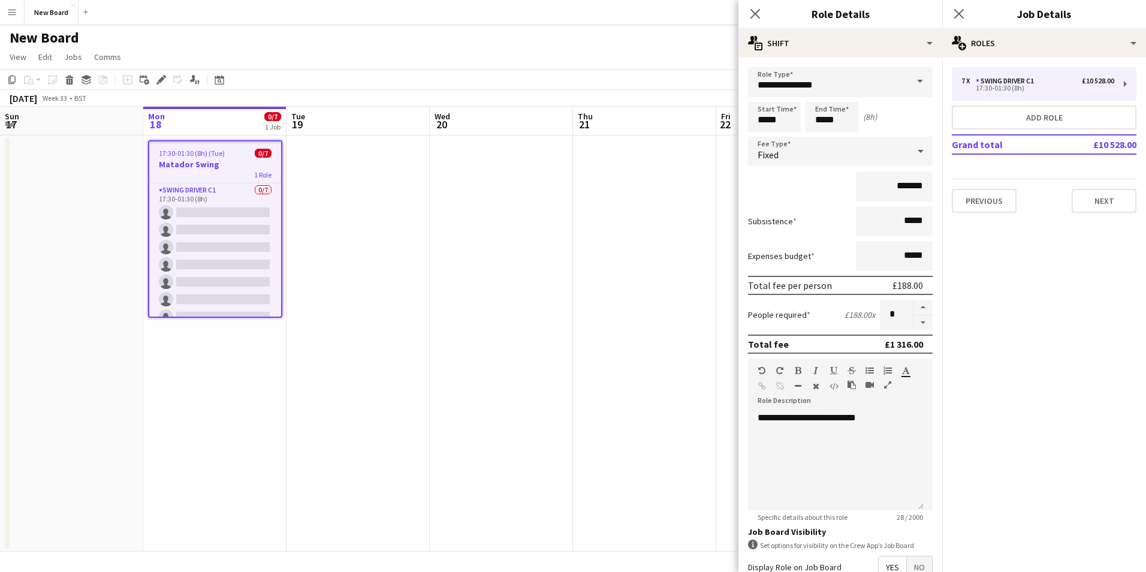
click at [1029, 449] on mat-expansion-panel "pencil3 General details 7 x Swing Driver C1 £10 528.00 17:30-01:30 (8h) Add rol…" at bounding box center [1044, 315] width 204 height 514
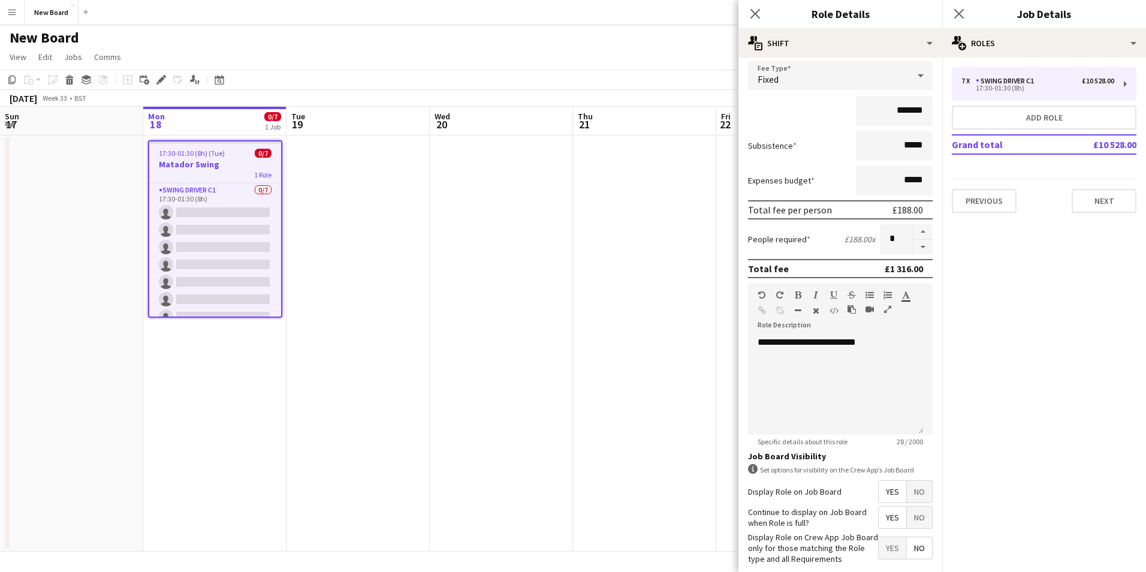
scroll to position [136, 0]
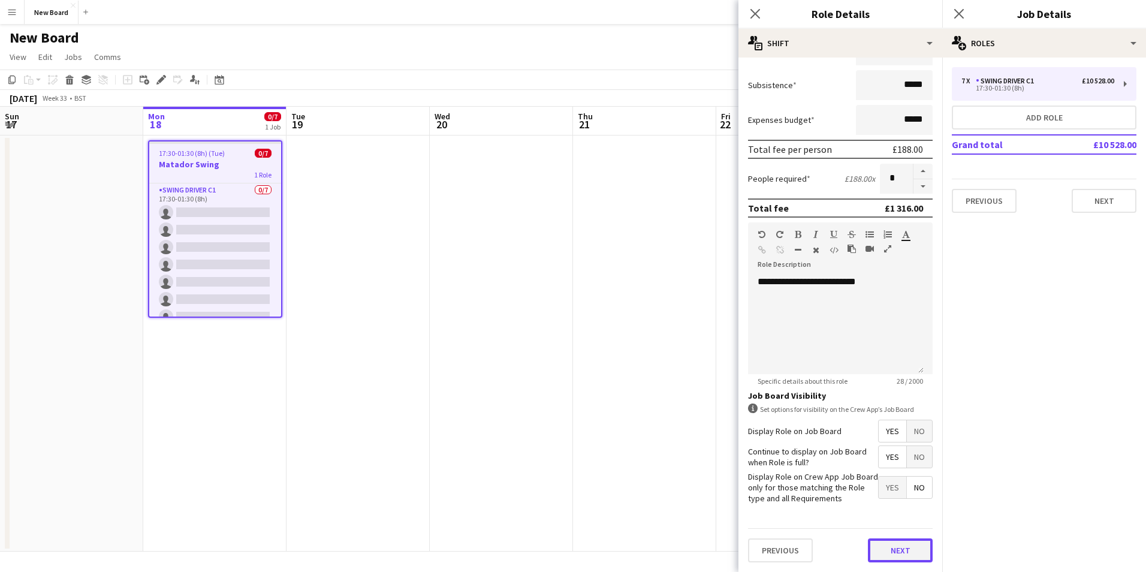
click at [893, 551] on button "Next" at bounding box center [900, 550] width 65 height 24
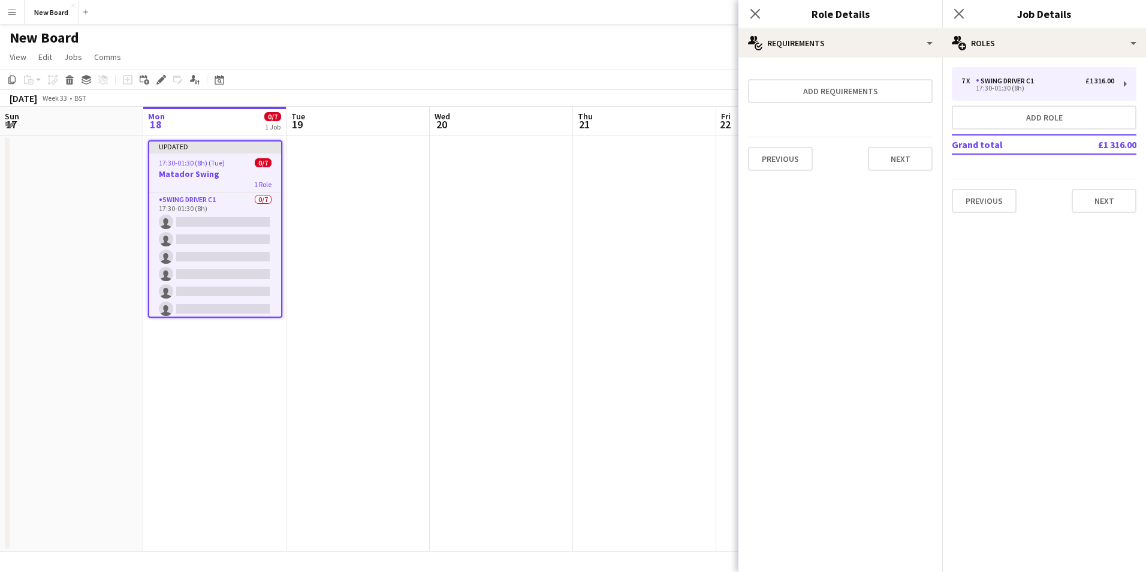
scroll to position [0, 0]
click at [662, 309] on app-calendar-viewport "Fri 15 Sat 16 Sun 17 Mon 18 0/7 1 Job Tue 19 Wed 20 Thu 21 Fri 22 Sat 23 Sun 24…" at bounding box center [573, 329] width 1146 height 445
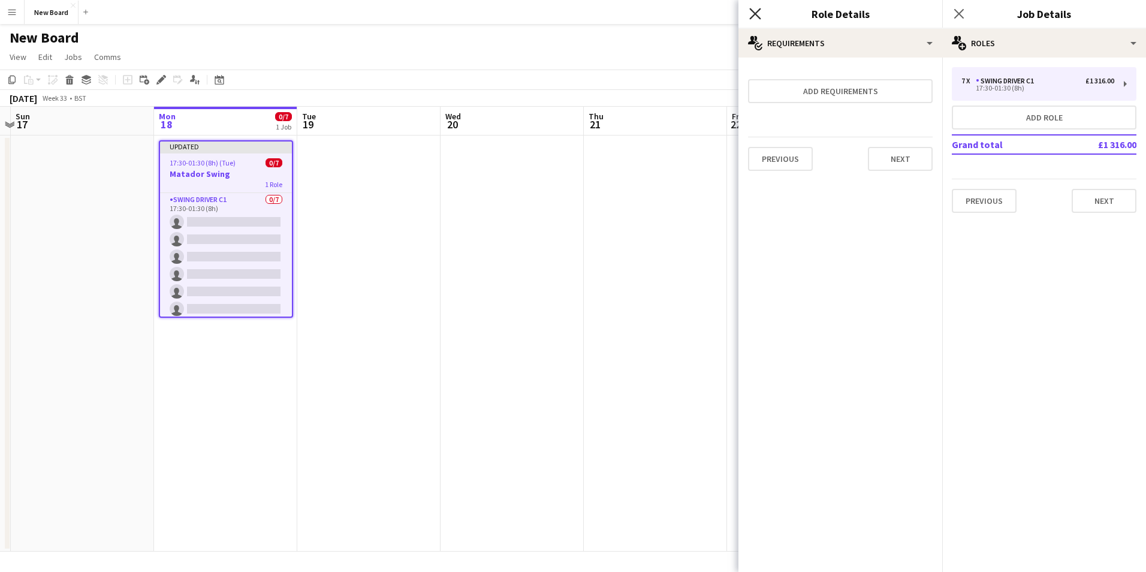
click at [757, 11] on icon at bounding box center [754, 13] width 11 height 11
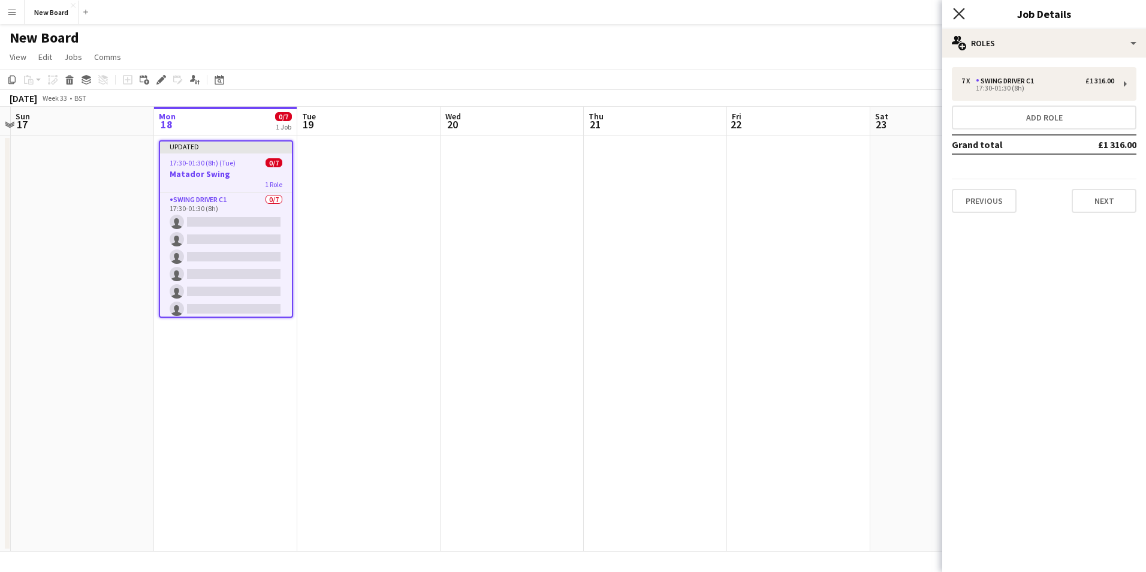
click at [957, 14] on icon "Close pop-in" at bounding box center [958, 13] width 11 height 11
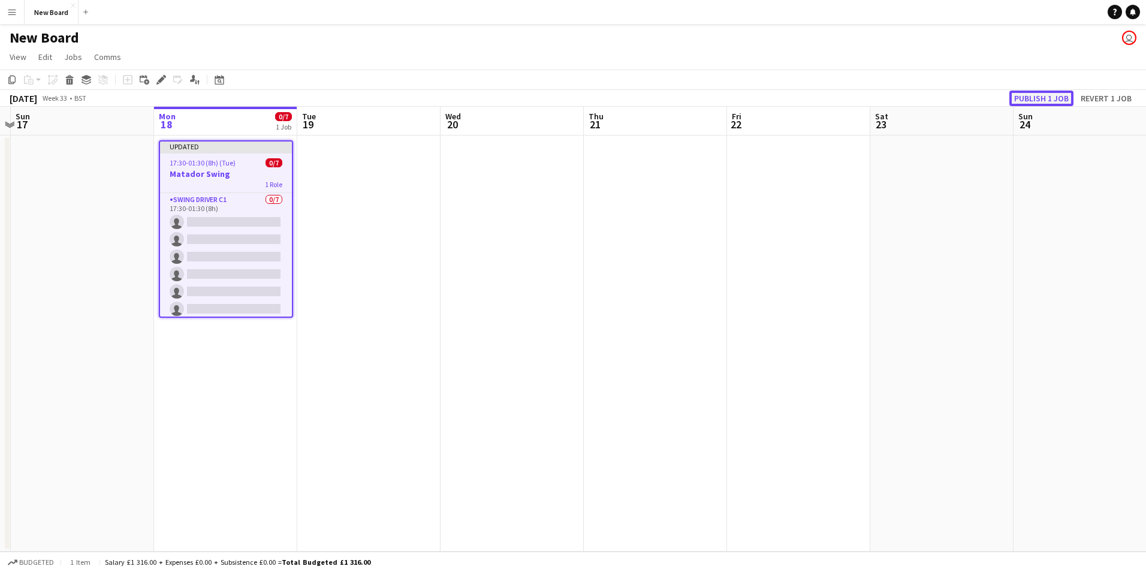
click at [1052, 95] on button "Publish 1 job" at bounding box center [1041, 98] width 64 height 16
click at [12, 3] on button "Menu" at bounding box center [12, 12] width 24 height 24
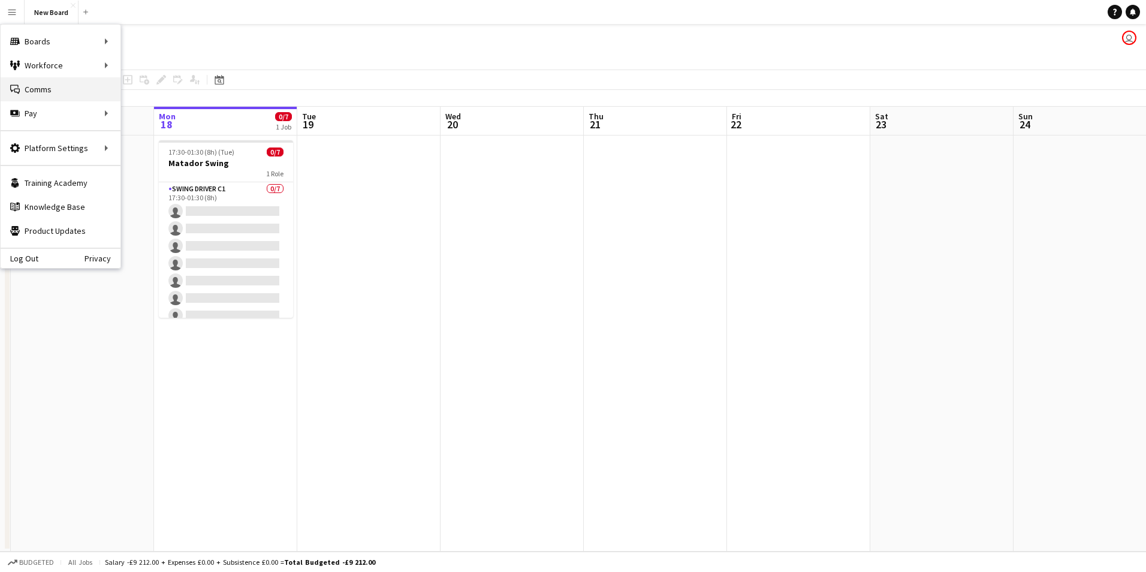
click at [62, 83] on link "Comms Comms" at bounding box center [61, 89] width 120 height 24
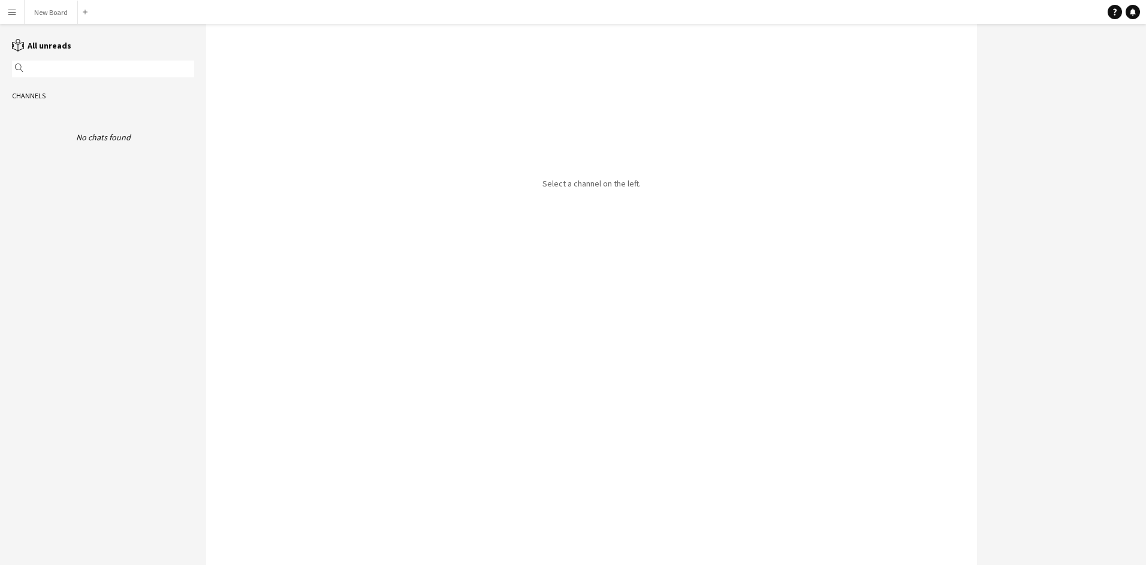
click at [4, 7] on button "Menu" at bounding box center [12, 12] width 24 height 24
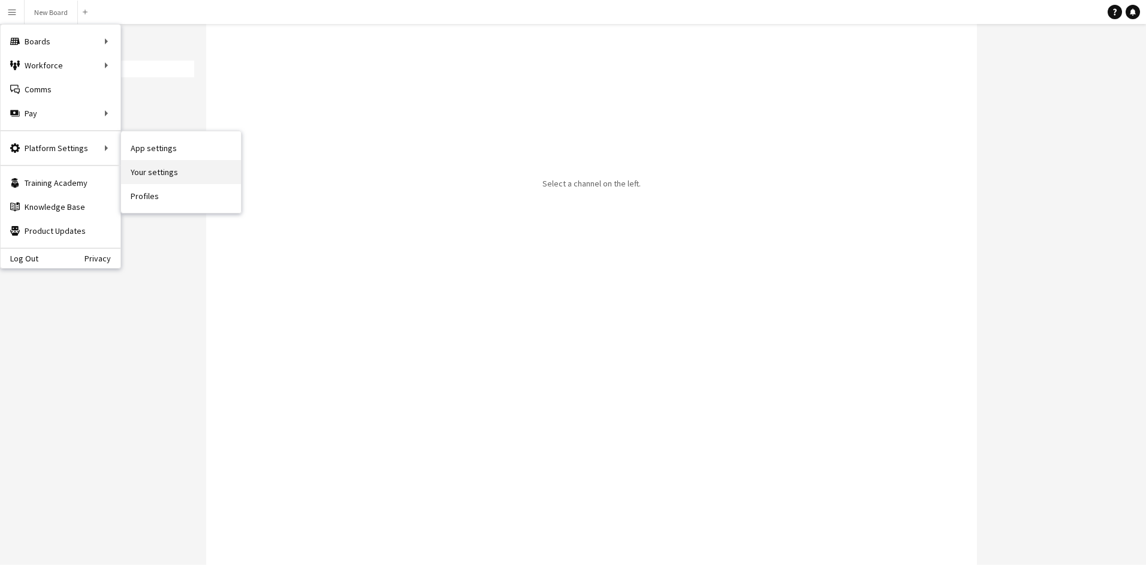
click at [170, 168] on link "Your settings" at bounding box center [181, 172] width 120 height 24
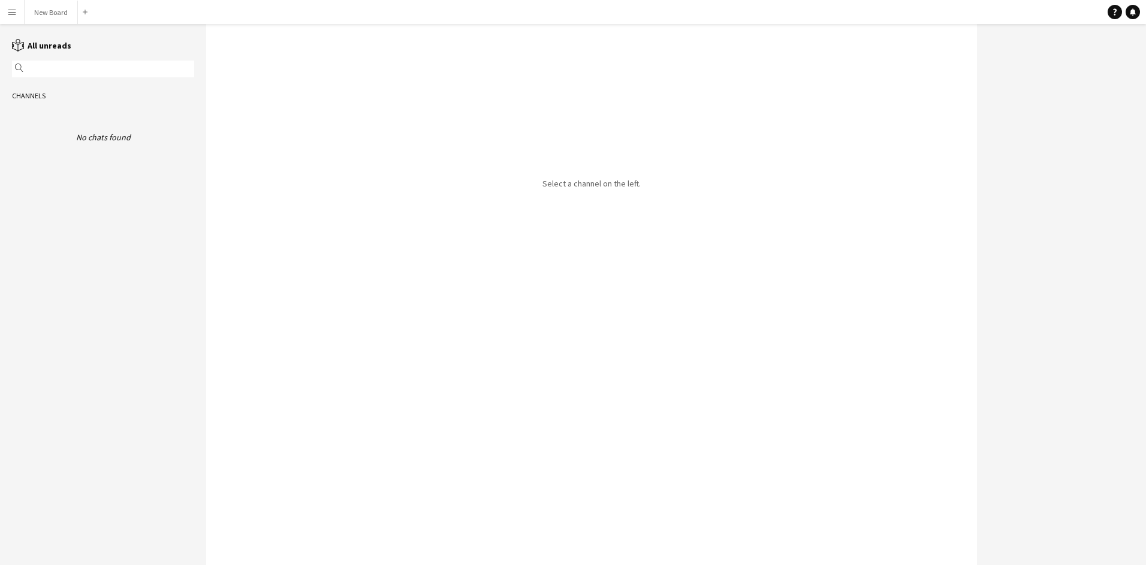
click at [10, 6] on button "Menu" at bounding box center [12, 12] width 24 height 24
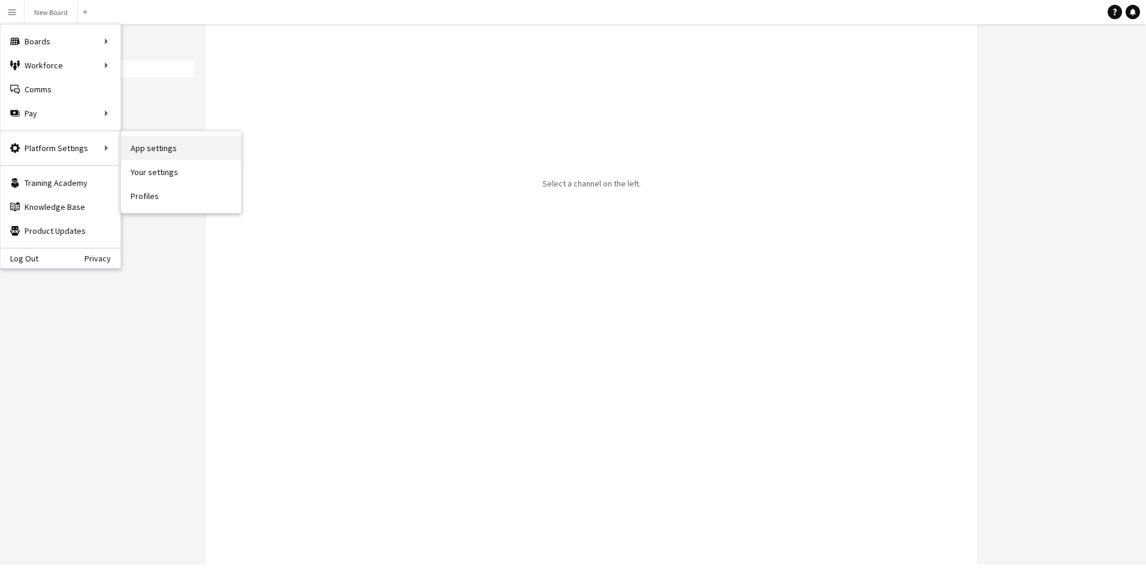
click at [142, 145] on link "App settings" at bounding box center [181, 148] width 120 height 24
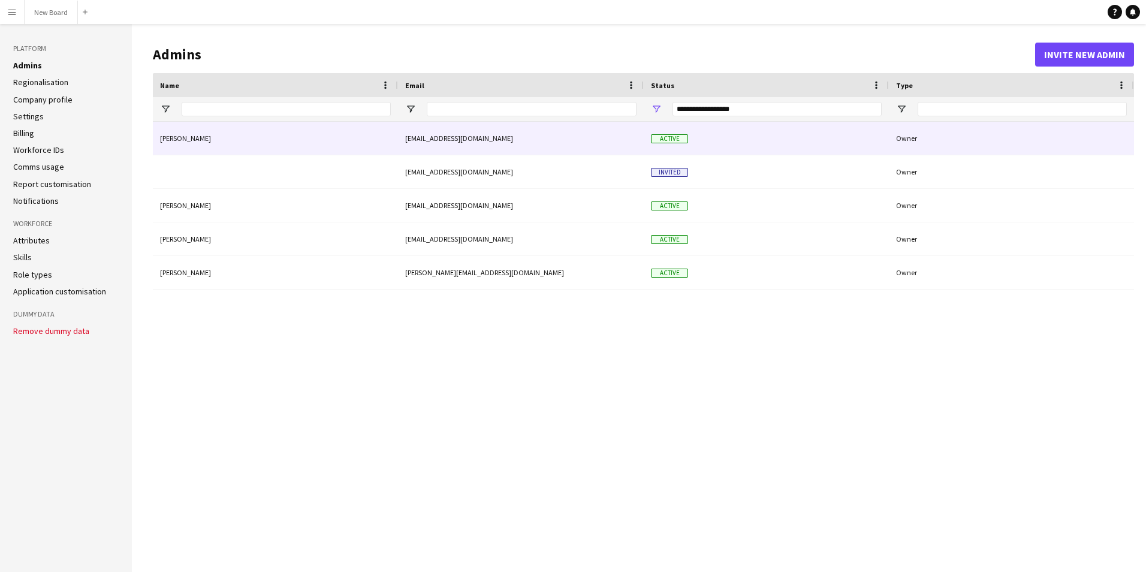
click at [676, 137] on span "Active" at bounding box center [669, 138] width 37 height 9
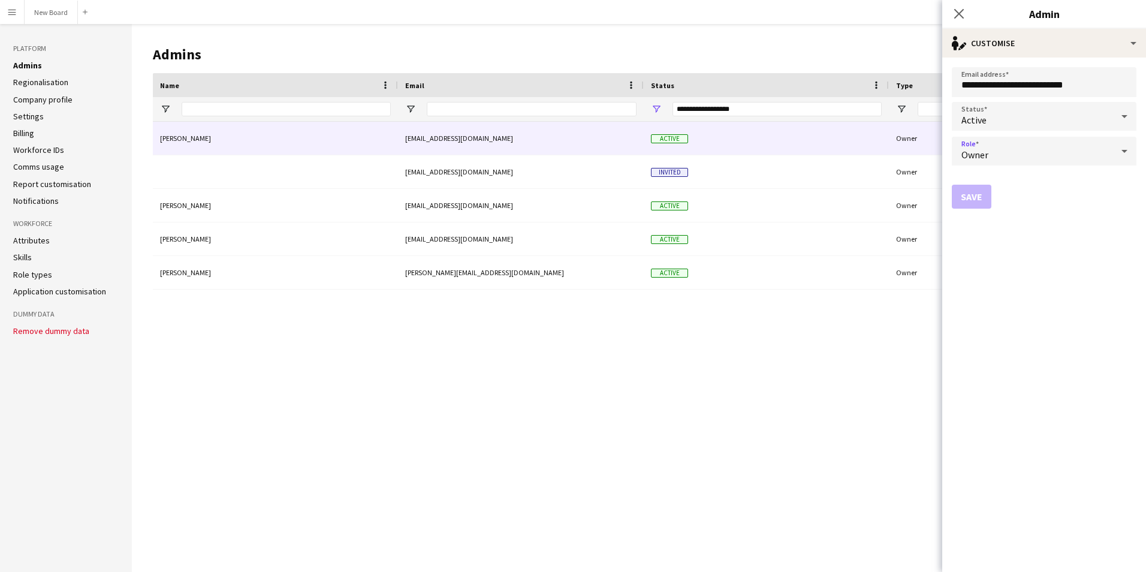
click at [997, 153] on div "Owner" at bounding box center [1031, 151] width 161 height 29
click at [1000, 155] on div at bounding box center [573, 286] width 1146 height 572
click at [45, 153] on link "Workforce IDs" at bounding box center [38, 149] width 51 height 11
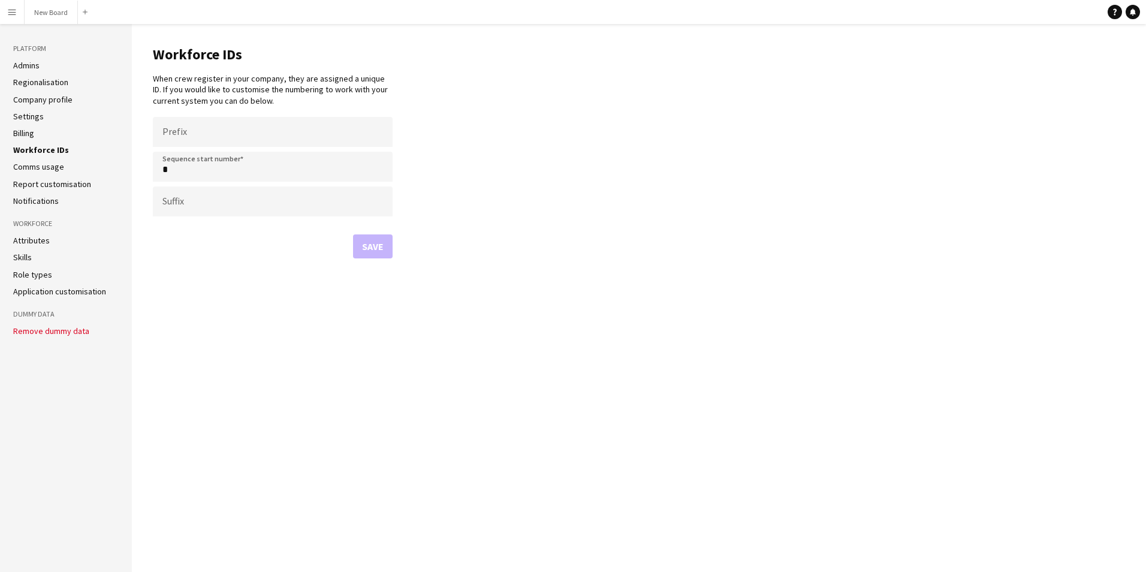
click at [35, 133] on li "Billing" at bounding box center [65, 133] width 105 height 11
click at [41, 188] on link "Report customisation" at bounding box center [52, 184] width 78 height 11
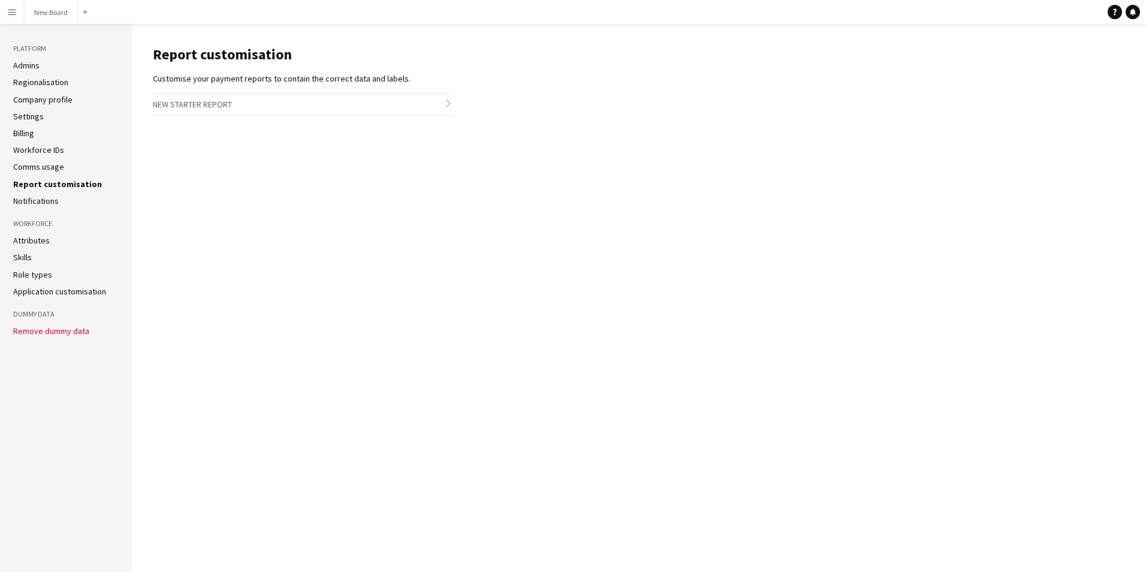
click at [45, 201] on link "Notifications" at bounding box center [36, 200] width 46 height 11
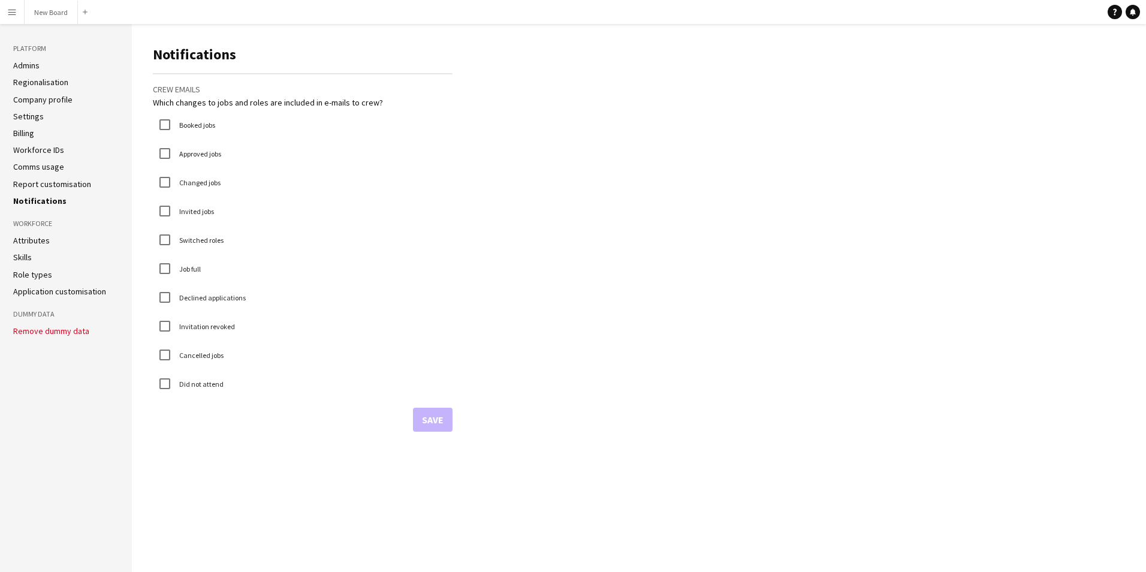
click at [37, 236] on link "Attributes" at bounding box center [31, 240] width 37 height 11
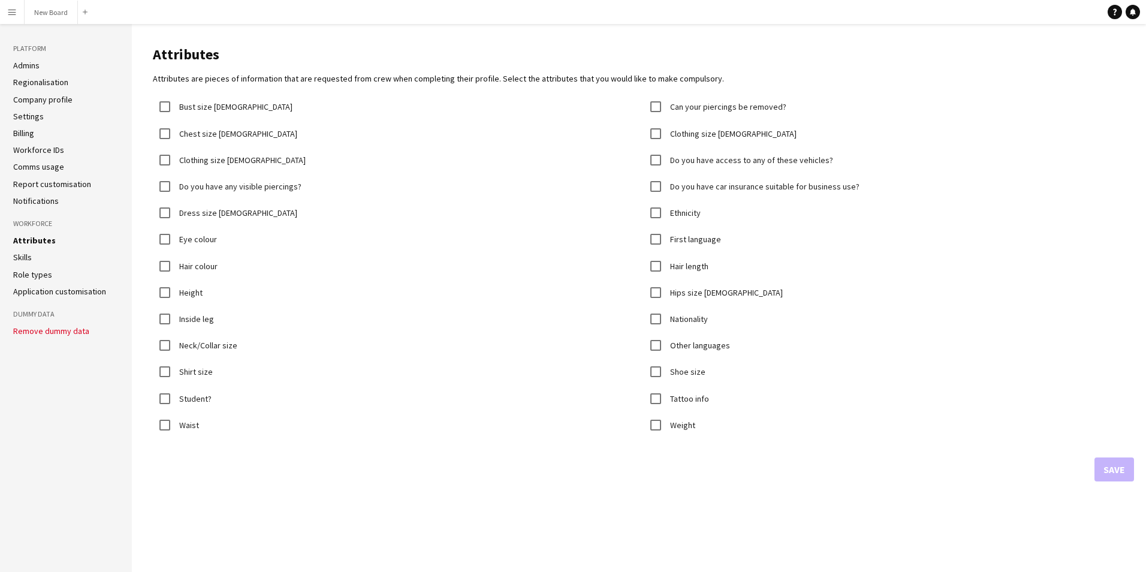
click at [26, 255] on link "Skills" at bounding box center [22, 257] width 19 height 11
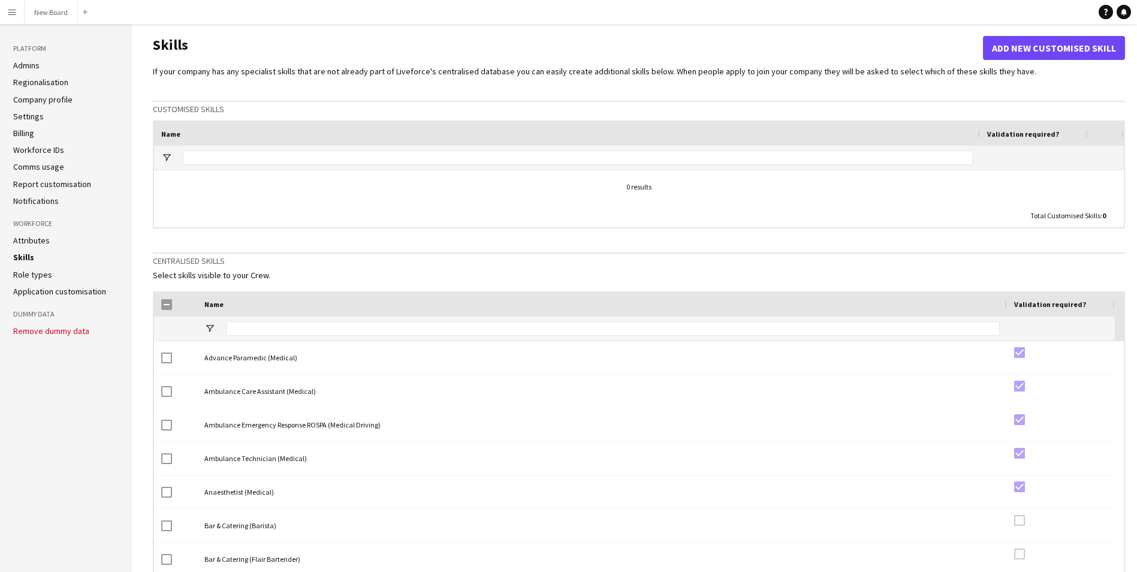
click at [26, 278] on link "Role types" at bounding box center [32, 274] width 39 height 11
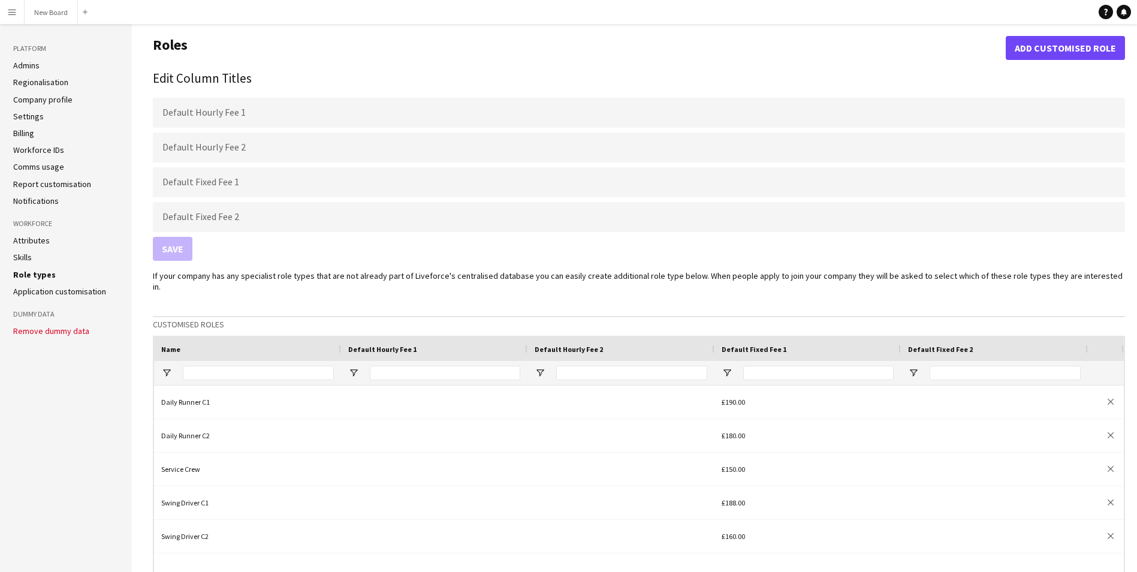
click at [35, 290] on link "Application customisation" at bounding box center [59, 291] width 93 height 11
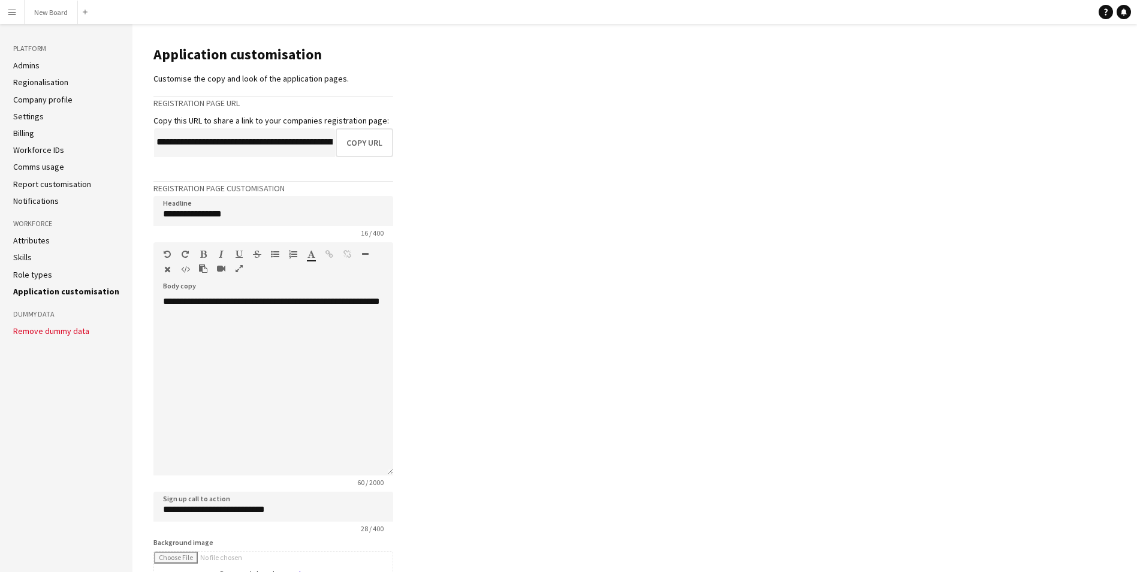
click at [37, 68] on link "Admins" at bounding box center [26, 65] width 26 height 11
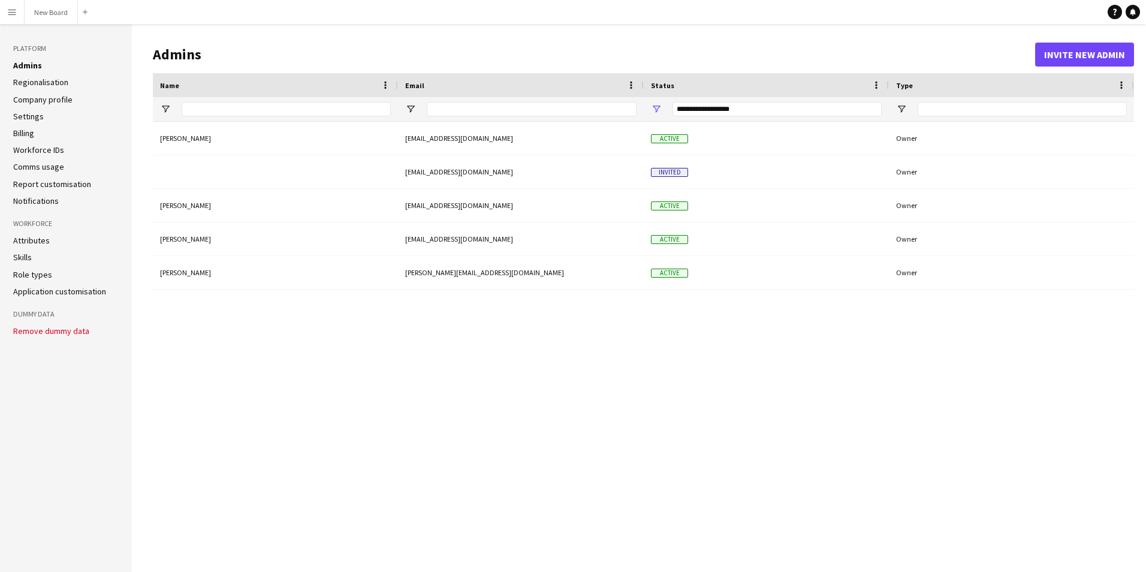
click at [37, 275] on link "Role types" at bounding box center [32, 274] width 39 height 11
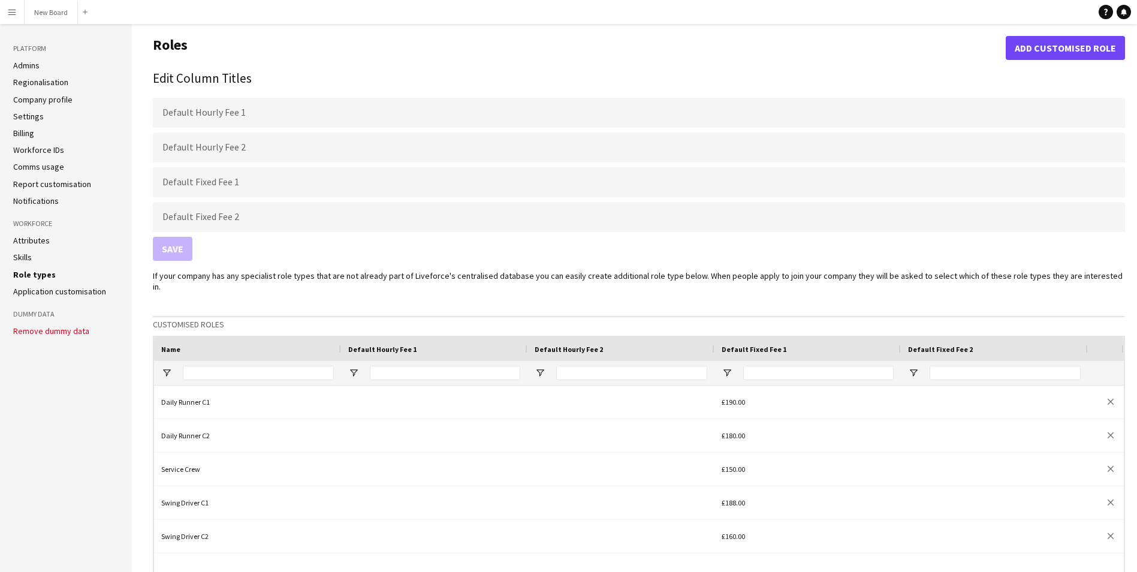
click at [34, 122] on li "Settings" at bounding box center [65, 116] width 105 height 11
click at [39, 107] on ul "Admins Regionalisation Company profile Settings Billing Workforce IDs Comms usa…" at bounding box center [65, 133] width 105 height 146
click at [31, 112] on link "Settings" at bounding box center [28, 116] width 31 height 11
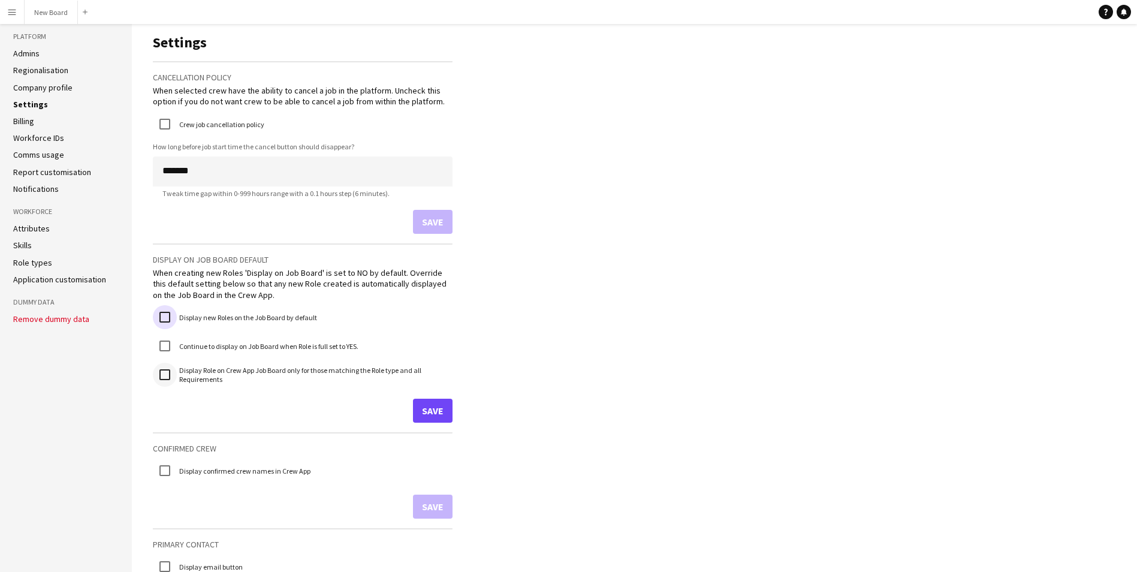
scroll to position [15, 0]
click at [0, 16] on button "Menu" at bounding box center [12, 12] width 24 height 24
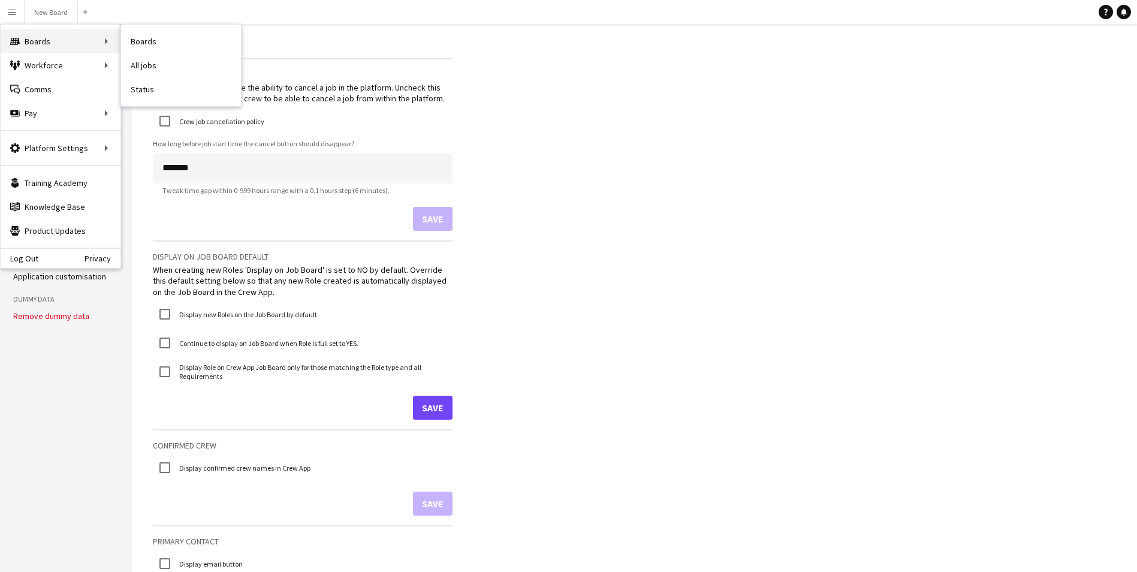
click at [26, 38] on div "Boards Boards" at bounding box center [61, 41] width 120 height 24
click at [103, 43] on div "Boards Boards" at bounding box center [61, 41] width 120 height 24
click at [69, 40] on div "Boards Boards" at bounding box center [61, 41] width 120 height 24
click at [141, 38] on link "Boards" at bounding box center [181, 41] width 120 height 24
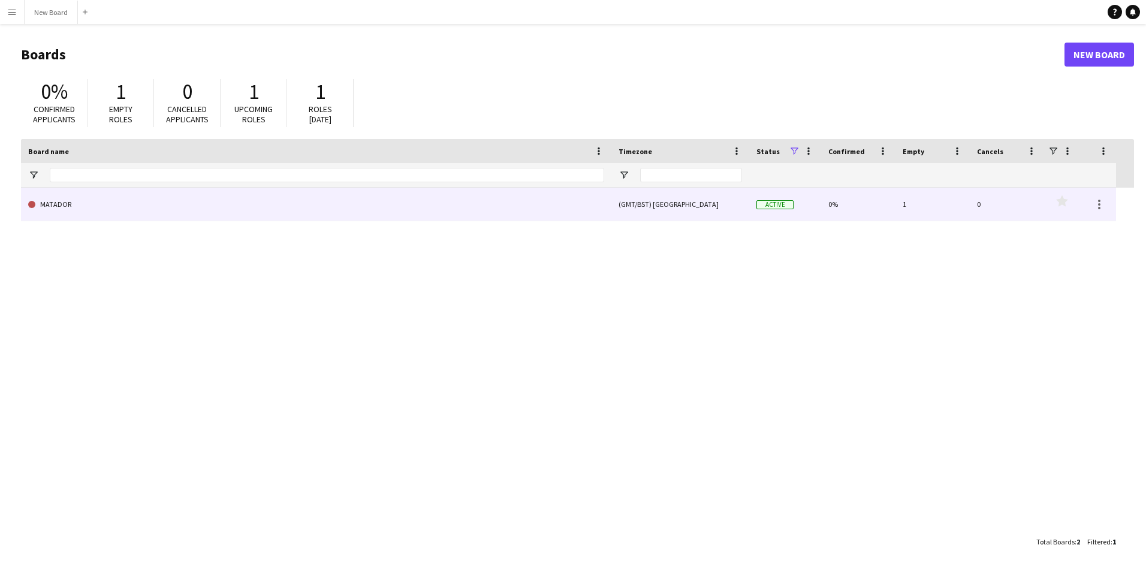
click at [78, 208] on link "MATADOR" at bounding box center [316, 205] width 576 height 34
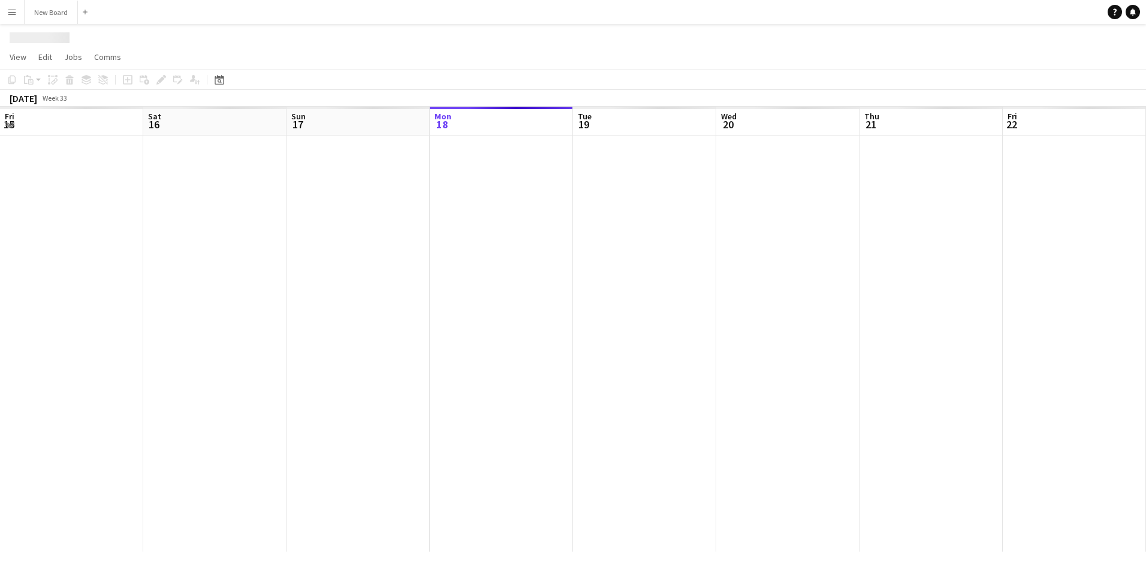
scroll to position [0, 286]
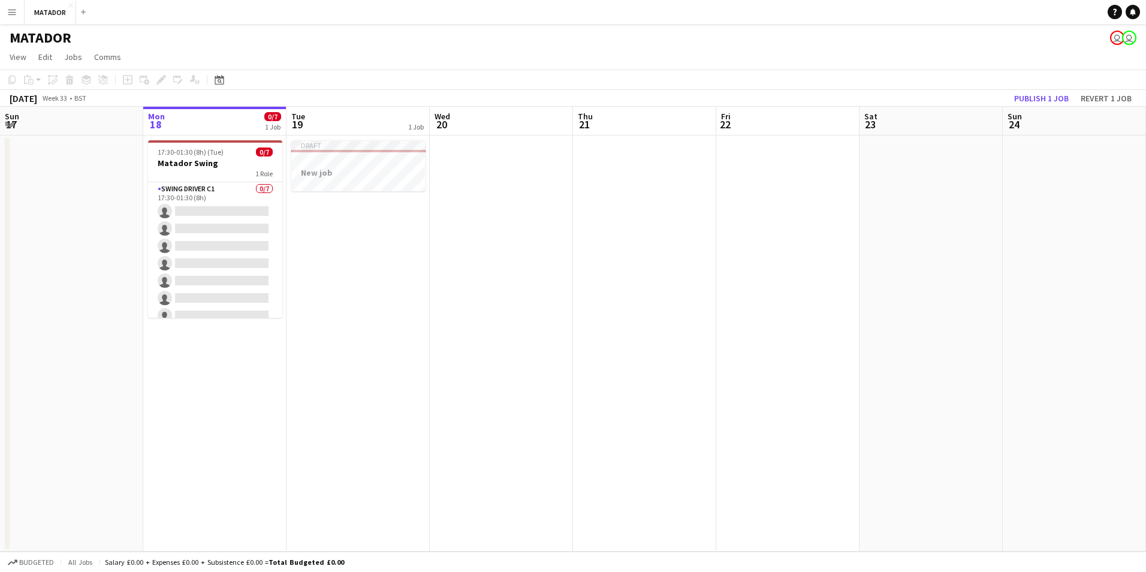
click at [336, 222] on app-date-cell "Draft New job" at bounding box center [357, 343] width 143 height 416
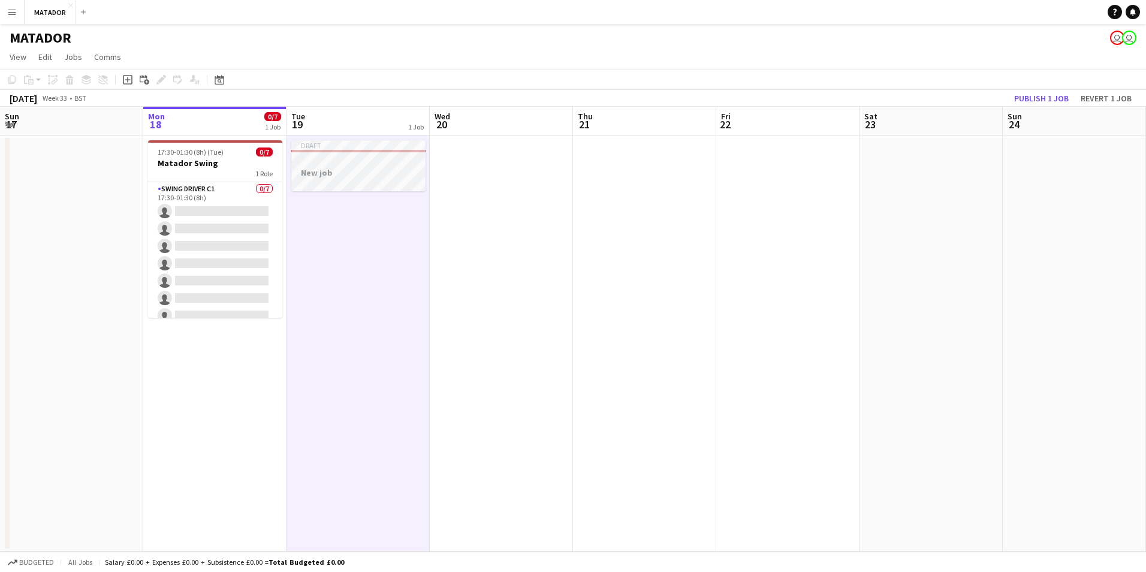
click at [397, 170] on h3 "New job" at bounding box center [358, 172] width 134 height 11
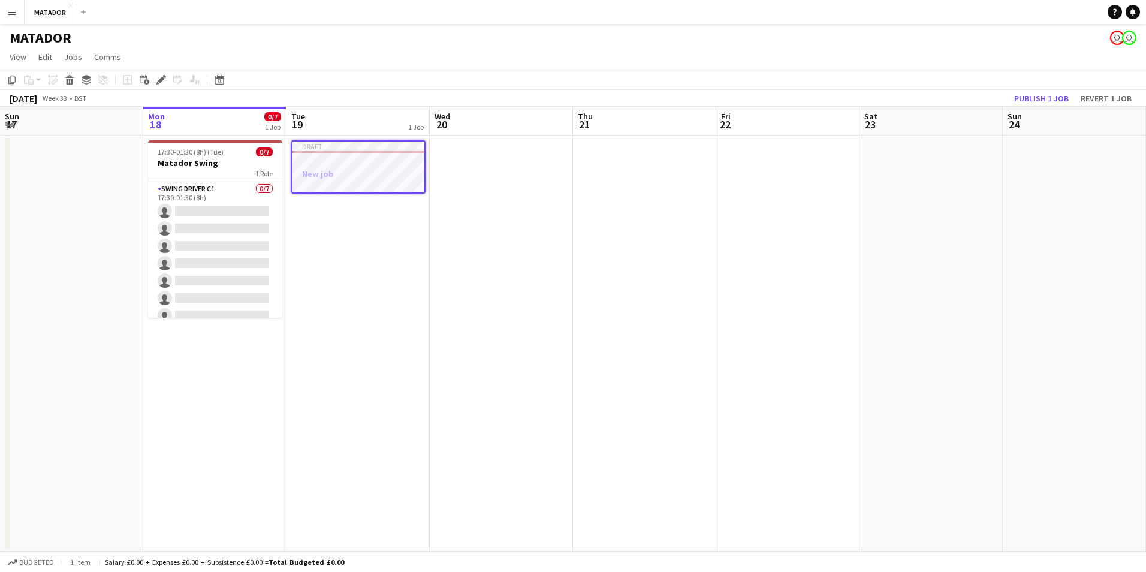
click at [18, 15] on button "Menu" at bounding box center [12, 12] width 24 height 24
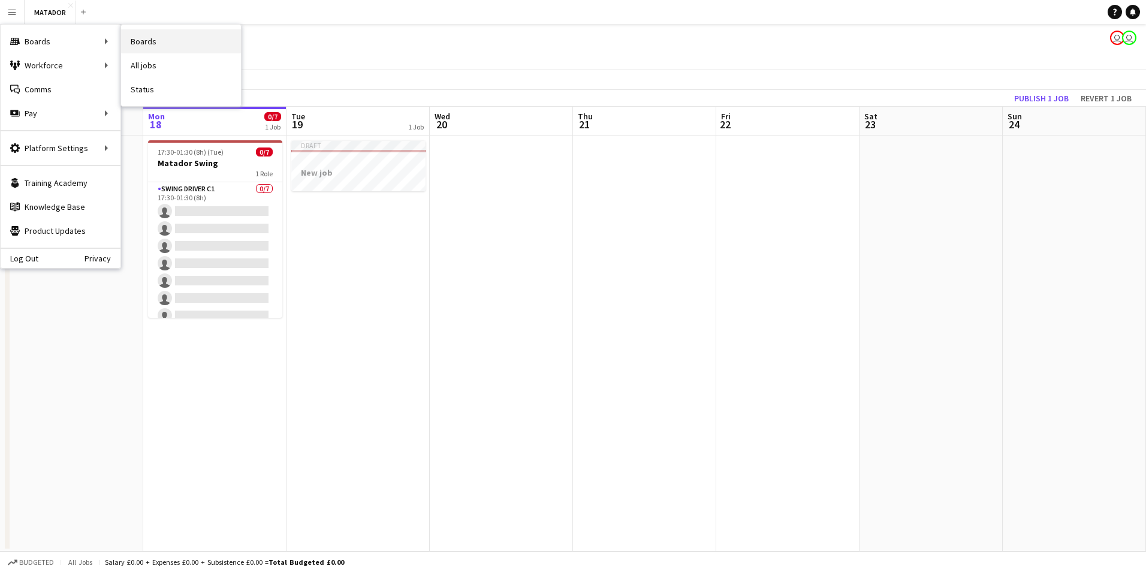
click at [185, 44] on link "Boards" at bounding box center [181, 41] width 120 height 24
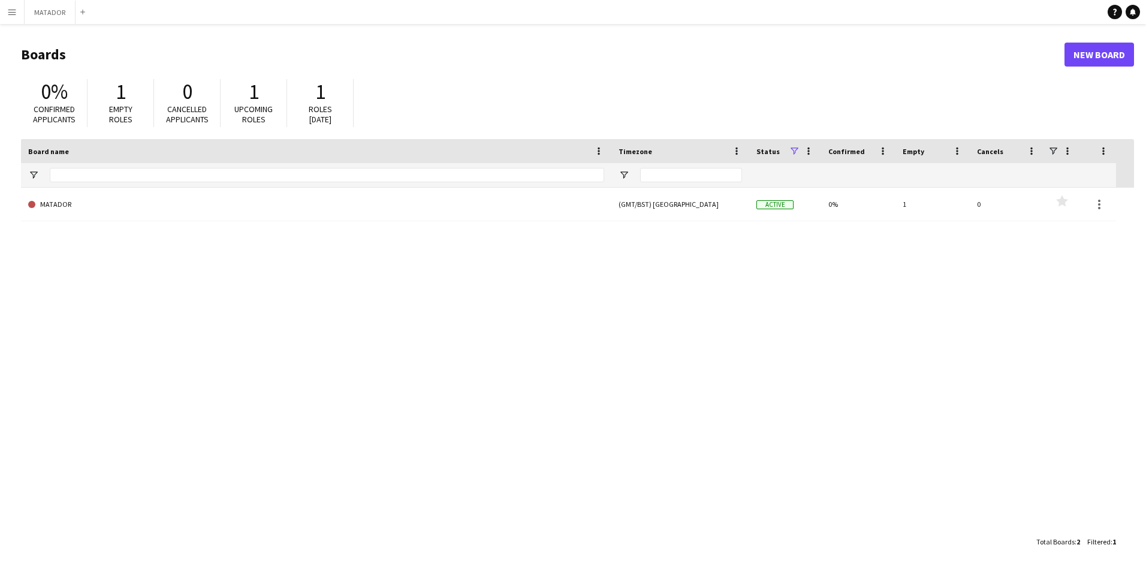
click at [16, 17] on button "Menu" at bounding box center [12, 12] width 24 height 24
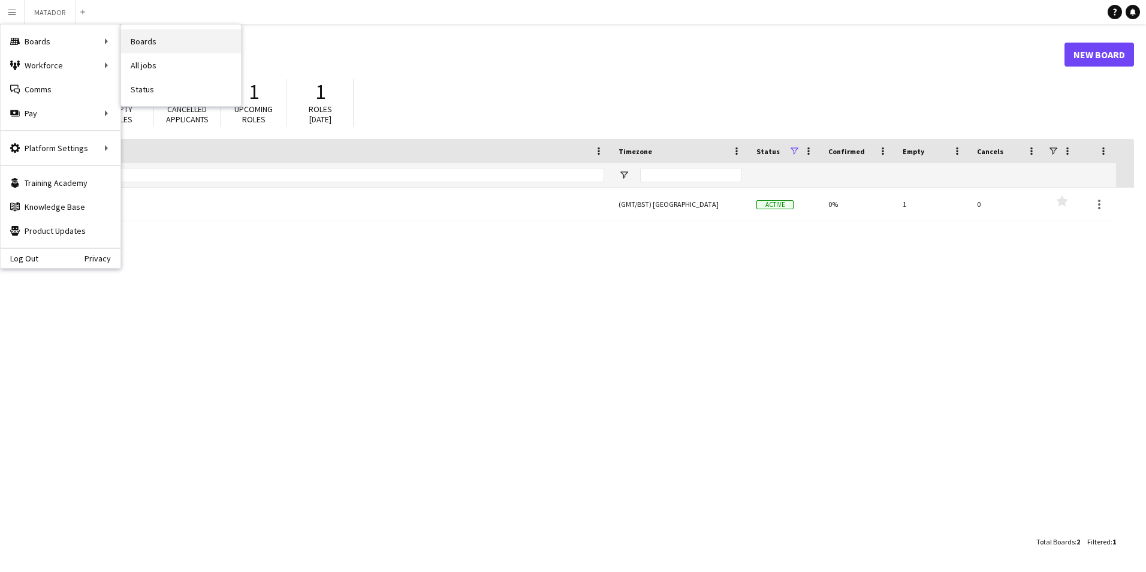
click at [143, 44] on link "Boards" at bounding box center [181, 41] width 120 height 24
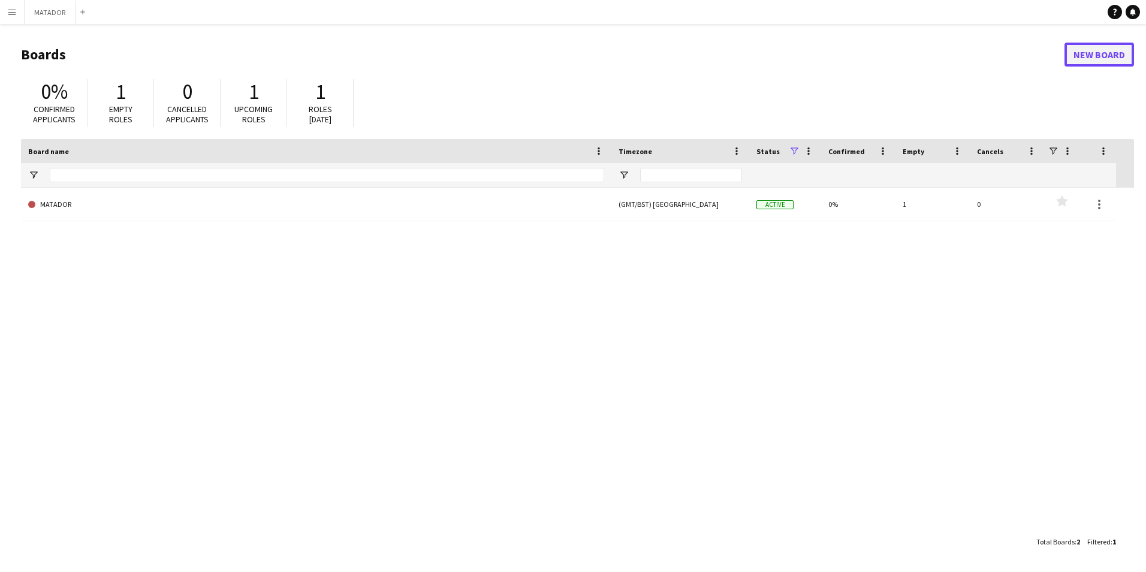
click at [1082, 62] on link "New Board" at bounding box center [1099, 55] width 70 height 24
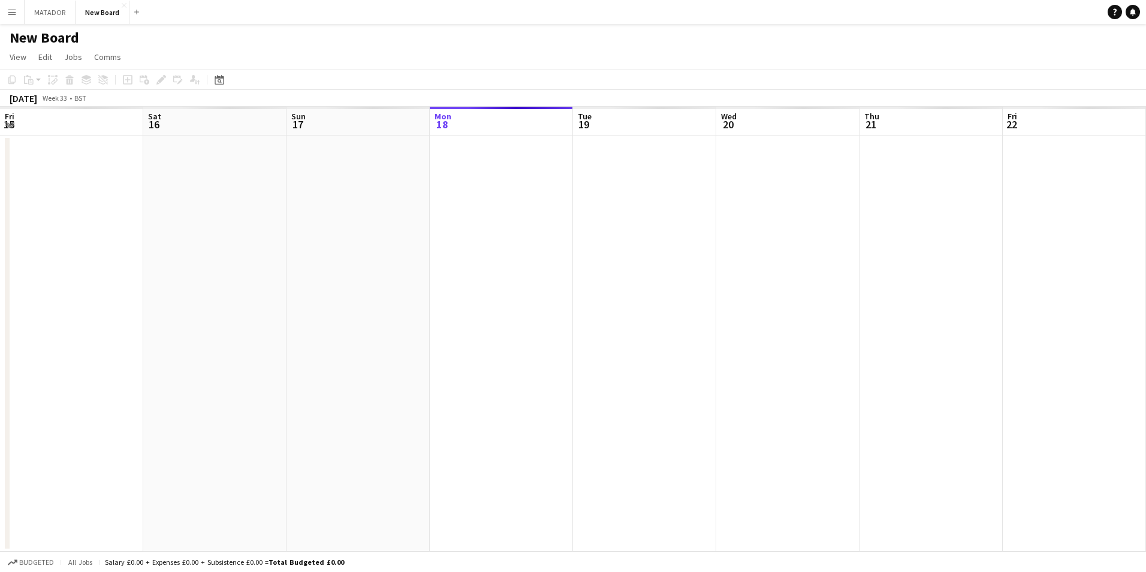
scroll to position [0, 286]
click at [66, 44] on h1 "New Board" at bounding box center [45, 38] width 70 height 18
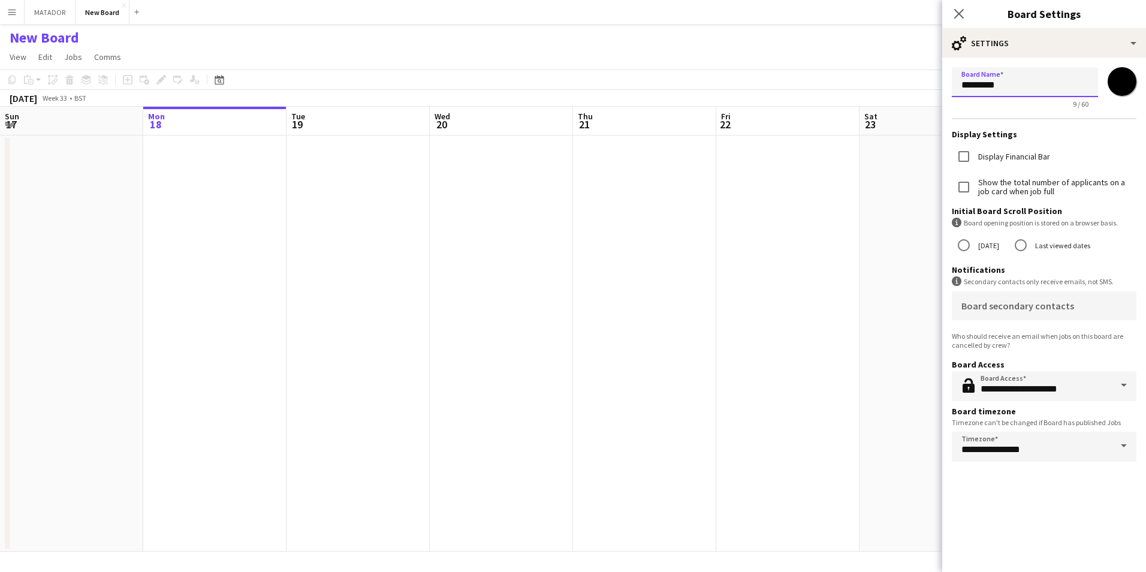
drag, startPoint x: 1025, startPoint y: 89, endPoint x: 852, endPoint y: 84, distance: 173.2
click at [852, 84] on body "Menu Boards Boards Boards All jobs Status Workforce Workforce My Workforce Recr…" at bounding box center [573, 286] width 1146 height 572
type input "*********"
click at [1074, 304] on div "Board secondary contacts" at bounding box center [1043, 305] width 165 height 29
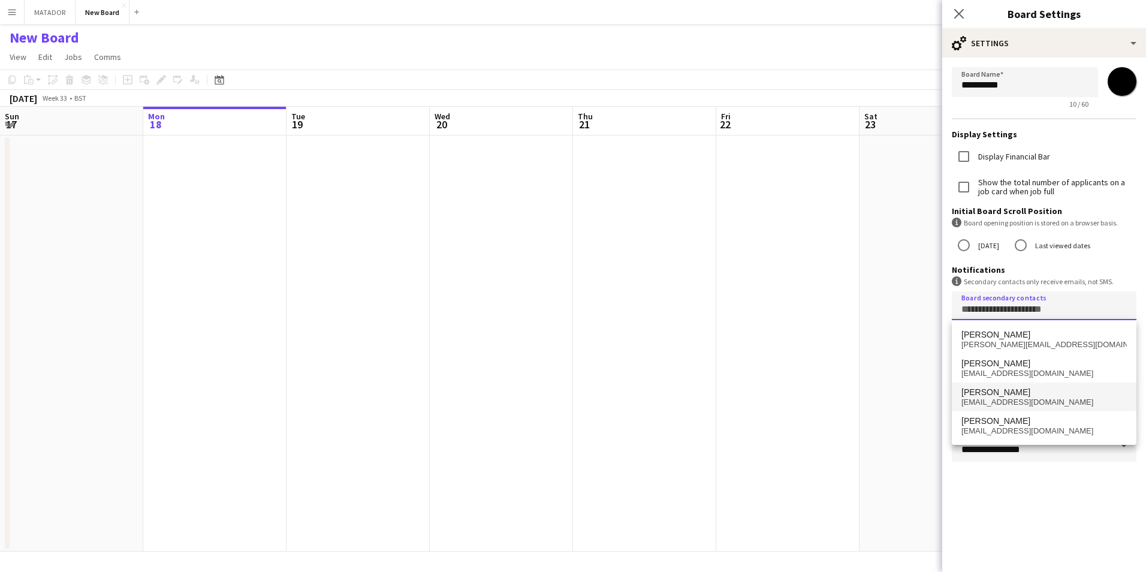
click at [1025, 406] on span "matthewdurden@translux.com" at bounding box center [1043, 402] width 165 height 10
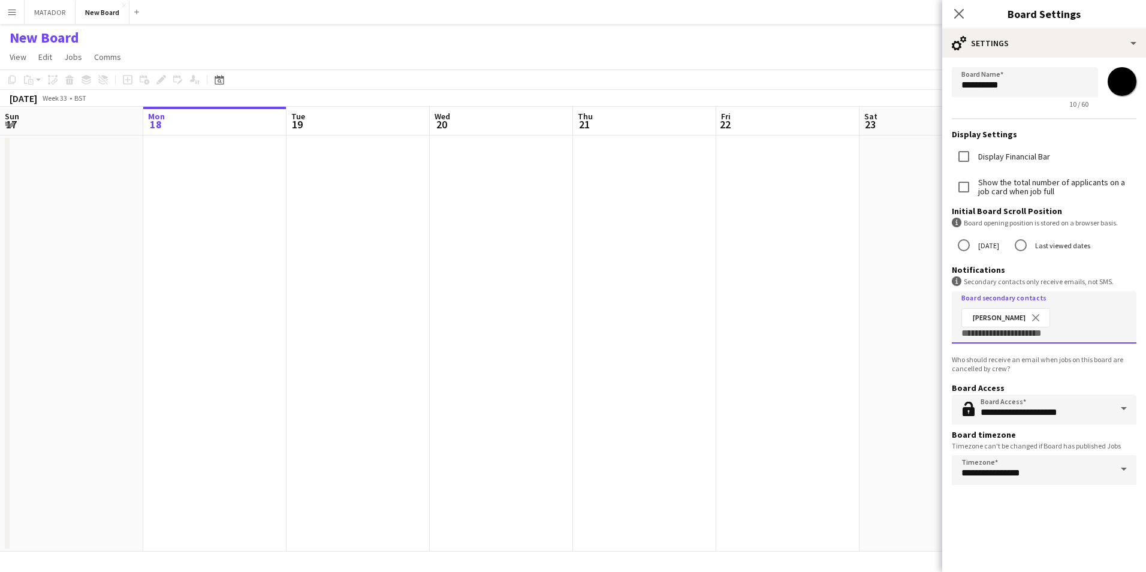
click at [1117, 74] on input "*******" at bounding box center [1121, 81] width 43 height 43
type input "*******"
click at [1051, 524] on div "**********" at bounding box center [1044, 300] width 204 height 543
click at [1131, 79] on input "*******" at bounding box center [1121, 81] width 43 height 43
click at [959, 9] on icon "Close pop-in" at bounding box center [958, 13] width 11 height 11
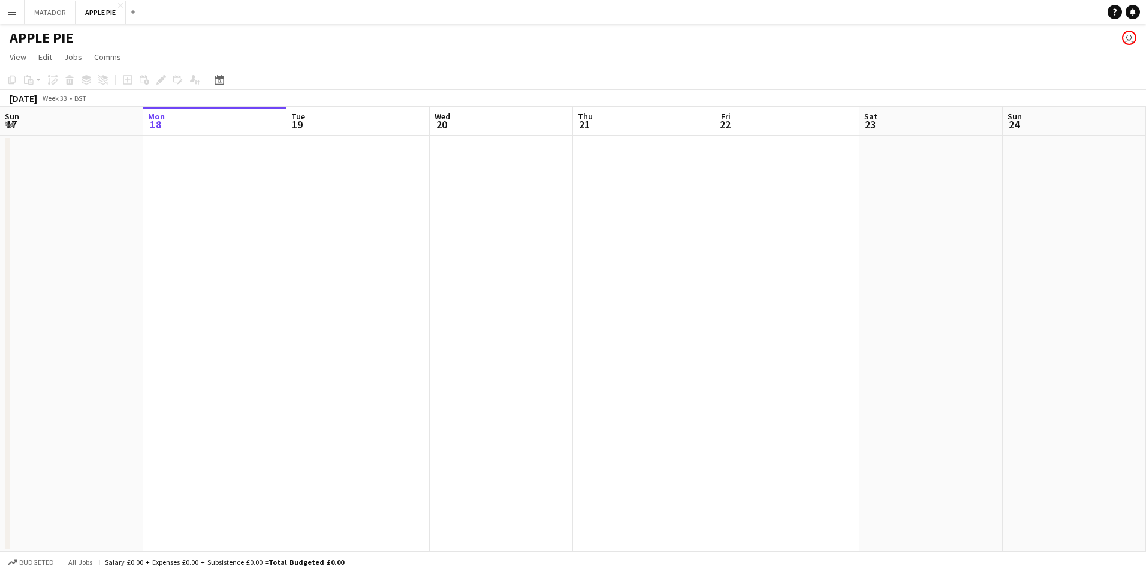
click at [227, 206] on app-date-cell at bounding box center [214, 343] width 143 height 416
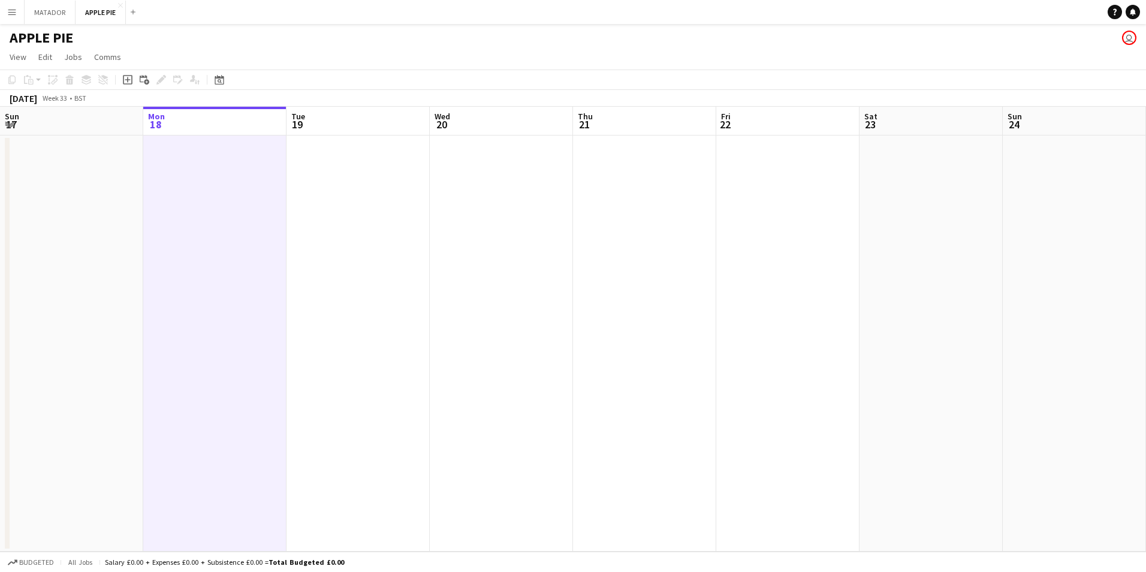
click at [315, 185] on app-date-cell at bounding box center [357, 343] width 143 height 416
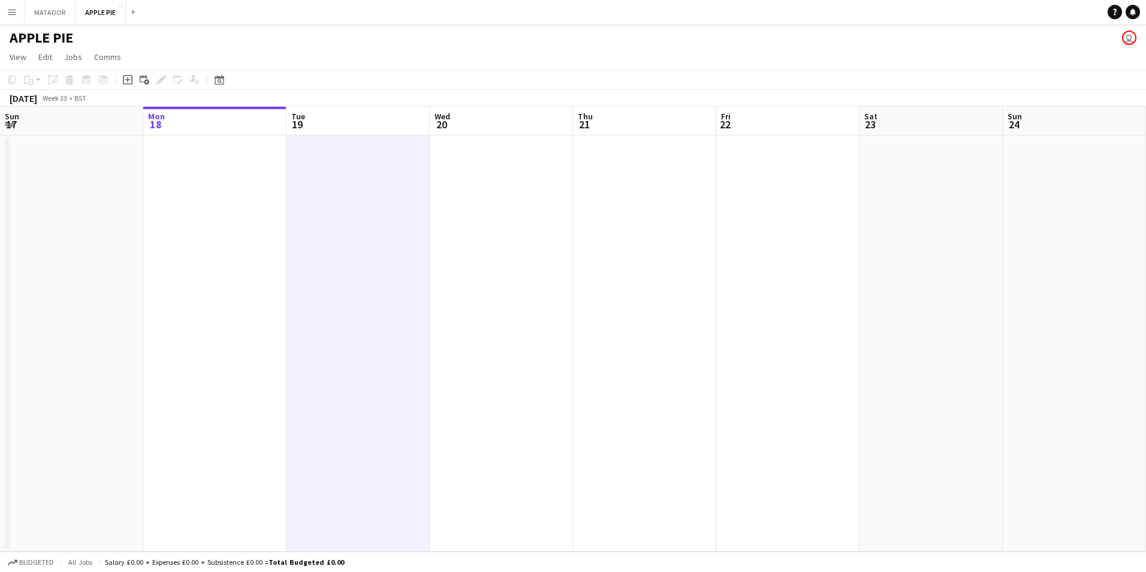
drag, startPoint x: 441, startPoint y: 199, endPoint x: 477, endPoint y: 208, distance: 37.1
click at [441, 200] on app-date-cell at bounding box center [501, 343] width 143 height 416
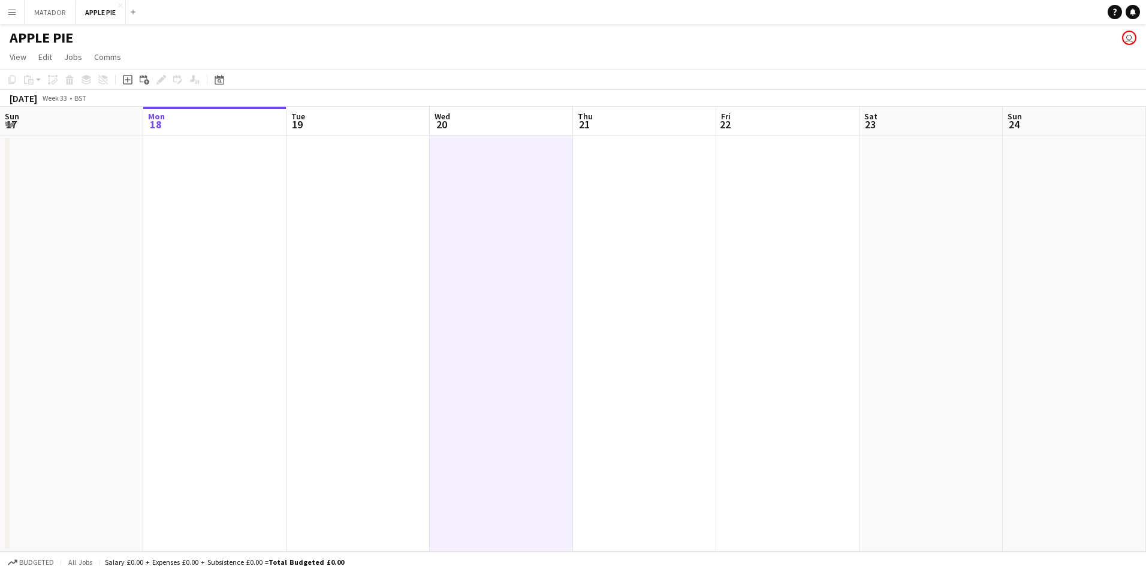
click at [708, 250] on app-date-cell at bounding box center [644, 343] width 143 height 416
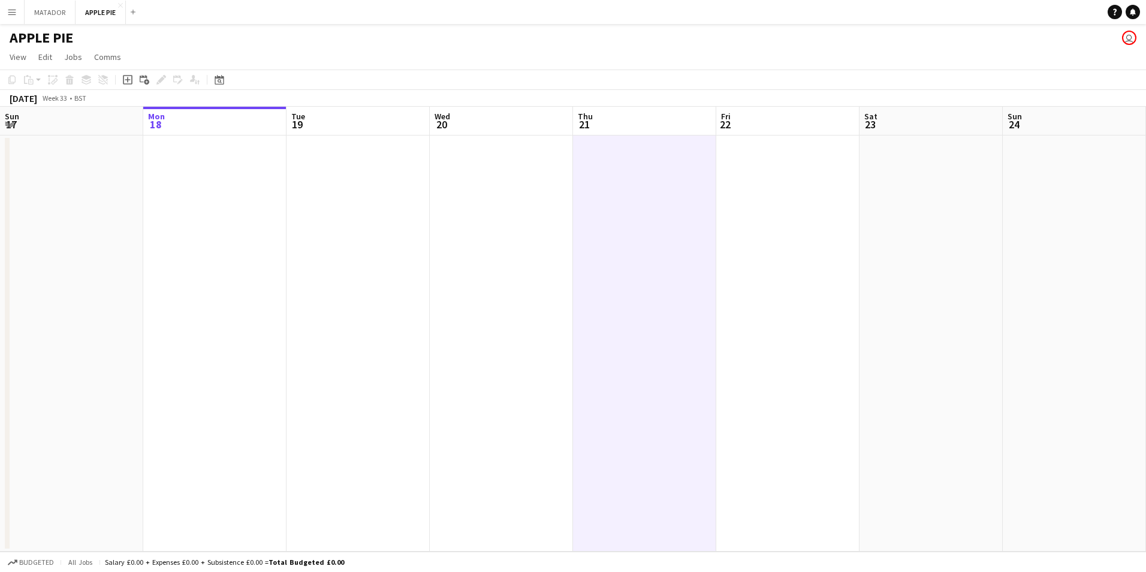
click at [854, 251] on app-date-cell at bounding box center [787, 343] width 143 height 416
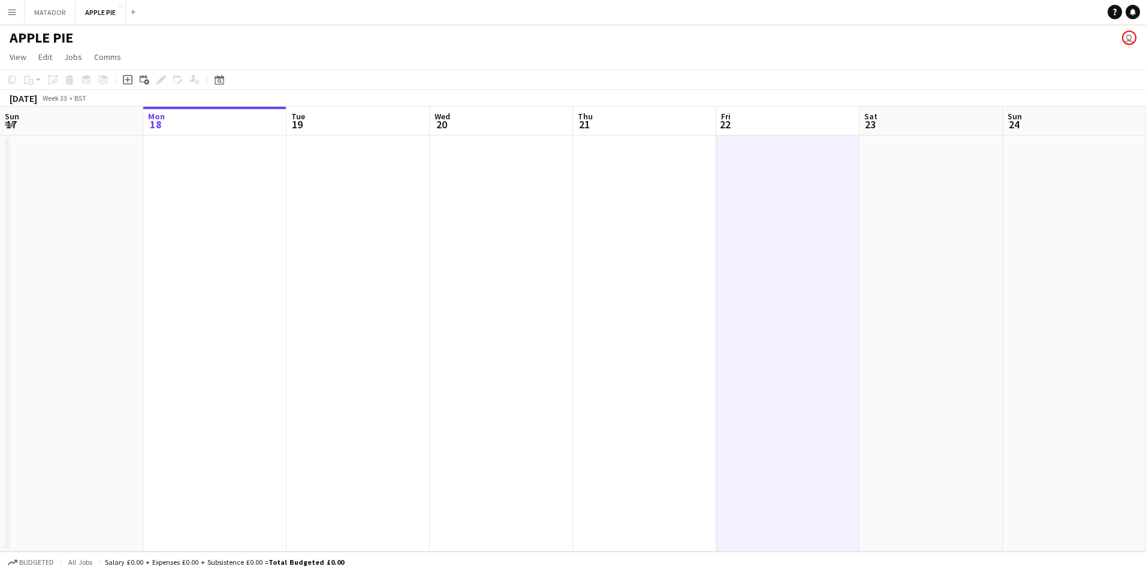
click at [960, 262] on app-date-cell at bounding box center [930, 343] width 143 height 416
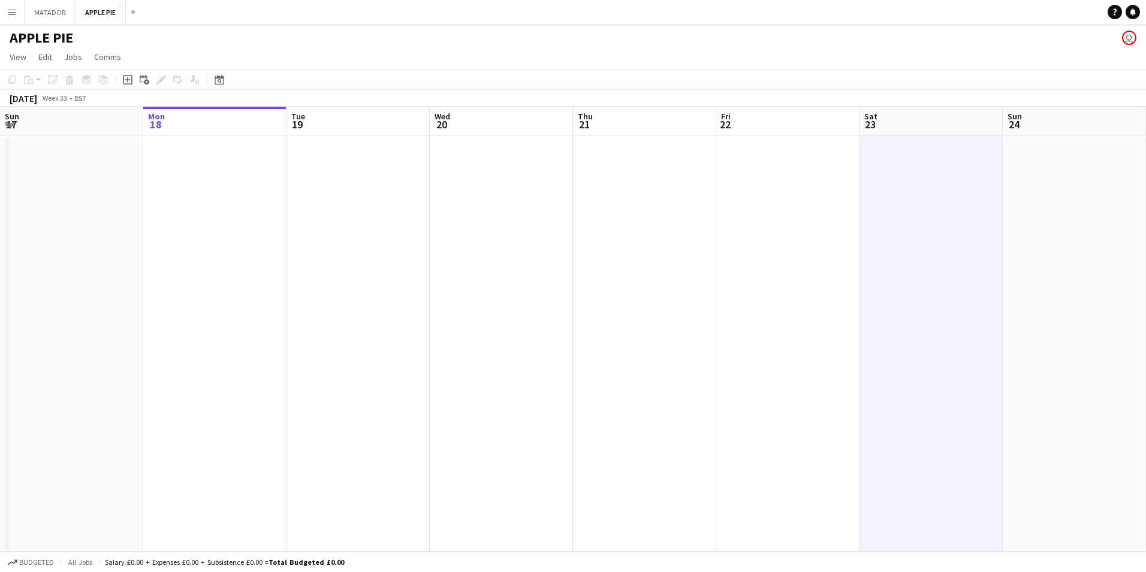
click at [1078, 264] on app-date-cell at bounding box center [1073, 343] width 143 height 416
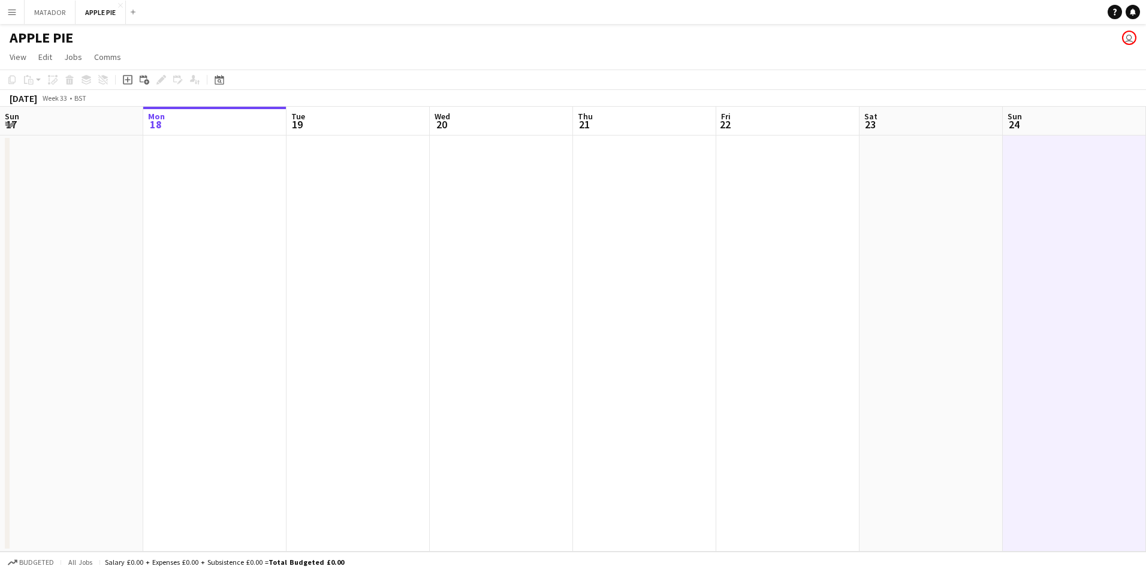
click at [599, 223] on app-date-cell at bounding box center [644, 343] width 143 height 416
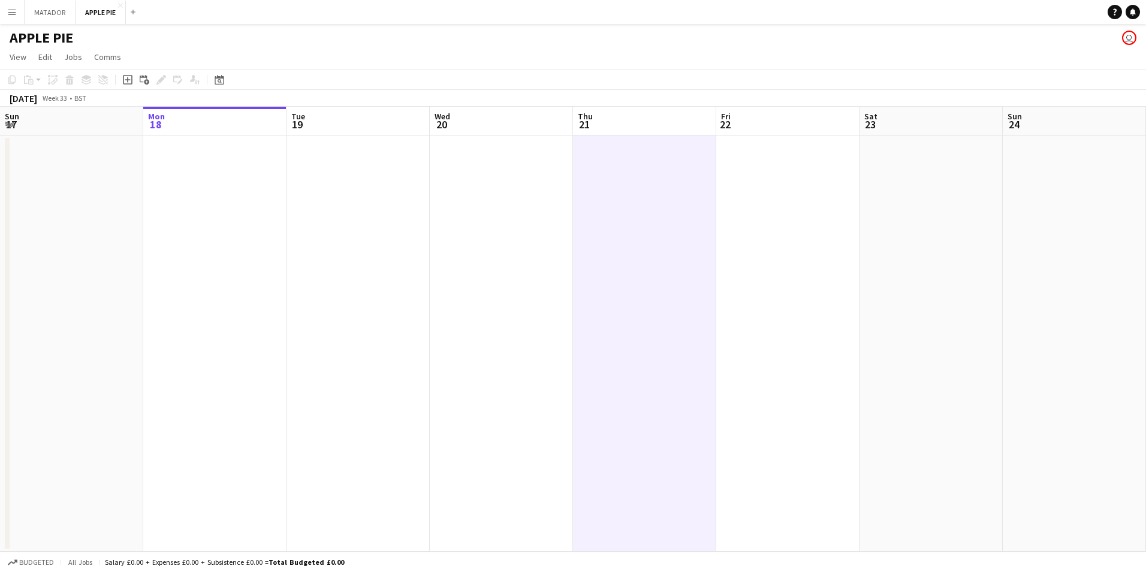
click at [660, 165] on app-date-cell at bounding box center [644, 343] width 143 height 416
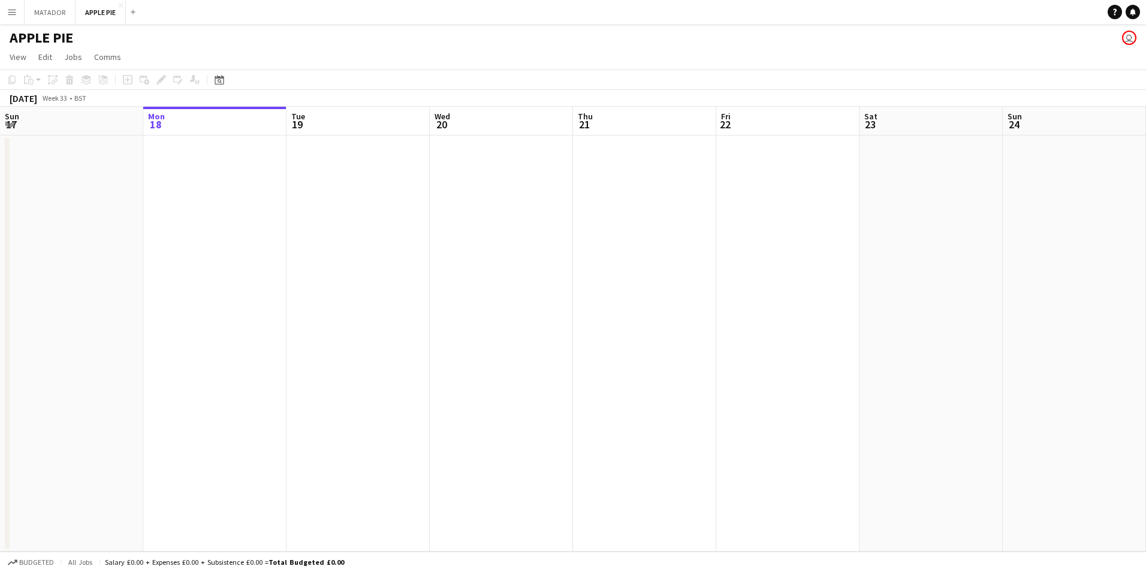
click at [645, 171] on app-date-cell at bounding box center [644, 343] width 143 height 416
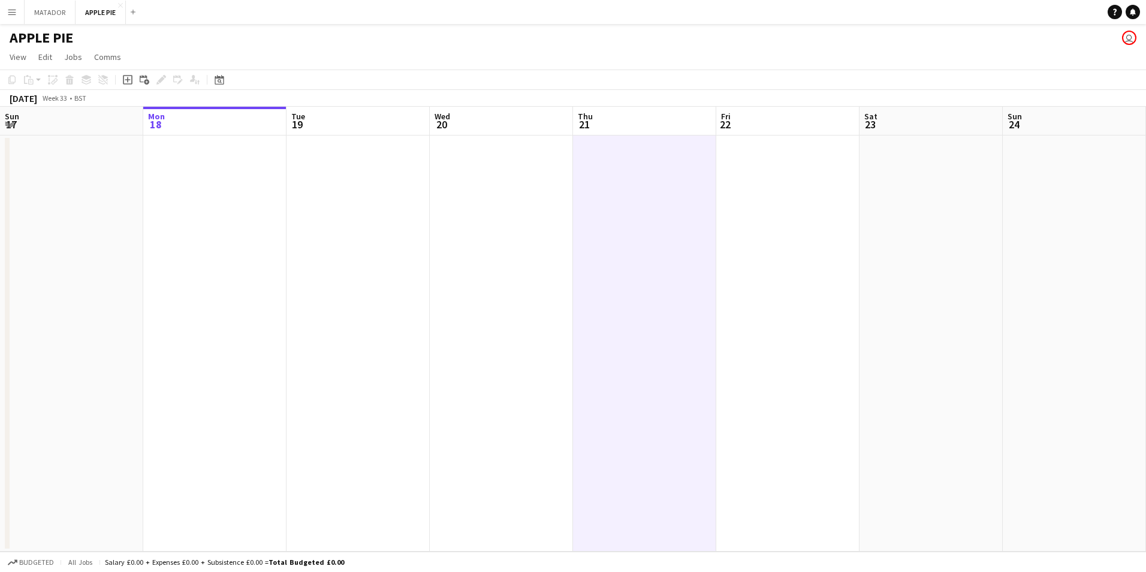
click at [619, 110] on app-board-header-date "Thu 21" at bounding box center [644, 121] width 143 height 29
click at [623, 153] on app-date-cell at bounding box center [644, 343] width 143 height 416
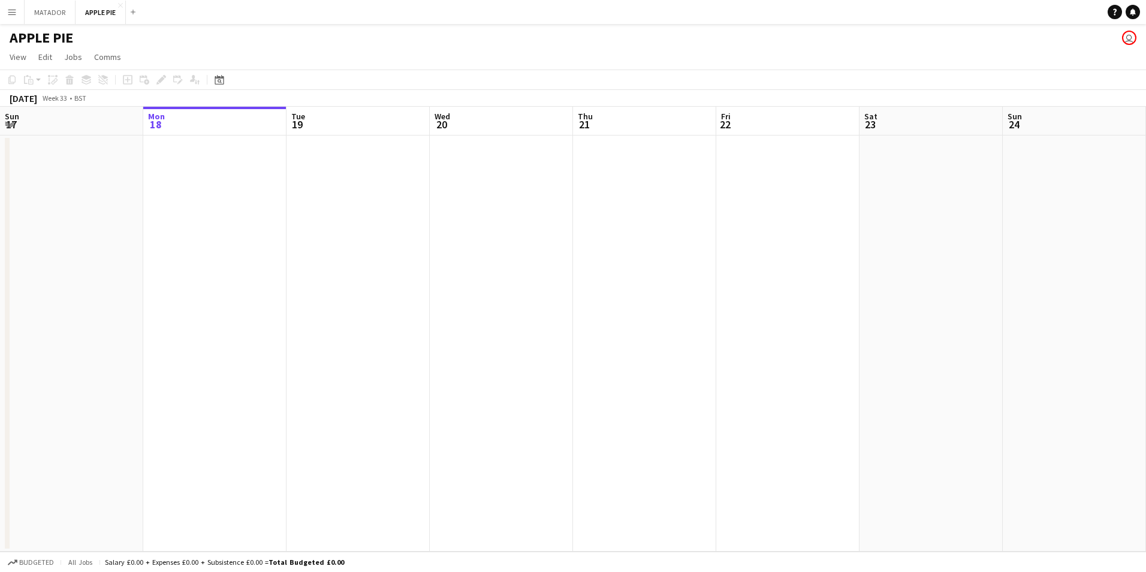
click at [623, 153] on app-date-cell at bounding box center [644, 343] width 143 height 416
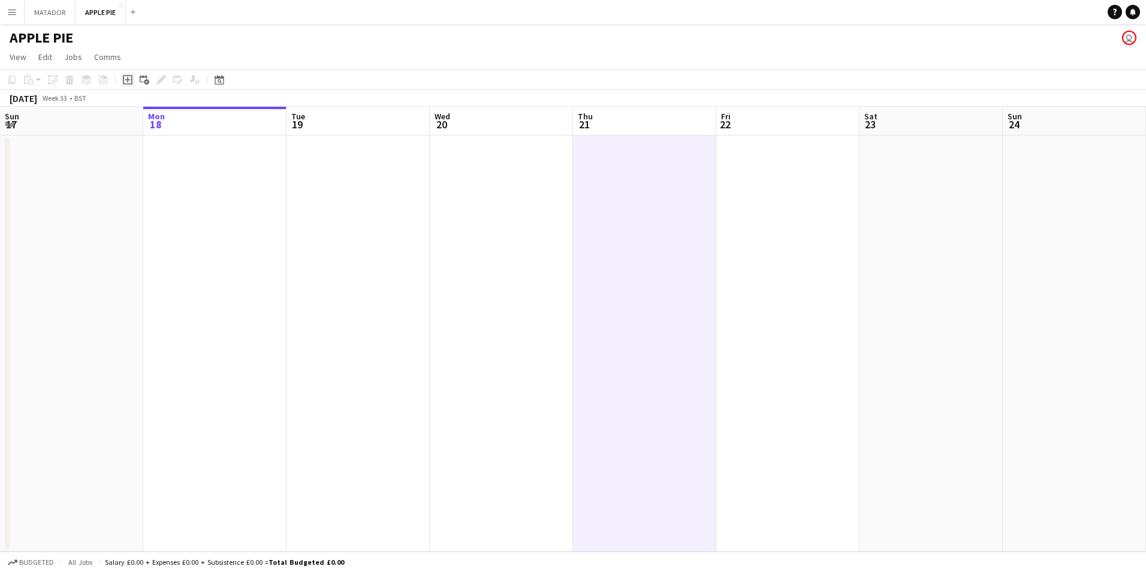
click at [129, 83] on icon "Add job" at bounding box center [128, 80] width 10 height 10
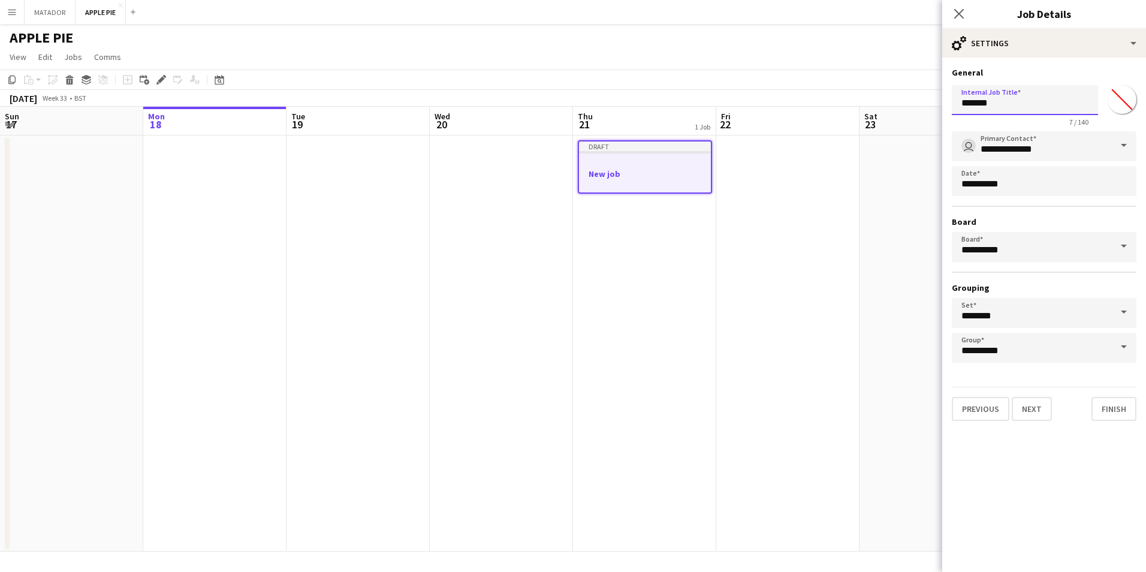
drag, startPoint x: 1013, startPoint y: 102, endPoint x: 865, endPoint y: 101, distance: 147.4
click at [865, 101] on body "Menu Boards Boards Boards All jobs Status Workforce Workforce My Workforce Recr…" at bounding box center [573, 286] width 1146 height 572
type input "*"
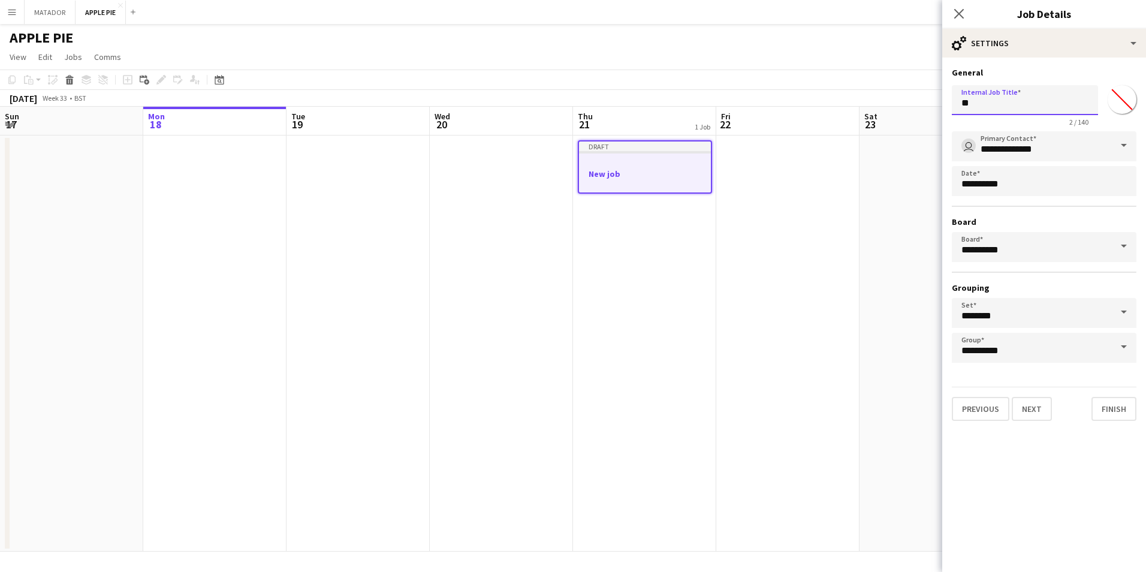
type input "*"
type input "**********"
click at [1034, 408] on button "Next" at bounding box center [1031, 409] width 40 height 24
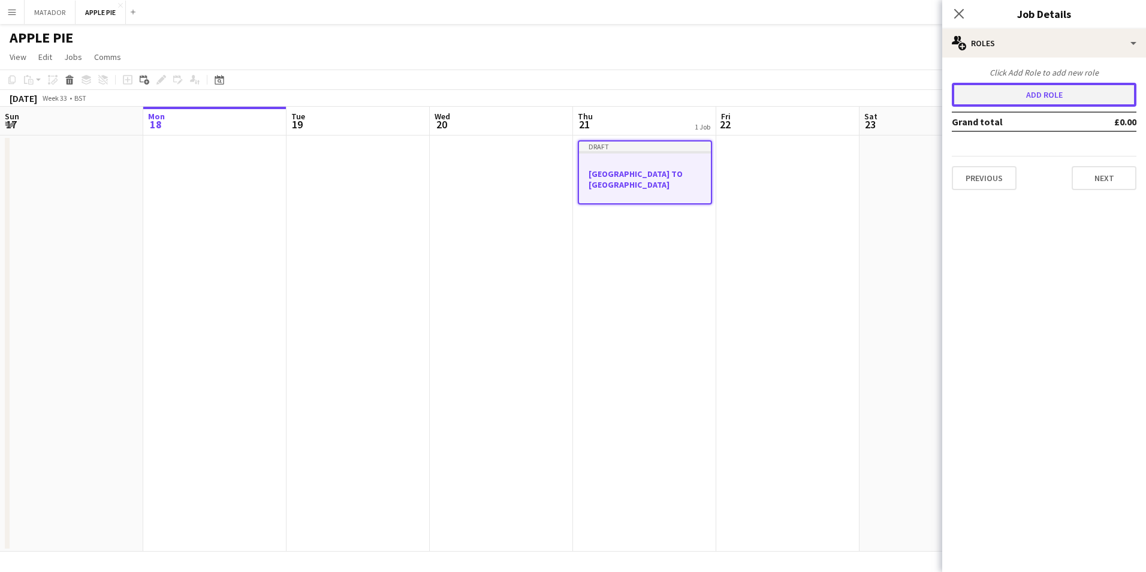
click at [1045, 97] on button "Add role" at bounding box center [1043, 95] width 185 height 24
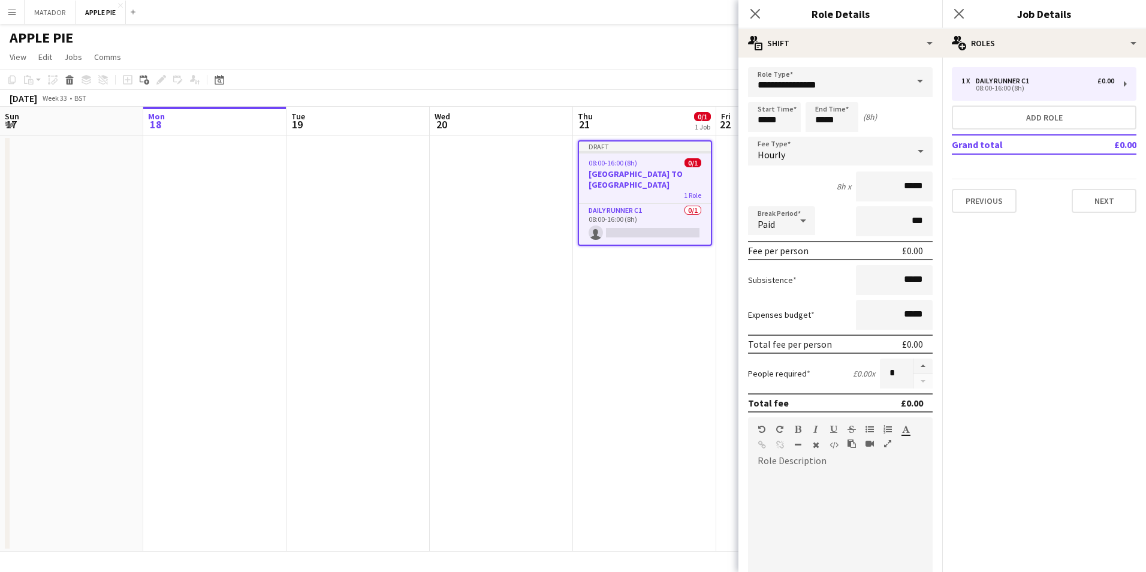
click at [914, 81] on span at bounding box center [919, 81] width 25 height 29
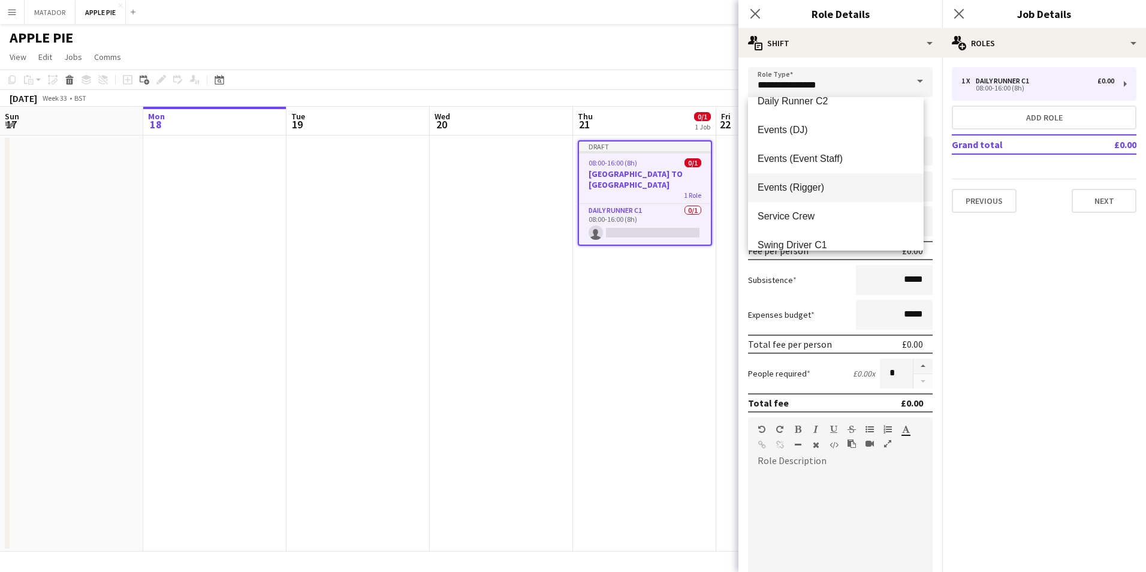
scroll to position [86, 0]
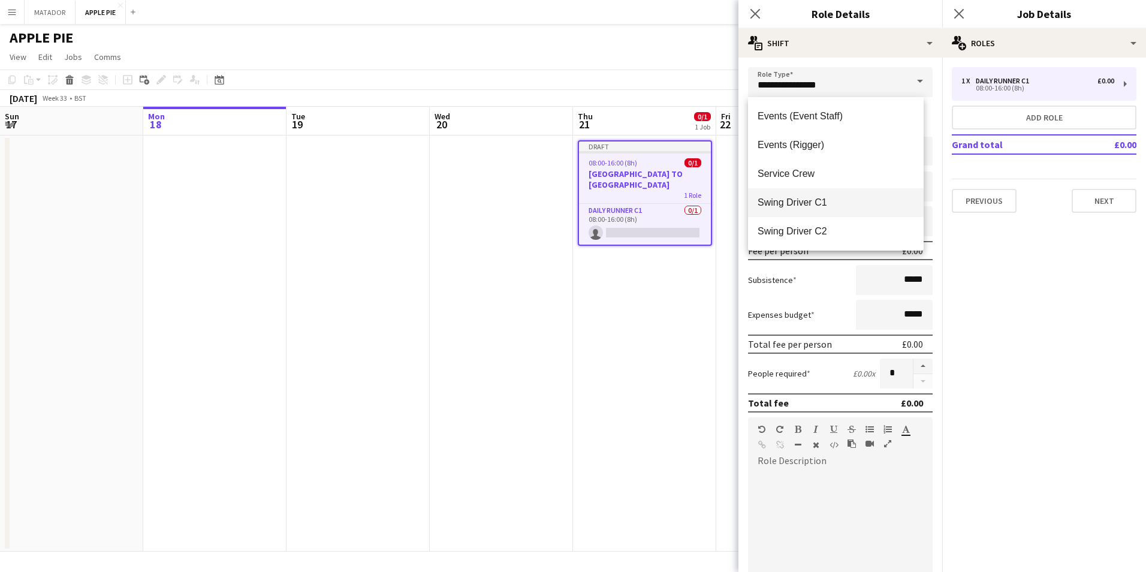
click at [823, 203] on span "Swing Driver C1" at bounding box center [835, 202] width 156 height 11
type input "**********"
type input "*******"
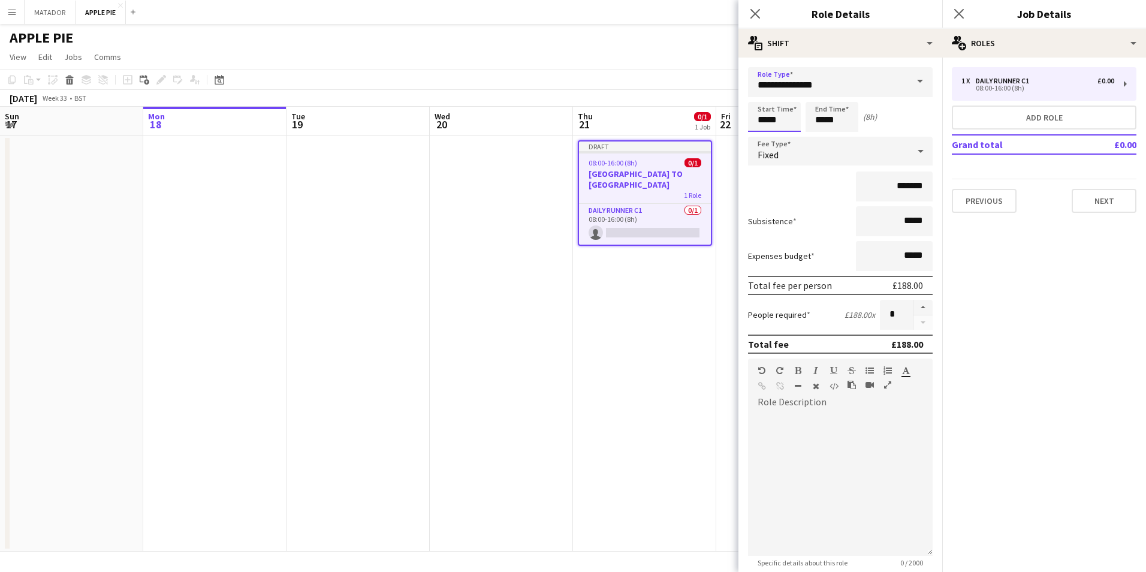
click at [781, 119] on input "*****" at bounding box center [774, 117] width 53 height 30
click at [922, 86] on span at bounding box center [919, 81] width 25 height 29
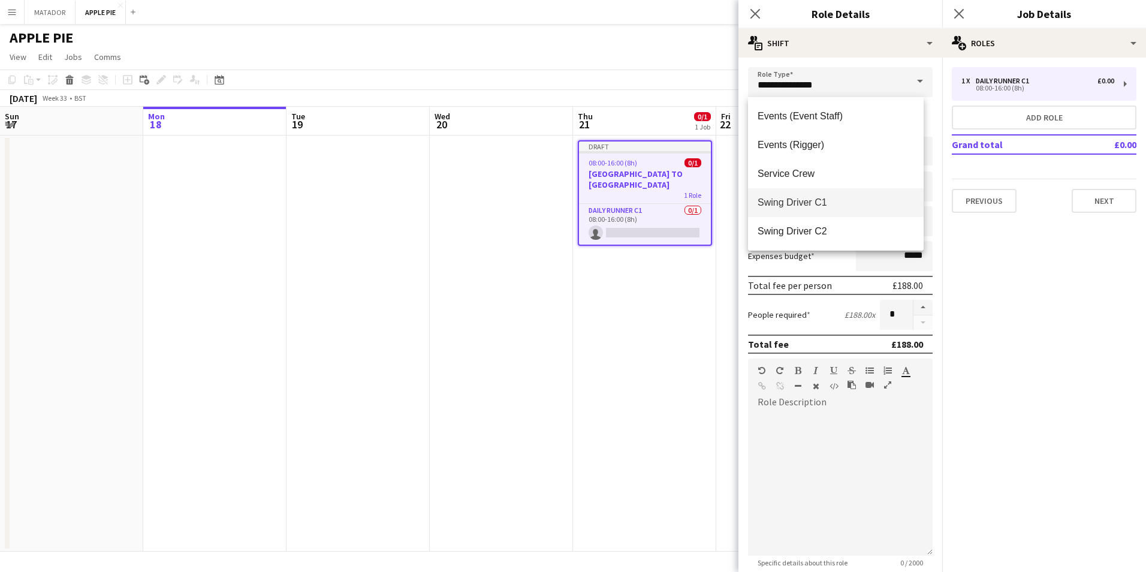
click at [800, 200] on span "Swing Driver C1" at bounding box center [835, 202] width 156 height 11
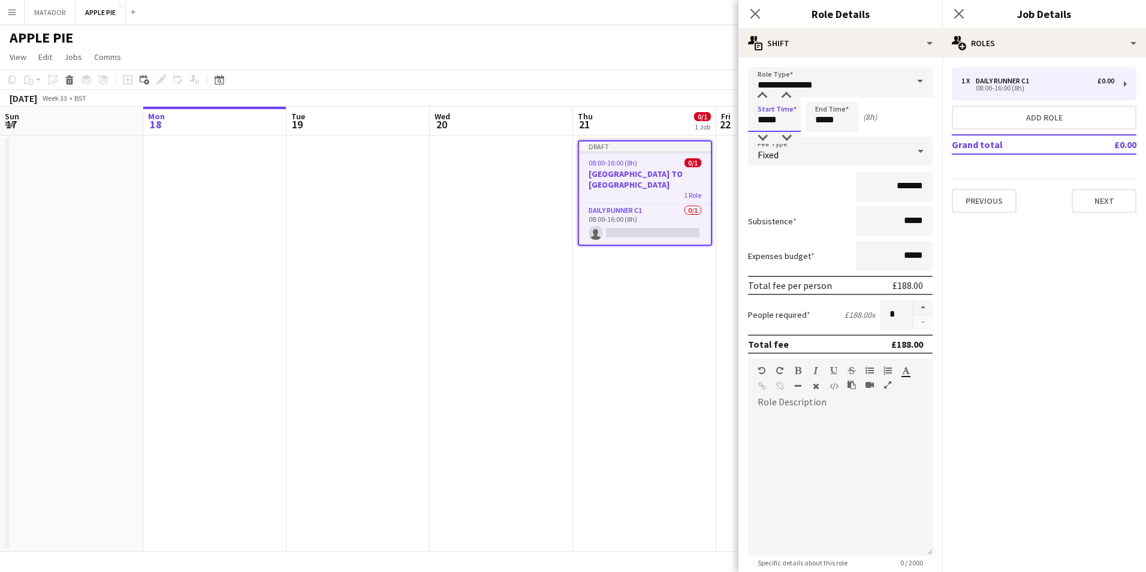
click at [780, 123] on input "*****" at bounding box center [774, 117] width 53 height 30
type input "*****"
click at [827, 125] on input "*****" at bounding box center [831, 117] width 53 height 30
type input "*****"
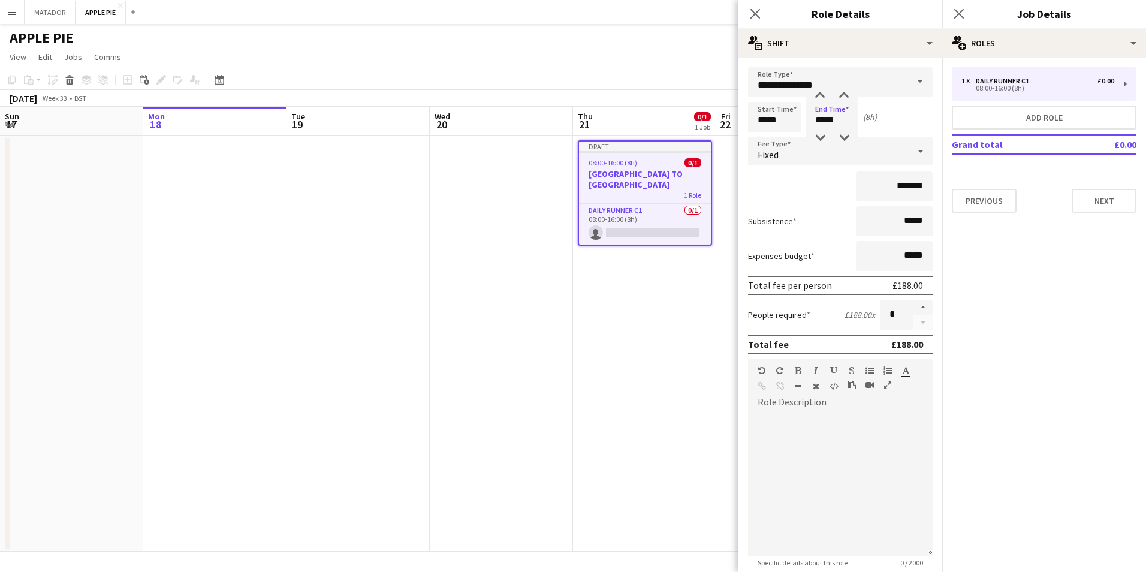
click at [790, 193] on div "*******" at bounding box center [840, 186] width 185 height 30
click at [915, 303] on button "button" at bounding box center [922, 308] width 19 height 16
click at [916, 303] on button "button" at bounding box center [922, 308] width 19 height 16
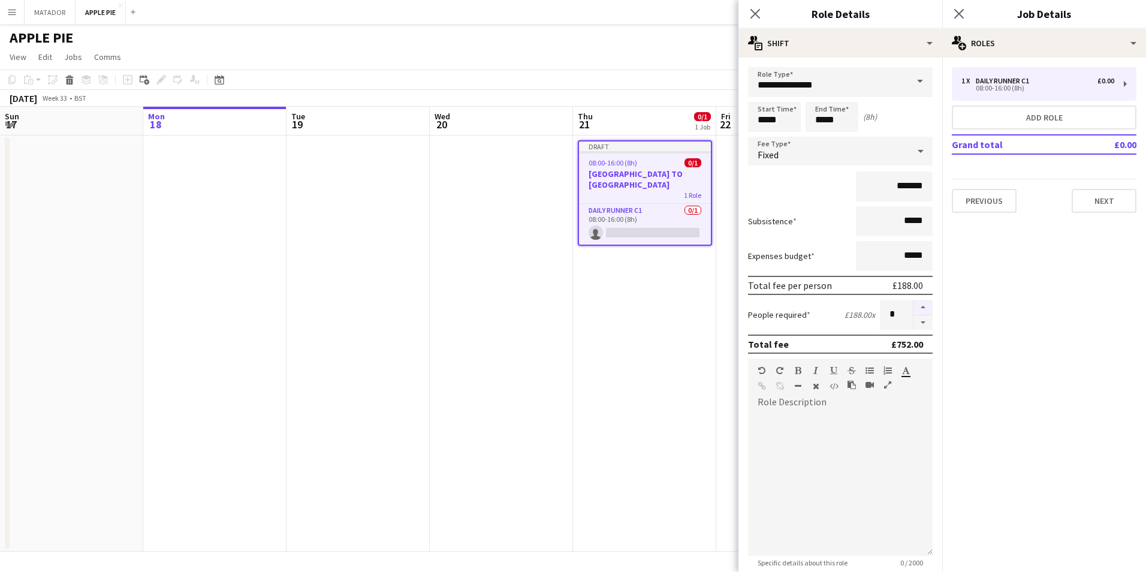
click at [916, 304] on button "button" at bounding box center [922, 308] width 19 height 16
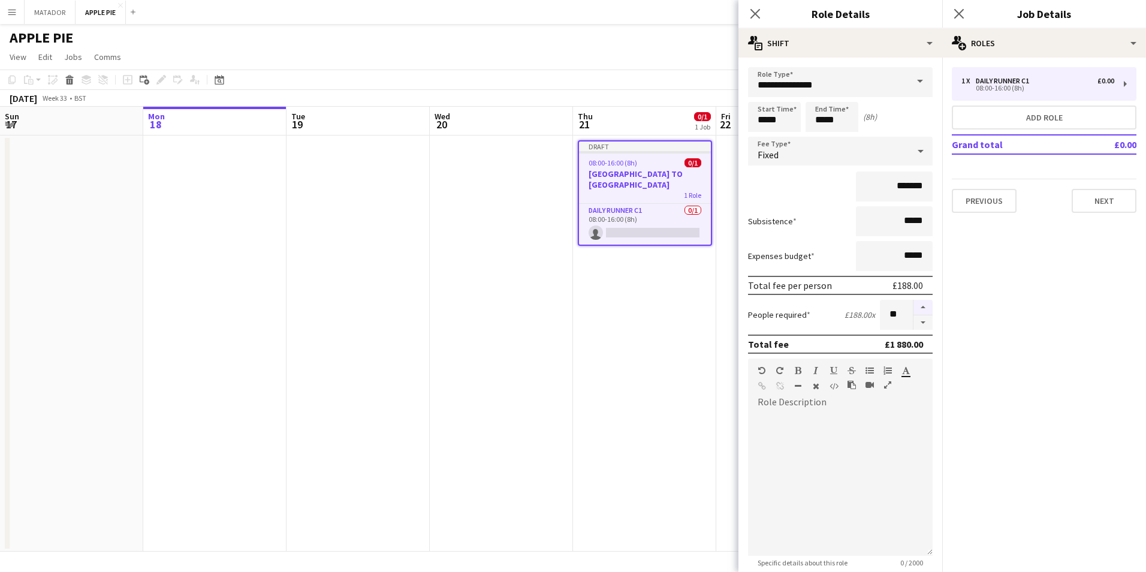
click at [913, 304] on button "button" at bounding box center [922, 308] width 19 height 16
click at [913, 323] on button "button" at bounding box center [922, 322] width 19 height 15
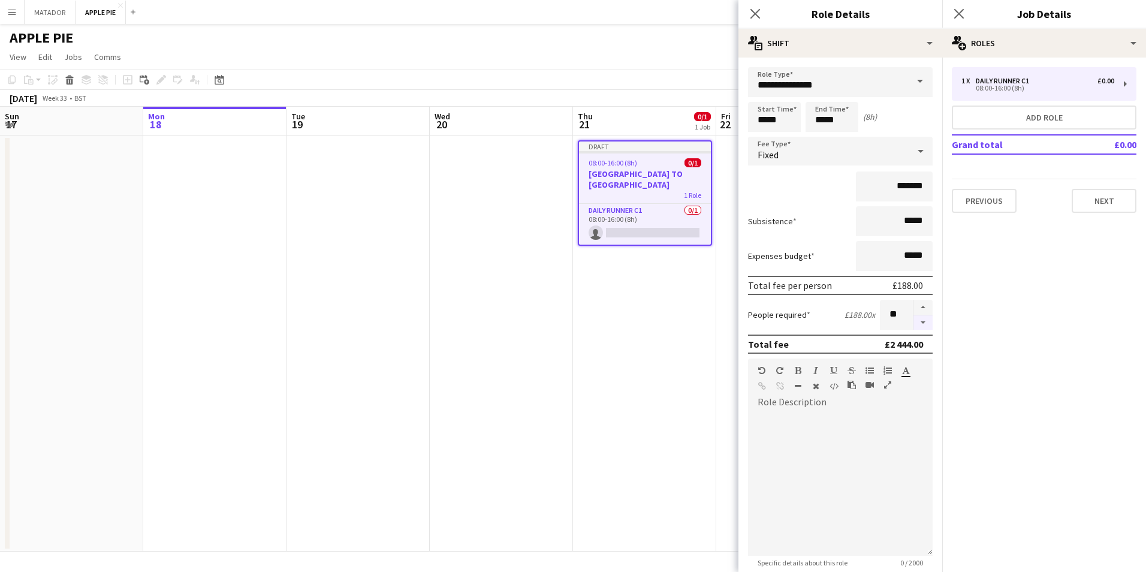
click at [913, 323] on button "button" at bounding box center [922, 322] width 19 height 15
click at [915, 324] on button "button" at bounding box center [922, 322] width 19 height 15
click at [913, 303] on button "button" at bounding box center [922, 308] width 19 height 16
click at [915, 324] on button "button" at bounding box center [922, 322] width 19 height 15
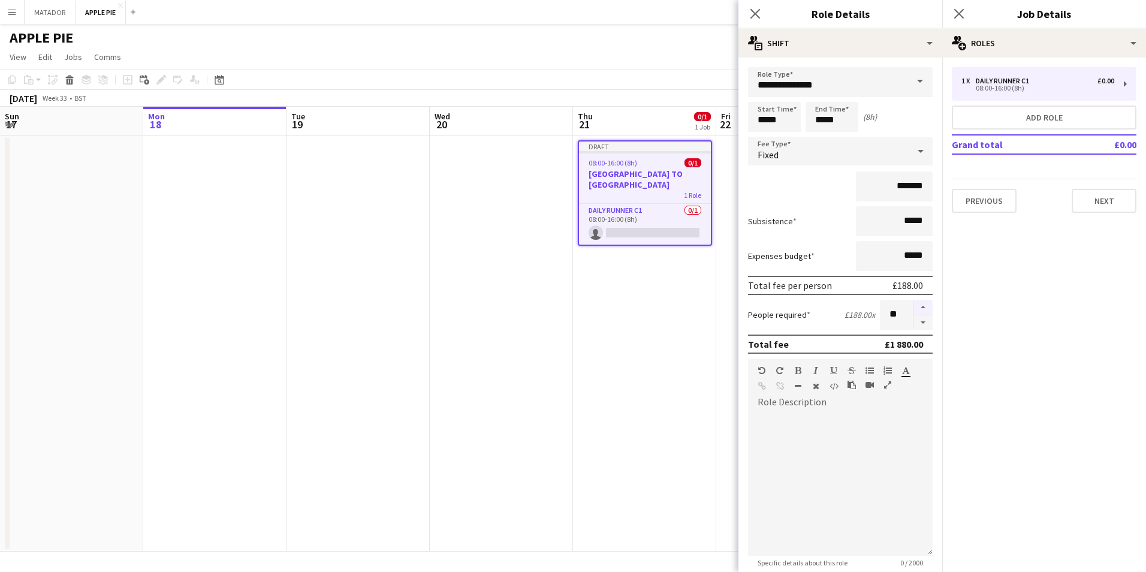
click at [913, 304] on button "button" at bounding box center [922, 308] width 19 height 16
type input "**"
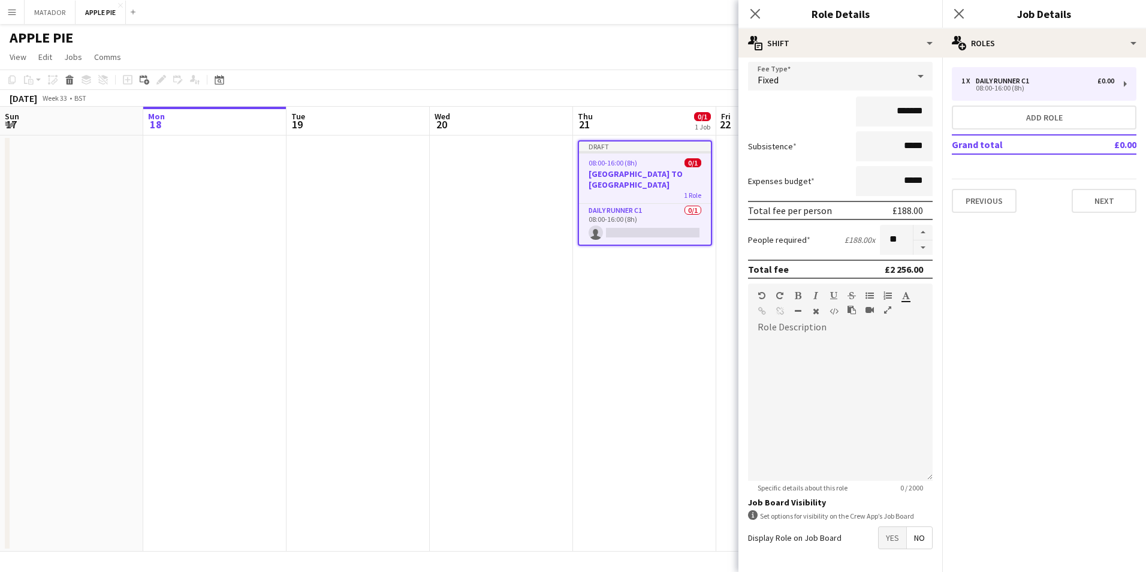
scroll to position [120, 0]
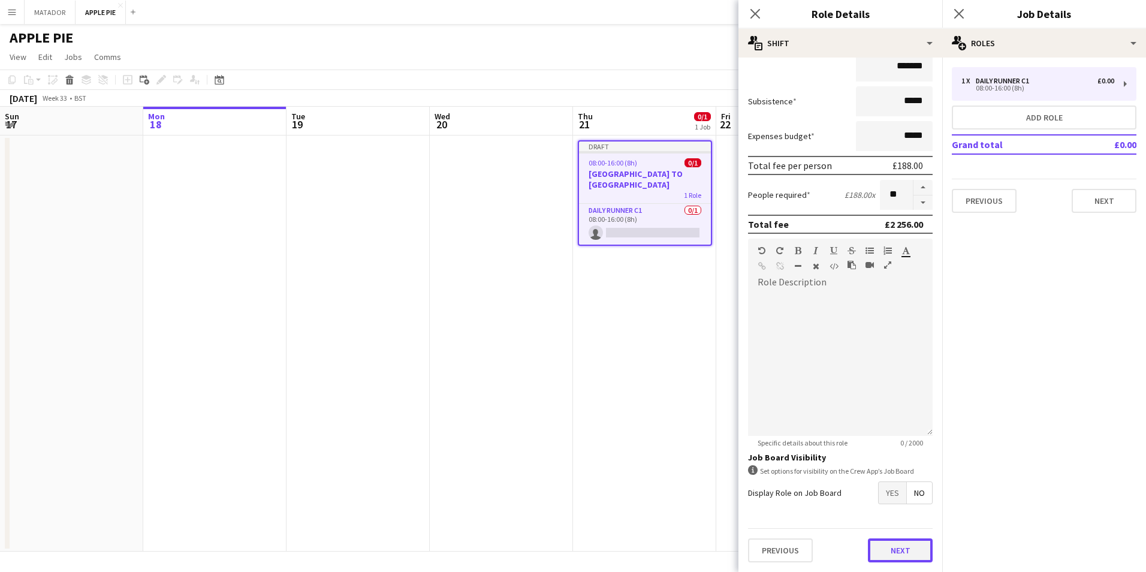
click at [885, 549] on button "Next" at bounding box center [900, 550] width 65 height 24
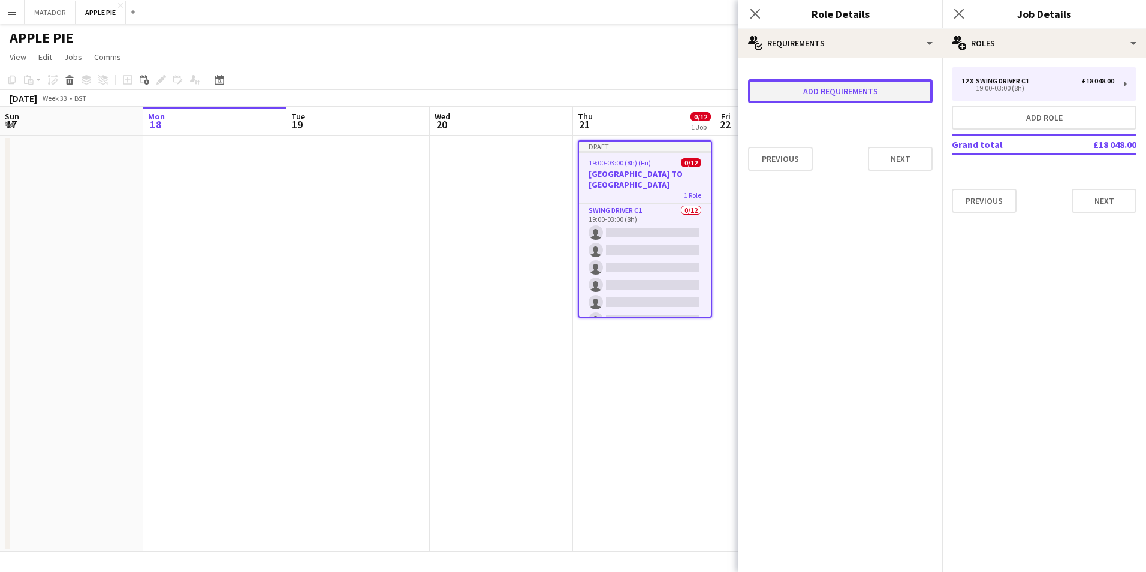
click at [820, 80] on button "Add requirements" at bounding box center [840, 91] width 185 height 24
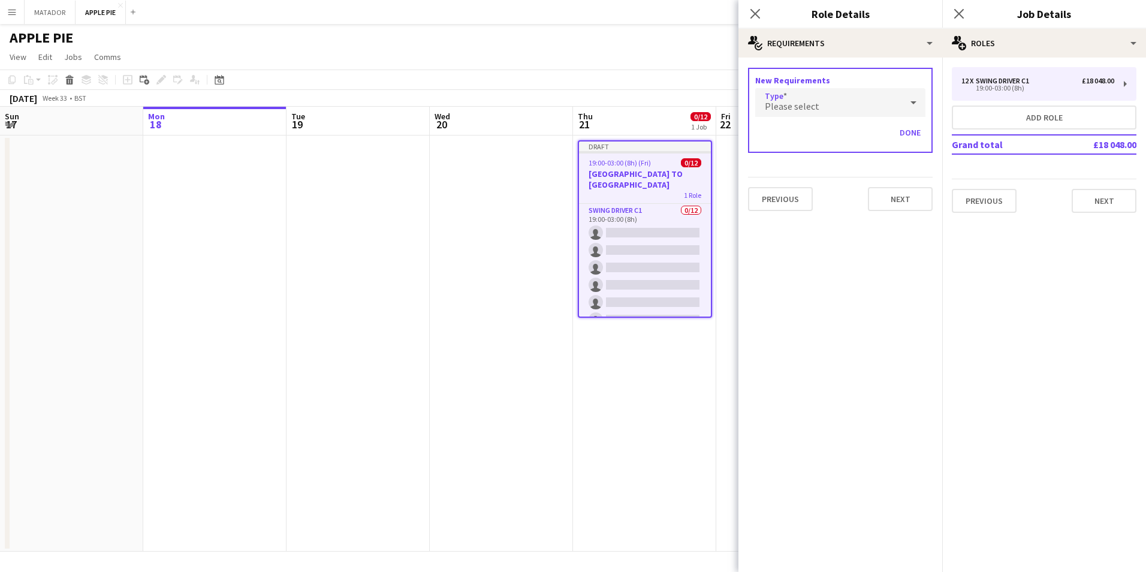
click at [788, 105] on span "Please select" at bounding box center [792, 106] width 55 height 12
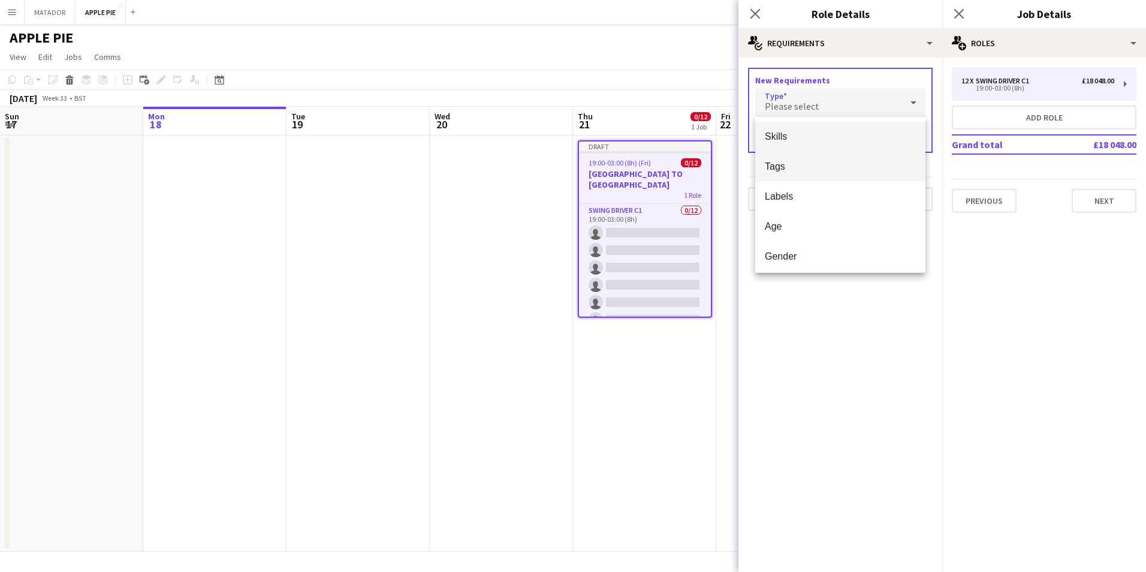
click at [791, 163] on span "Tags" at bounding box center [840, 166] width 151 height 11
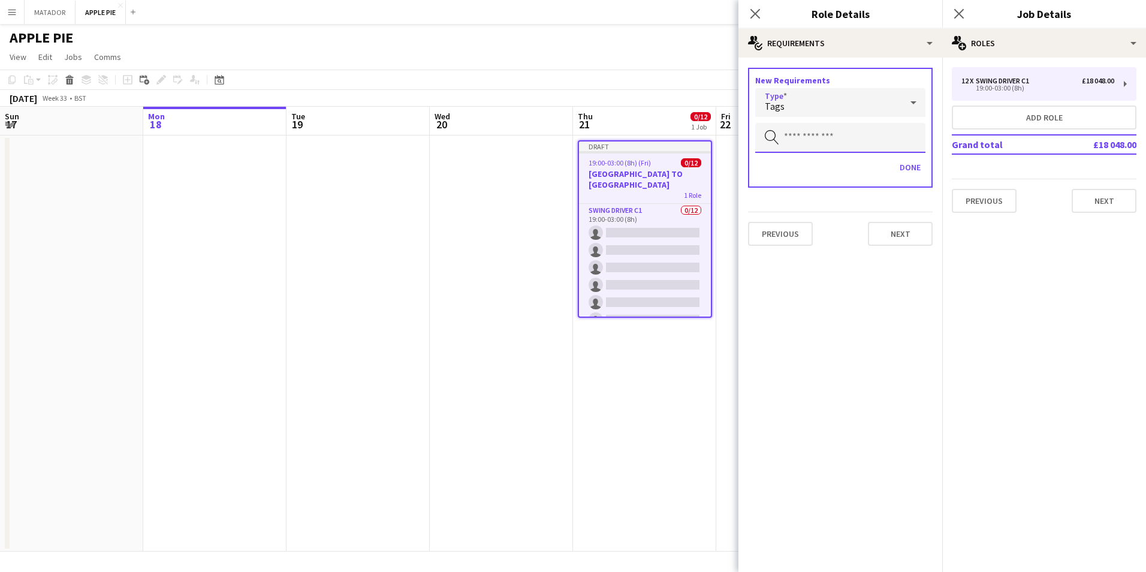
click at [827, 129] on input "text" at bounding box center [840, 138] width 170 height 30
click at [658, 440] on app-date-cell "Draft 19:00-03:00 (8h) (Fri) 0/12 PINEWOOD TO WINDSOR CAR PARK 1 Role Swing Dri…" at bounding box center [644, 343] width 143 height 416
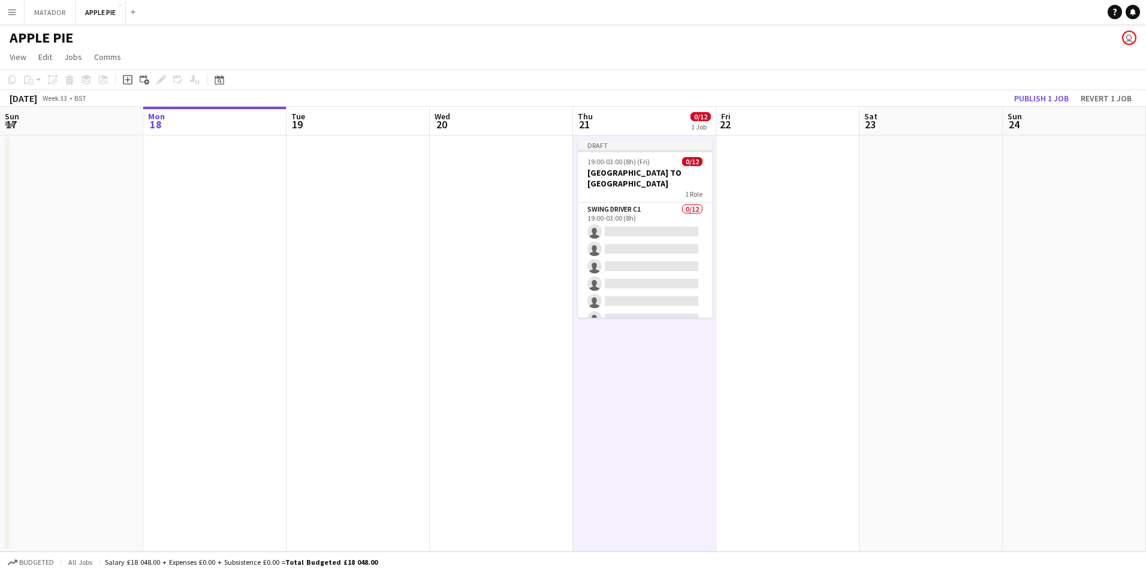
click at [632, 371] on app-date-cell "Draft 19:00-03:00 (8h) (Fri) 0/12 PINEWOOD TO WINDSOR CAR PARK 1 Role Swing Dri…" at bounding box center [644, 343] width 143 height 416
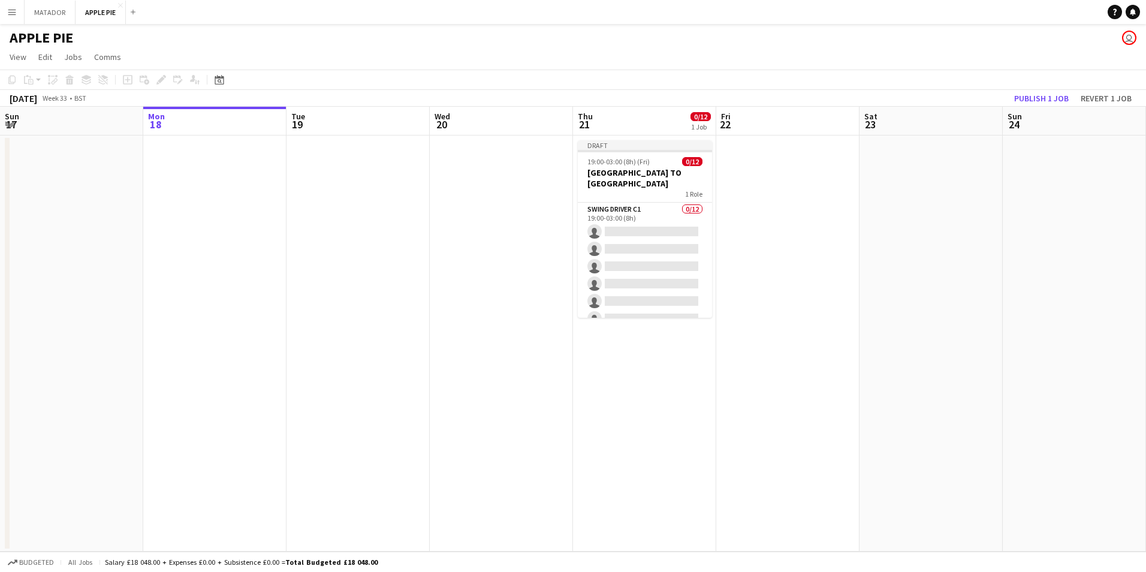
drag, startPoint x: 635, startPoint y: 356, endPoint x: 636, endPoint y: 365, distance: 9.1
click at [635, 356] on app-date-cell "Draft 19:00-03:00 (8h) (Fri) 0/12 PINEWOOD TO WINDSOR CAR PARK 1 Role Swing Dri…" at bounding box center [644, 343] width 143 height 416
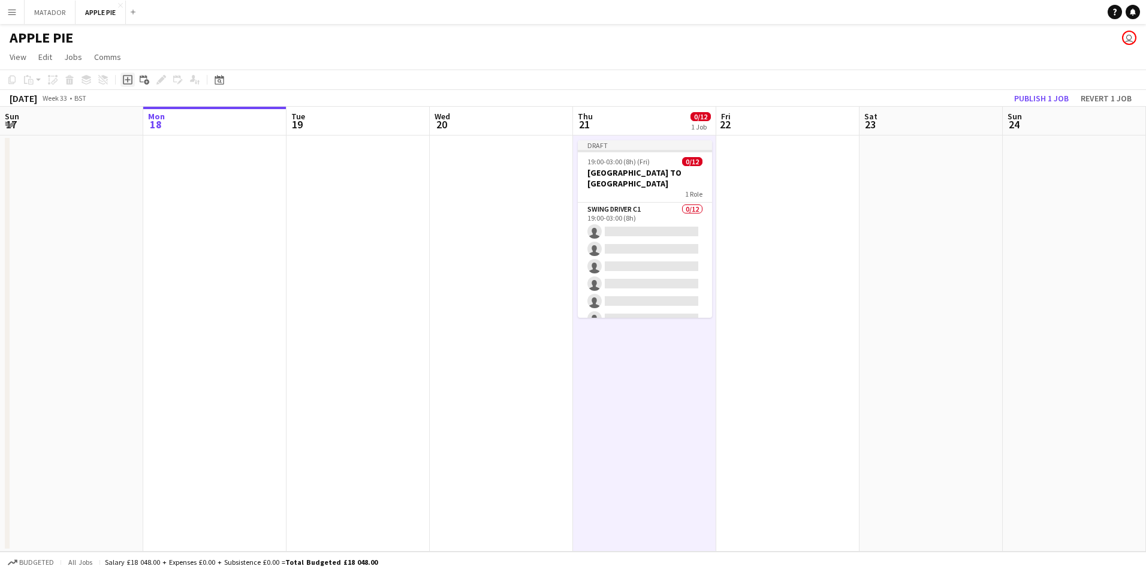
click at [127, 78] on icon "Add job" at bounding box center [128, 80] width 10 height 10
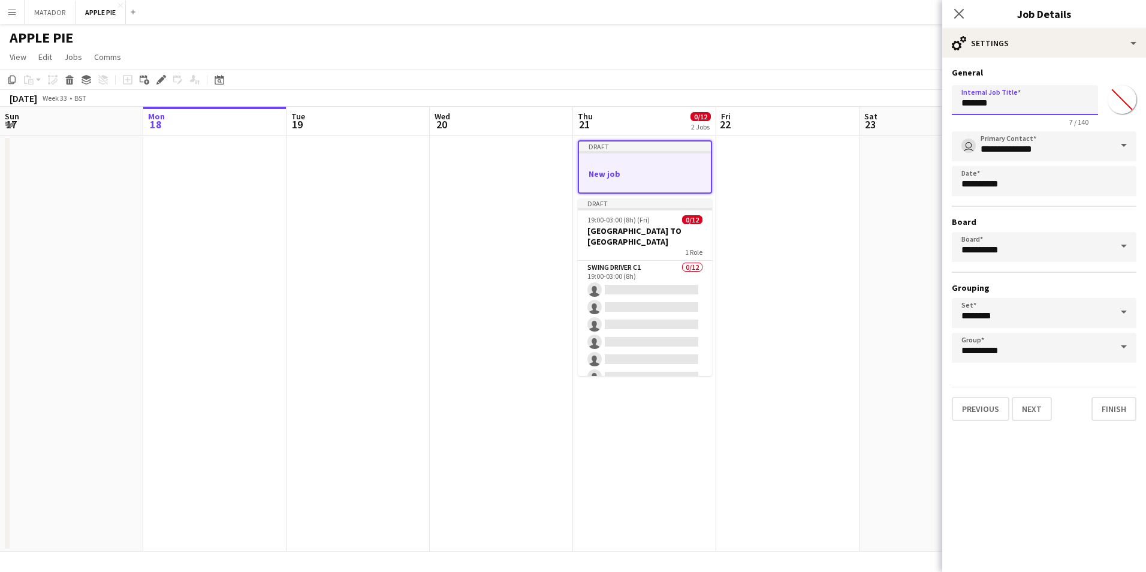
drag, startPoint x: 1008, startPoint y: 98, endPoint x: 883, endPoint y: 115, distance: 126.3
click at [883, 115] on body "Menu Boards Boards Boards All jobs Status Workforce Workforce My Workforce Recr…" at bounding box center [573, 286] width 1146 height 572
type input "**********"
click button "Next" at bounding box center [1031, 409] width 40 height 24
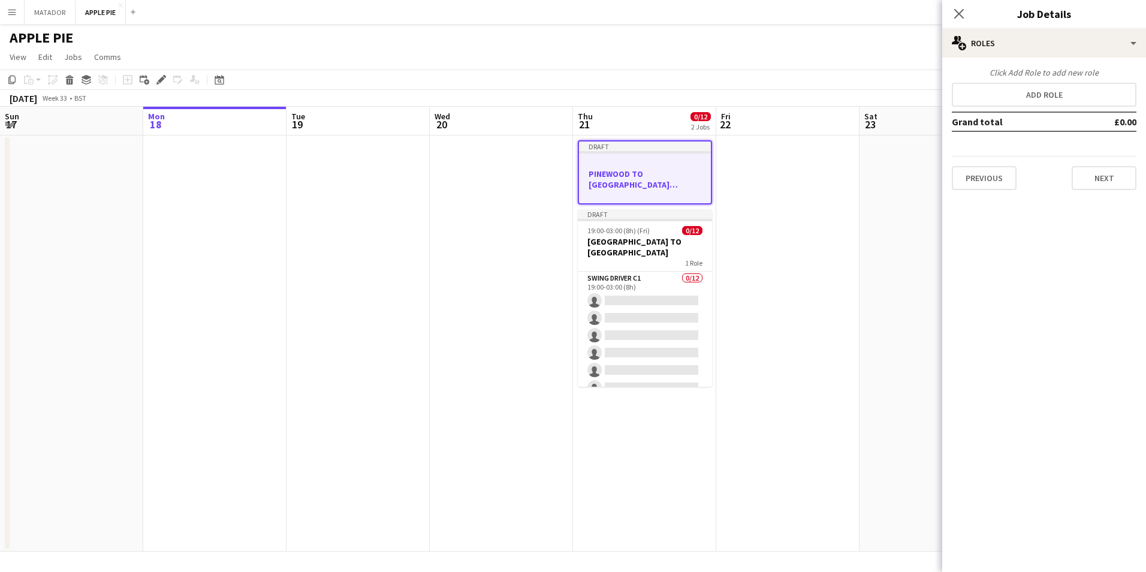
click at [674, 170] on h3 "PINEWOOD TO WINDSOR CAR PARK (TECHS)" at bounding box center [645, 179] width 132 height 22
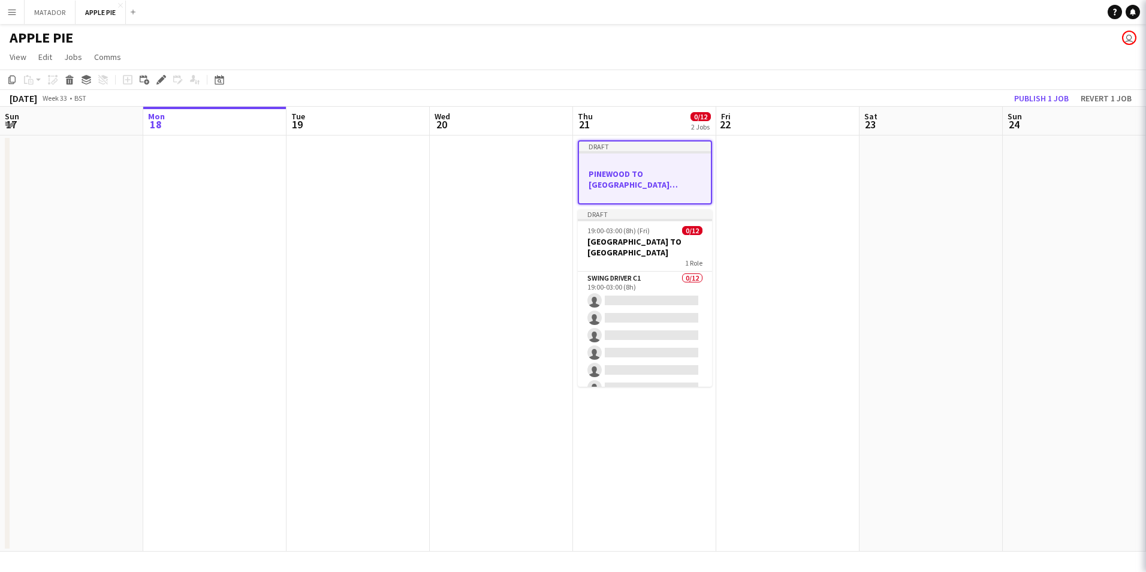
click at [674, 170] on h3 "PINEWOOD TO WINDSOR CAR PARK (TECHS)" at bounding box center [645, 179] width 132 height 22
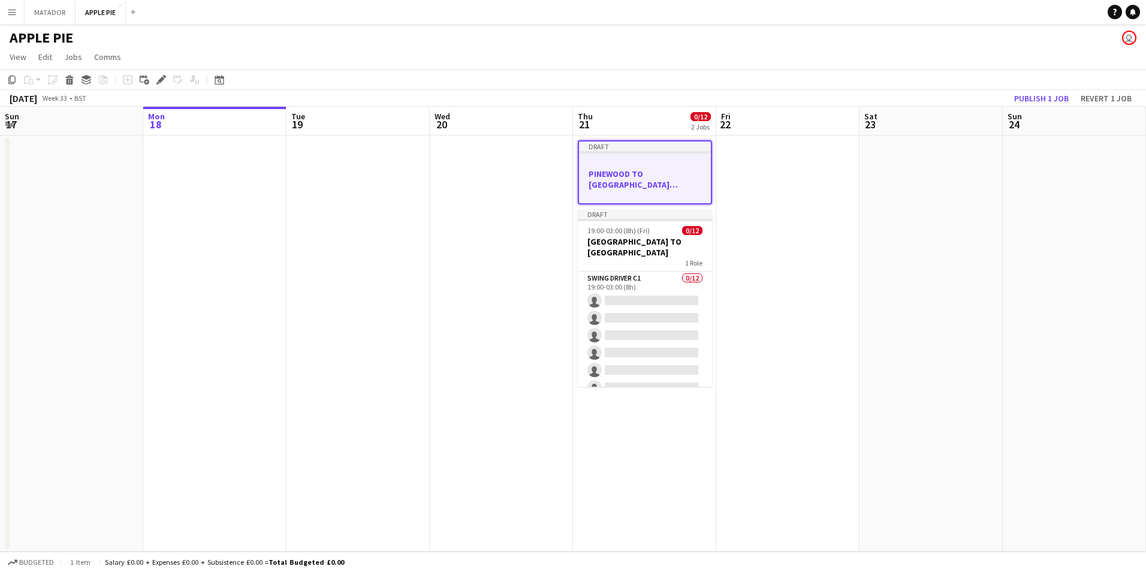
click at [629, 162] on div at bounding box center [645, 162] width 132 height 9
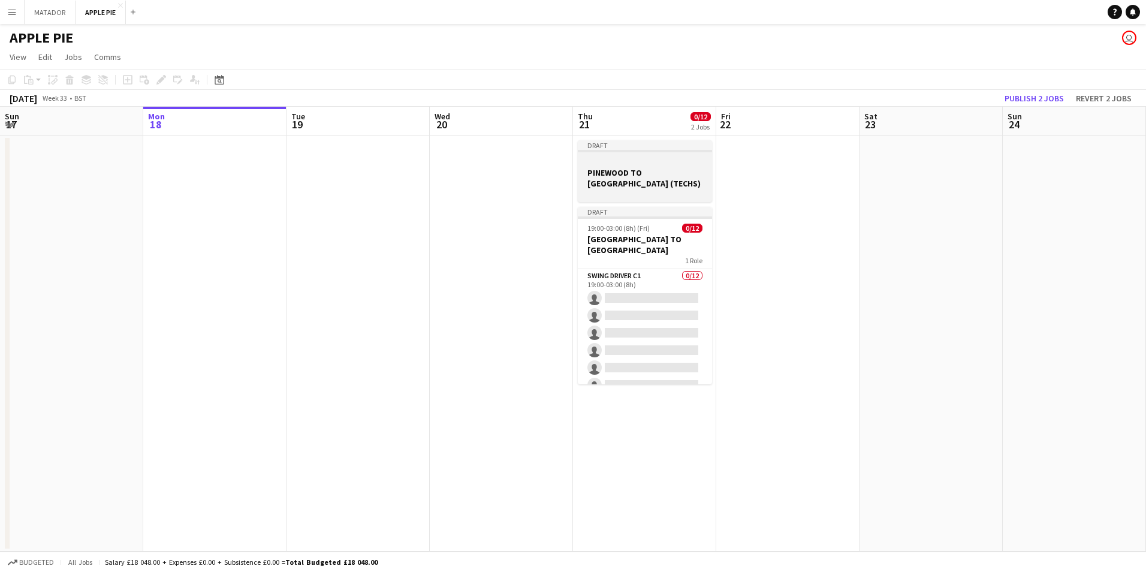
click at [629, 162] on div at bounding box center [645, 161] width 134 height 9
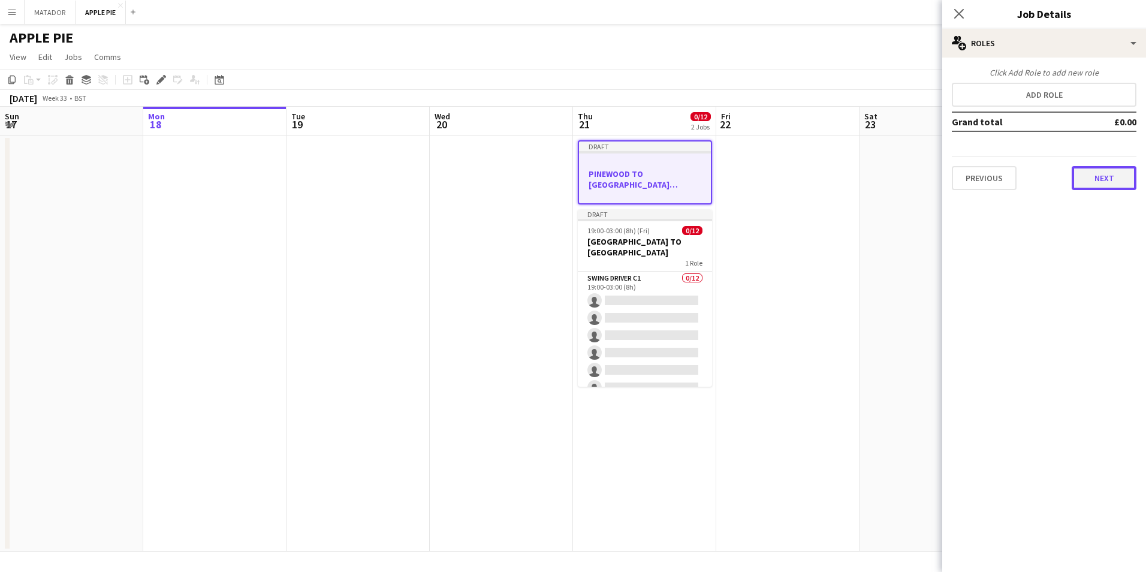
click at [1120, 181] on button "Next" at bounding box center [1103, 178] width 65 height 24
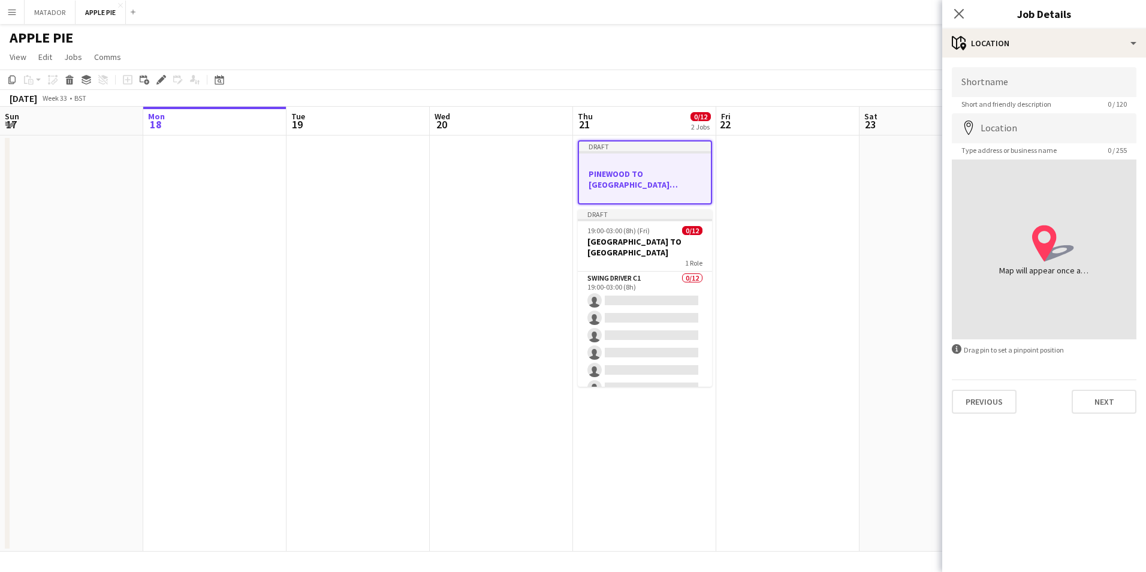
click at [998, 413] on div "Shortname Short and friendly description 0 / 120 Location map-marker Type addre…" at bounding box center [1044, 240] width 204 height 365
click at [1002, 411] on button "Previous" at bounding box center [983, 401] width 65 height 24
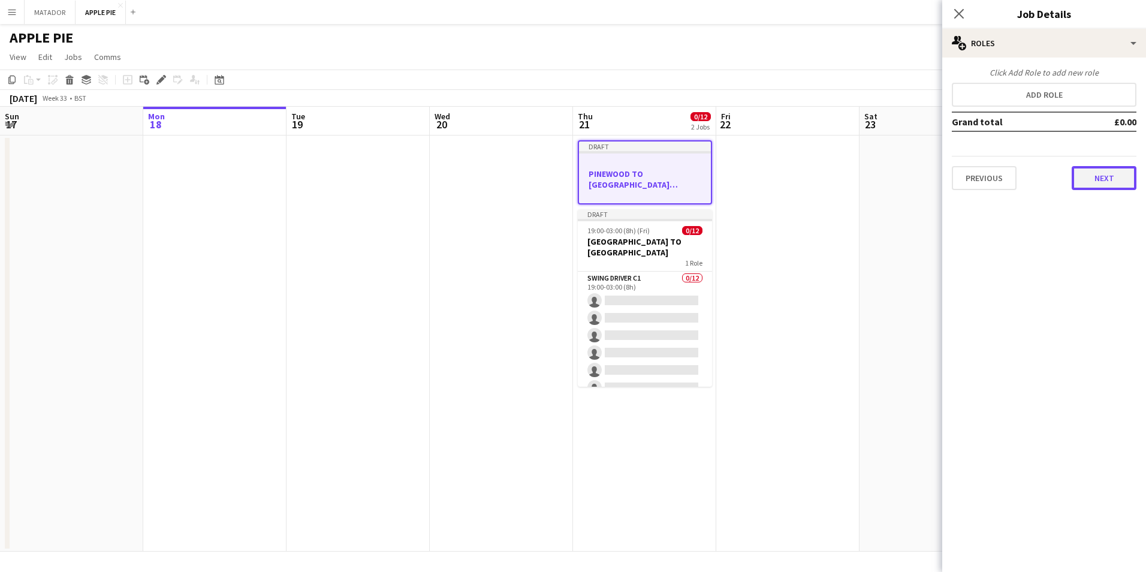
click at [1090, 179] on button "Next" at bounding box center [1103, 178] width 65 height 24
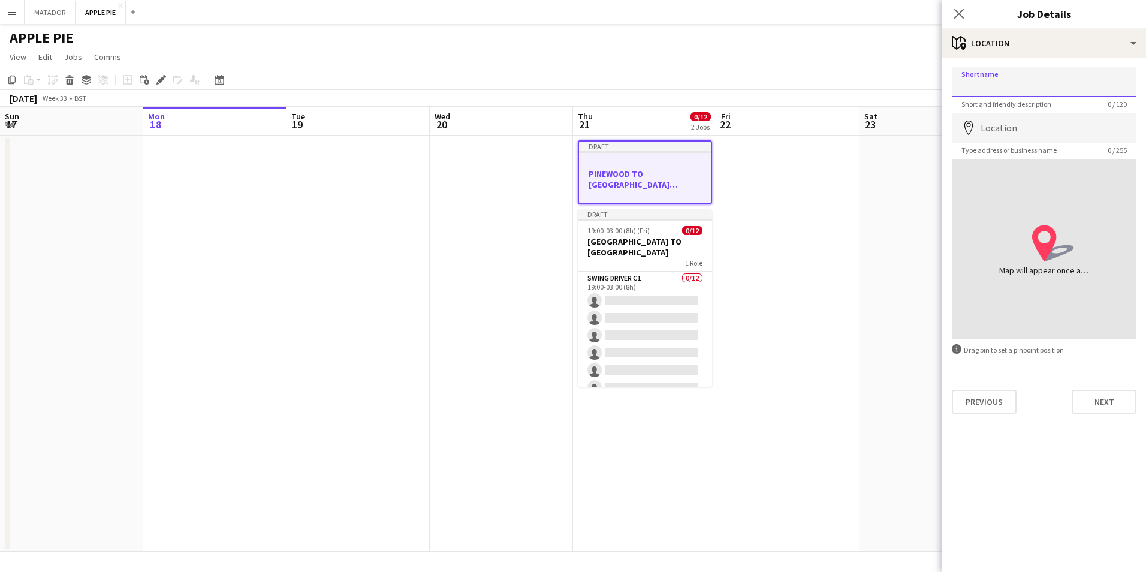
click at [1025, 81] on input "Shortname" at bounding box center [1043, 82] width 185 height 30
click at [1045, 137] on input "Location" at bounding box center [1043, 128] width 185 height 30
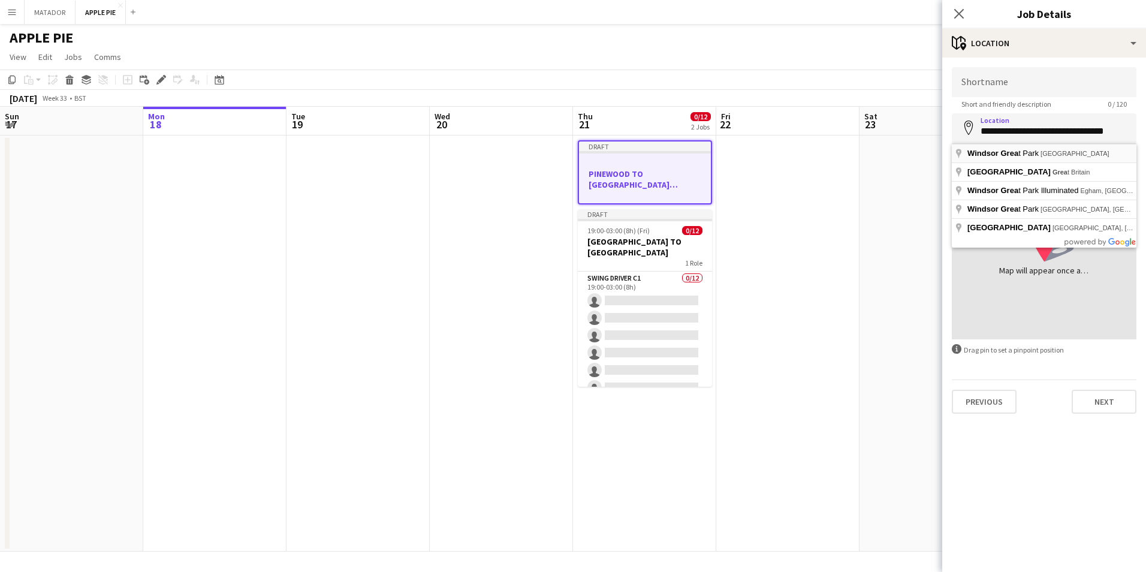
type input "**********"
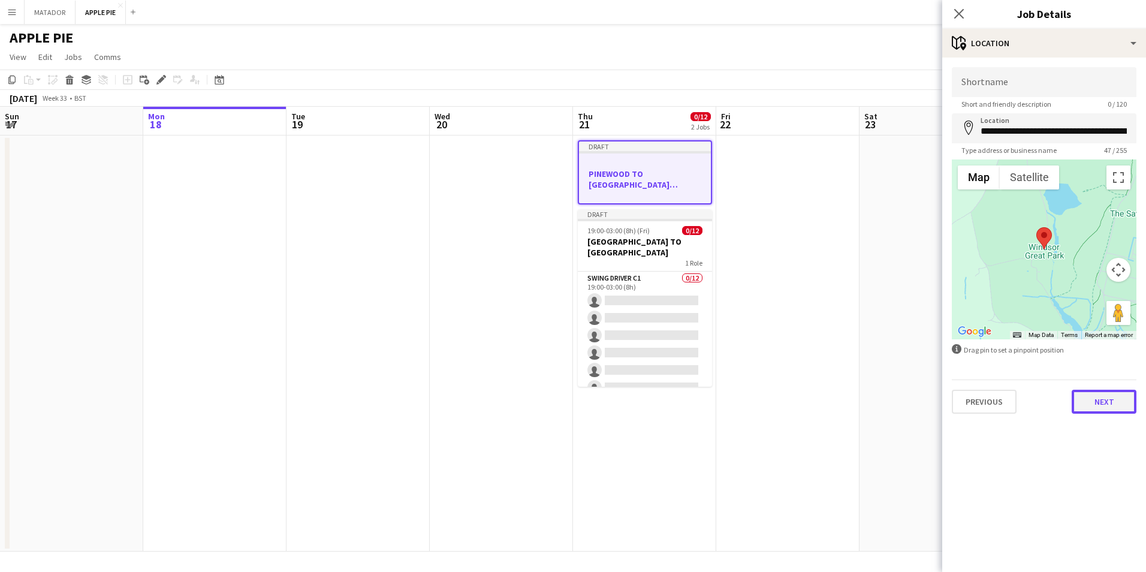
click at [1099, 404] on button "Next" at bounding box center [1103, 401] width 65 height 24
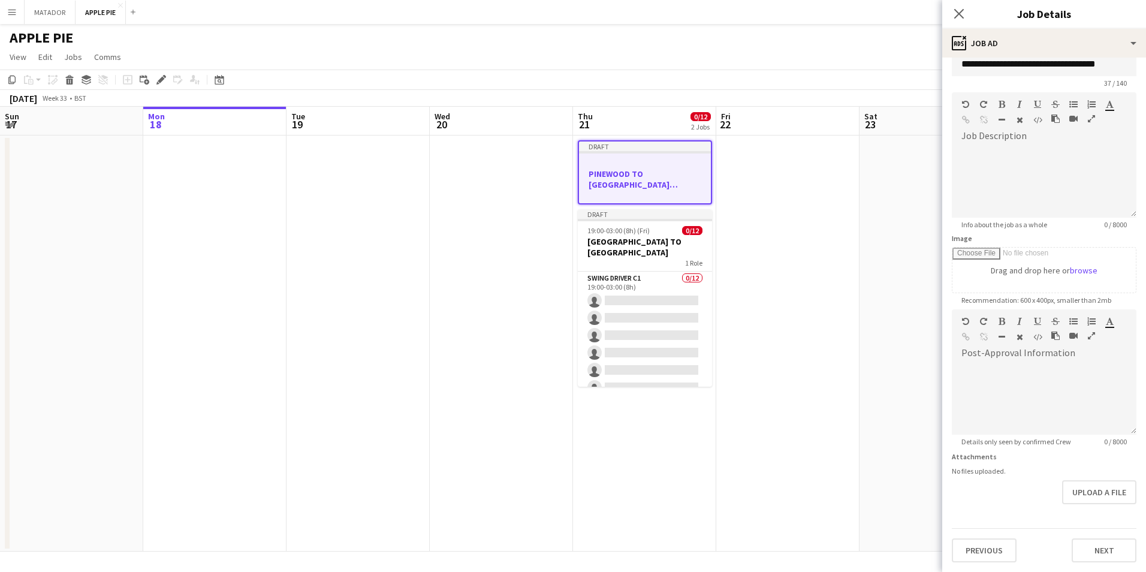
scroll to position [0, 0]
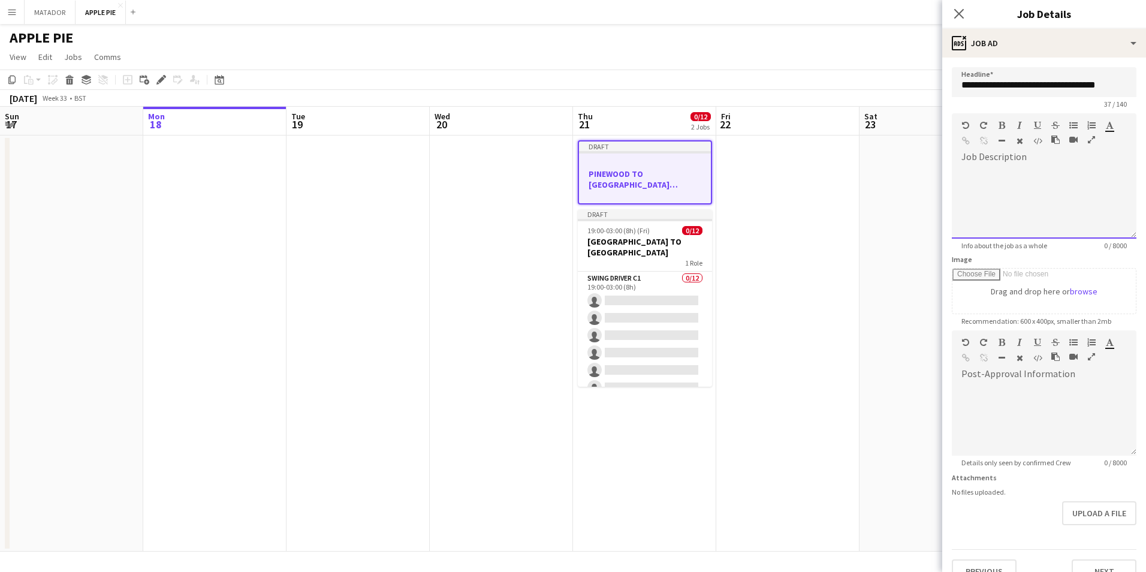
click at [1009, 159] on div at bounding box center [1043, 198] width 185 height 80
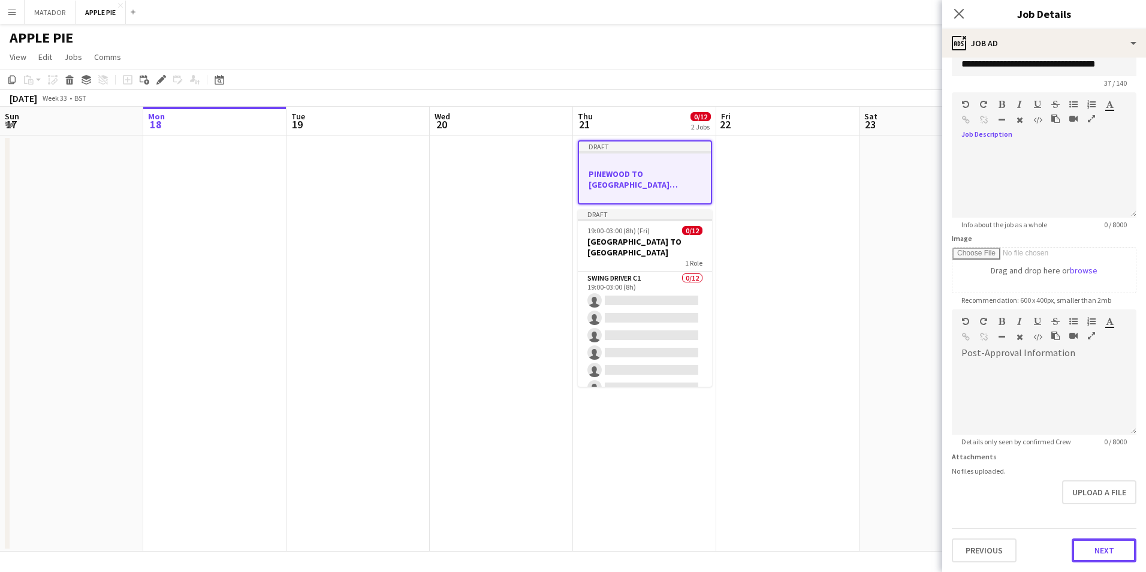
click at [1099, 515] on form "**********" at bounding box center [1044, 304] width 204 height 516
click at [1090, 550] on button "Next" at bounding box center [1103, 550] width 65 height 24
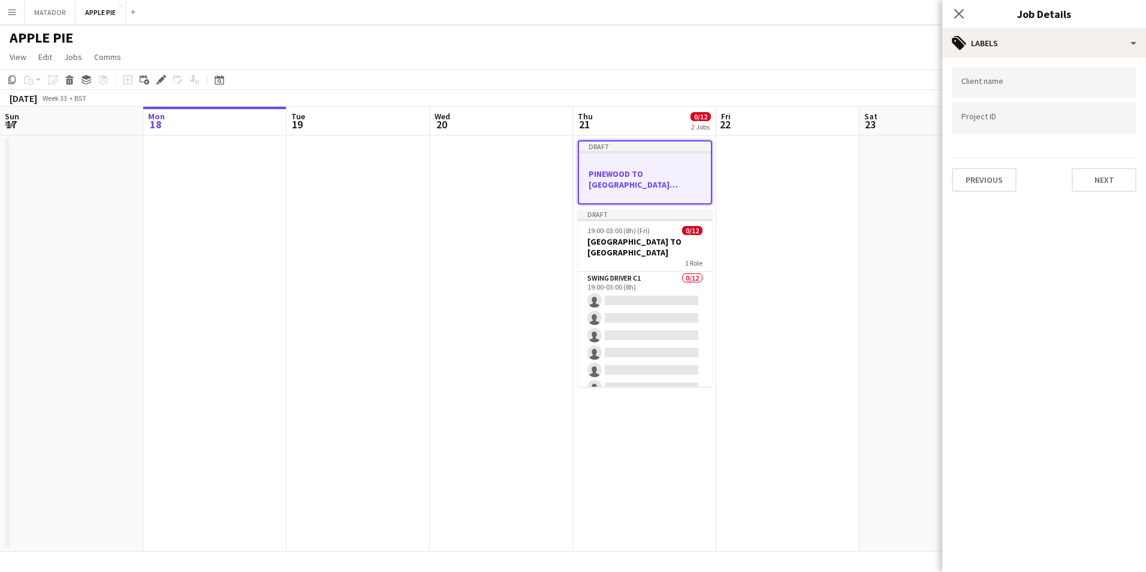
scroll to position [0, 0]
click at [997, 125] on div at bounding box center [1043, 117] width 185 height 31
type input "*********"
click at [1104, 182] on button "Next" at bounding box center [1103, 180] width 65 height 24
click at [1098, 132] on button "Next" at bounding box center [1103, 124] width 65 height 24
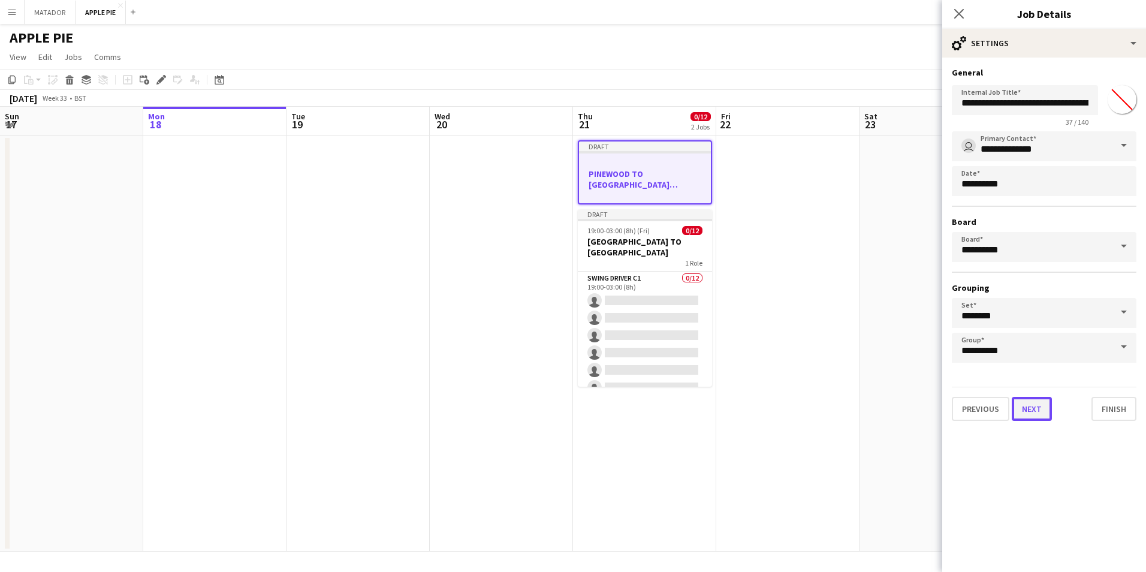
click at [1028, 412] on button "Next" at bounding box center [1031, 409] width 40 height 24
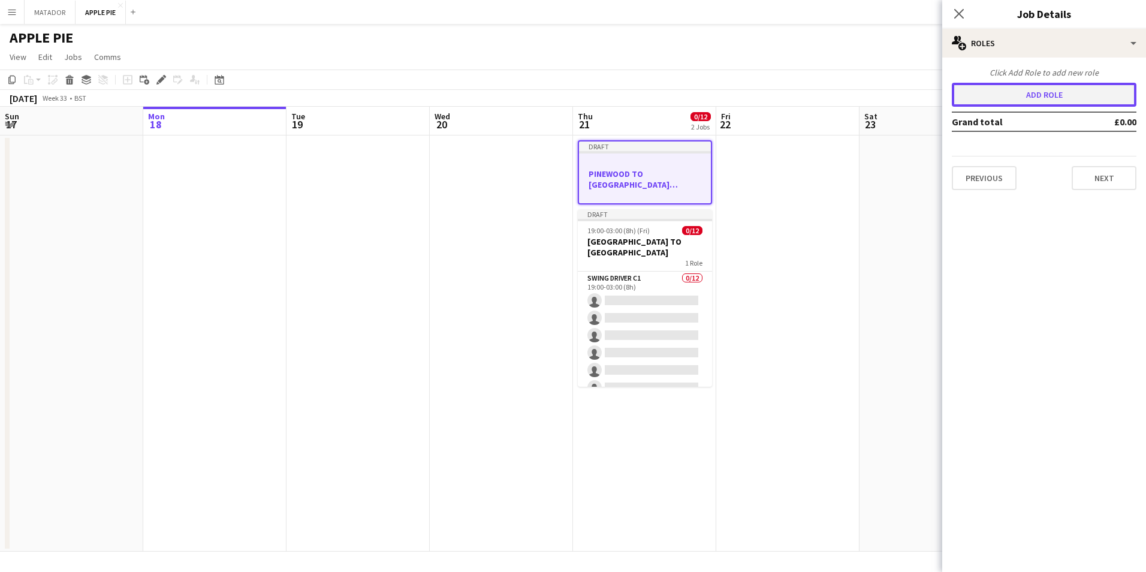
click at [1080, 99] on button "Add role" at bounding box center [1043, 95] width 185 height 24
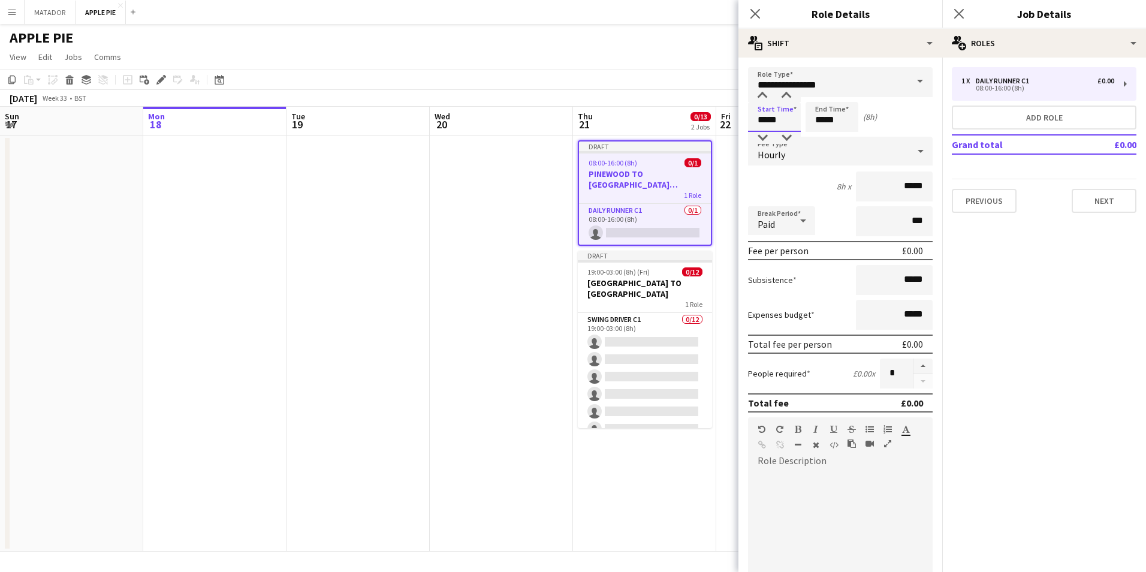
click at [779, 117] on input "*****" at bounding box center [774, 117] width 53 height 30
click at [763, 137] on div at bounding box center [762, 138] width 24 height 12
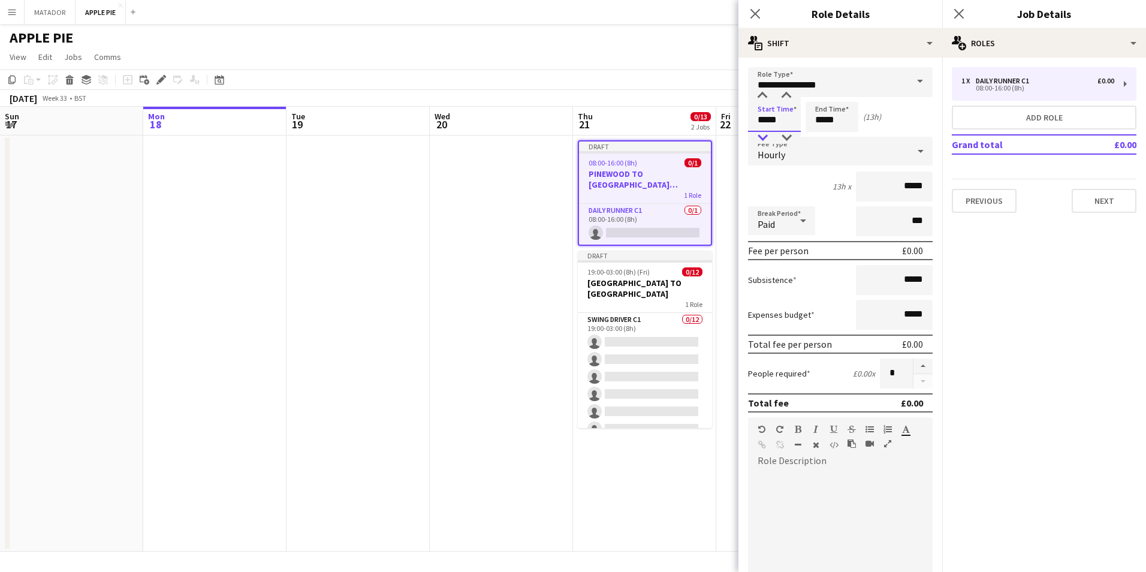
click at [763, 137] on div at bounding box center [762, 138] width 24 height 12
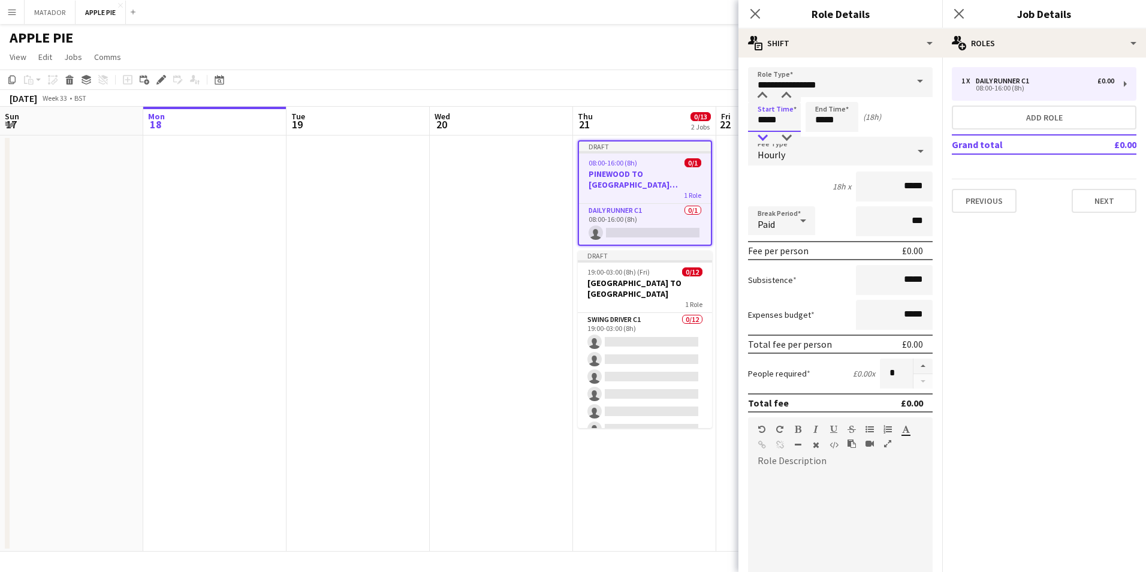
click at [763, 137] on div at bounding box center [762, 138] width 24 height 12
click at [764, 137] on div at bounding box center [762, 138] width 24 height 12
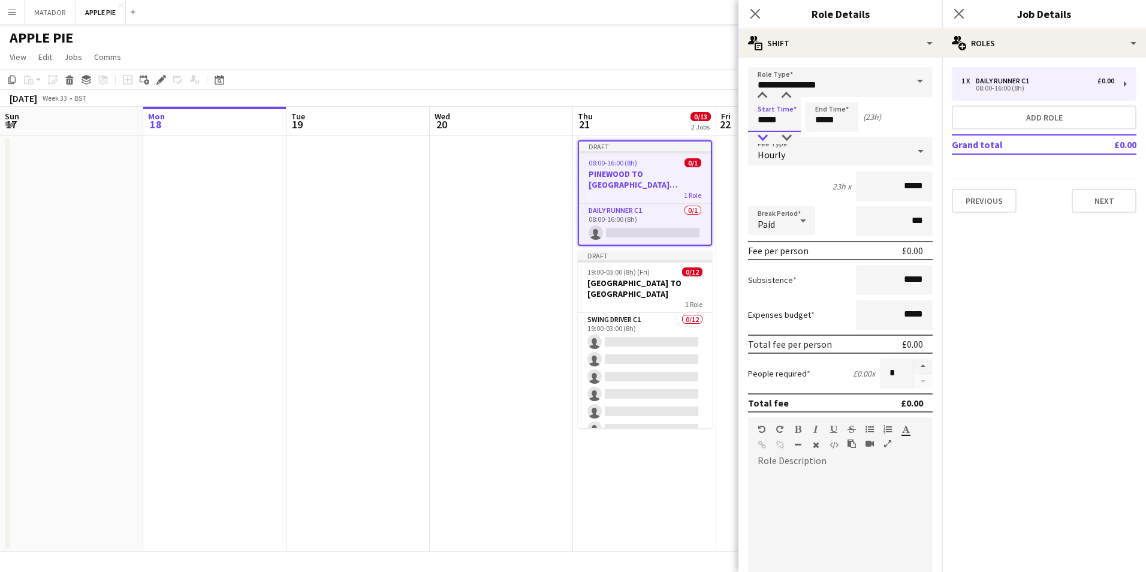
click at [764, 137] on div at bounding box center [762, 138] width 24 height 12
click at [780, 119] on input "*****" at bounding box center [774, 117] width 53 height 30
type input "*****"
click at [827, 120] on input "*****" at bounding box center [831, 117] width 53 height 30
drag, startPoint x: 836, startPoint y: 124, endPoint x: 778, endPoint y: 128, distance: 58.3
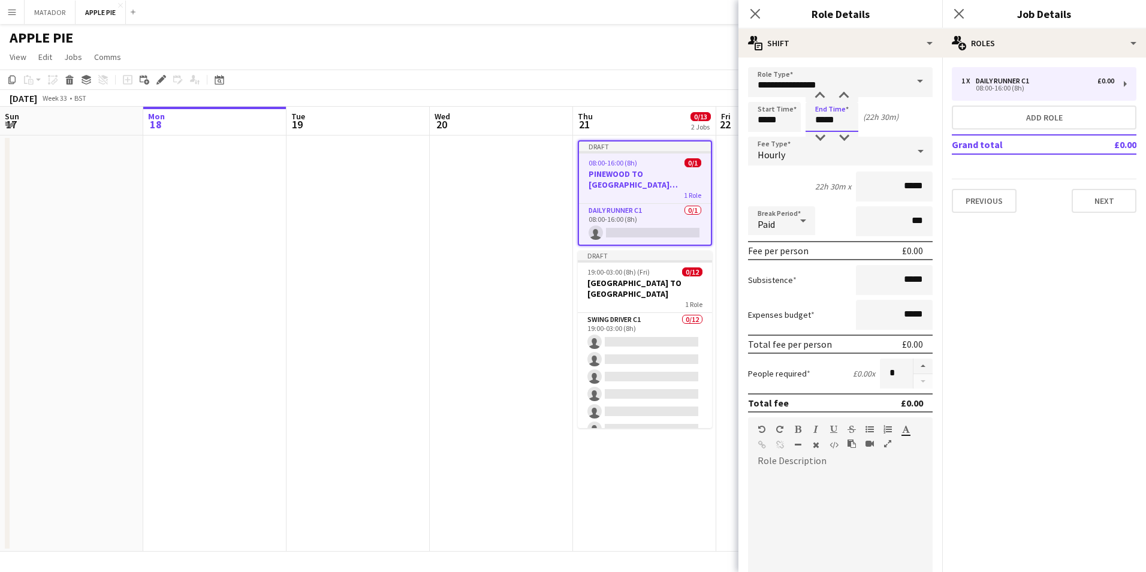
click at [778, 128] on div "Start Time ***** End Time ***** (22h 30m)" at bounding box center [840, 117] width 185 height 30
type input "*****"
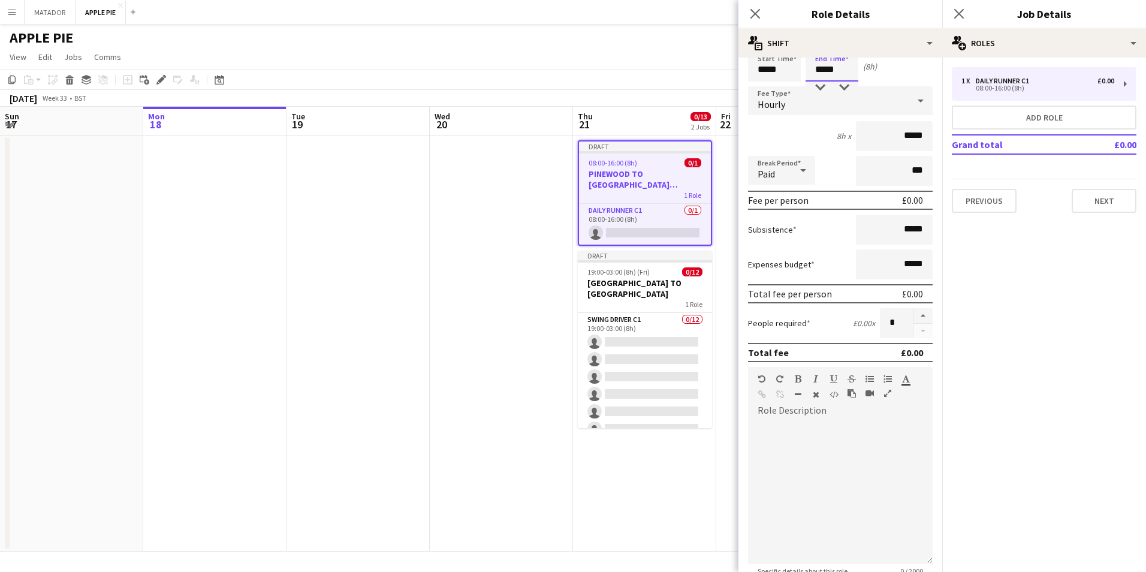
scroll to position [60, 0]
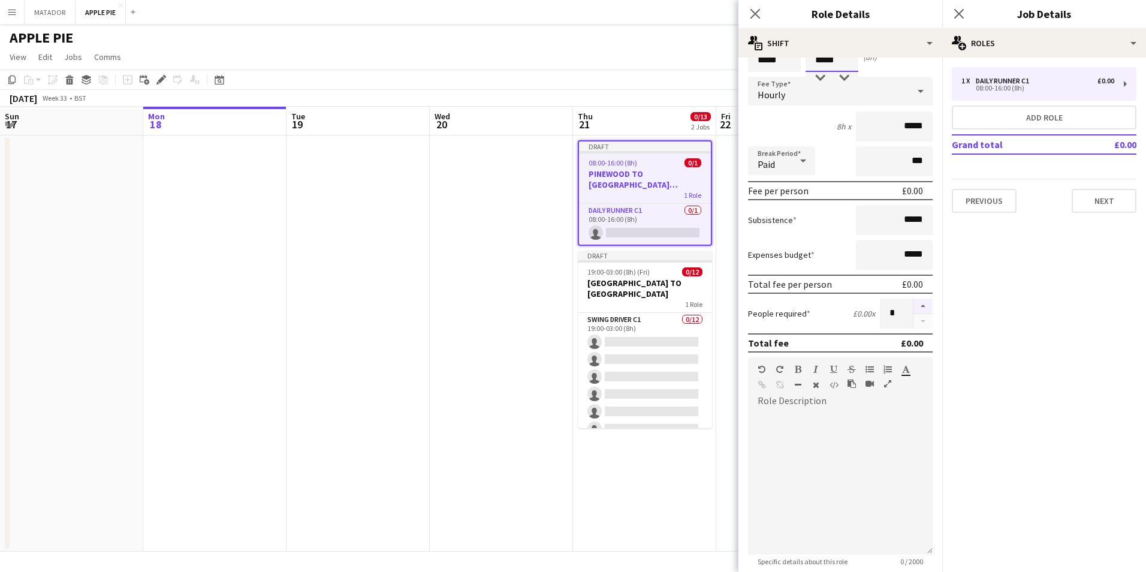
type input "*****"
click at [913, 300] on button "button" at bounding box center [922, 306] width 19 height 16
click at [913, 301] on button "button" at bounding box center [922, 306] width 19 height 16
click at [913, 303] on button "button" at bounding box center [922, 306] width 19 height 16
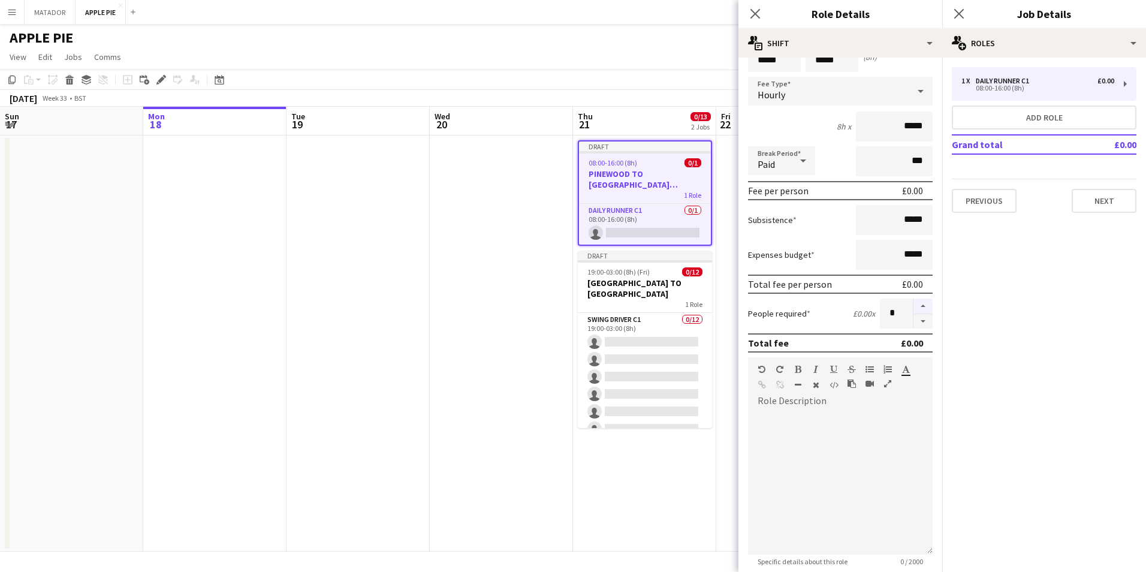
click at [913, 303] on button "button" at bounding box center [922, 306] width 19 height 16
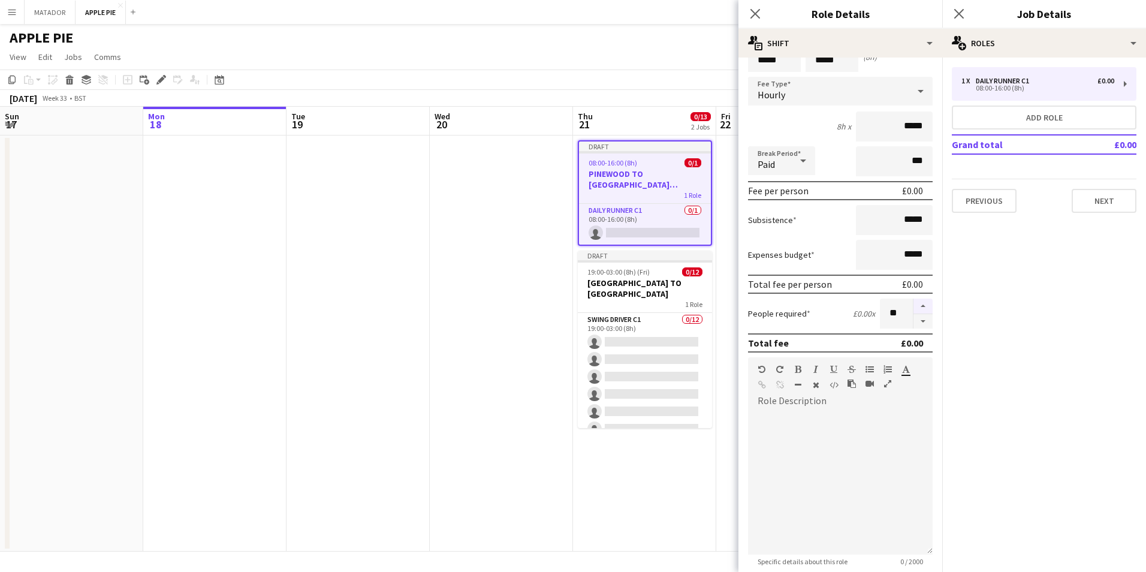
click at [913, 303] on button "button" at bounding box center [922, 306] width 19 height 16
type input "**"
click at [1085, 264] on mat-expansion-panel "pencil3 General details 1 x Daily Runner C1 £0.00 08:00-16:00 (8h) Add role Gra…" at bounding box center [1044, 315] width 204 height 514
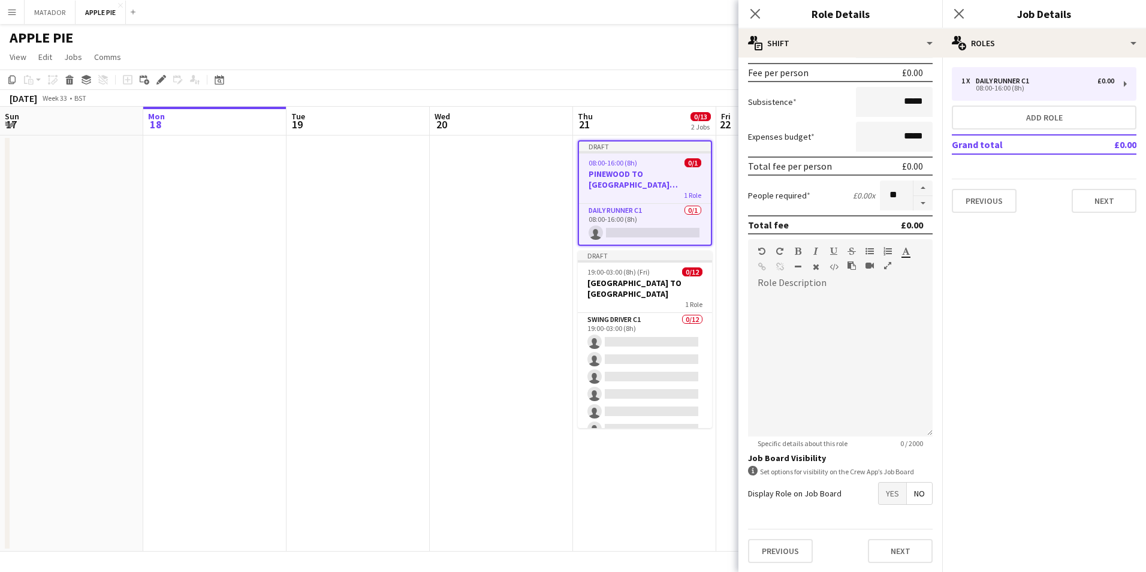
scroll to position [179, 0]
click at [888, 554] on button "Next" at bounding box center [900, 550] width 65 height 24
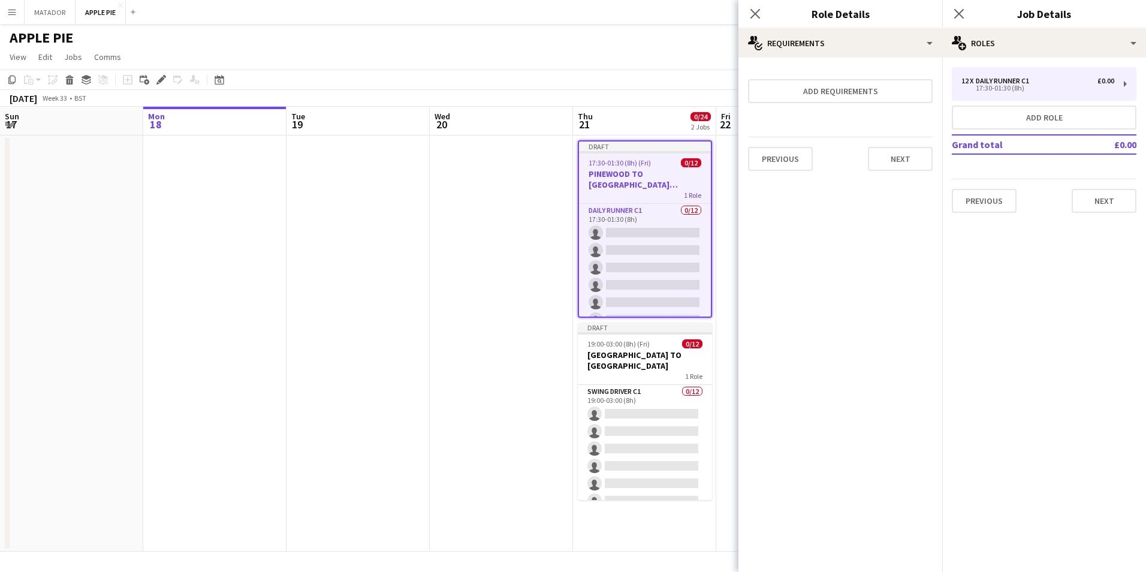
scroll to position [0, 0]
click at [1089, 197] on button "Next" at bounding box center [1103, 201] width 65 height 24
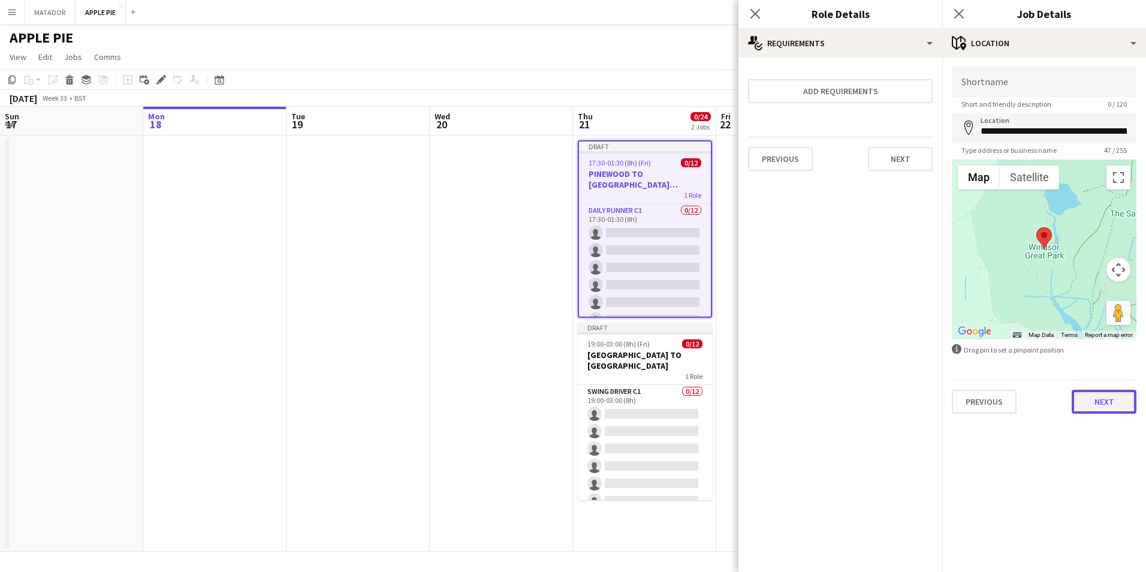
click at [1093, 396] on button "Next" at bounding box center [1103, 401] width 65 height 24
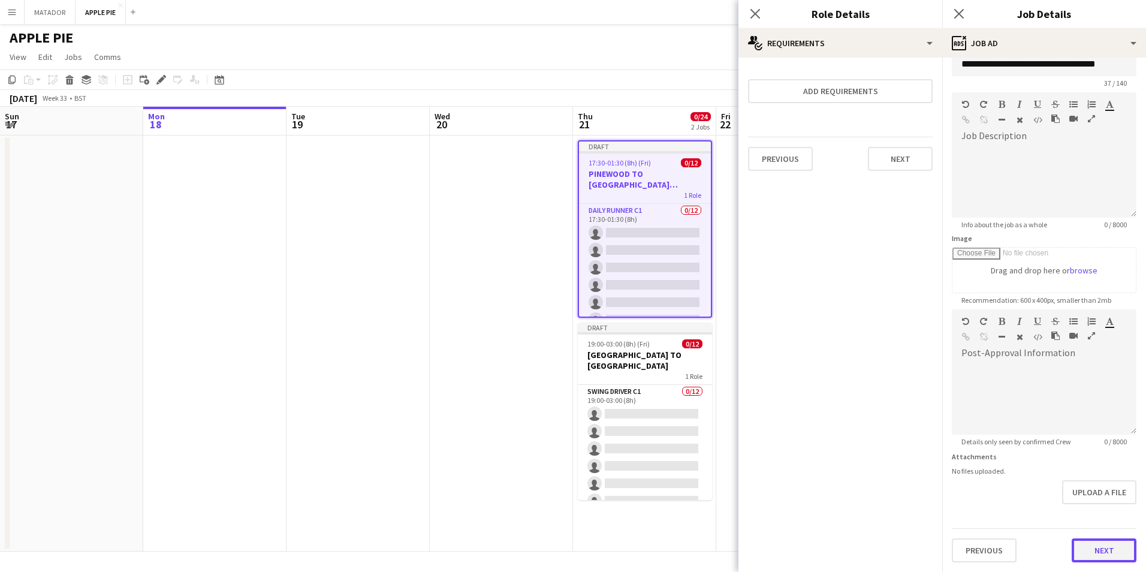
click at [1087, 505] on form "**********" at bounding box center [1044, 304] width 204 height 516
click at [1088, 531] on div "Previous Next" at bounding box center [1043, 545] width 185 height 34
click at [1089, 543] on button "Next" at bounding box center [1103, 550] width 65 height 24
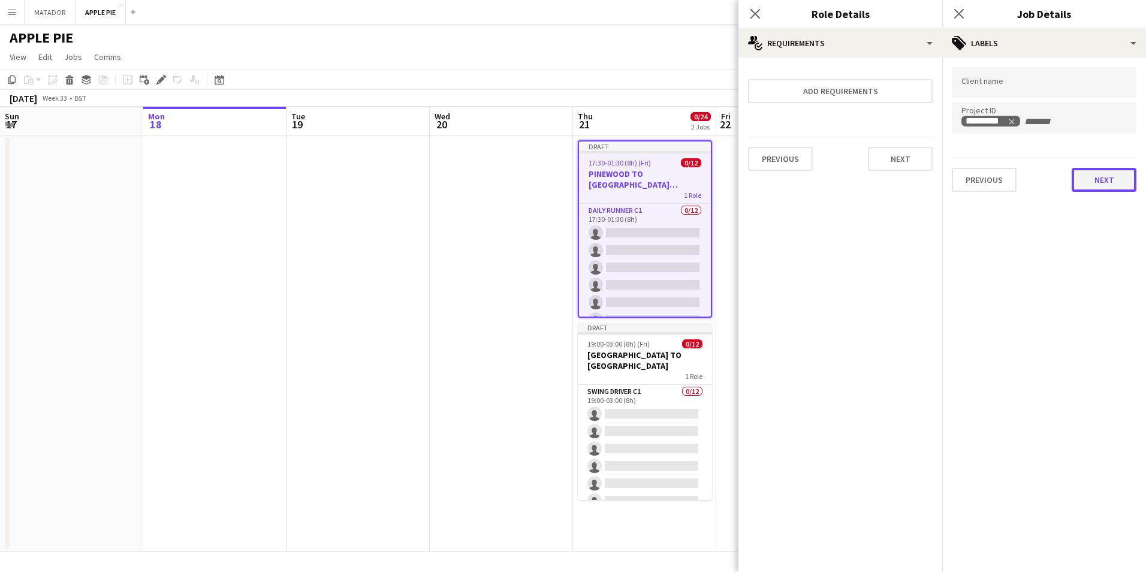
click at [1093, 179] on button "Next" at bounding box center [1103, 180] width 65 height 24
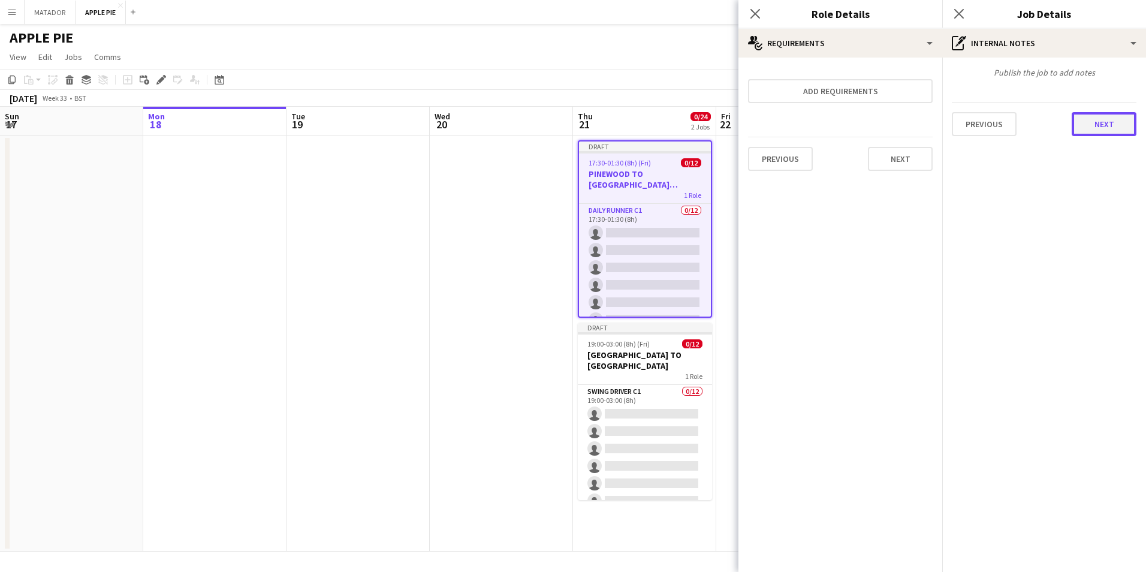
click at [1093, 123] on button "Next" at bounding box center [1103, 124] width 65 height 24
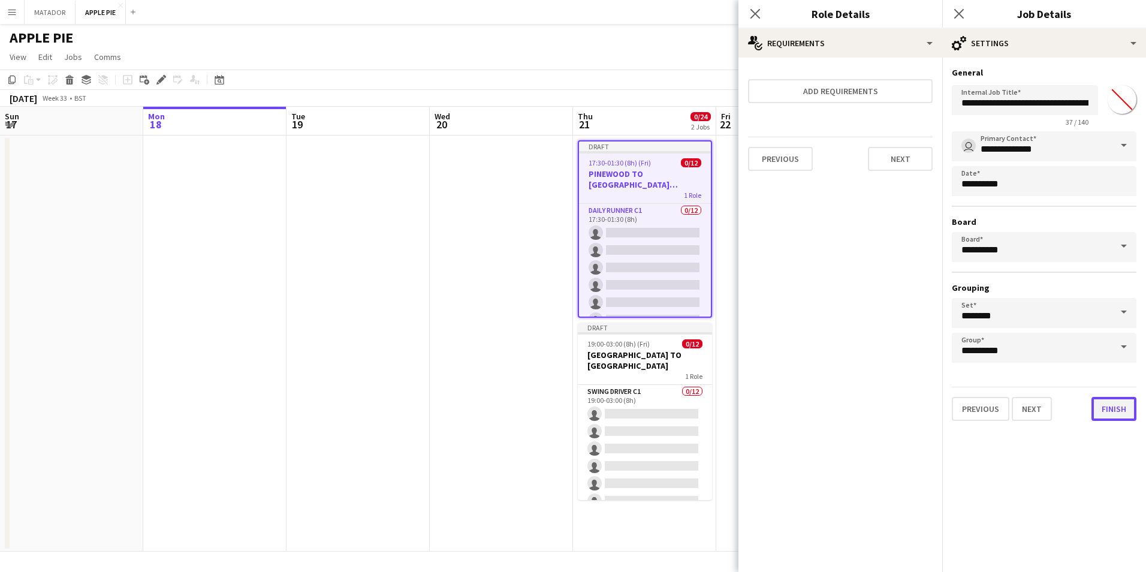
click at [1096, 400] on button "Finish" at bounding box center [1113, 409] width 45 height 24
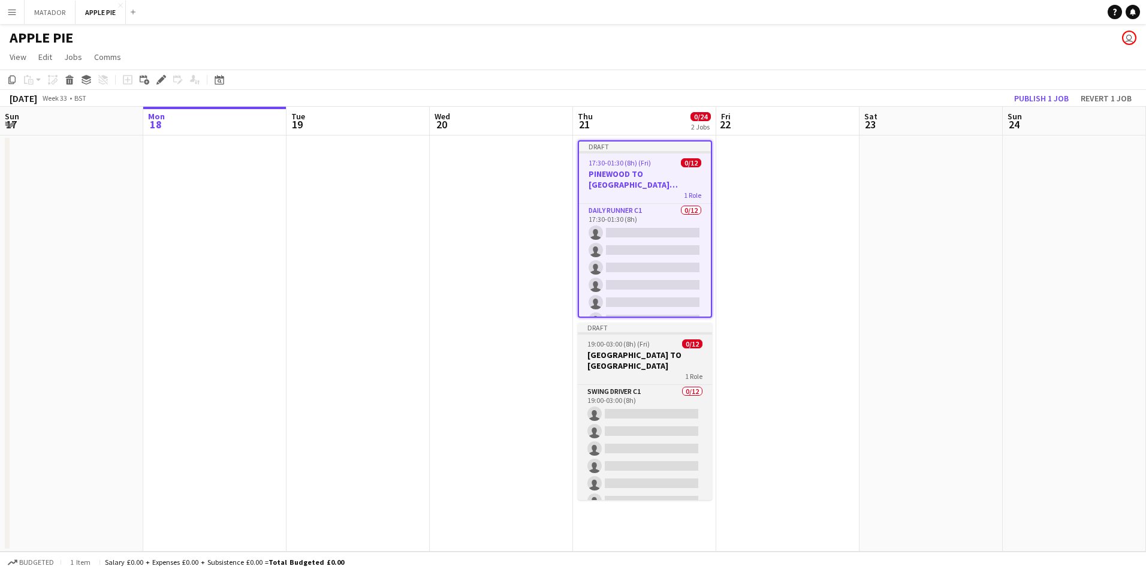
click at [618, 367] on h3 "PINEWOOD TO WINDSOR CAR PARK" at bounding box center [645, 360] width 134 height 22
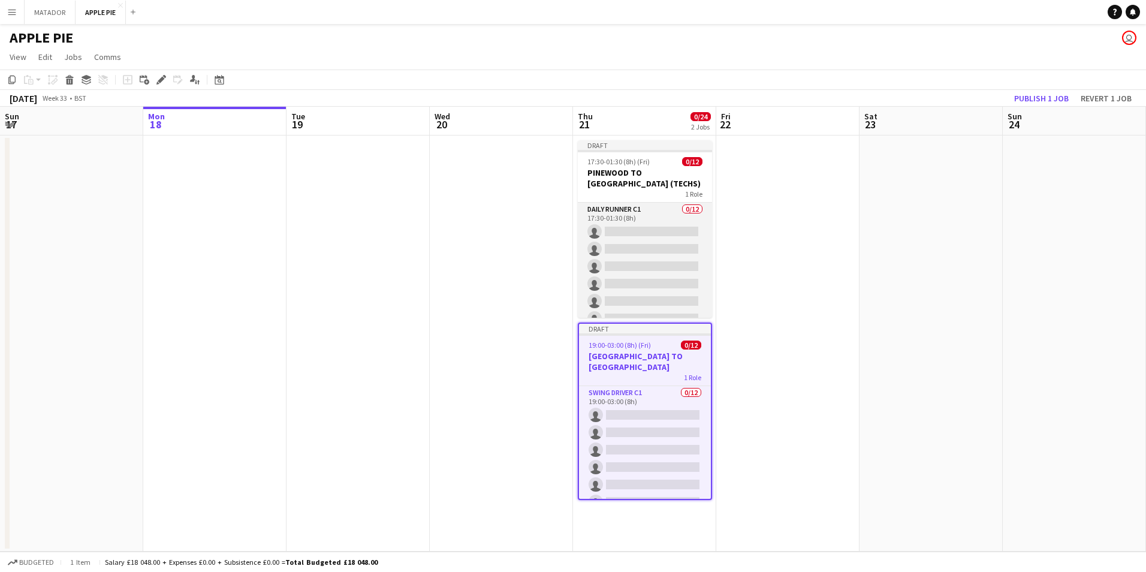
click at [647, 203] on app-card-role "Daily Runner C1 0/12 17:30-01:30 (8h) single-neutral-actions single-neutral-act…" at bounding box center [645, 319] width 134 height 232
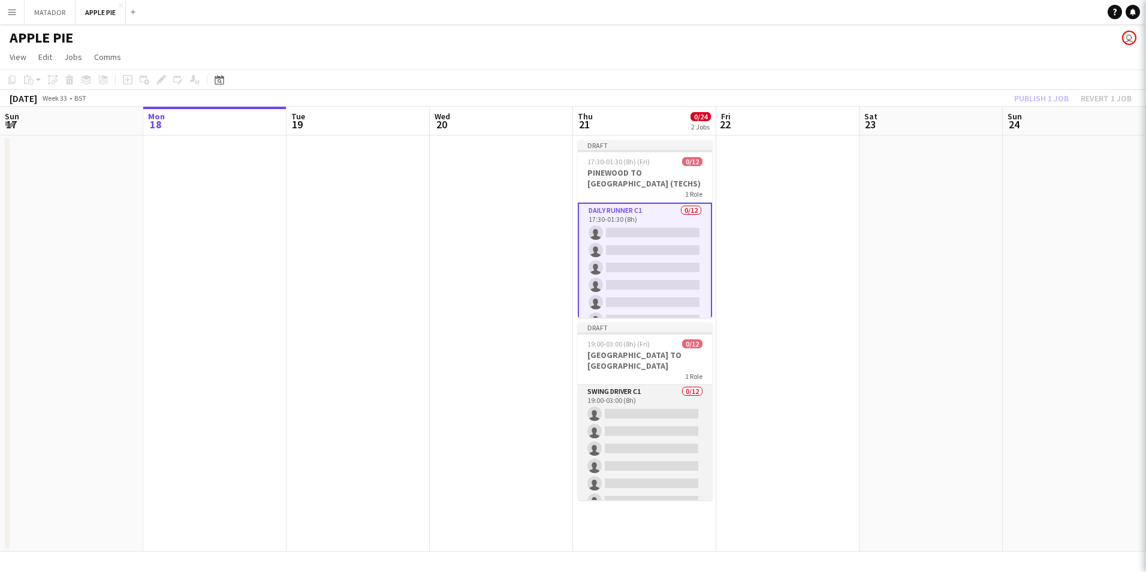
click at [651, 416] on app-card-role "Swing Driver C1 0/12 19:00-03:00 (8h) single-neutral-actions single-neutral-act…" at bounding box center [645, 501] width 134 height 232
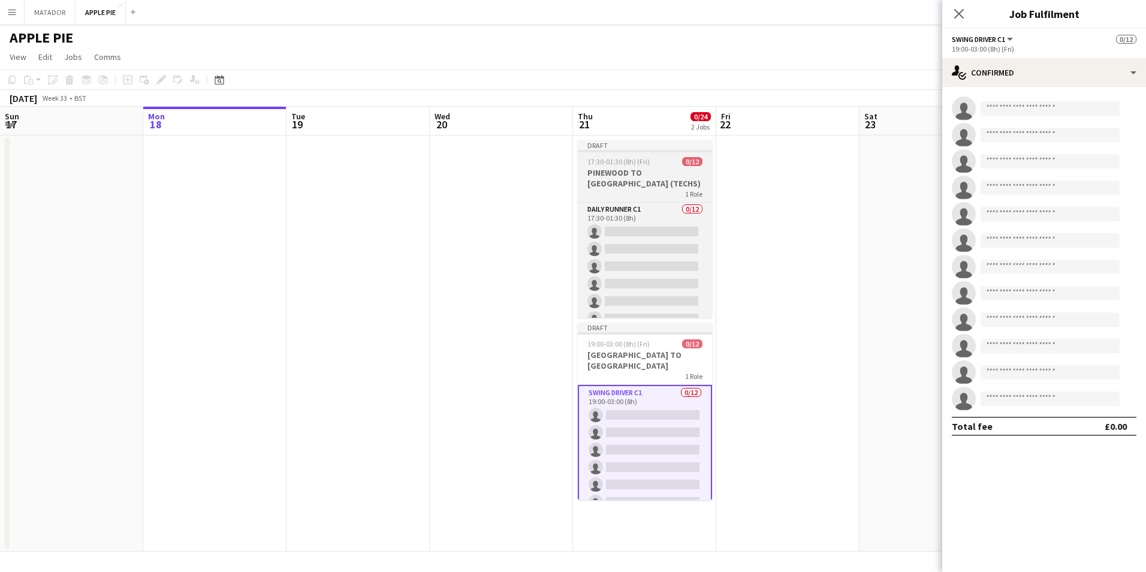
click at [664, 183] on h3 "PINEWOOD TO WINDSOR CAR PARK (TECHS)" at bounding box center [645, 178] width 134 height 22
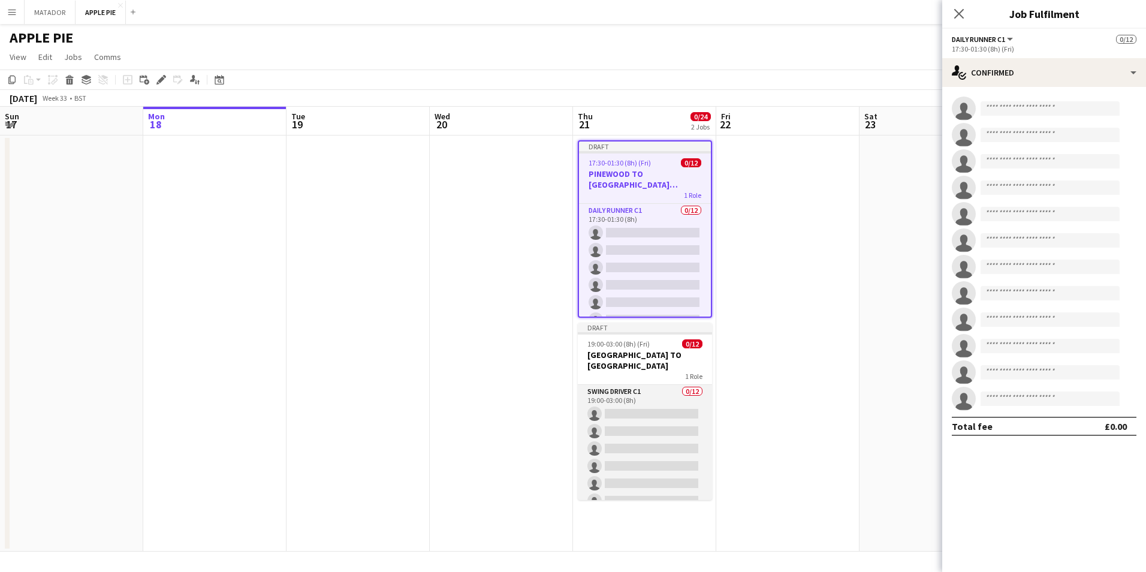
click at [676, 415] on app-card-role "Swing Driver C1 0/12 19:00-03:00 (8h) single-neutral-actions single-neutral-act…" at bounding box center [645, 501] width 134 height 232
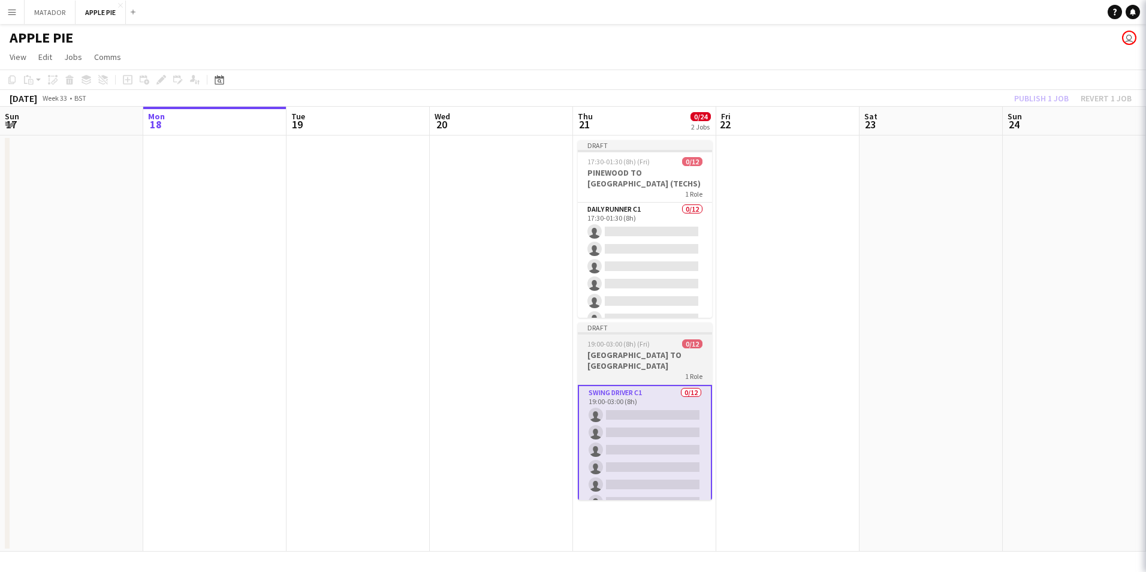
click at [667, 364] on h3 "PINEWOOD TO WINDSOR CAR PARK" at bounding box center [645, 360] width 134 height 22
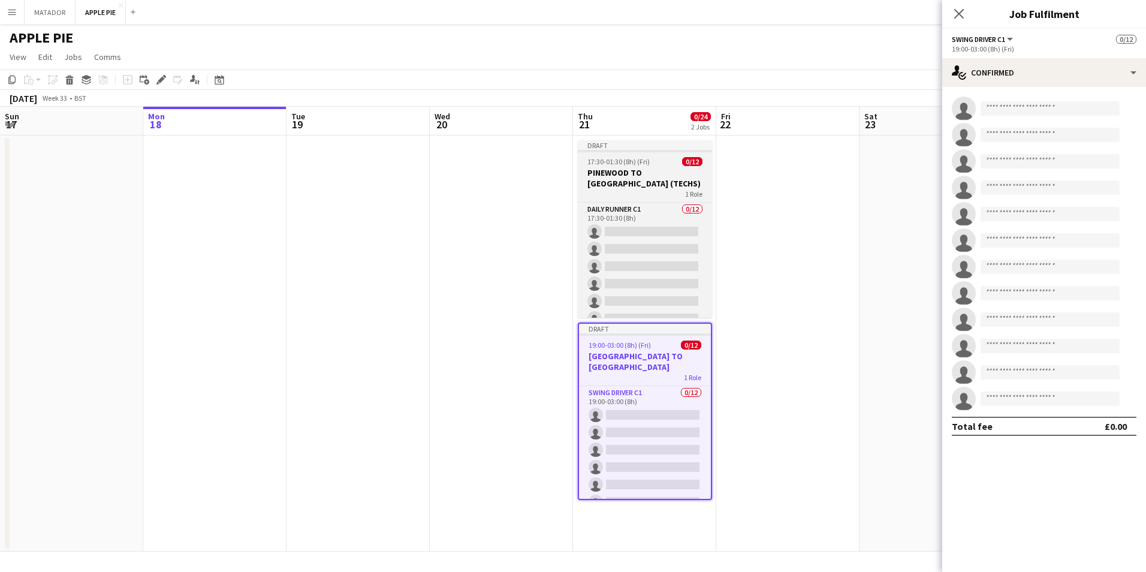
click at [644, 143] on div "Draft" at bounding box center [645, 145] width 134 height 10
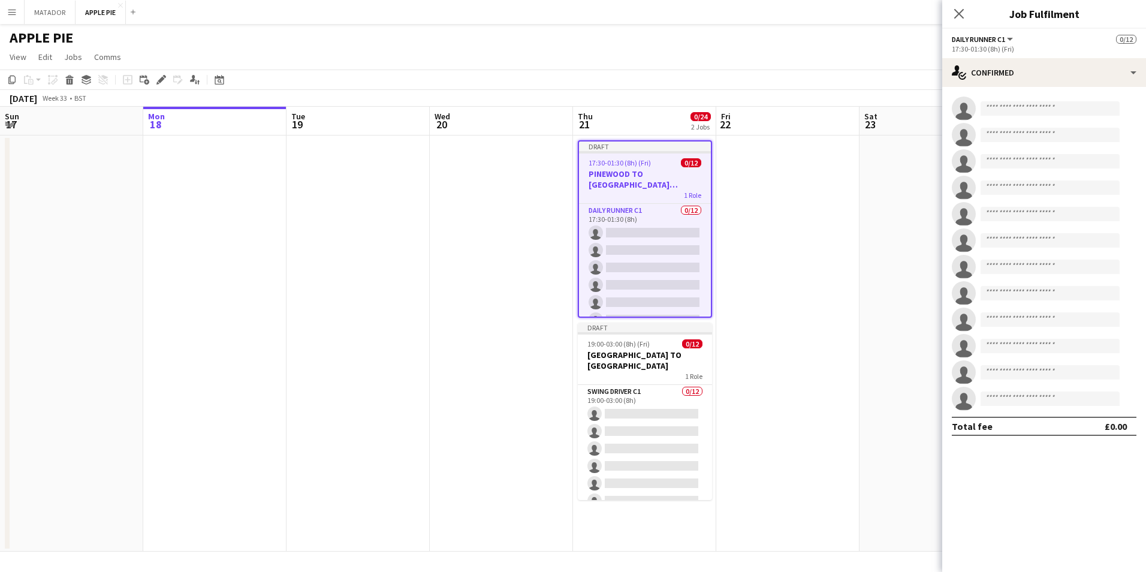
click at [34, 31] on h1 "APPLE PIE" at bounding box center [42, 38] width 64 height 18
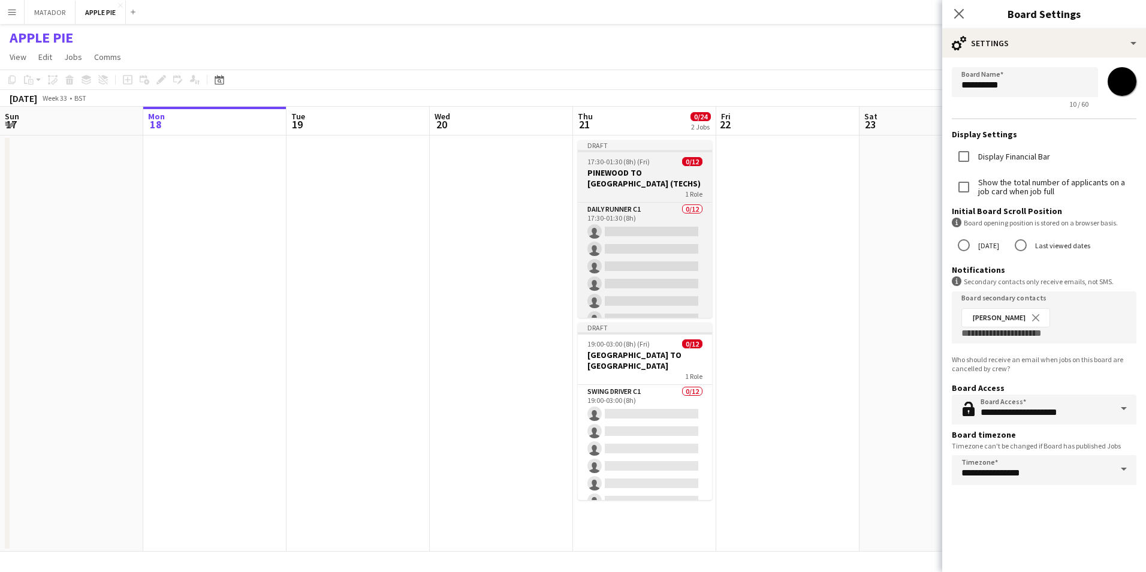
click at [633, 161] on span "17:30-01:30 (8h) (Fri)" at bounding box center [618, 161] width 62 height 9
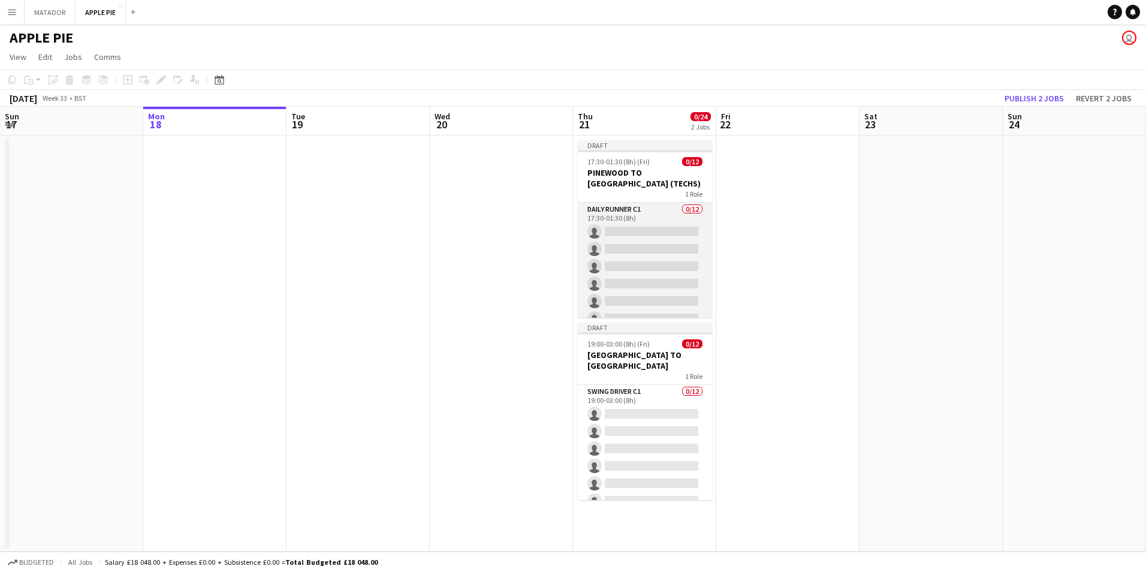
click at [670, 247] on app-card-role "Daily Runner C1 0/12 17:30-01:30 (8h) single-neutral-actions single-neutral-act…" at bounding box center [645, 319] width 134 height 232
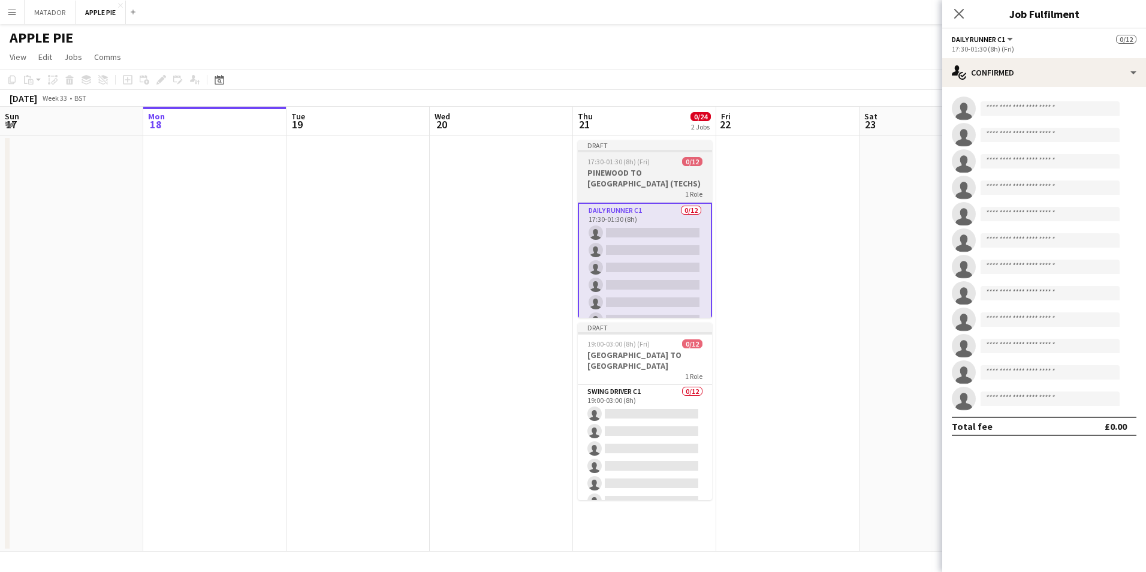
click at [614, 158] on span "17:30-01:30 (8h) (Fri)" at bounding box center [618, 161] width 62 height 9
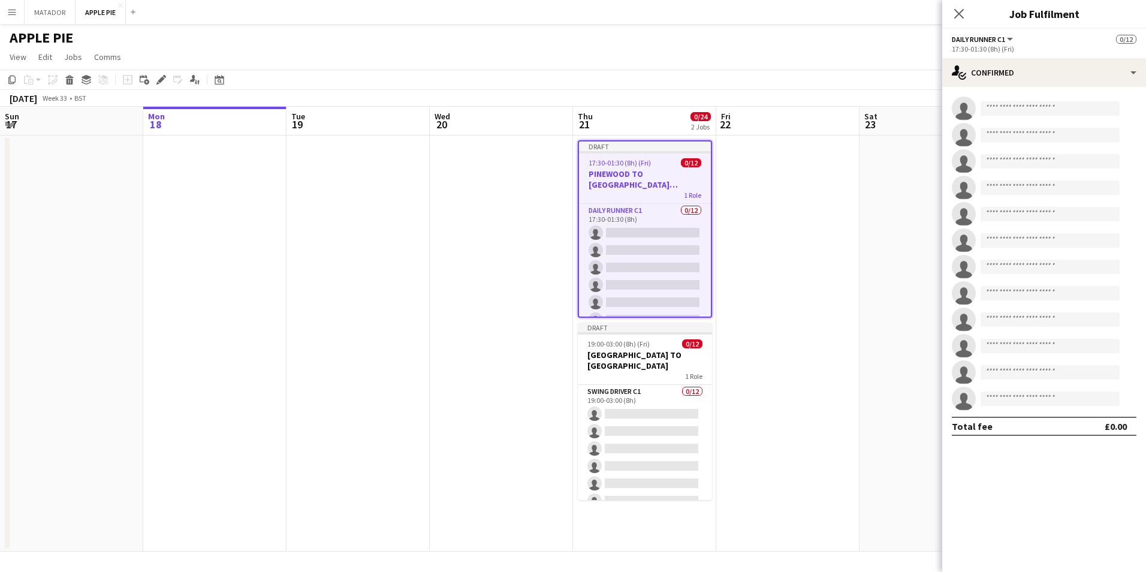
click at [950, 15] on div "Close pop-in" at bounding box center [959, 14] width 34 height 28
click at [956, 13] on icon "Close pop-in" at bounding box center [958, 13] width 11 height 11
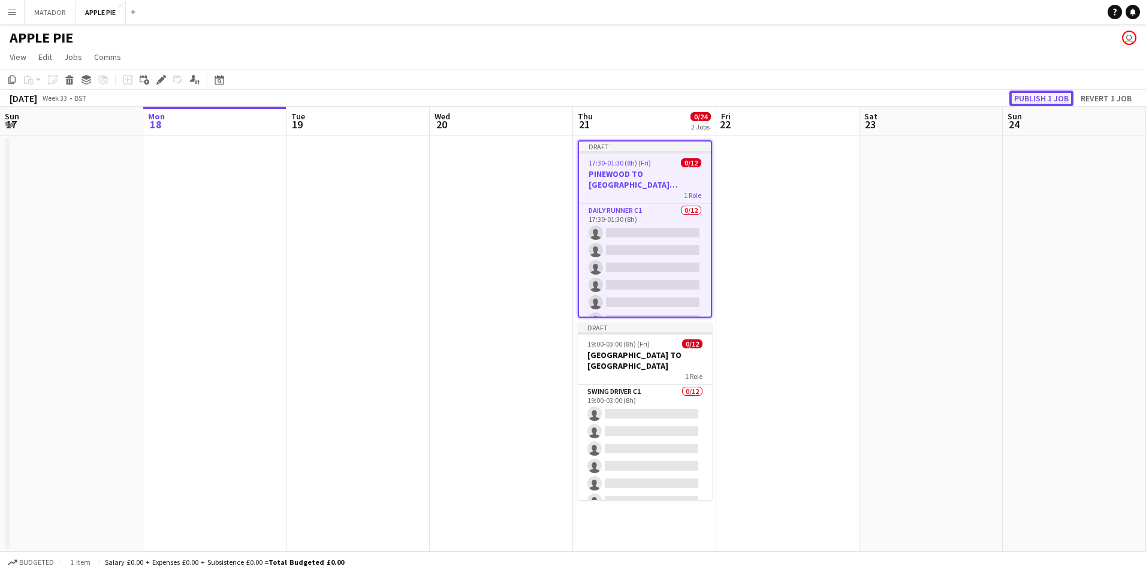
click at [1039, 98] on button "Publish 1 job" at bounding box center [1041, 98] width 64 height 16
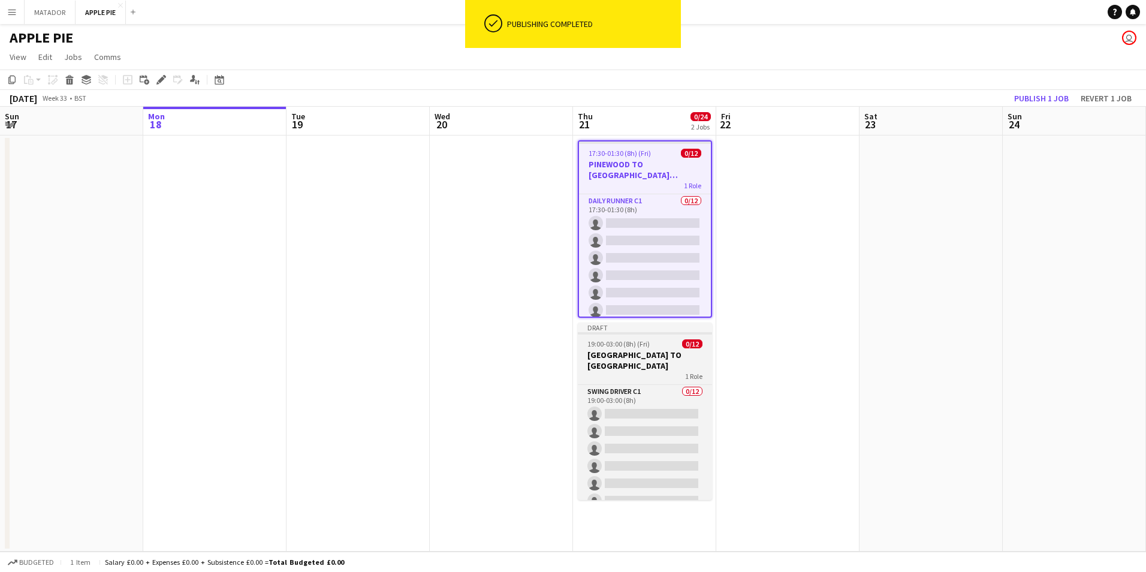
click at [660, 351] on h3 "PINEWOOD TO WINDSOR CAR PARK" at bounding box center [645, 360] width 134 height 22
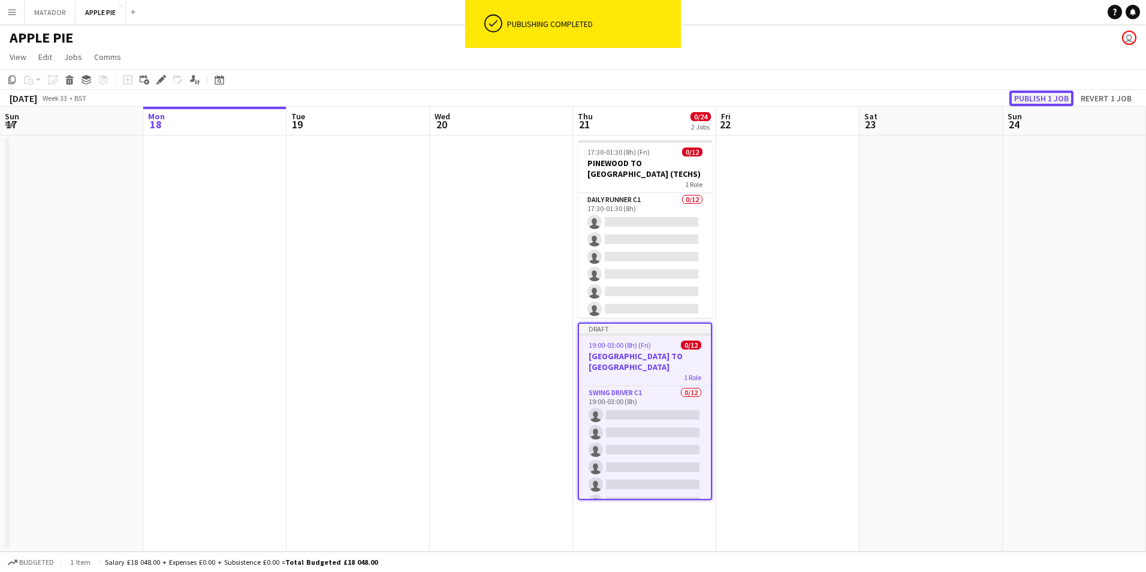
click at [1028, 97] on button "Publish 1 job" at bounding box center [1041, 98] width 64 height 16
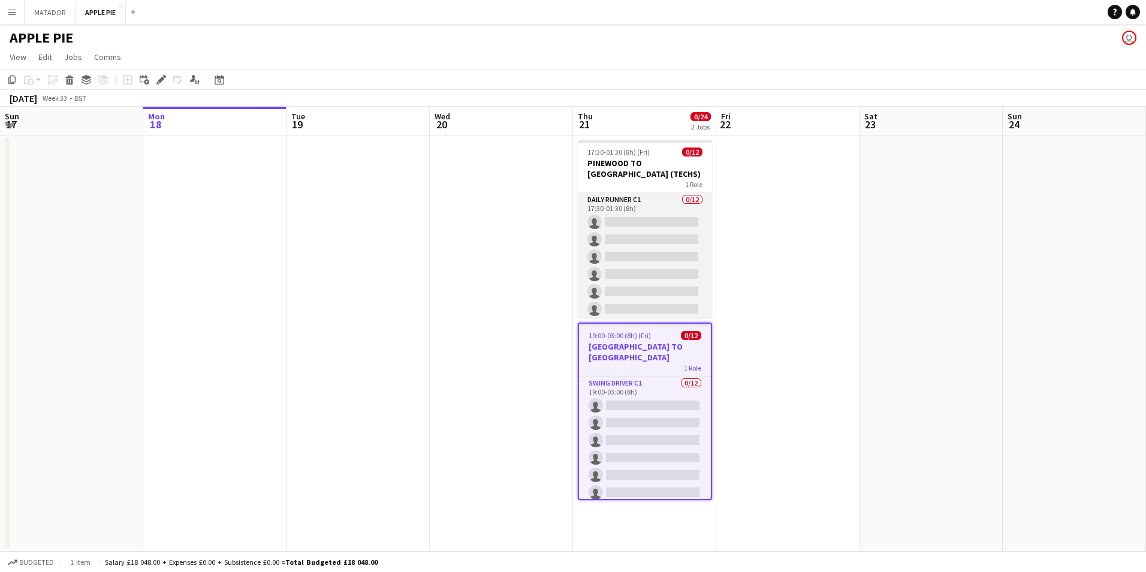
click at [640, 215] on app-card-role "Daily Runner C1 0/12 17:30-01:30 (8h) single-neutral-actions single-neutral-act…" at bounding box center [645, 309] width 134 height 232
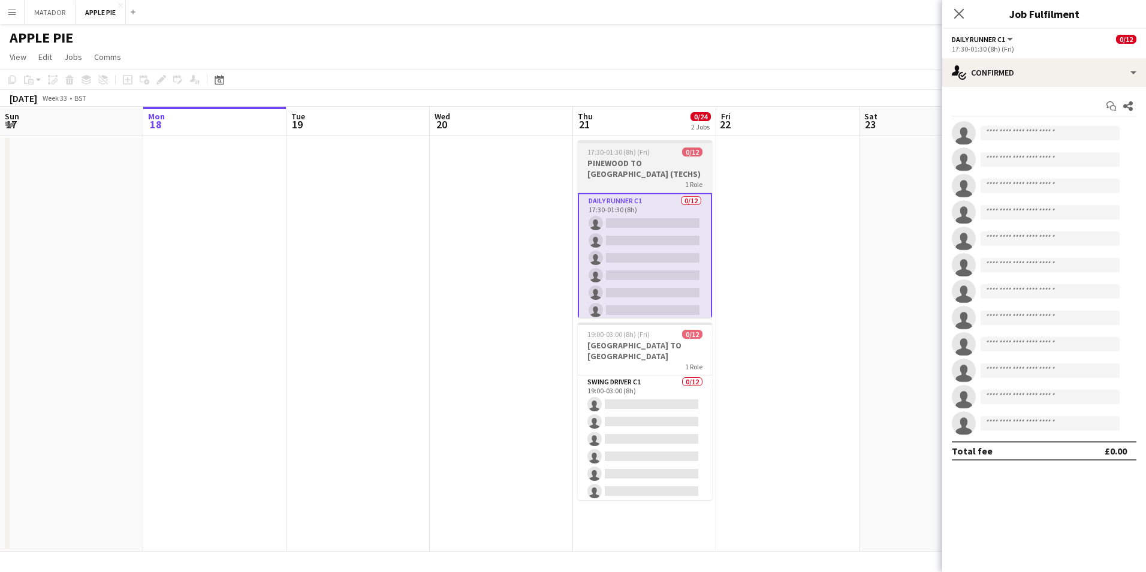
click at [655, 168] on h3 "PINEWOOD TO WINDSOR CAR PARK (TECHS)" at bounding box center [645, 169] width 134 height 22
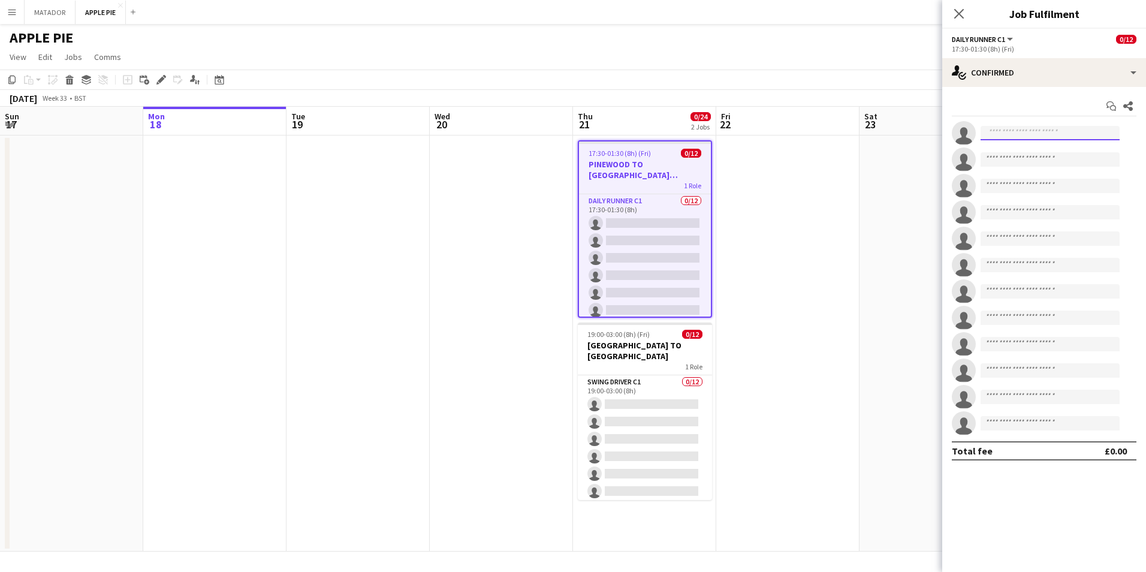
click at [1058, 137] on input at bounding box center [1049, 133] width 139 height 14
type input "*"
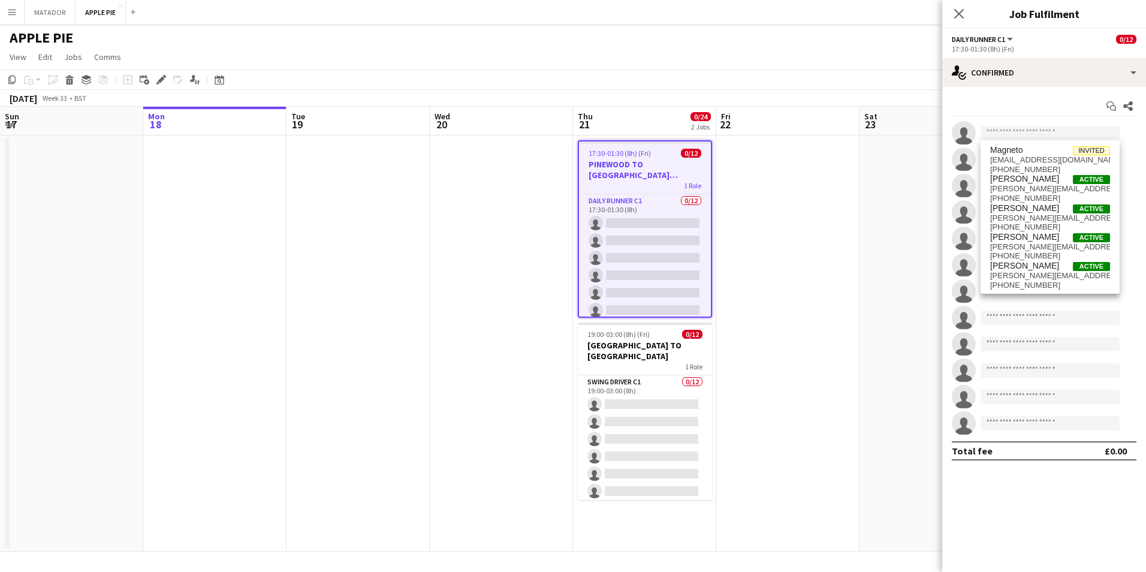
click at [884, 195] on app-date-cell at bounding box center [930, 343] width 143 height 416
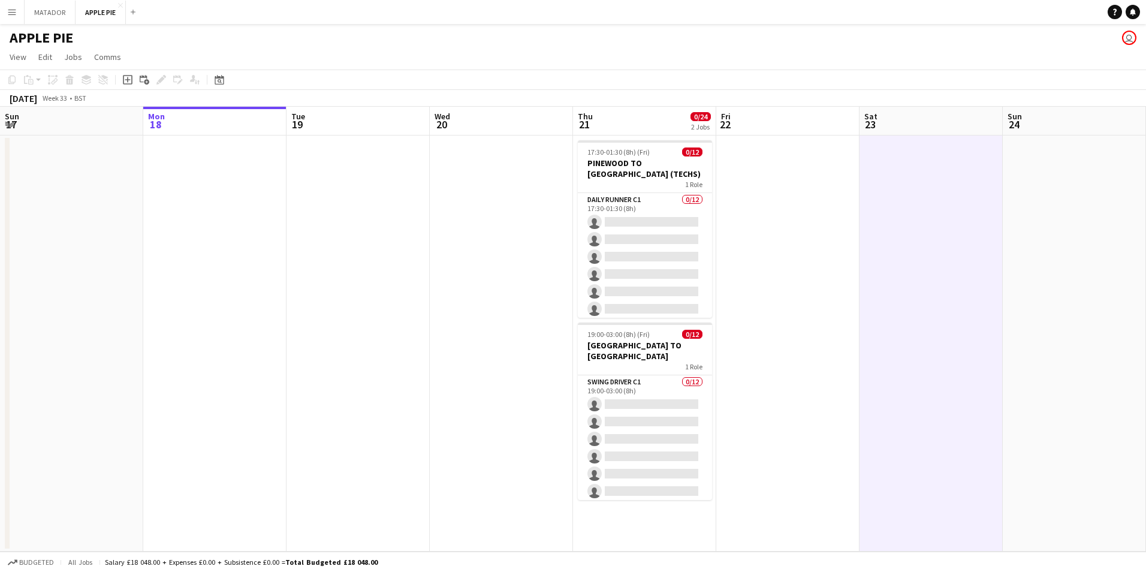
click at [13, 5] on button "Menu" at bounding box center [12, 12] width 24 height 24
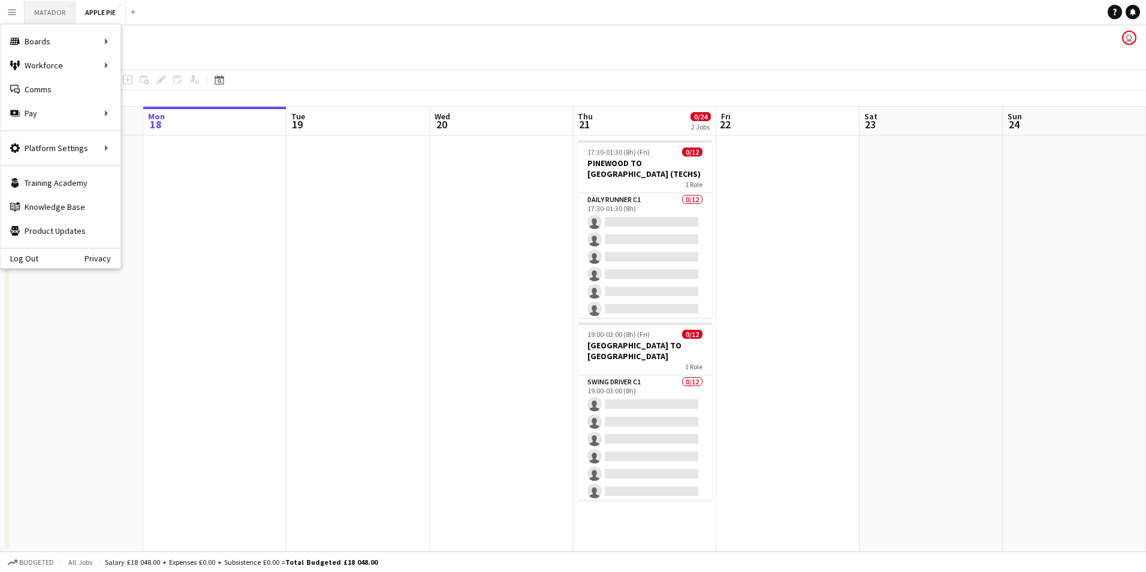
click at [49, 9] on button "MATADOR Close" at bounding box center [50, 12] width 51 height 23
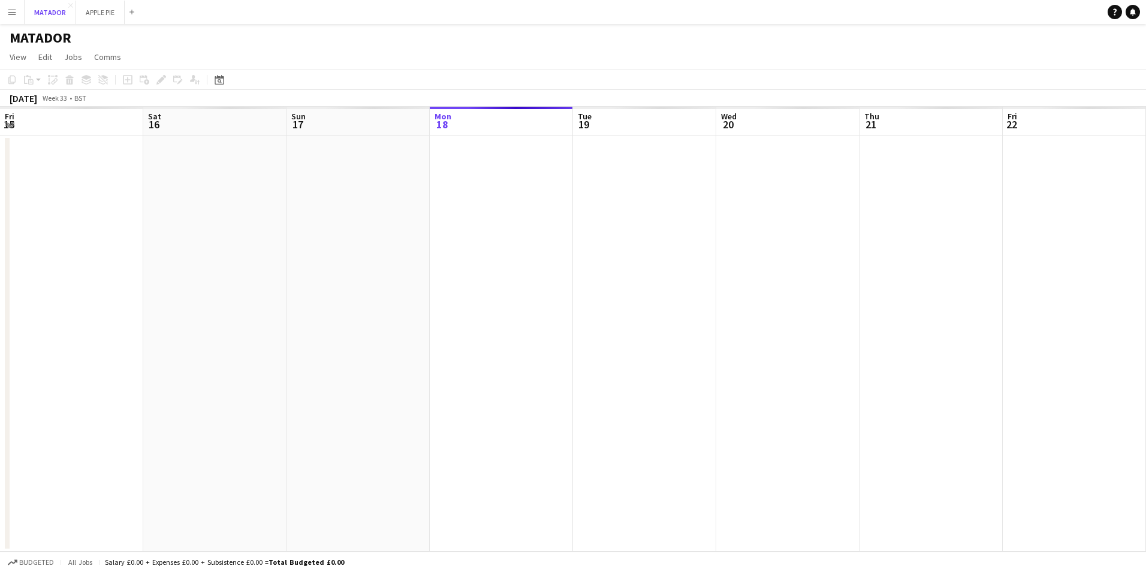
scroll to position [0, 286]
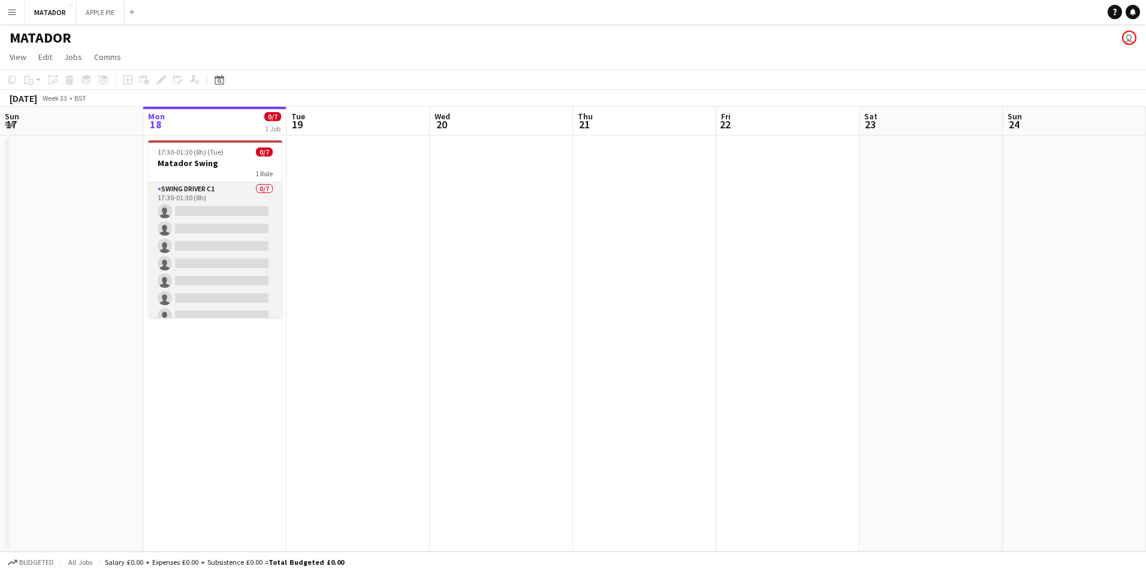
click at [179, 238] on app-card-role "Swing Driver C1 0/7 17:30-01:30 (8h) single-neutral-actions single-neutral-acti…" at bounding box center [215, 254] width 134 height 145
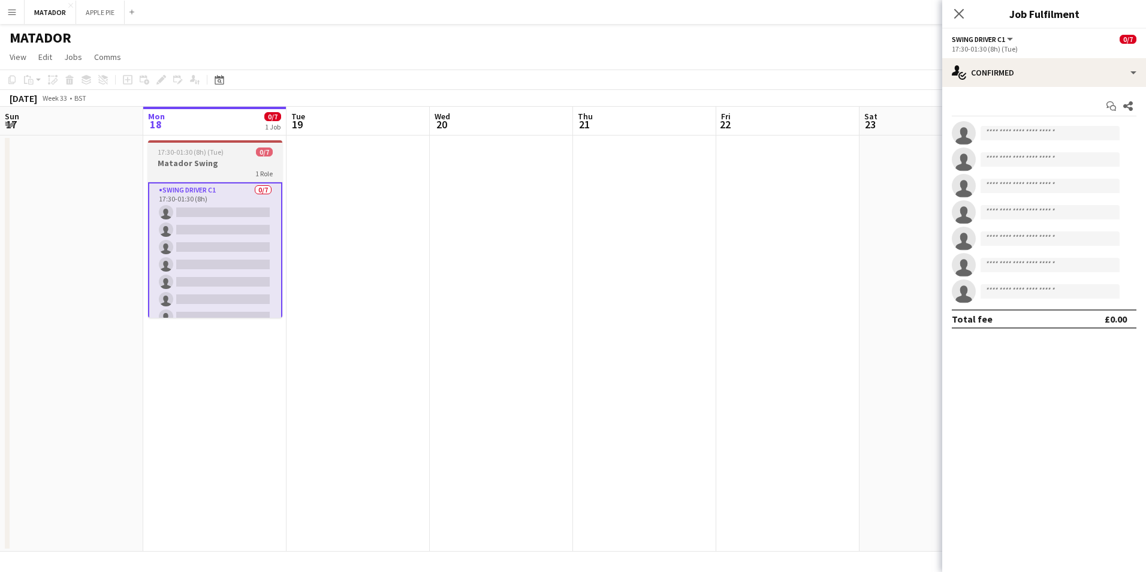
click at [223, 152] on div "17:30-01:30 (8h) (Tue) 0/7" at bounding box center [215, 151] width 134 height 9
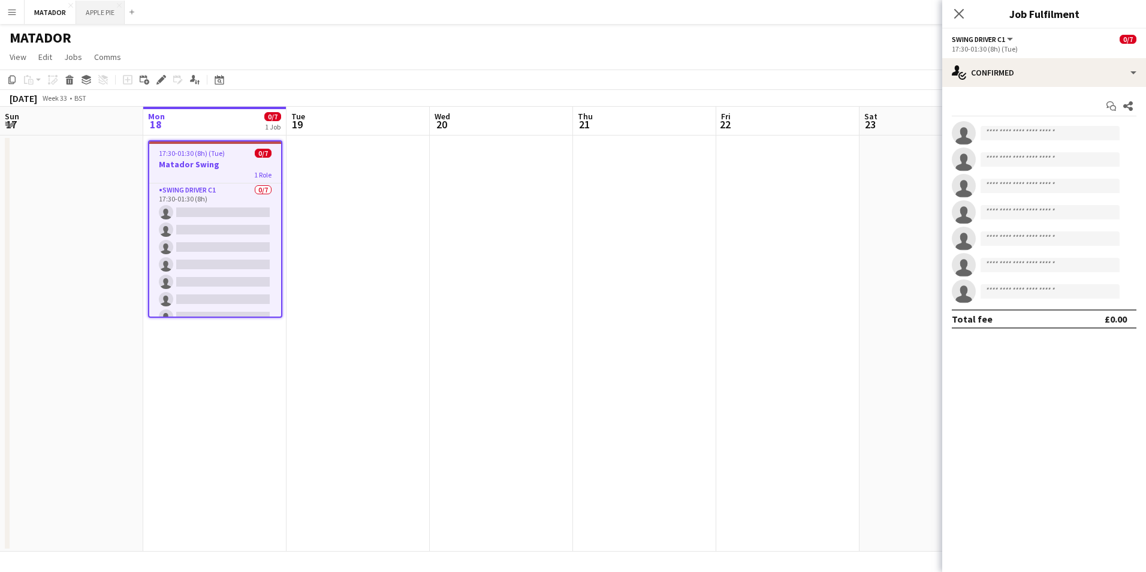
click at [101, 23] on button "APPLE PIE Close" at bounding box center [100, 12] width 49 height 23
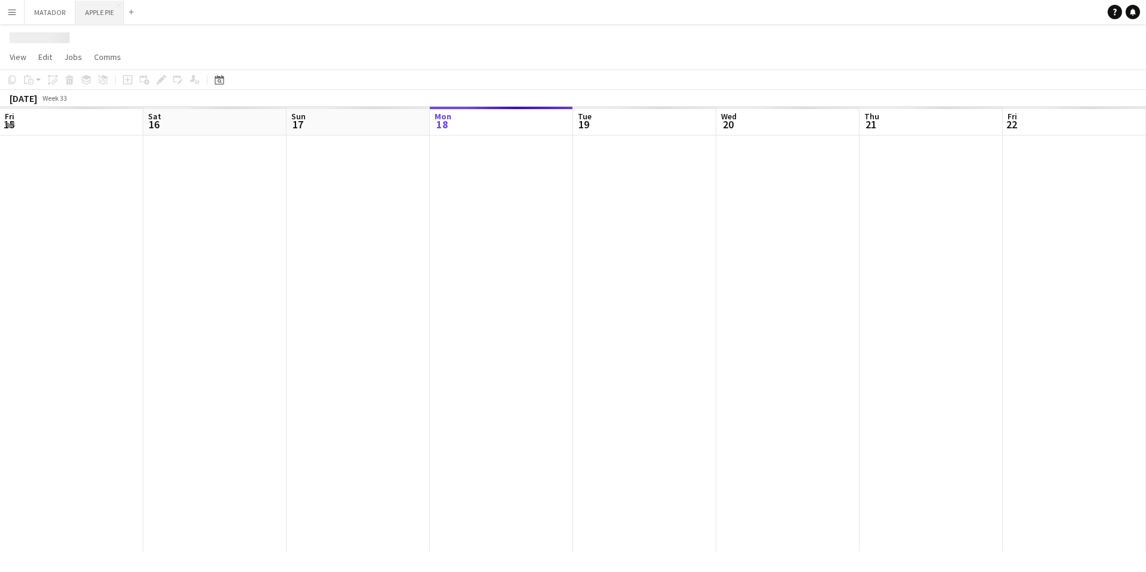
scroll to position [0, 286]
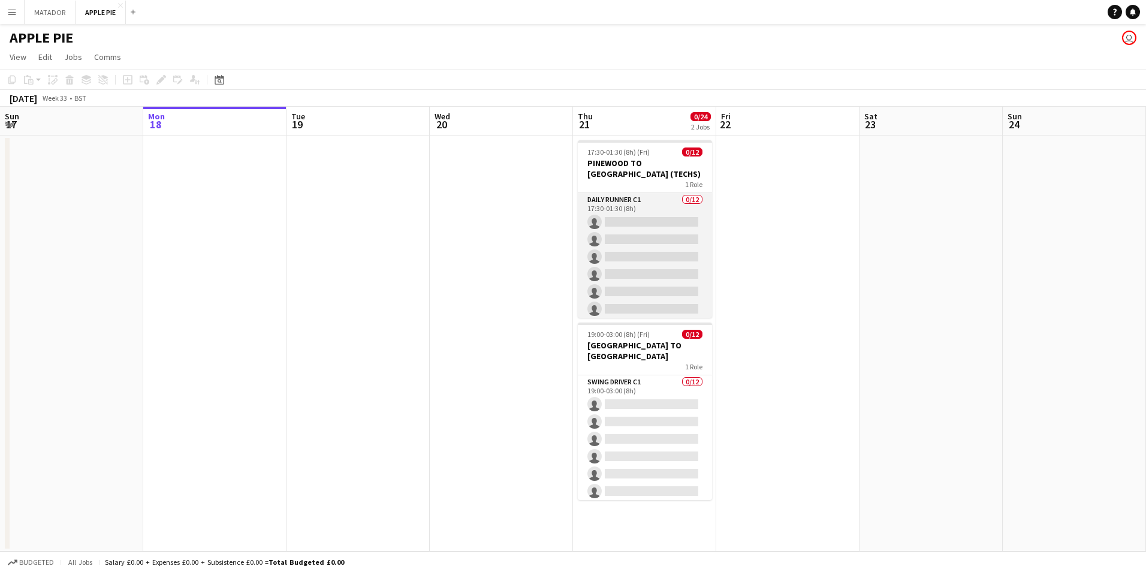
click at [654, 257] on app-card-role "Daily Runner C1 0/12 17:30-01:30 (8h) single-neutral-actions single-neutral-act…" at bounding box center [645, 309] width 134 height 232
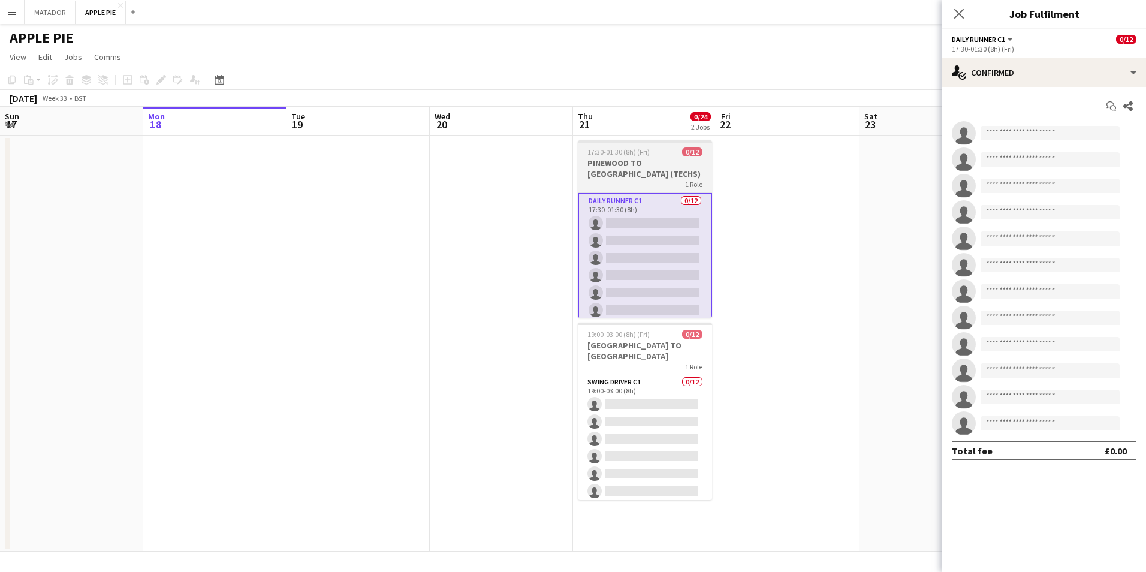
click at [632, 165] on h3 "PINEWOOD TO WINDSOR CAR PARK (TECHS)" at bounding box center [645, 169] width 134 height 22
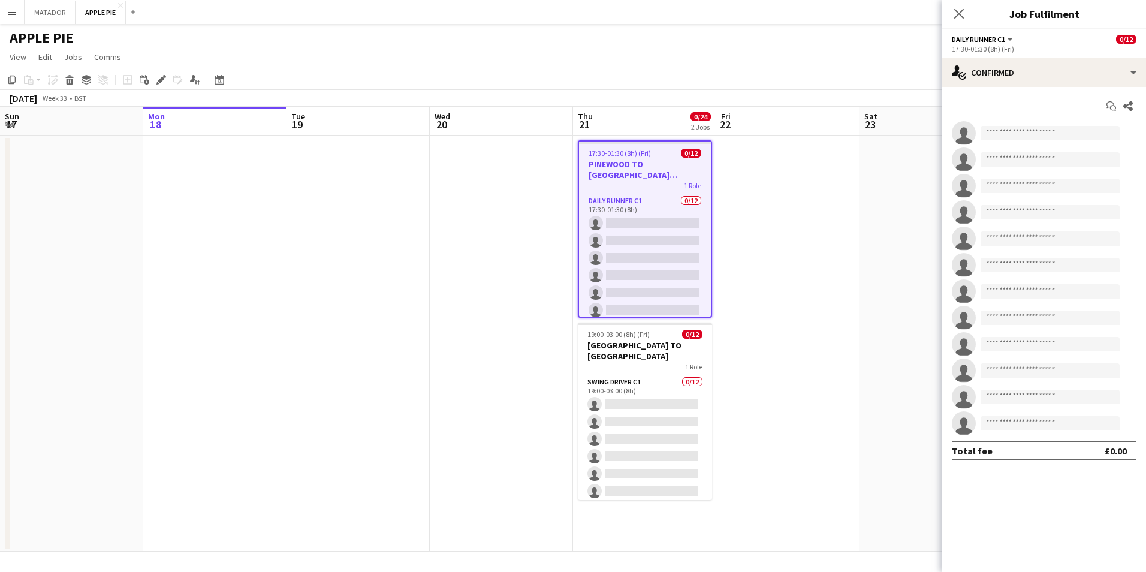
click at [658, 168] on h3 "PINEWOOD TO WINDSOR CAR PARK (TECHS)" at bounding box center [645, 170] width 132 height 22
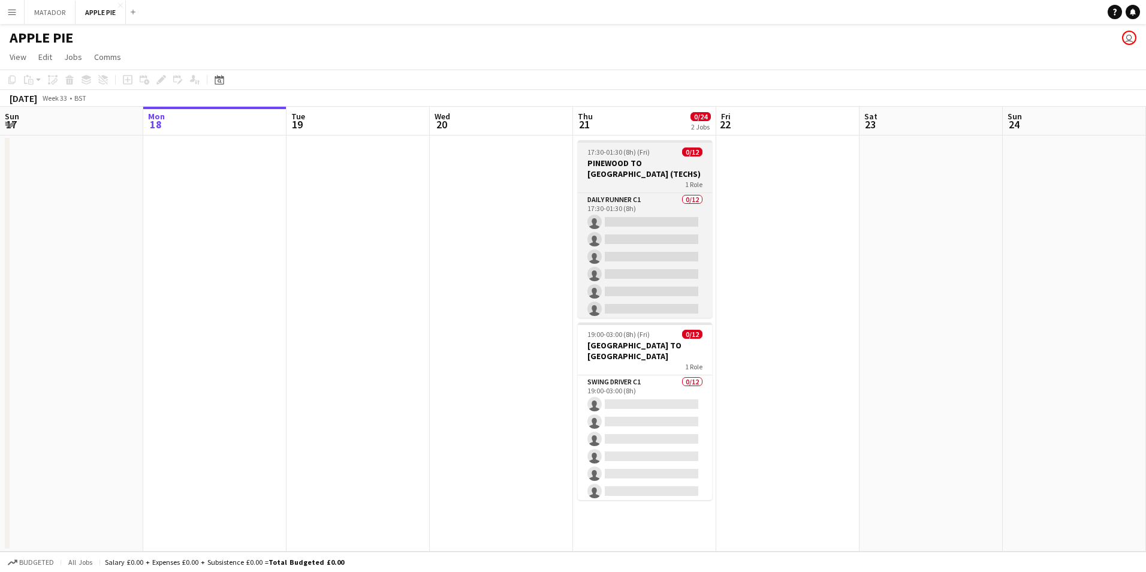
click at [658, 168] on h3 "PINEWOOD TO WINDSOR CAR PARK (TECHS)" at bounding box center [645, 169] width 134 height 22
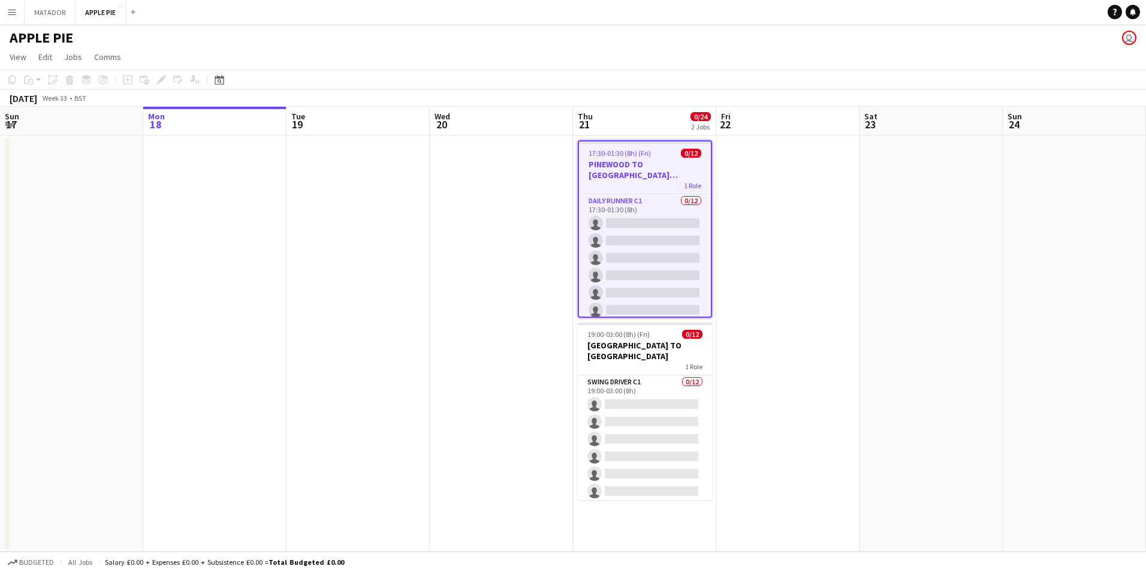
click at [658, 168] on h3 "PINEWOOD TO WINDSOR CAR PARK (TECHS)" at bounding box center [645, 170] width 132 height 22
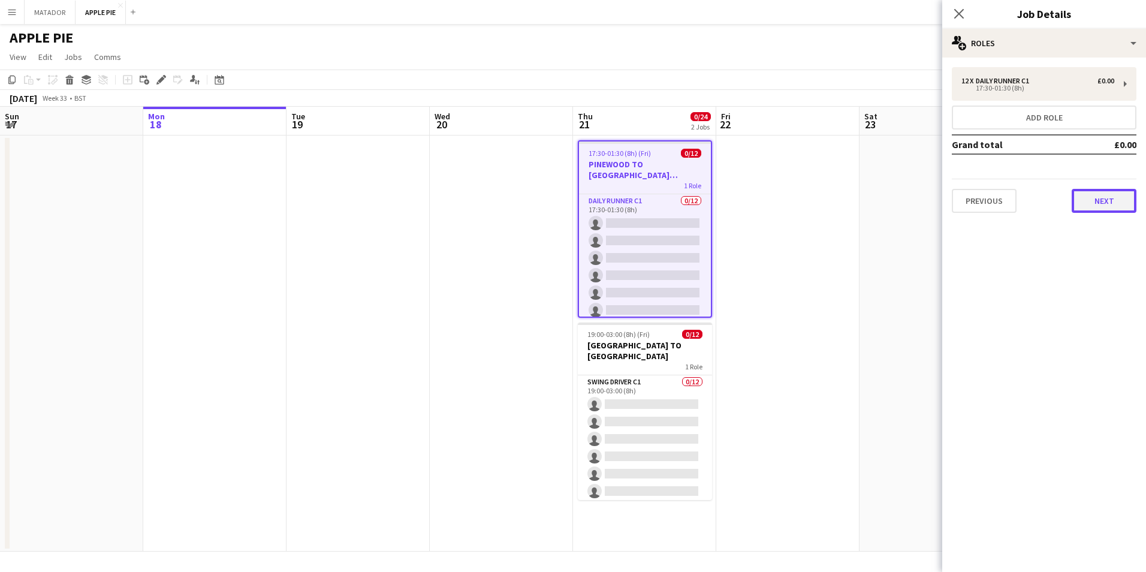
click at [1075, 207] on button "Next" at bounding box center [1103, 201] width 65 height 24
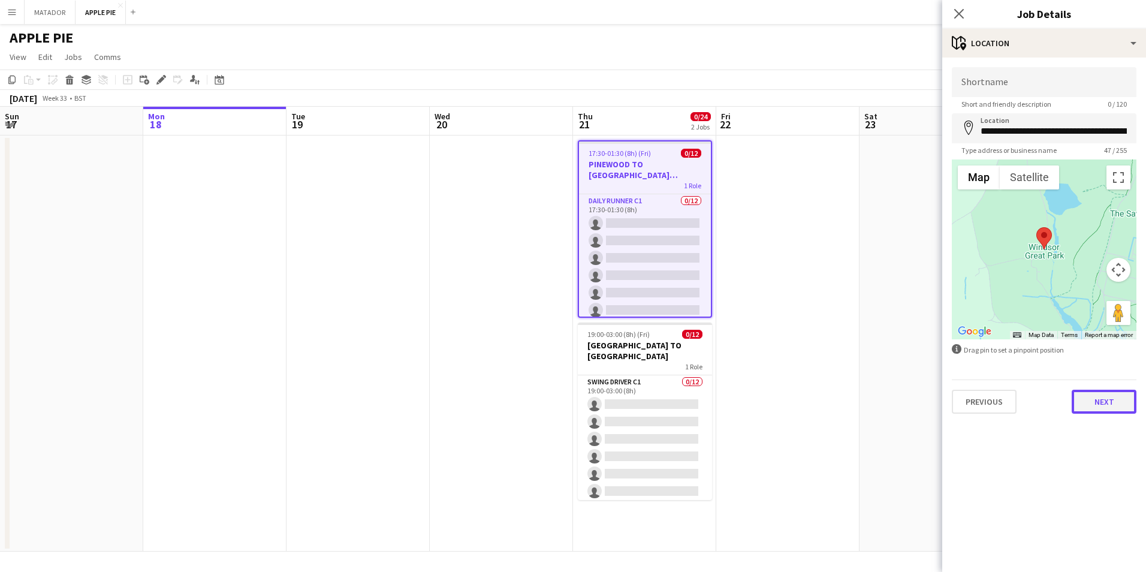
click at [1102, 392] on button "Next" at bounding box center [1103, 401] width 65 height 24
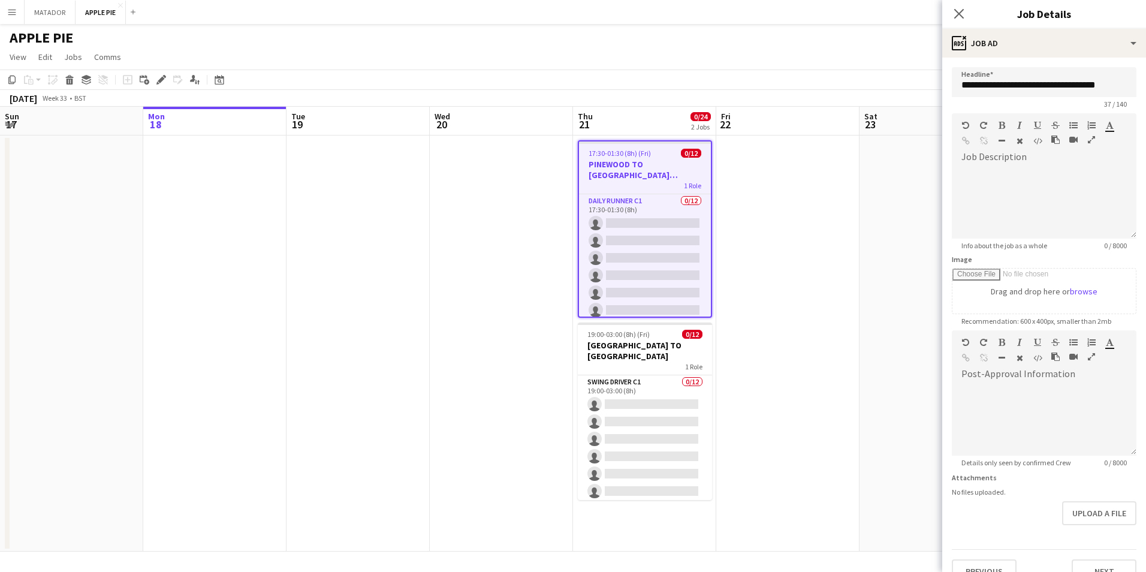
click at [4, 14] on button "Menu" at bounding box center [12, 12] width 24 height 24
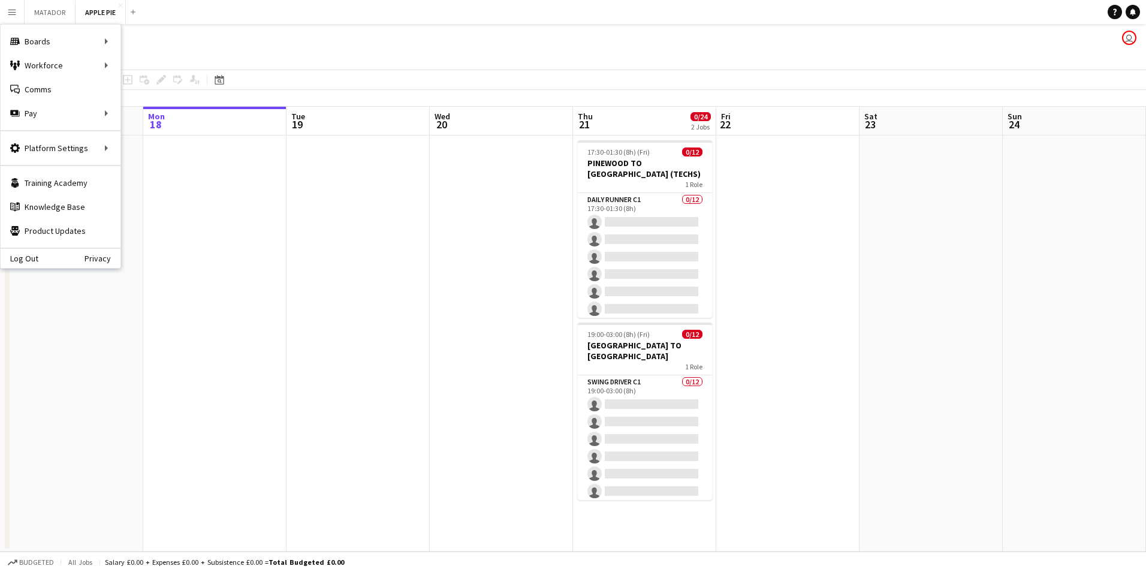
click at [235, 206] on app-date-cell at bounding box center [214, 343] width 143 height 416
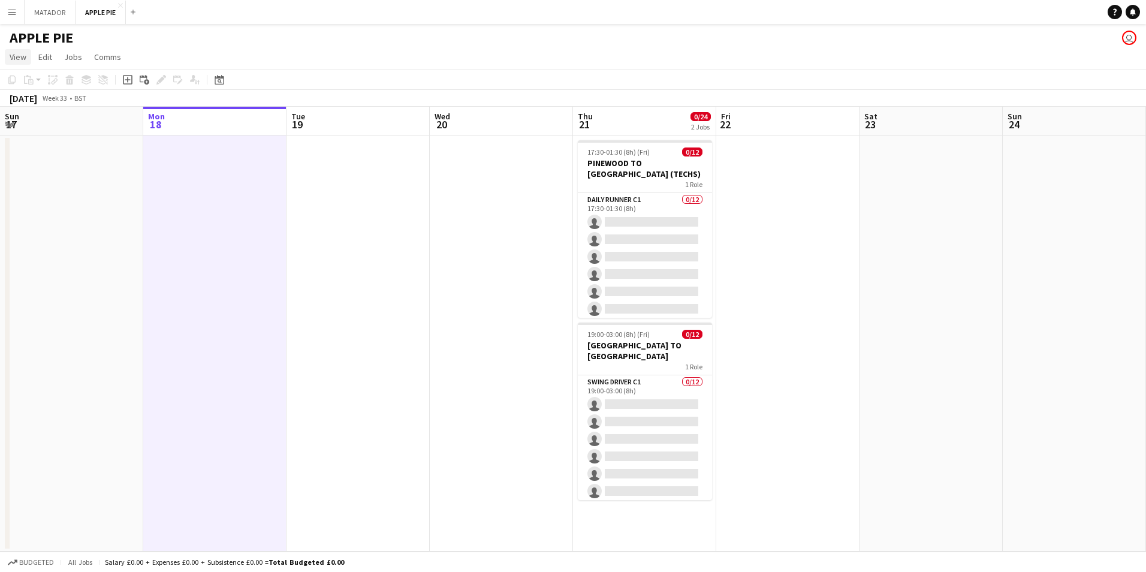
click at [17, 61] on span "View" at bounding box center [18, 57] width 17 height 11
click at [49, 85] on span "Day view expanded" at bounding box center [50, 82] width 70 height 11
click at [22, 56] on span "View" at bounding box center [18, 57] width 17 height 11
click at [10, 7] on app-icon "Menu" at bounding box center [12, 12] width 10 height 10
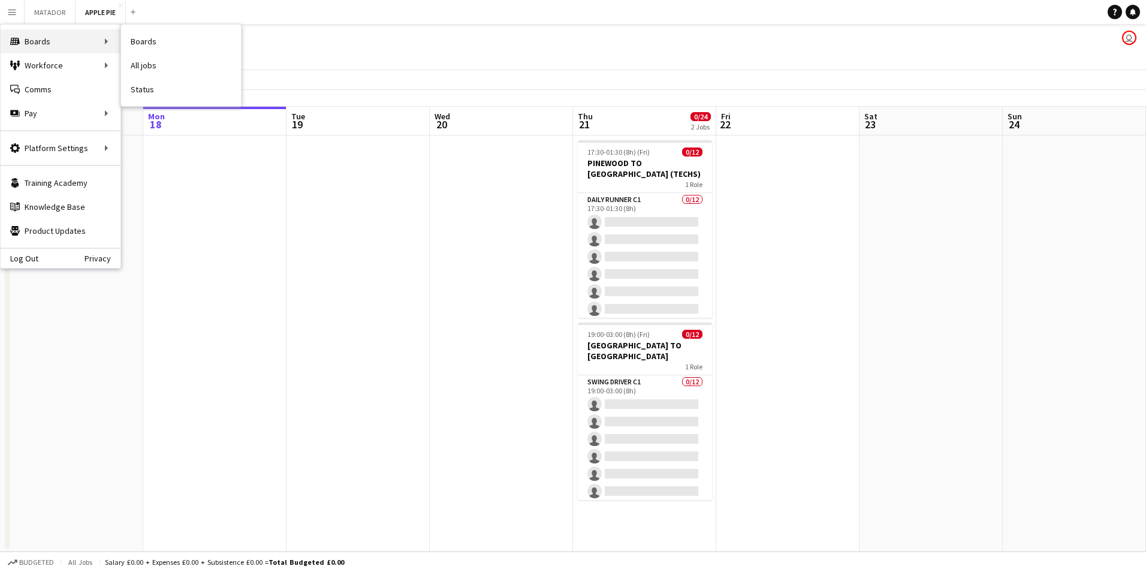
click at [31, 41] on div "Boards Boards" at bounding box center [61, 41] width 120 height 24
click at [150, 61] on link "All jobs" at bounding box center [181, 65] width 120 height 24
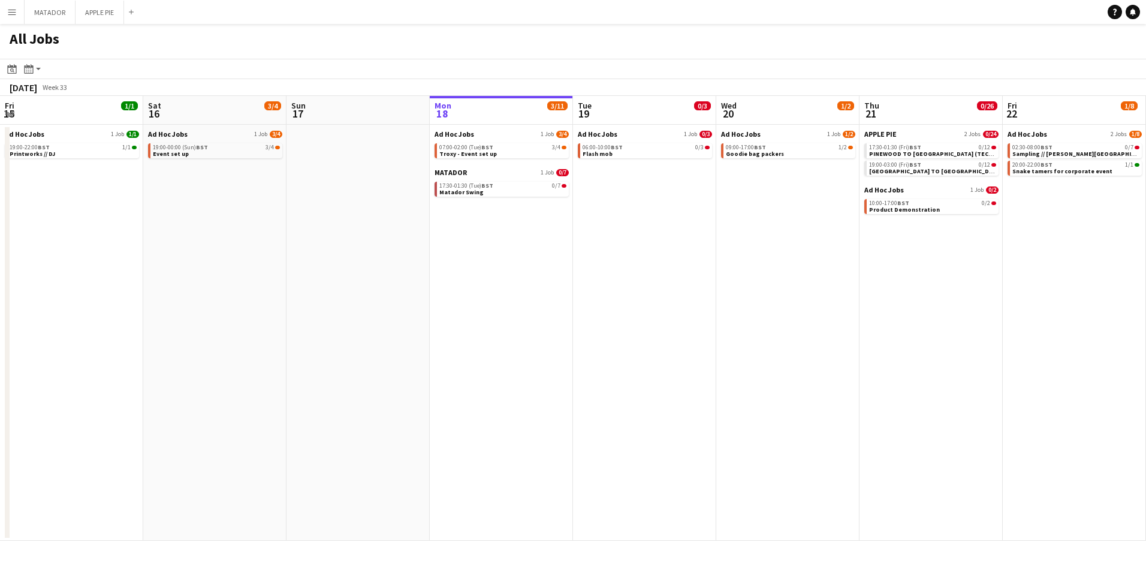
scroll to position [0, 286]
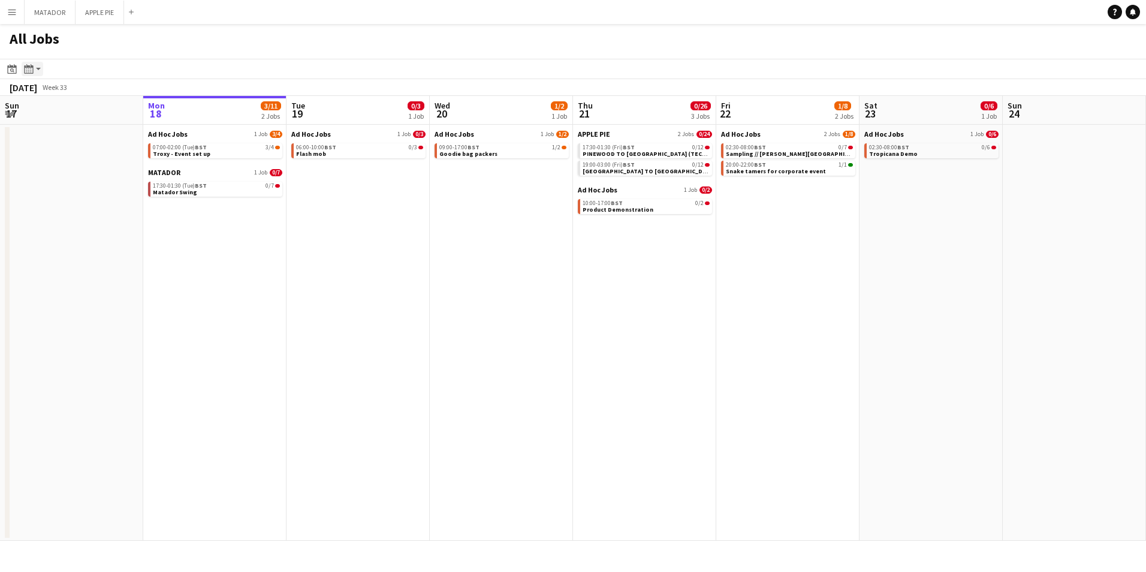
click at [35, 68] on div "Month view / Day view" at bounding box center [29, 69] width 14 height 14
click at [74, 132] on link "Month view" at bounding box center [65, 133] width 66 height 11
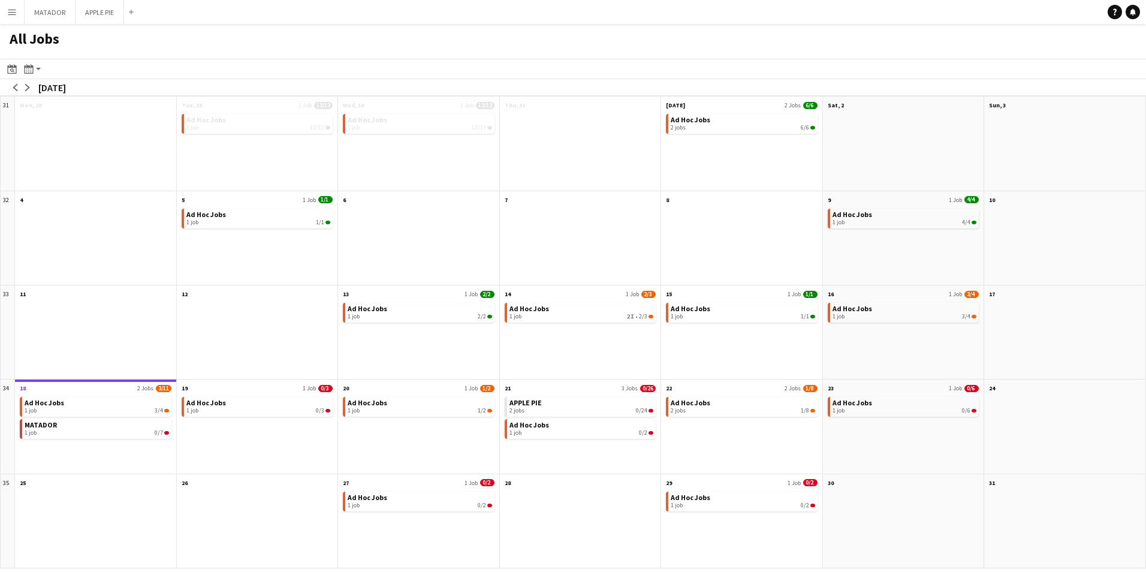
click at [7, 16] on button "Menu" at bounding box center [12, 12] width 24 height 24
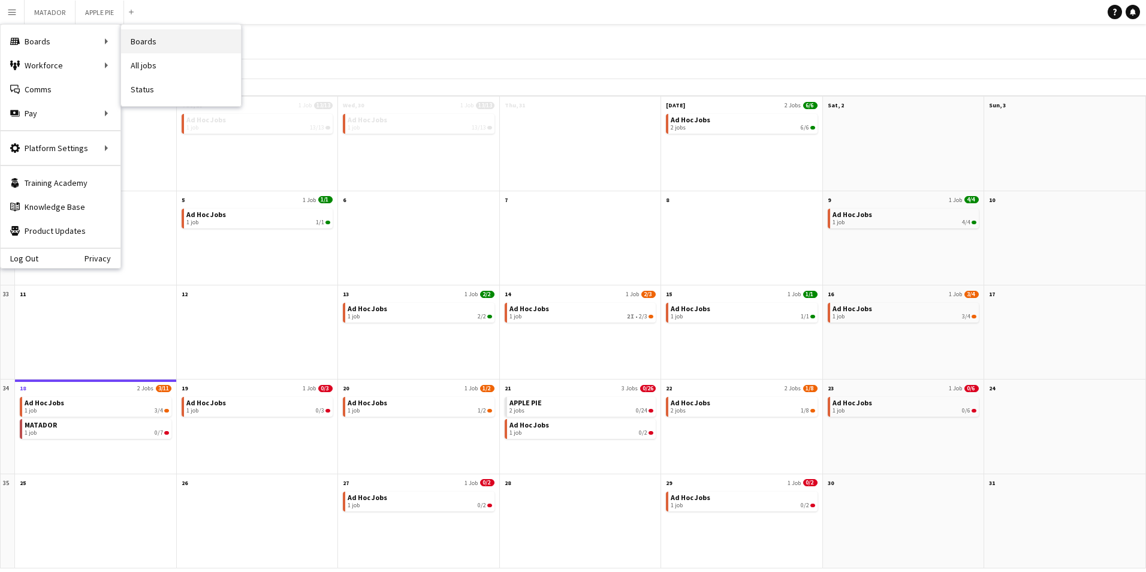
click at [176, 40] on link "Boards" at bounding box center [181, 41] width 120 height 24
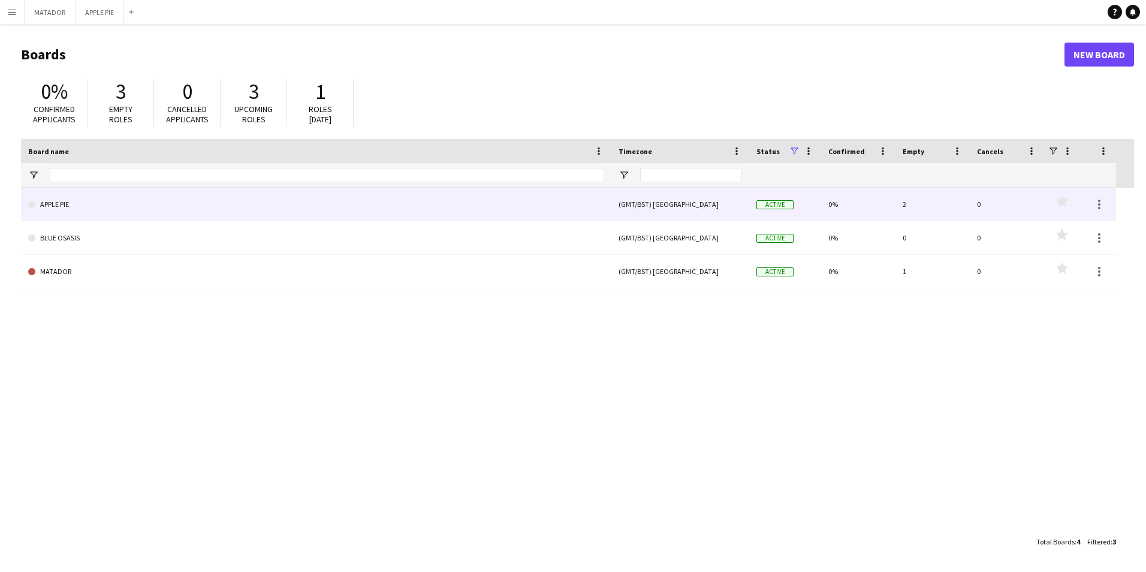
click at [52, 202] on link "APPLE PIE" at bounding box center [316, 205] width 576 height 34
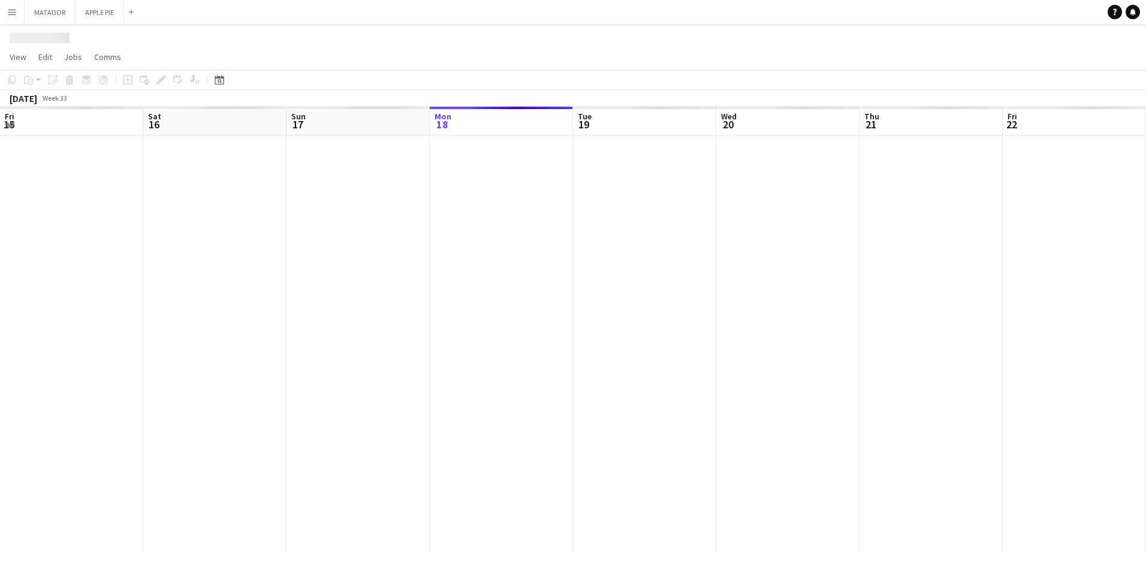
scroll to position [0, 286]
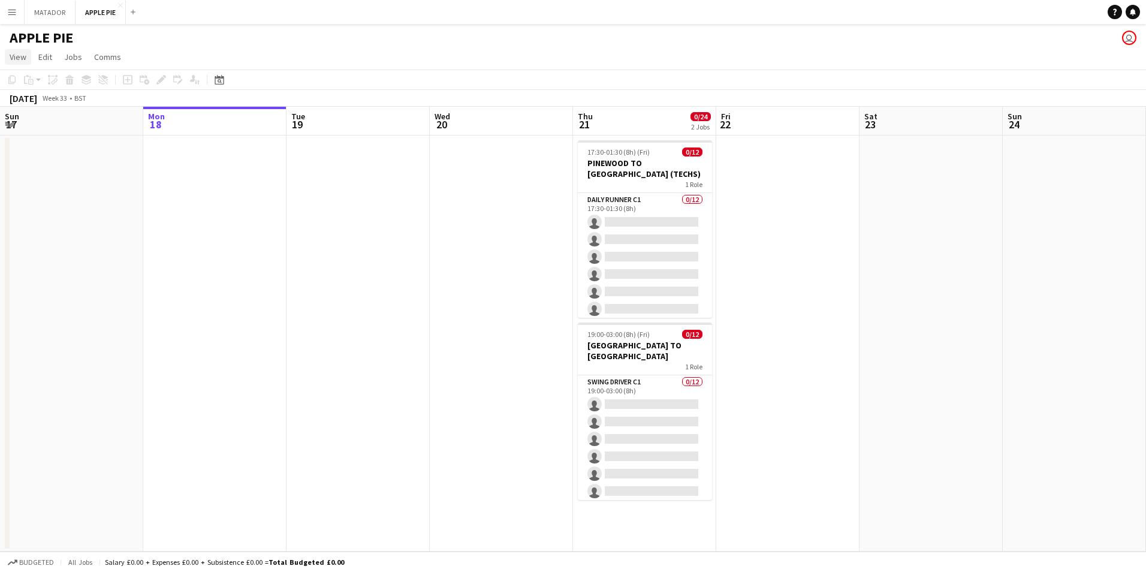
click at [22, 53] on span "View" at bounding box center [18, 57] width 17 height 11
click at [44, 128] on span "Month view" at bounding box center [35, 133] width 41 height 11
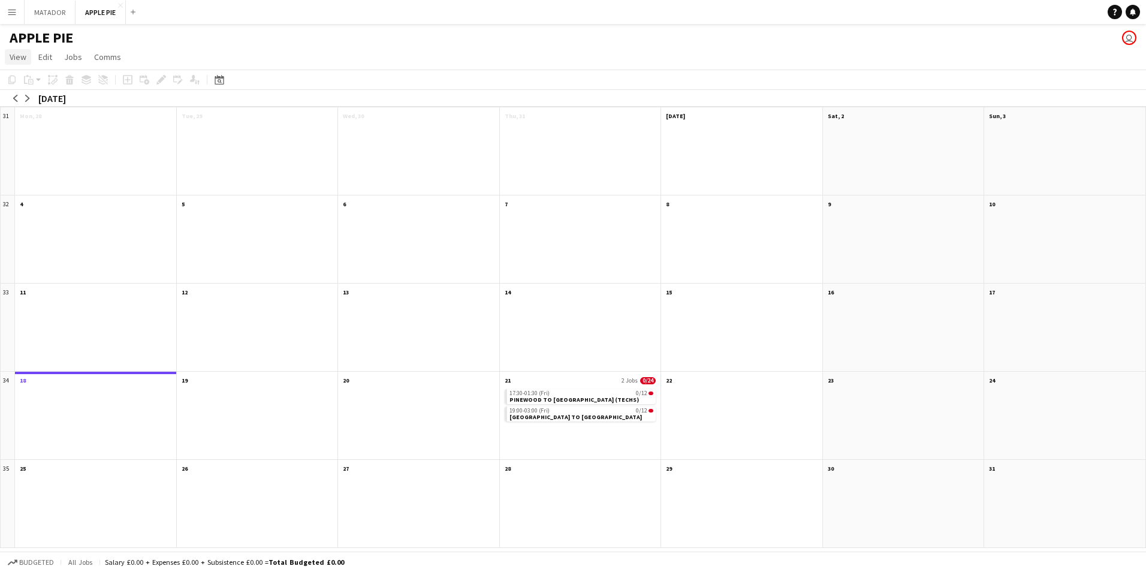
click at [16, 61] on span "View" at bounding box center [18, 57] width 17 height 11
click at [8, 7] on button "Menu" at bounding box center [12, 12] width 24 height 24
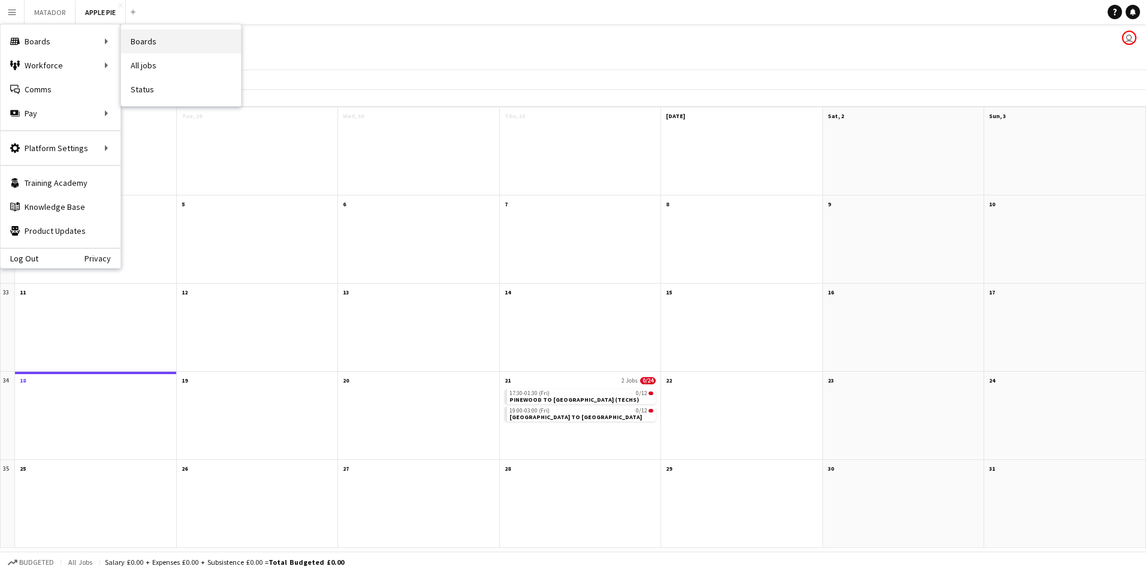
click at [147, 40] on link "Boards" at bounding box center [181, 41] width 120 height 24
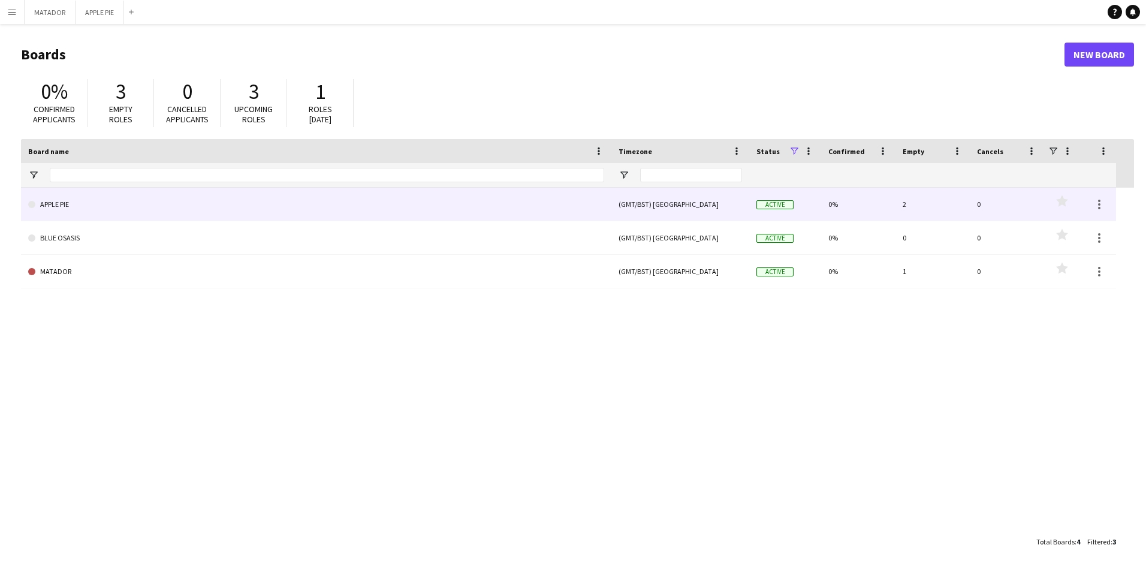
click at [89, 194] on link "APPLE PIE" at bounding box center [316, 205] width 576 height 34
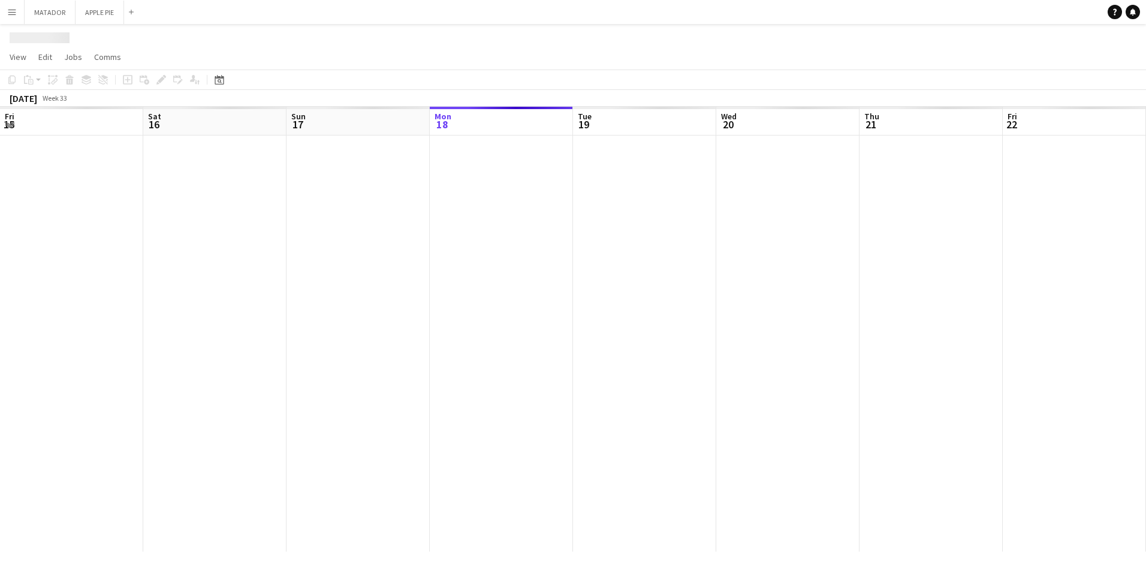
scroll to position [0, 286]
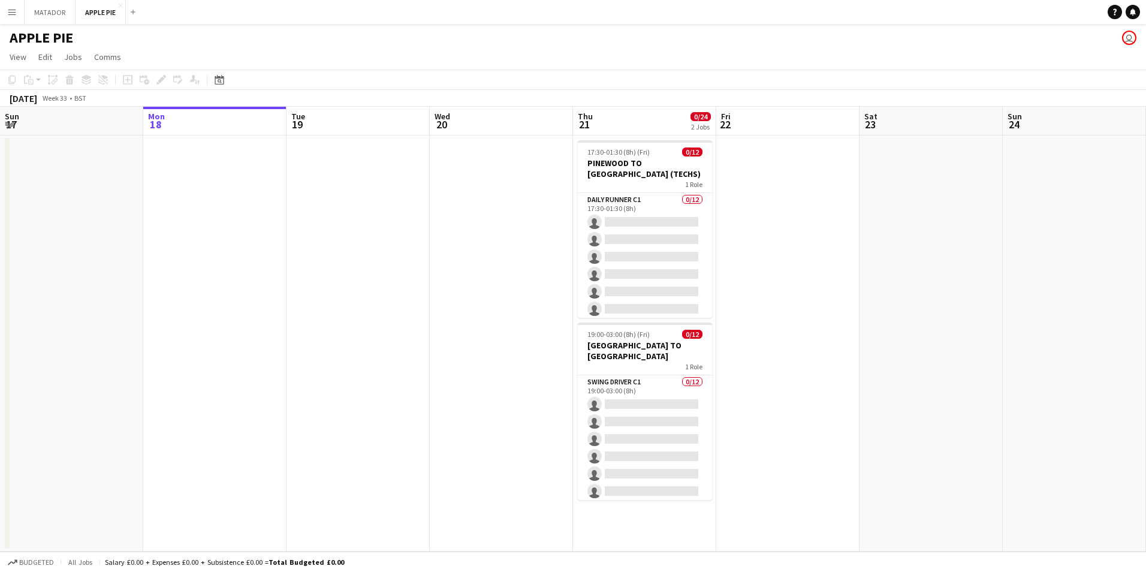
click at [16, 13] on app-icon "Menu" at bounding box center [12, 12] width 10 height 10
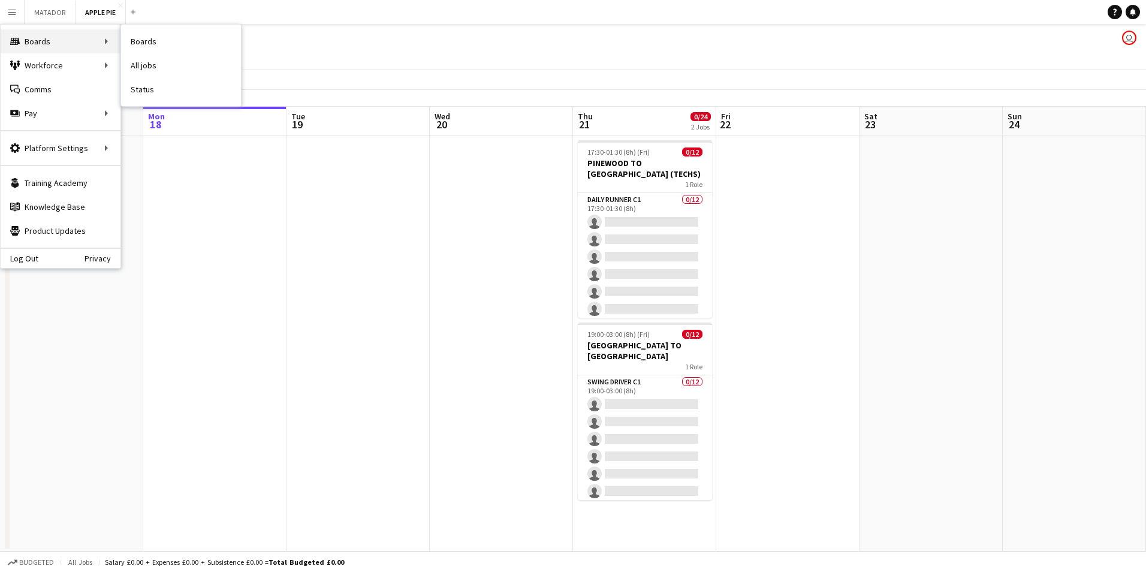
click at [59, 38] on div "Boards Boards" at bounding box center [61, 41] width 120 height 24
click at [152, 50] on link "Boards" at bounding box center [181, 41] width 120 height 24
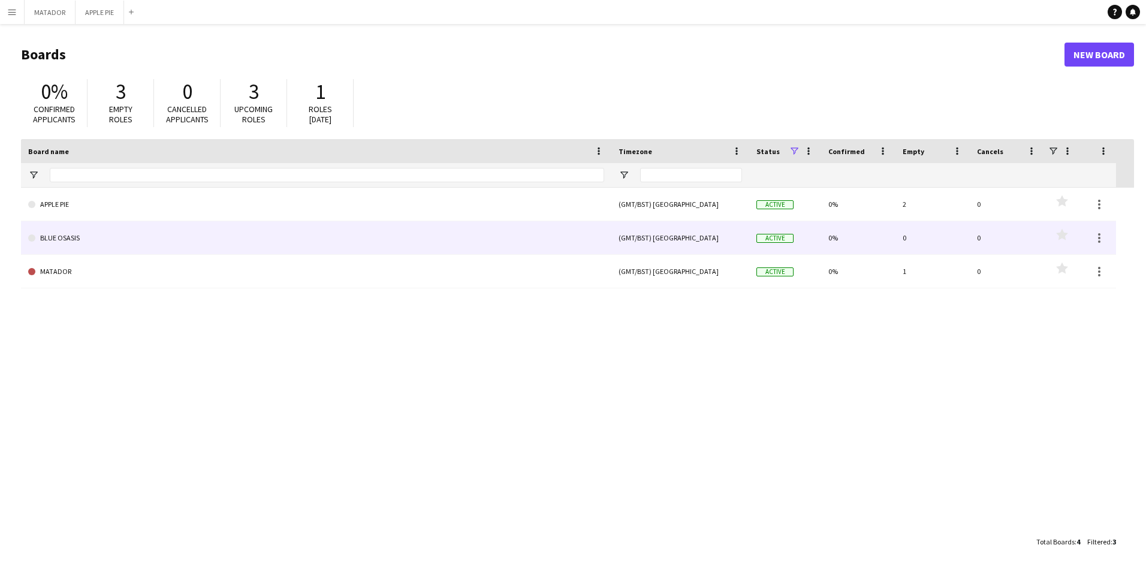
click at [87, 232] on link "BLUE OSASIS" at bounding box center [316, 238] width 576 height 34
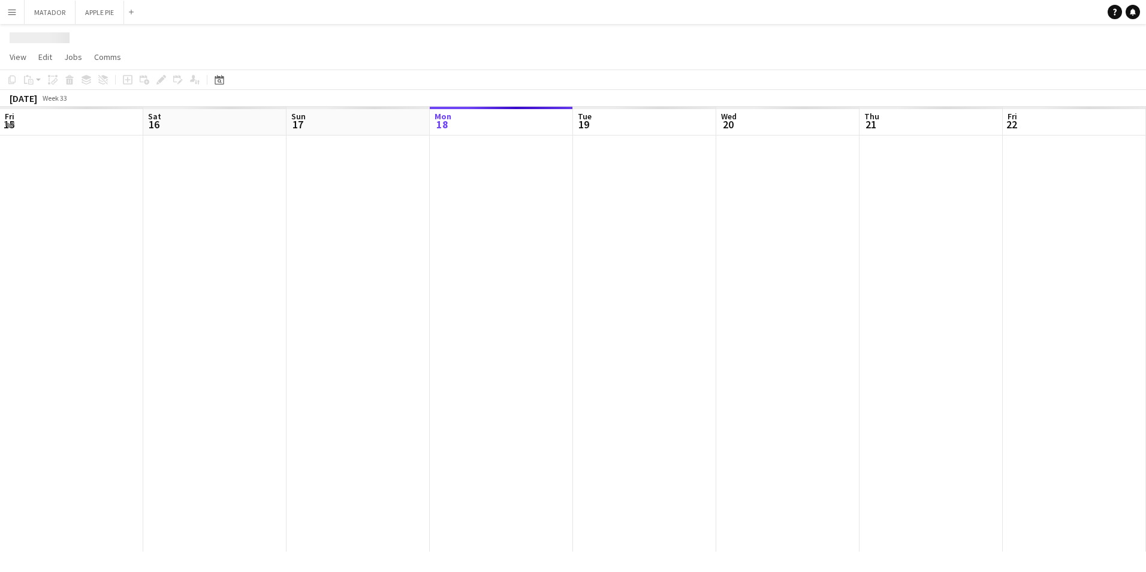
scroll to position [0, 286]
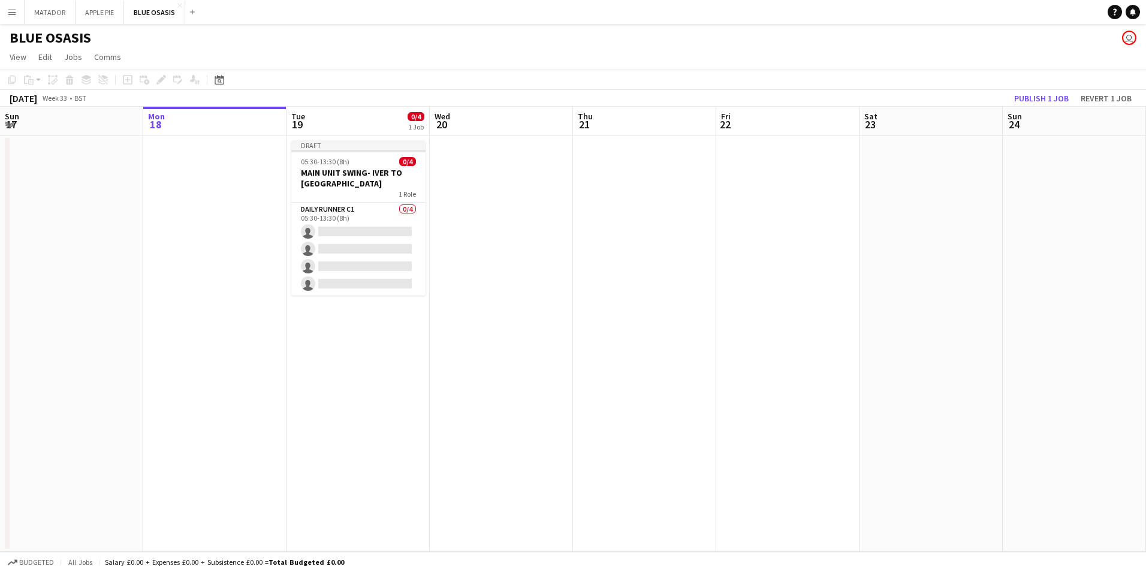
click at [371, 197] on div "1 Role" at bounding box center [358, 194] width 134 height 10
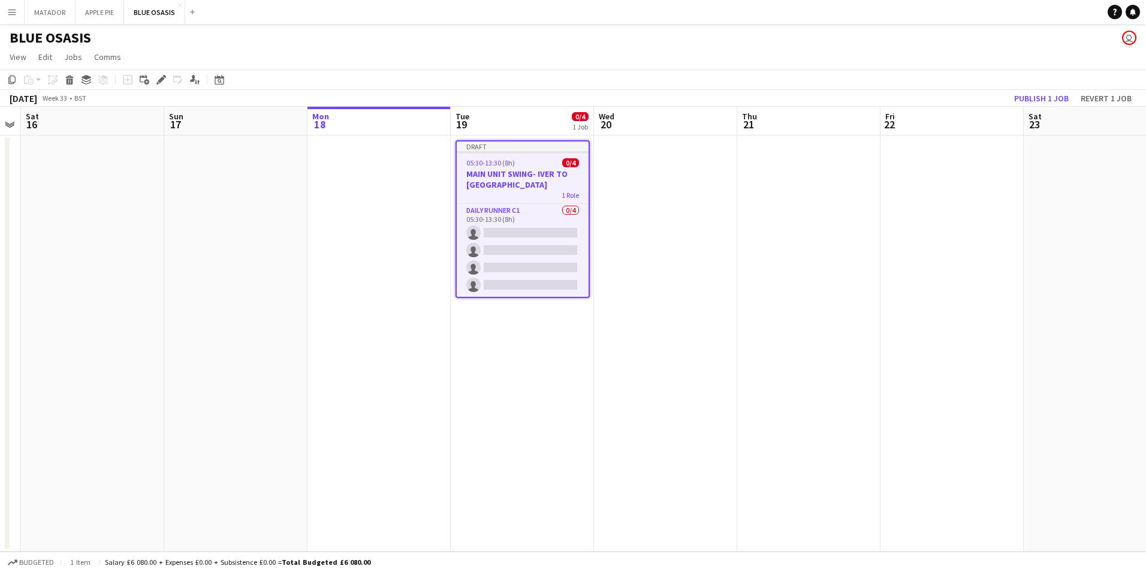
drag, startPoint x: 381, startPoint y: 189, endPoint x: 545, endPoint y: 201, distance: 164.6
click at [545, 201] on app-calendar-viewport "Thu 14 Fri 15 Sat 16 Sun 17 Mon 18 Tue 19 0/4 1 Job Wed 20 Thu 21 Fri 22 Sat 23…" at bounding box center [573, 329] width 1146 height 445
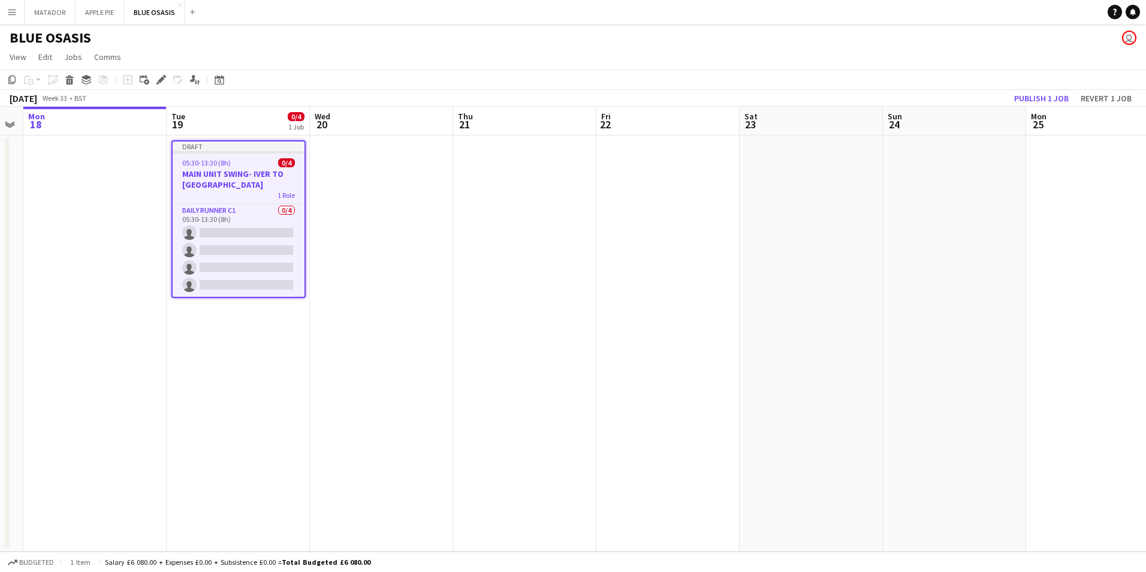
drag, startPoint x: 521, startPoint y: 196, endPoint x: 238, endPoint y: 203, distance: 282.9
click at [238, 203] on app-calendar-viewport "Fri 15 Sat 16 Sun 17 Mon 18 Tue 19 0/4 1 Job Wed 20 Thu 21 Fri 22 Sat 23 Sun 24…" at bounding box center [573, 329] width 1146 height 445
drag, startPoint x: 292, startPoint y: 189, endPoint x: 250, endPoint y: 186, distance: 42.0
click at [250, 186] on h3 "MAIN UNIT SWING- IVER TO PINEWOOD" at bounding box center [240, 179] width 132 height 22
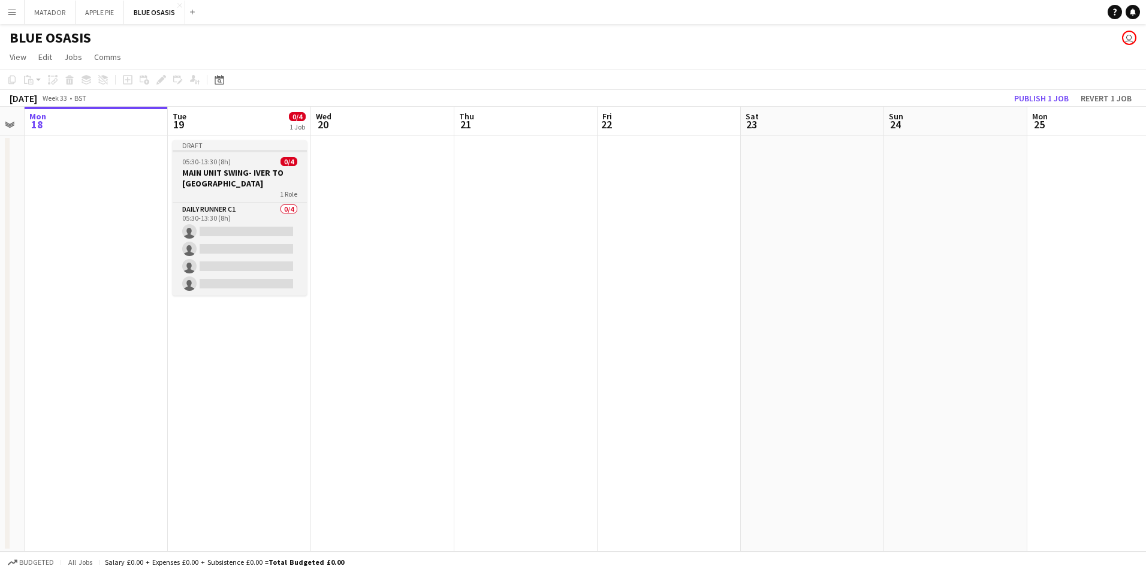
click at [223, 198] on app-job-card "Draft 05:30-13:30 (8h) 0/4 MAIN UNIT SWING- IVER TO PINEWOOD 1 Role Daily Runne…" at bounding box center [240, 217] width 134 height 155
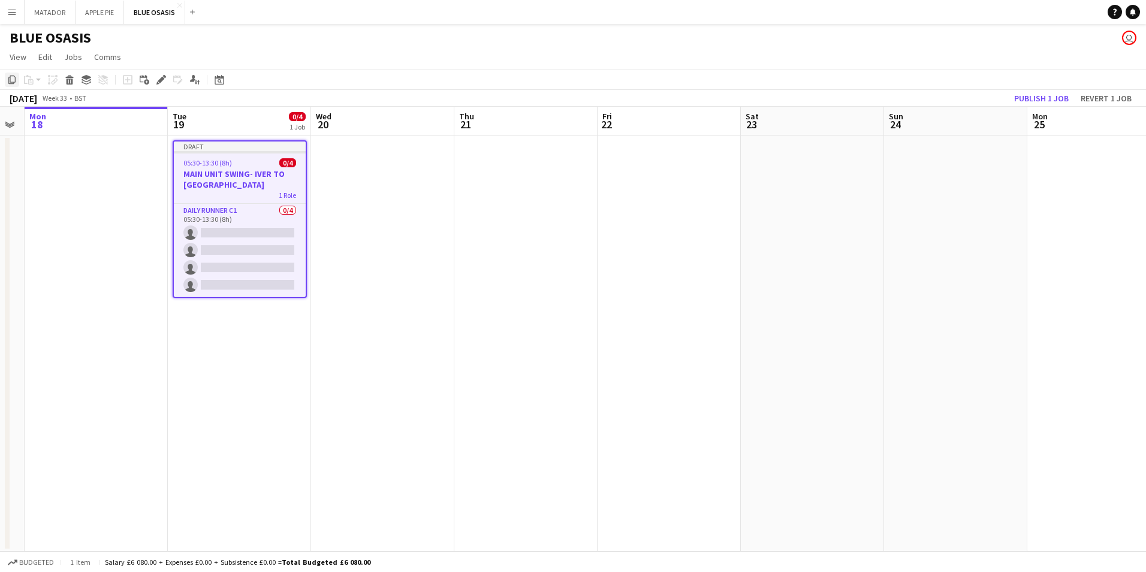
click at [14, 82] on icon at bounding box center [11, 79] width 7 height 8
click at [596, 201] on app-date-cell at bounding box center [525, 343] width 143 height 416
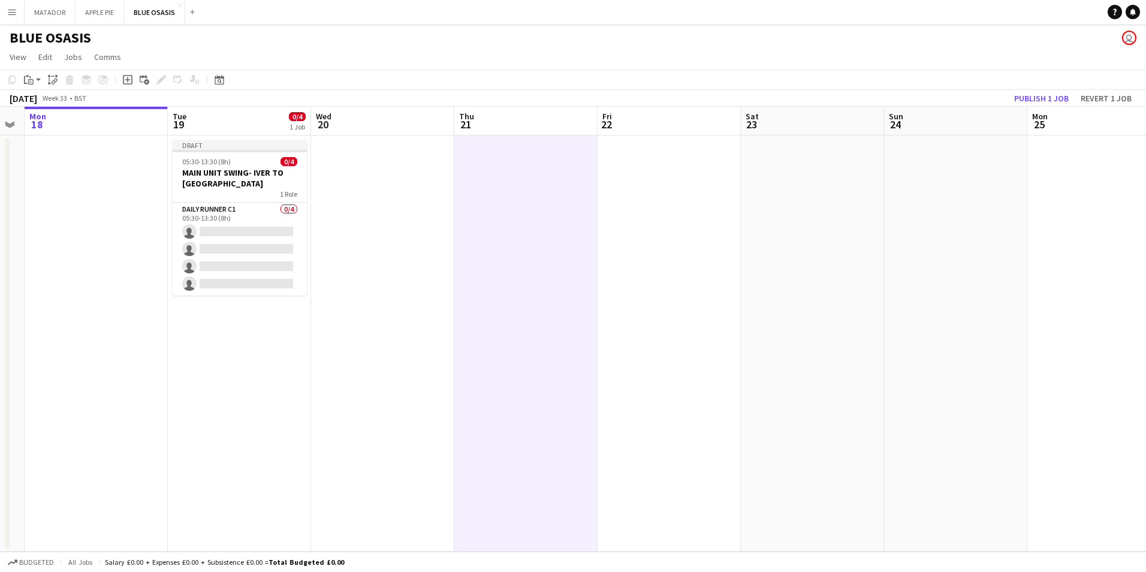
click at [661, 203] on app-date-cell at bounding box center [668, 343] width 143 height 416
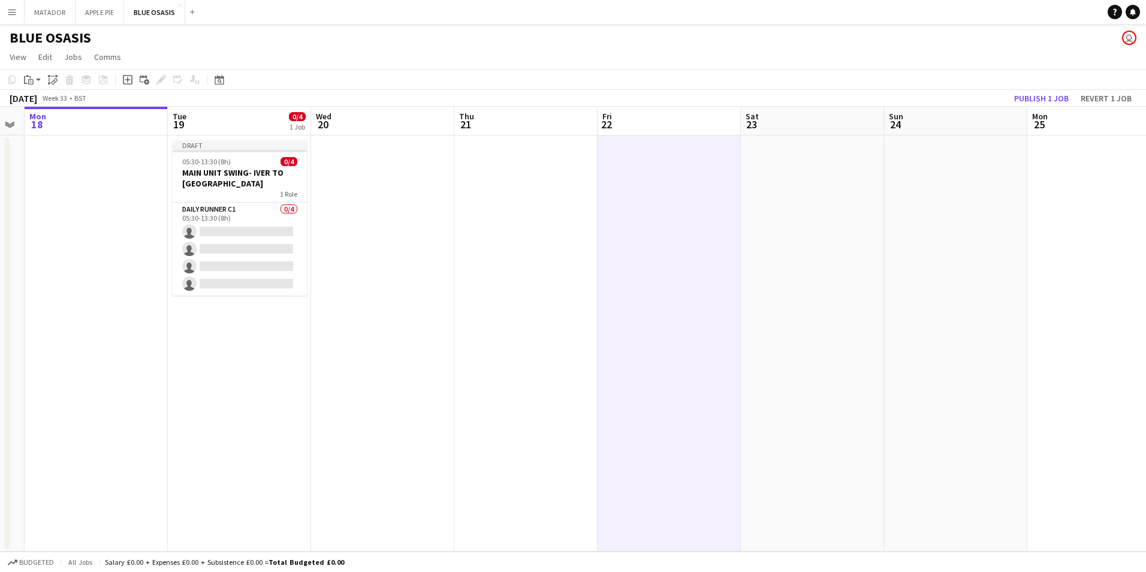
click at [661, 203] on app-date-cell at bounding box center [668, 343] width 143 height 416
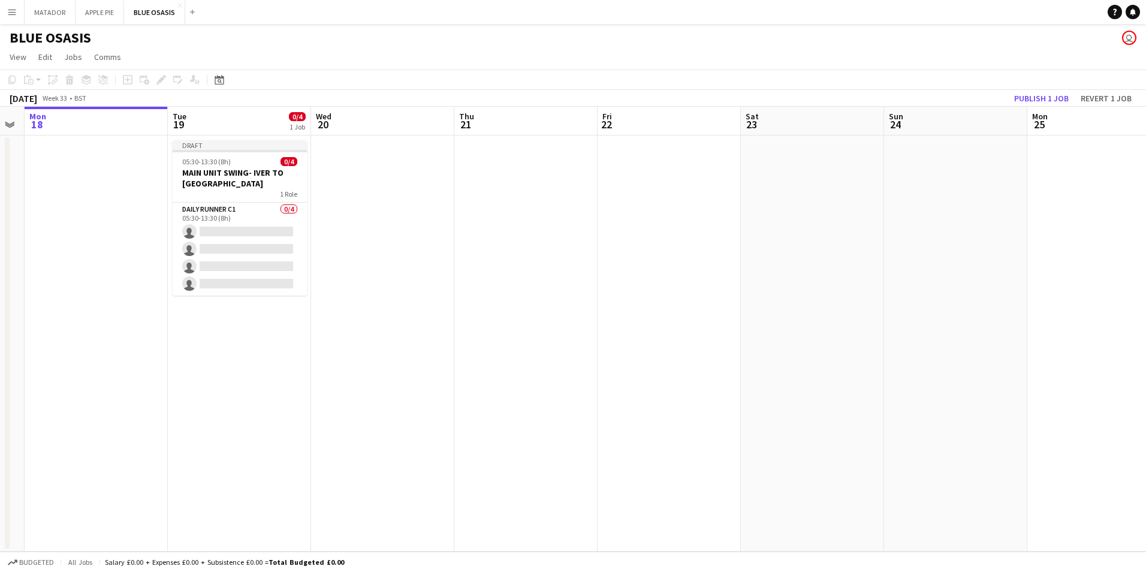
click at [661, 203] on app-date-cell at bounding box center [668, 343] width 143 height 416
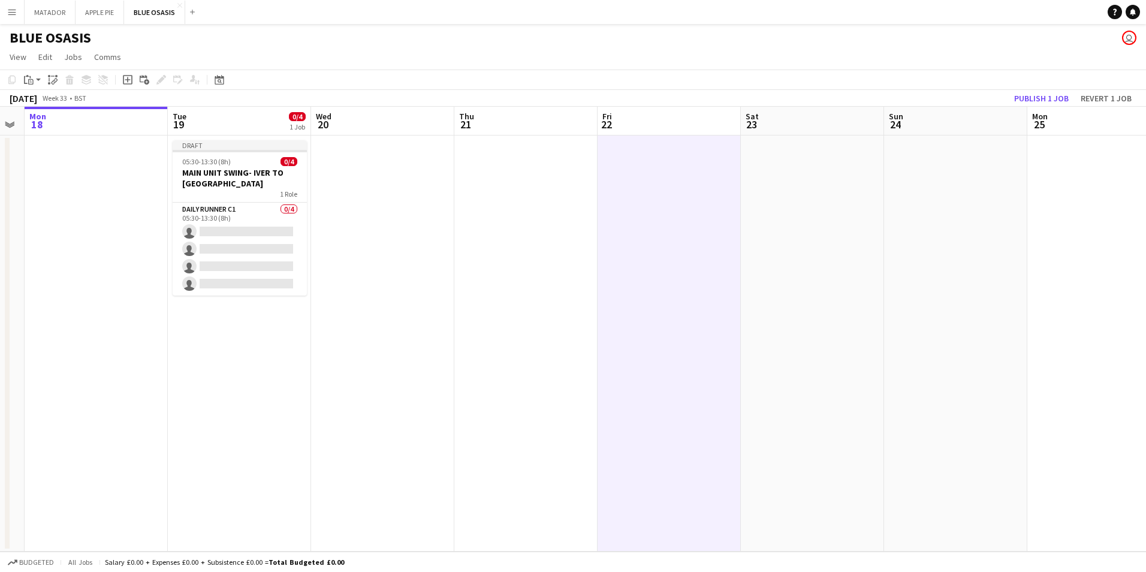
drag, startPoint x: 661, startPoint y: 203, endPoint x: 650, endPoint y: 180, distance: 25.5
click at [650, 180] on app-date-cell at bounding box center [668, 343] width 143 height 416
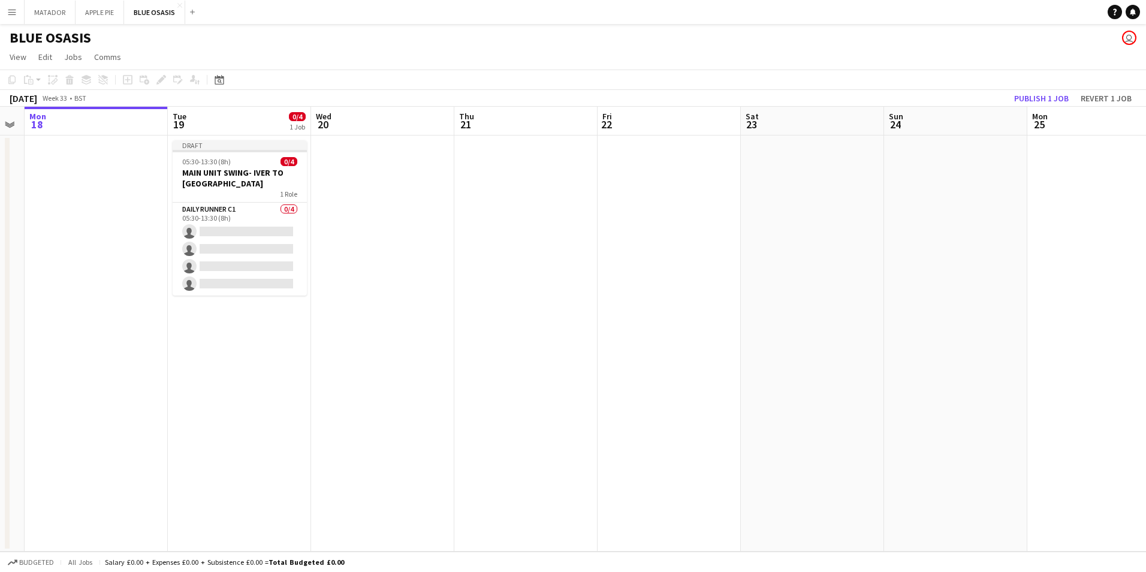
click at [671, 216] on app-date-cell at bounding box center [668, 343] width 143 height 416
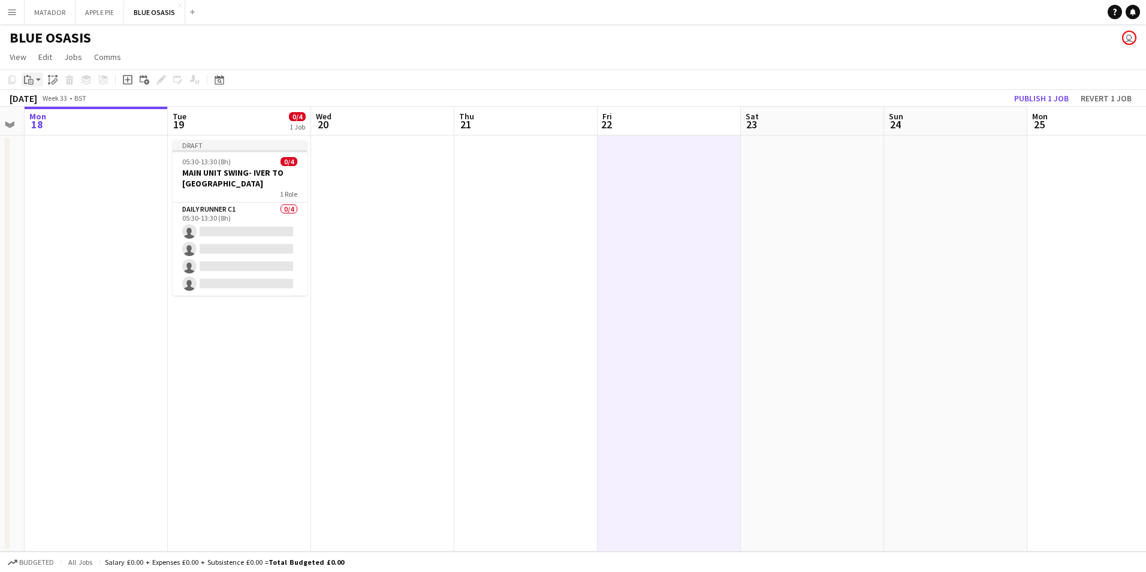
click at [27, 77] on icon "Paste" at bounding box center [29, 80] width 10 height 10
click at [59, 104] on link "Paste Ctrl+V" at bounding box center [88, 102] width 113 height 11
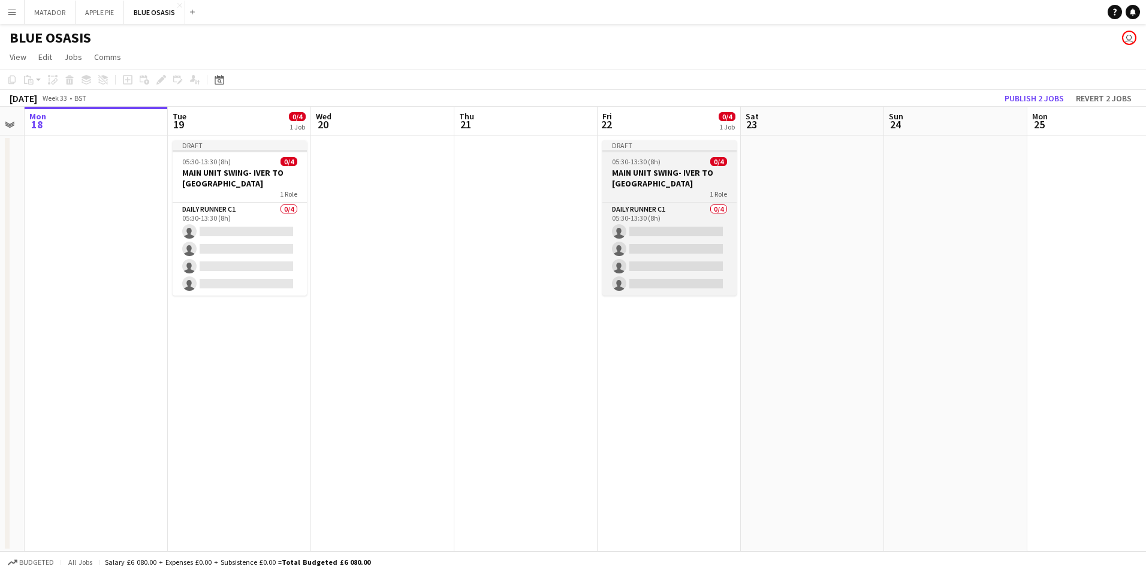
click at [665, 195] on div "1 Role" at bounding box center [669, 194] width 134 height 10
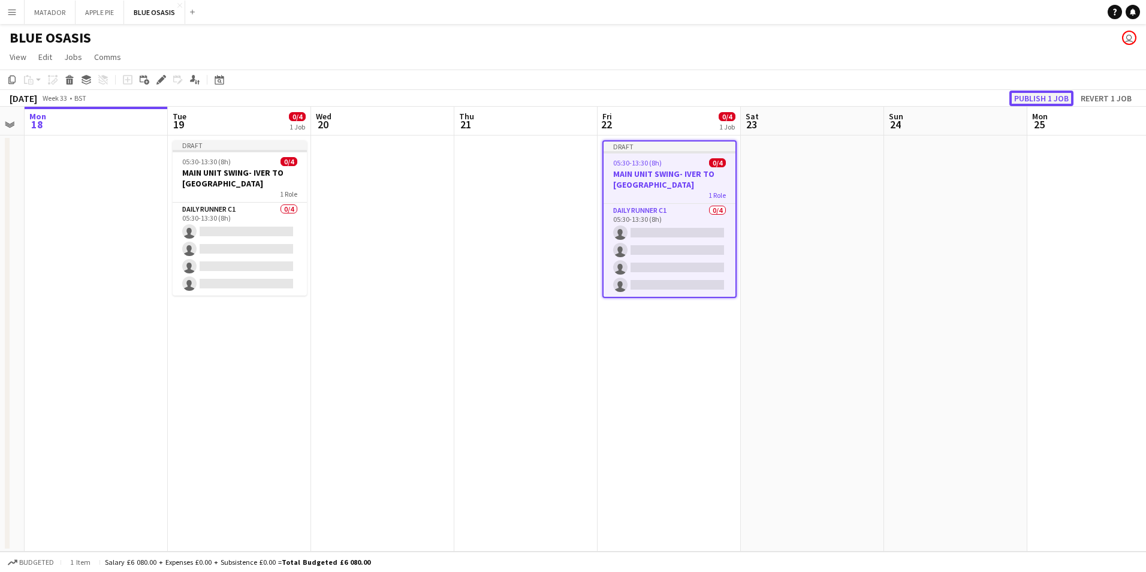
click at [1034, 96] on button "Publish 1 job" at bounding box center [1041, 98] width 64 height 16
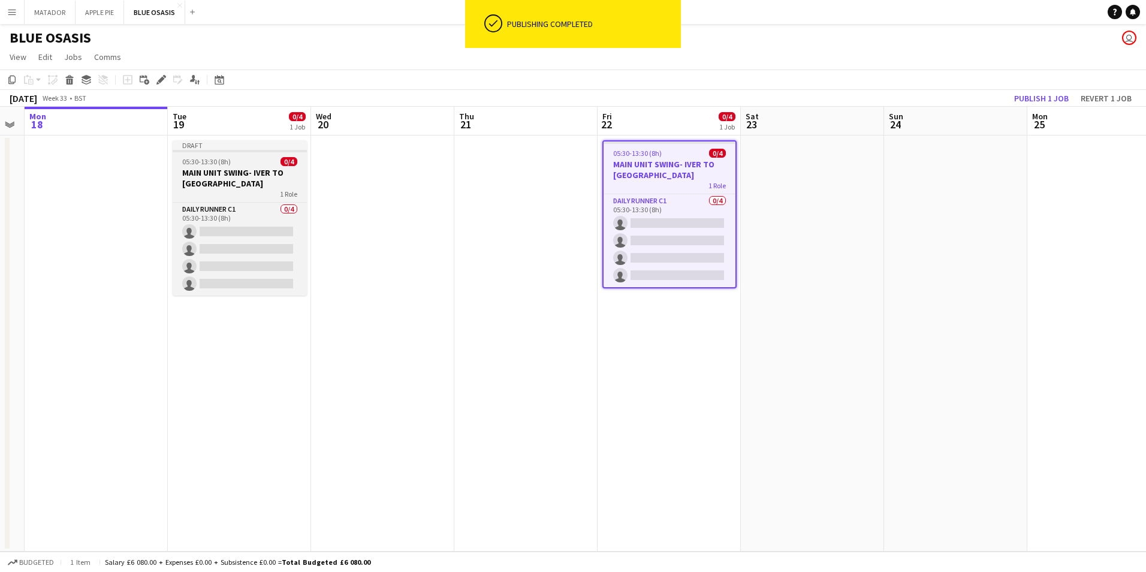
click at [261, 159] on div "05:30-13:30 (8h) 0/4" at bounding box center [240, 161] width 134 height 9
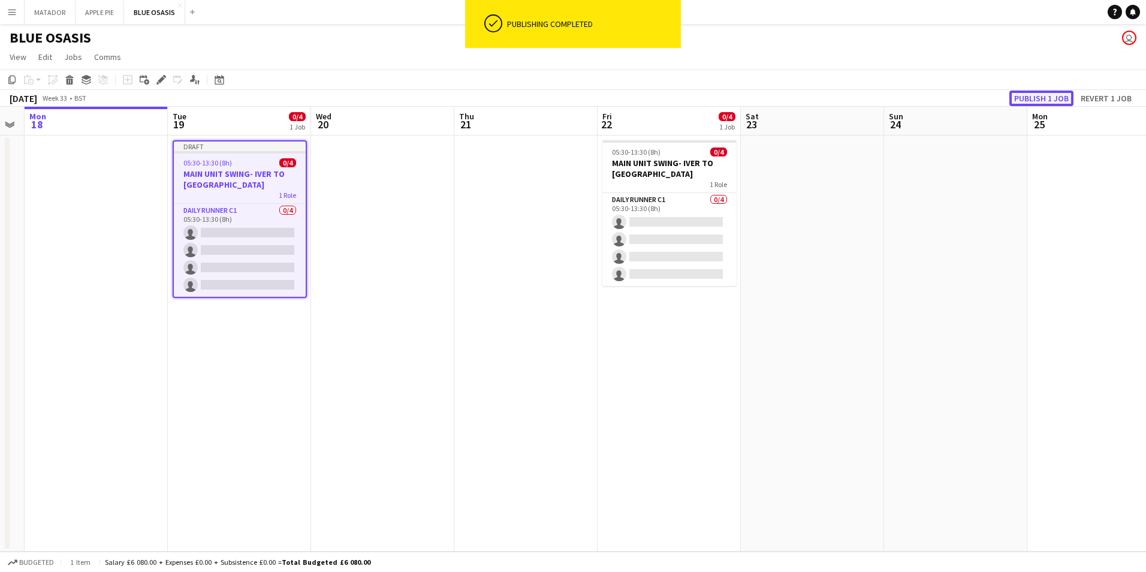
click at [1048, 98] on button "Publish 1 job" at bounding box center [1041, 98] width 64 height 16
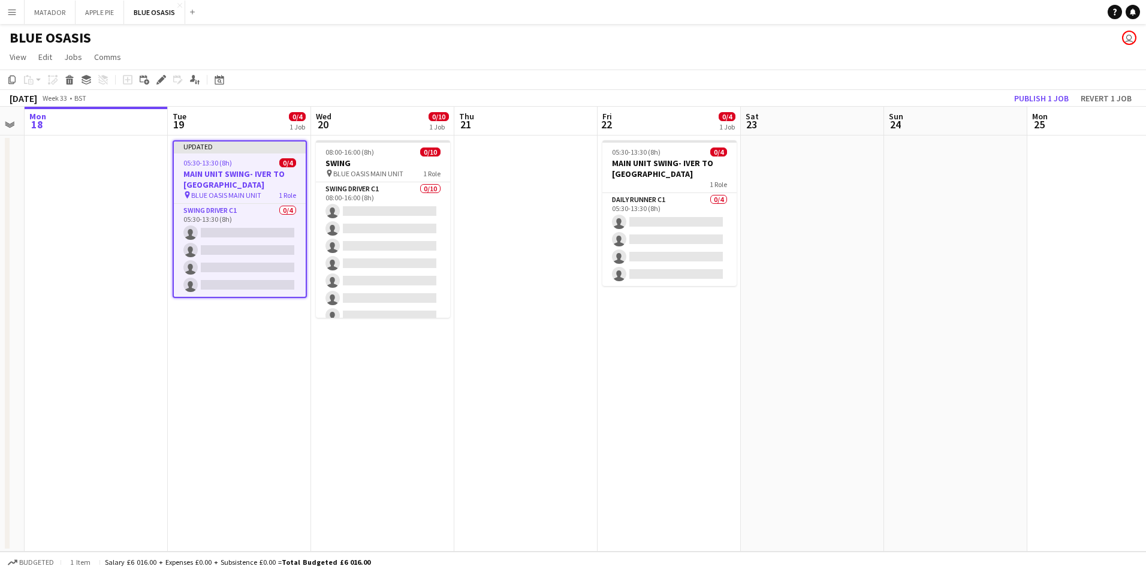
click at [8, 15] on app-icon "Menu" at bounding box center [12, 12] width 10 height 10
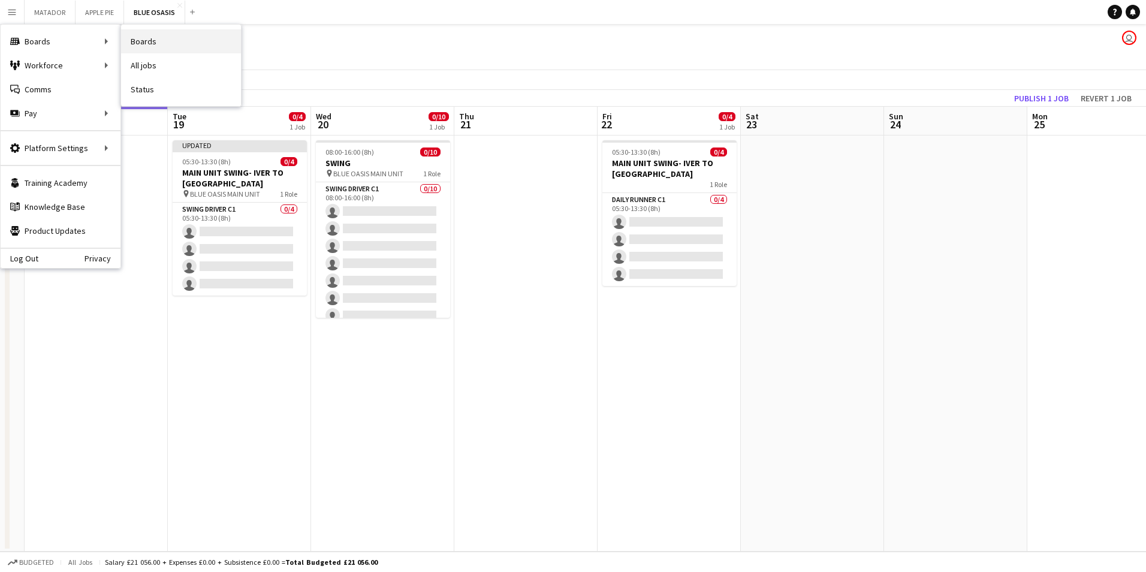
click at [153, 39] on link "Boards" at bounding box center [181, 41] width 120 height 24
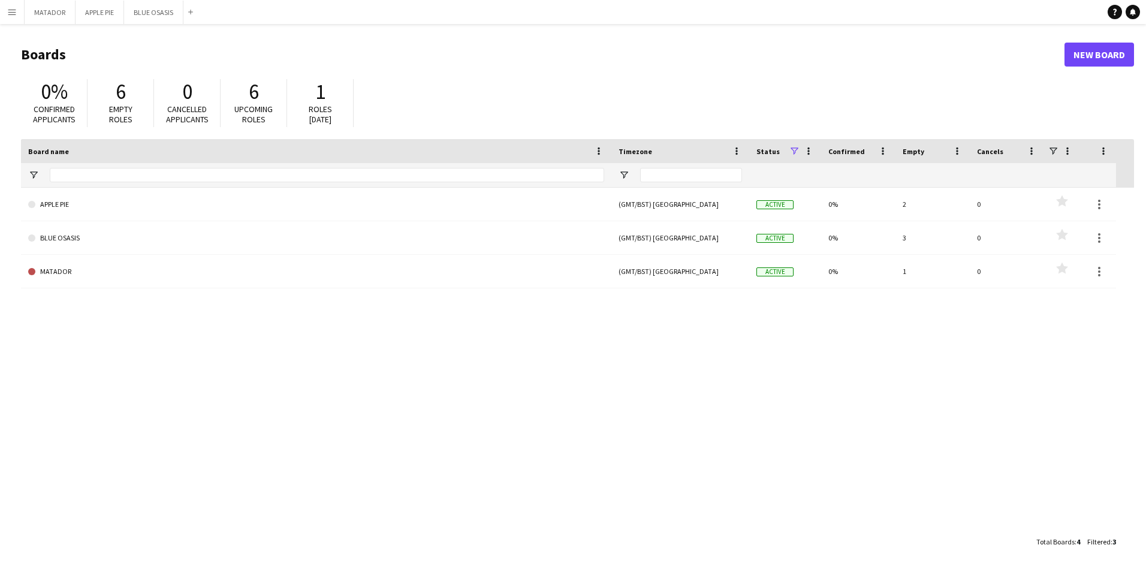
click at [19, 7] on button "Menu" at bounding box center [12, 12] width 24 height 24
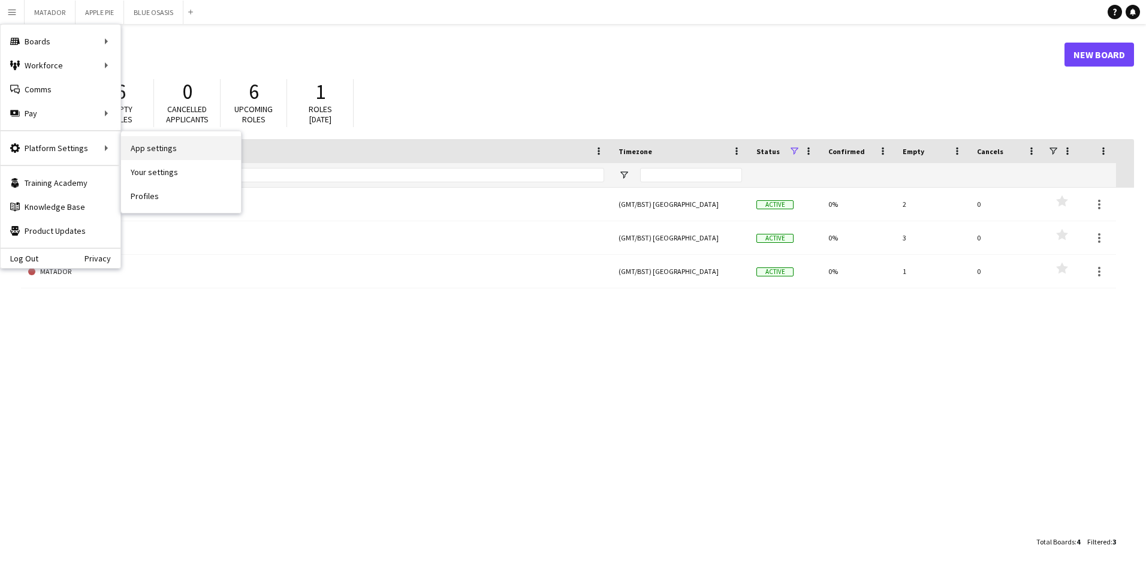
click at [158, 150] on link "App settings" at bounding box center [181, 148] width 120 height 24
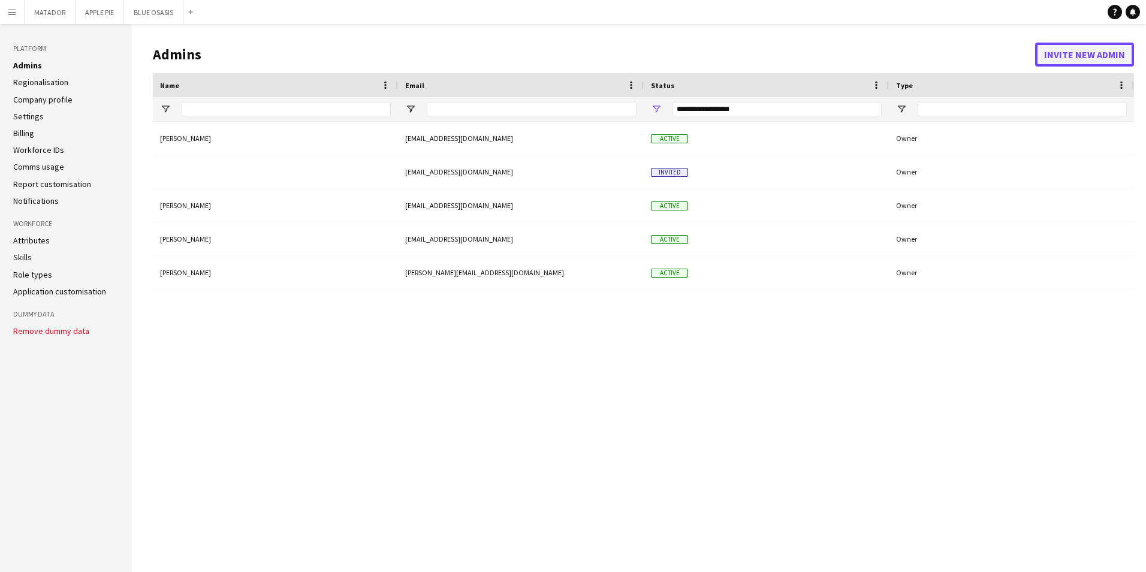
click at [1117, 54] on button "Invite new admin" at bounding box center [1084, 55] width 99 height 24
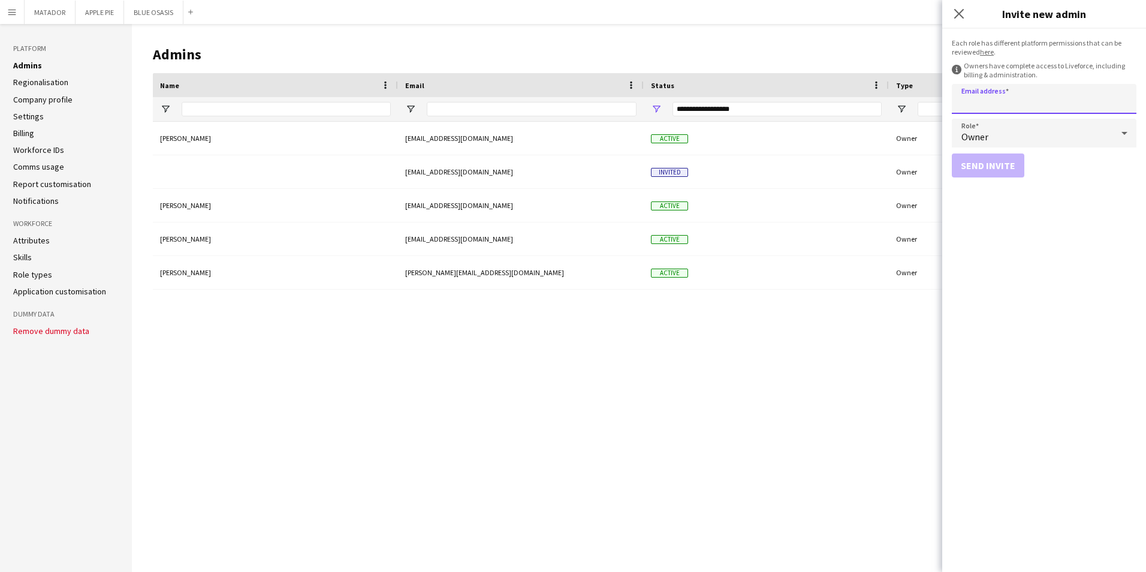
click at [1005, 108] on input "Email address" at bounding box center [1043, 99] width 185 height 30
type input "*"
type input "**********"
click at [1010, 174] on button "Send invite" at bounding box center [987, 165] width 73 height 24
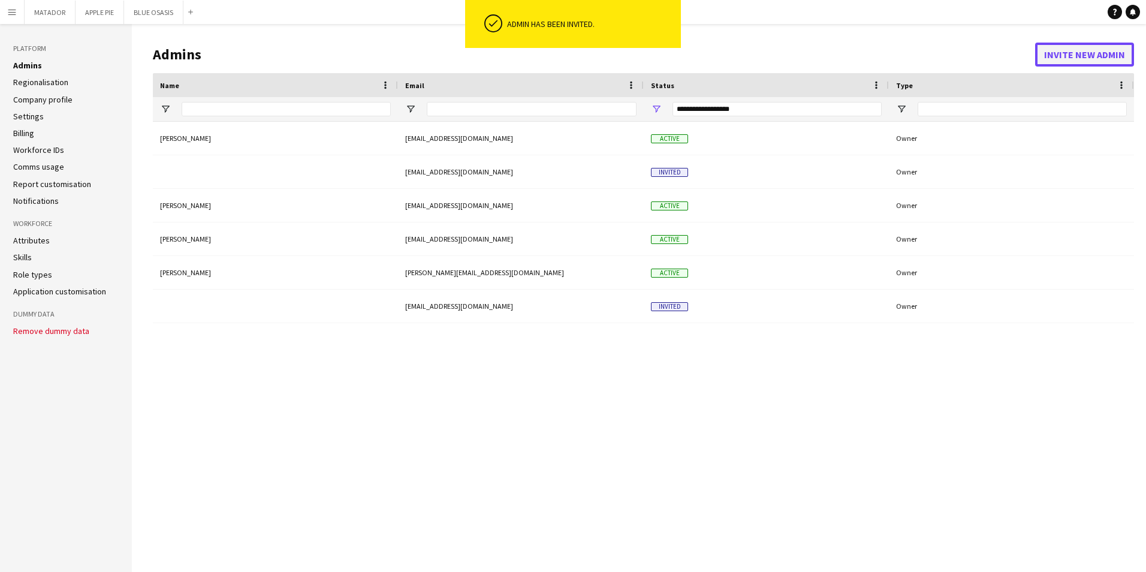
click at [1046, 48] on button "Invite new admin" at bounding box center [1084, 55] width 99 height 24
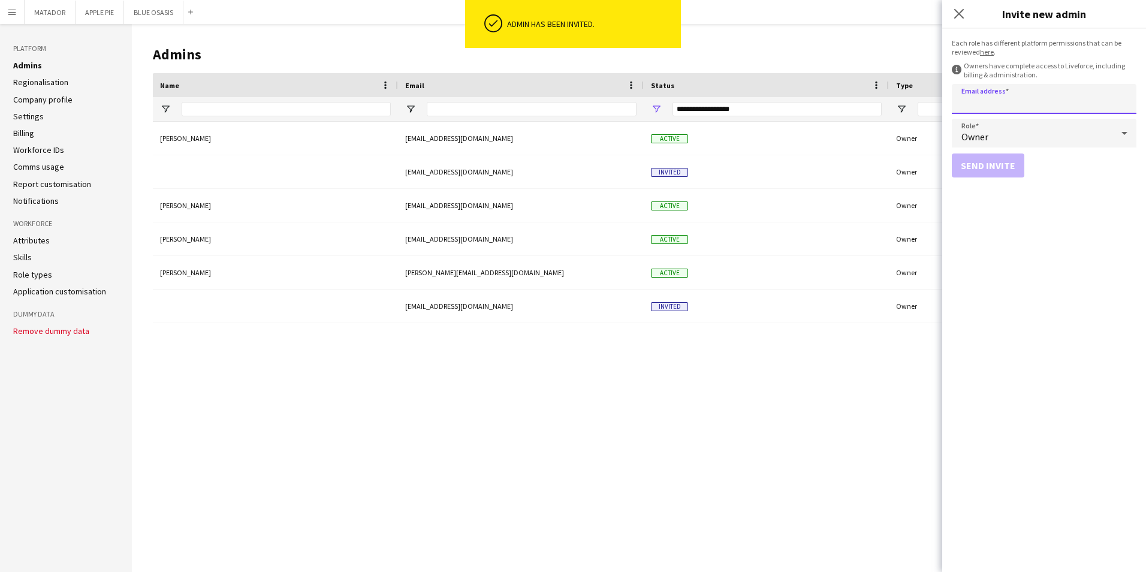
click at [990, 102] on input "Email address" at bounding box center [1043, 99] width 185 height 30
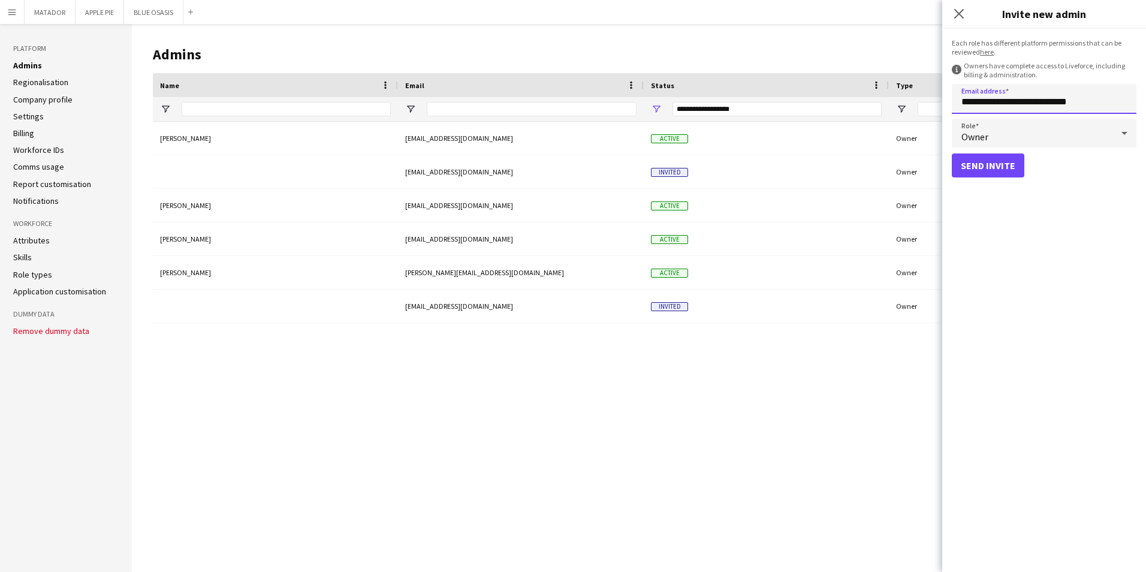
type input "**********"
click at [1016, 172] on button "Send invite" at bounding box center [987, 165] width 73 height 24
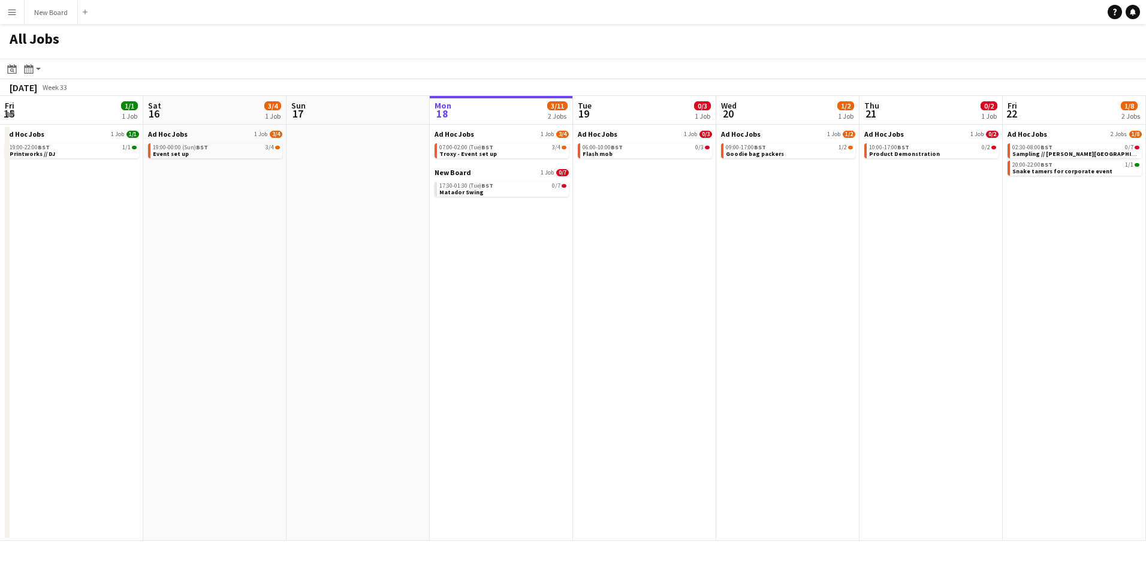
scroll to position [0, 286]
